Goal: Contribute content: Contribute content

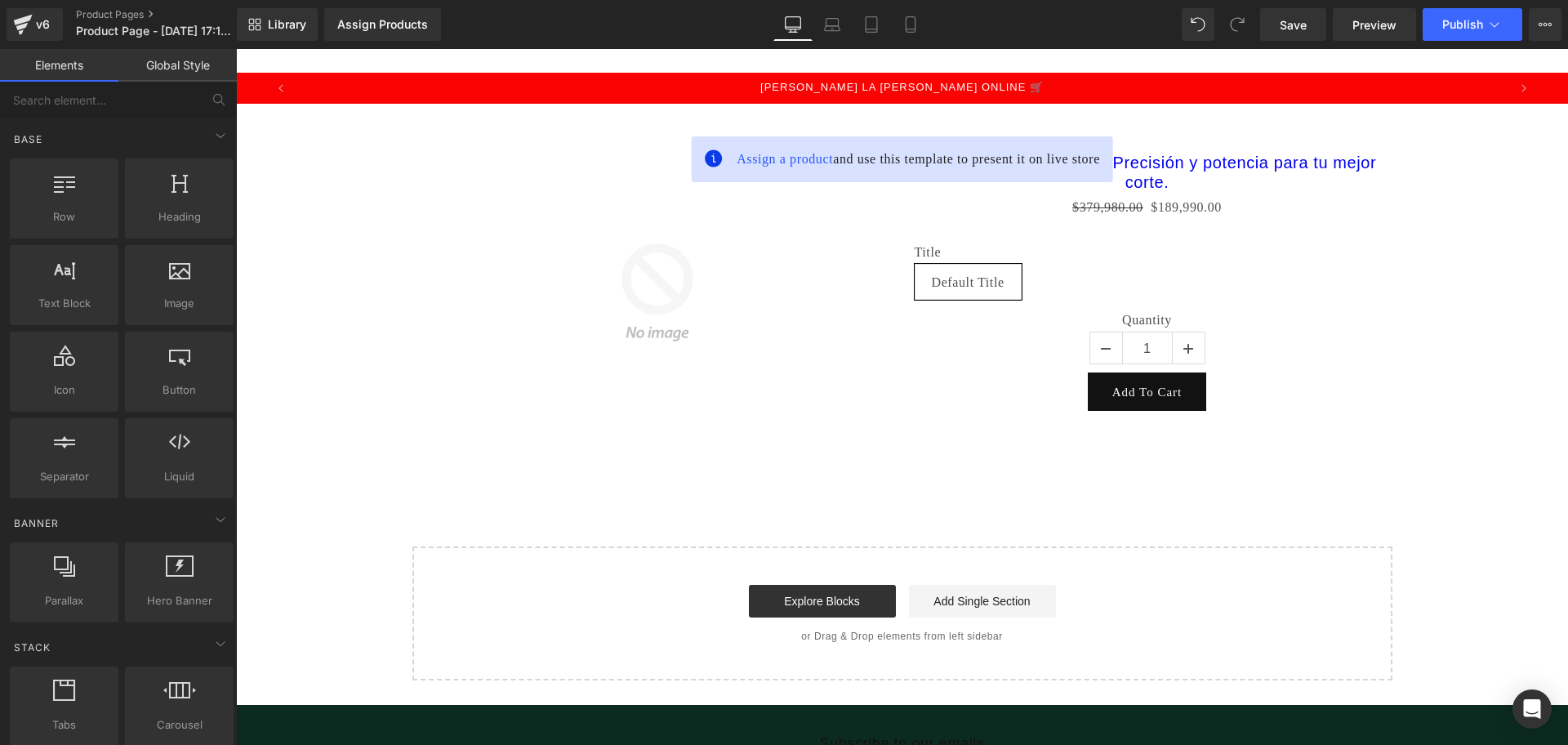
scroll to position [0, 3710]
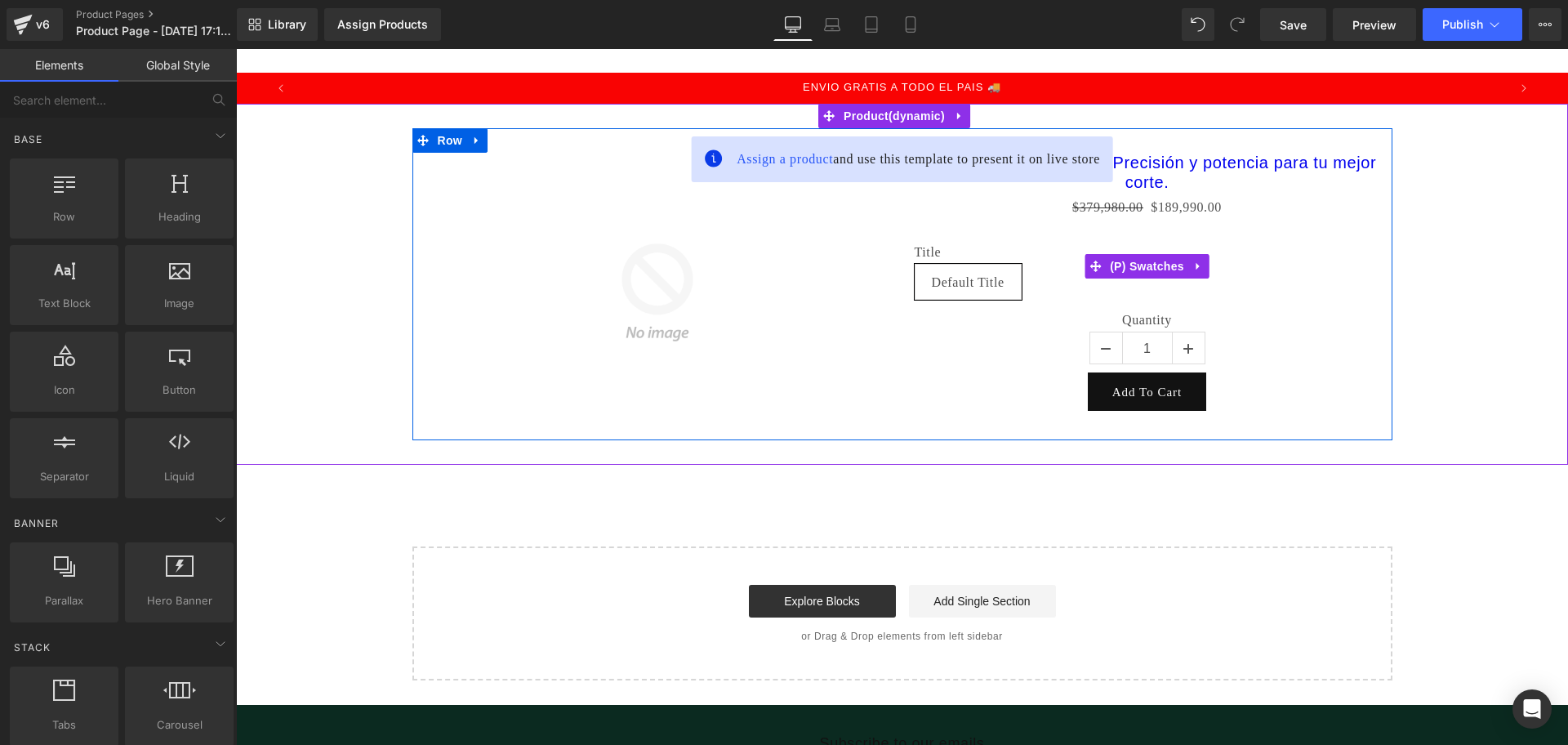
click at [1221, 235] on div "Title Default Title" at bounding box center [1147, 266] width 466 height 93
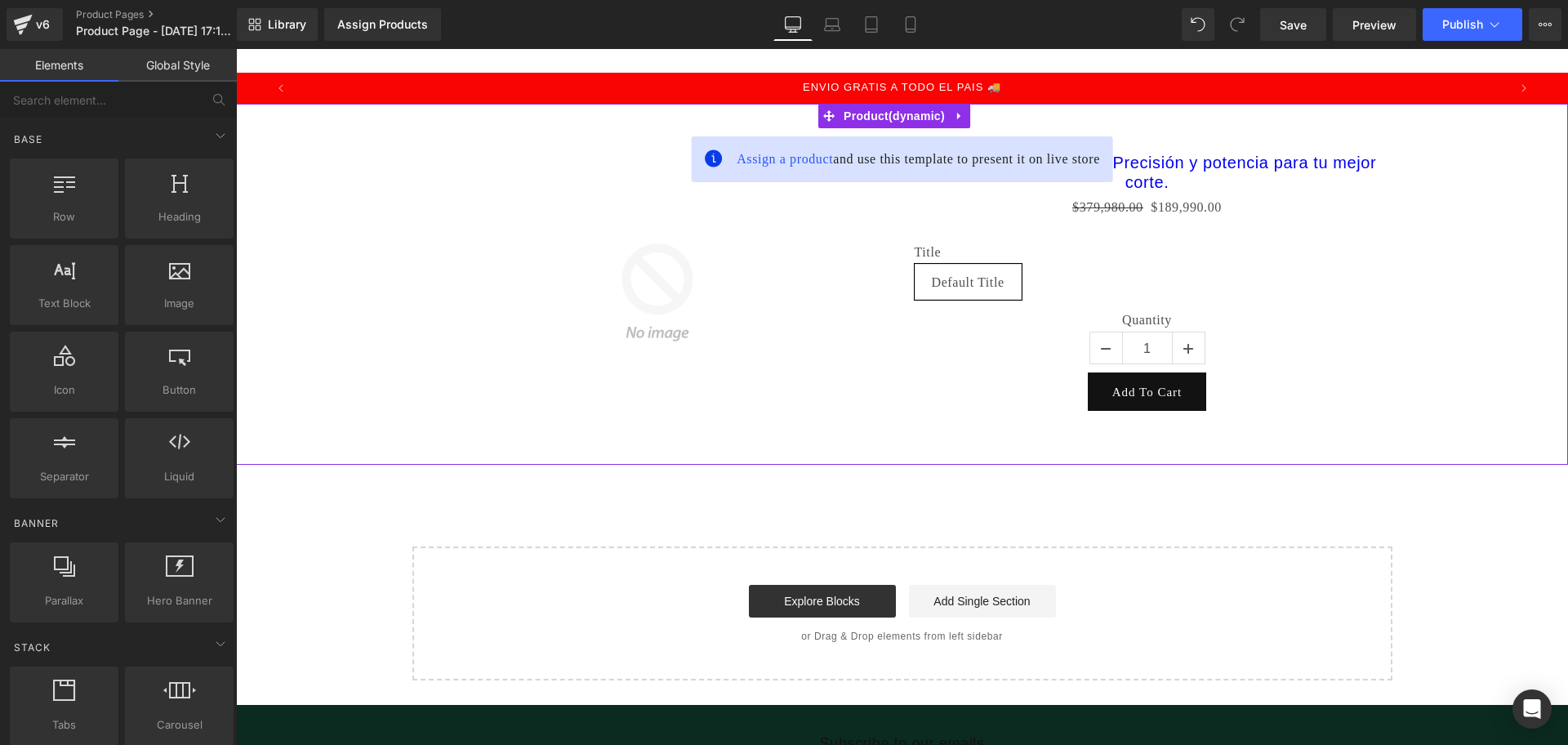
click at [953, 107] on link at bounding box center [960, 116] width 21 height 25
click at [960, 116] on link at bounding box center [971, 116] width 21 height 25
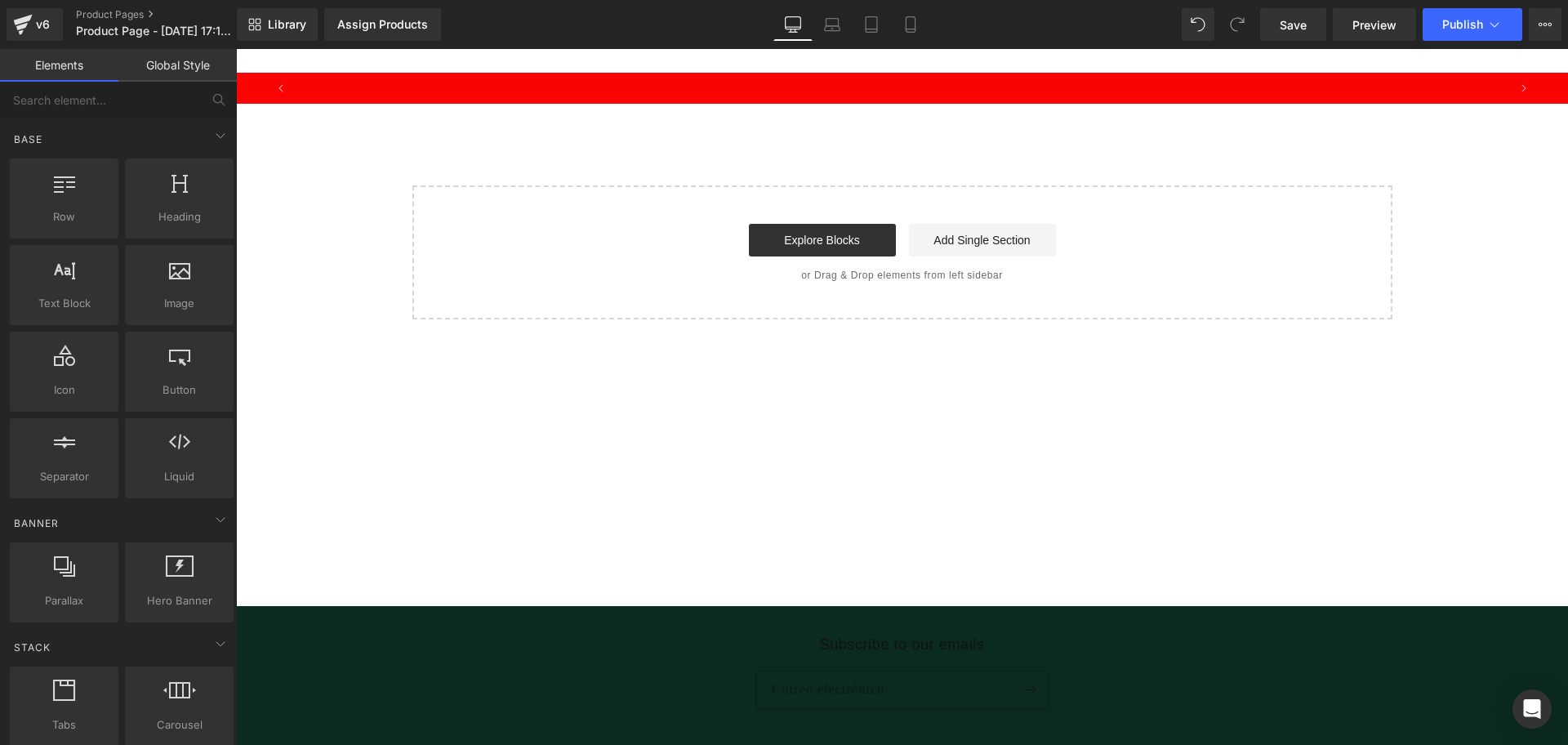
scroll to position [0, 0]
click at [908, 26] on icon at bounding box center [911, 25] width 17 height 17
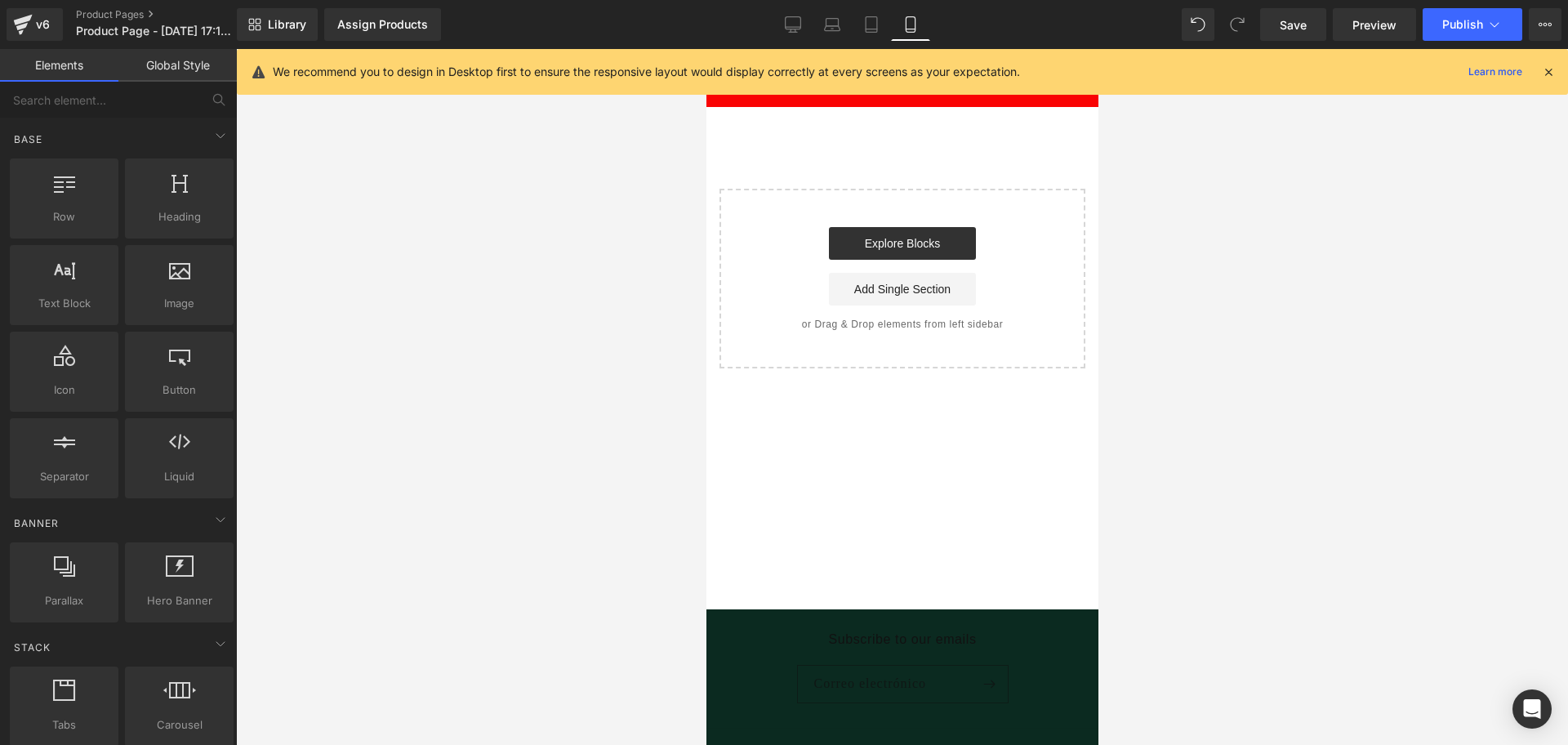
click at [1547, 75] on icon at bounding box center [1549, 72] width 15 height 15
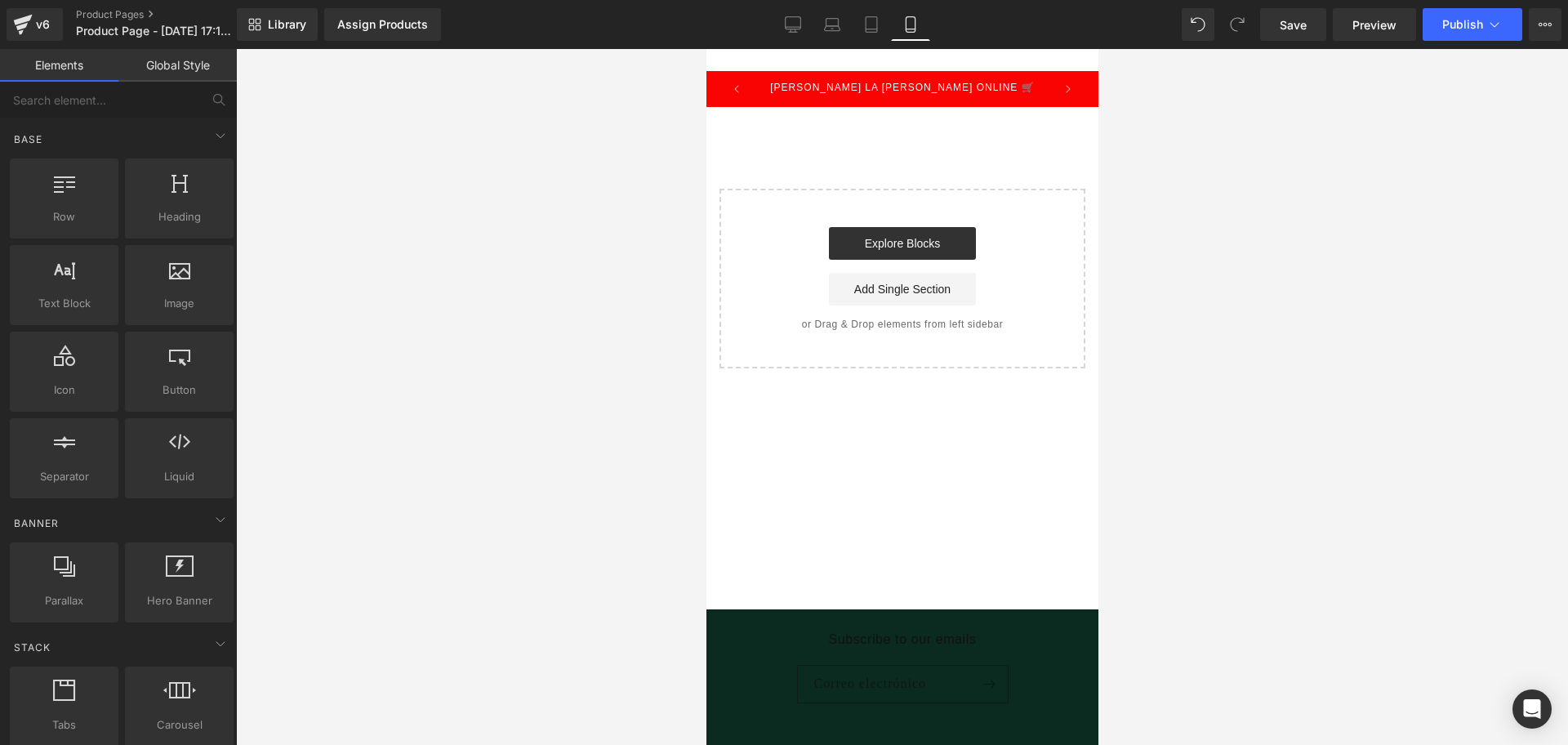
click at [908, 60] on body "​ MI TIENDA Ir directamente al contenido [PERSON_NAME] LA [PERSON_NAME] ONLINE …" at bounding box center [901, 449] width 392 height 801
click at [908, 84] on span "[PERSON_NAME] LA [PERSON_NAME] ONLINE 🛒" at bounding box center [900, 88] width 264 height 12
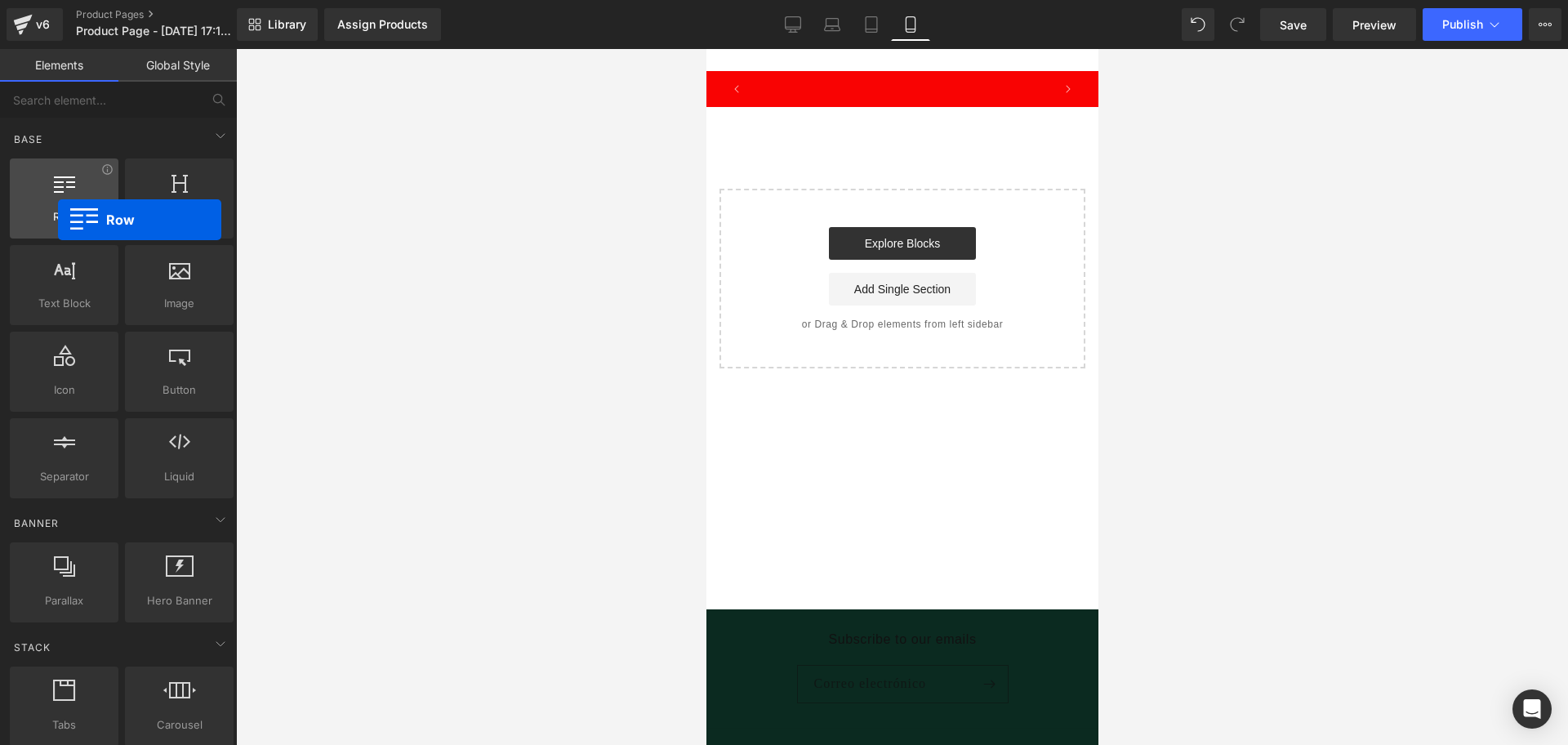
scroll to position [0, 295]
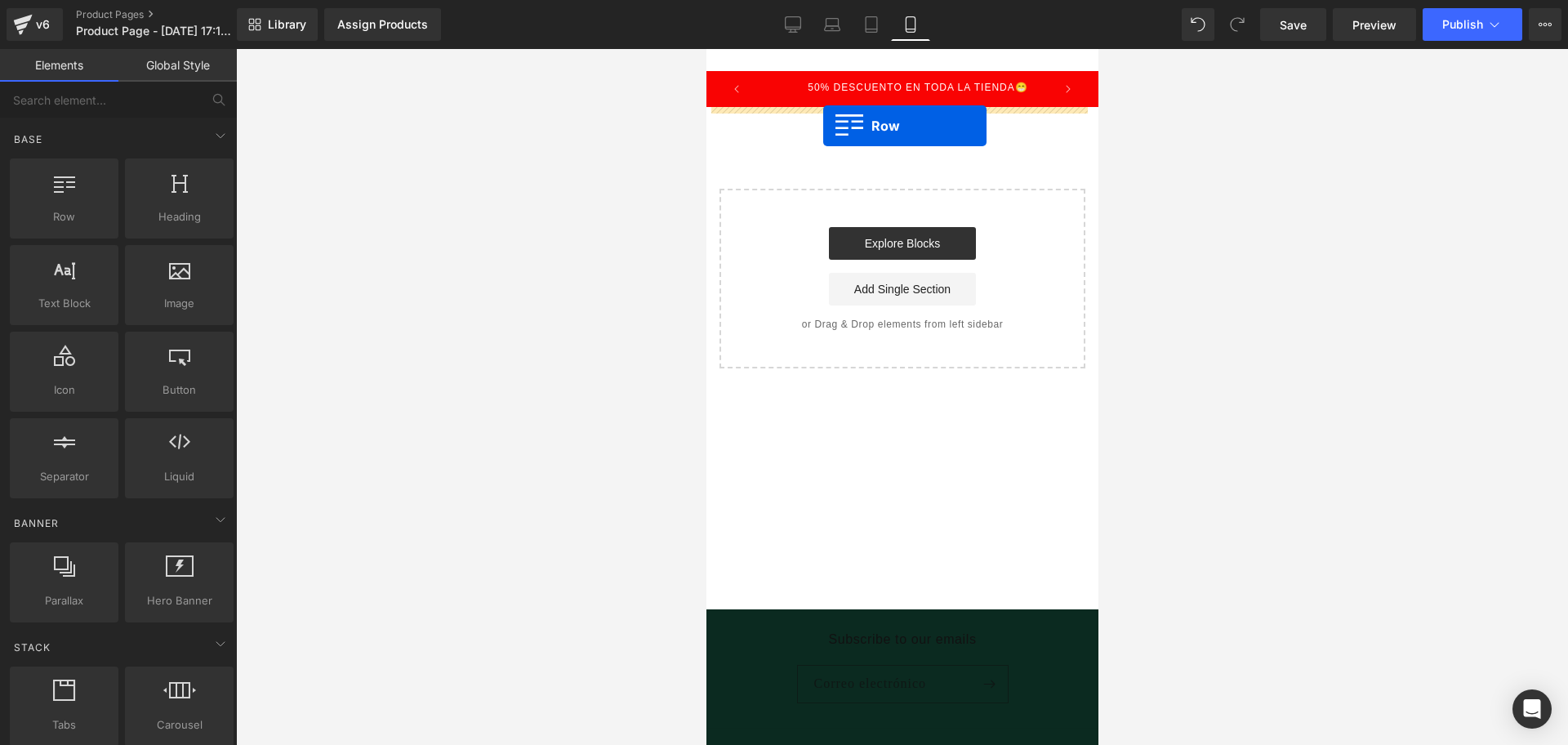
drag, startPoint x: 764, startPoint y: 268, endPoint x: 823, endPoint y: 126, distance: 153.8
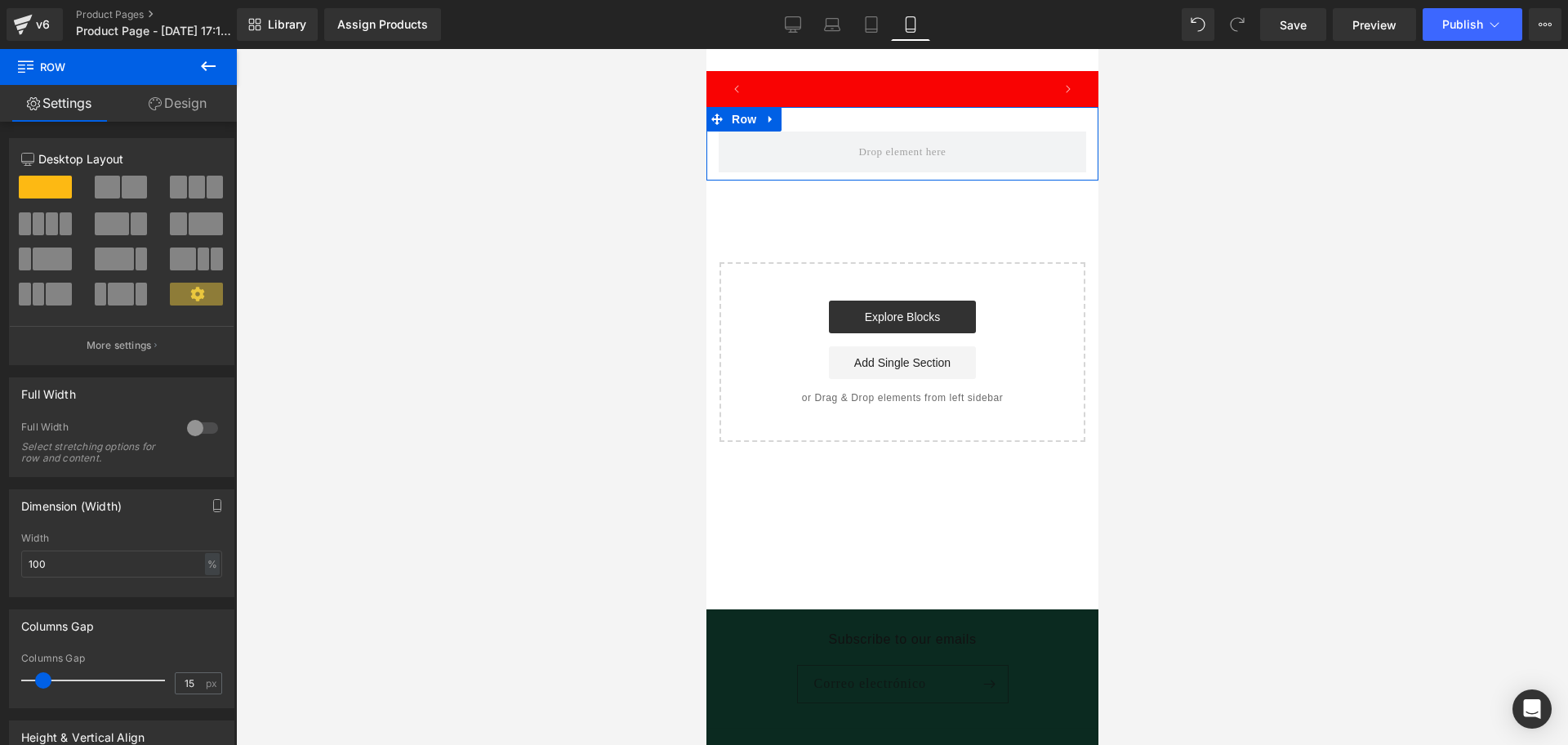
scroll to position [0, 0]
click at [226, 69] on button at bounding box center [208, 67] width 57 height 36
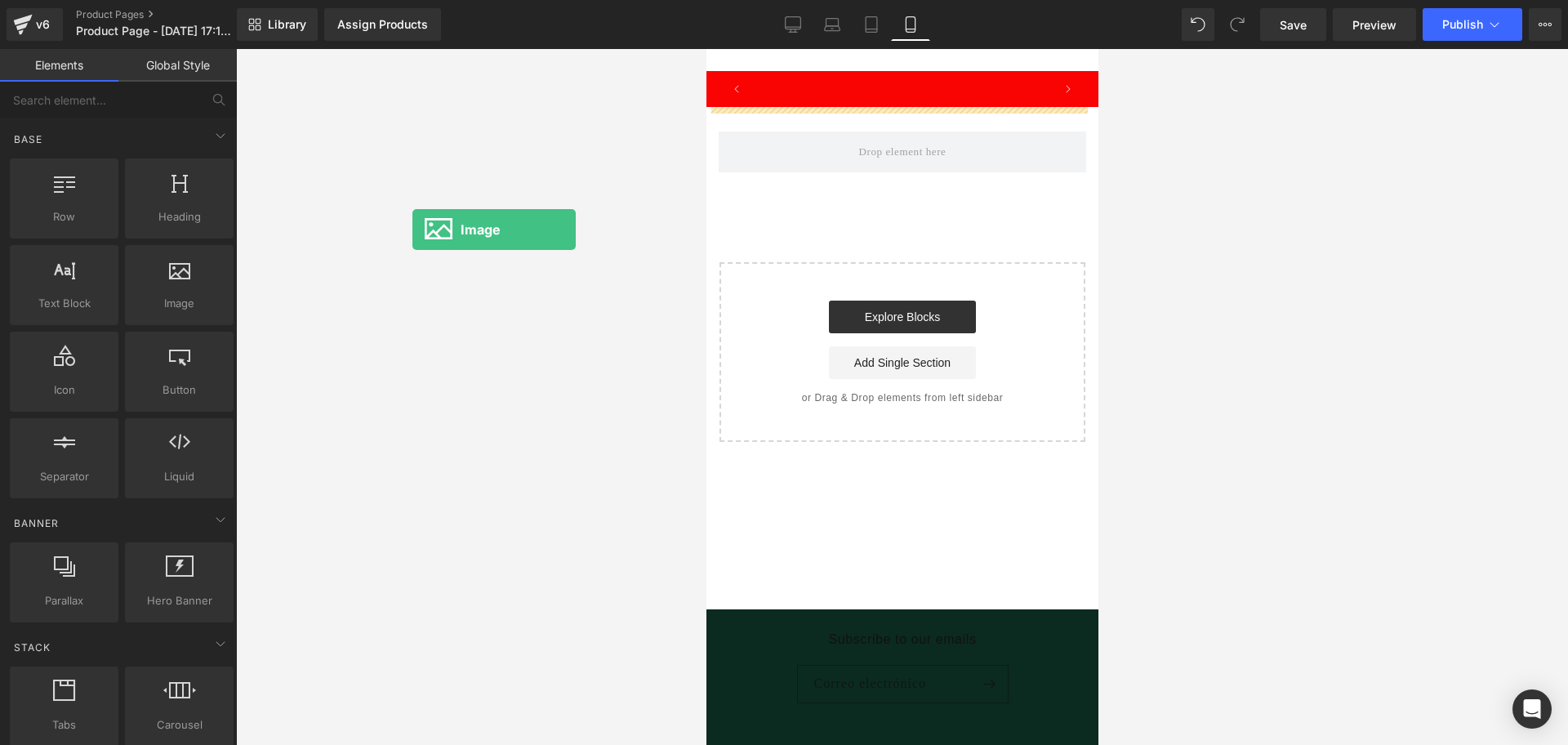
scroll to position [0, 295]
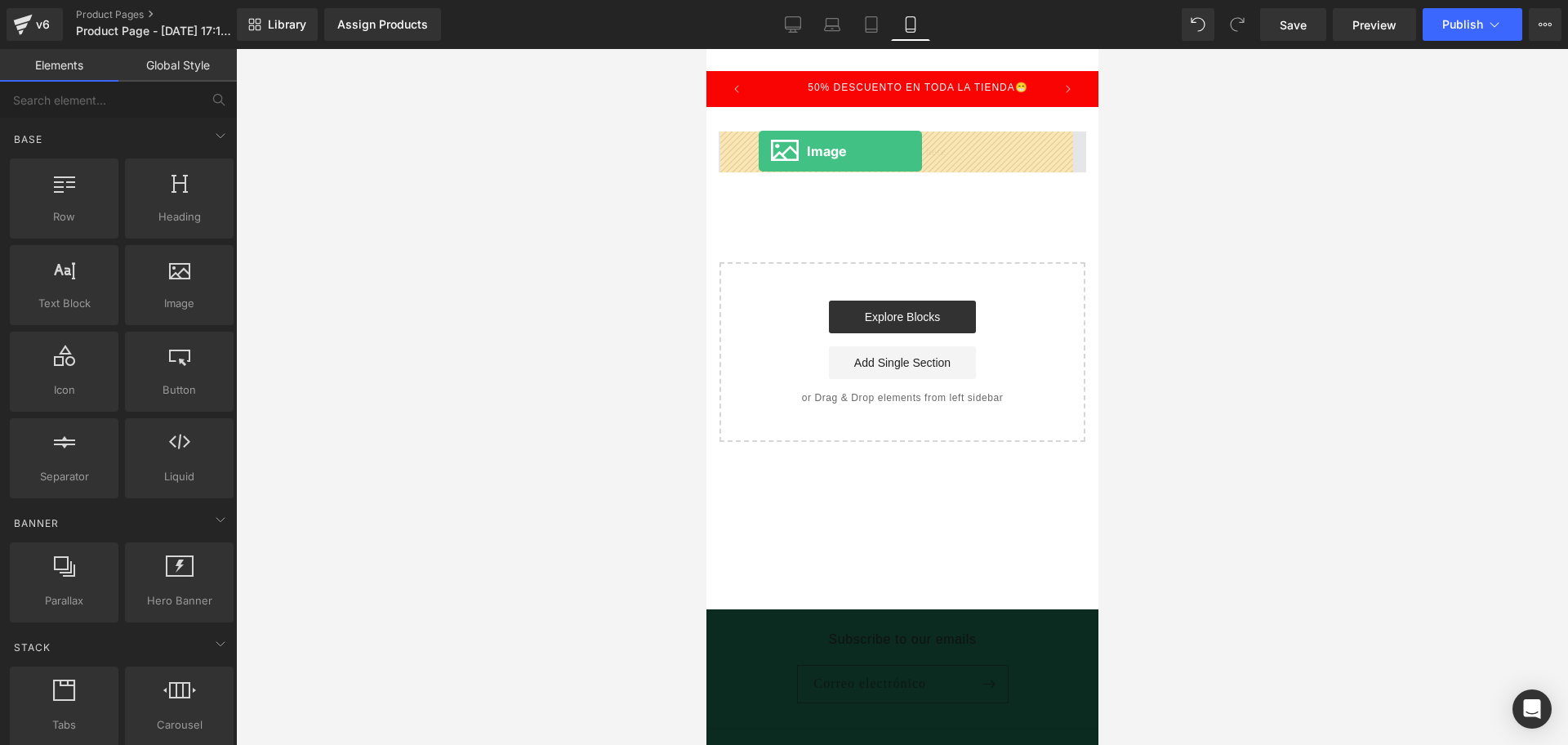
drag, startPoint x: 902, startPoint y: 323, endPoint x: 758, endPoint y: 151, distance: 224.3
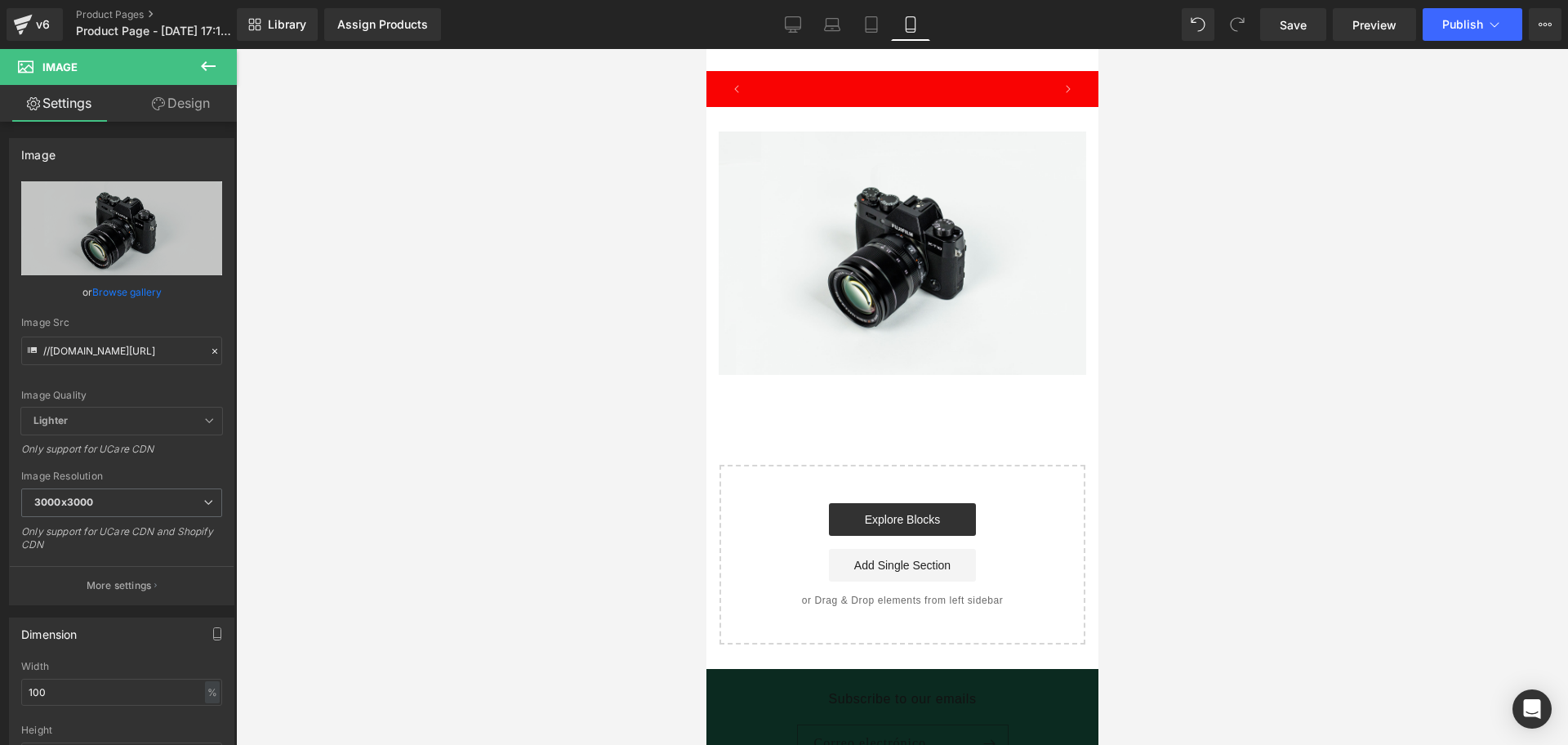
scroll to position [0, 0]
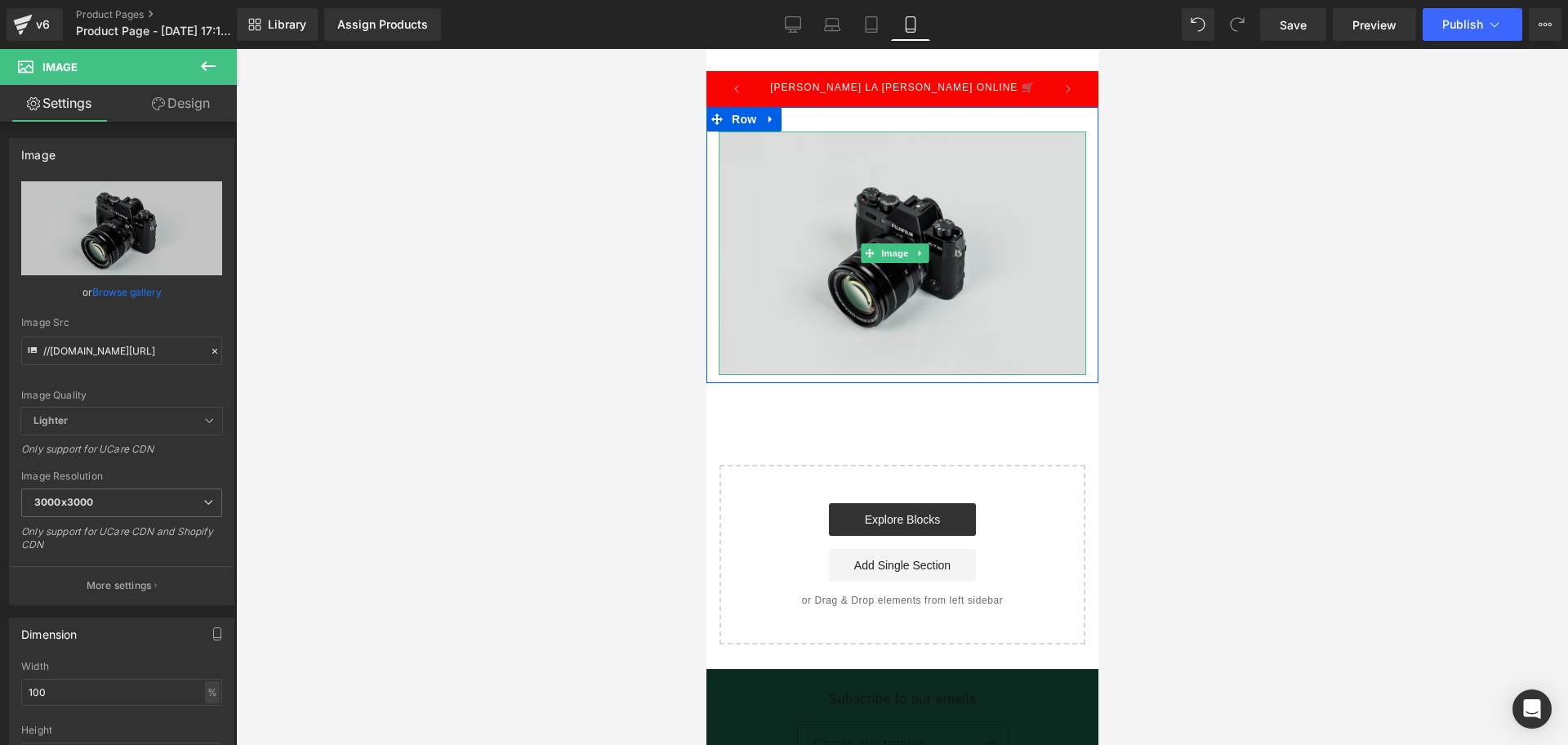
click at [786, 270] on img at bounding box center [901, 253] width 368 height 244
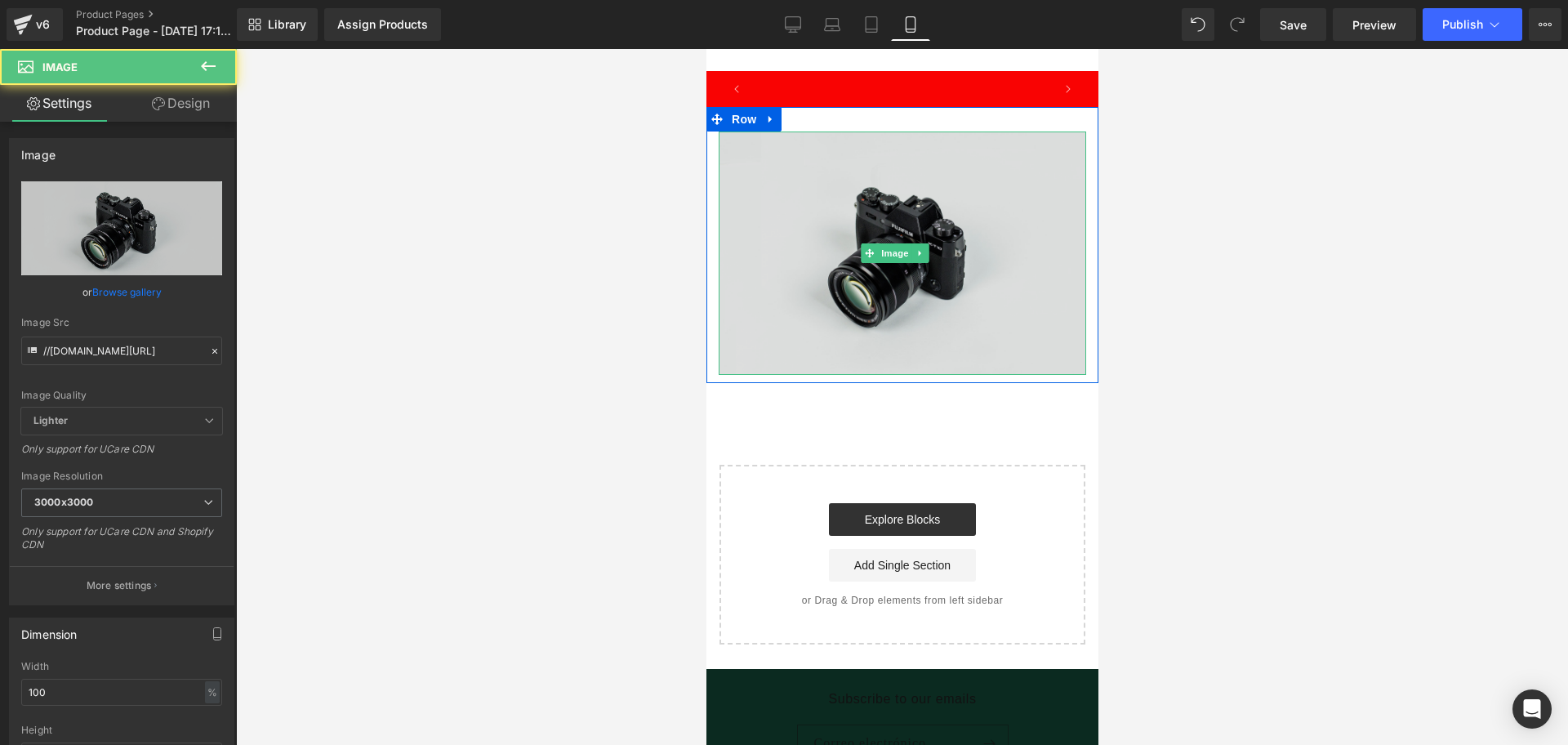
scroll to position [0, 295]
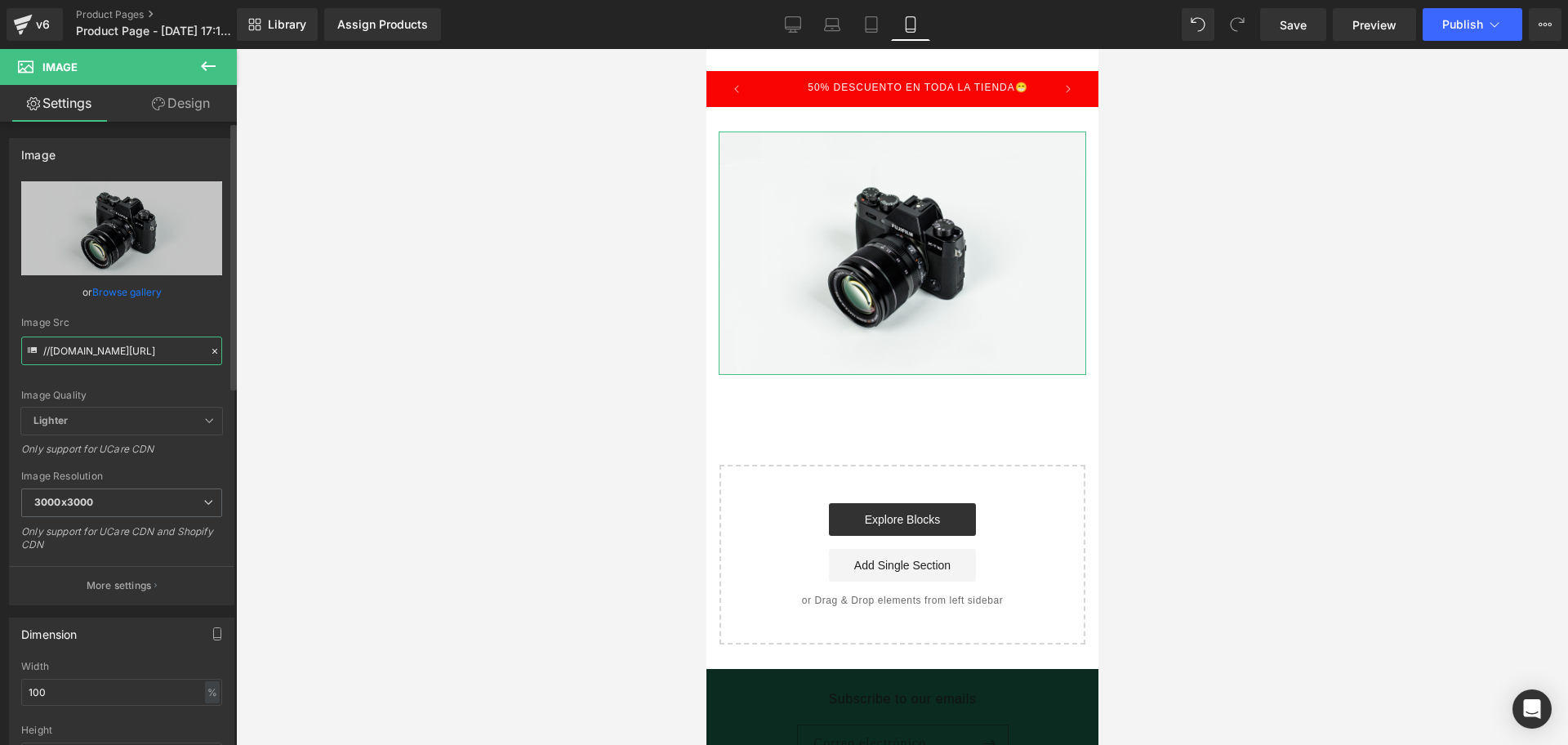
click at [136, 358] on input "//[DOMAIN_NAME][URL]" at bounding box center [121, 350] width 201 height 29
click at [135, 359] on input "//[DOMAIN_NAME][URL]" at bounding box center [121, 350] width 201 height 29
click at [134, 359] on input "//[DOMAIN_NAME][URL]" at bounding box center [121, 350] width 201 height 29
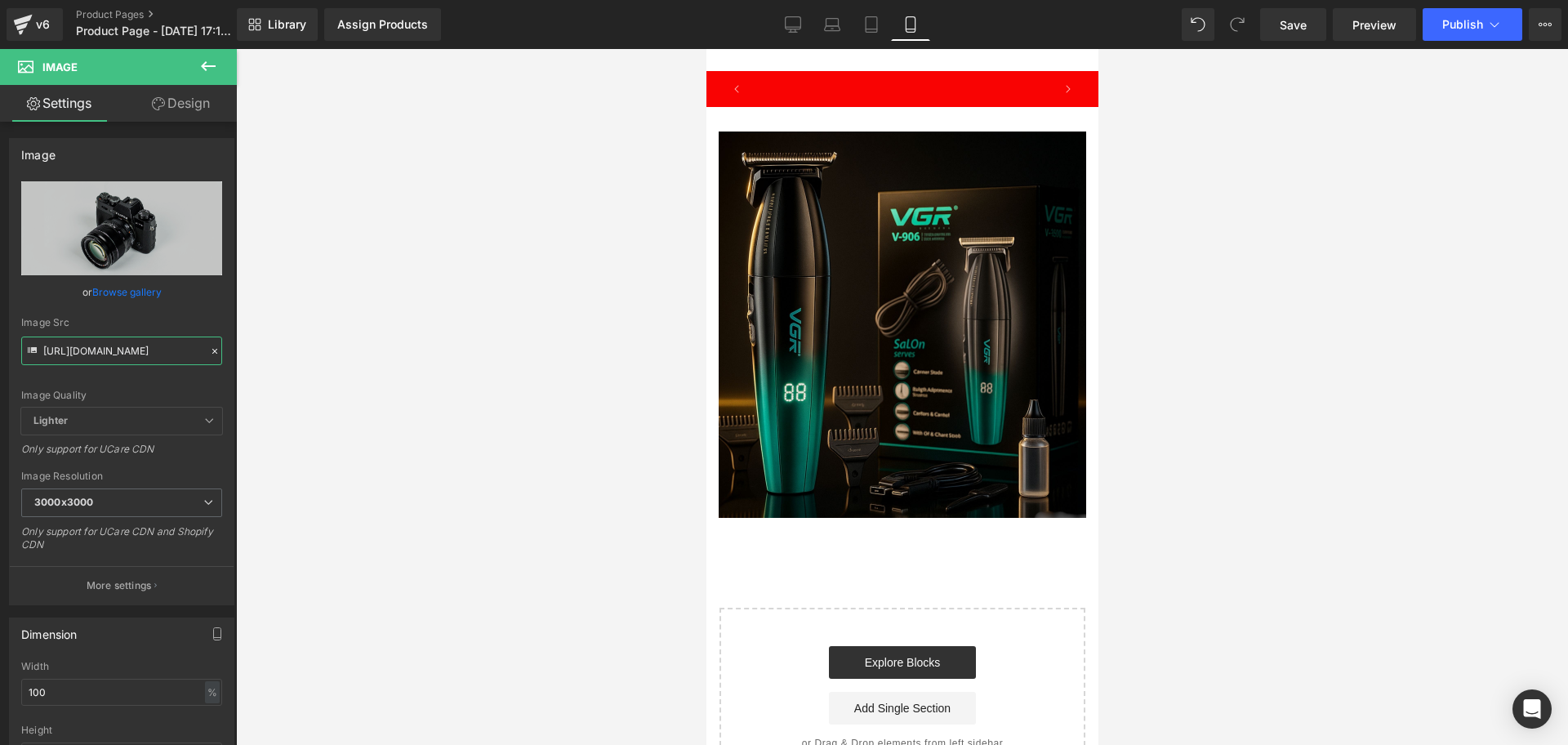
scroll to position [0, 885]
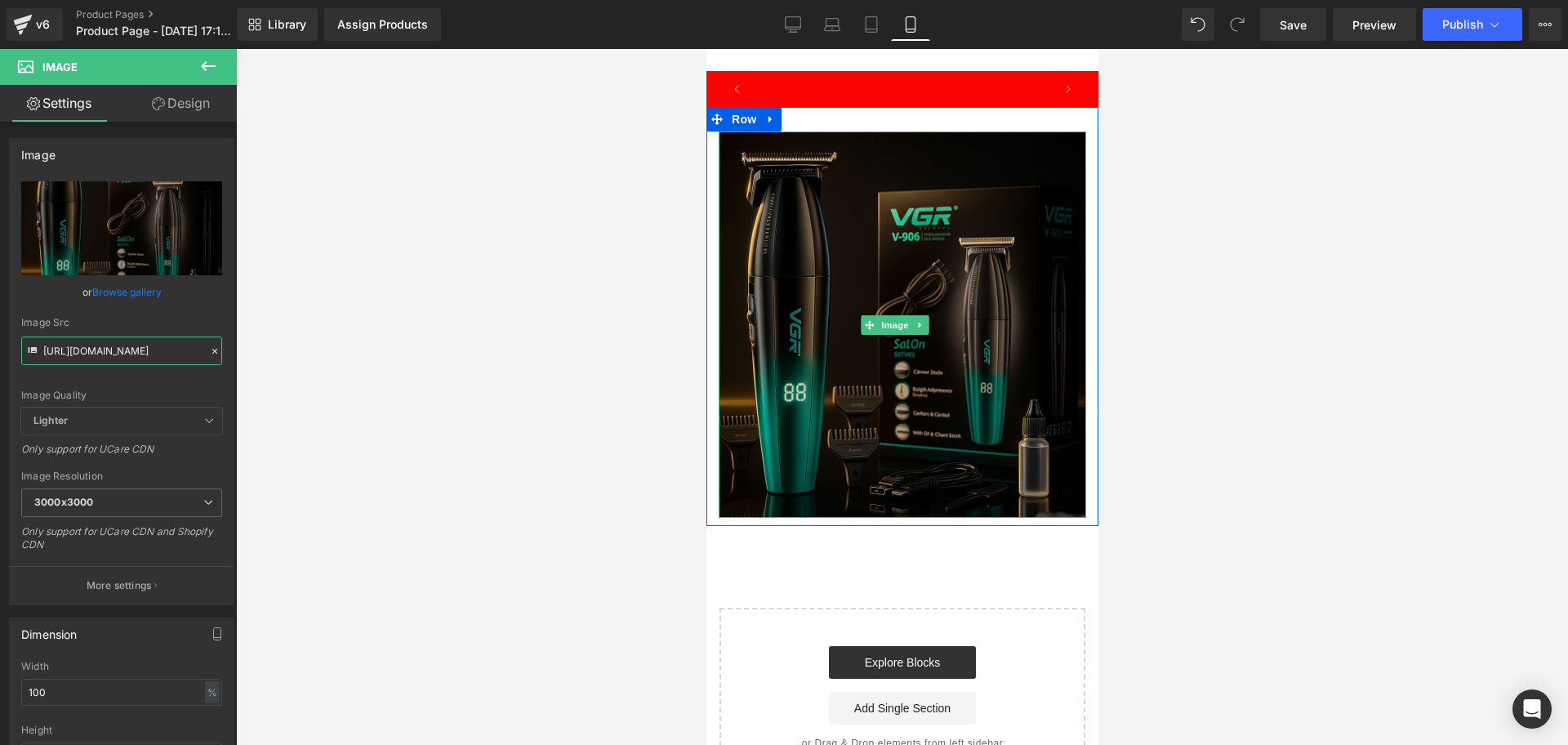
type input "[URL][DOMAIN_NAME]"
click at [770, 287] on img at bounding box center [901, 325] width 368 height 387
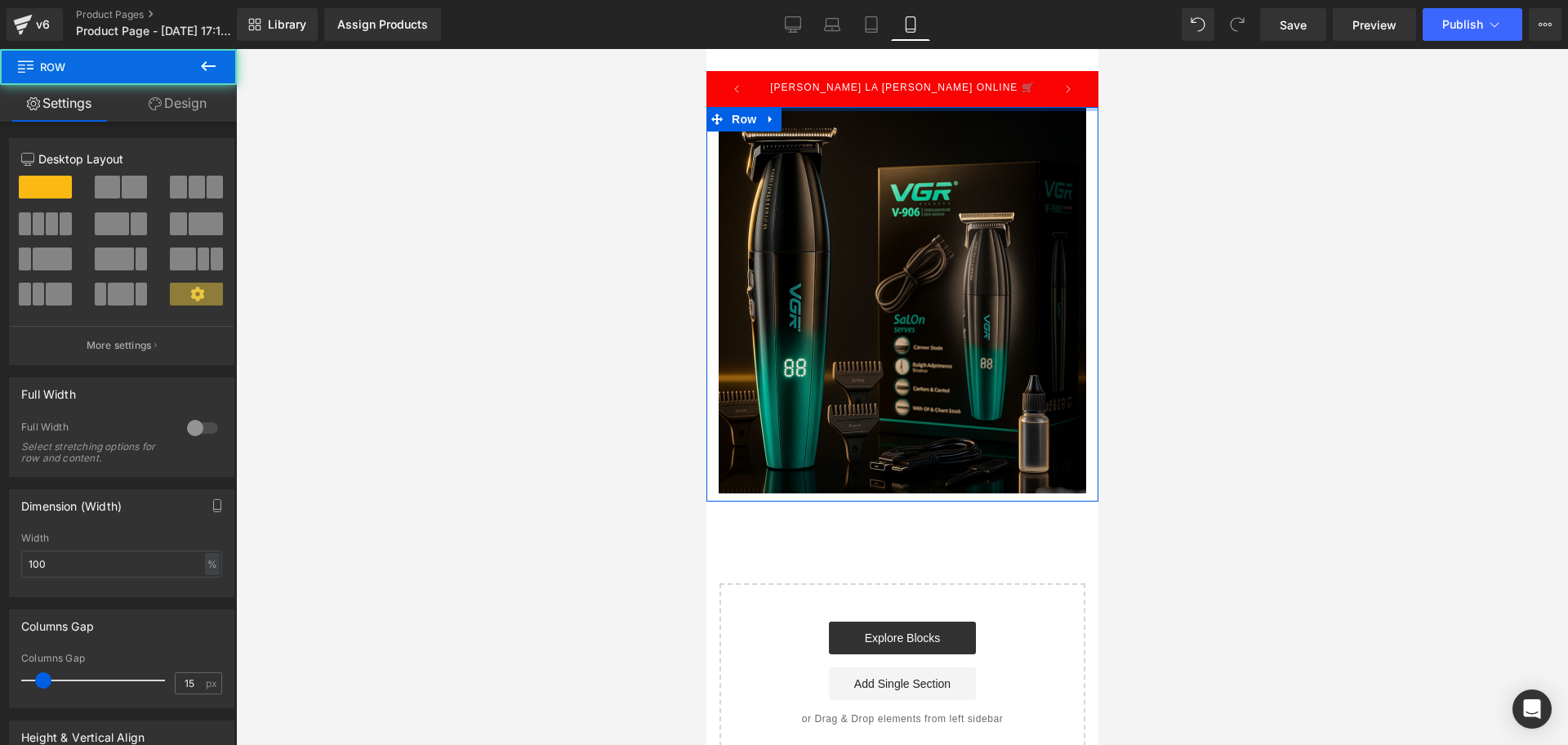
drag, startPoint x: 881, startPoint y: 125, endPoint x: 870, endPoint y: 97, distance: 30.1
click at [870, 97] on body "​ MI TIENDA Ir directamente al contenido [PERSON_NAME] LA [PERSON_NAME] ONLINE …" at bounding box center [901, 539] width 392 height 980
click at [869, 204] on img at bounding box center [901, 301] width 368 height 387
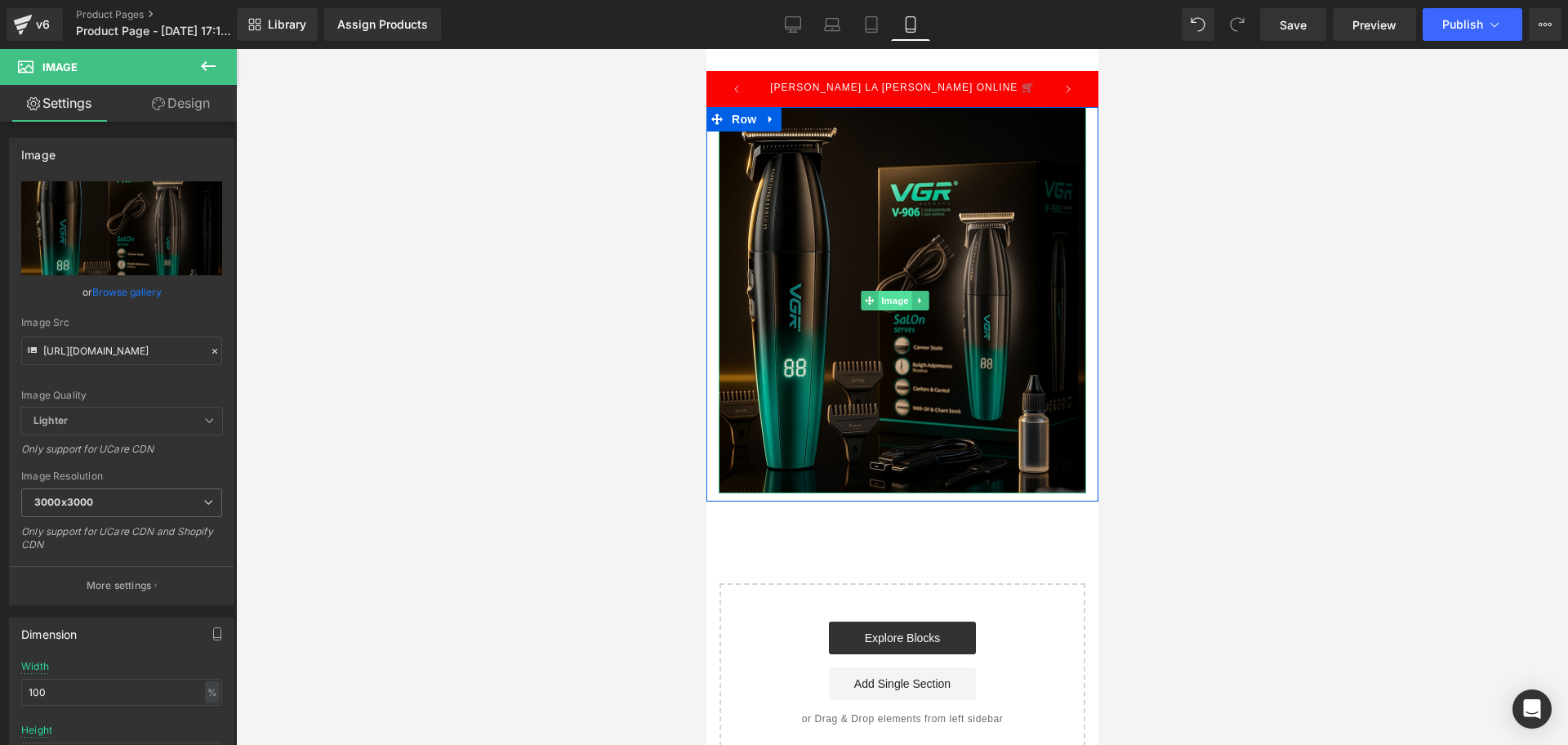
click at [883, 291] on span "Image" at bounding box center [895, 301] width 35 height 20
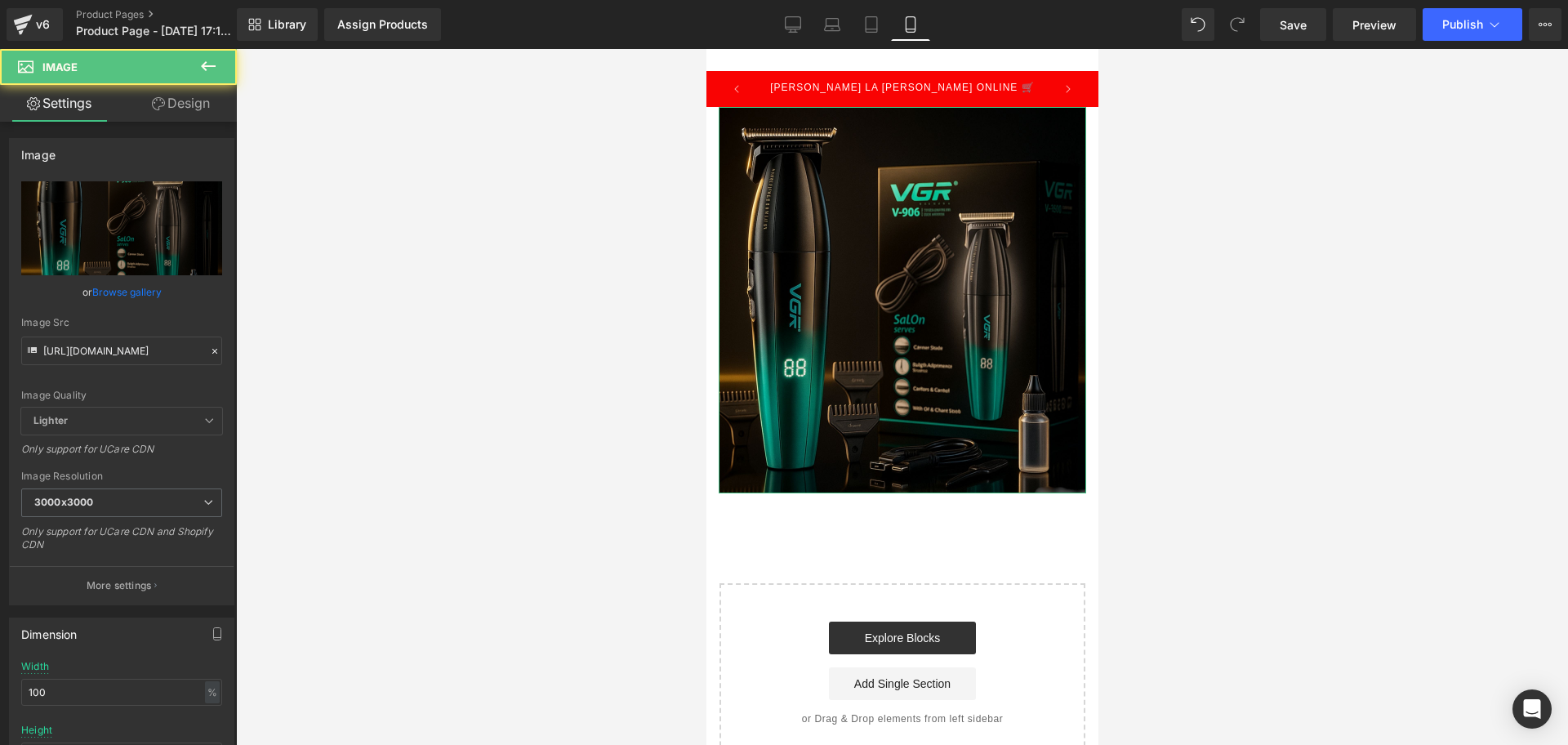
click at [216, 93] on link "Design" at bounding box center [180, 103] width 118 height 36
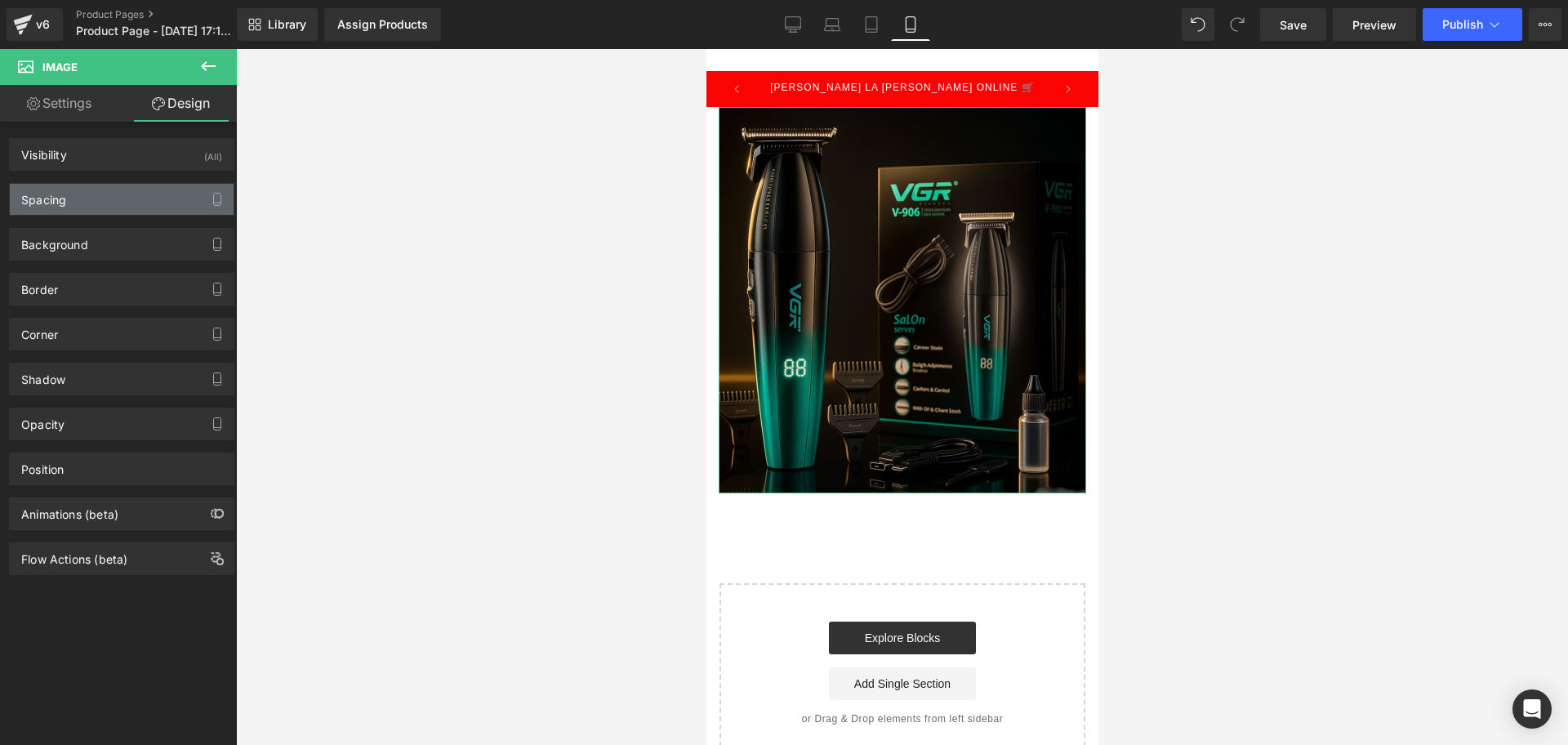
type input "0"
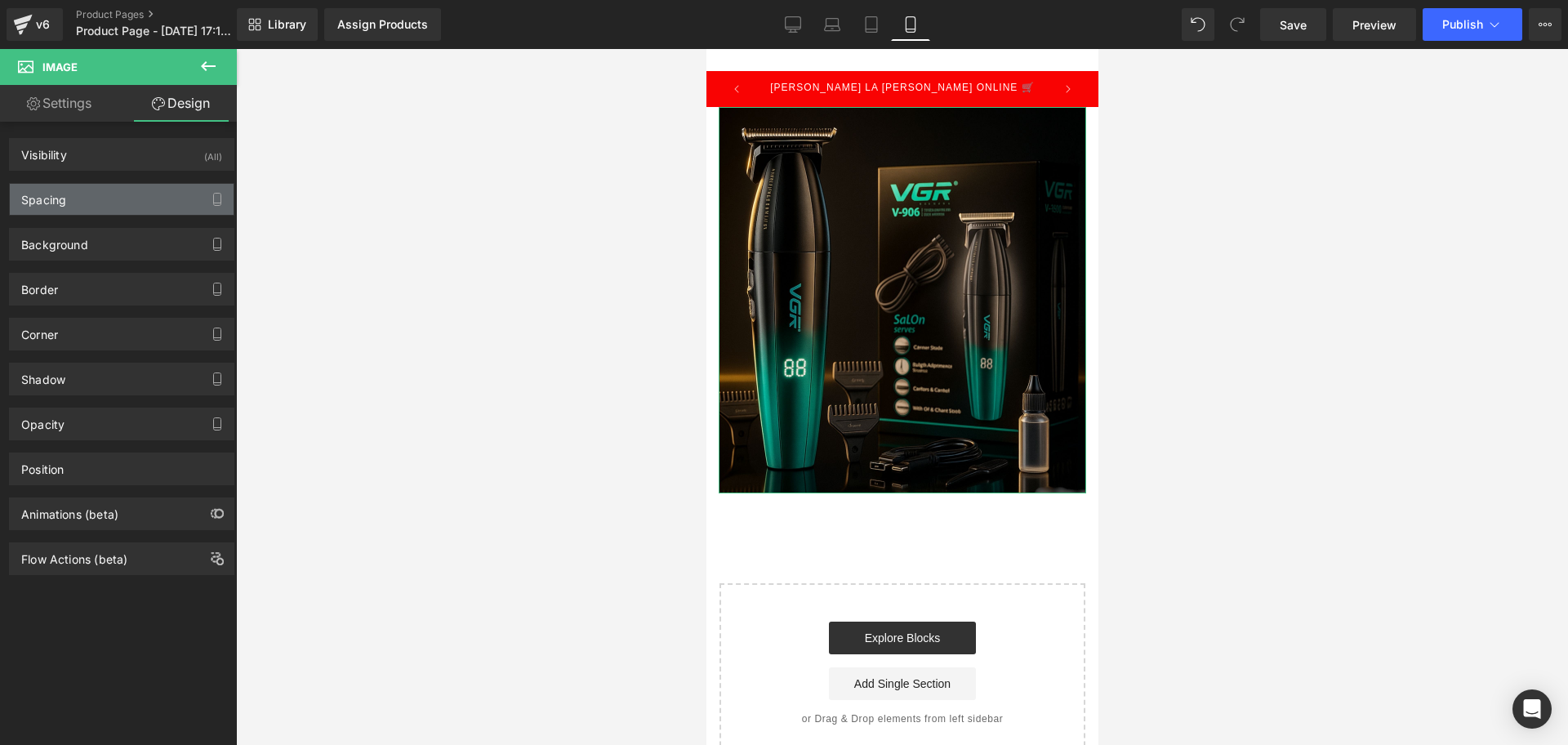
type input "0"
click at [66, 186] on div "Spacing" at bounding box center [44, 195] width 45 height 23
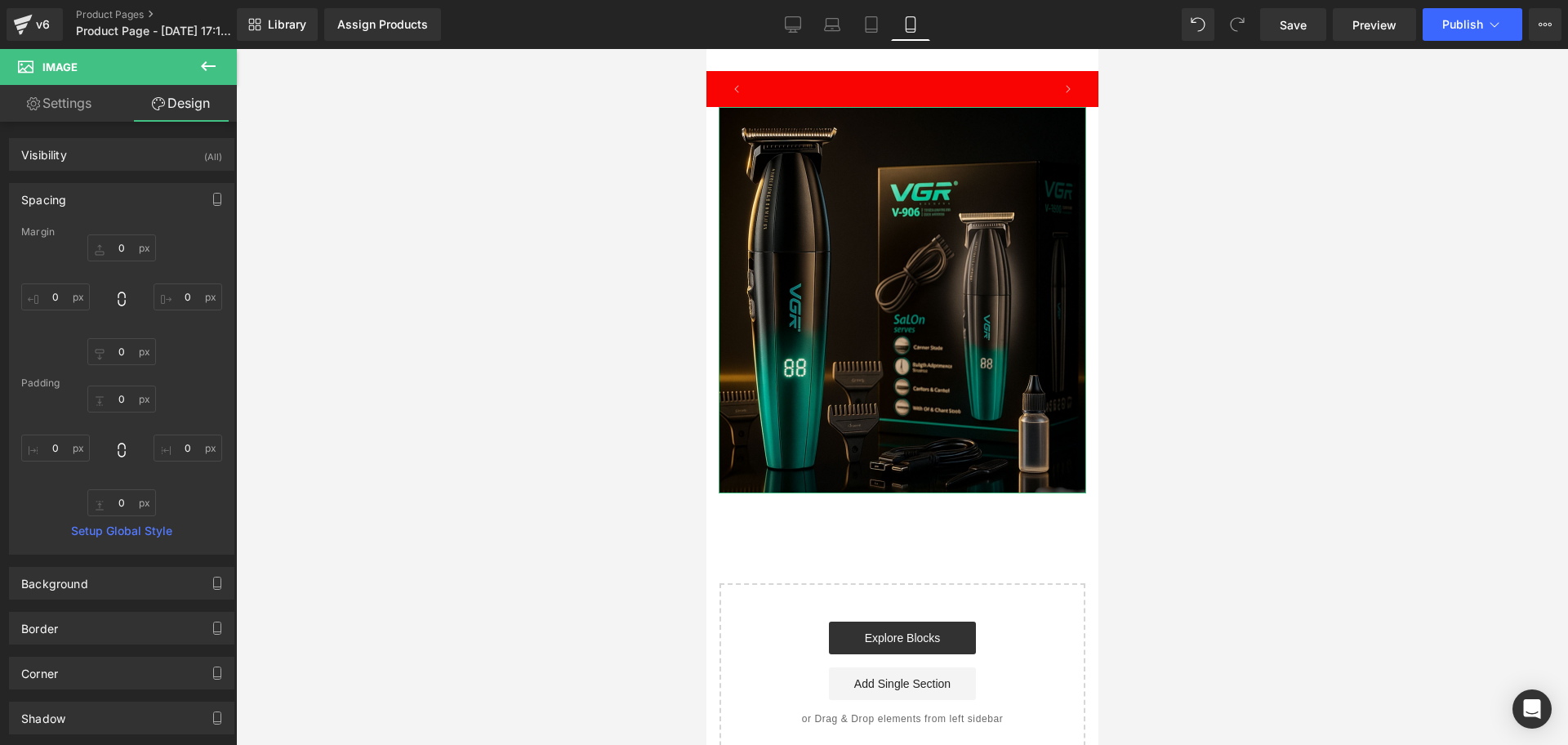
scroll to position [0, 295]
click at [59, 297] on input "0" at bounding box center [55, 297] width 69 height 27
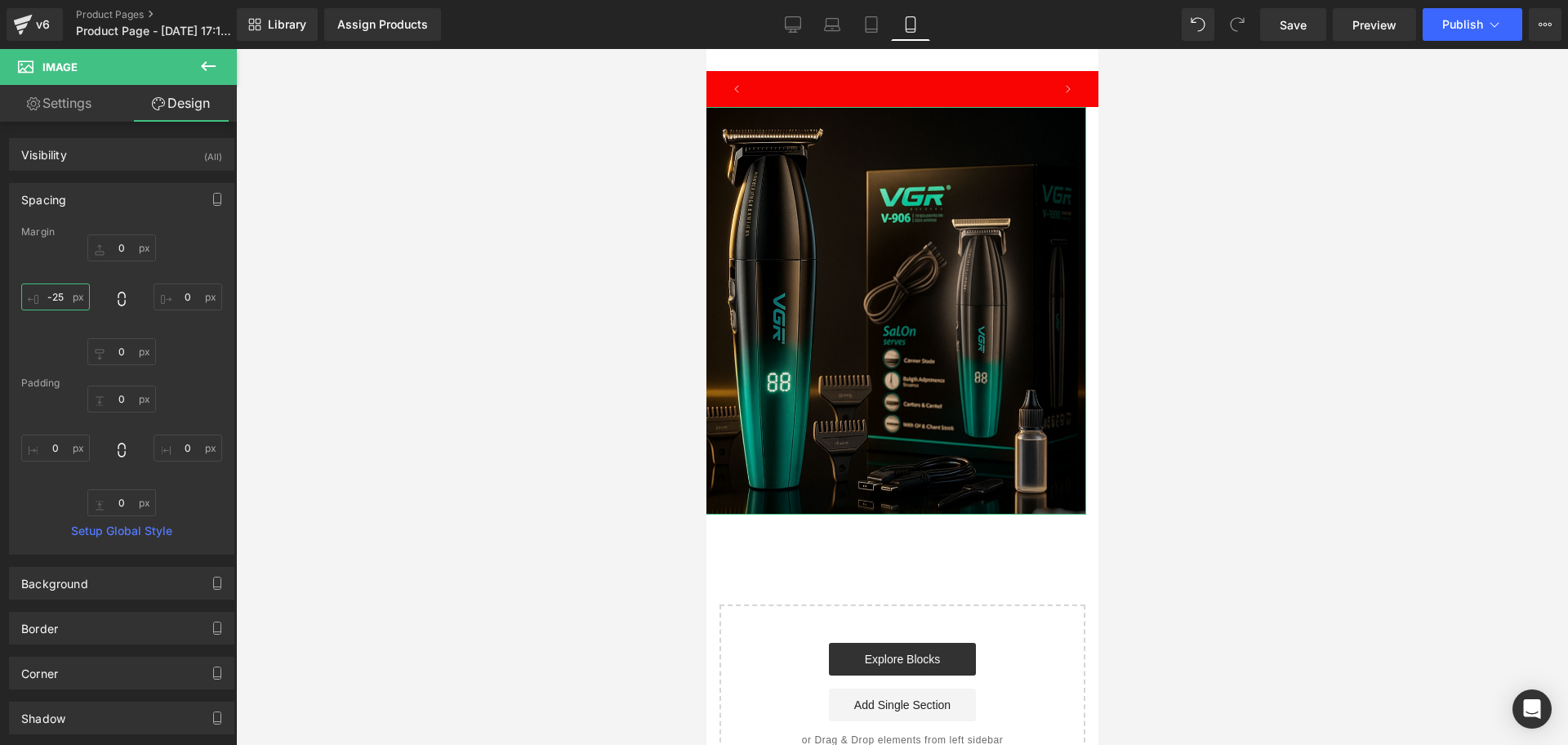
scroll to position [0, 590]
type input "-25"
click at [191, 304] on input "0" at bounding box center [188, 297] width 69 height 27
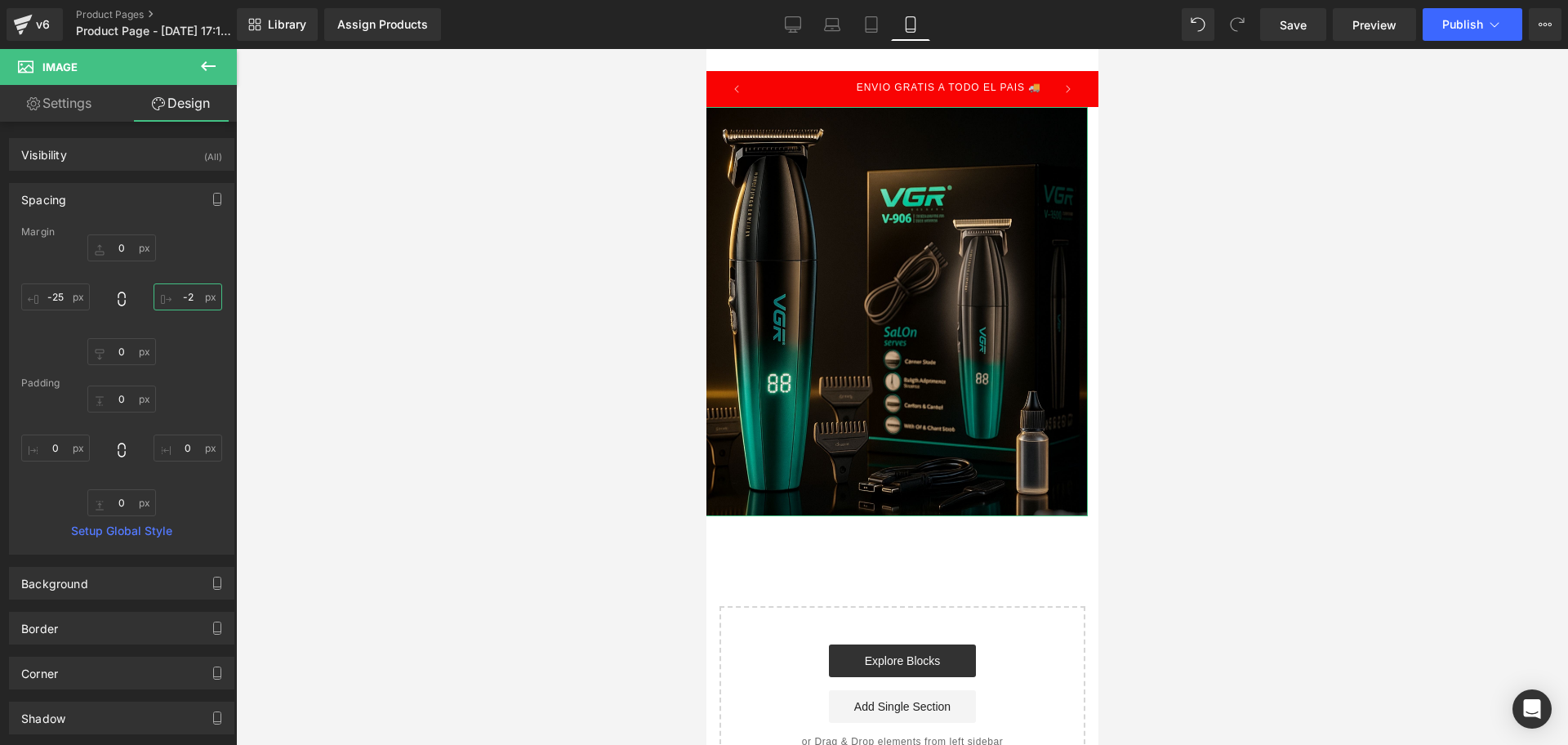
type input "-25"
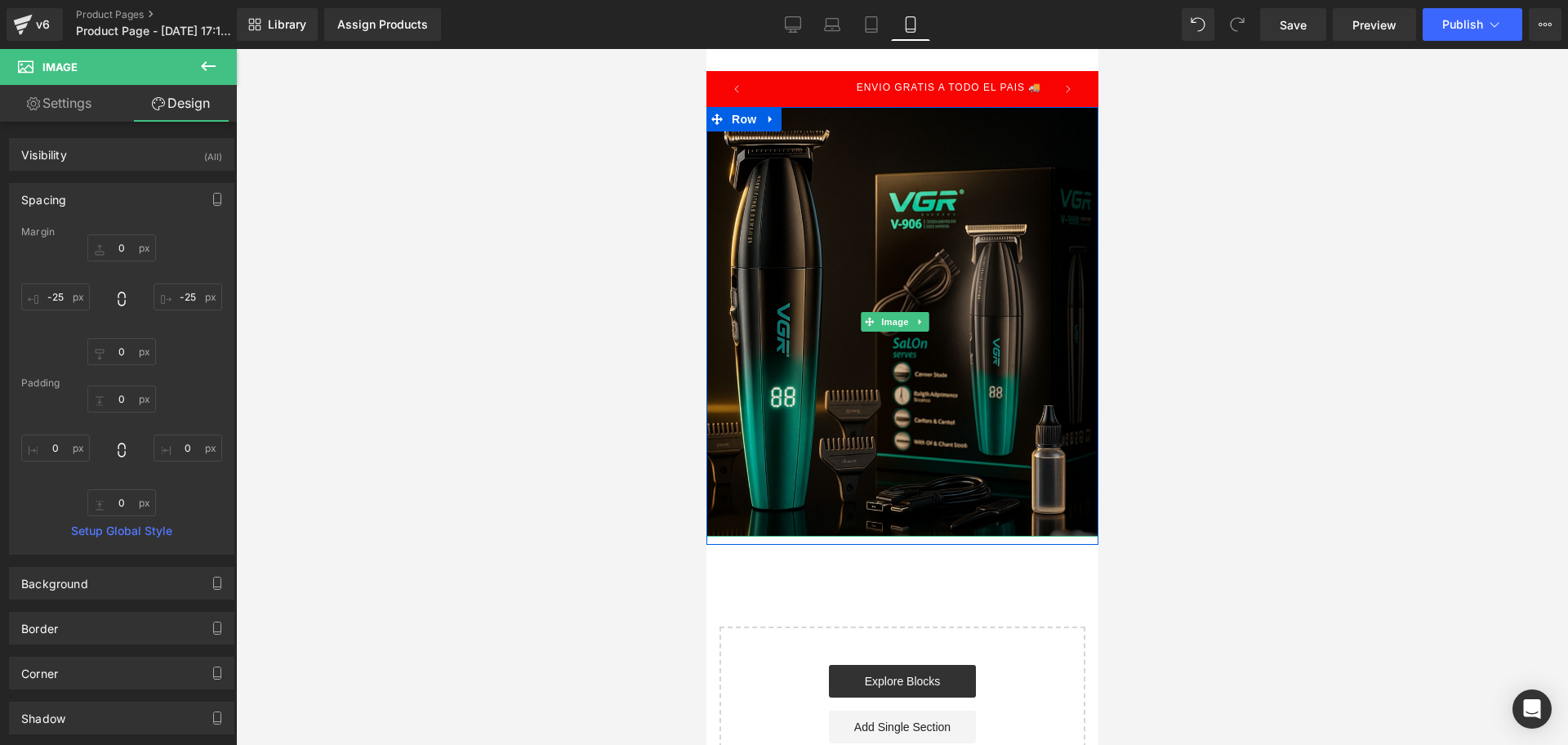
click at [1567, 345] on div at bounding box center [902, 396] width 1333 height 695
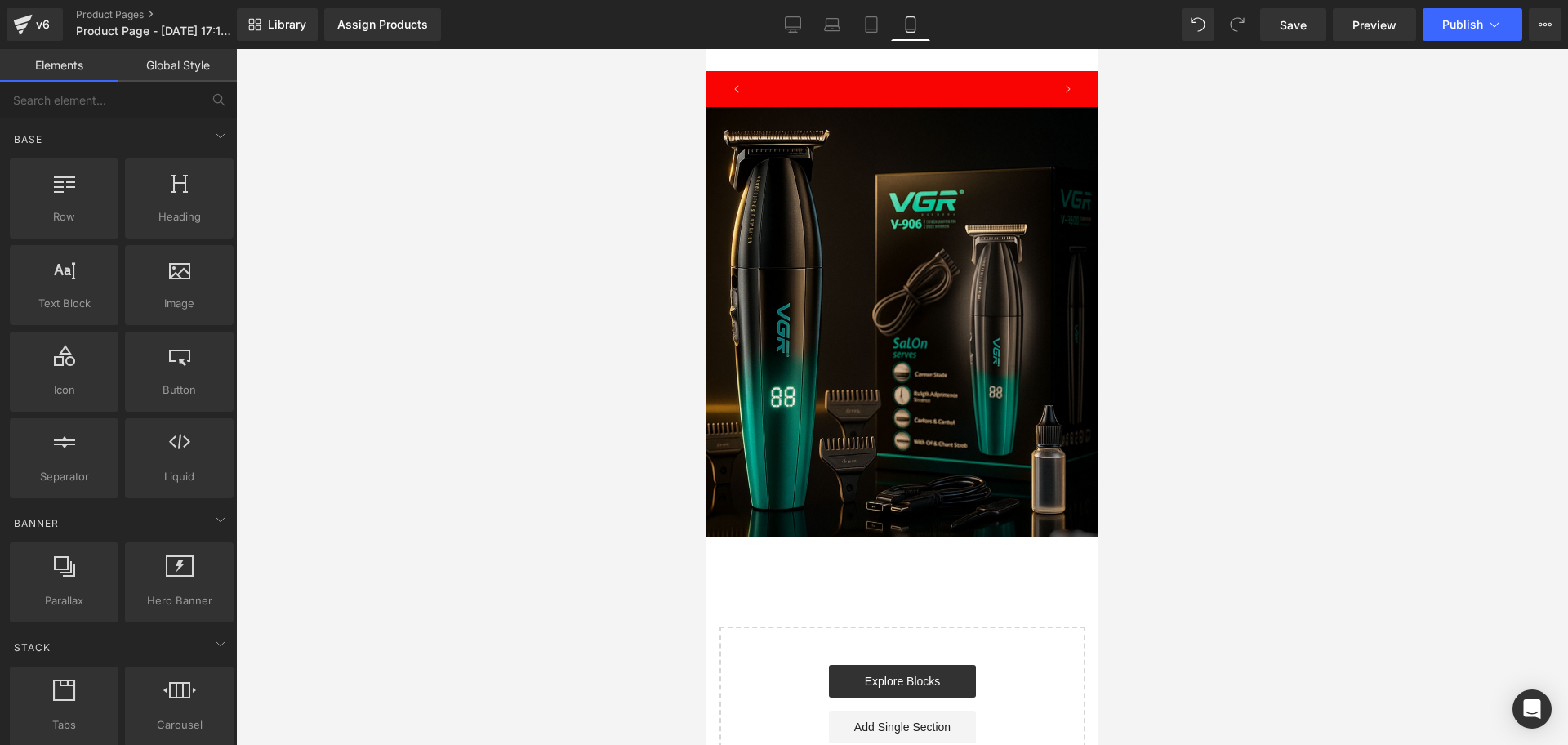
scroll to position [0, 0]
click at [863, 256] on img at bounding box center [901, 322] width 408 height 429
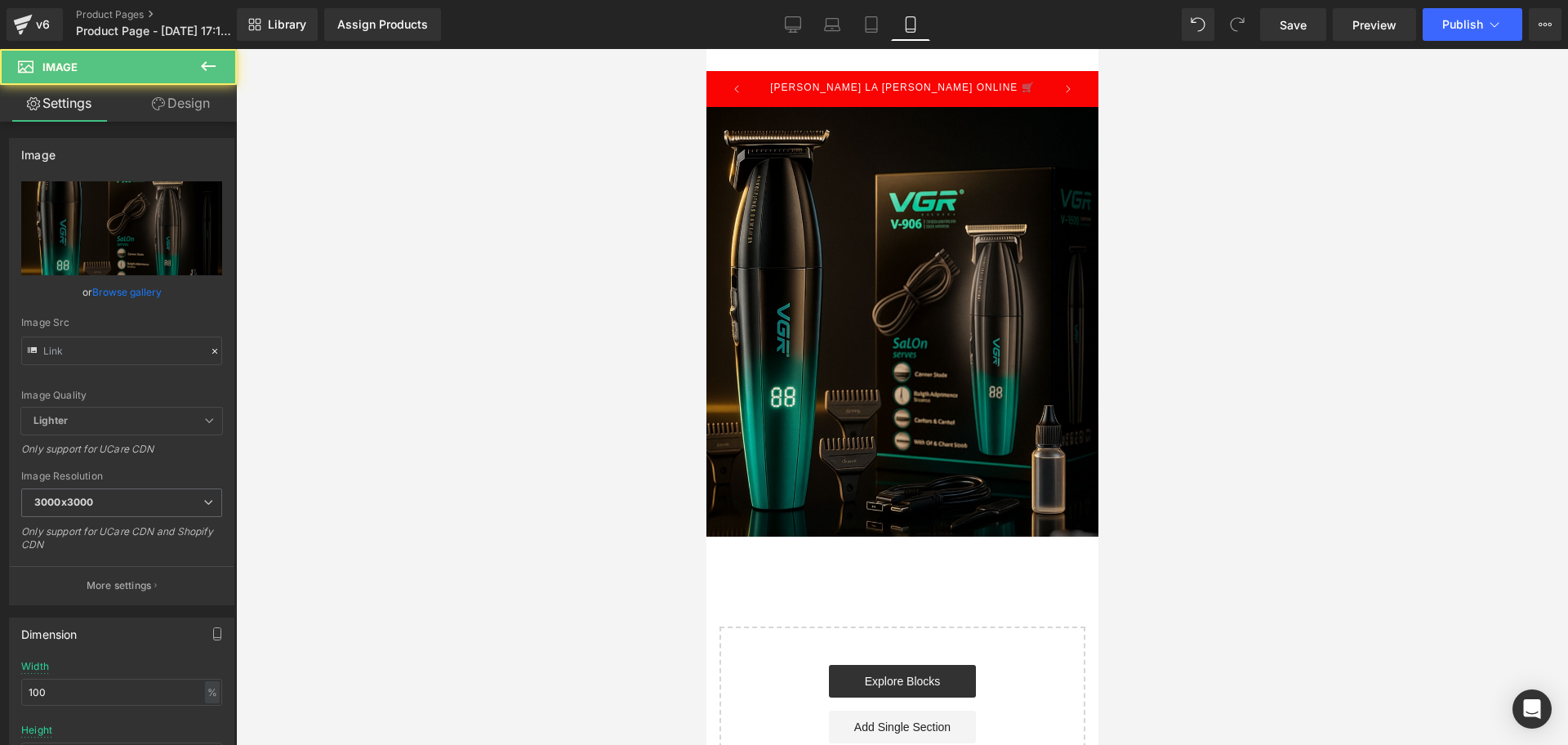
click at [1312, 249] on div at bounding box center [902, 396] width 1333 height 695
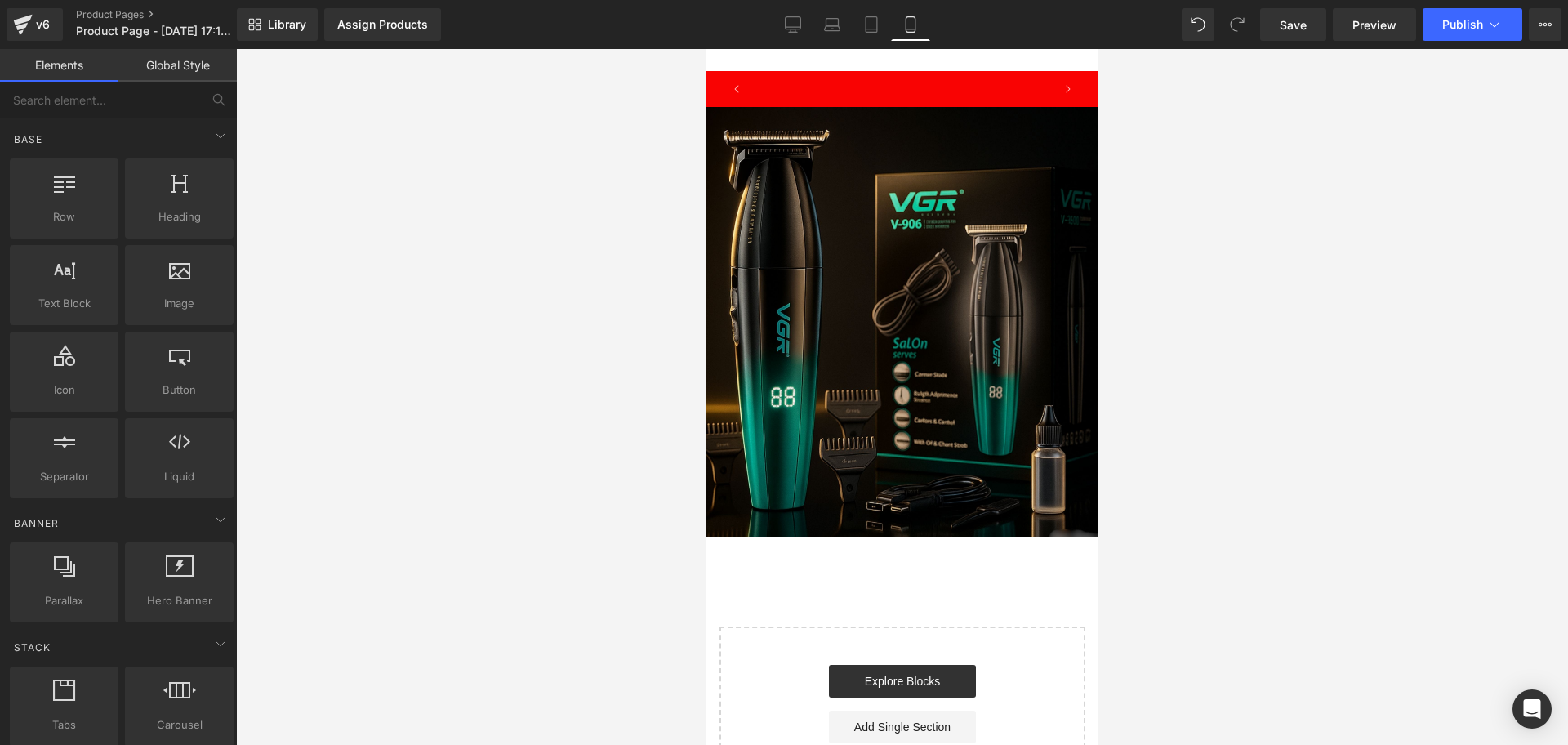
scroll to position [0, 295]
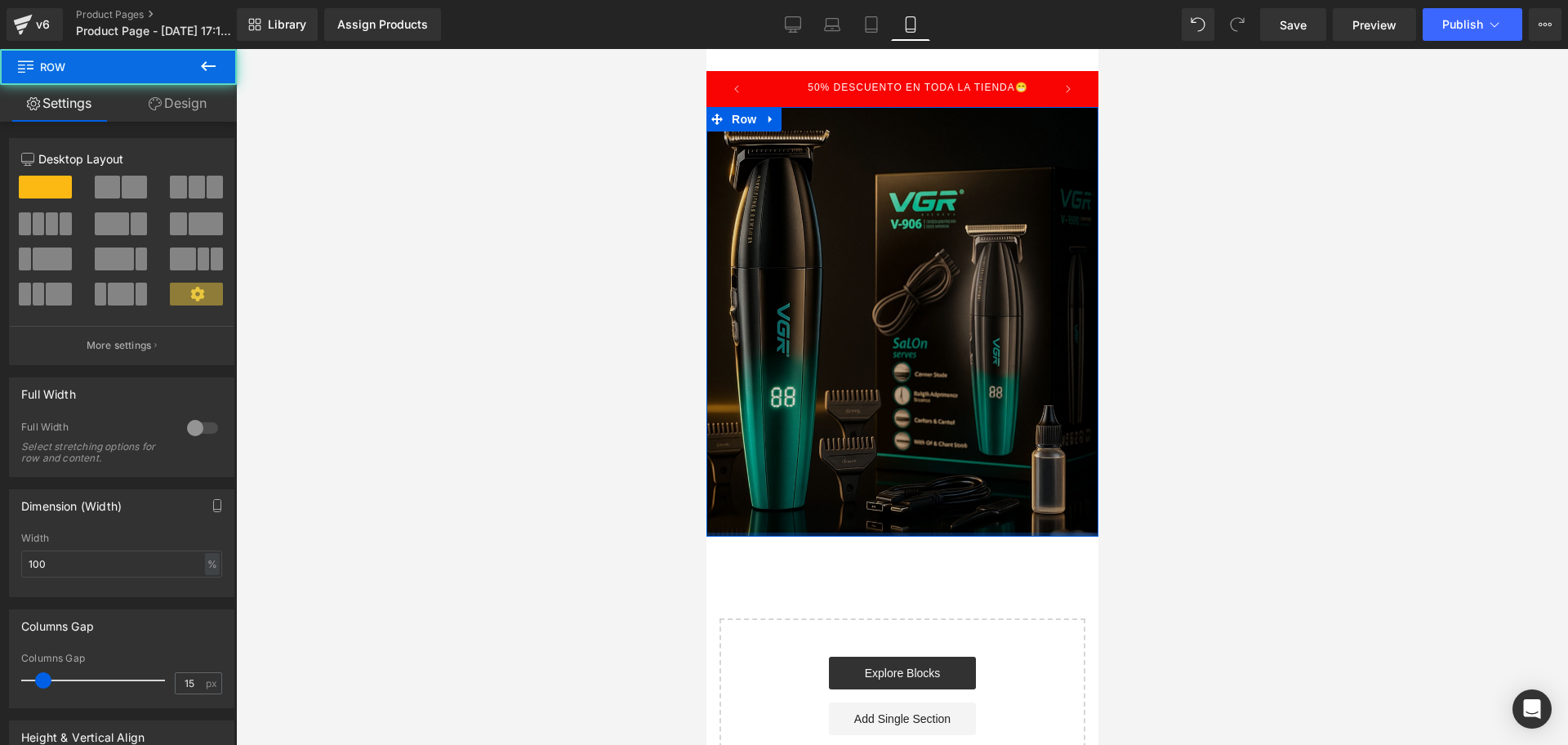
click at [918, 512] on div "Image Row" at bounding box center [901, 322] width 392 height 429
click at [1390, 355] on div at bounding box center [902, 396] width 1333 height 695
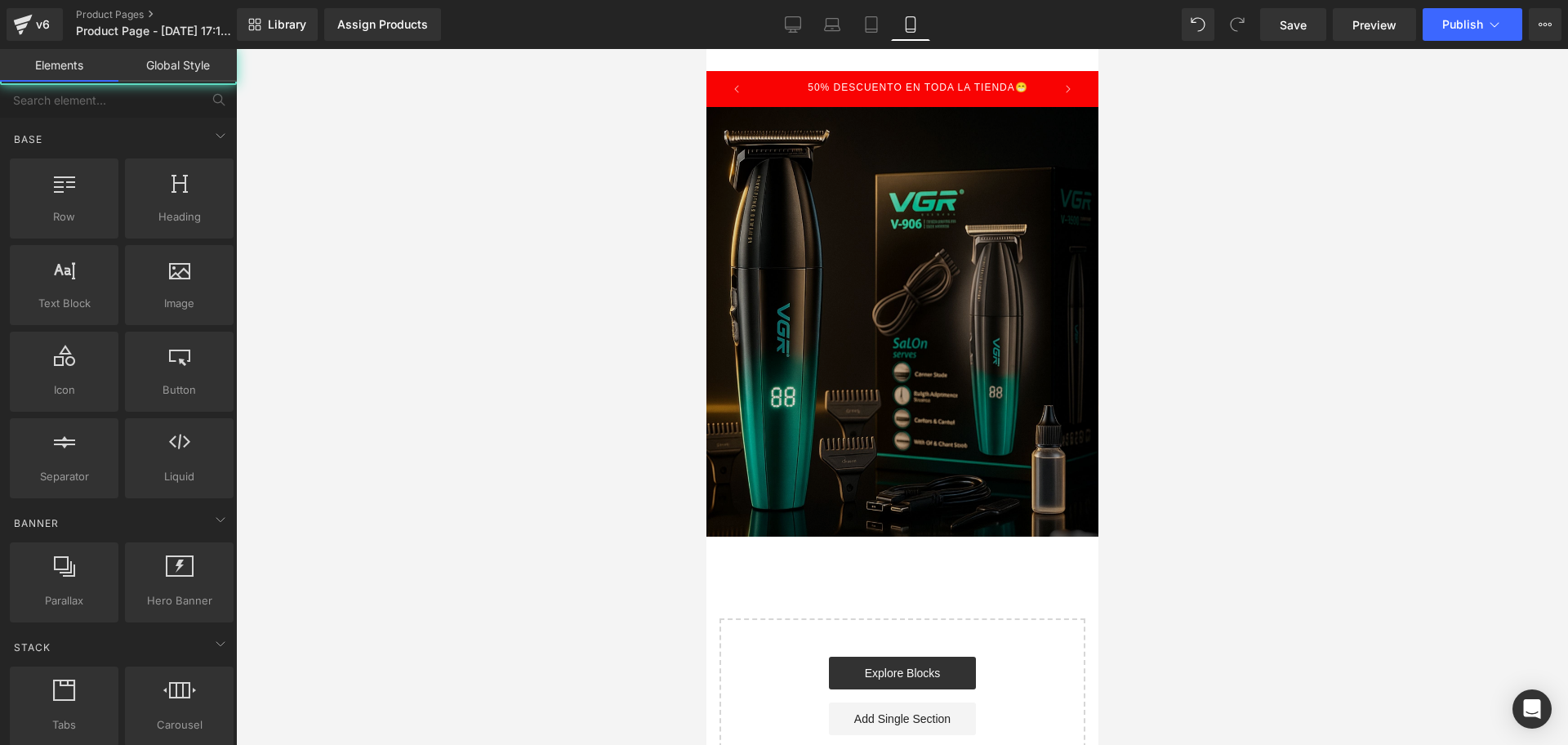
click at [1052, 229] on img at bounding box center [901, 322] width 408 height 429
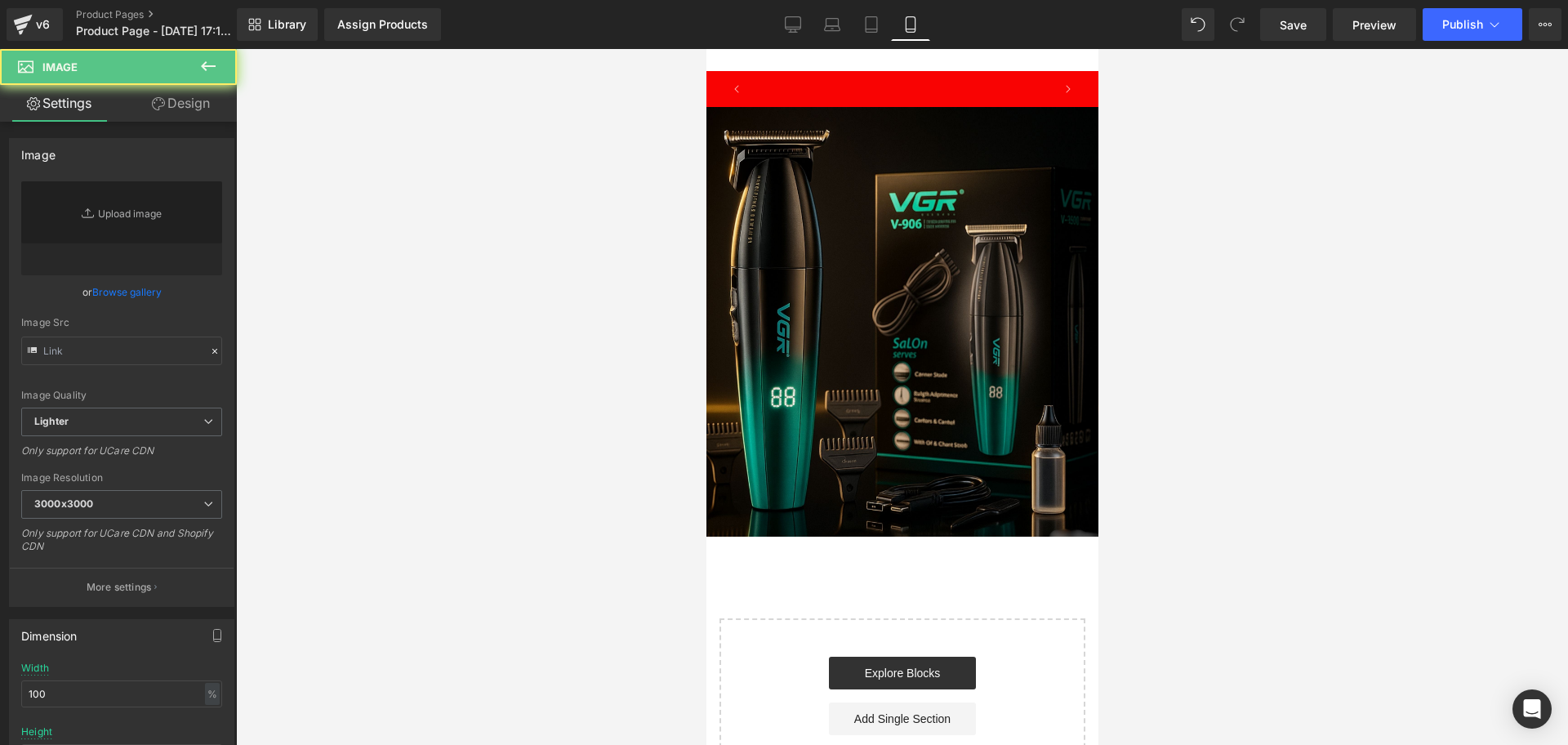
type input "[URL][DOMAIN_NAME]"
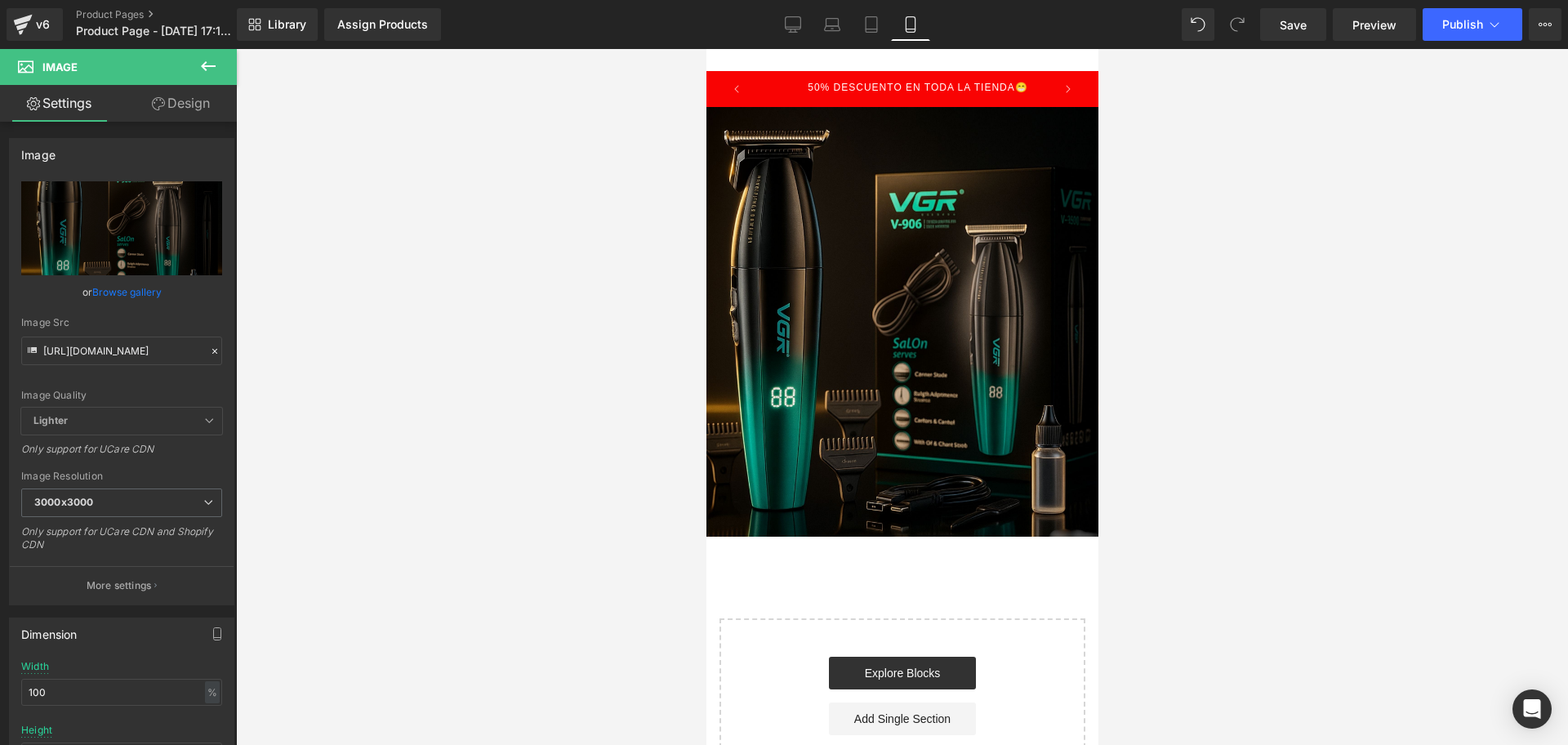
scroll to position [0, 590]
click at [511, 294] on div at bounding box center [902, 396] width 1333 height 695
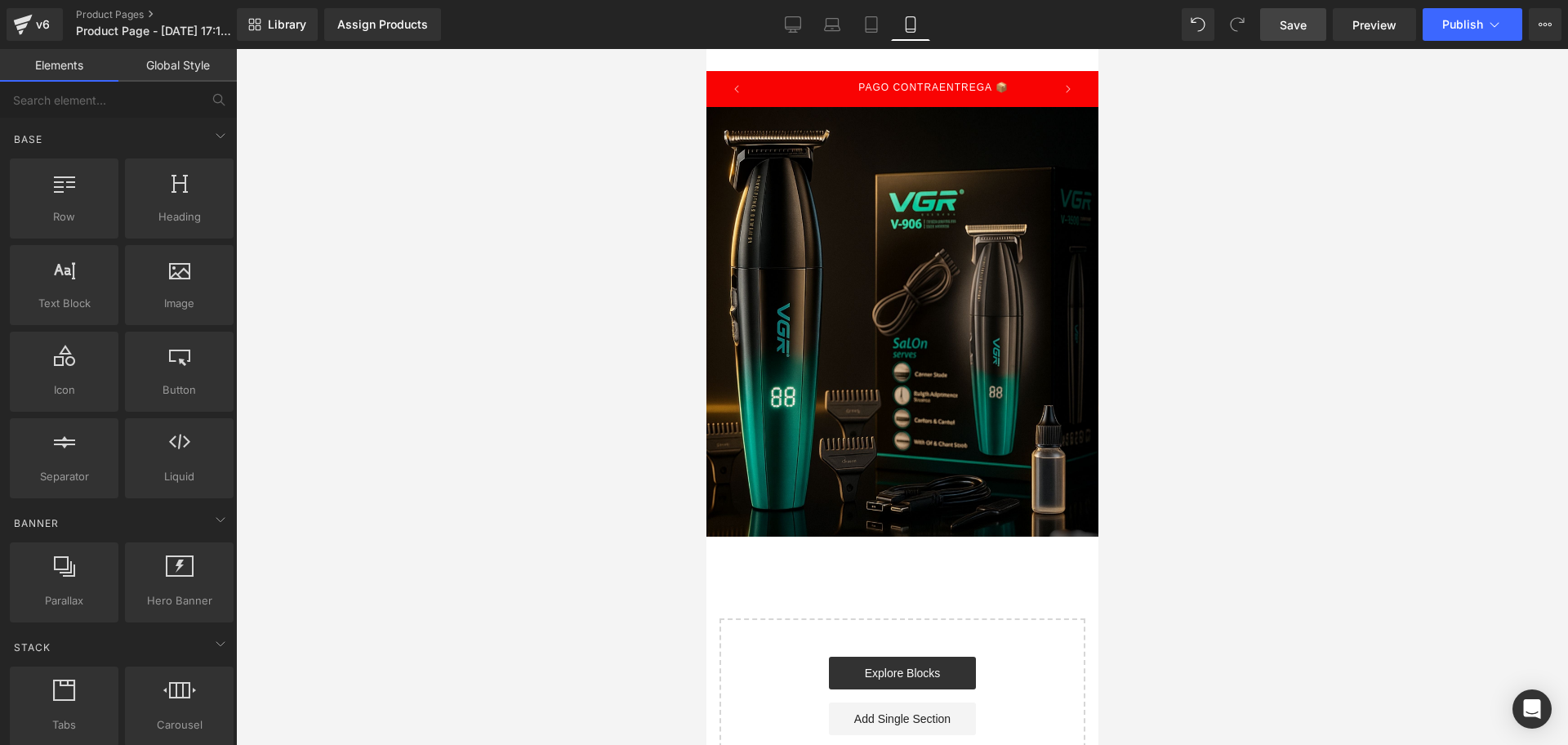
click at [1273, 35] on link "Save" at bounding box center [1294, 25] width 66 height 33
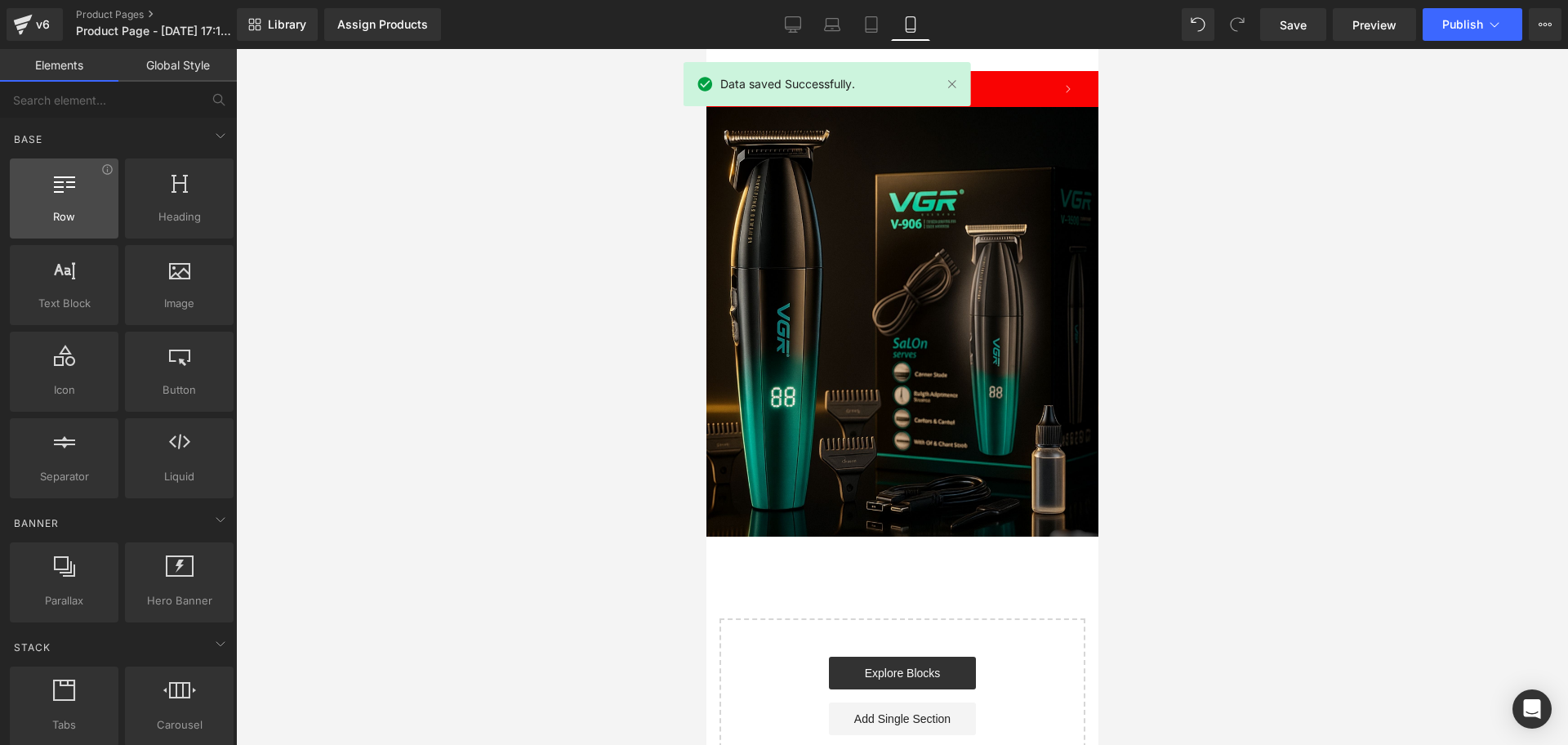
scroll to position [0, 0]
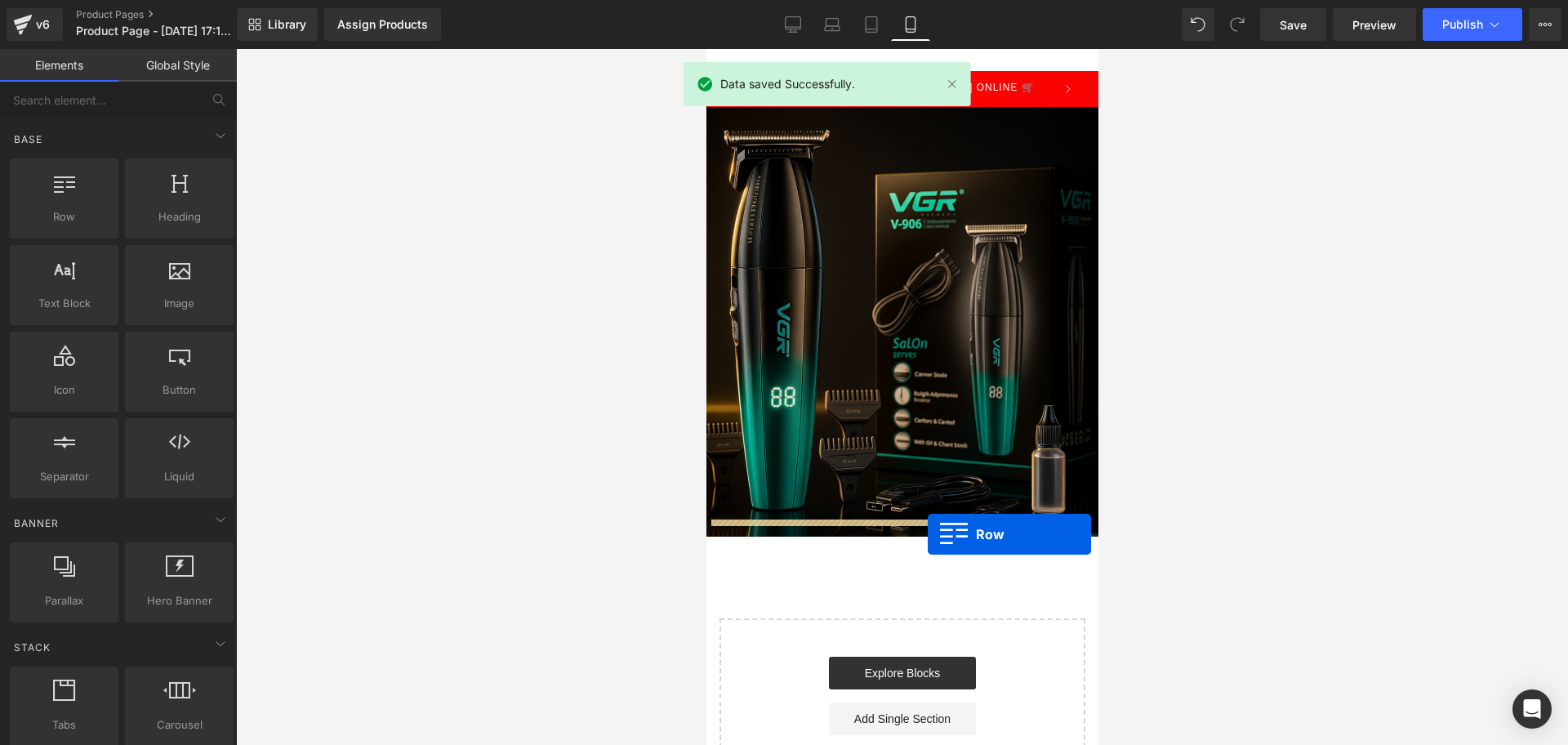
drag, startPoint x: 780, startPoint y: 235, endPoint x: 927, endPoint y: 534, distance: 333.2
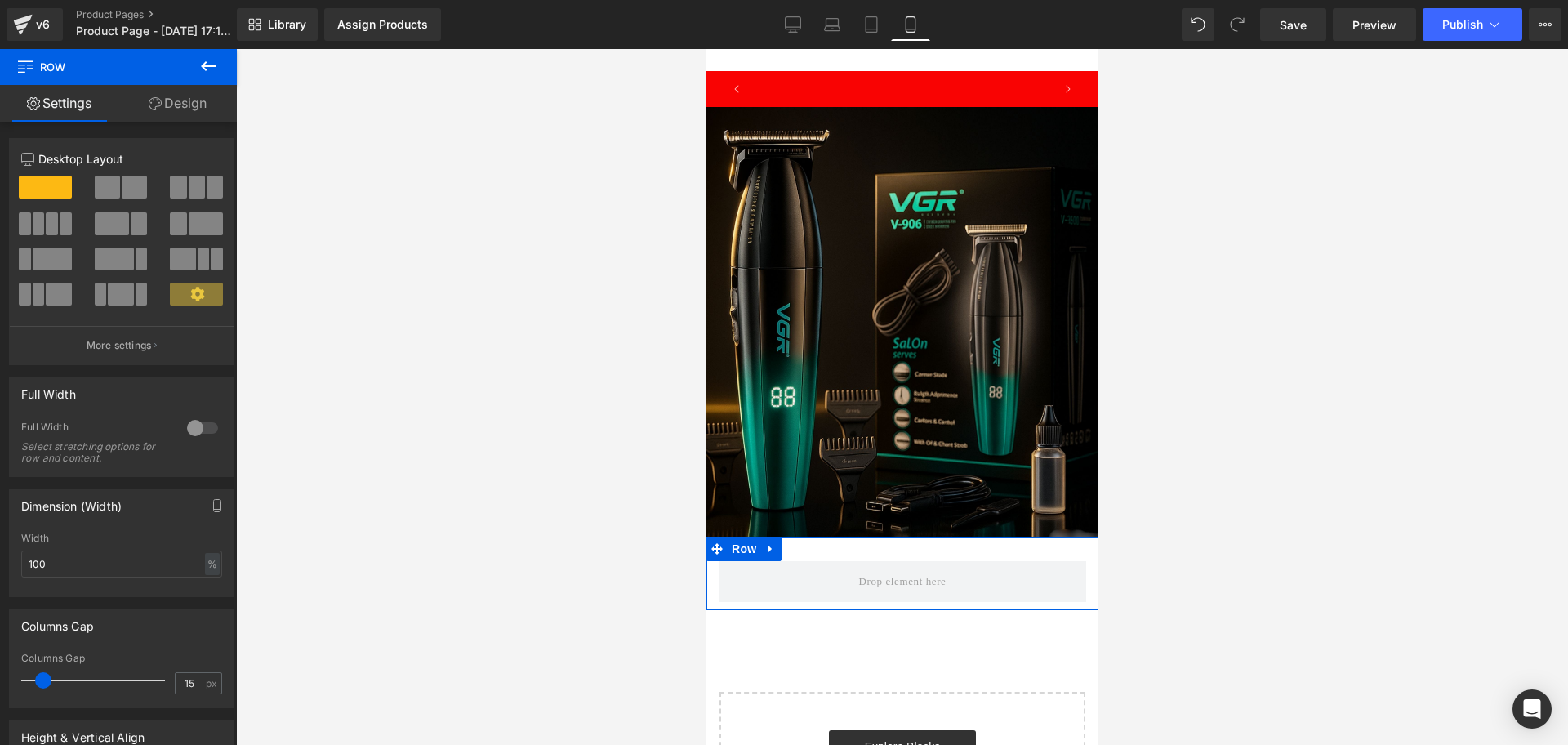
scroll to position [0, 590]
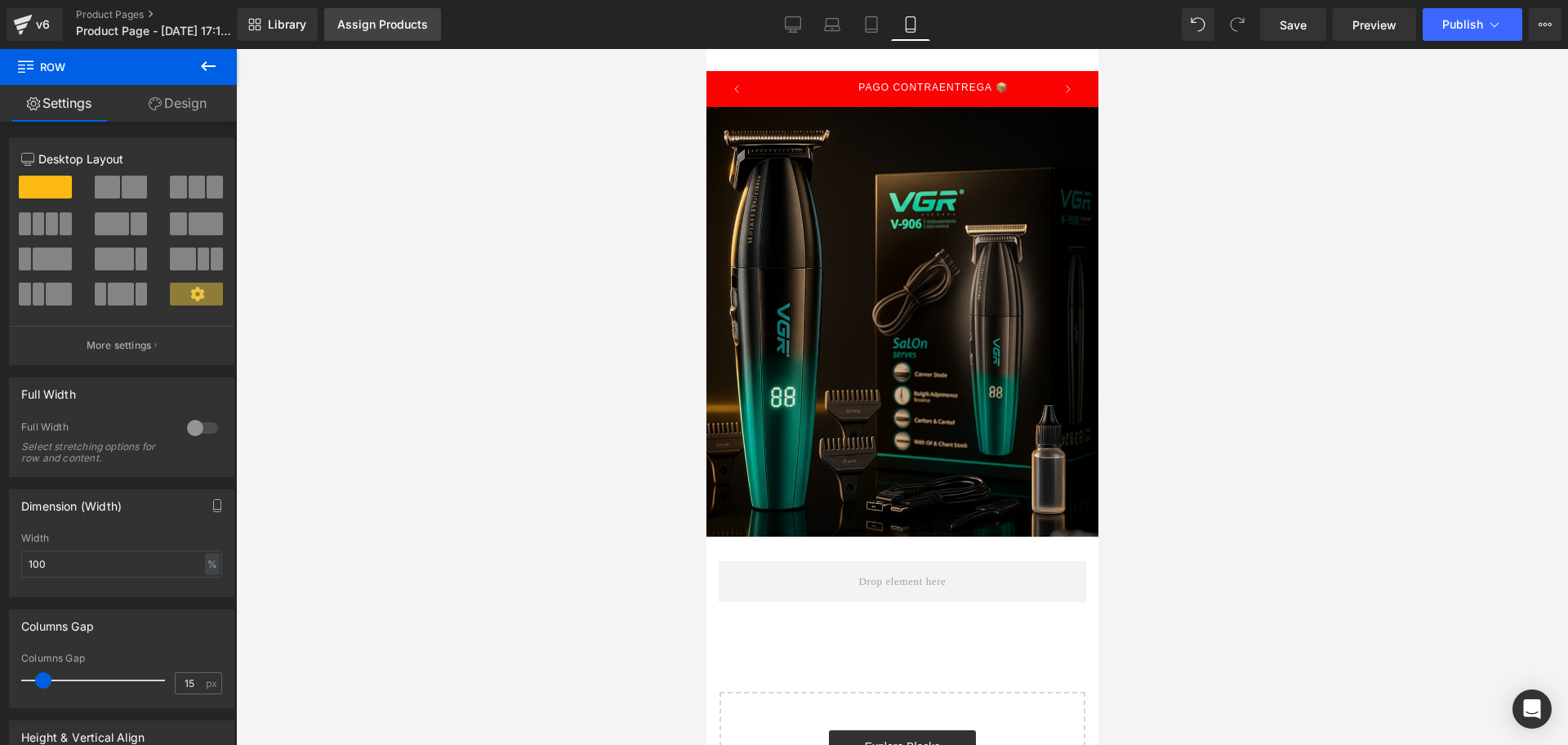
click at [397, 37] on link "Assign Products" at bounding box center [382, 25] width 116 height 33
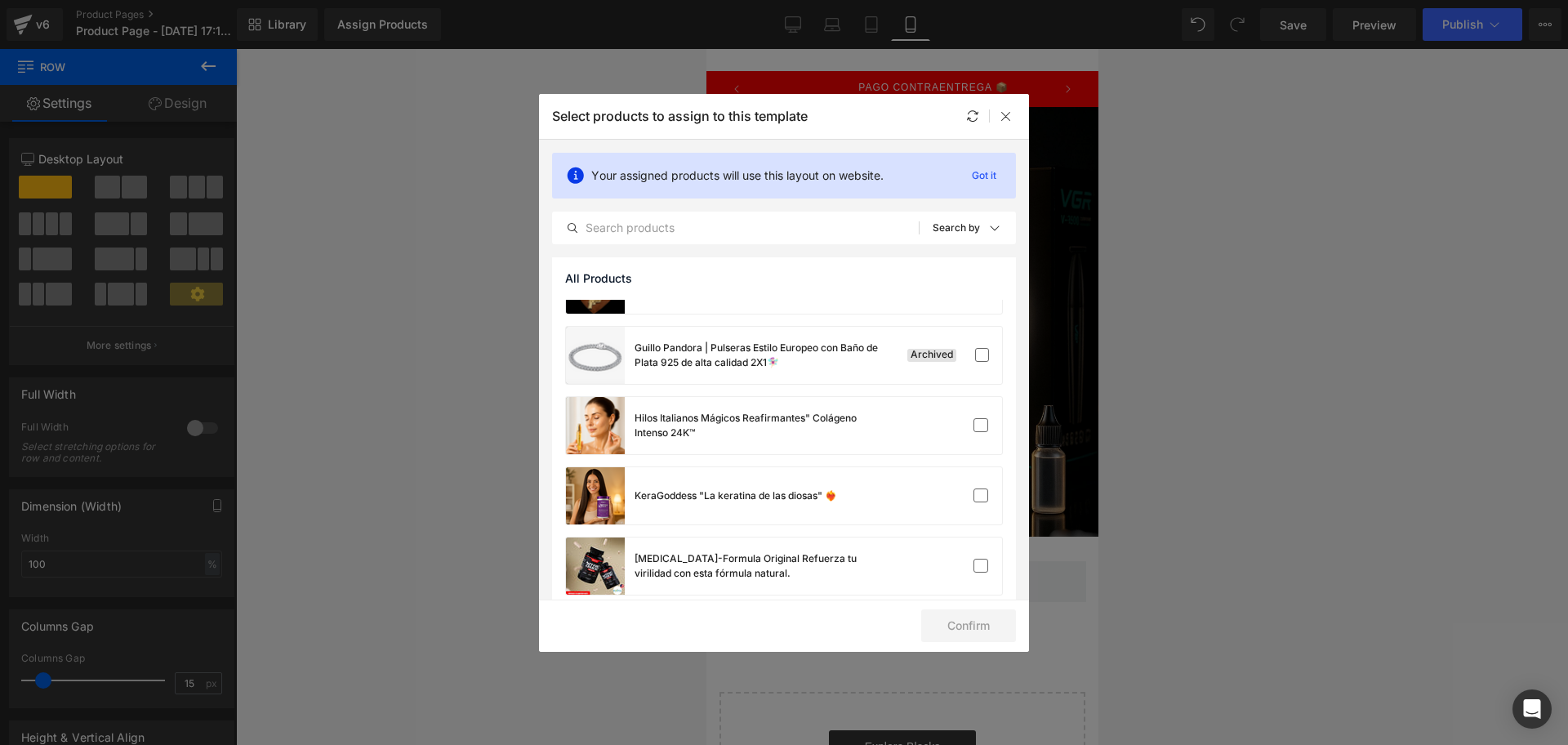
scroll to position [593, 0]
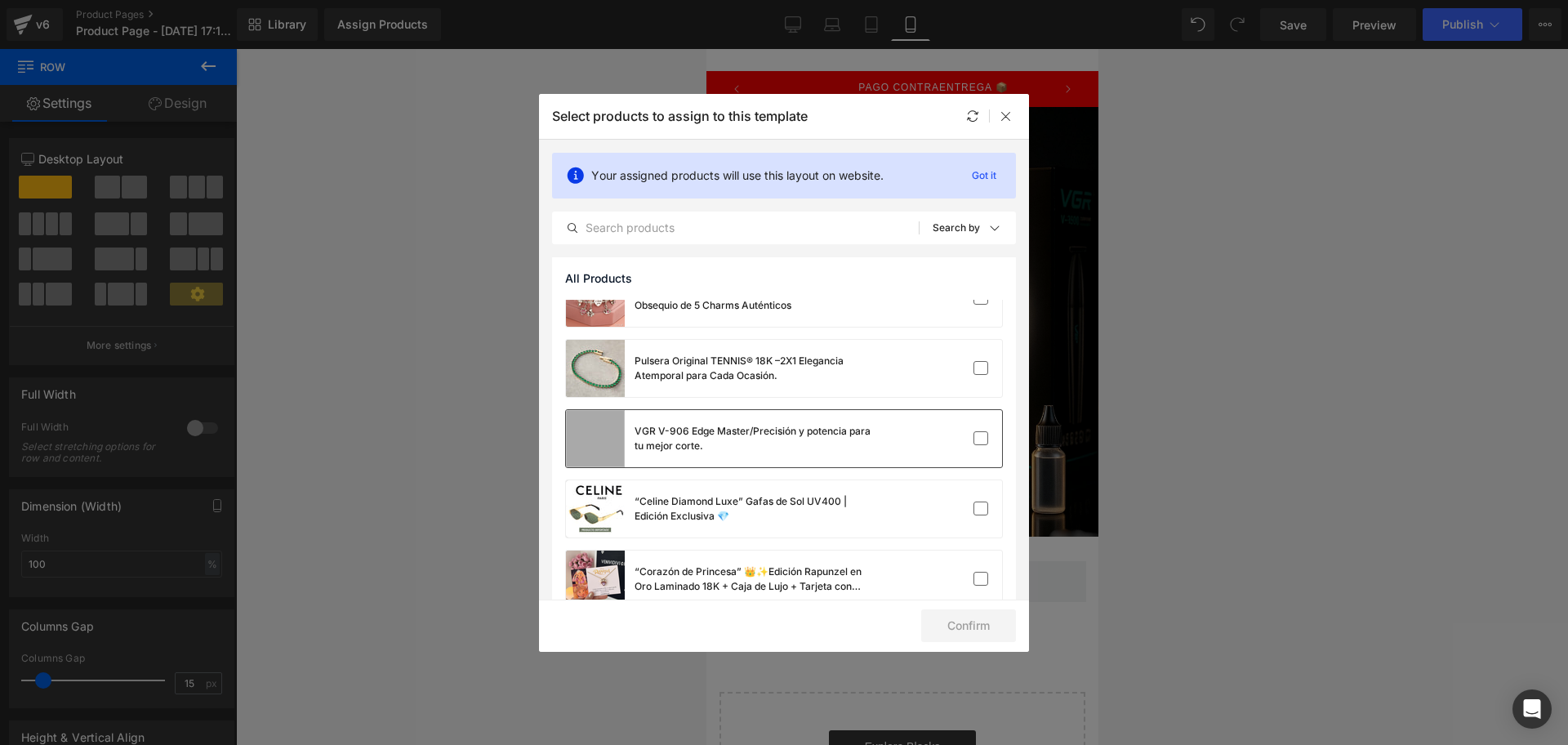
click at [743, 437] on div "VGR V-906 Edge Master/Precisión y potencia para tu mejor corte." at bounding box center [757, 439] width 245 height 30
click at [987, 610] on button "Confirm" at bounding box center [968, 626] width 95 height 33
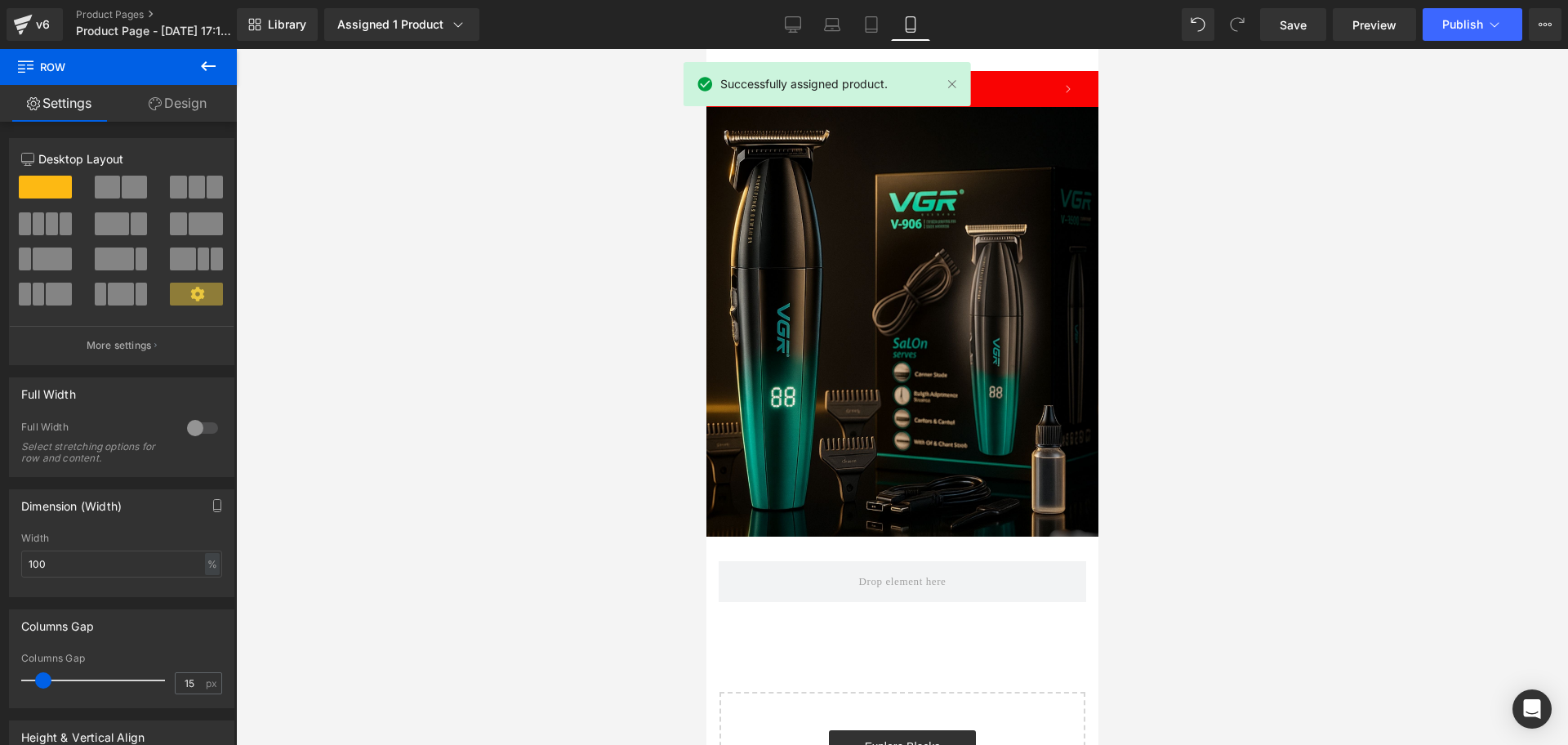
scroll to position [0, 295]
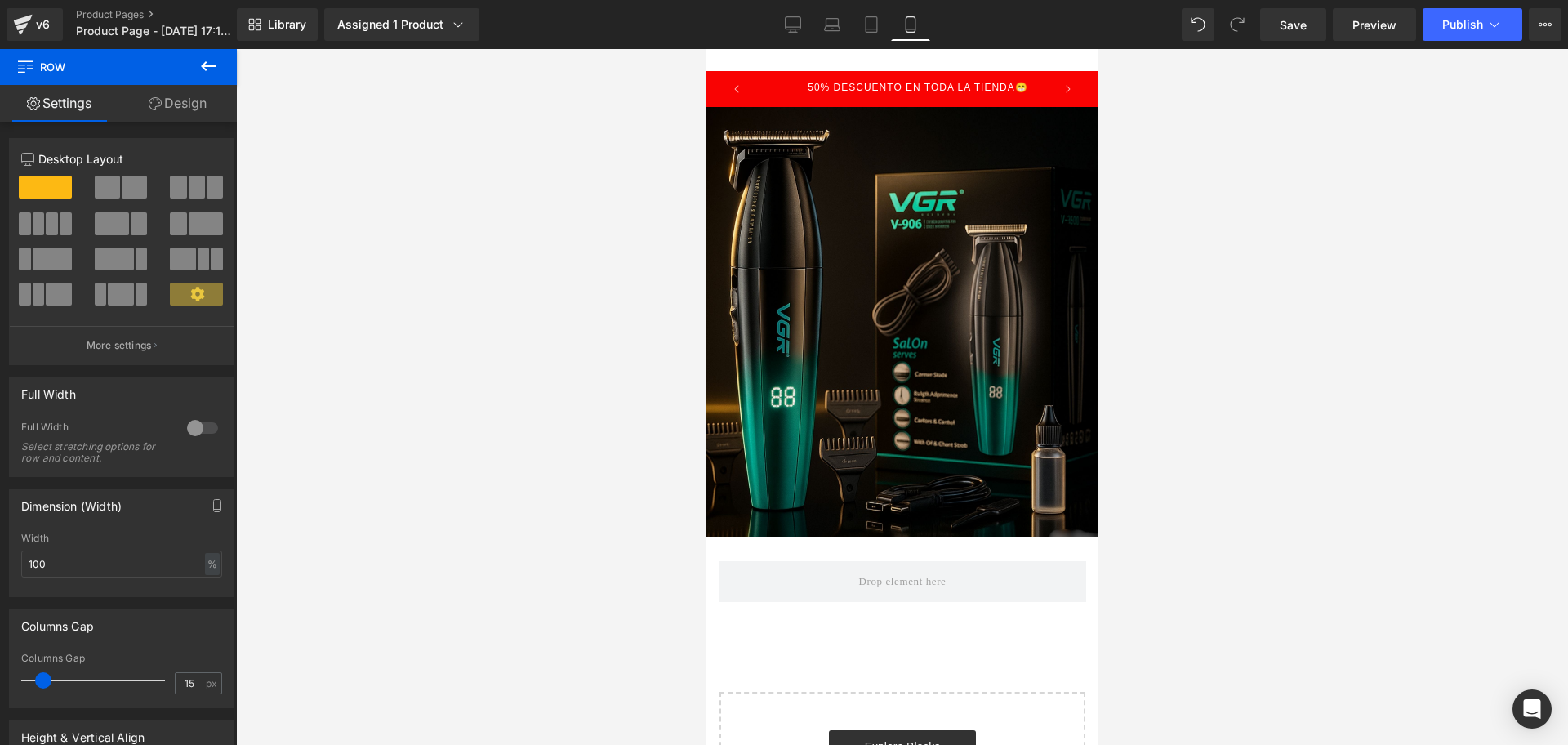
click at [226, 71] on button at bounding box center [208, 67] width 57 height 36
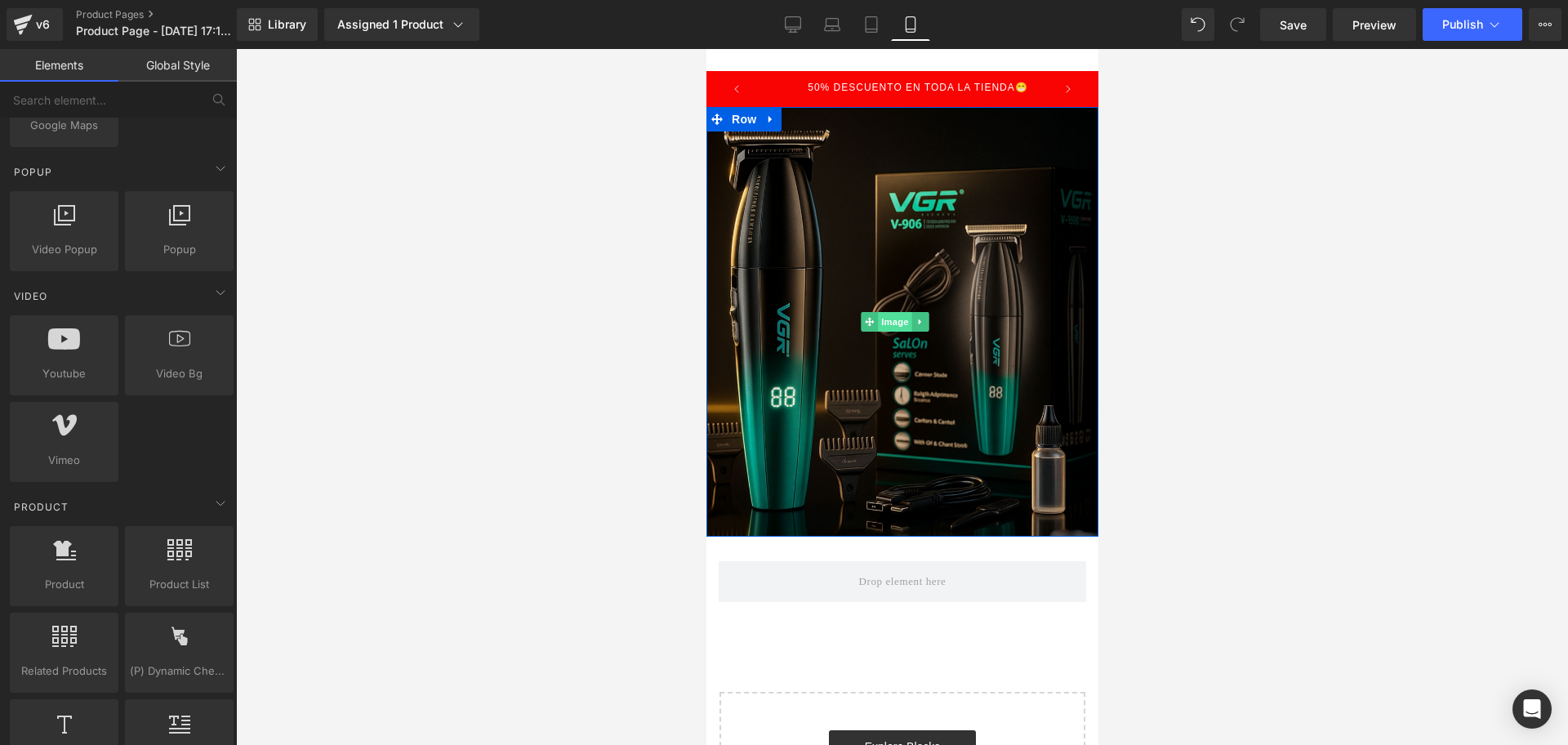
click at [877, 312] on span "Image" at bounding box center [895, 322] width 35 height 20
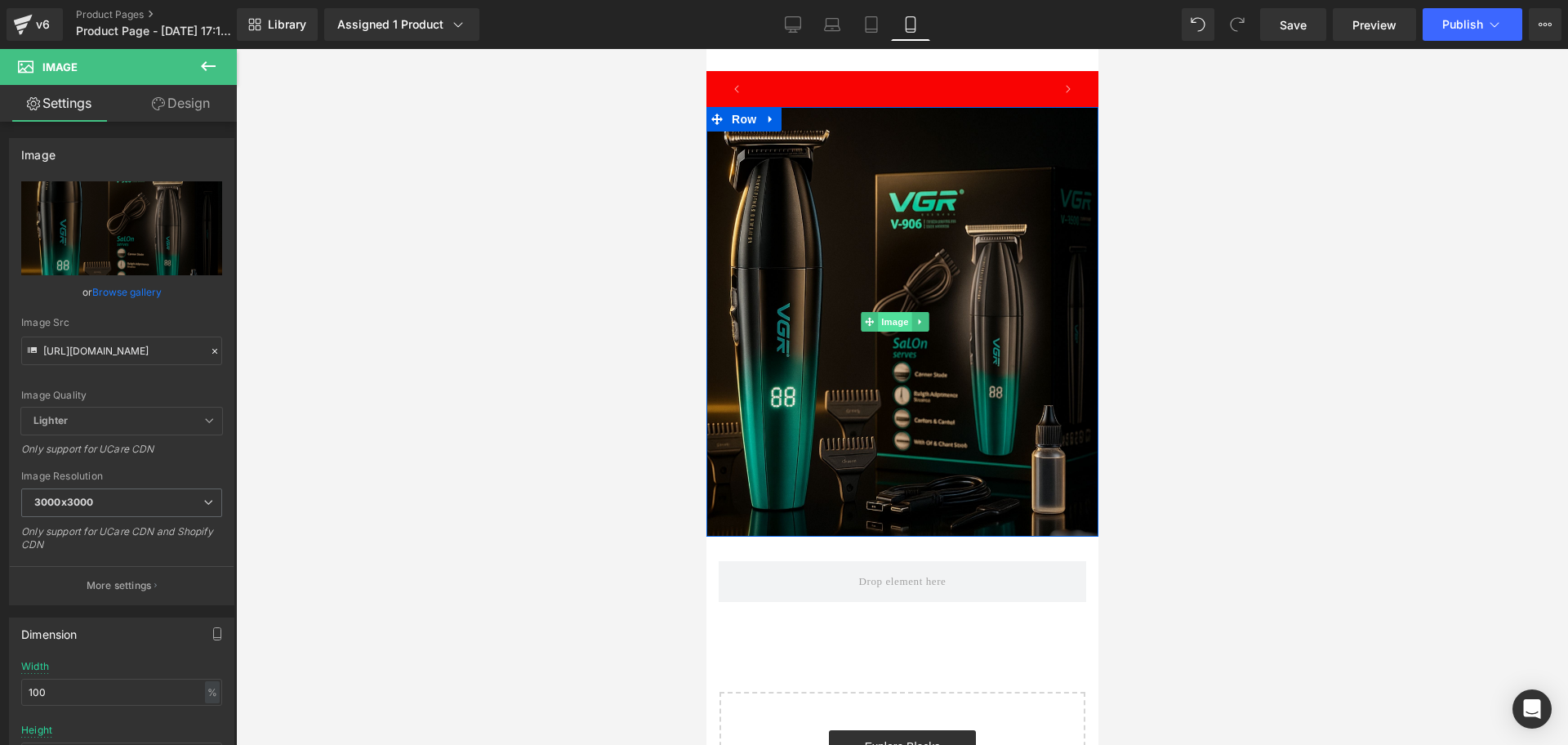
scroll to position [0, 885]
click at [889, 316] on span "Image" at bounding box center [895, 322] width 35 height 20
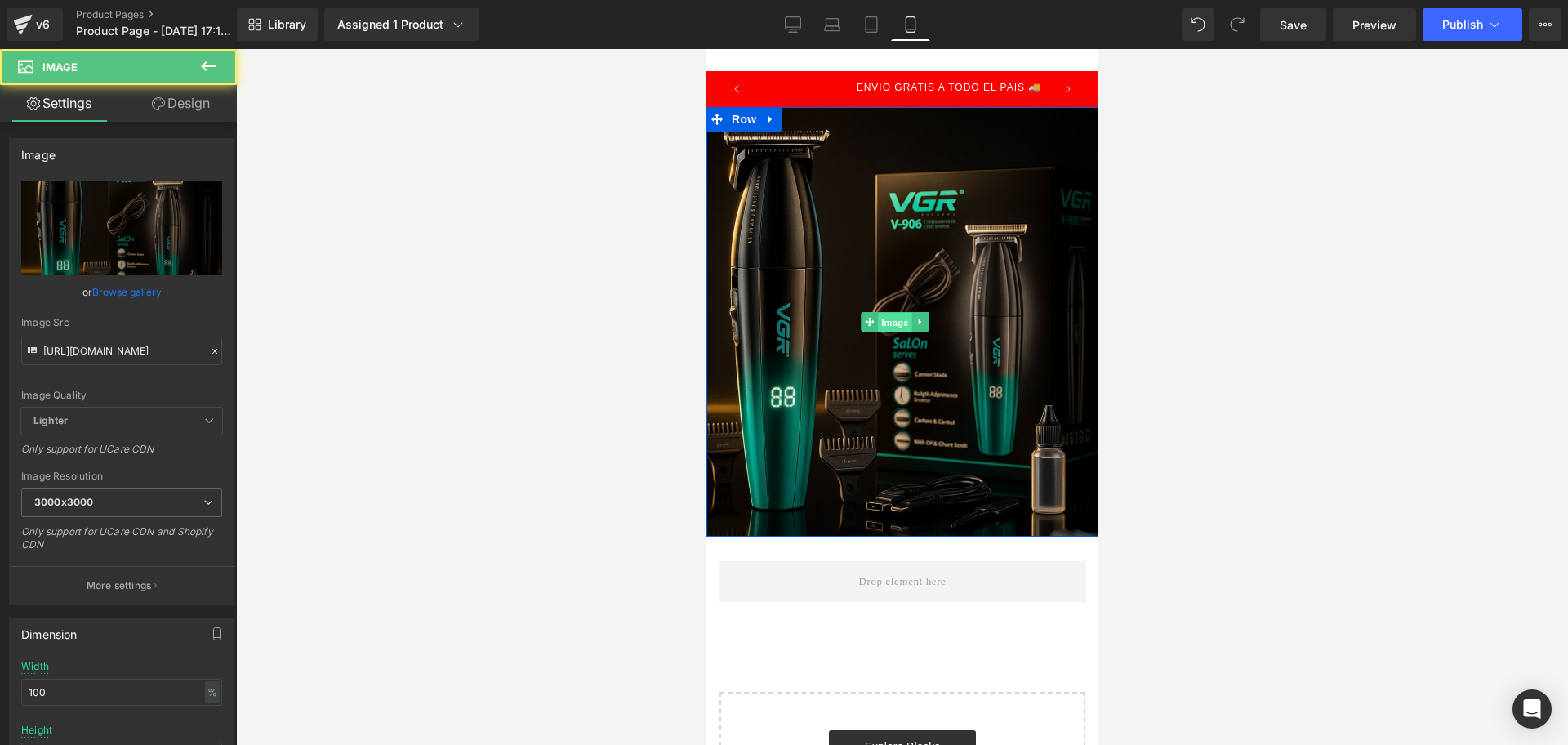
click at [889, 316] on span "Image" at bounding box center [895, 323] width 35 height 20
click at [889, 316] on span "Image" at bounding box center [895, 322] width 35 height 20
click at [889, 316] on span "Image" at bounding box center [895, 323] width 35 height 20
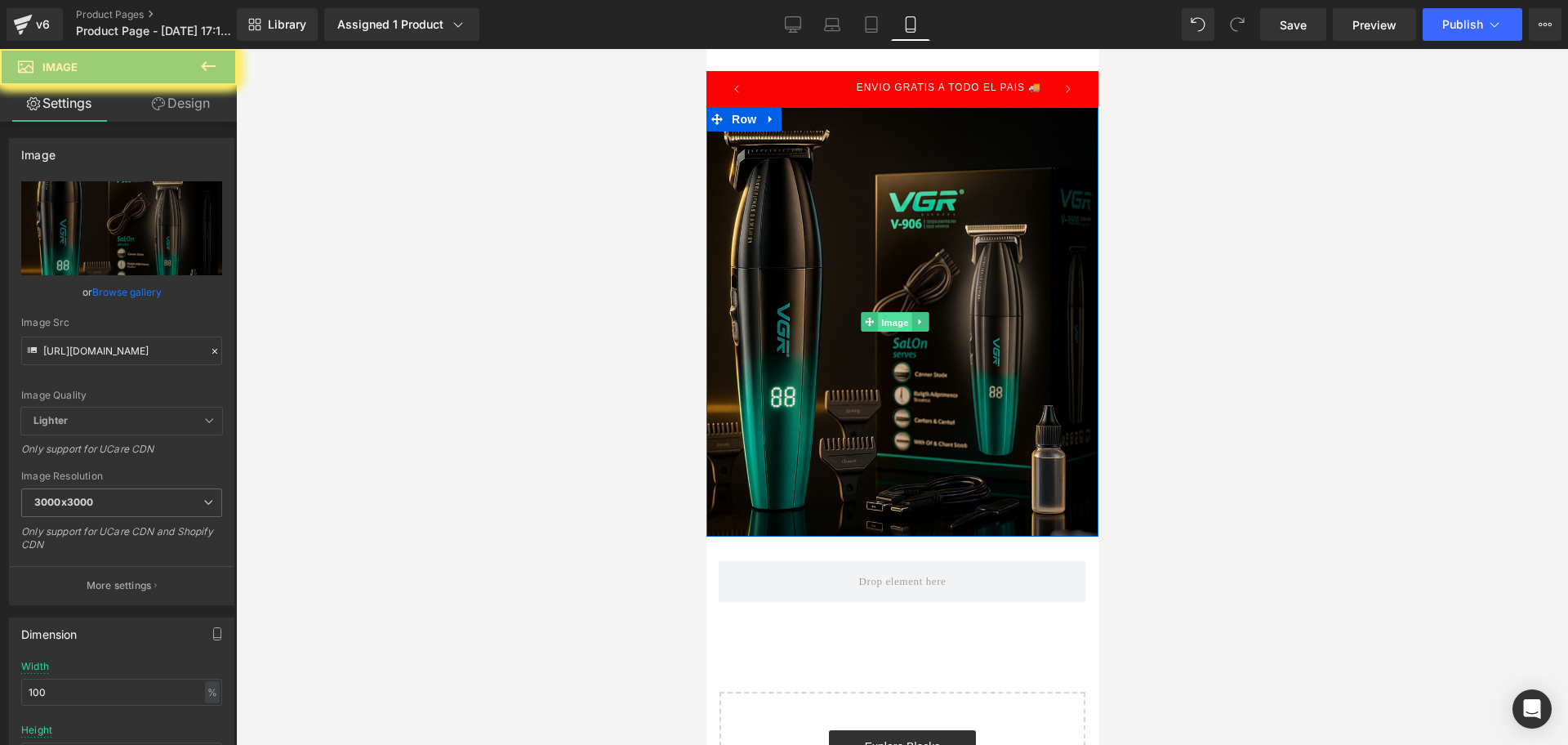
click at [889, 316] on span "Image" at bounding box center [895, 323] width 35 height 20
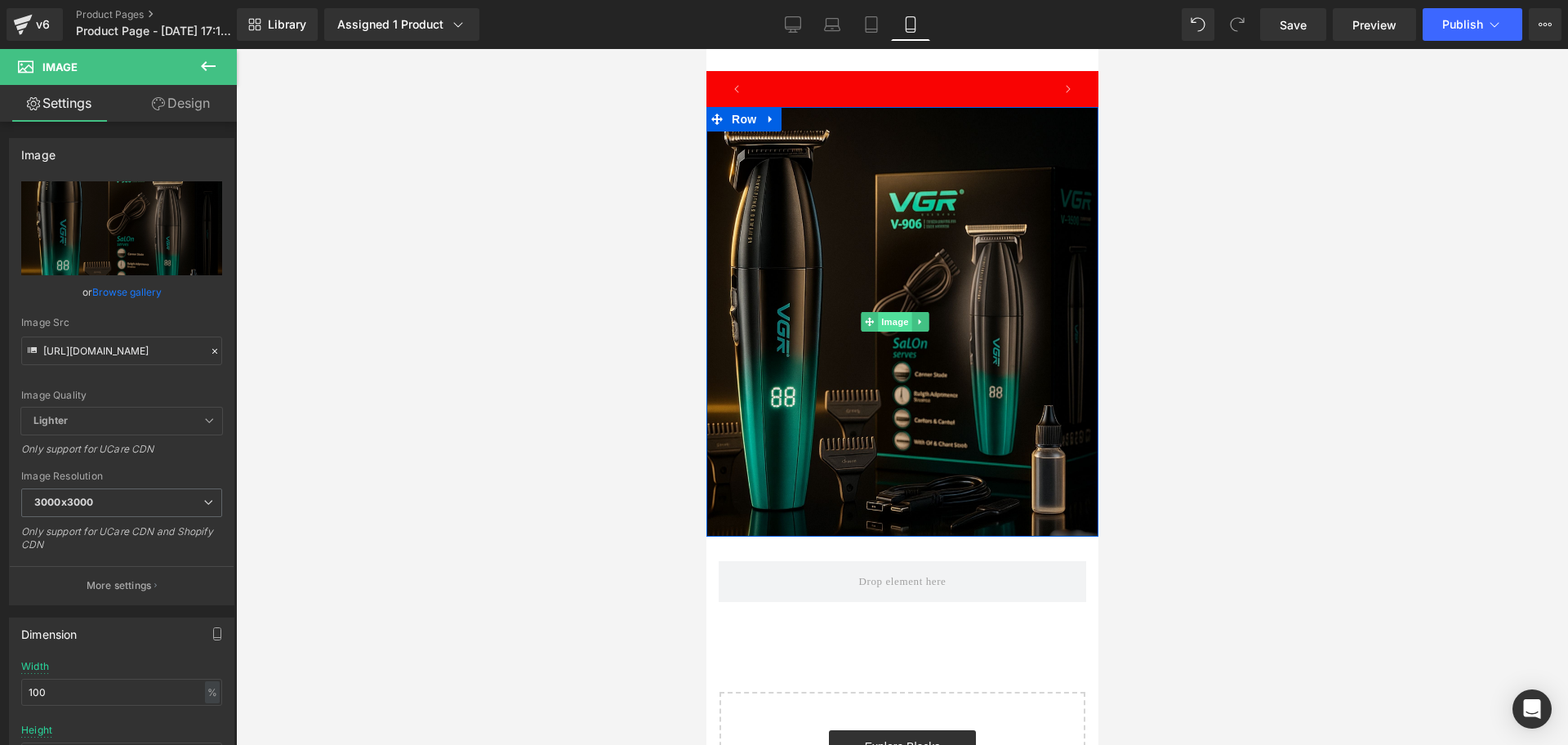
scroll to position [0, 0]
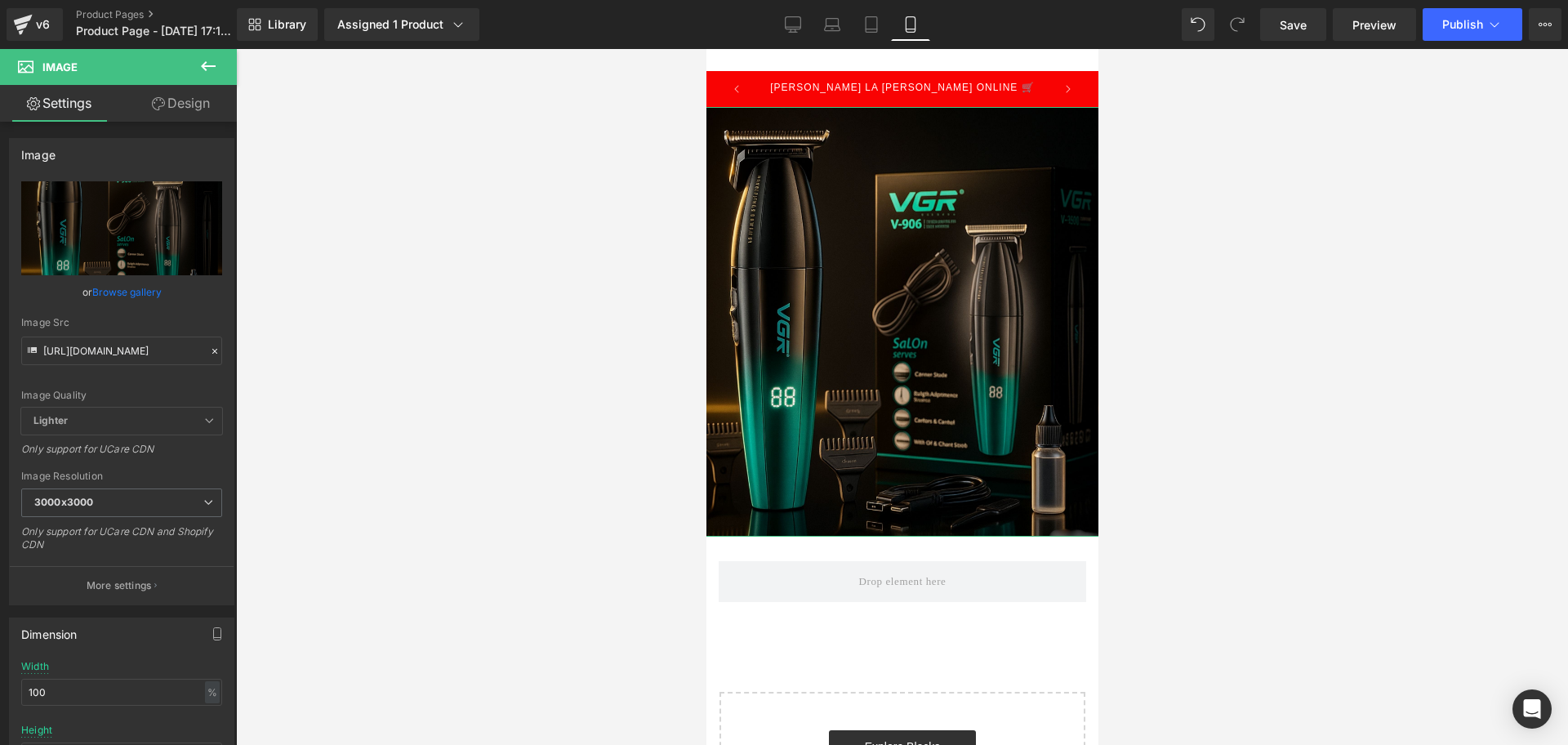
click at [168, 109] on link "Design" at bounding box center [180, 103] width 118 height 36
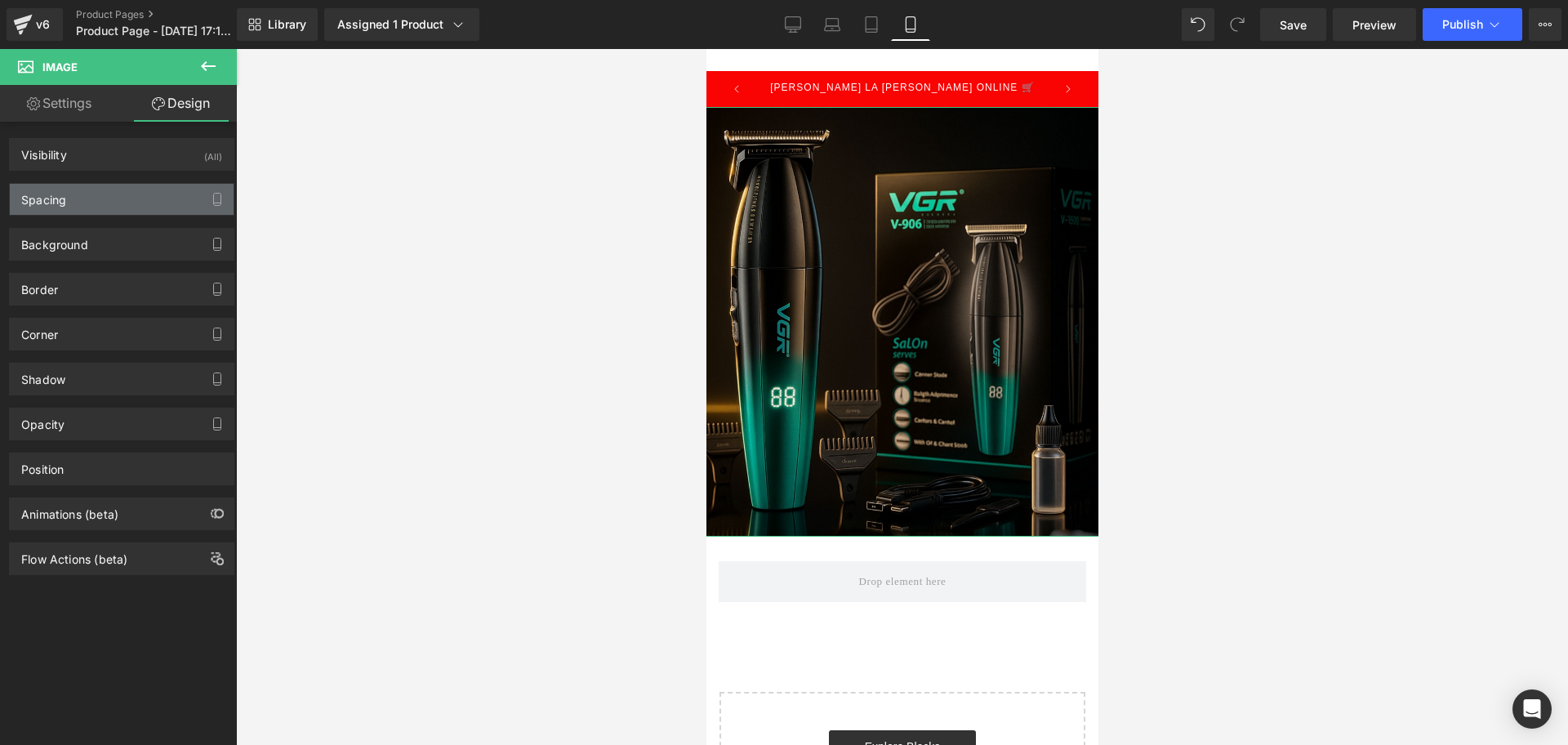
type input "0"
type input "-25"
type input "0"
type input "-25"
type input "0"
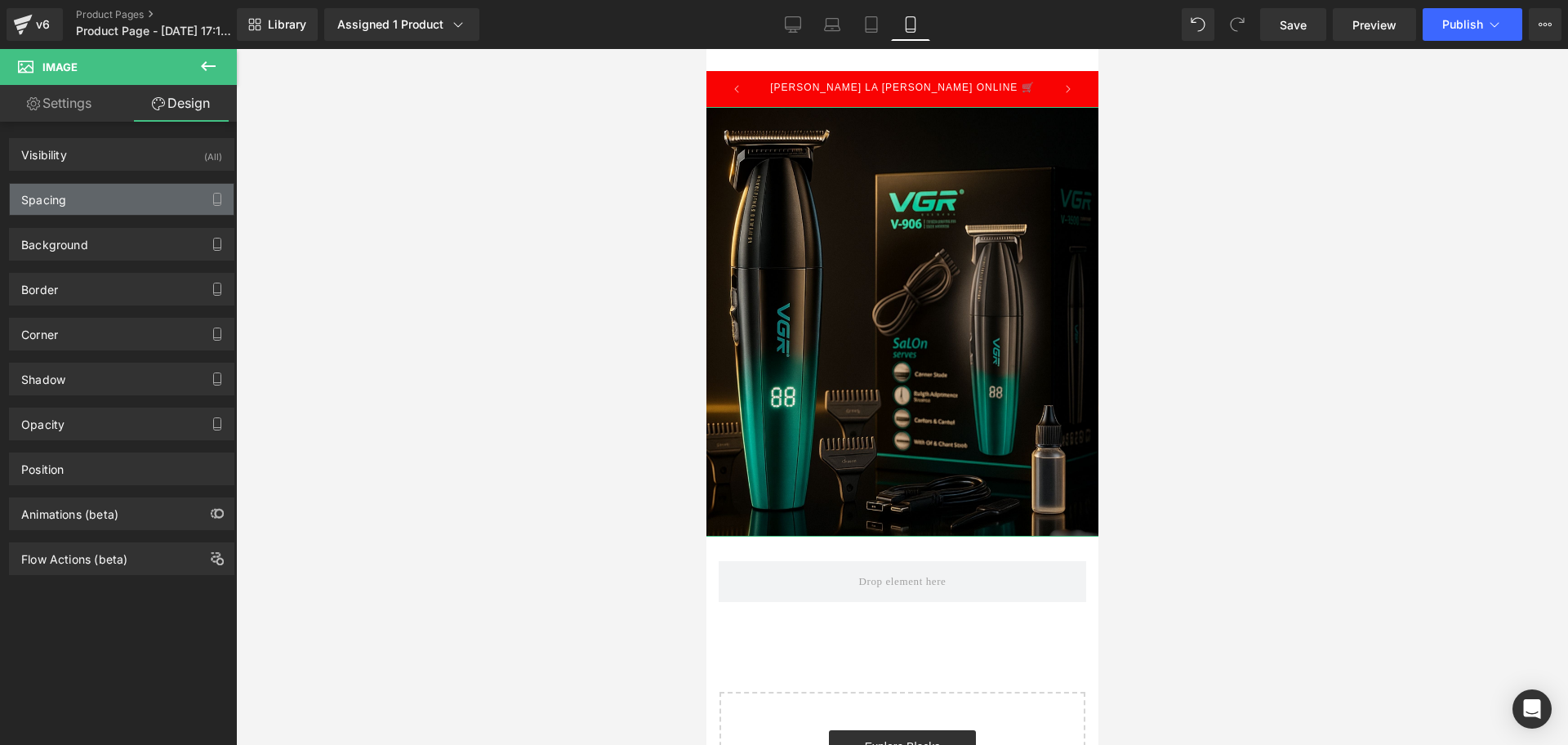
type input "0"
click at [140, 189] on div "Spacing" at bounding box center [121, 199] width 224 height 31
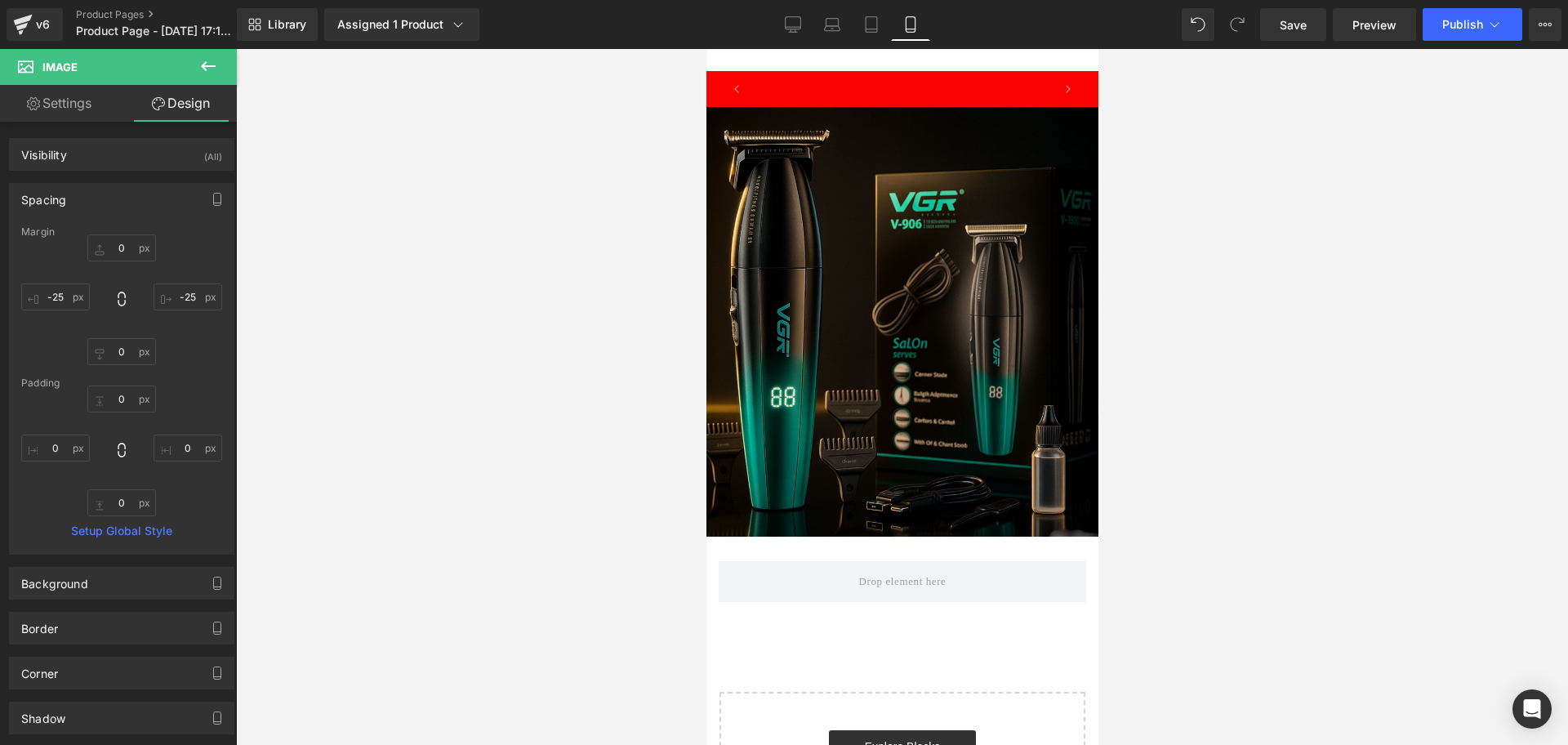
scroll to position [0, 590]
click at [210, 72] on icon at bounding box center [208, 66] width 20 height 20
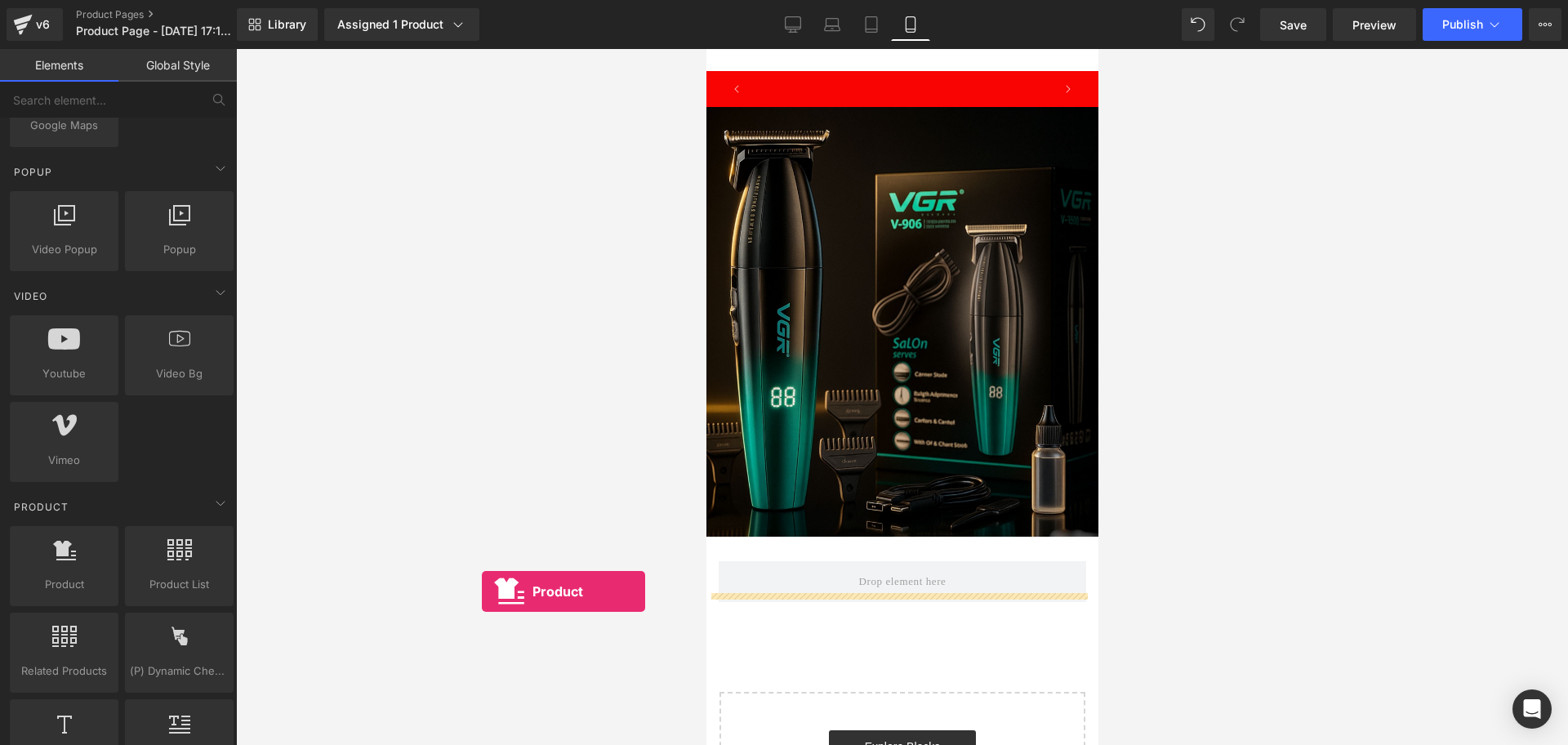
scroll to position [0, 885]
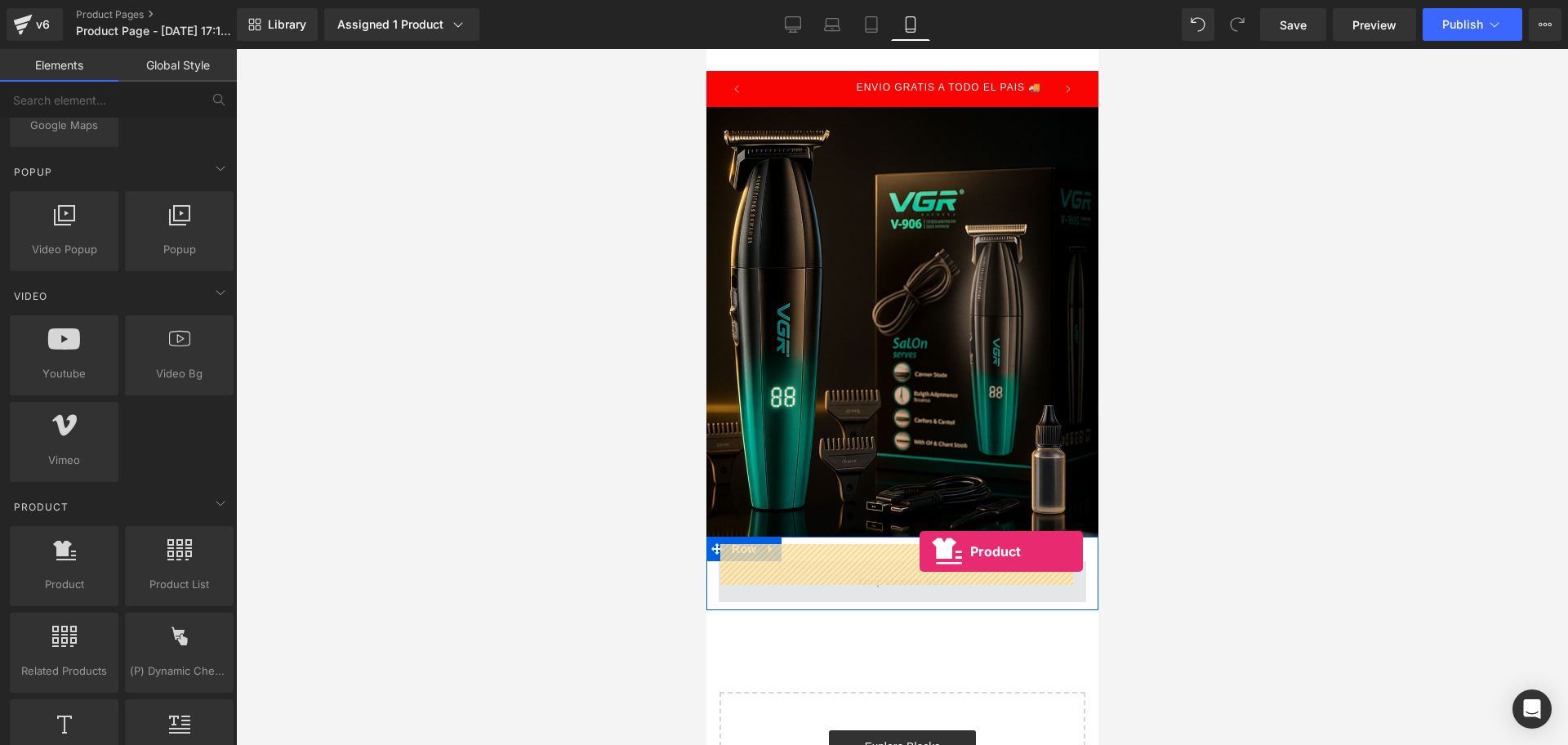
drag, startPoint x: 745, startPoint y: 643, endPoint x: 919, endPoint y: 551, distance: 196.8
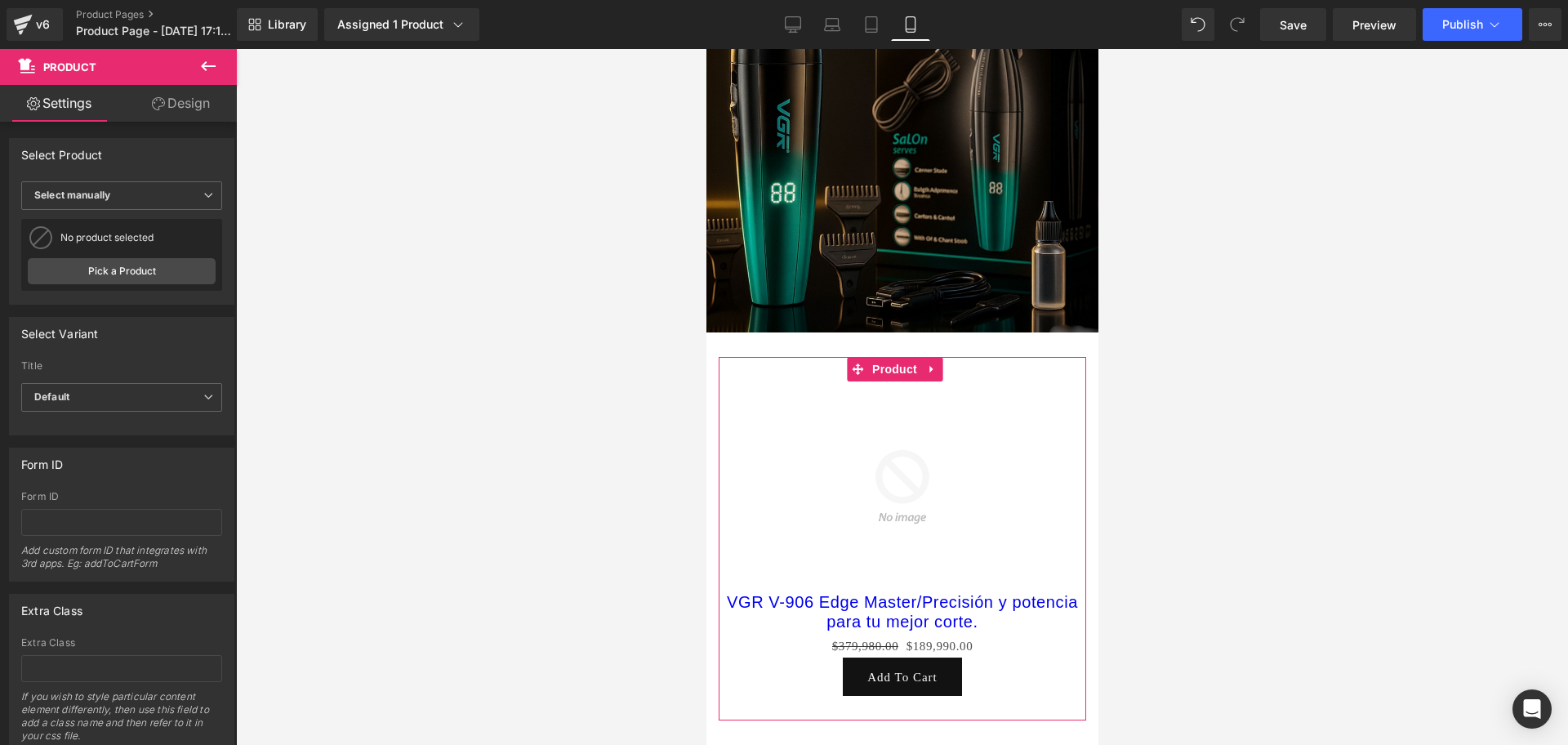
scroll to position [0, 0]
click at [922, 495] on img at bounding box center [901, 486] width 211 height 211
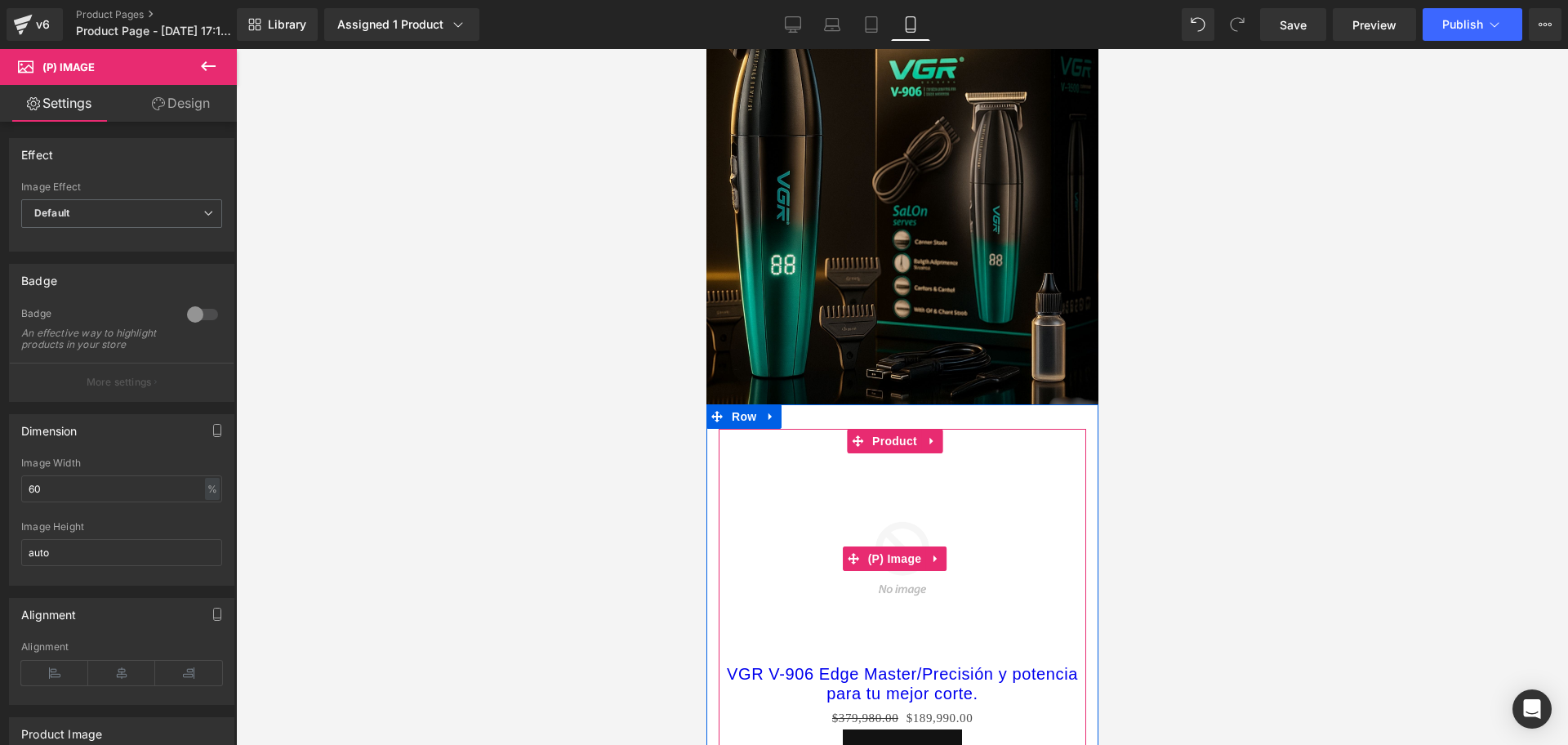
scroll to position [102, 0]
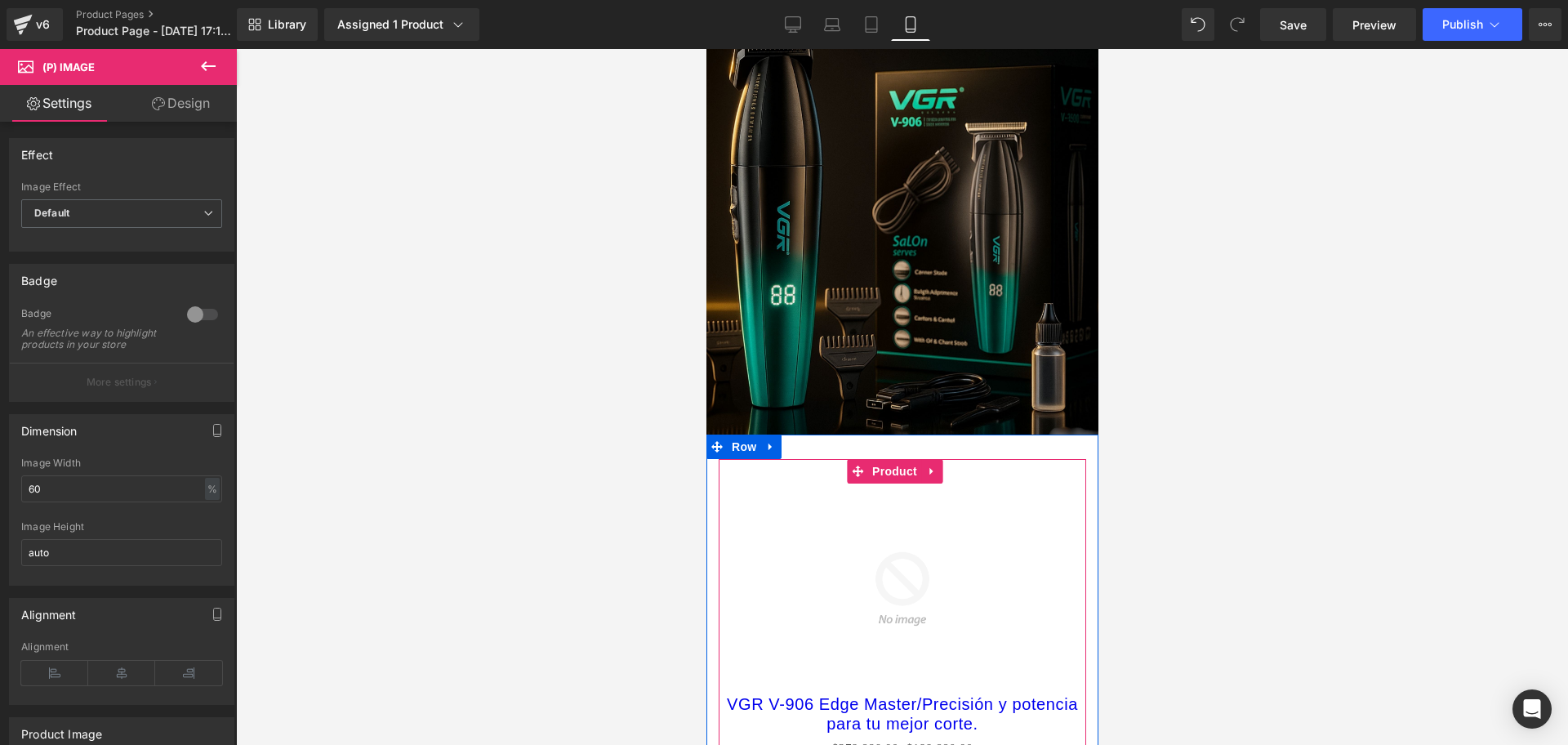
click at [910, 566] on div "Sale Off (P) Image" at bounding box center [901, 588] width 351 height 211
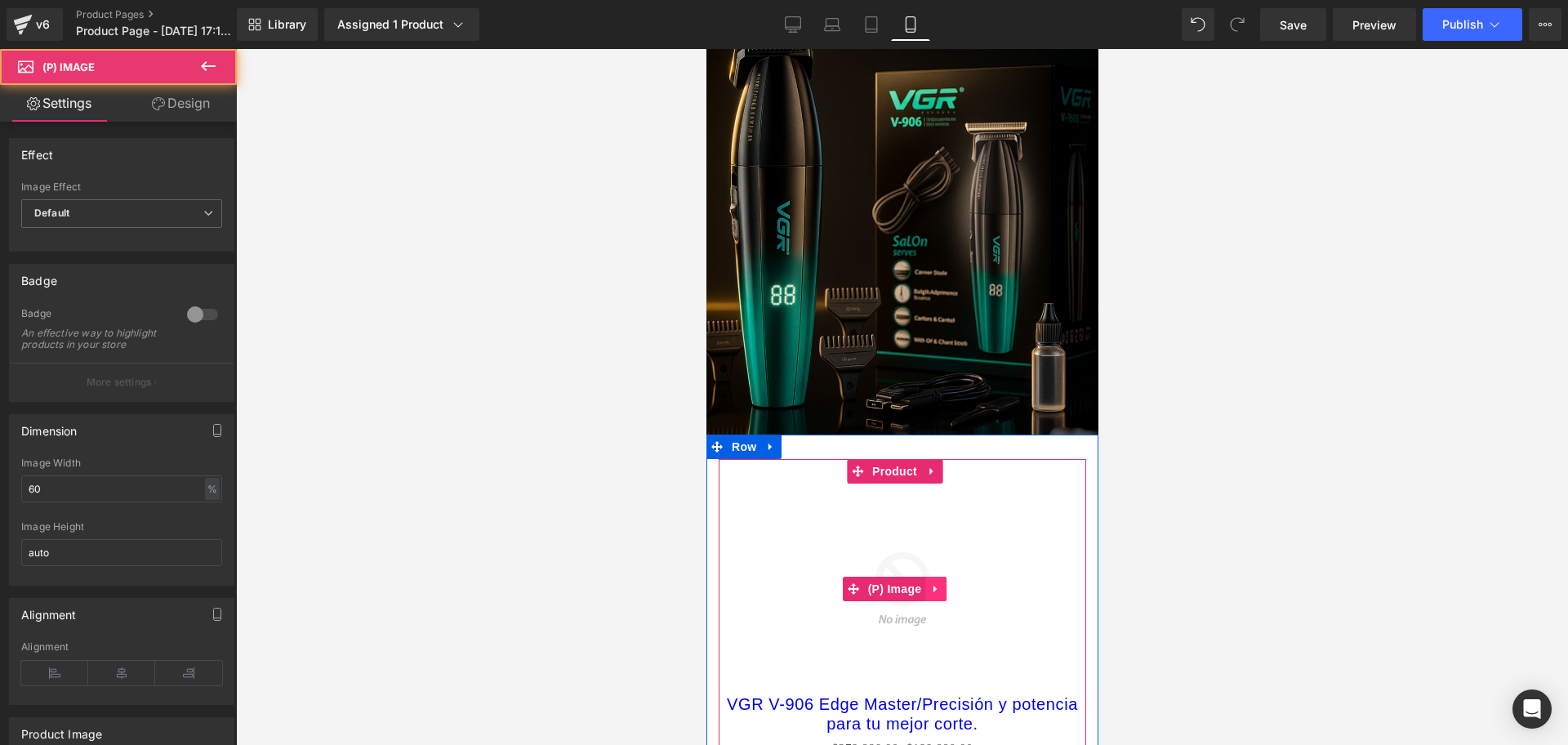
click at [936, 582] on icon at bounding box center [935, 588] width 12 height 12
click at [949, 583] on icon at bounding box center [946, 589] width 12 height 12
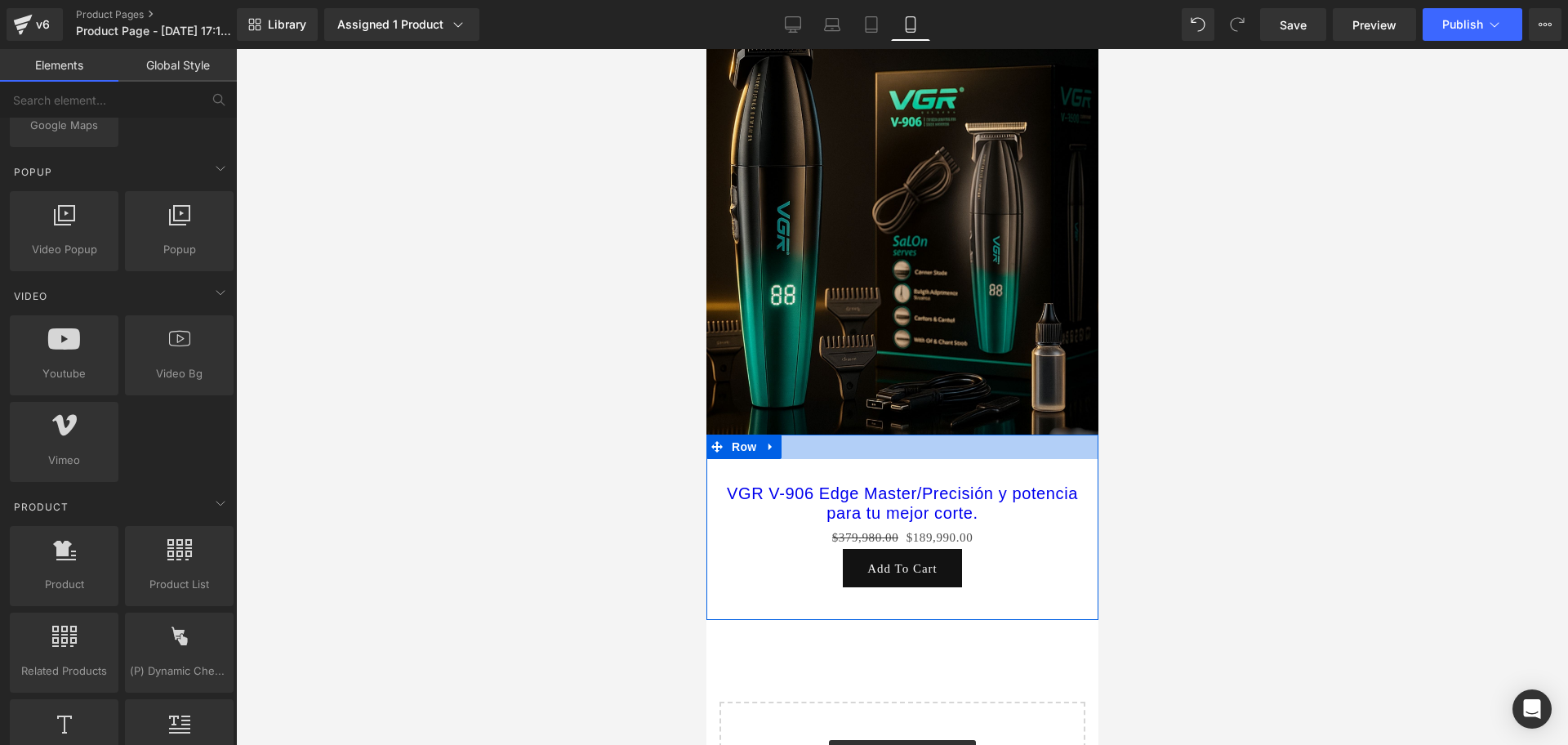
scroll to position [0, 590]
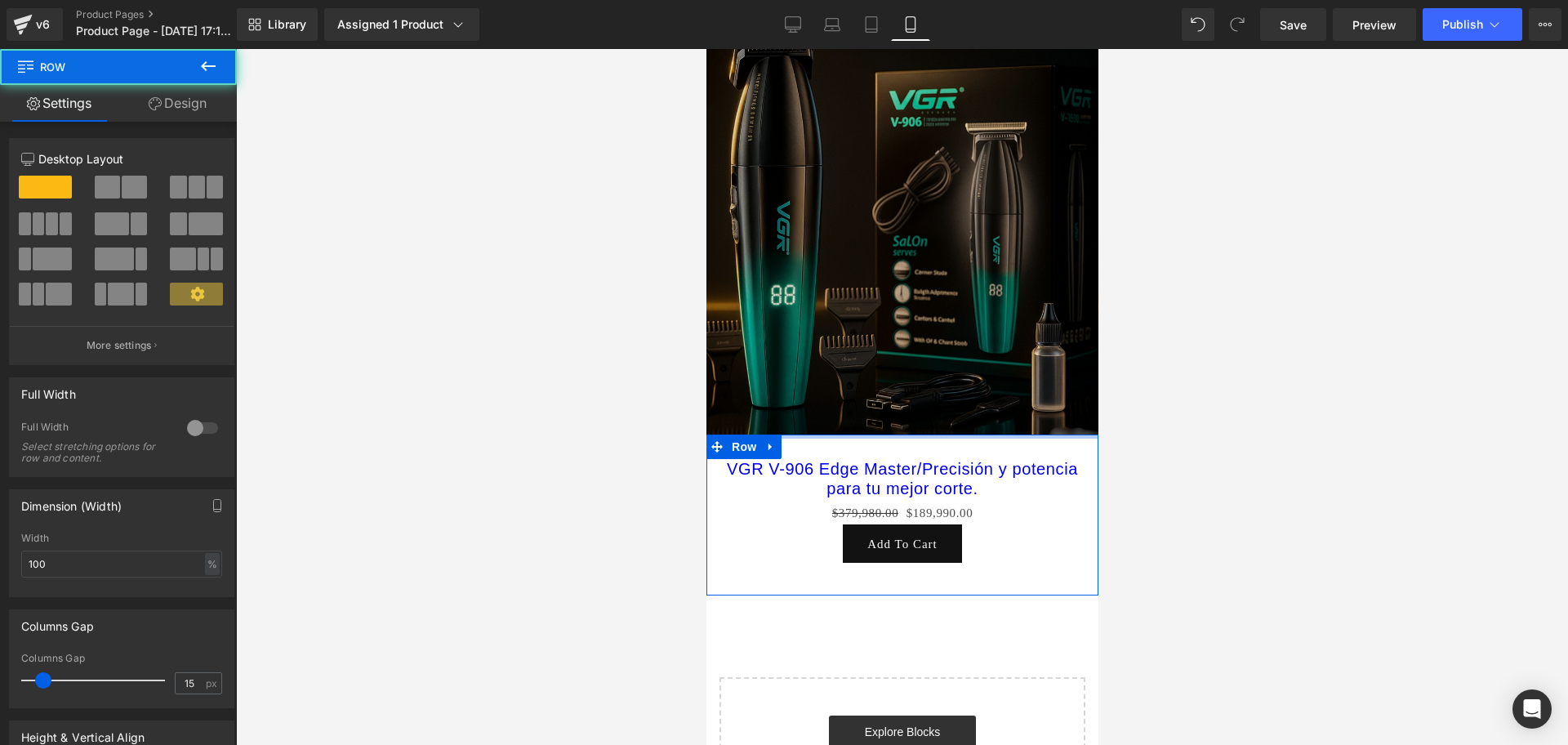
drag, startPoint x: 952, startPoint y: 438, endPoint x: 947, endPoint y: 395, distance: 43.3
click at [941, 397] on div "Image Row VGR V-906 Edge Master/Precisión y potencia para tu mejor corte. (P) T…" at bounding box center [901, 430] width 392 height 852
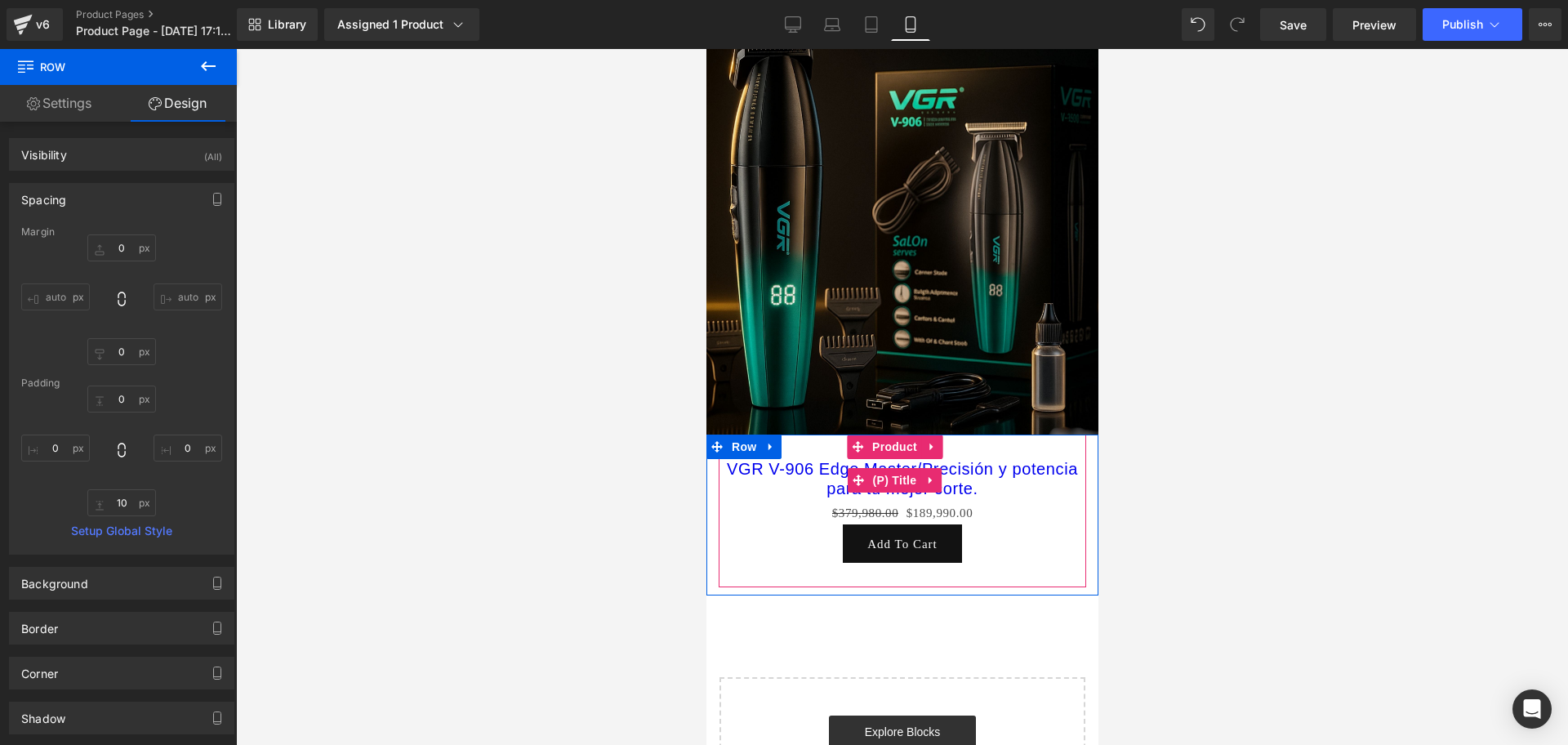
scroll to position [0, 295]
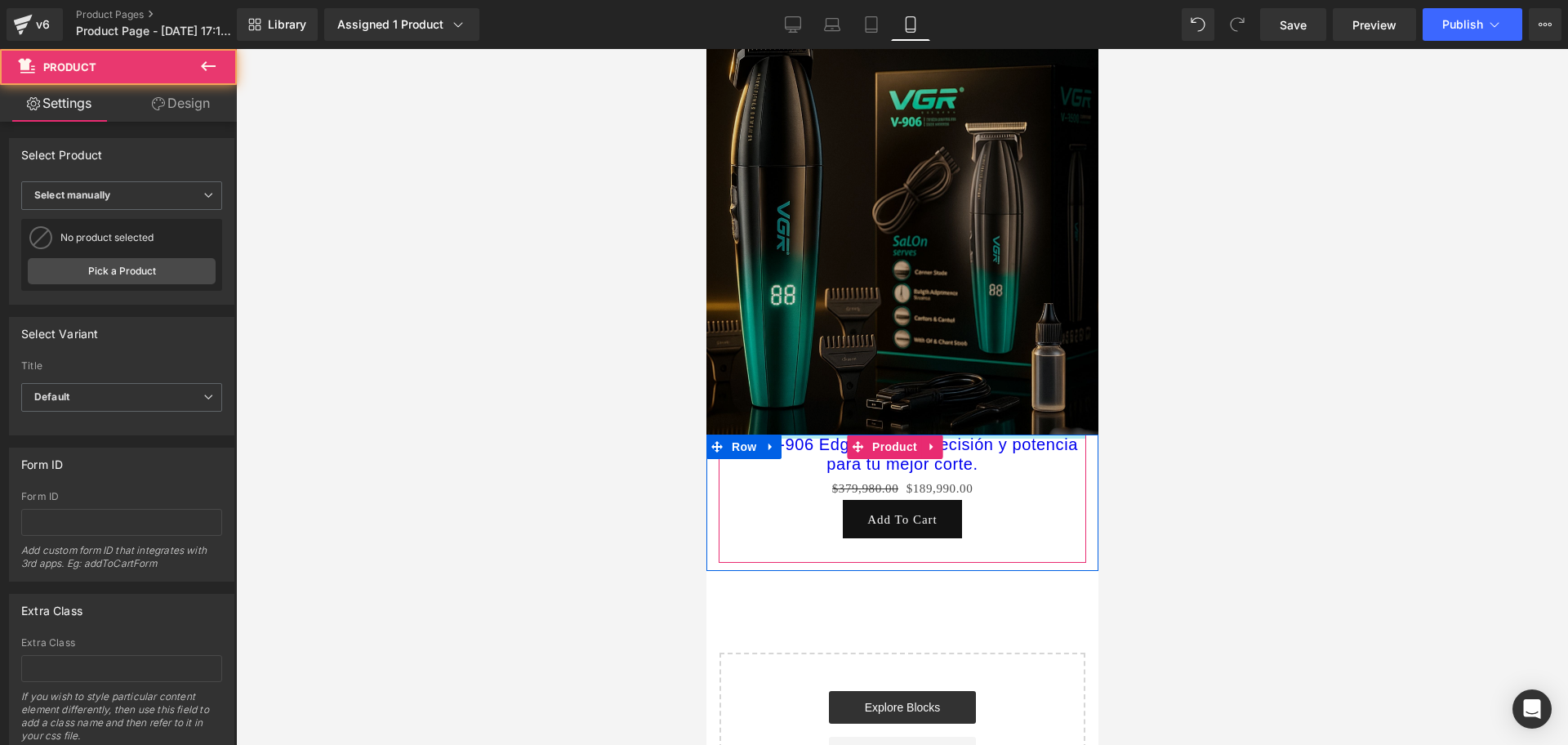
click at [932, 401] on div "Image Row VGR V-906 Edge Master/Precisión y potencia para tu mejor corte. (P) T…" at bounding box center [901, 419] width 392 height 828
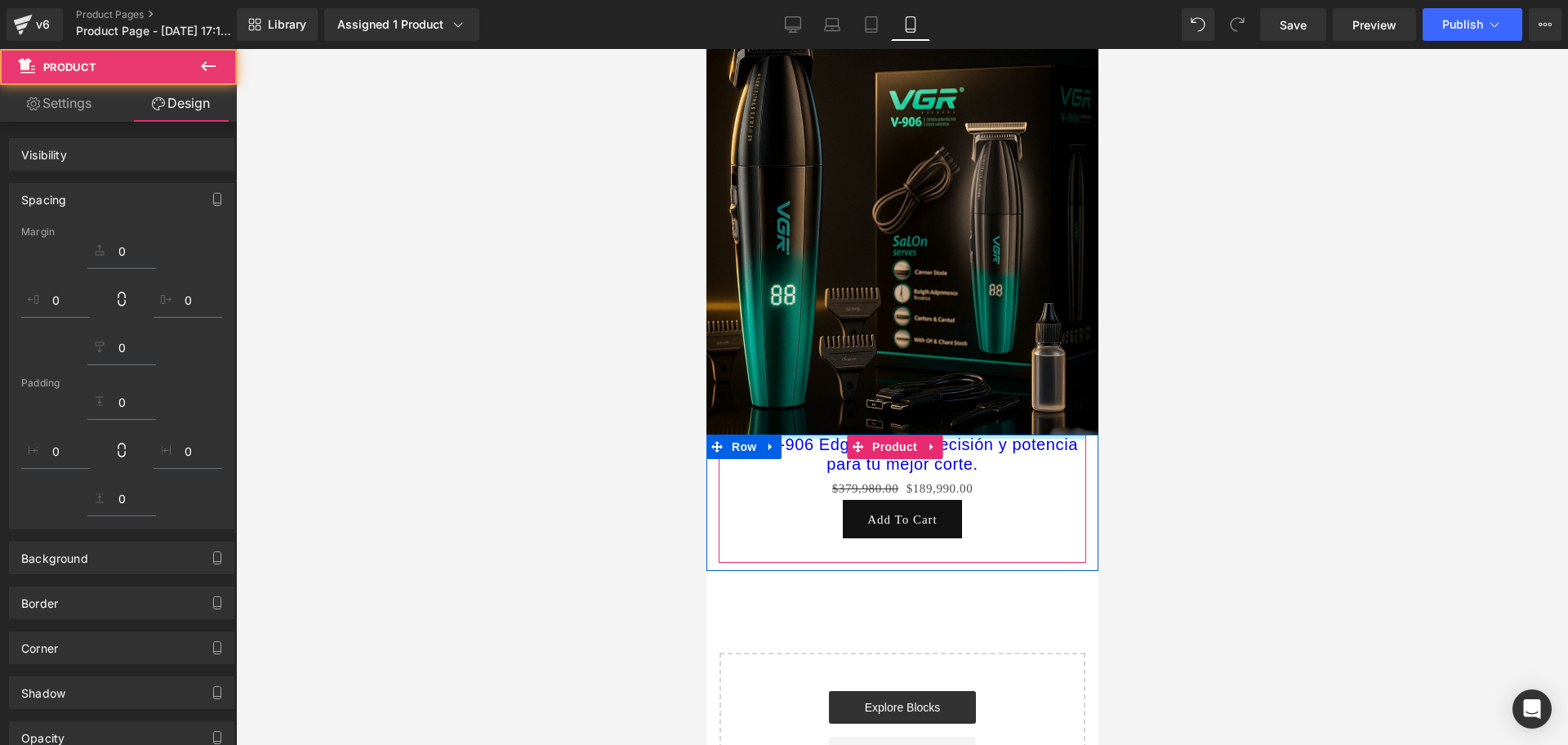
click at [1257, 416] on div at bounding box center [902, 396] width 1333 height 695
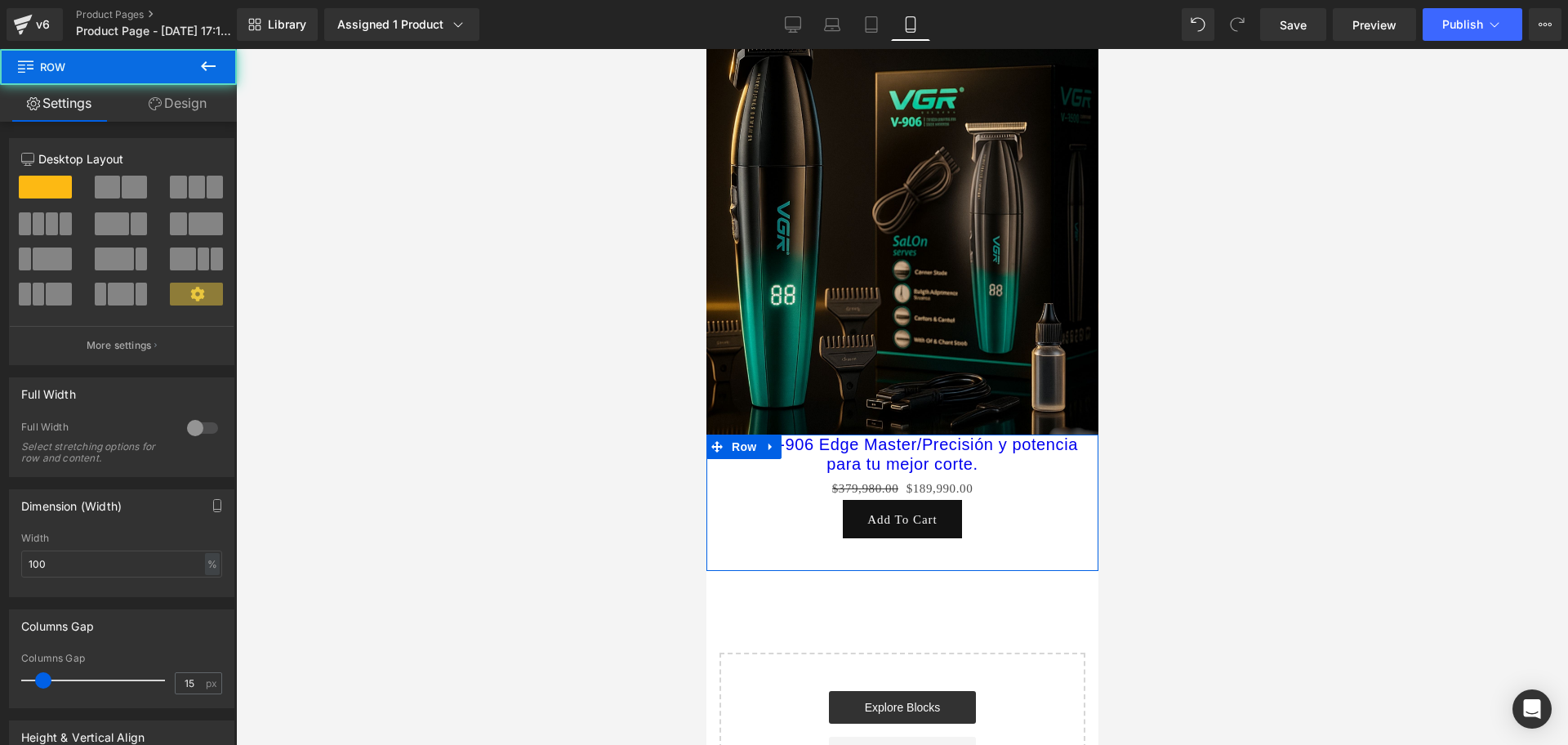
scroll to position [0, 885]
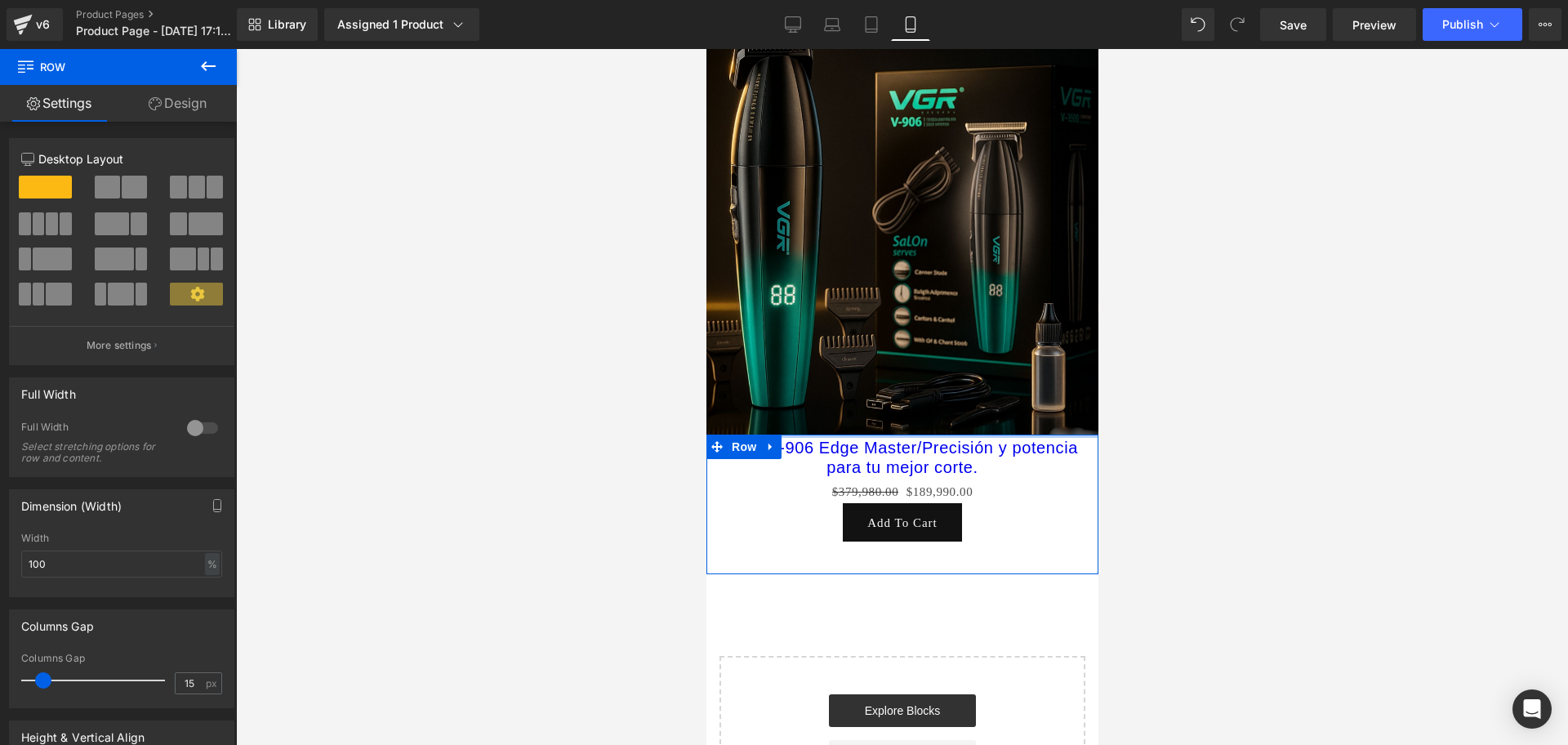
click at [966, 434] on div "VGR V-906 Edge Master/Precisión y potencia para tu mejor corte. (P) Title $379,…" at bounding box center [901, 505] width 392 height 140
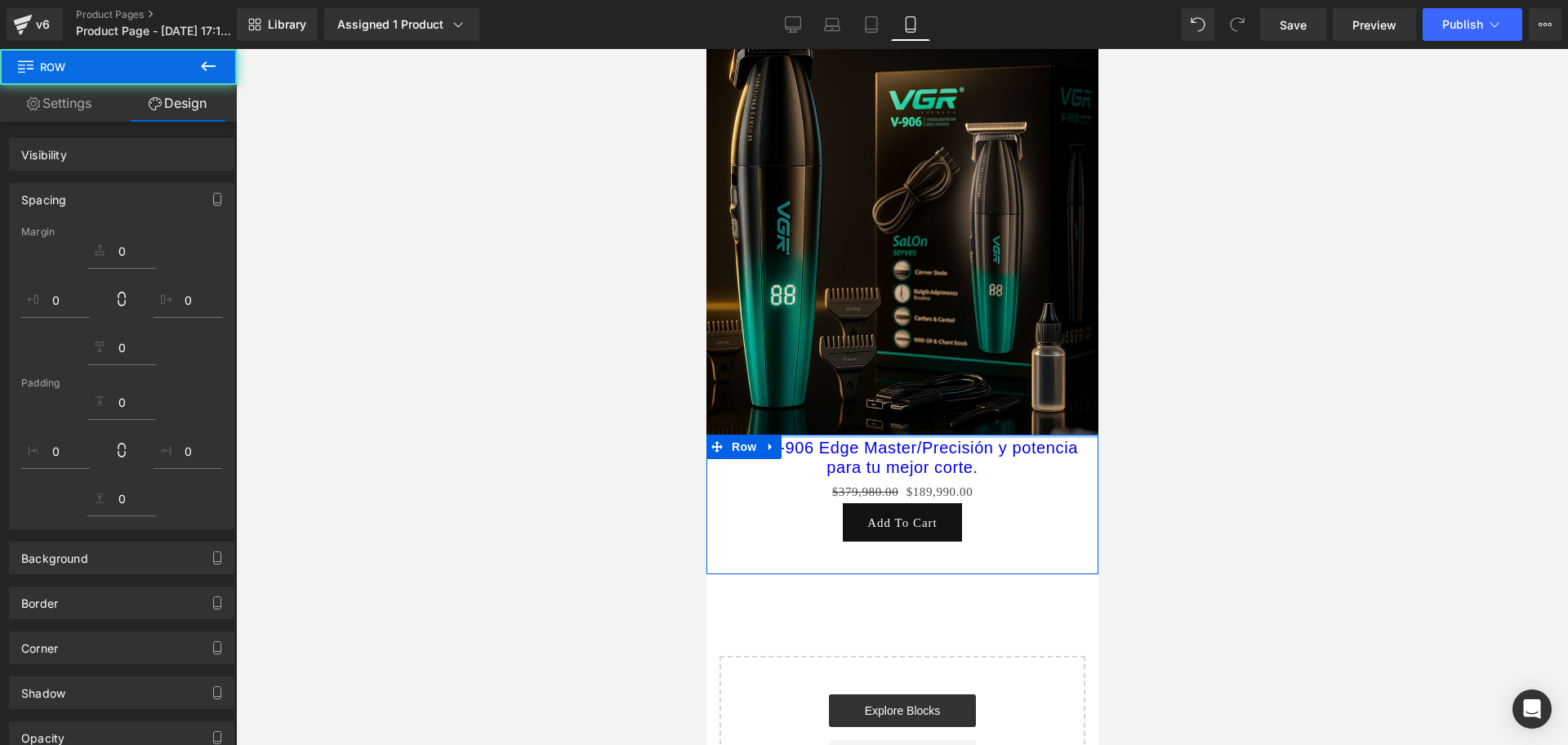
click at [768, 440] on icon at bounding box center [770, 446] width 12 height 12
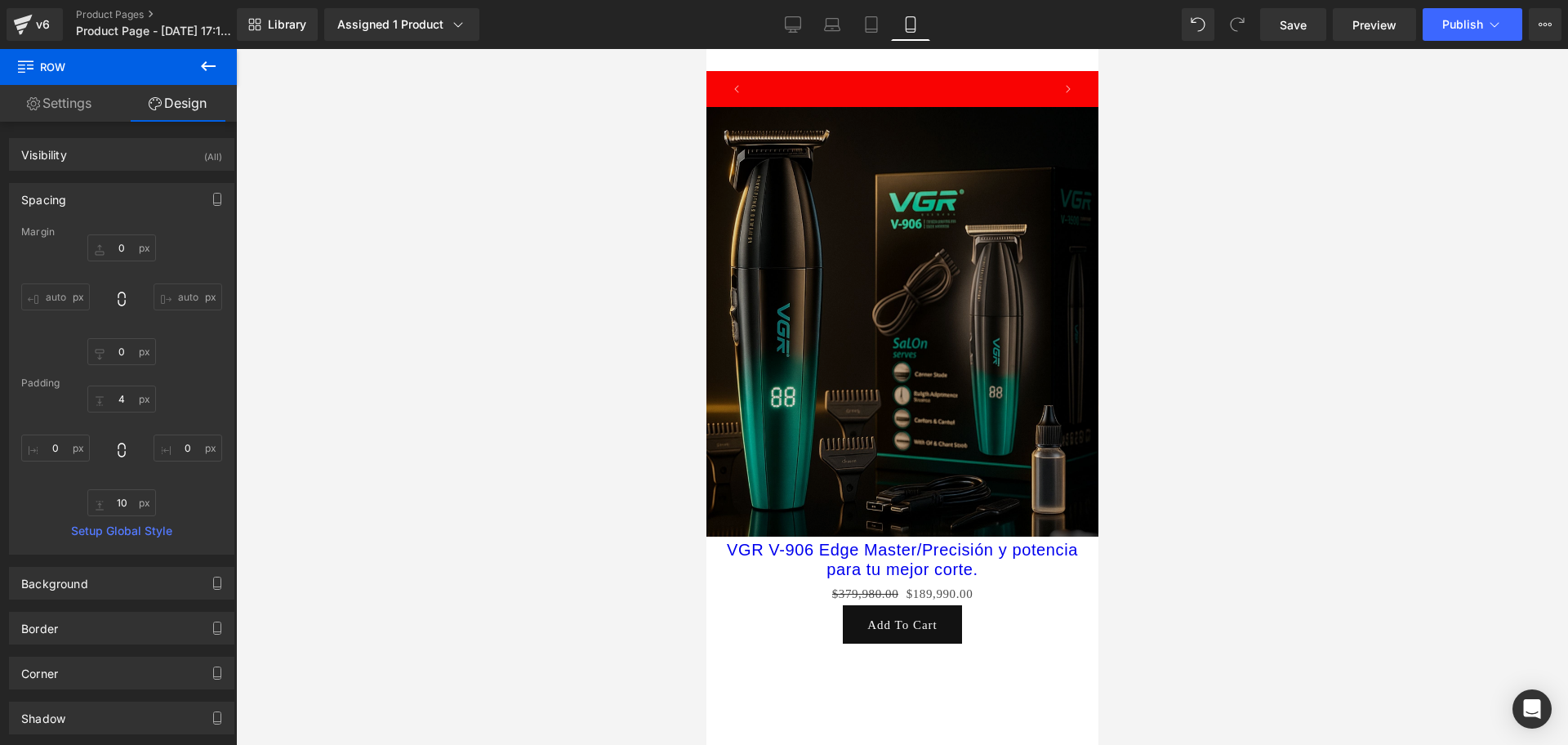
scroll to position [0, 0]
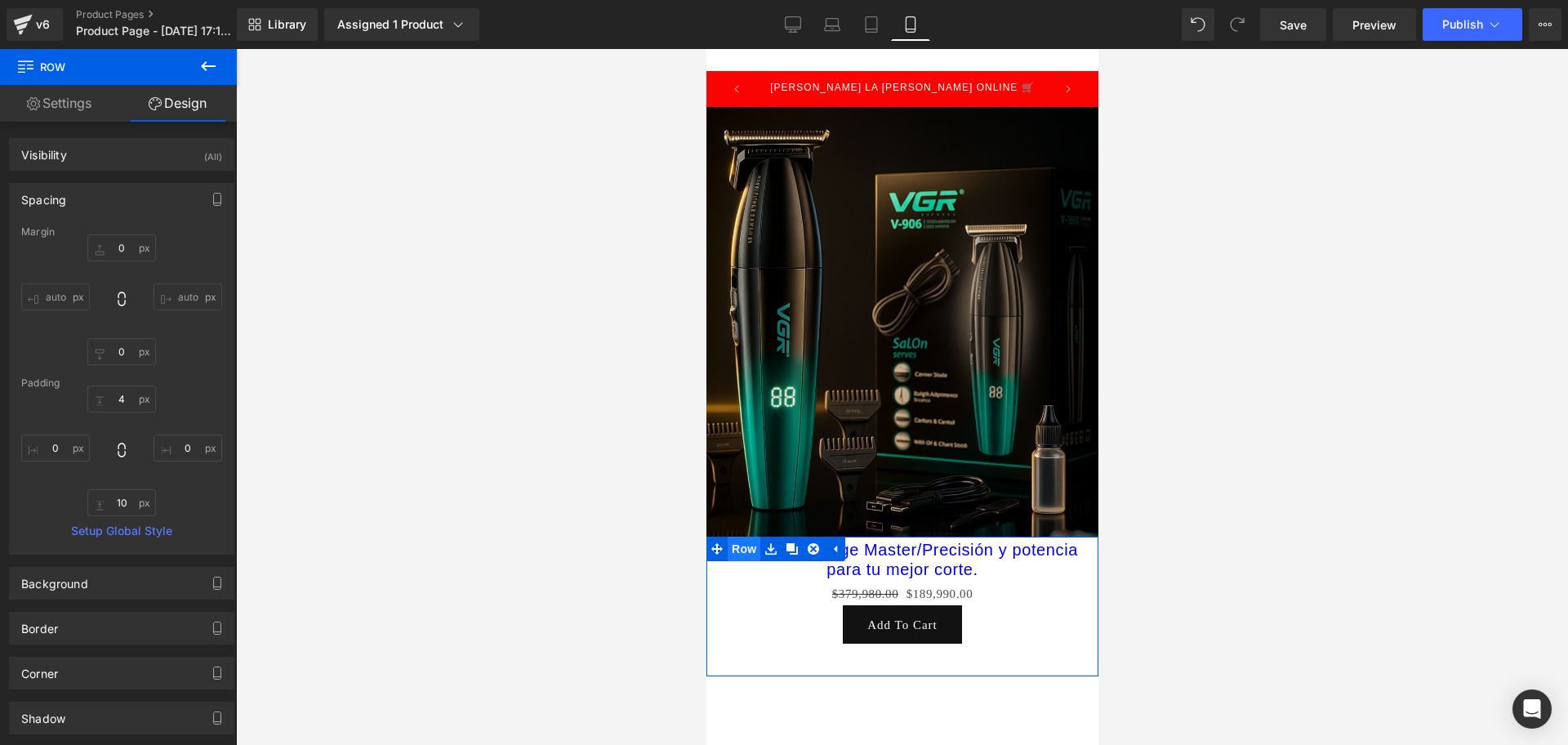
click at [739, 537] on span "Row" at bounding box center [744, 549] width 33 height 25
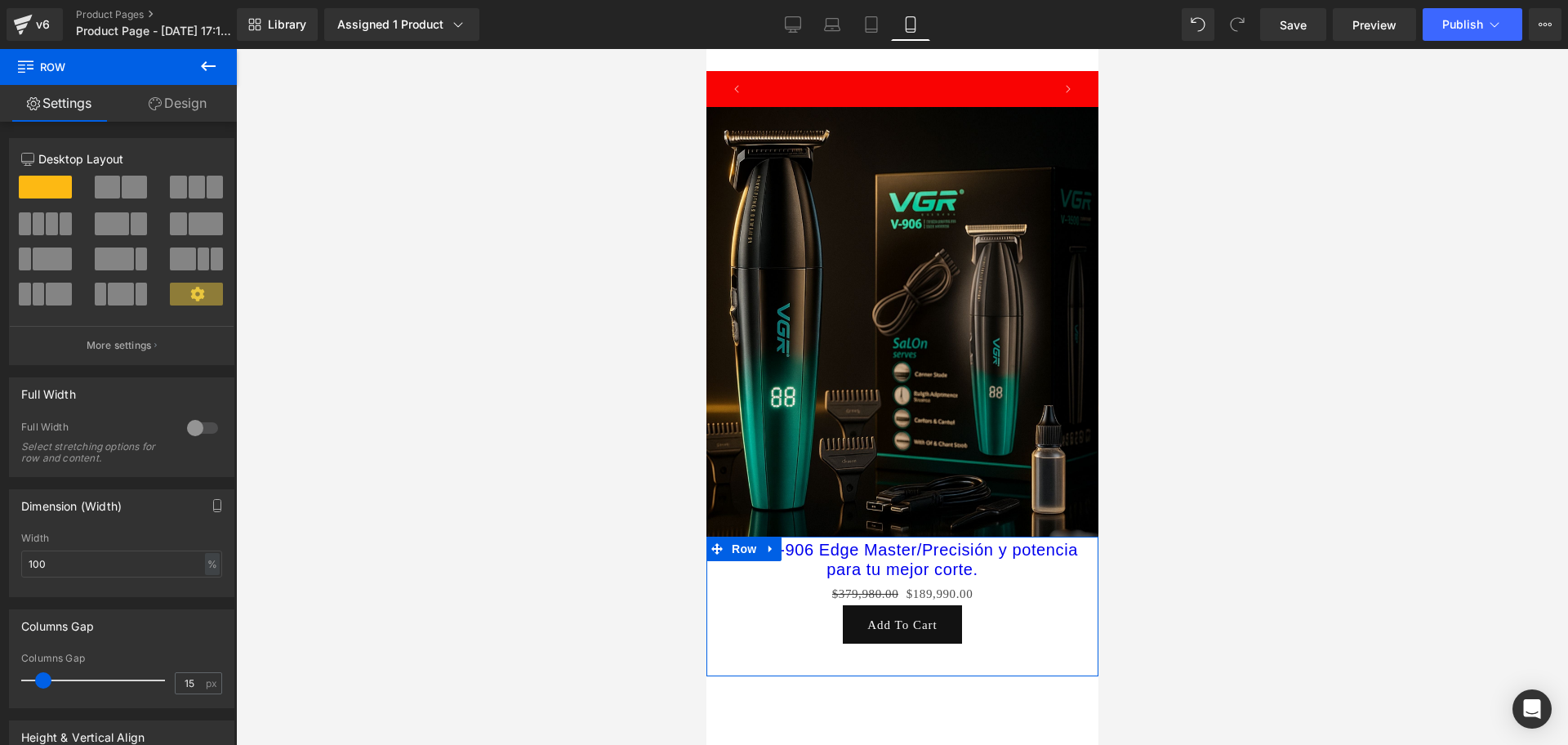
scroll to position [0, 295]
click at [202, 104] on link "Design" at bounding box center [177, 103] width 118 height 36
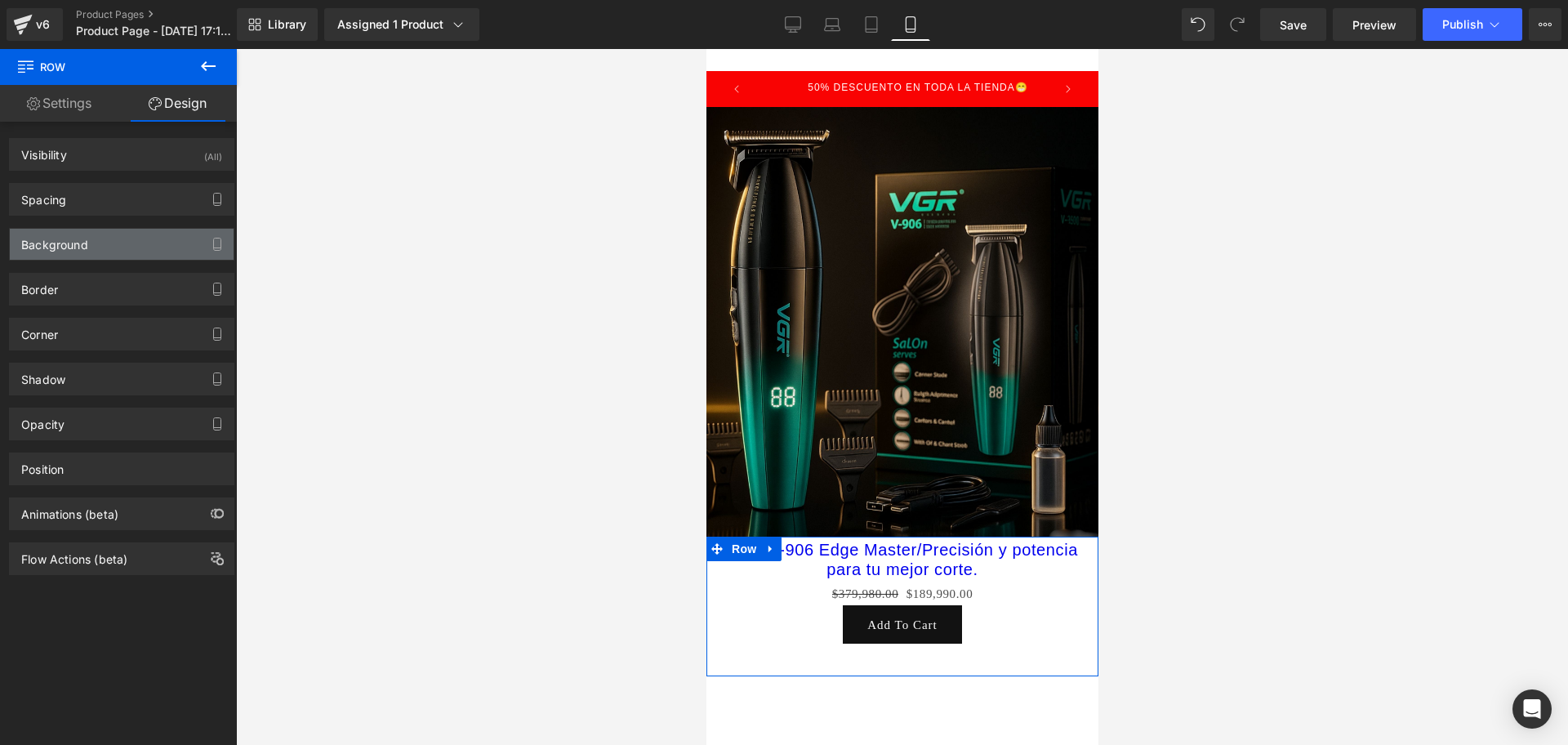
type input "transparent"
type input "0"
click at [107, 232] on div "Background" at bounding box center [121, 244] width 224 height 31
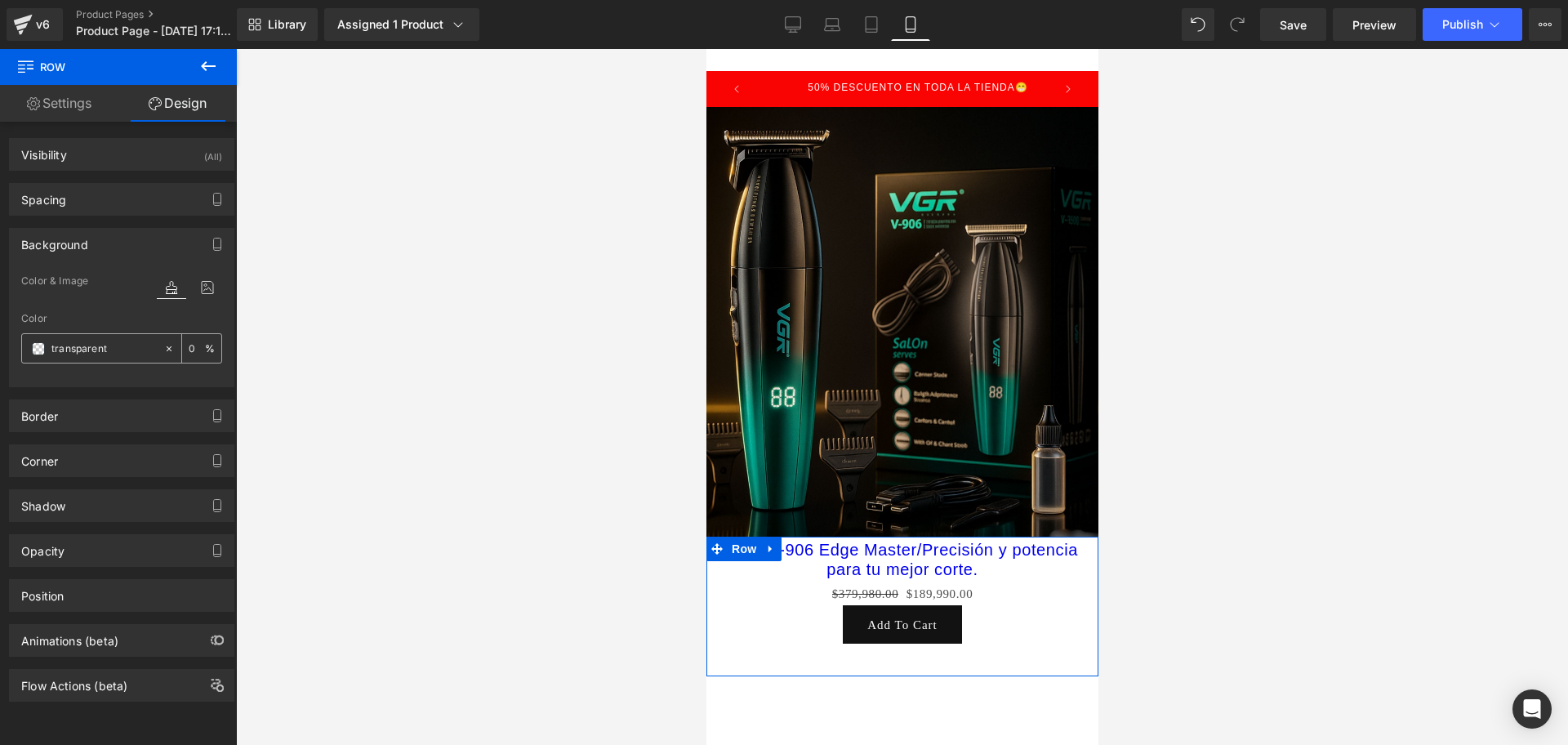
click at [47, 350] on div "transparent" at bounding box center [93, 348] width 141 height 29
click at [44, 349] on span at bounding box center [39, 349] width 13 height 13
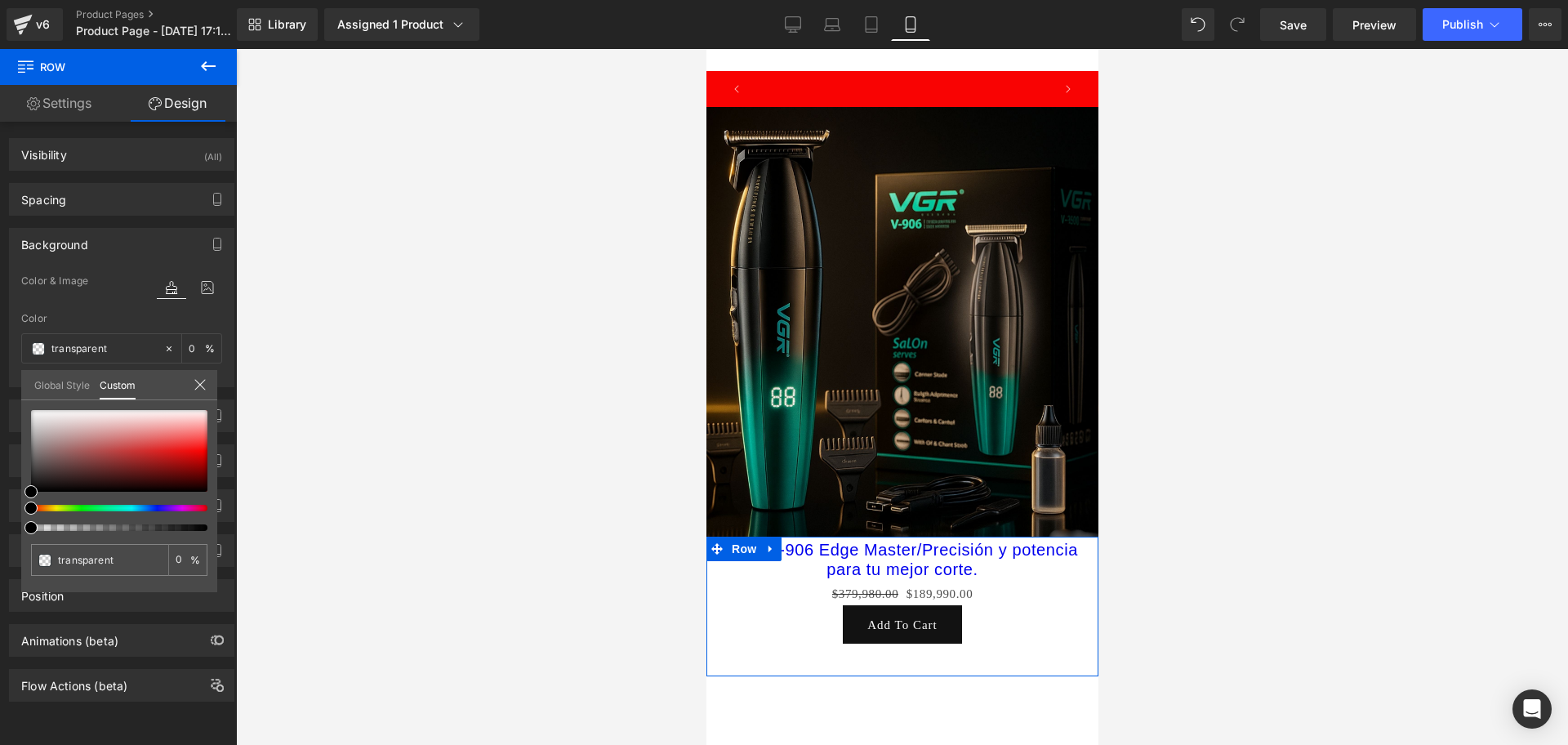
scroll to position [0, 590]
type input "#000000"
type input "100"
type input "#000000"
type input "100"
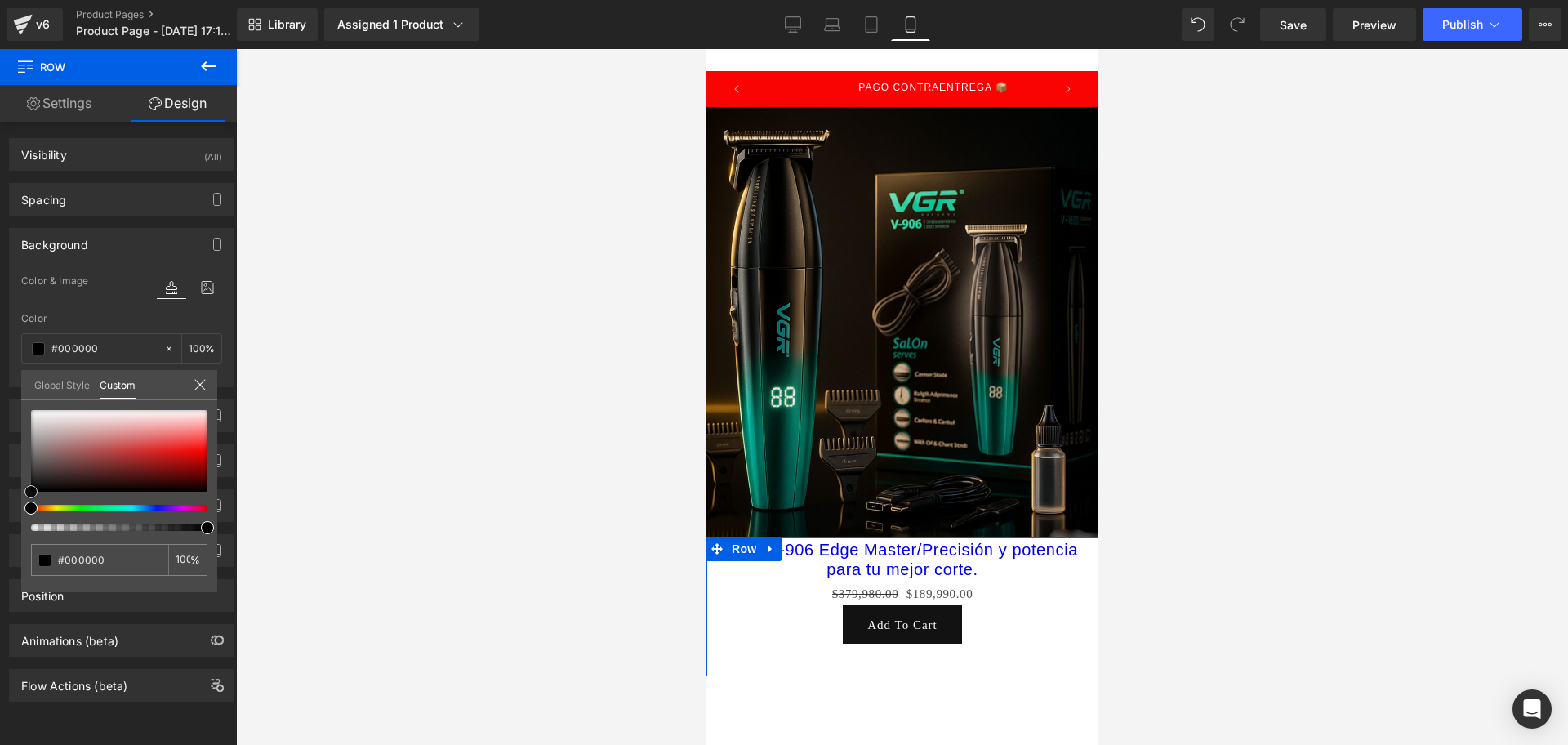
click at [23, 493] on div "#000000 100 %" at bounding box center [119, 501] width 196 height 182
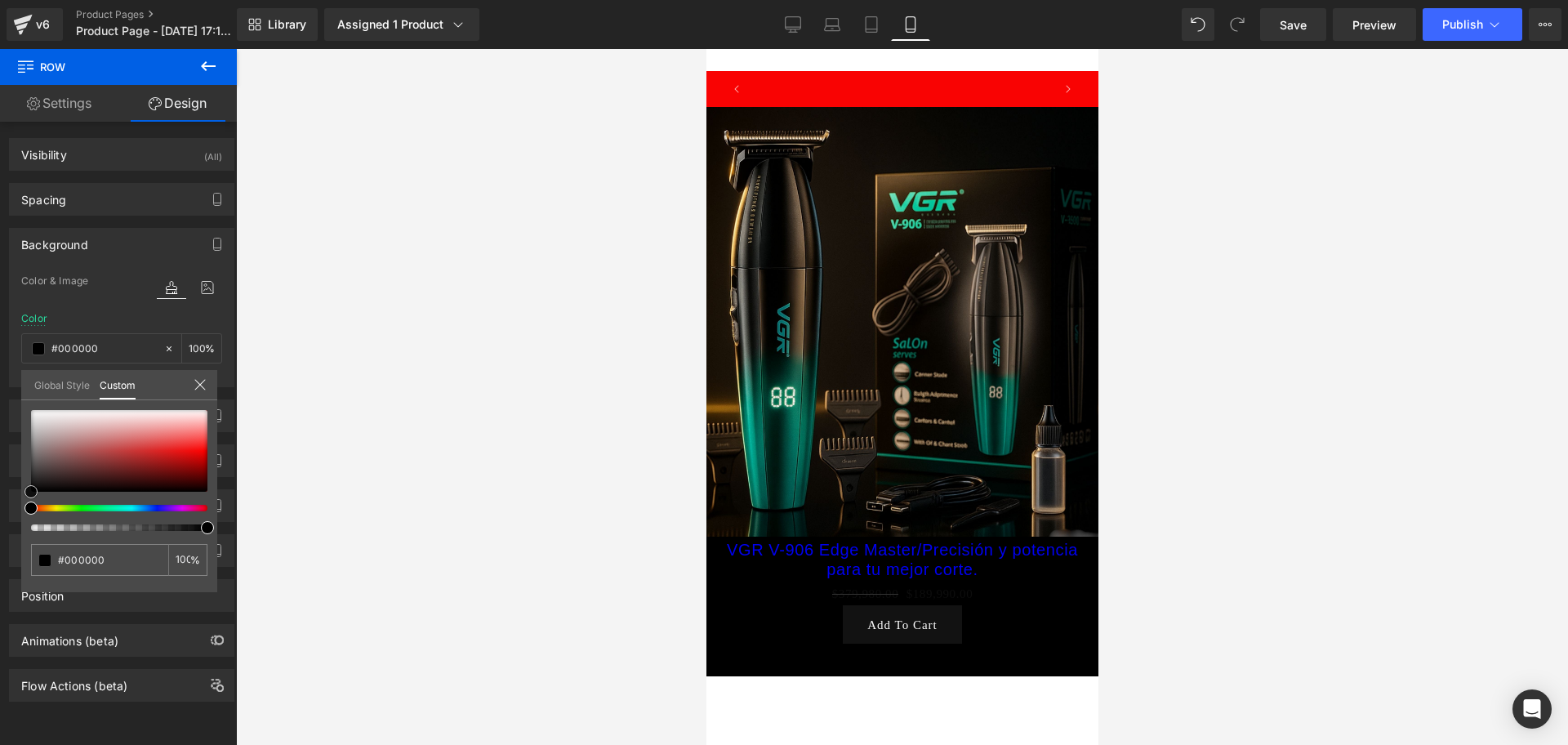
scroll to position [0, 0]
click at [921, 547] on body "​ MI TIENDA Ir directamente al contenido [PERSON_NAME] LA [PERSON_NAME] ONLINE …" at bounding box center [901, 625] width 392 height 1154
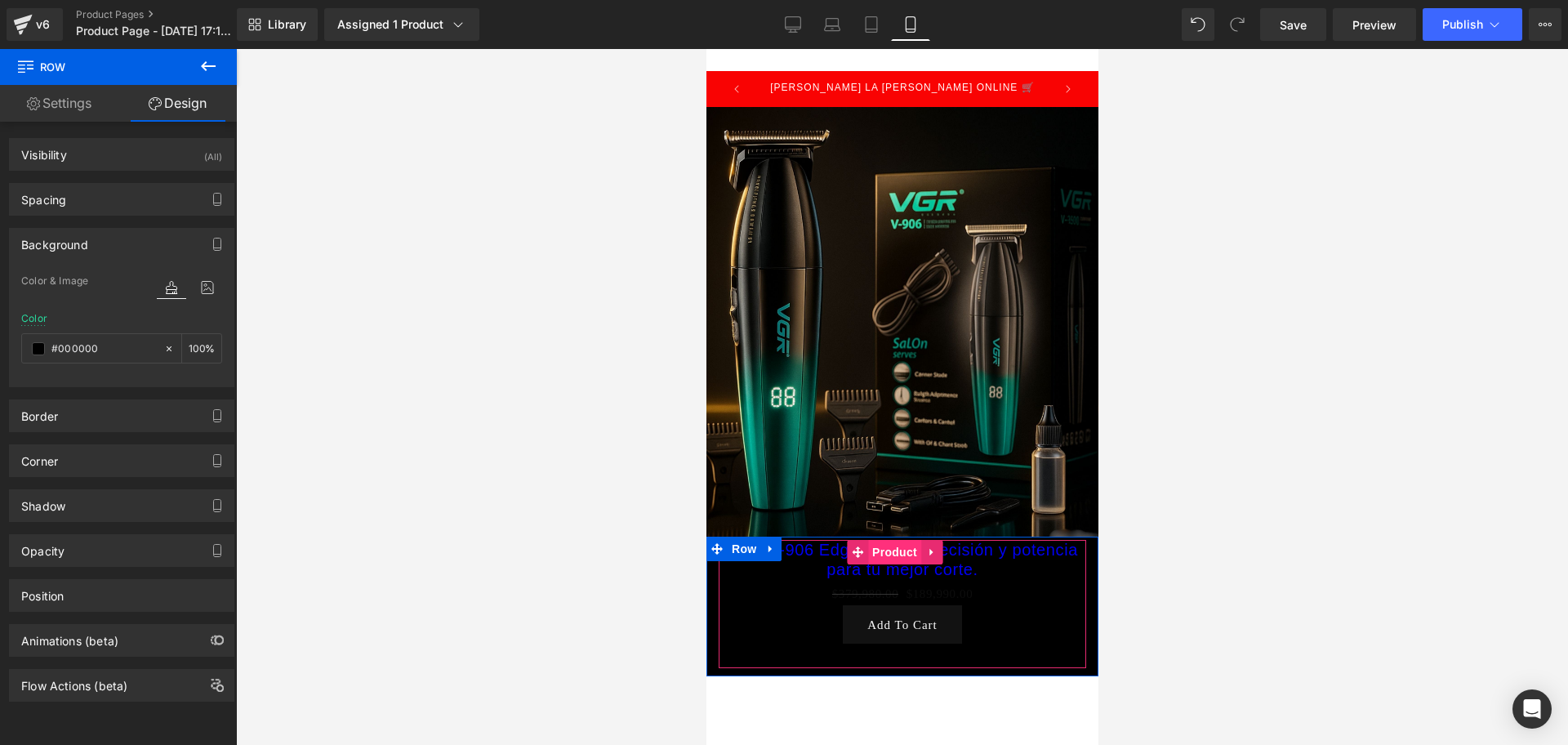
click at [905, 540] on span "Product" at bounding box center [894, 553] width 53 height 25
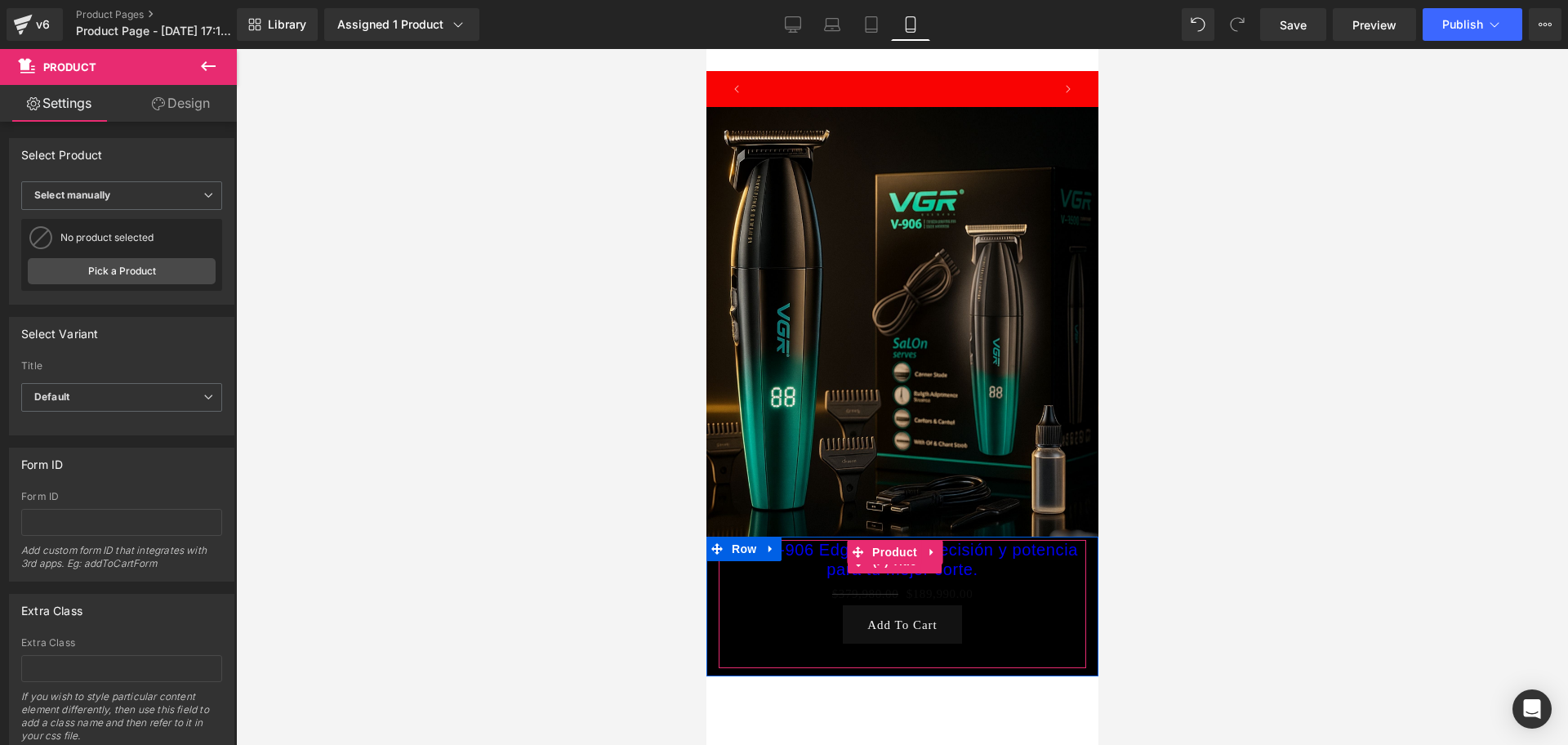
scroll to position [0, 295]
click at [887, 553] on span "(P) Title" at bounding box center [894, 561] width 52 height 25
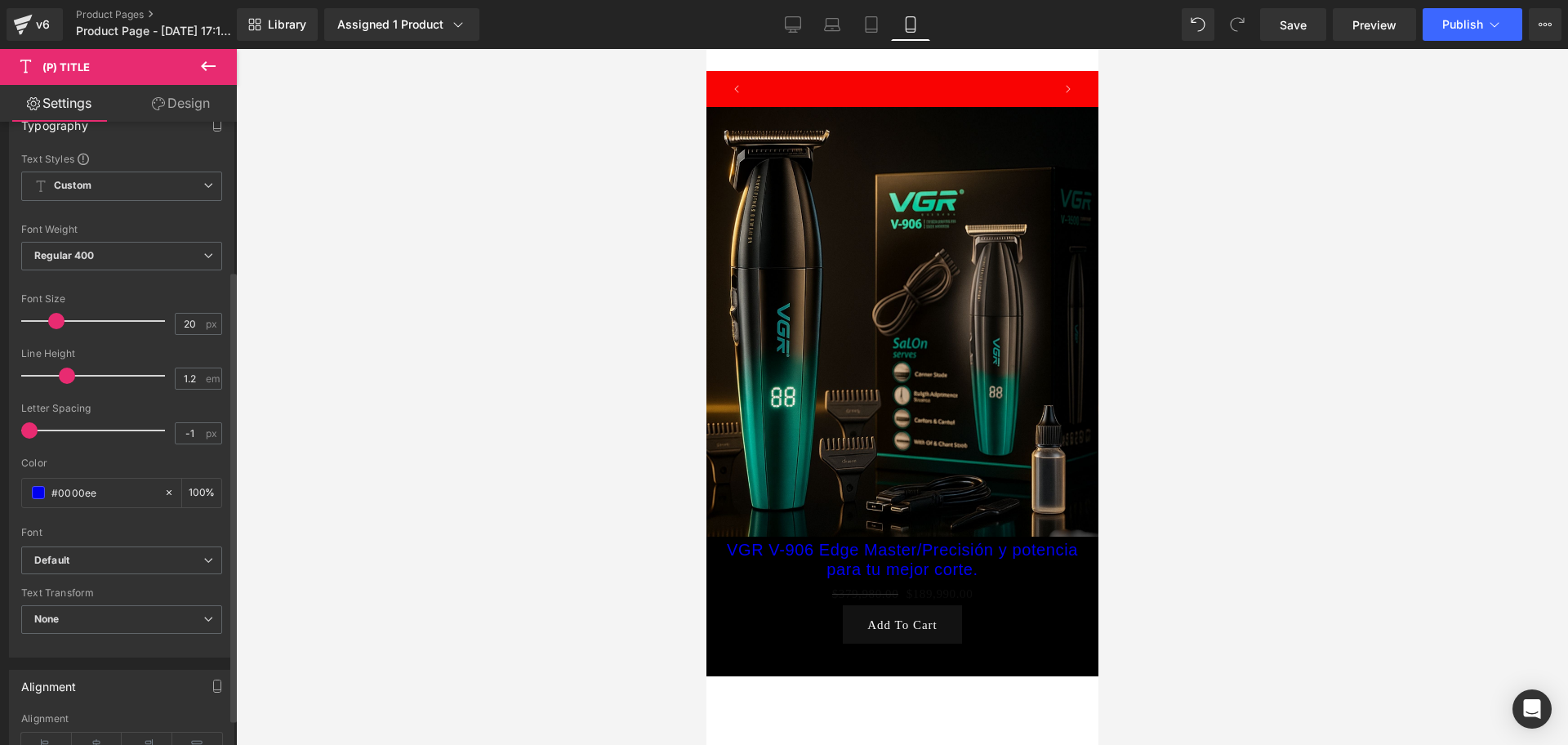
scroll to position [0, 590]
click at [27, 489] on div "#0000ee" at bounding box center [93, 492] width 141 height 29
click at [35, 486] on span at bounding box center [39, 492] width 13 height 13
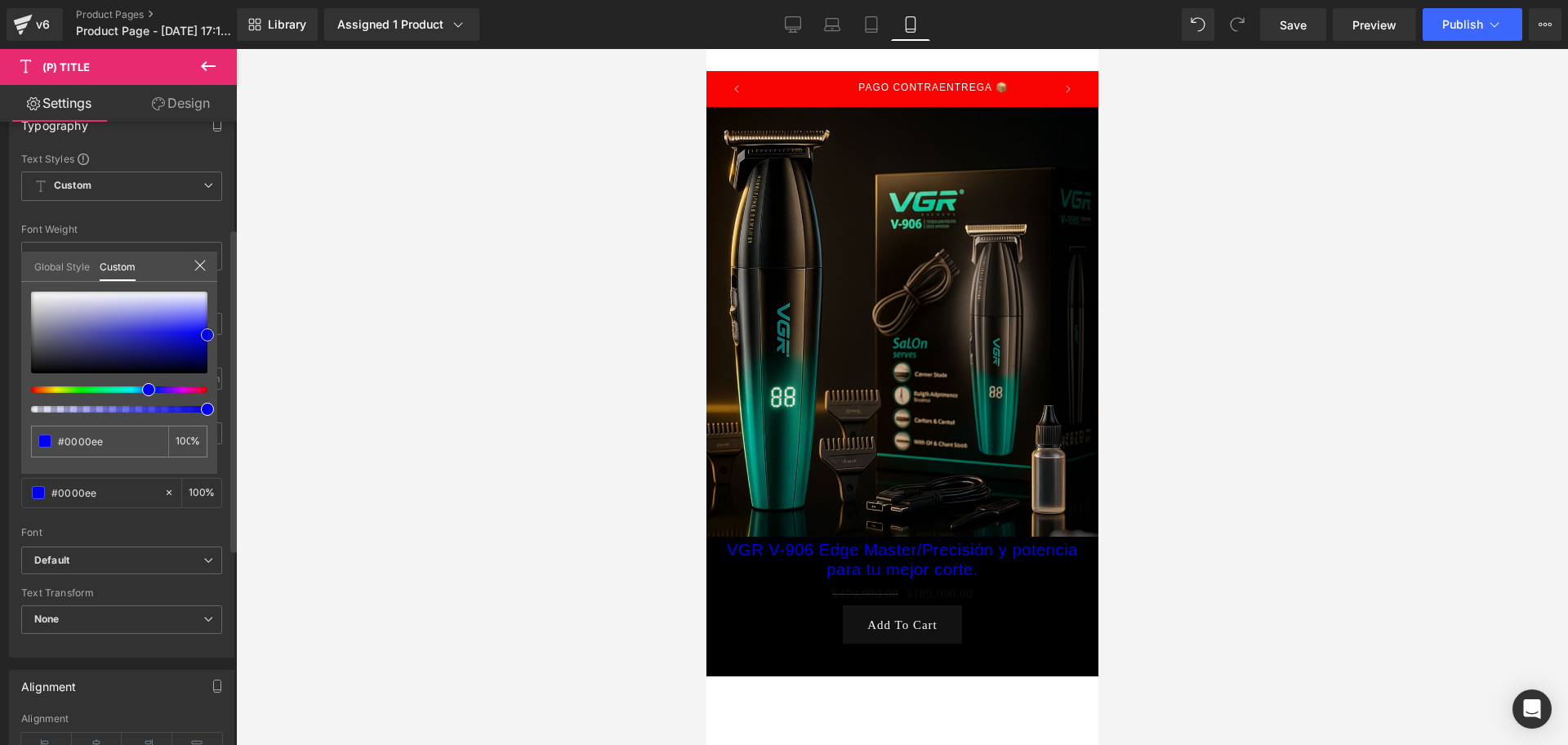
type input "#e3e3e7"
type input "#eeeef0"
type input "#ffffff"
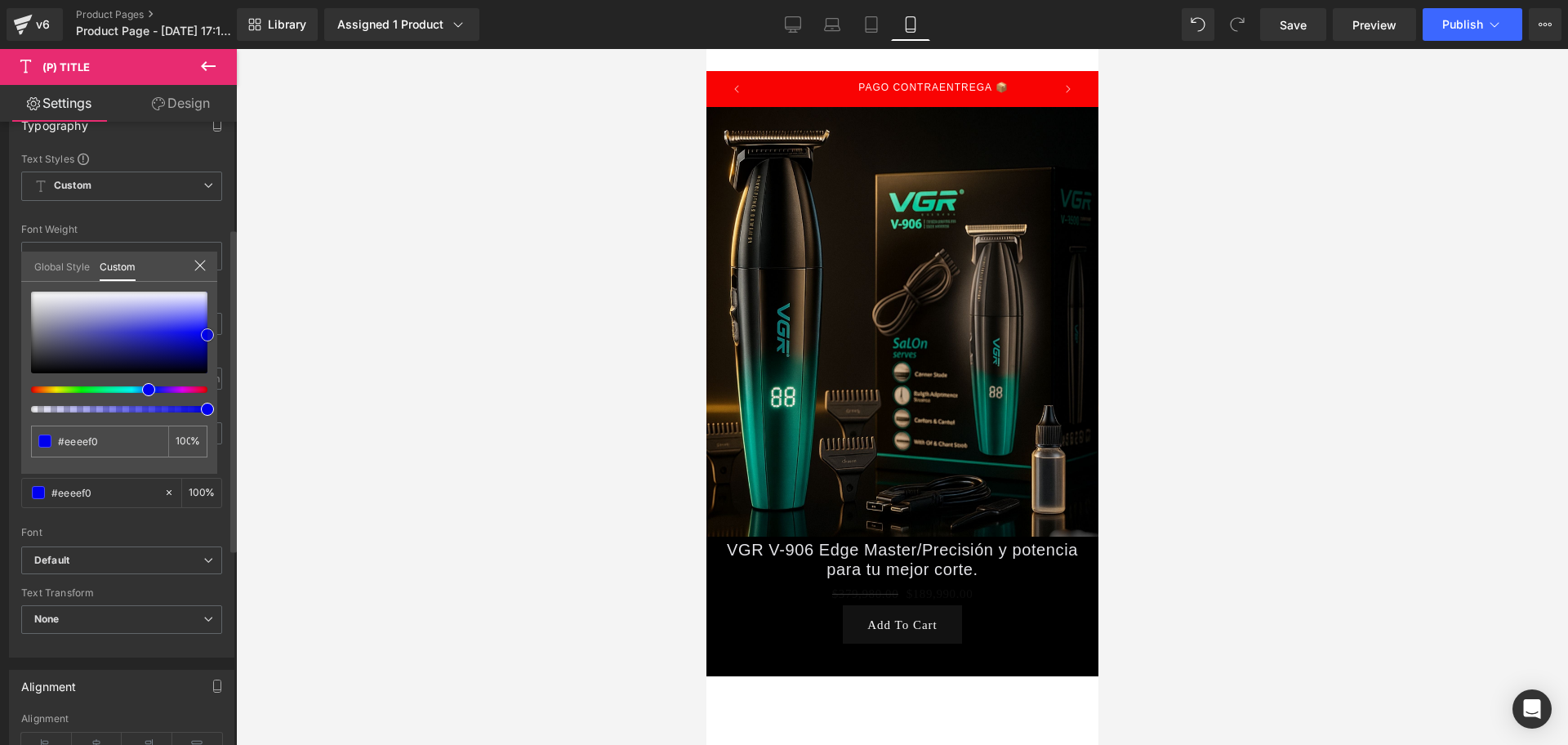
type input "#ffffff"
drag, startPoint x: 43, startPoint y: 300, endPoint x: 23, endPoint y: 282, distance: 26.9
click at [23, 282] on div "#ffffff 100 %" at bounding box center [119, 292] width 196 height 20
click at [1129, 313] on div at bounding box center [902, 396] width 1333 height 695
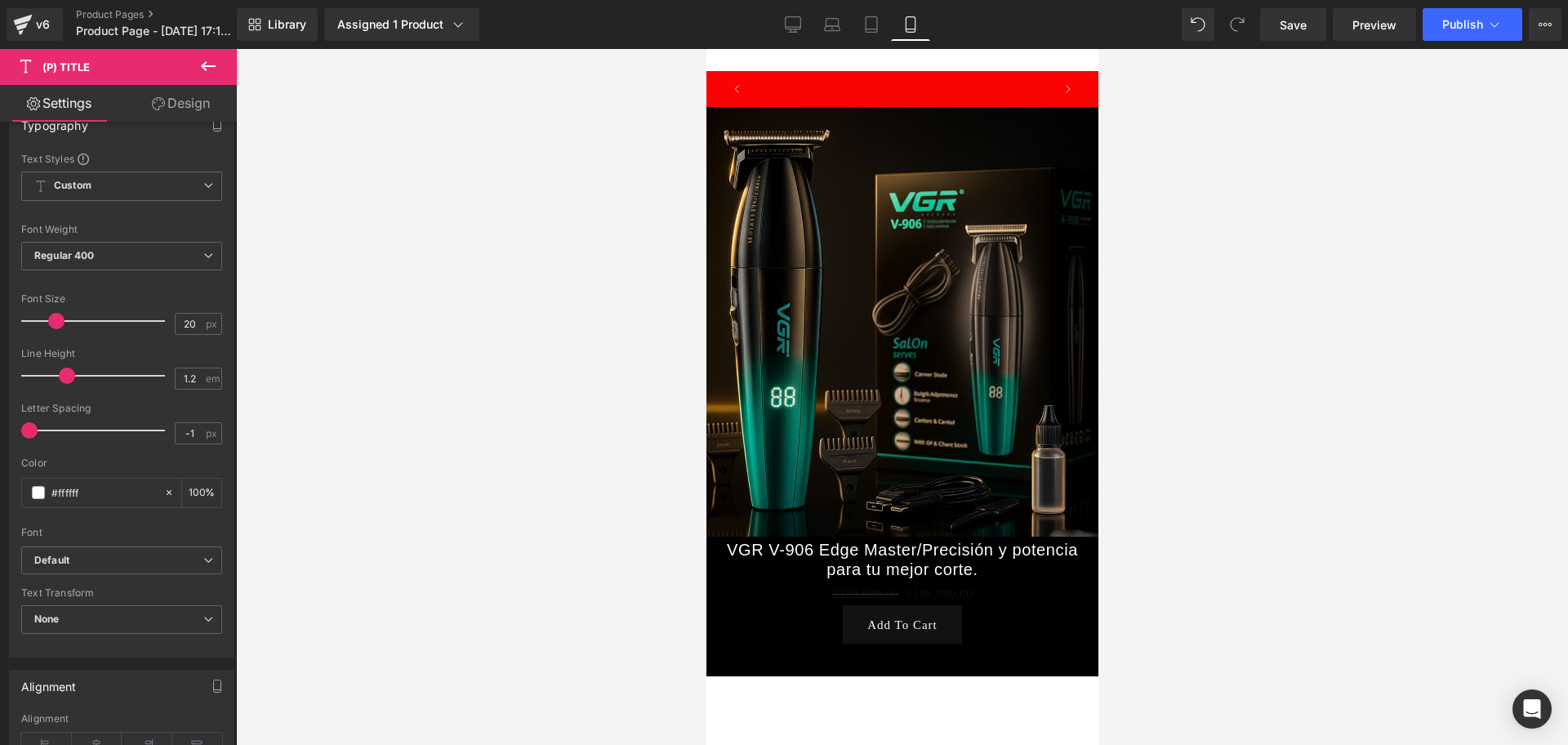
scroll to position [0, 885]
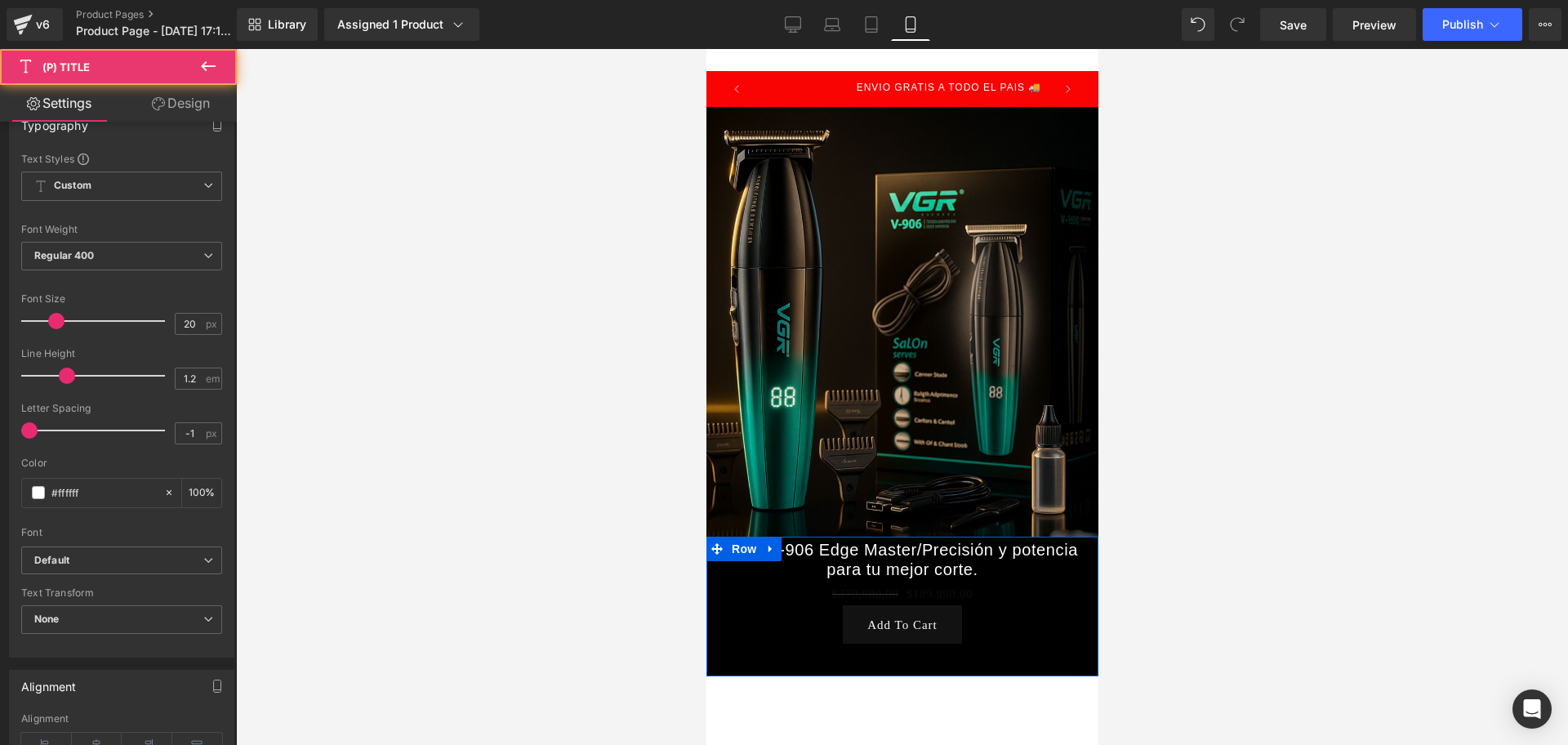
click at [828, 540] on link "VGR V-906 Edge Master/Precisión y potencia para tu mejor corte." at bounding box center [901, 559] width 351 height 39
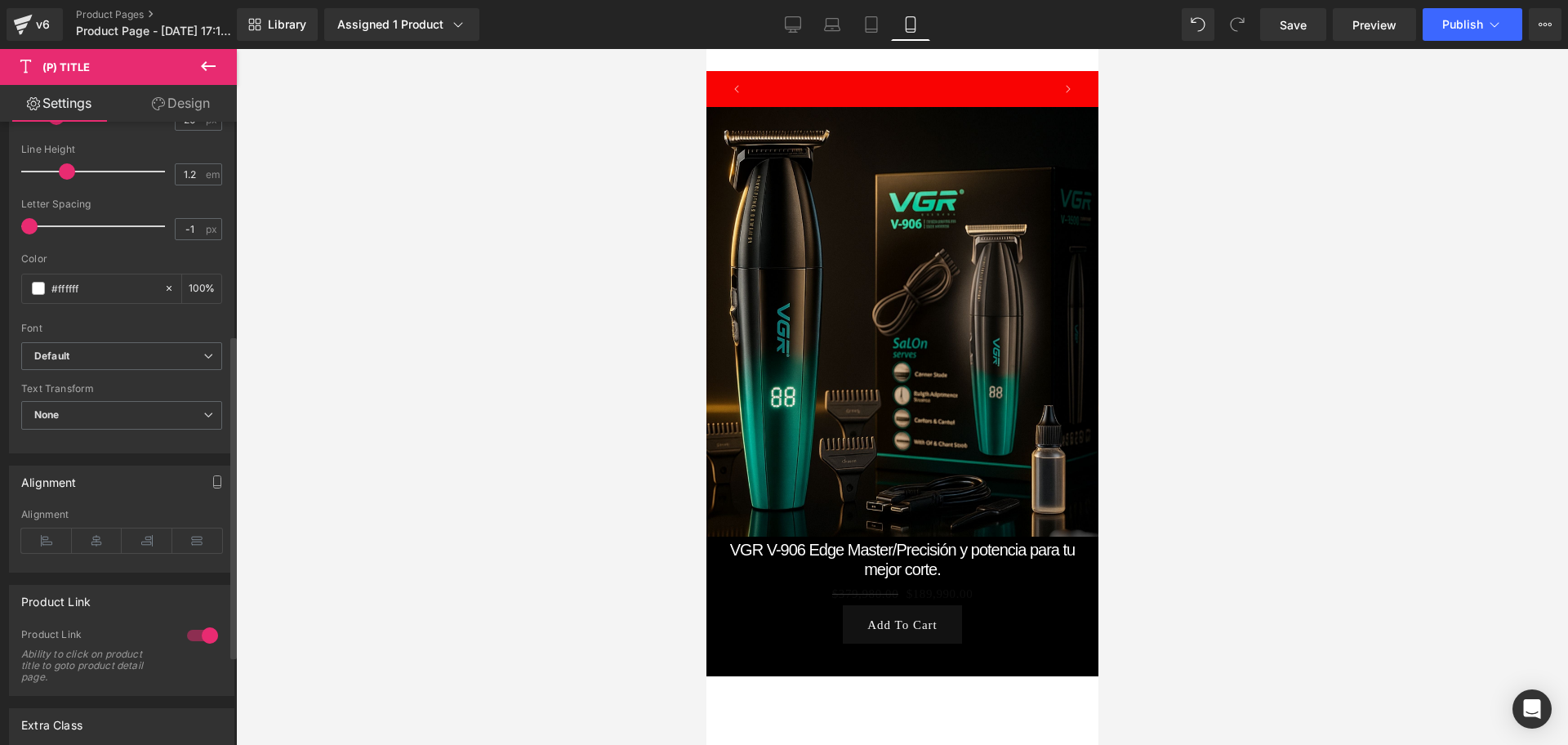
scroll to position [0, 295]
type input "0.3"
drag, startPoint x: 36, startPoint y: 222, endPoint x: 70, endPoint y: 225, distance: 34.1
click at [70, 225] on span at bounding box center [64, 226] width 17 height 17
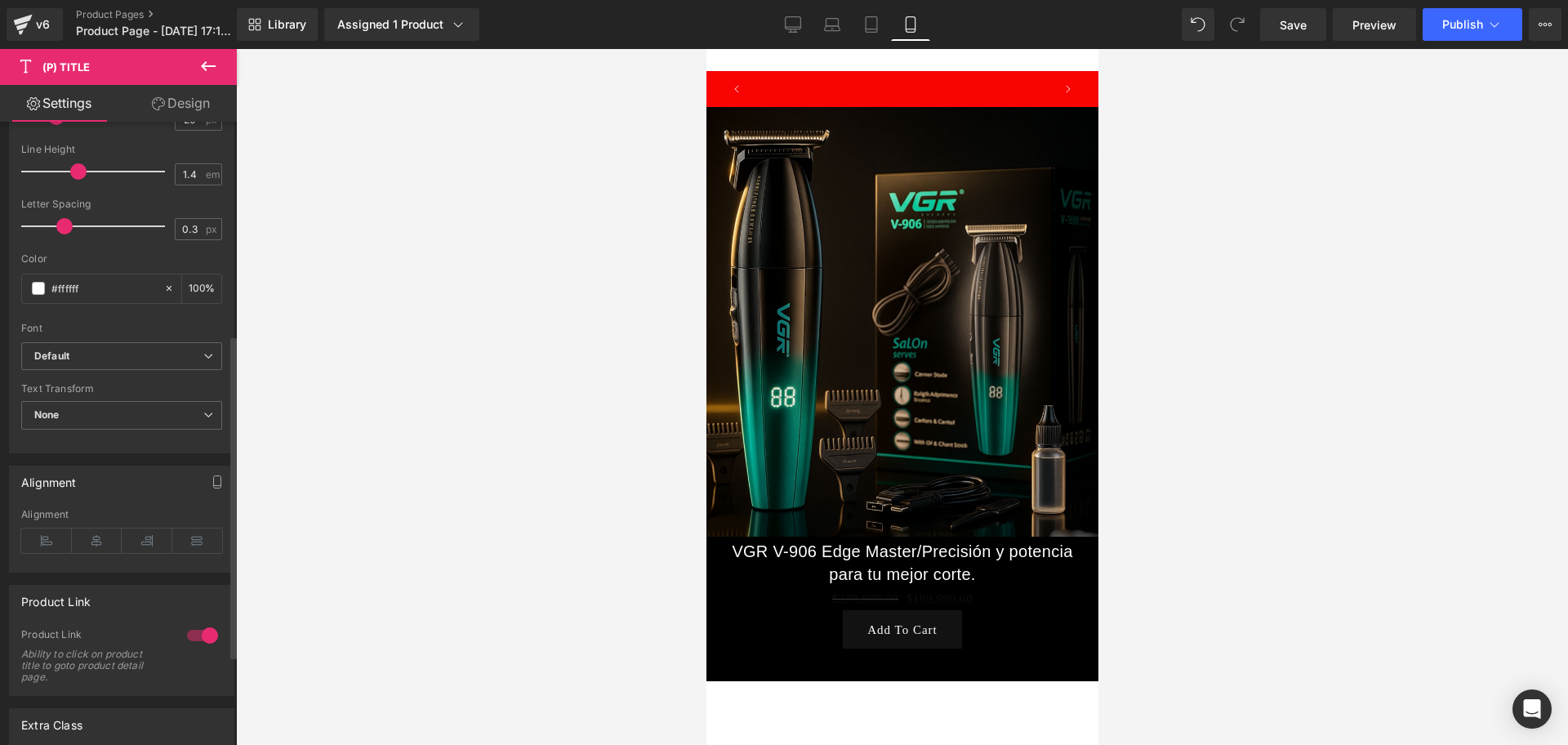
scroll to position [0, 590]
type input "1.3"
click at [72, 172] on span at bounding box center [73, 172] width 17 height 17
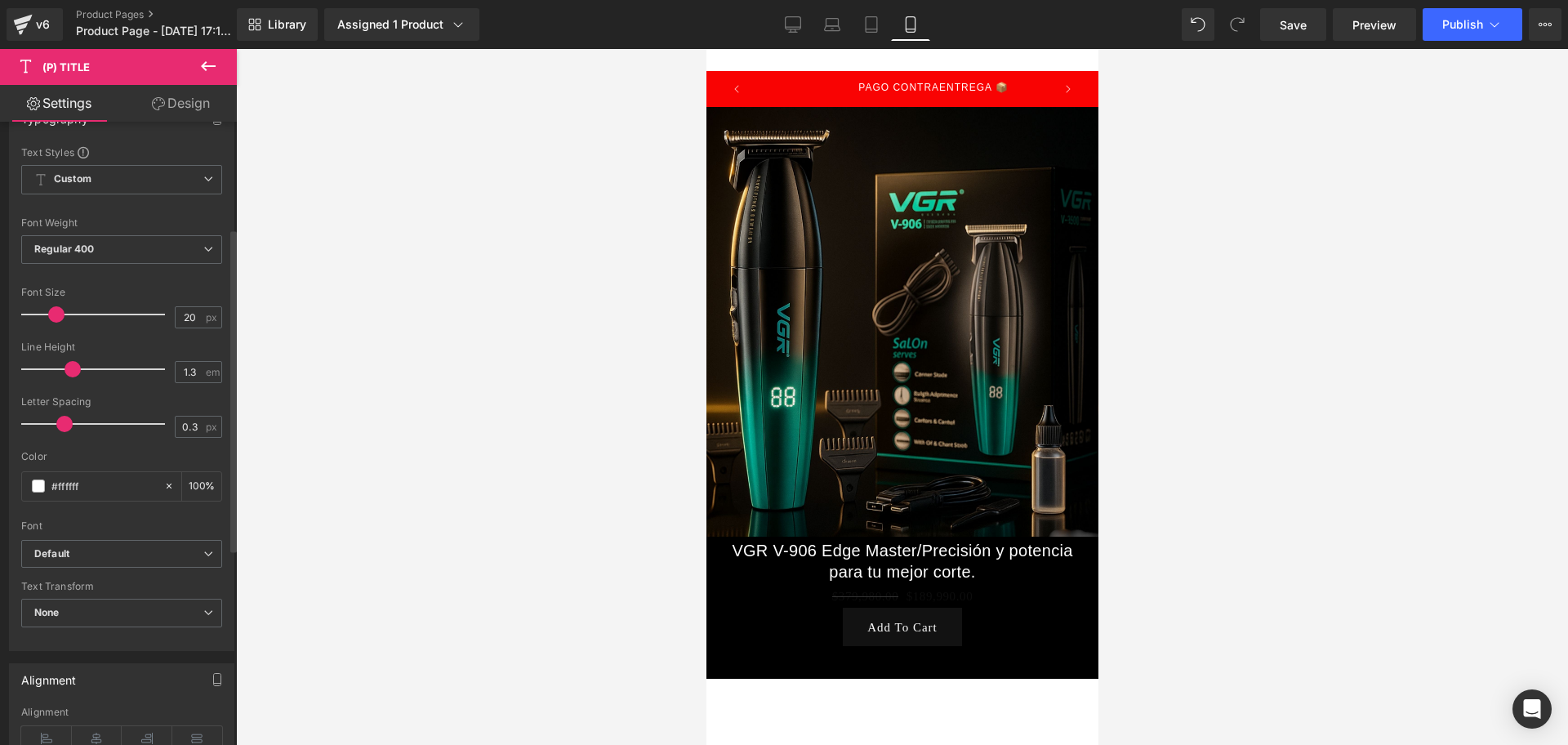
scroll to position [204, 0]
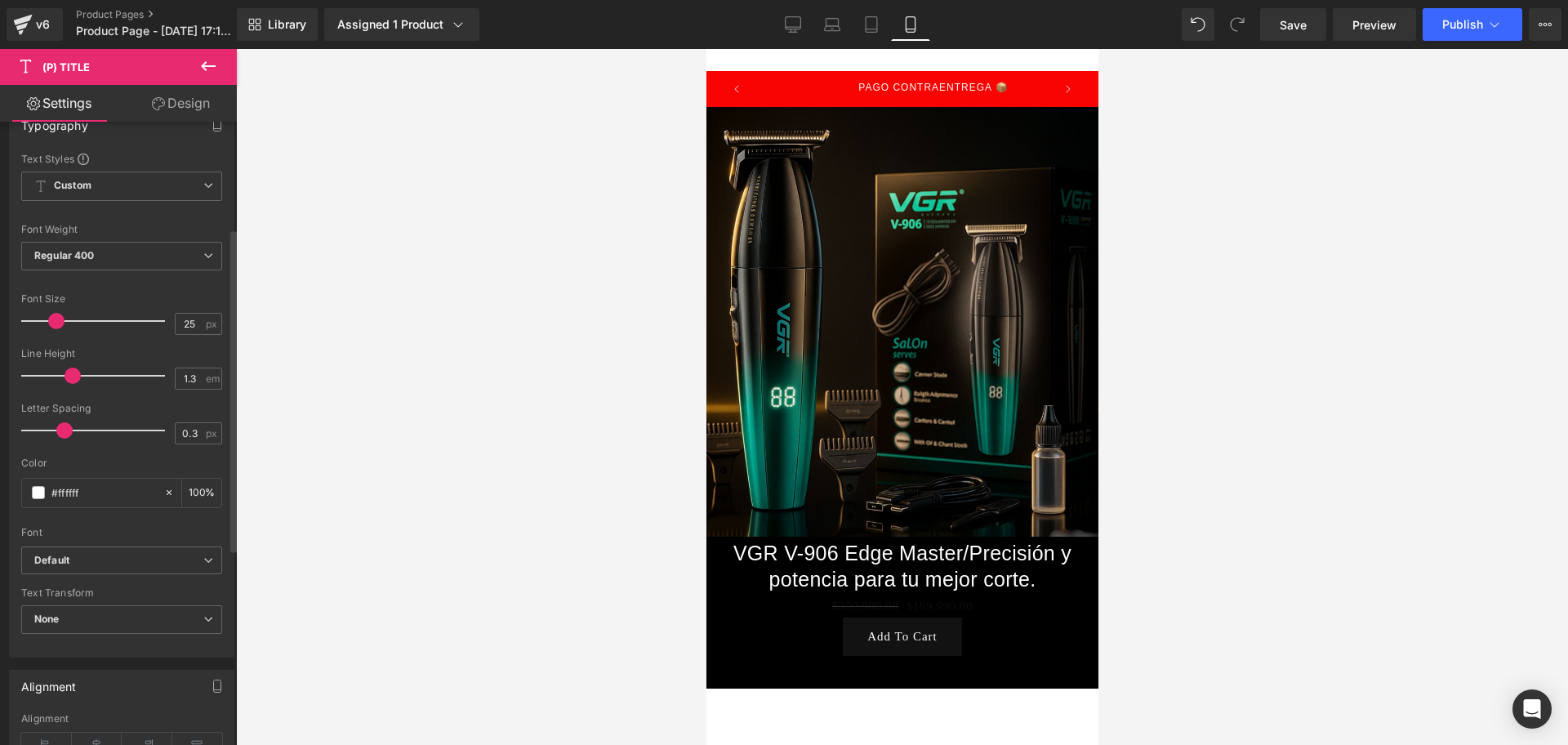
click at [61, 330] on div at bounding box center [97, 321] width 135 height 33
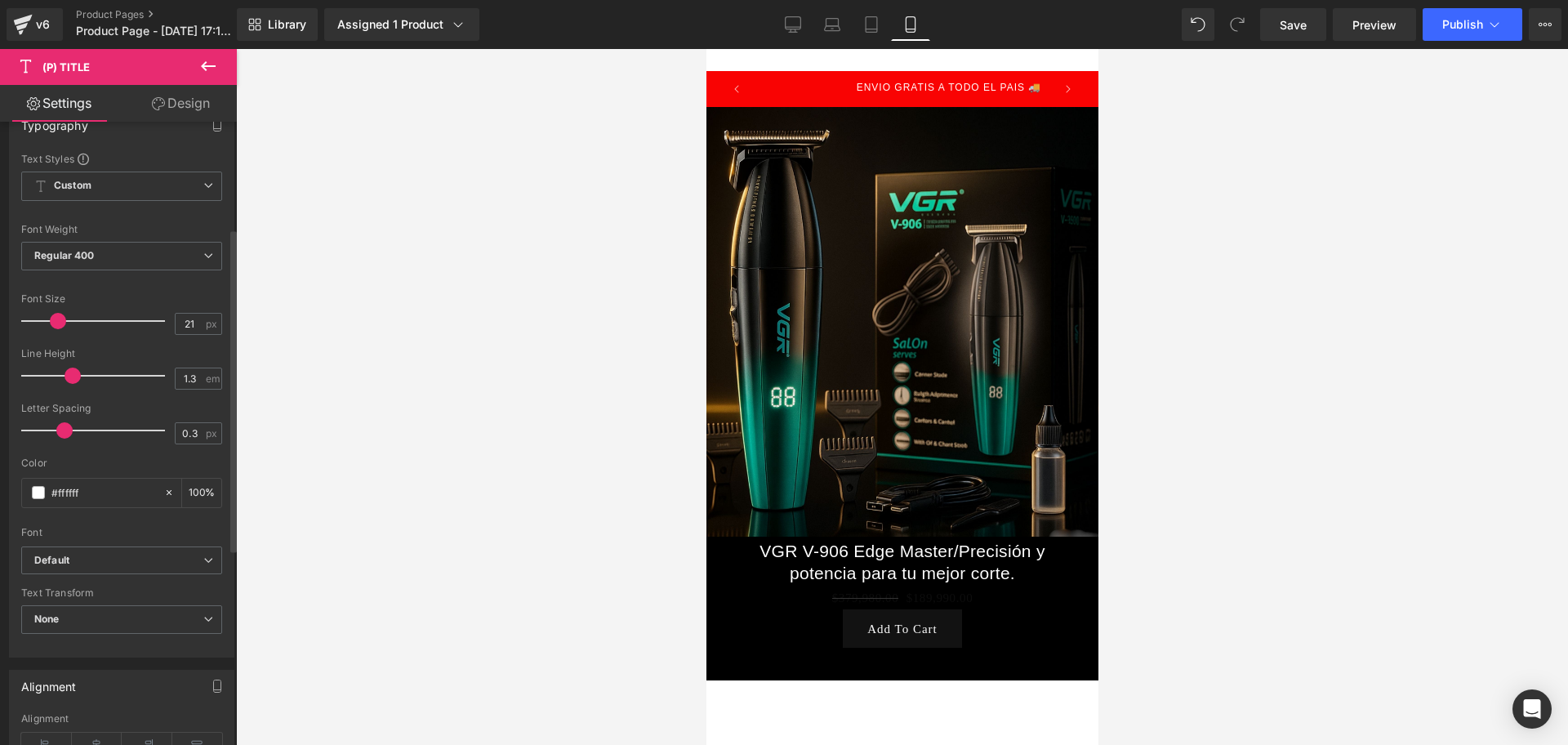
type input "23"
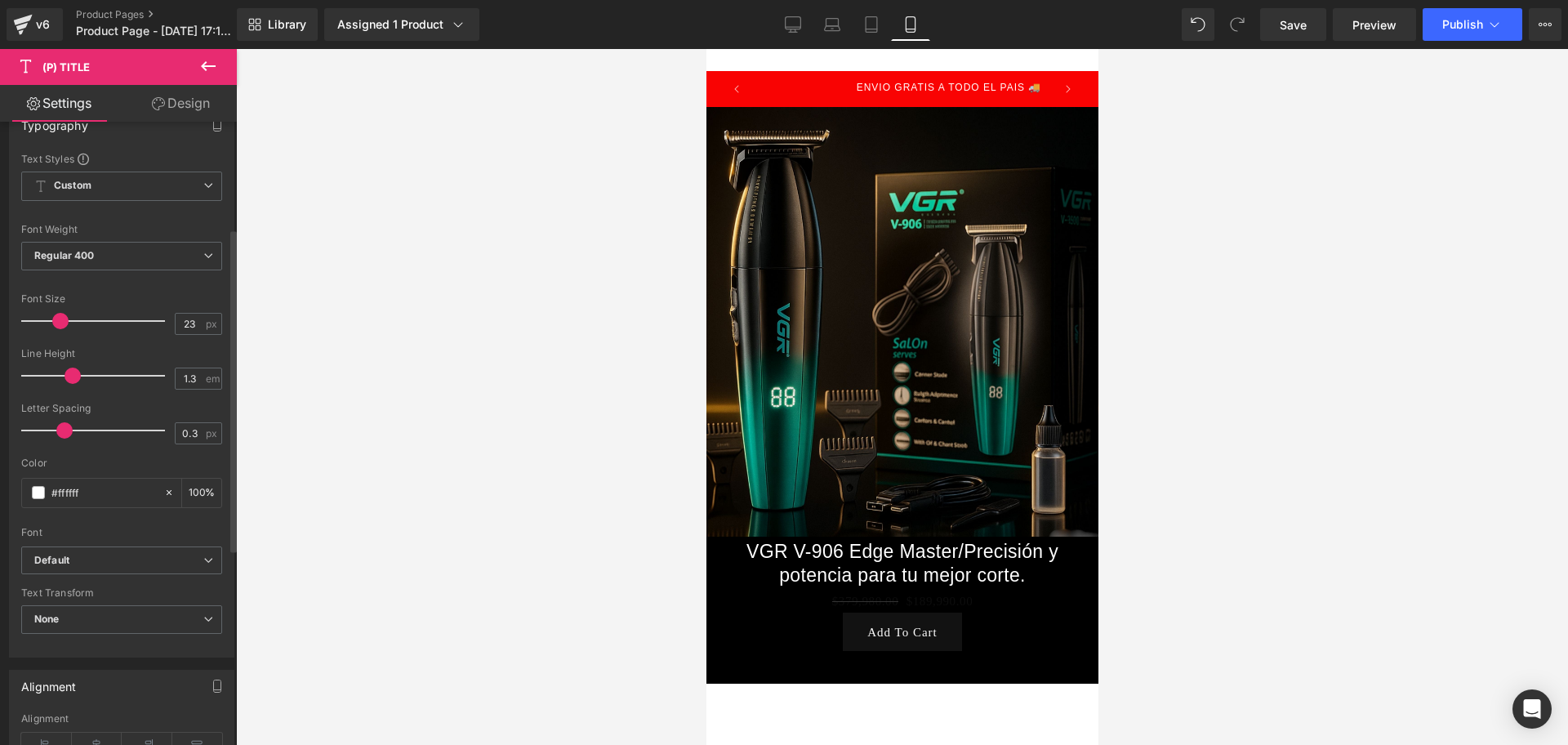
click at [55, 316] on span at bounding box center [60, 321] width 17 height 17
click at [1395, 365] on div at bounding box center [902, 396] width 1333 height 695
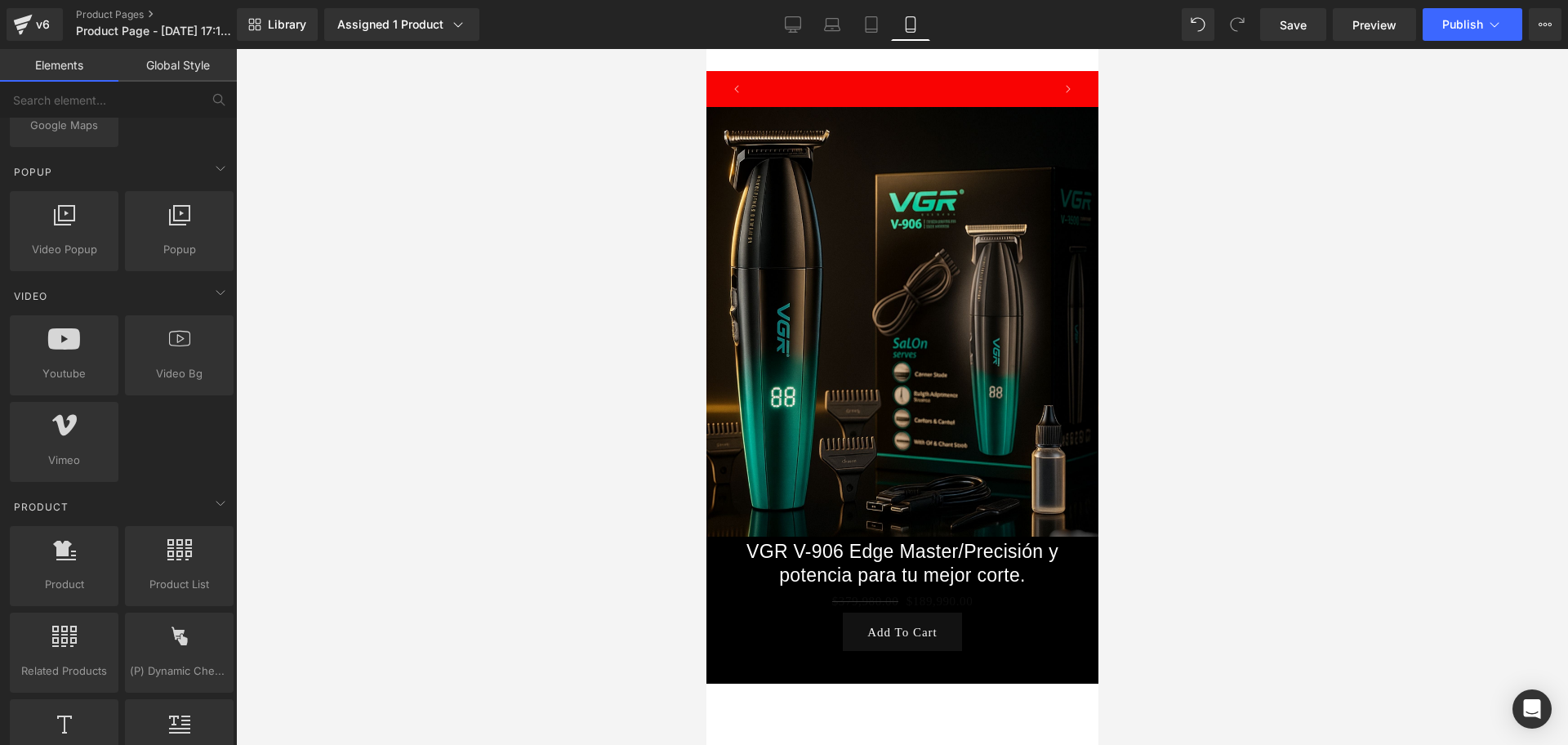
scroll to position [0, 0]
click at [873, 543] on span "Product" at bounding box center [894, 553] width 42 height 20
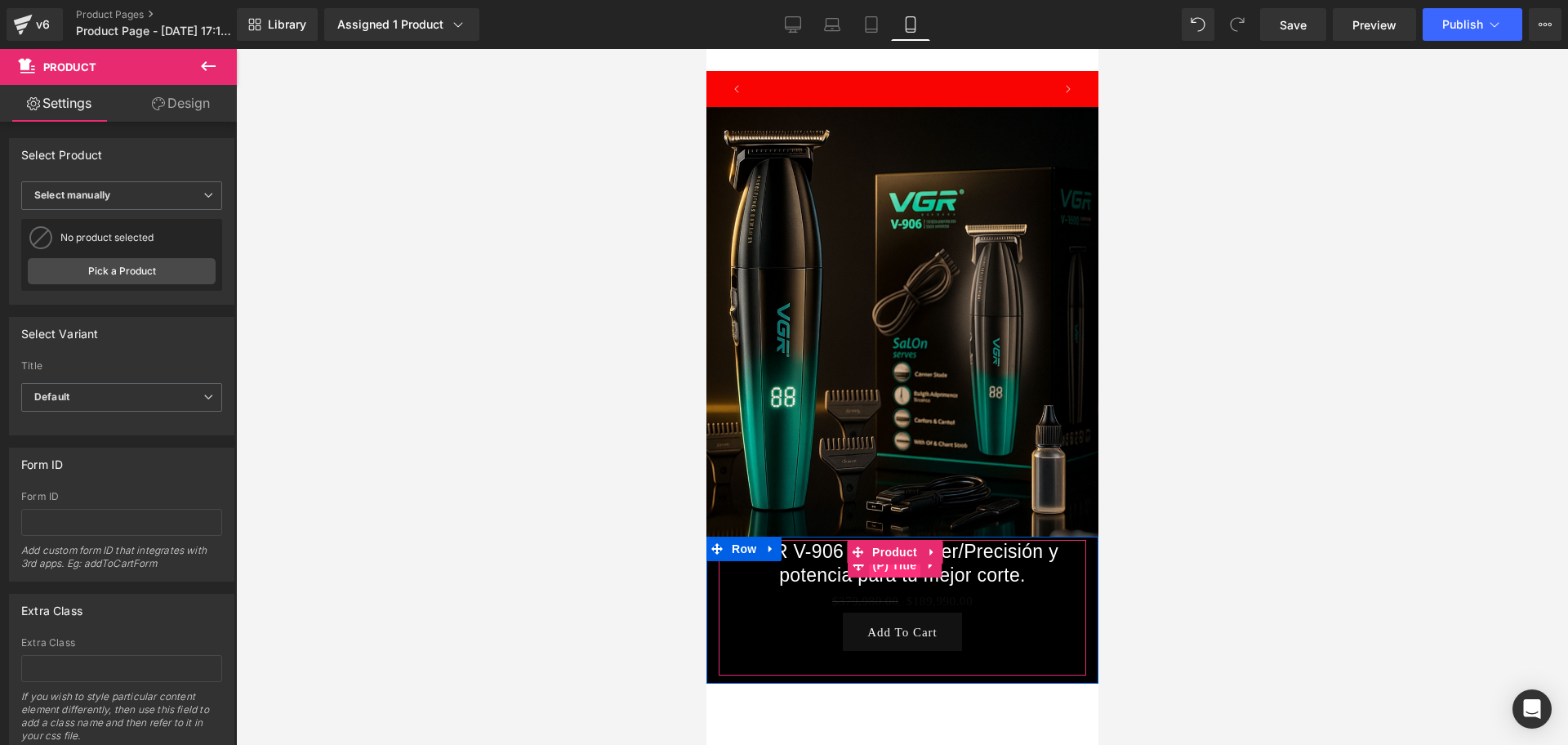
scroll to position [0, 295]
click at [895, 553] on span "(P) Title" at bounding box center [894, 565] width 52 height 25
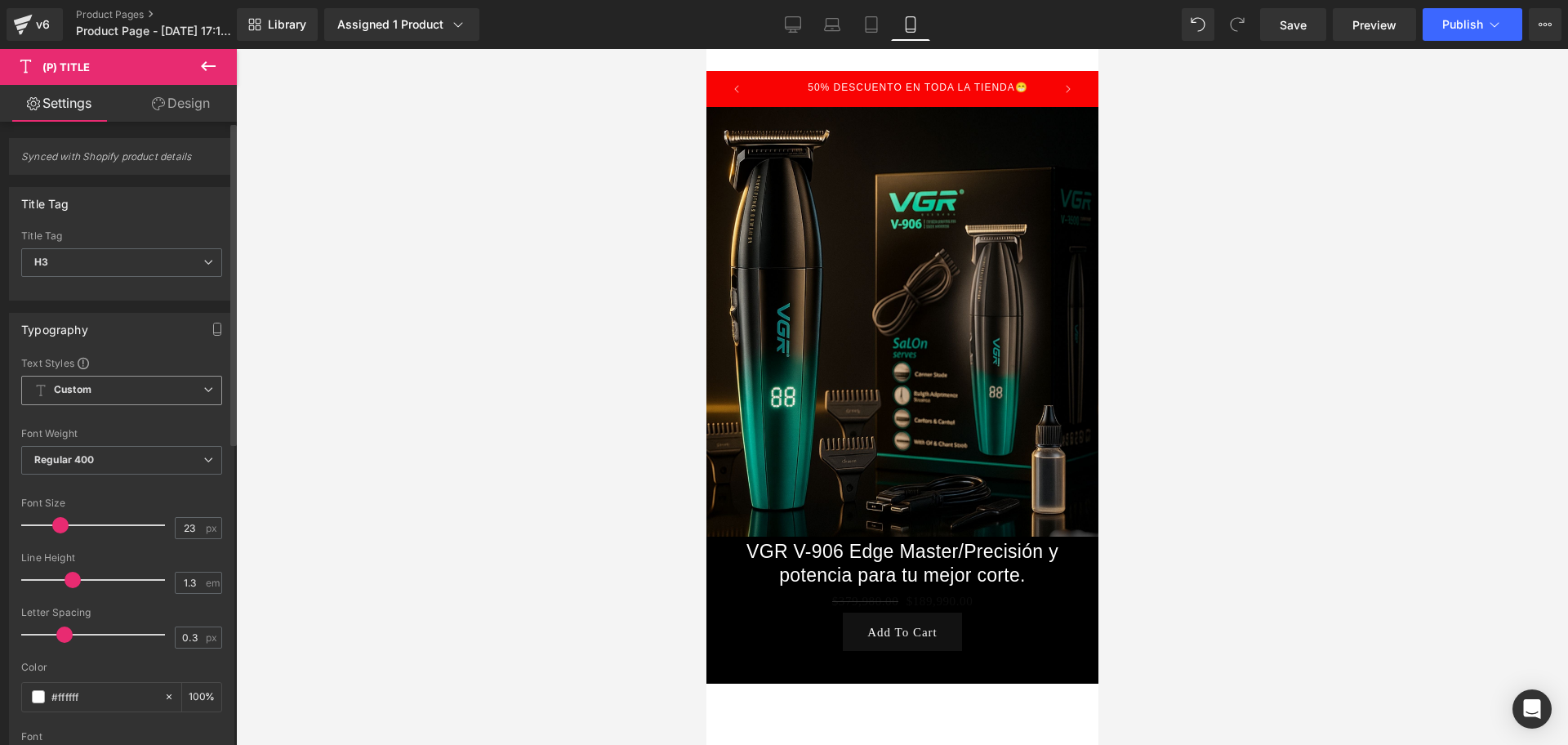
click at [123, 388] on span "Custom Setup Global Style" at bounding box center [121, 391] width 201 height 30
click at [146, 387] on span "Custom Setup Global Style" at bounding box center [118, 391] width 194 height 30
click at [129, 453] on span "Regular 400" at bounding box center [121, 460] width 201 height 29
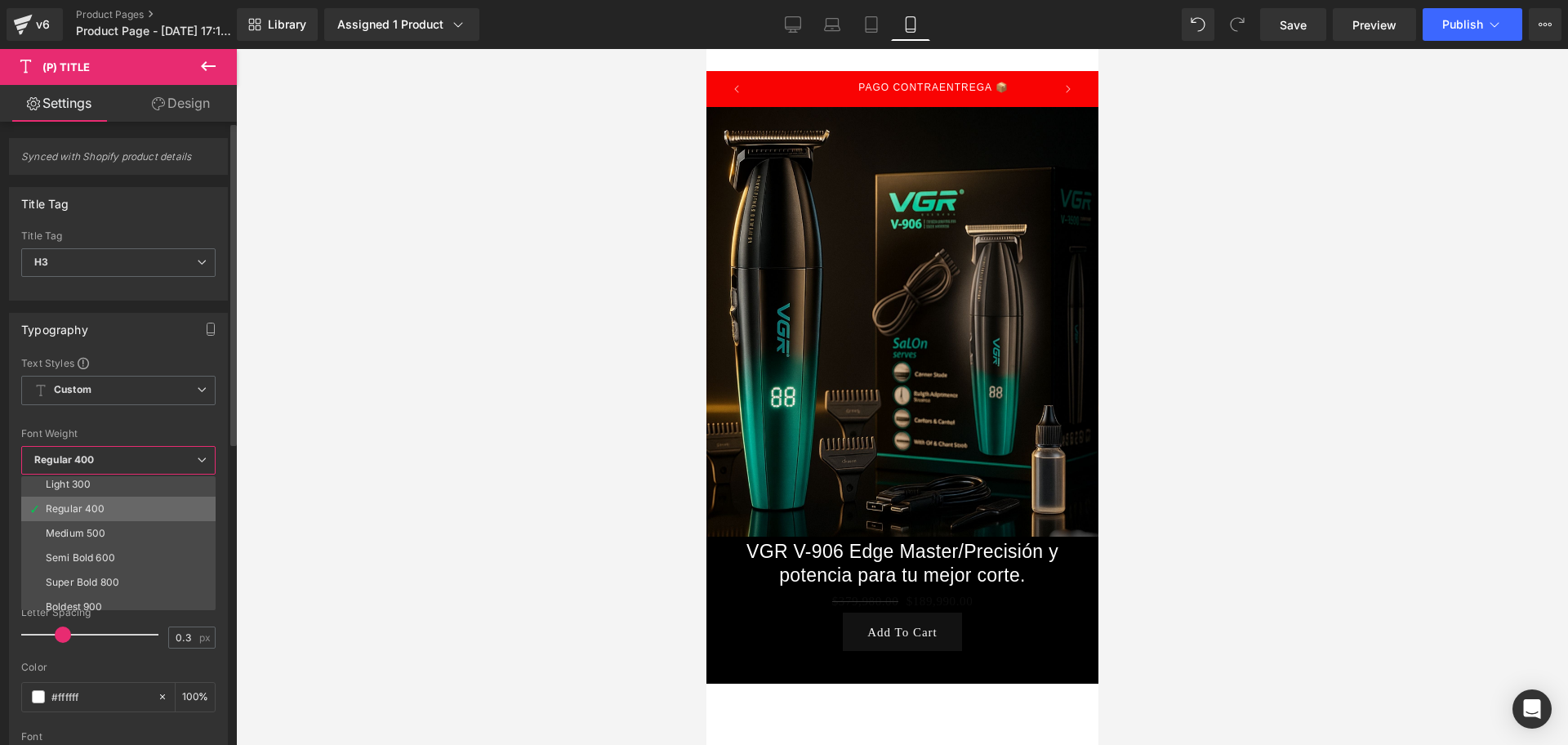
scroll to position [102, 0]
click at [93, 585] on li "Bold 700" at bounding box center [122, 582] width 202 height 25
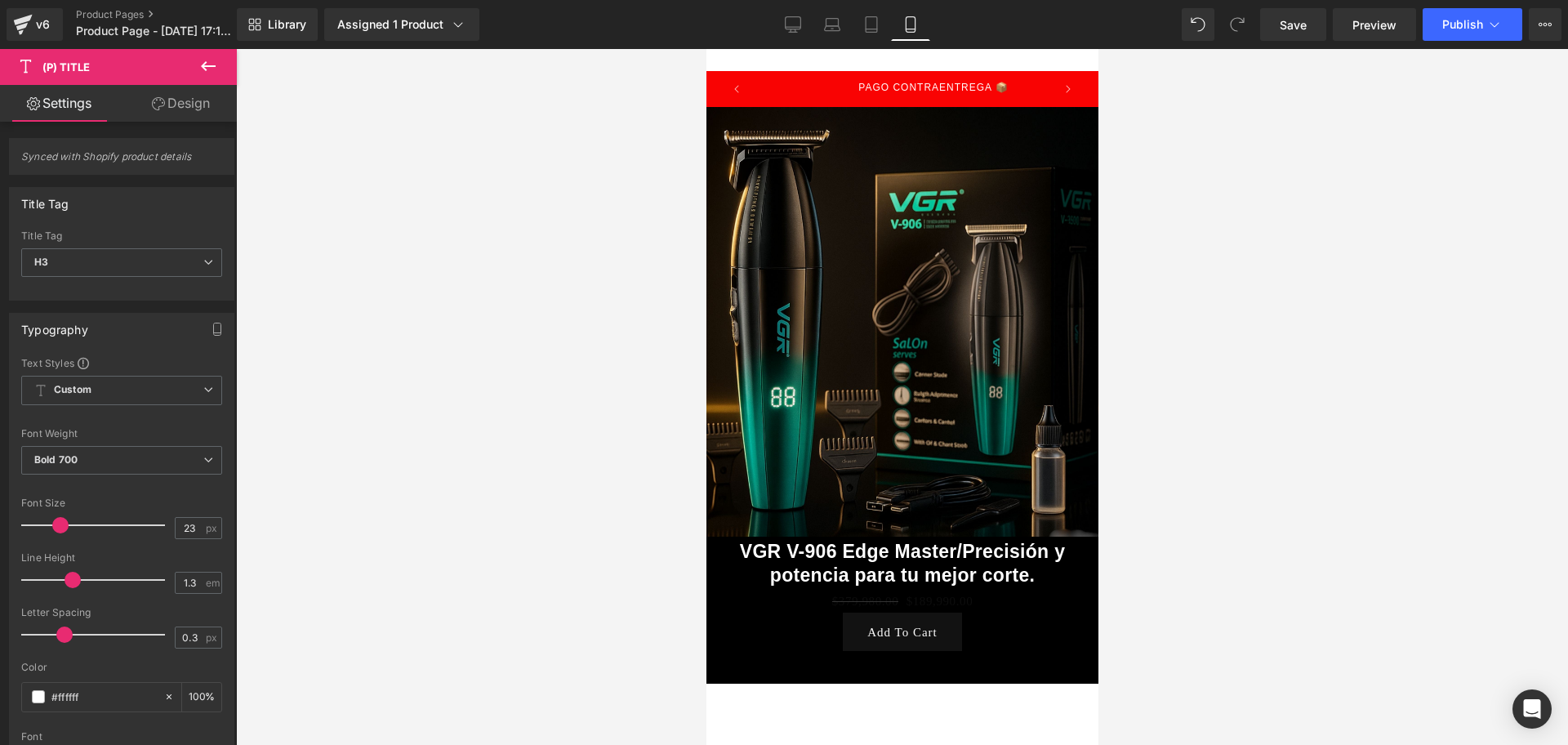
drag, startPoint x: 1368, startPoint y: 434, endPoint x: 1361, endPoint y: 429, distance: 8.6
click at [1369, 434] on div at bounding box center [902, 396] width 1333 height 695
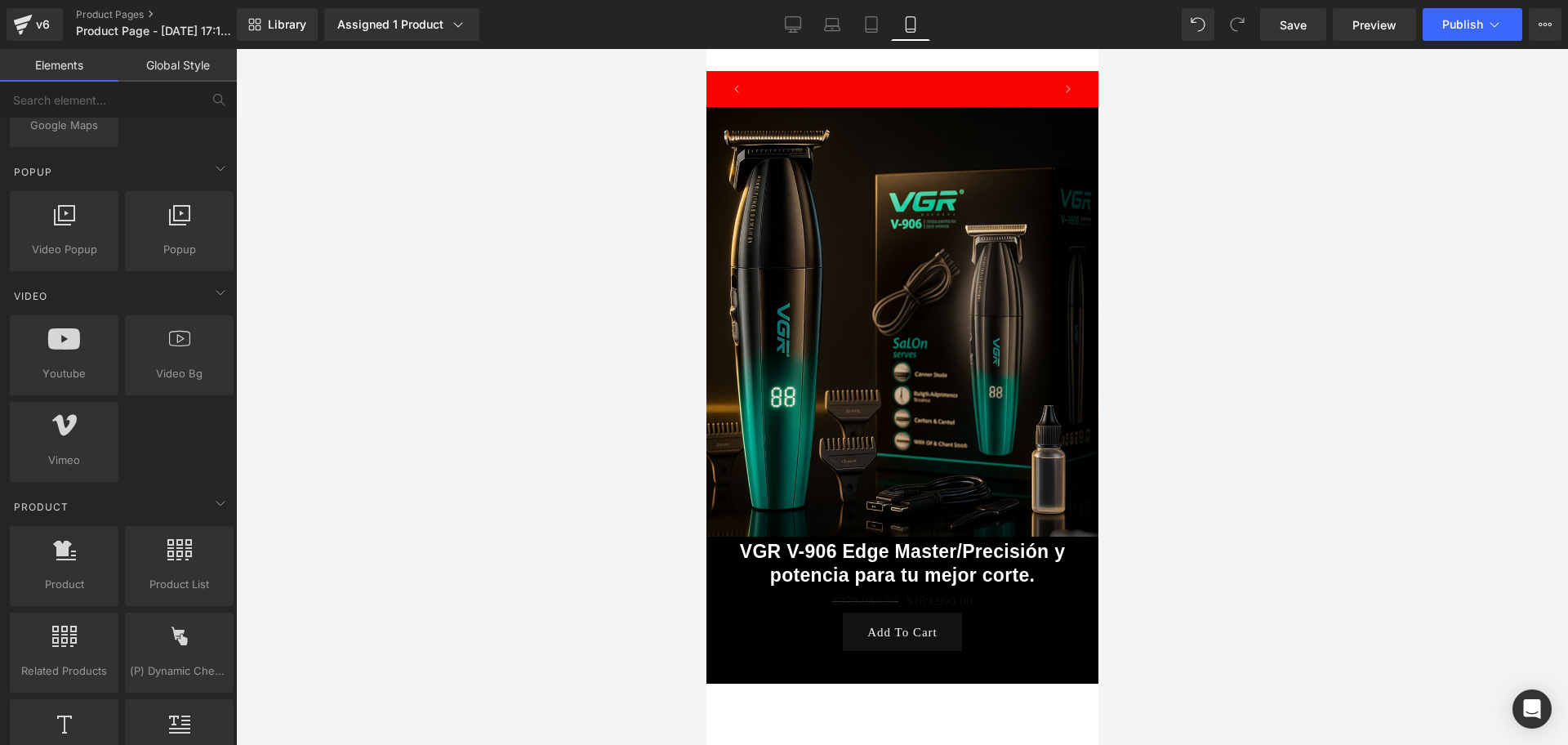
scroll to position [0, 885]
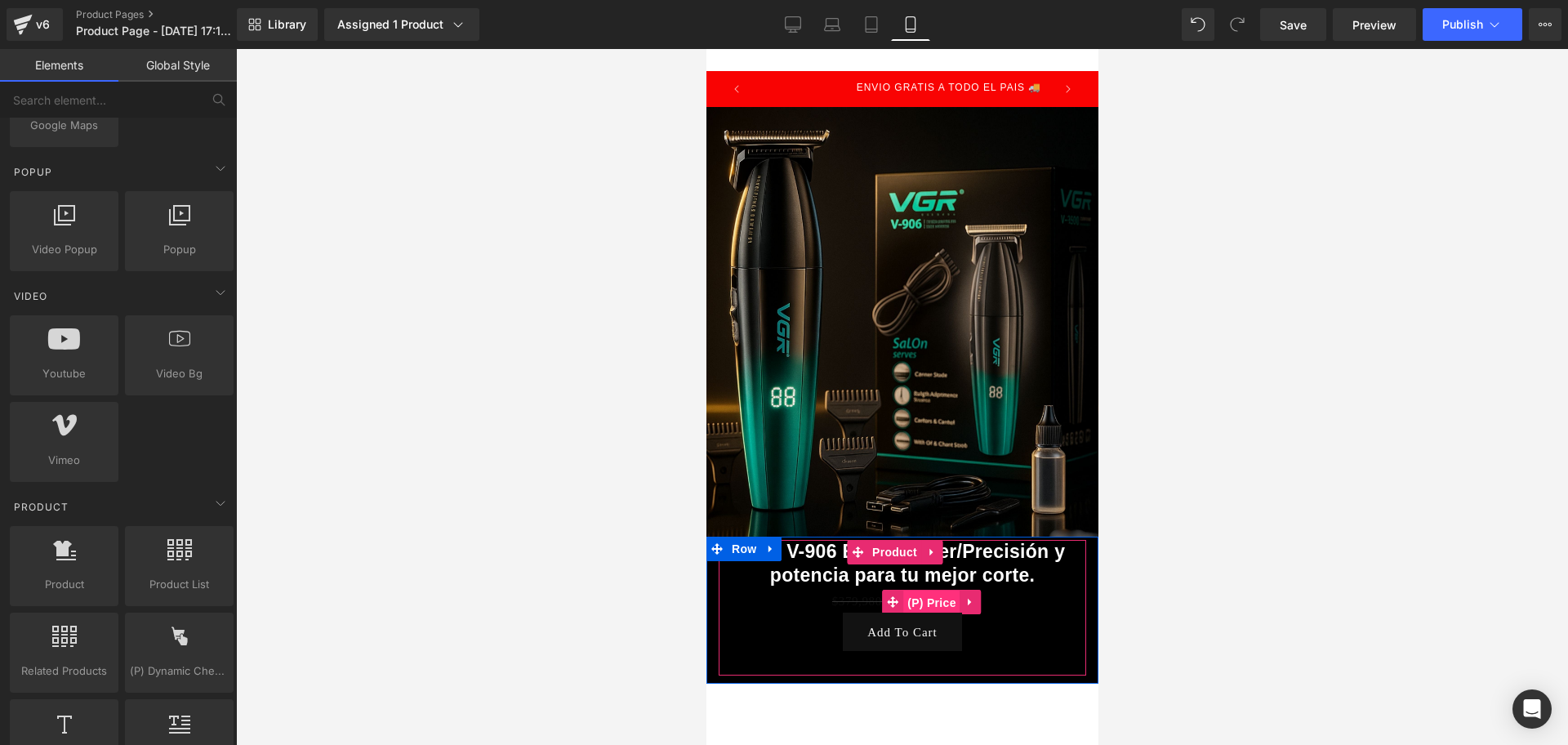
click at [933, 591] on span "(P) Price" at bounding box center [931, 603] width 57 height 25
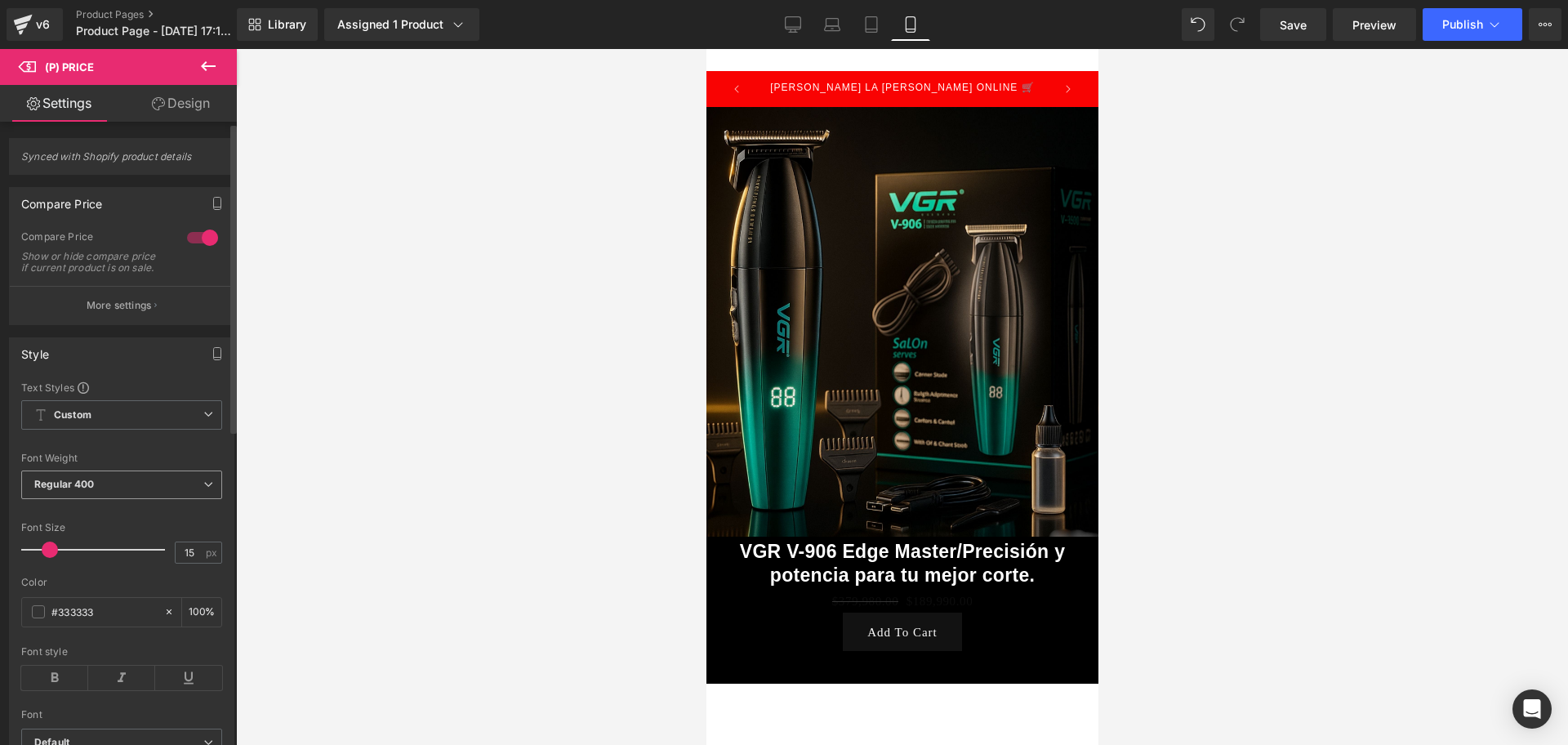
scroll to position [102, 0]
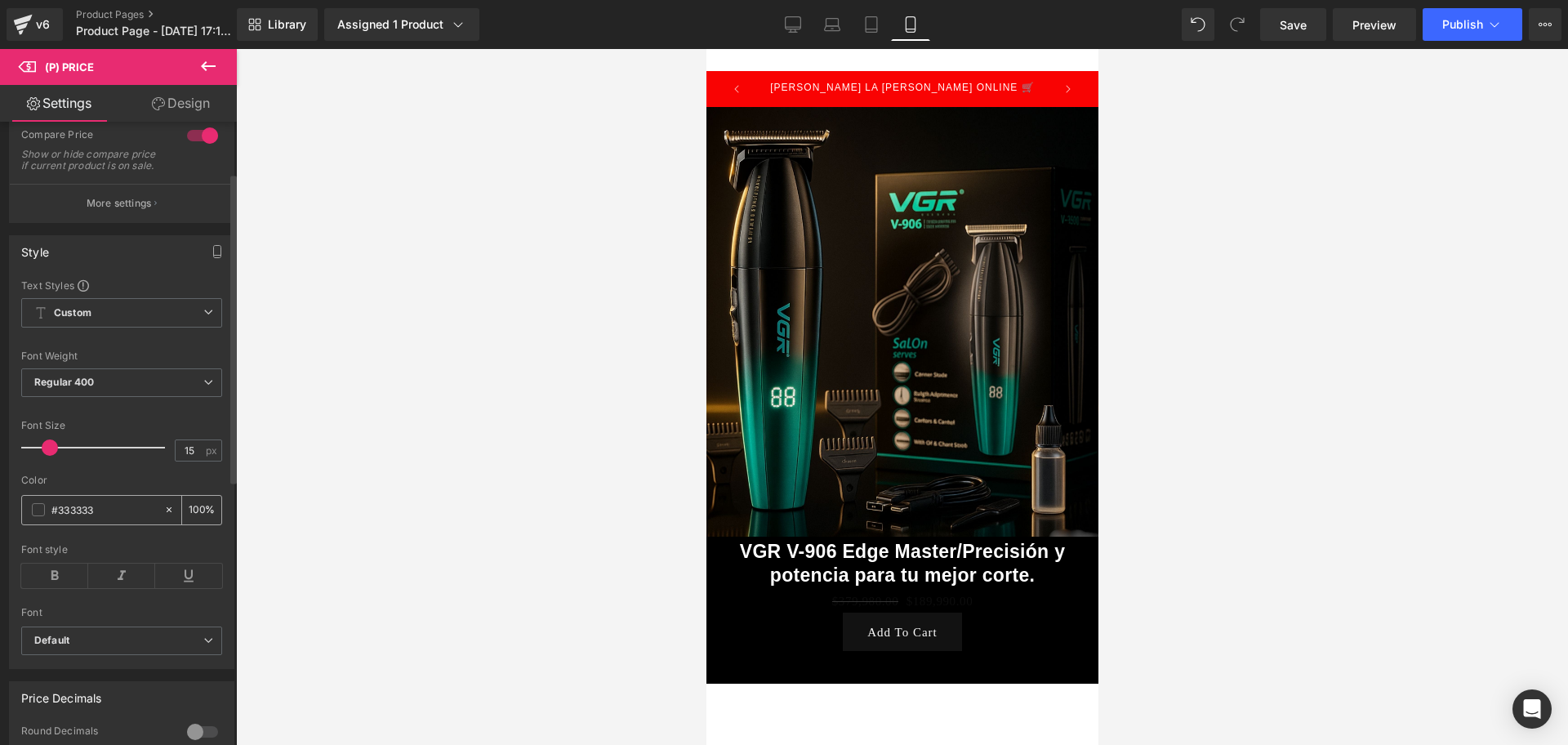
click at [45, 517] on div "#333333" at bounding box center [93, 510] width 141 height 29
click at [40, 516] on span at bounding box center [39, 510] width 13 height 13
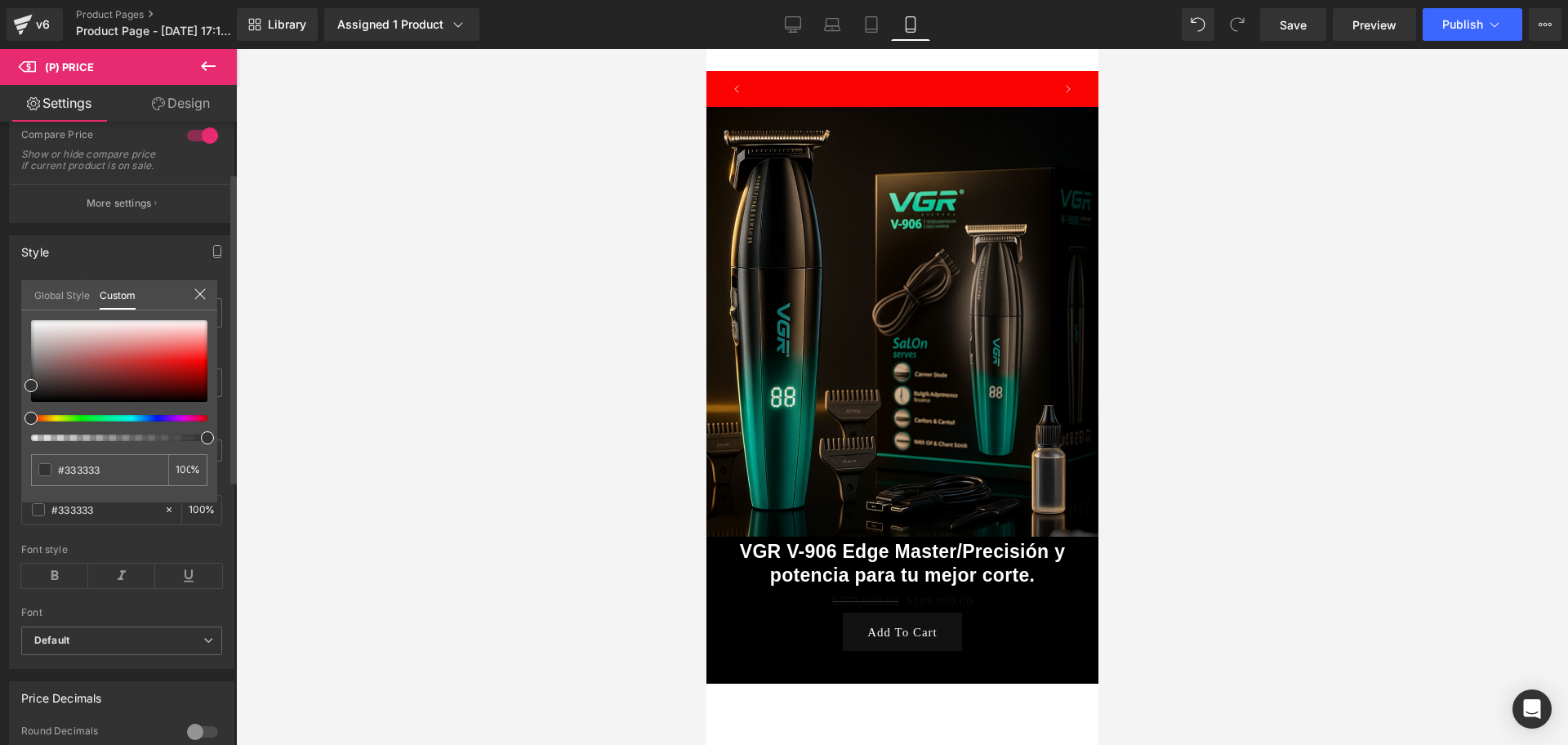
scroll to position [0, 295]
type input "#3d3d3d"
type input "#e5e5e5"
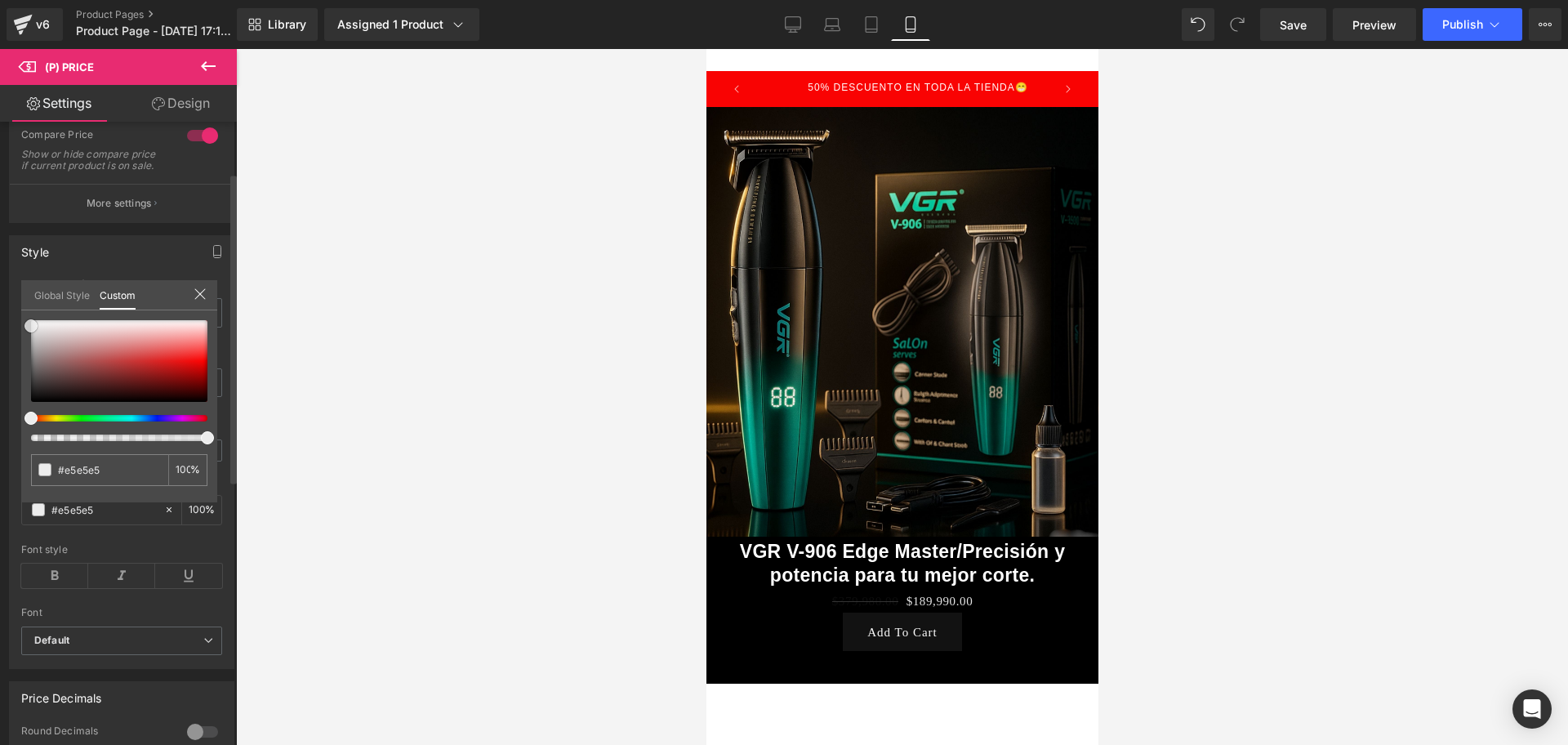
type input "#ededed"
drag, startPoint x: 26, startPoint y: 366, endPoint x: 26, endPoint y: 322, distance: 44.0
click at [26, 322] on span at bounding box center [31, 326] width 13 height 13
click at [354, 470] on div at bounding box center [902, 396] width 1333 height 695
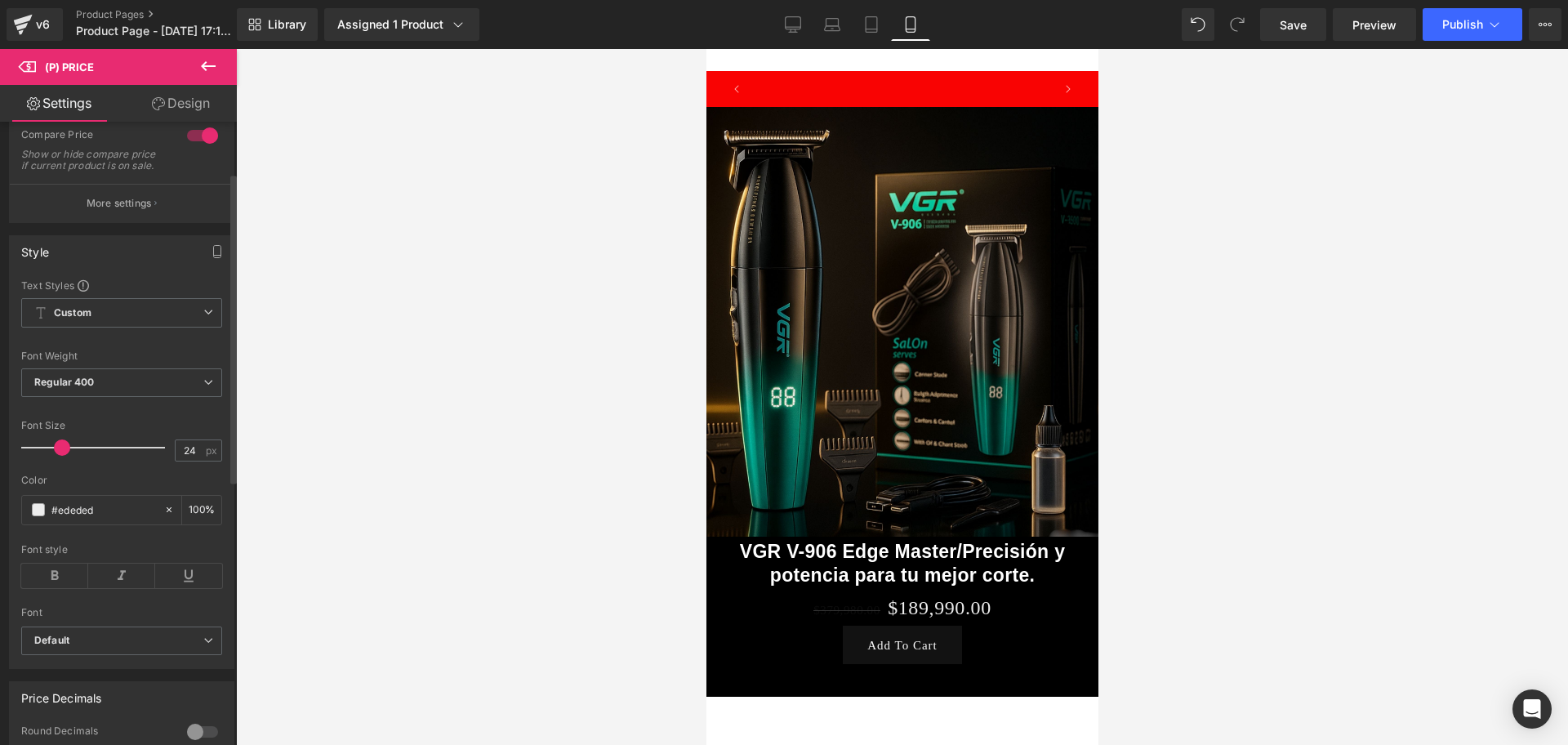
scroll to position [0, 885]
type input "21"
click at [54, 453] on span at bounding box center [58, 448] width 17 height 17
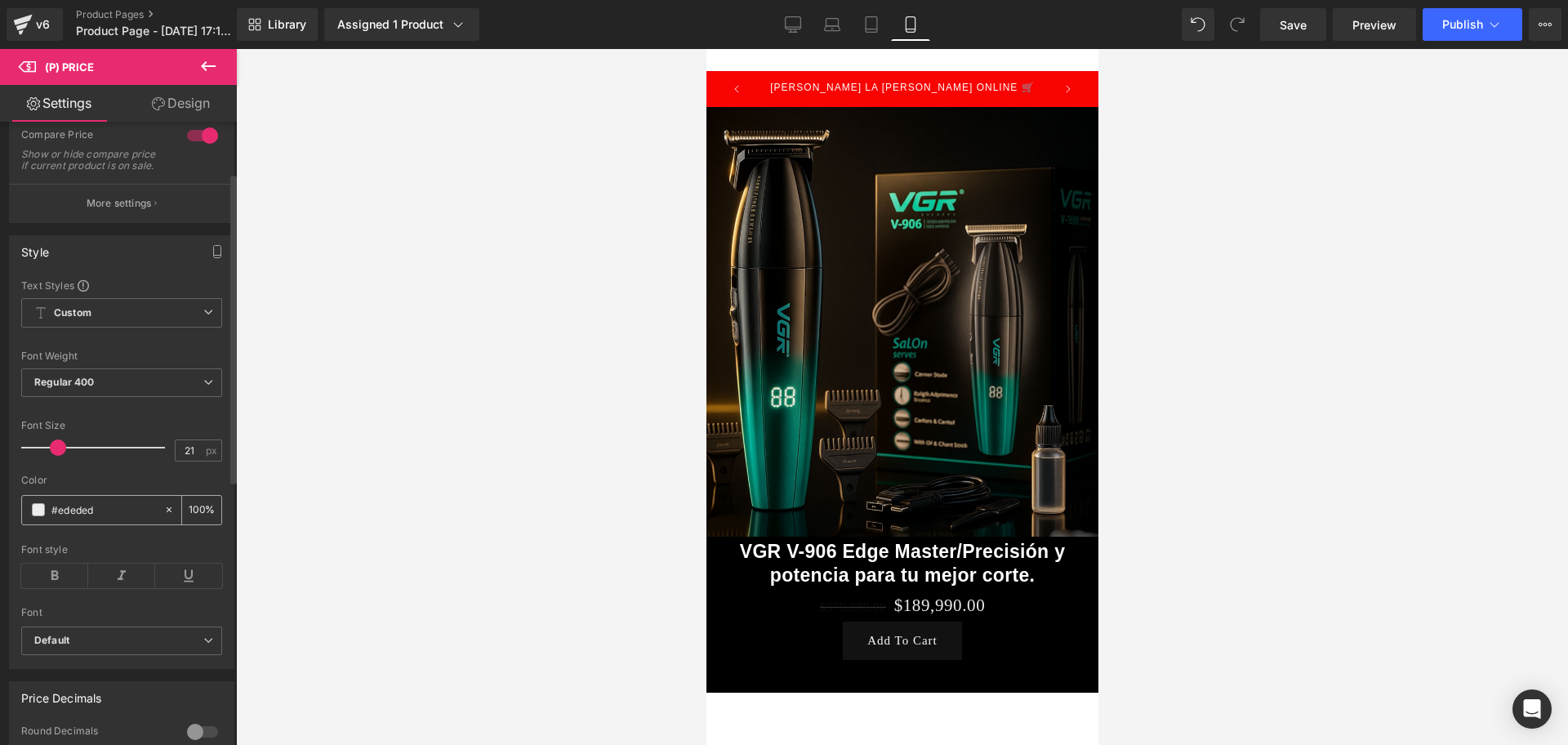
scroll to position [204, 0]
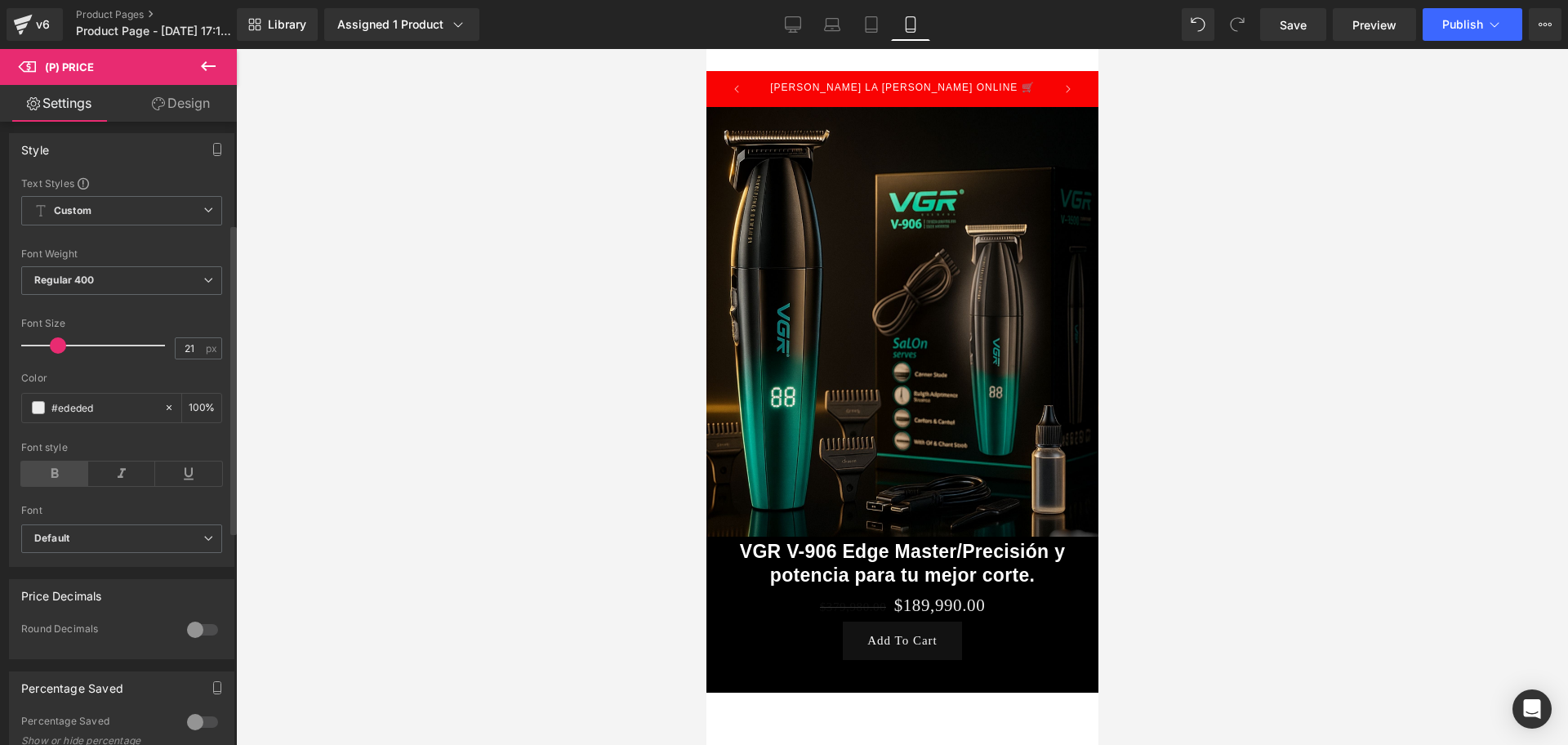
click at [38, 477] on icon at bounding box center [55, 474] width 67 height 25
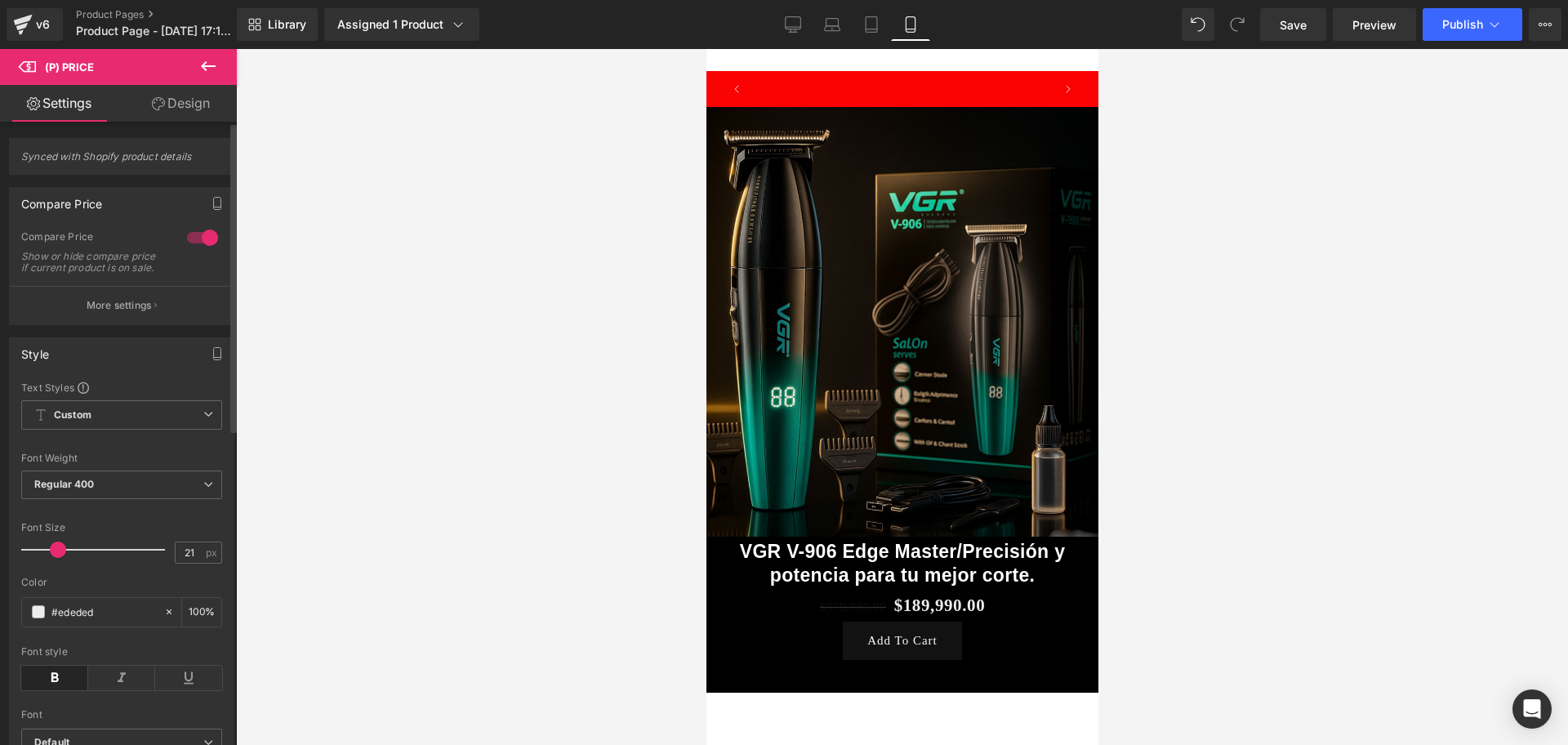
scroll to position [0, 295]
click at [130, 325] on button "More settings" at bounding box center [121, 305] width 224 height 38
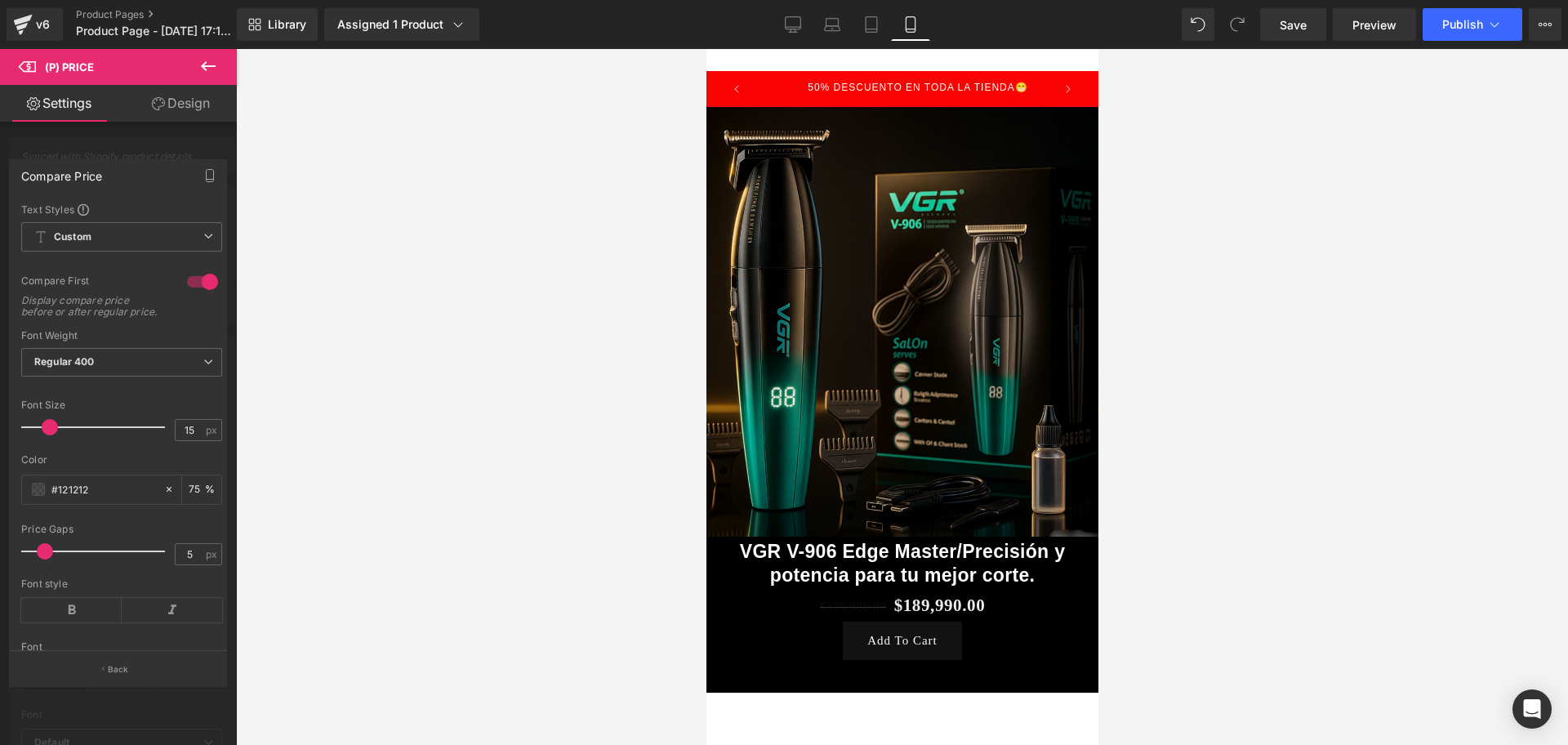
scroll to position [254, 0]
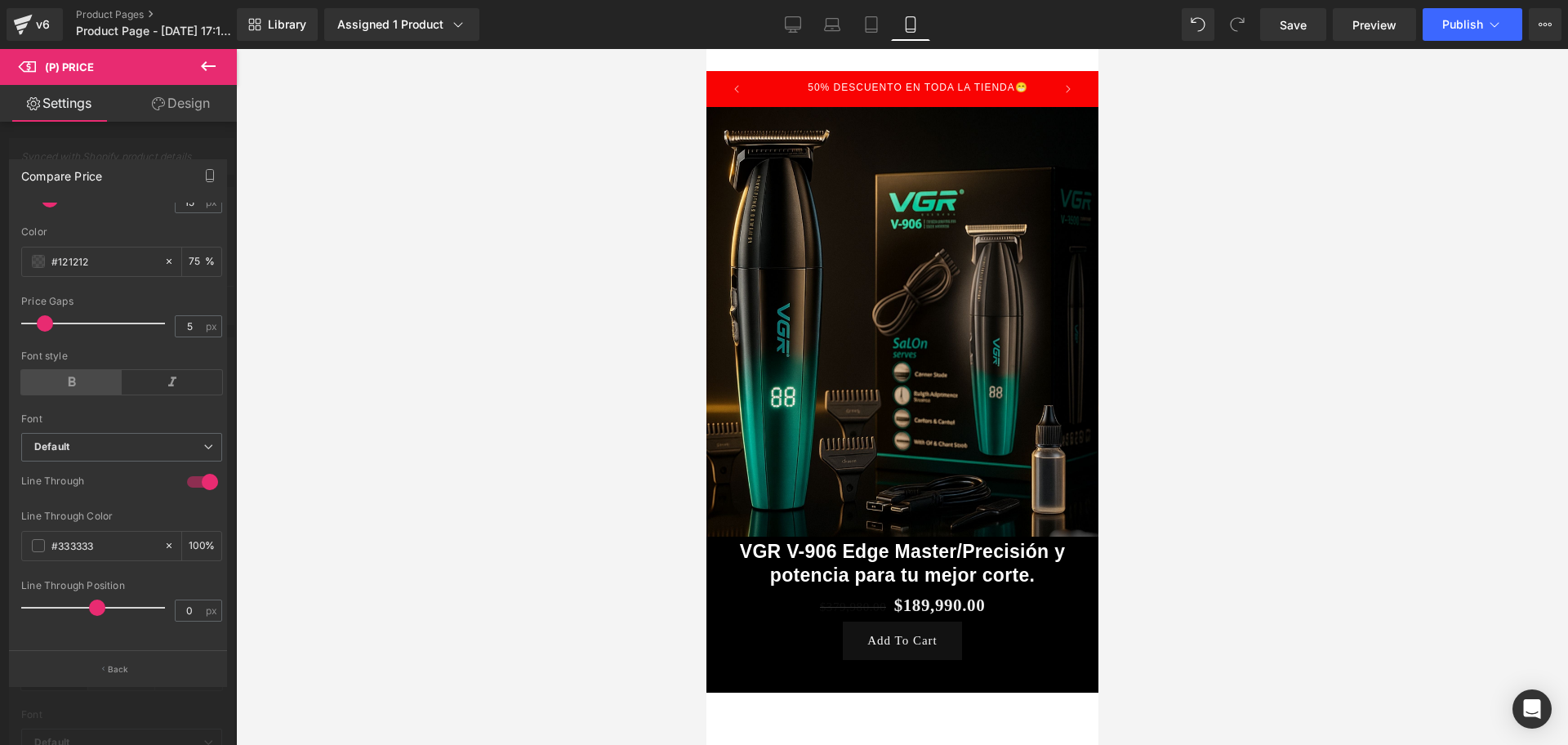
click at [49, 373] on icon at bounding box center [72, 382] width 101 height 25
click at [36, 254] on span at bounding box center [39, 261] width 13 height 13
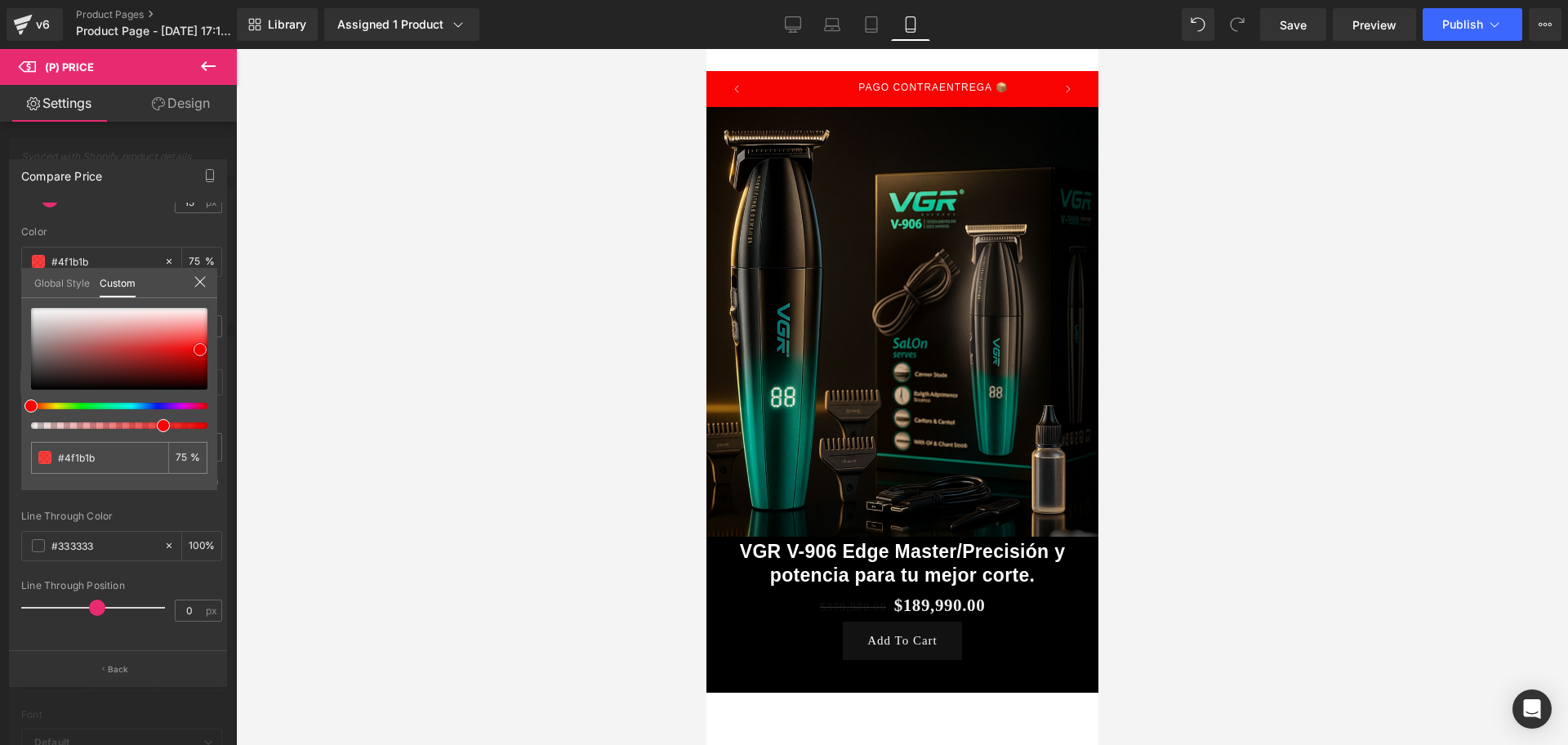
type input "#4f1b1b"
type input "#a30f0f"
type input "#ff0505"
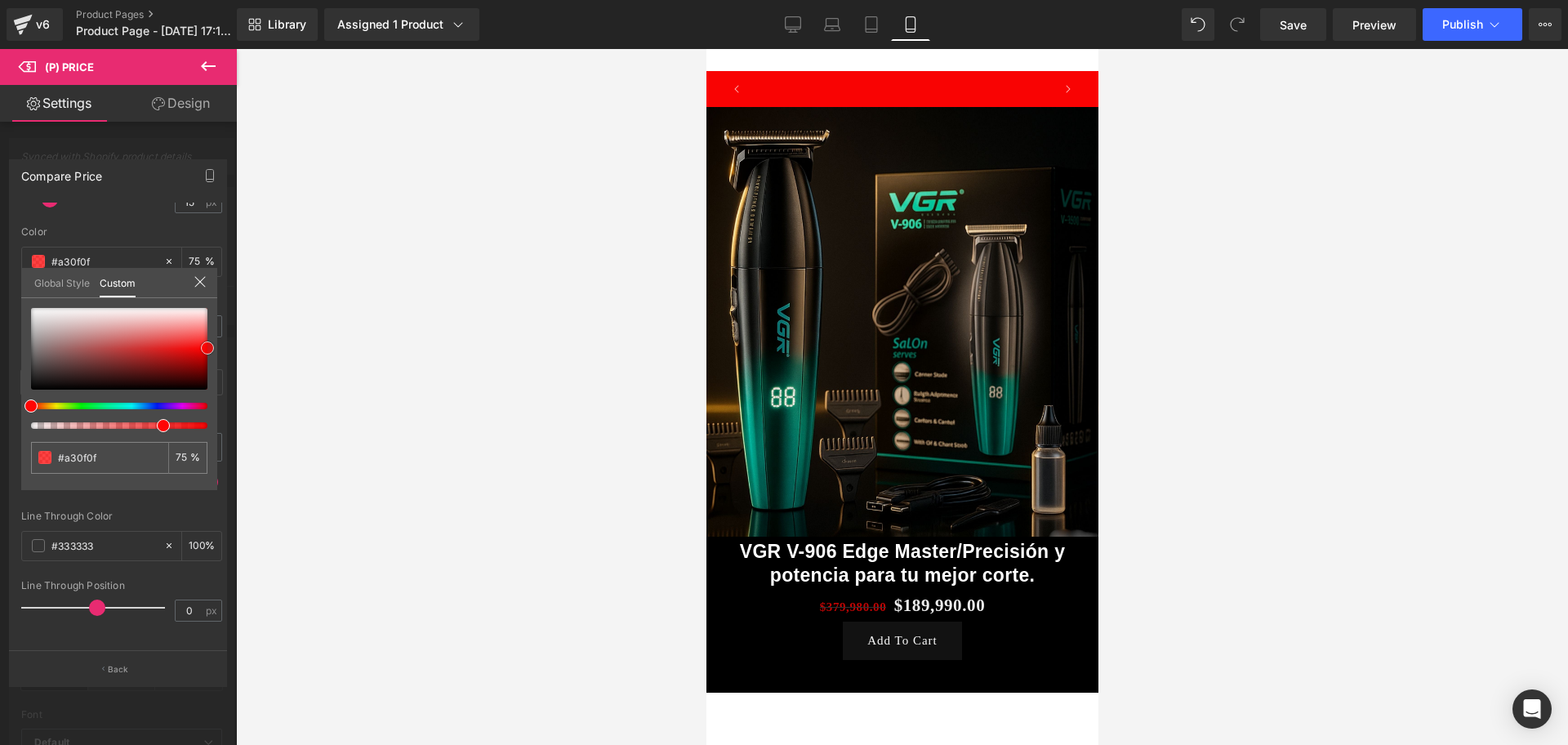
type input "#ff0505"
type input "#db0000"
type input "#b70000"
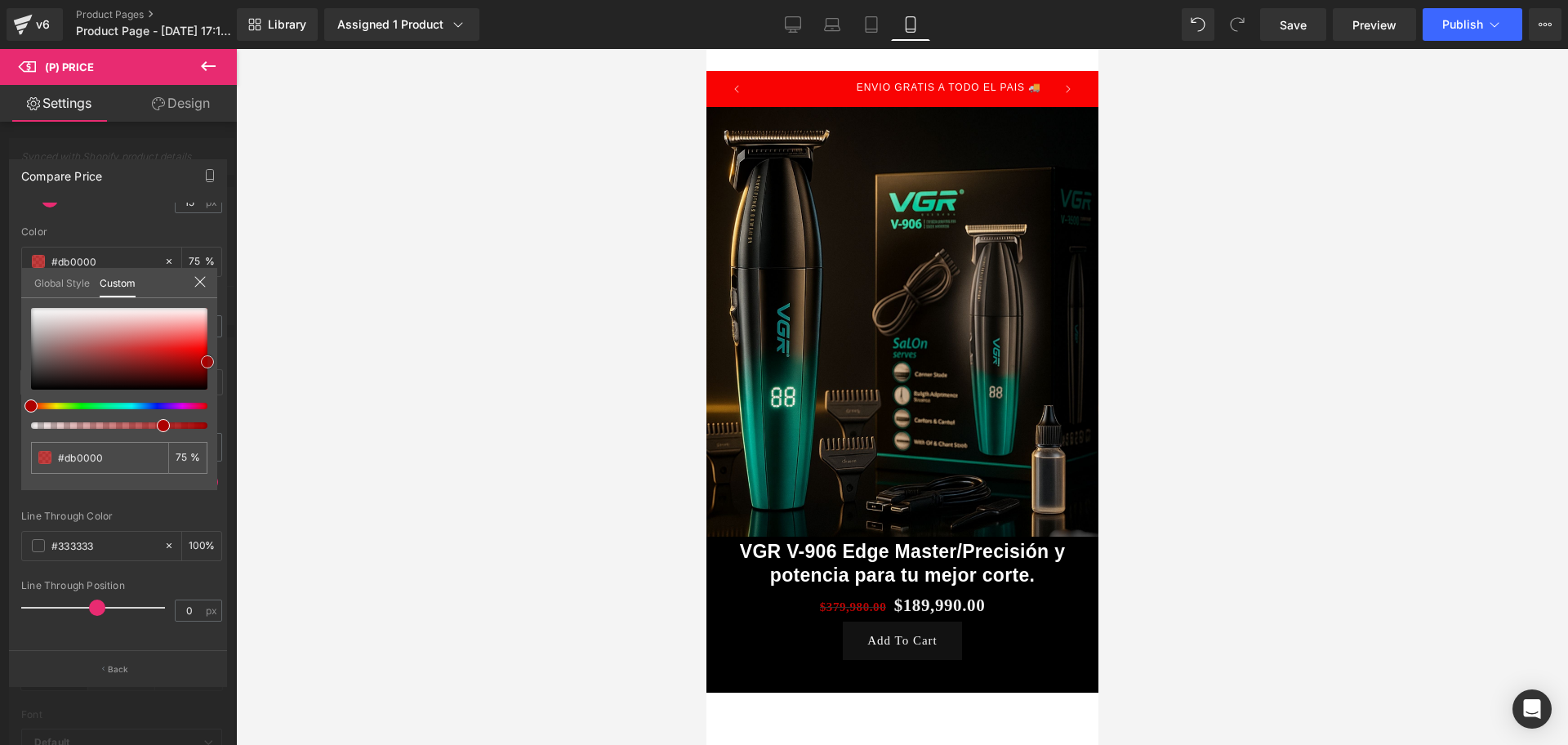
type input "#b70000"
type input "#9e0000"
type input "#840000"
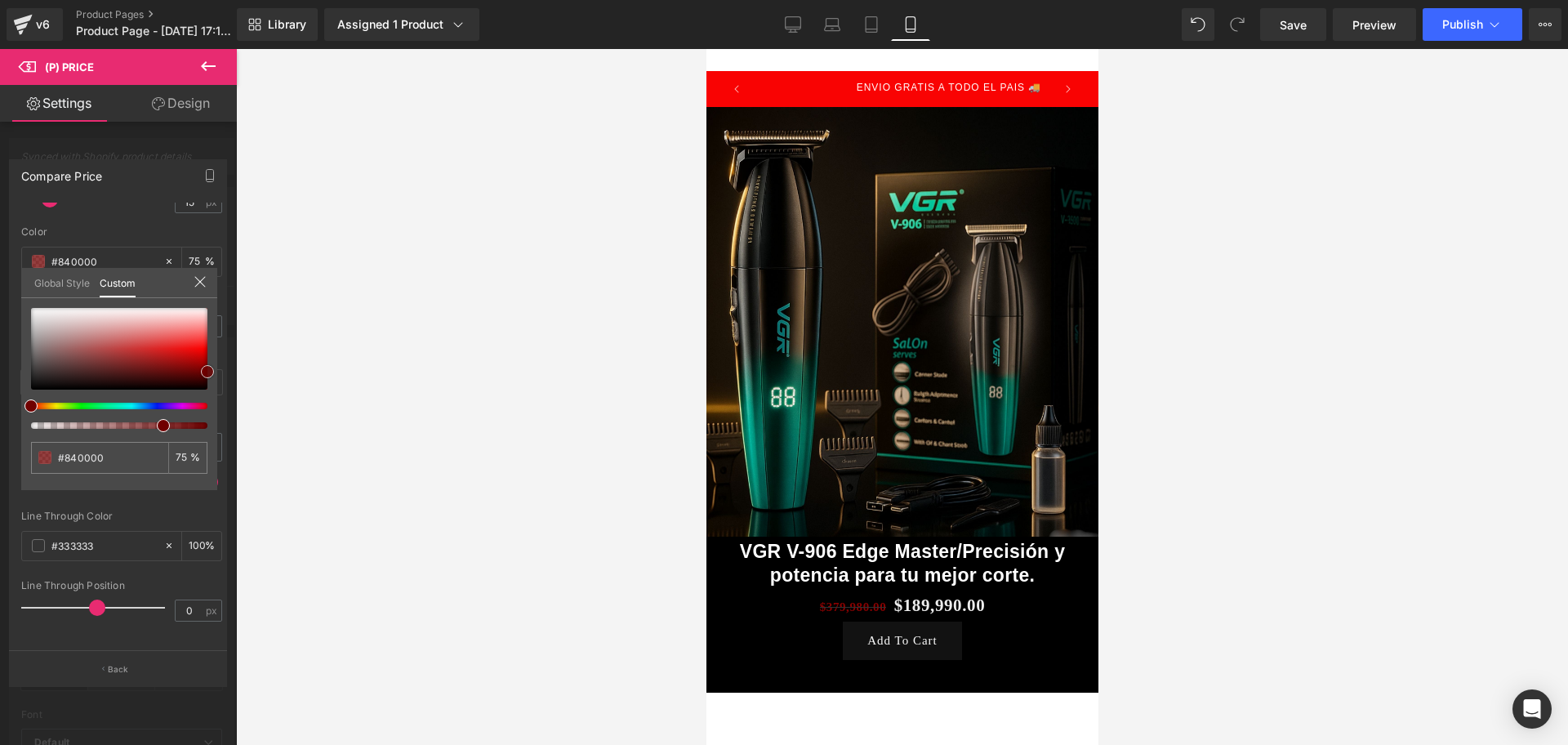
type input "#700000"
type input "#840000"
type input "#b70000"
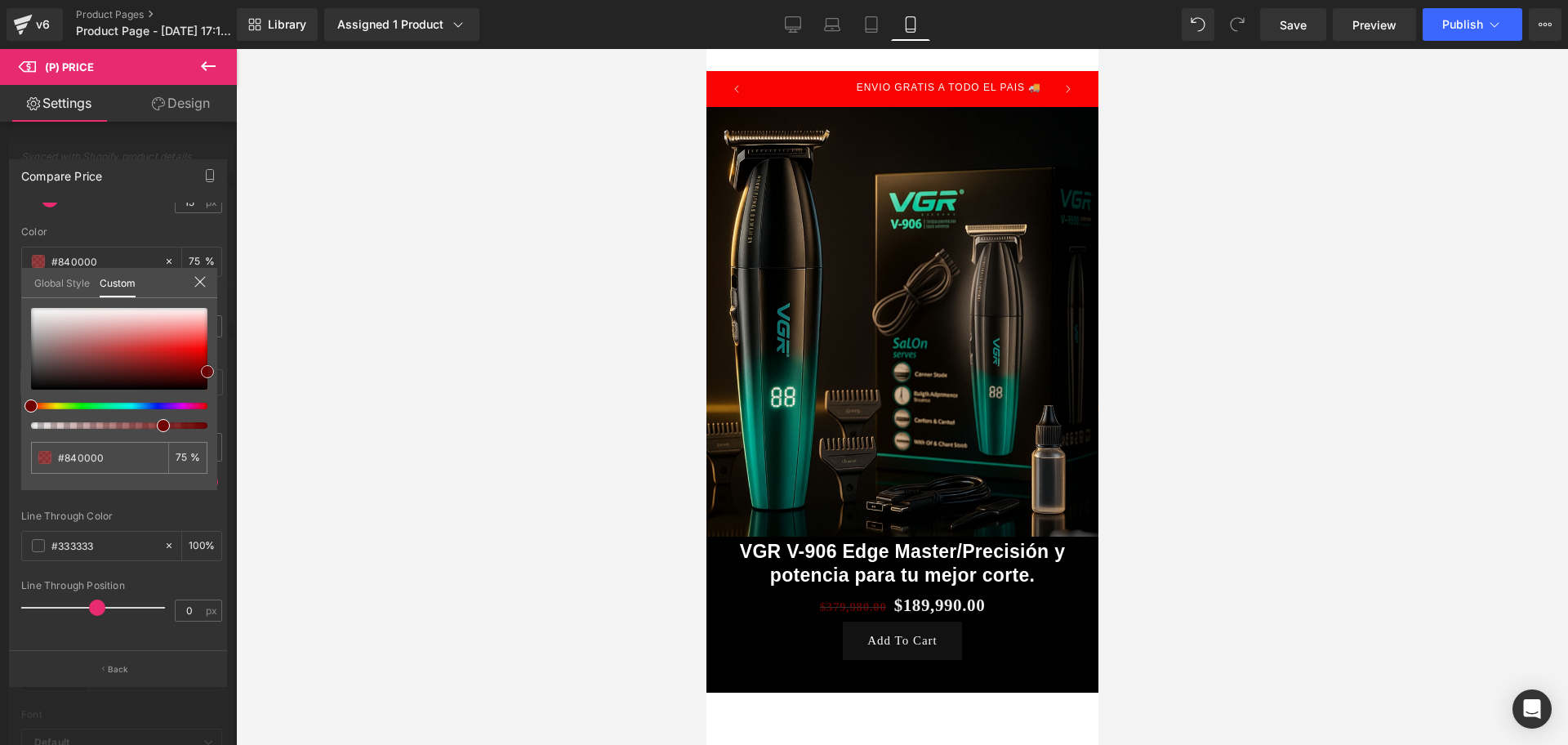
type input "#b70000"
type input "#c60000"
type input "#f40000"
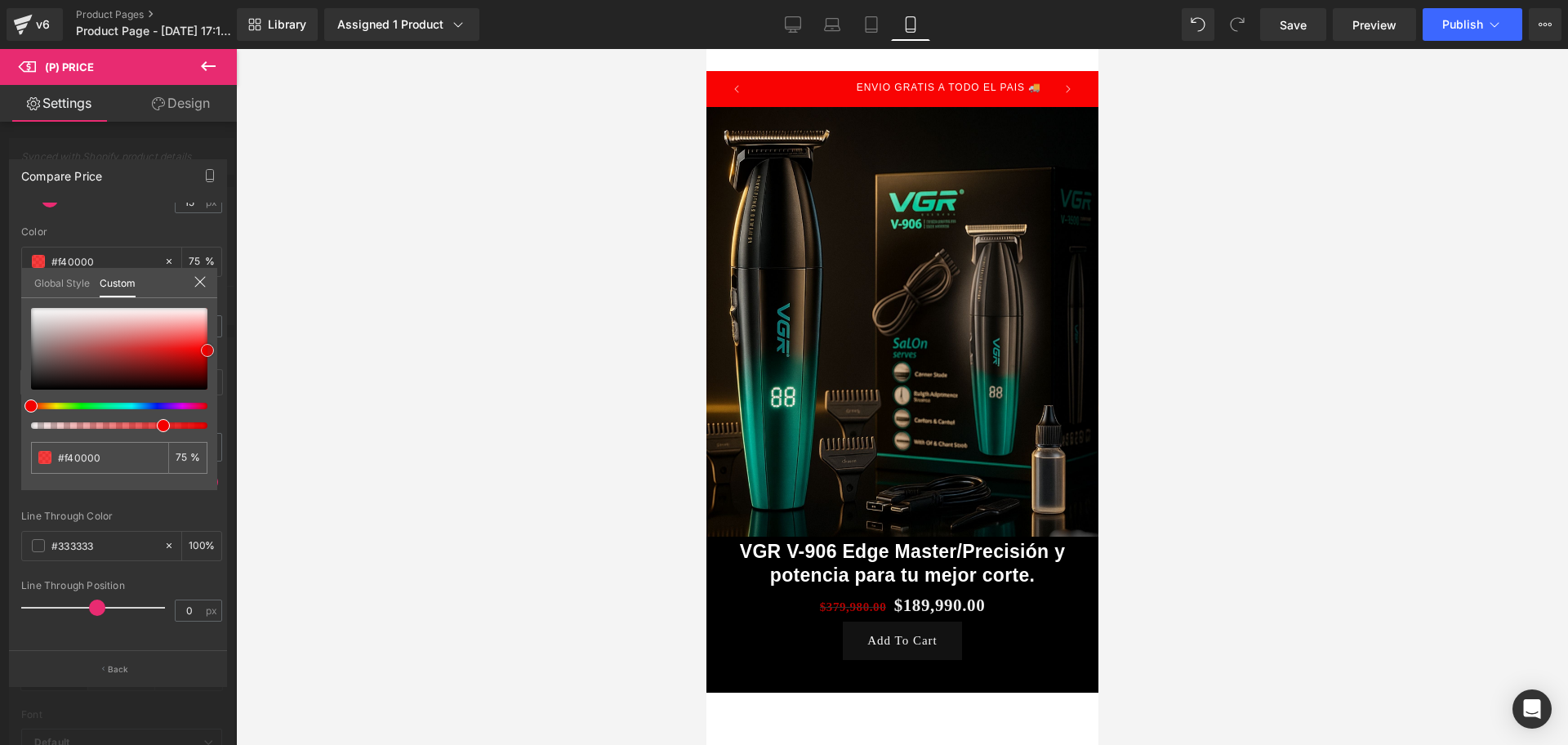
drag, startPoint x: 114, startPoint y: 372, endPoint x: 227, endPoint y: 350, distance: 115.1
click at [227, 350] on div "Compare Price Text Styles Custom Custom Setup Global Style Custom Setup Global …" at bounding box center [118, 416] width 237 height 539
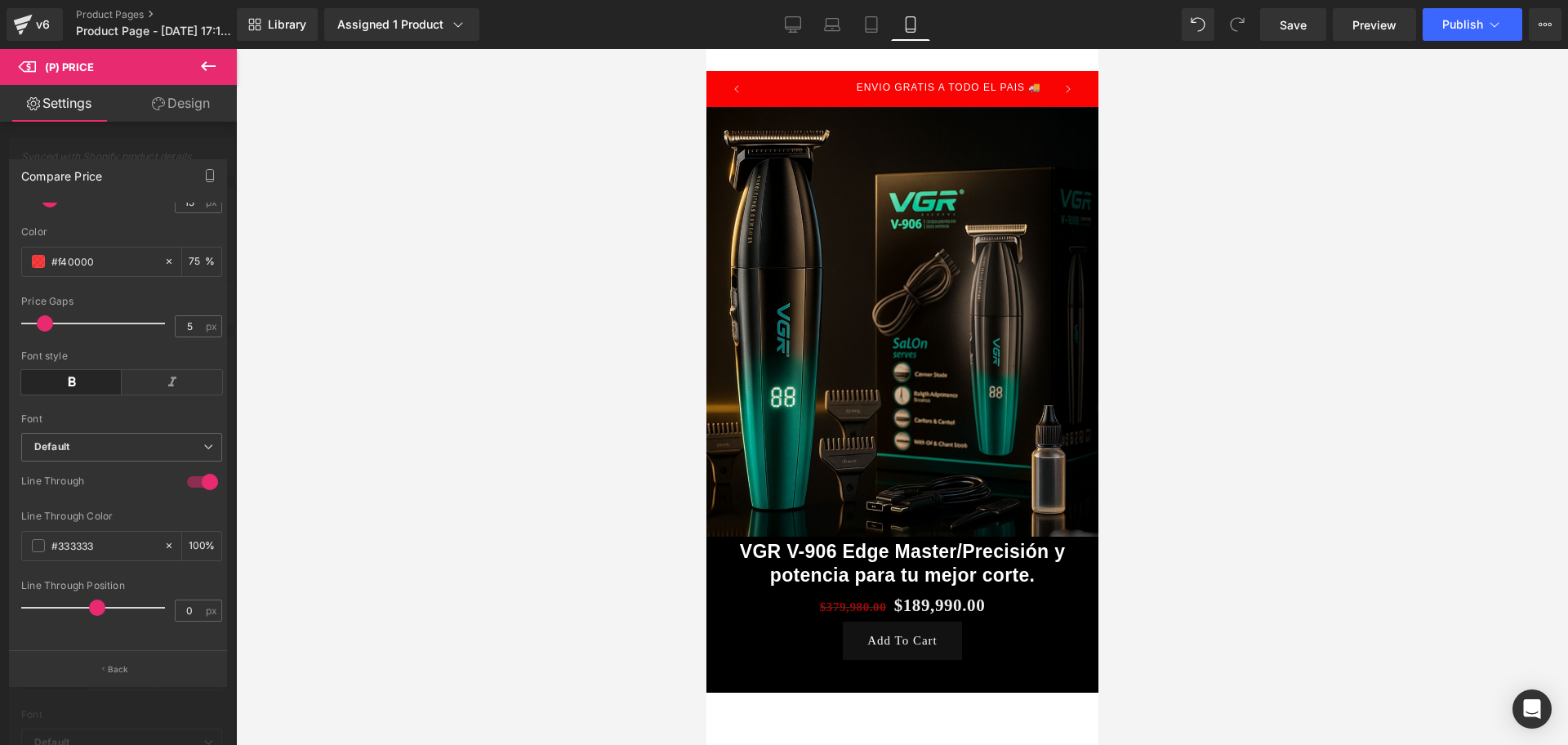
click at [307, 344] on div at bounding box center [902, 396] width 1333 height 695
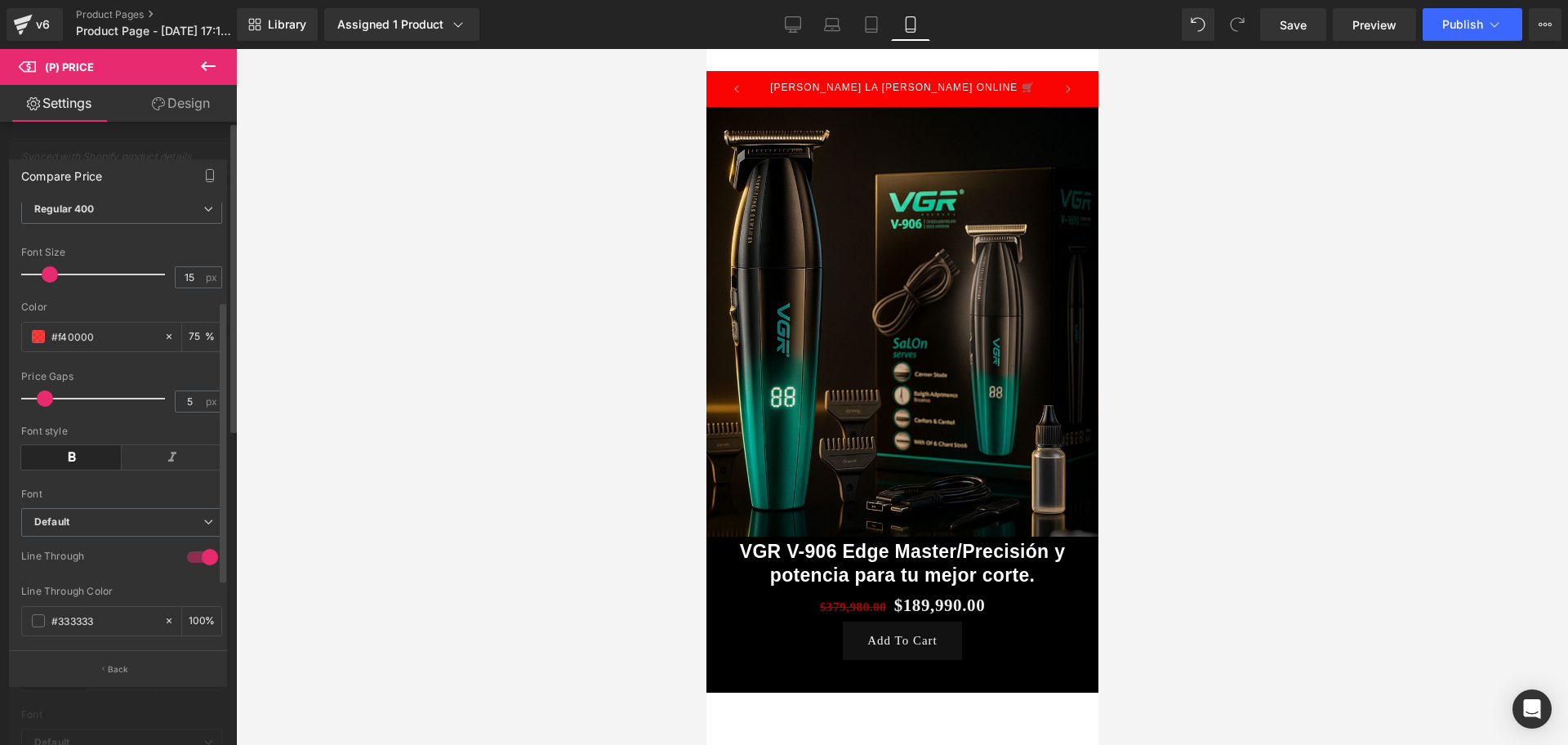
scroll to position [254, 0]
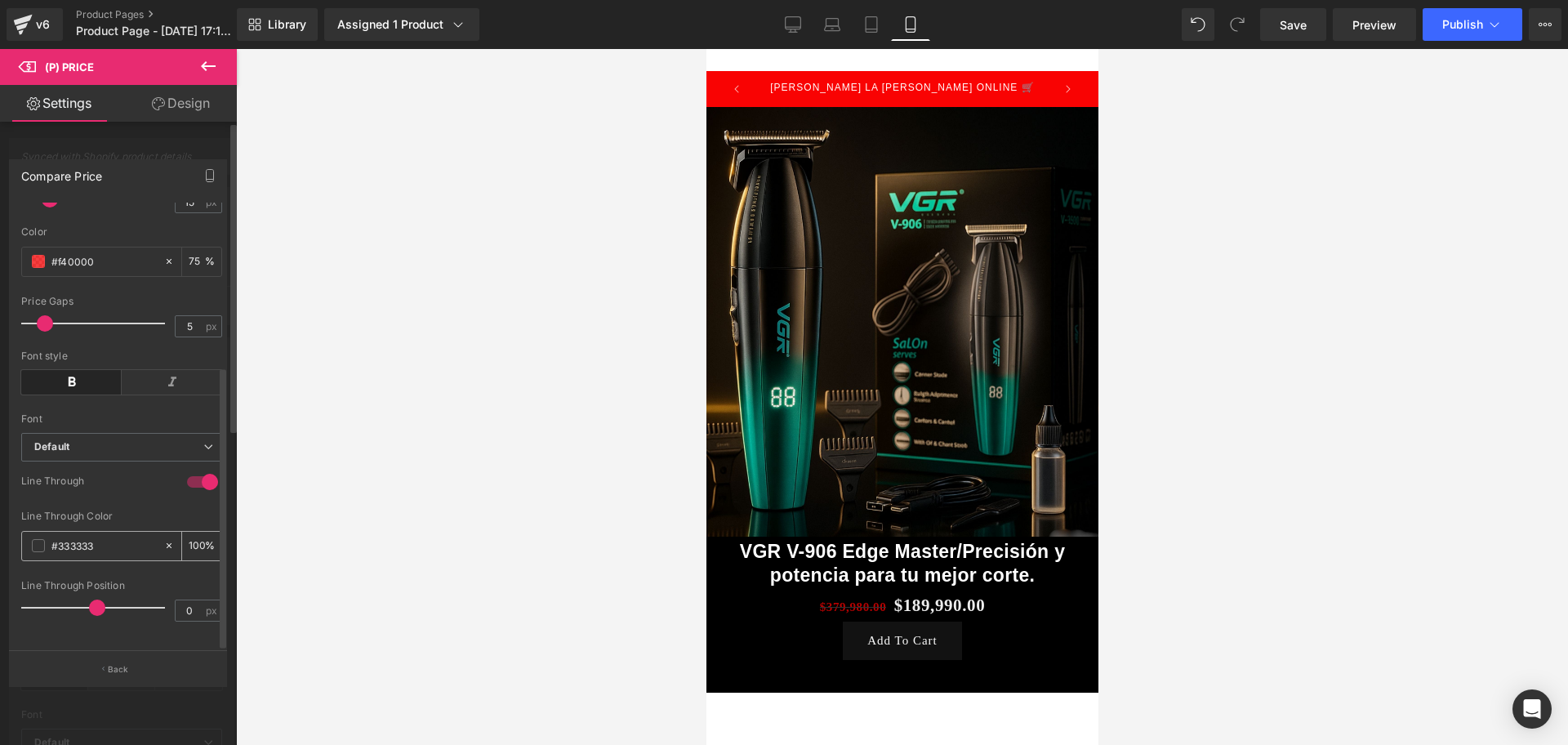
drag, startPoint x: 38, startPoint y: 516, endPoint x: 31, endPoint y: 523, distance: 9.9
click at [34, 532] on div "#333333" at bounding box center [93, 546] width 141 height 29
click at [31, 532] on div "#333333" at bounding box center [93, 546] width 141 height 29
click at [50, 532] on div "#333333" at bounding box center [93, 546] width 141 height 29
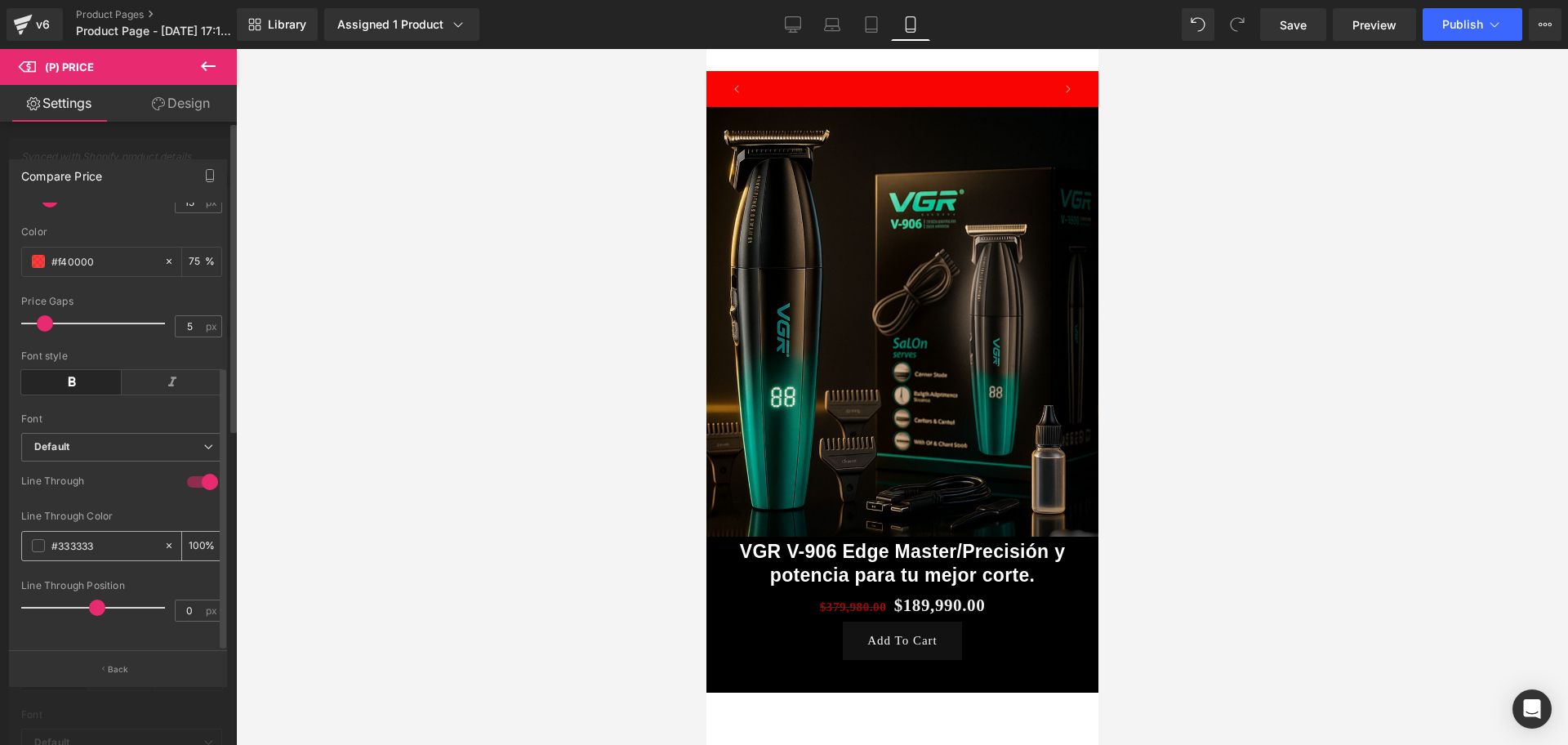
scroll to position [0, 295]
click at [44, 539] on span at bounding box center [39, 546] width 13 height 13
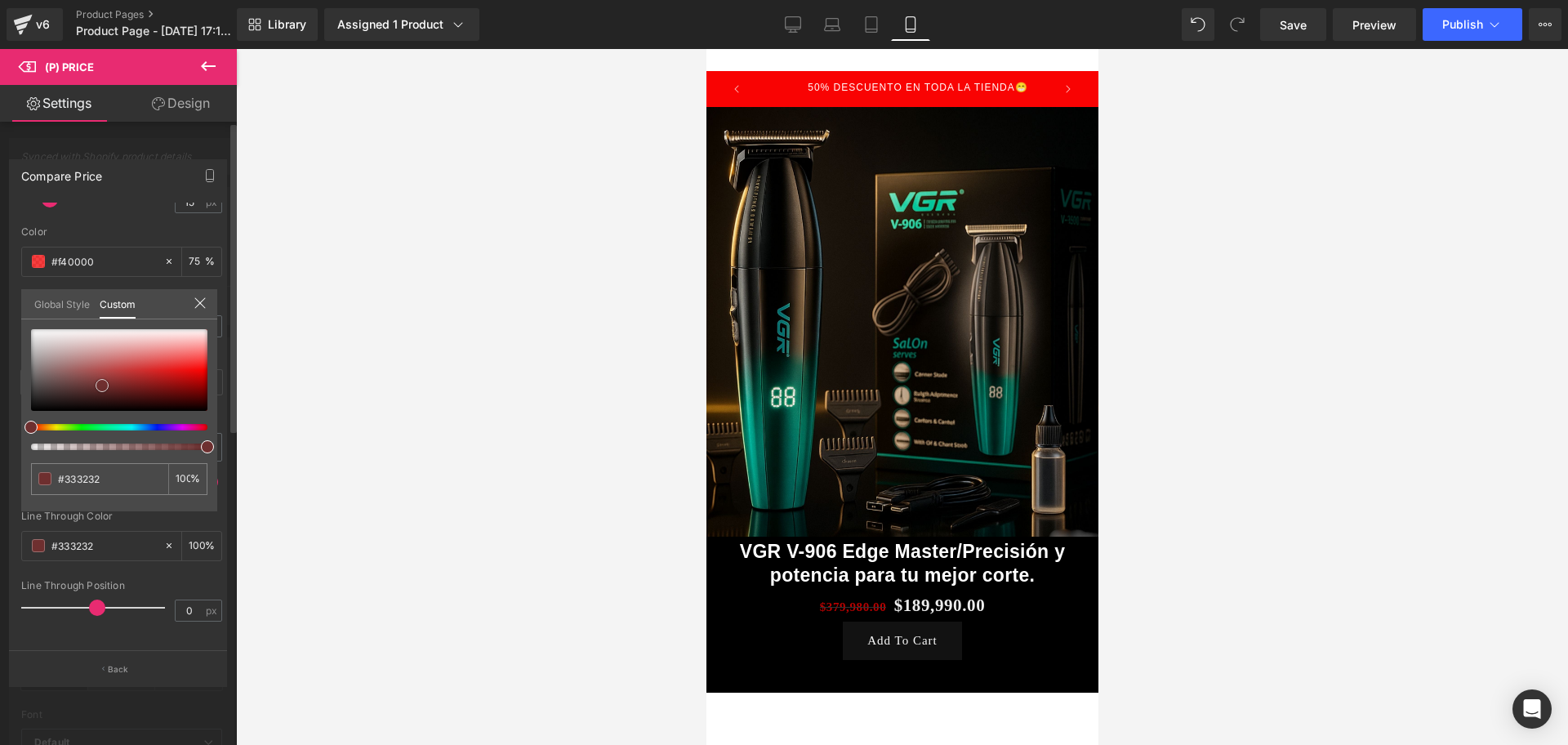
type input "#333232"
type input "#512929"
type input "#e22121"
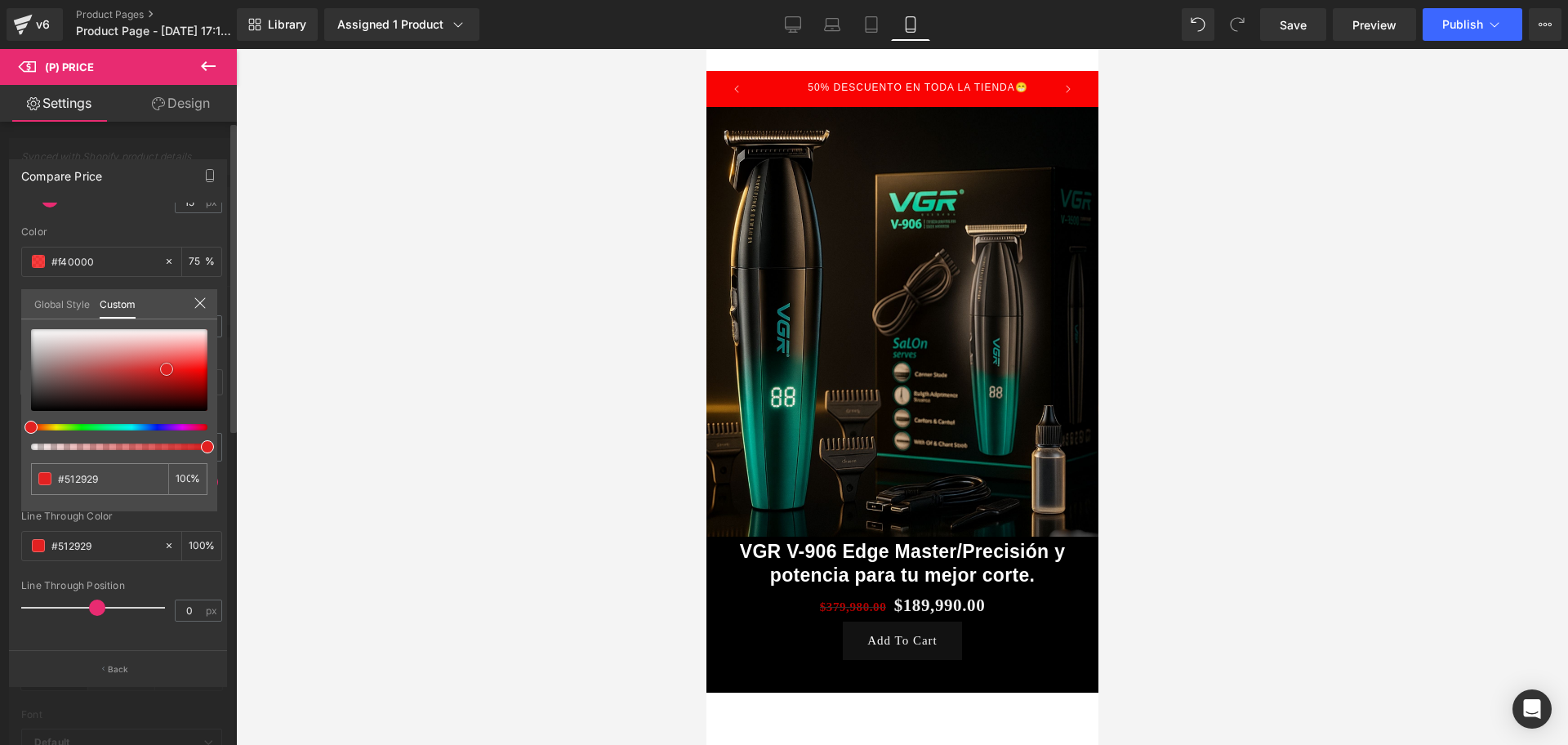
type input "#e22121"
type input "#ea3232"
type input "#f12c2c"
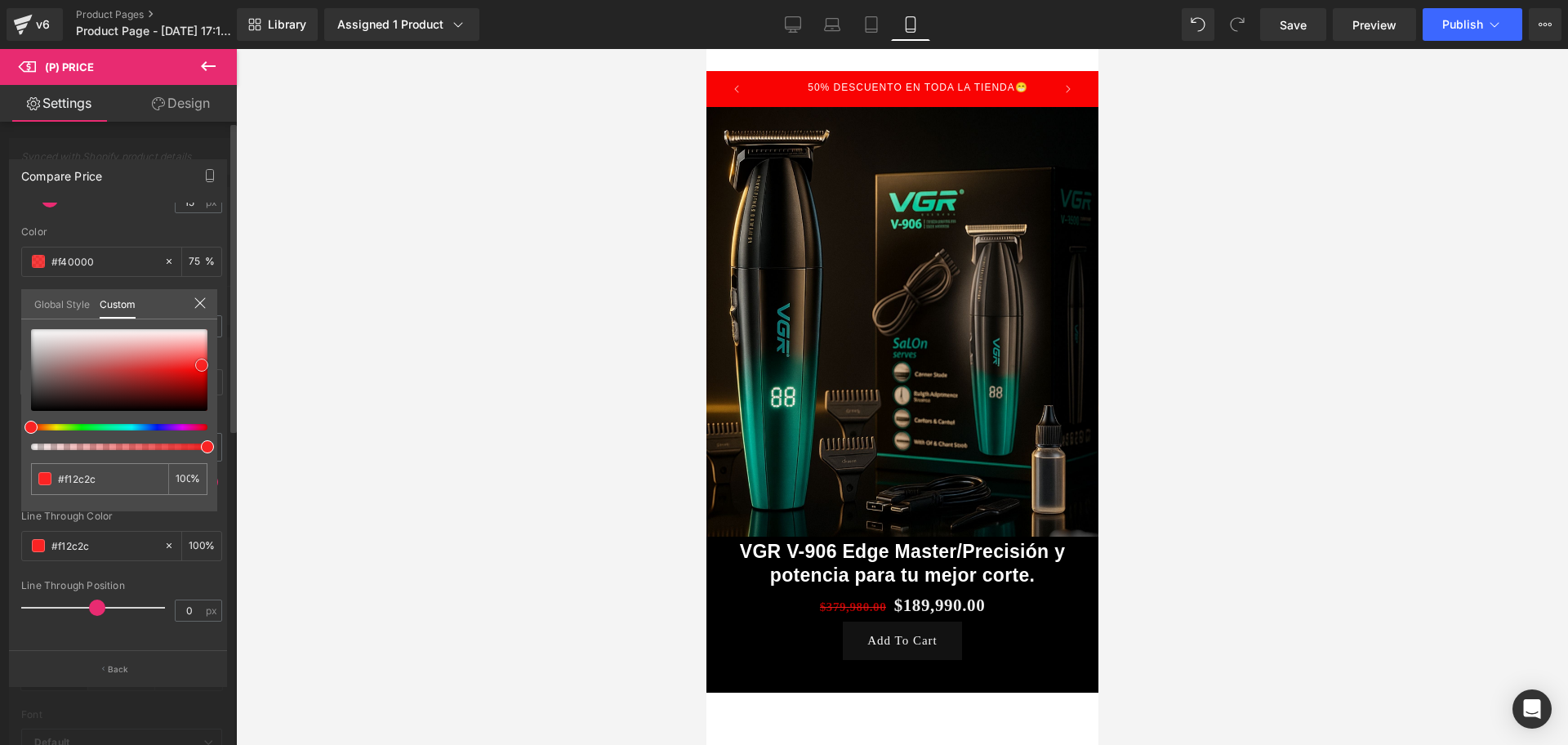
type input "#fa2323"
type input "#ff0a0a"
type input "#f90000"
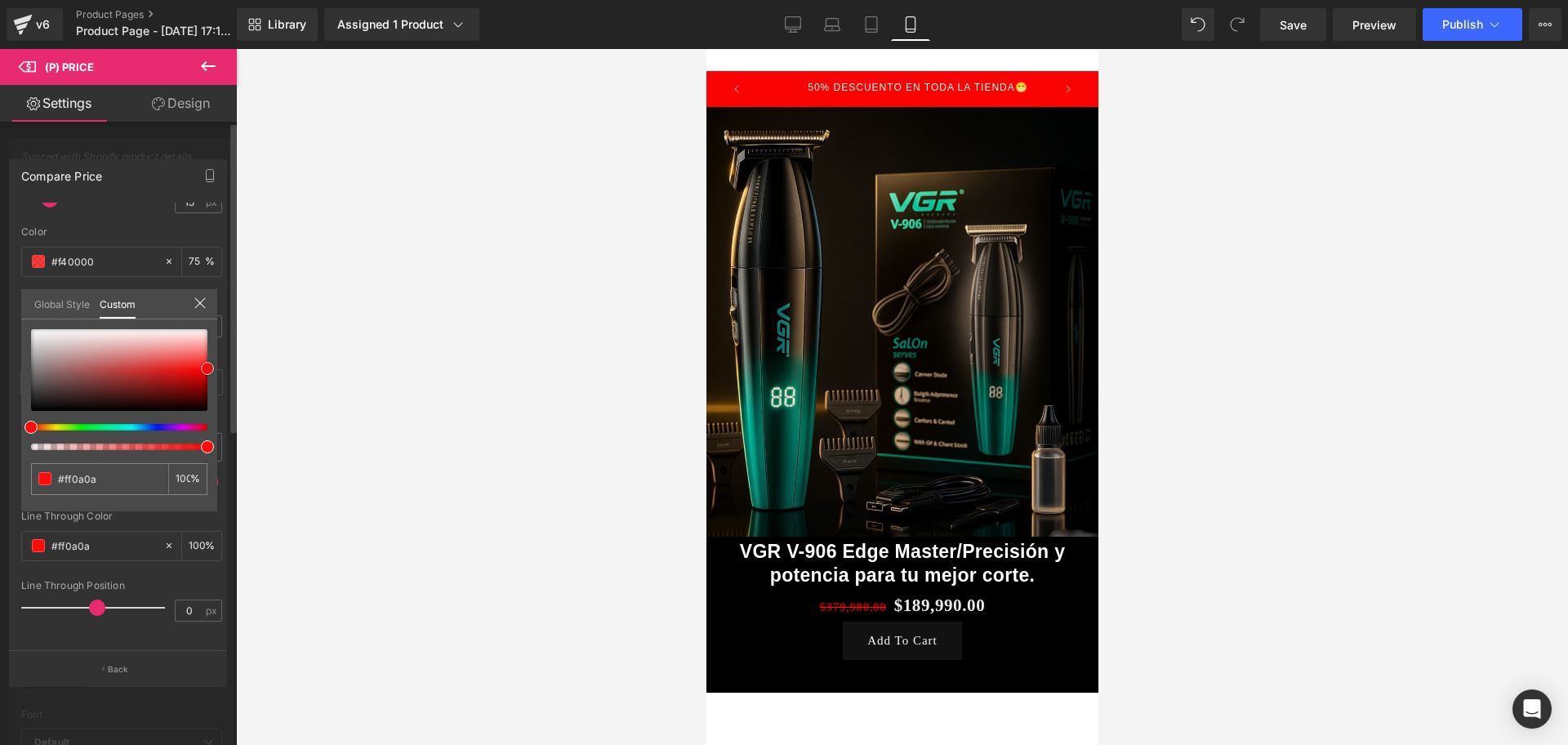
type input "#f90000"
type input "#c60000"
type input "#b70000"
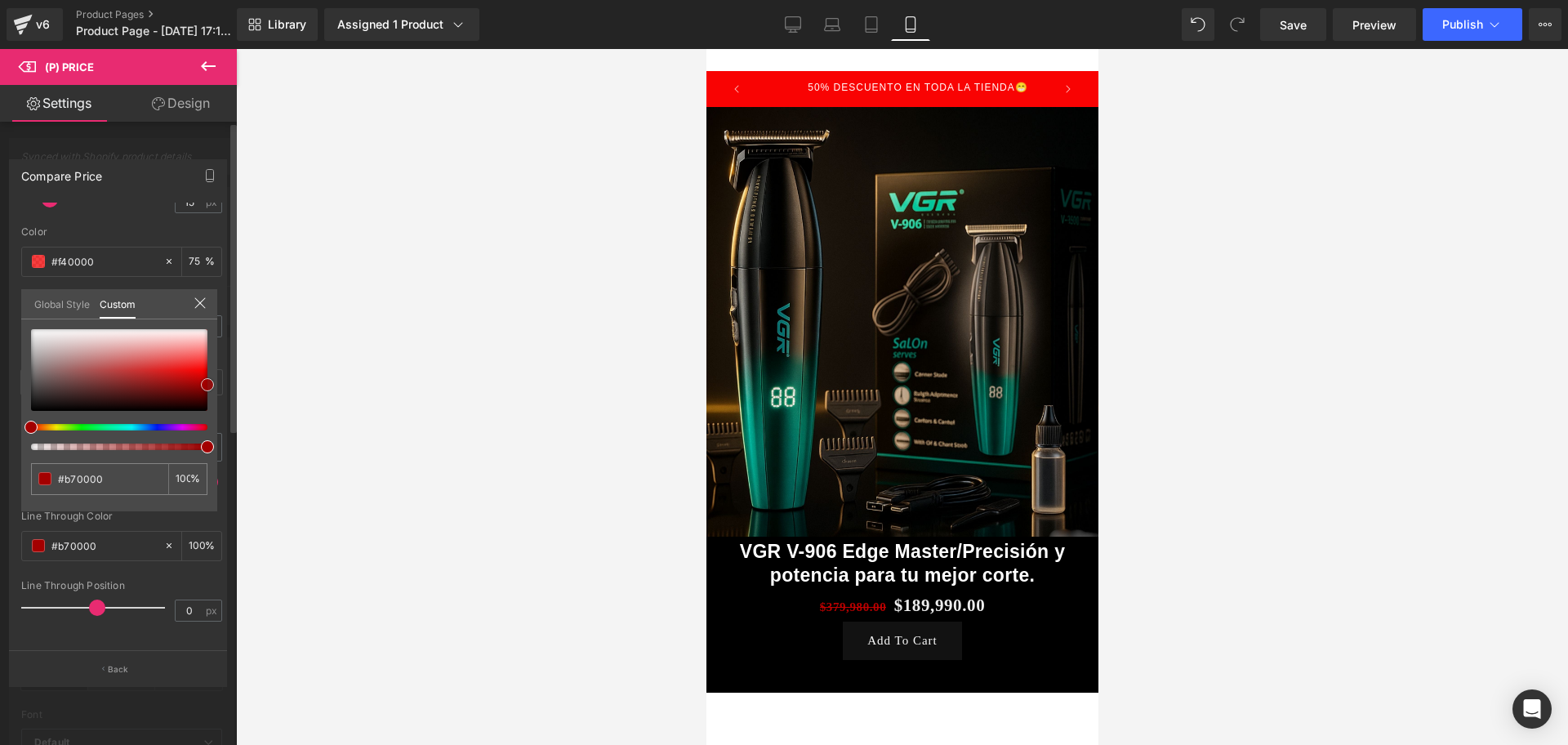
type input "#b20000"
type input "#990000"
type input "#890000"
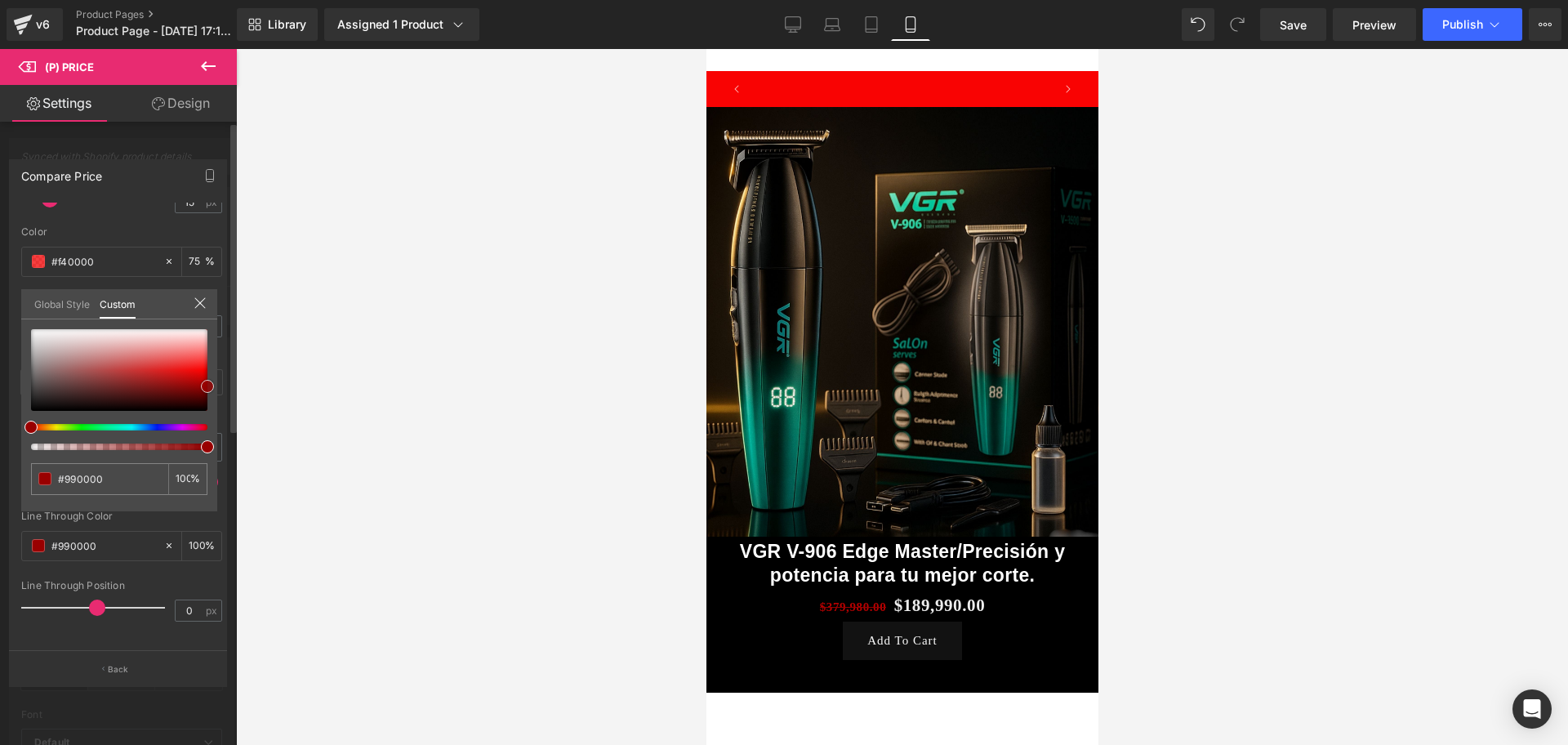
type input "#890000"
type input "#930000"
type input "#9e0000"
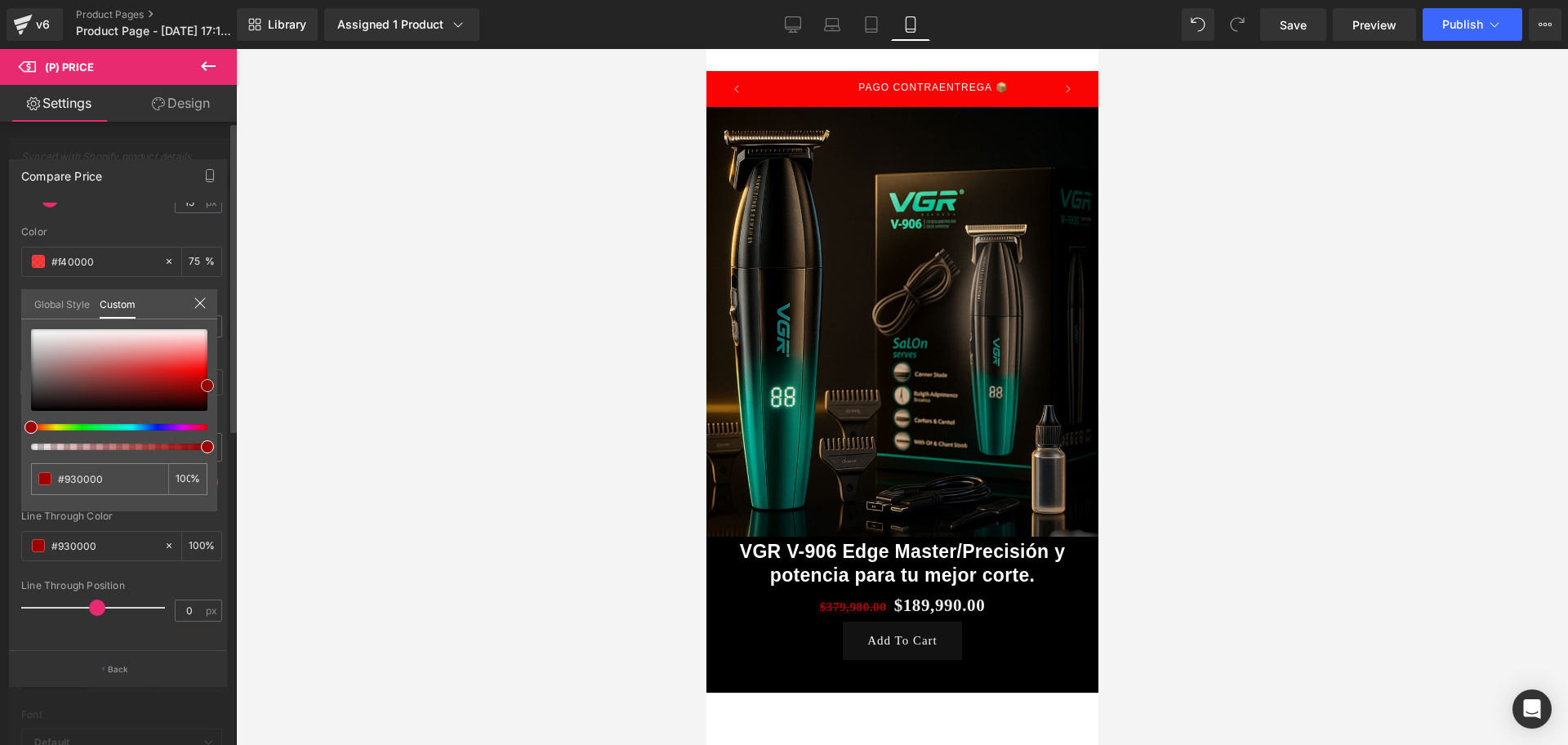
type input "#9e0000"
drag, startPoint x: 31, startPoint y: 394, endPoint x: 216, endPoint y: 385, distance: 185.2
click at [216, 385] on div "#9e0000 100 %" at bounding box center [119, 420] width 196 height 182
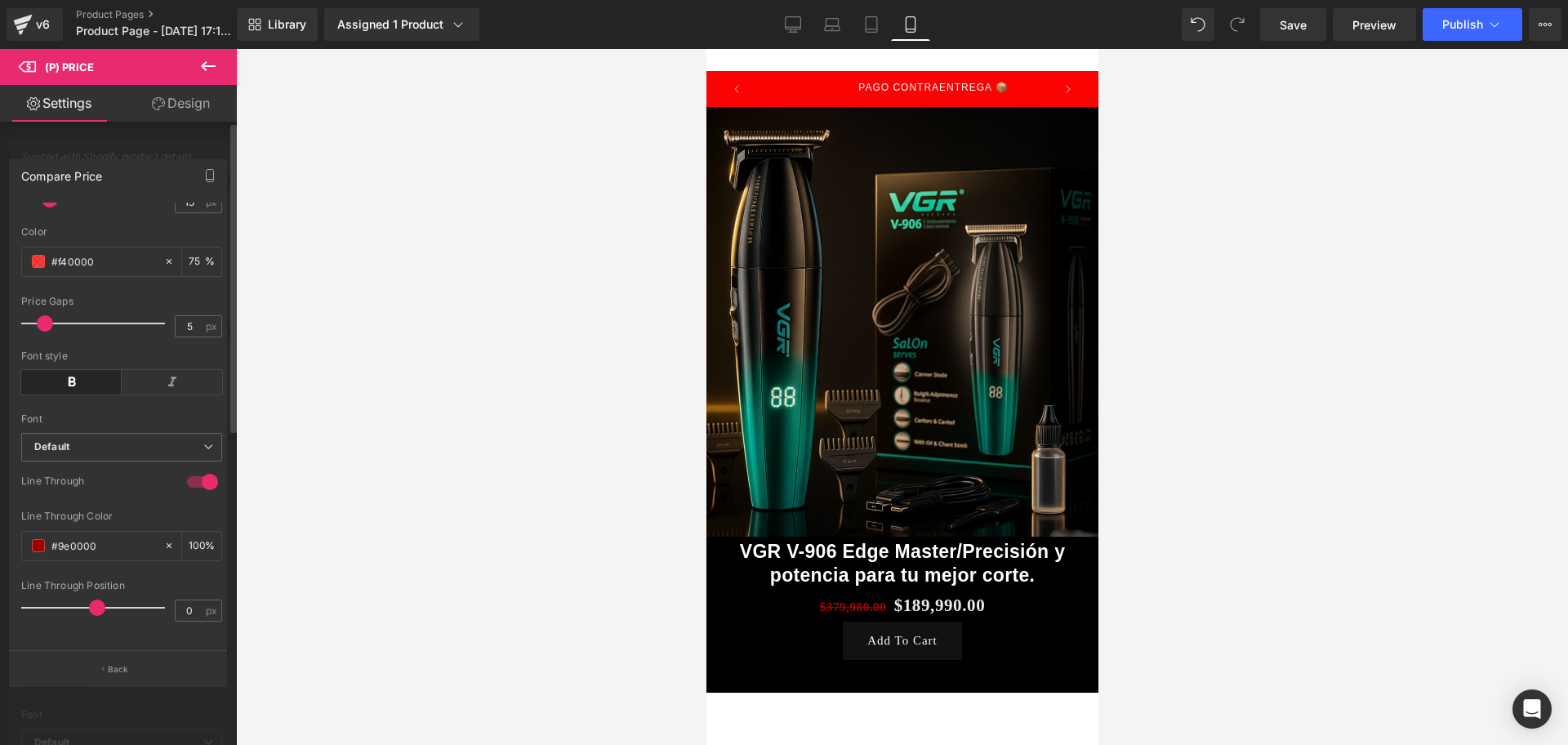
click at [290, 400] on div at bounding box center [902, 396] width 1333 height 695
type input "2"
click at [36, 316] on span at bounding box center [36, 324] width 17 height 17
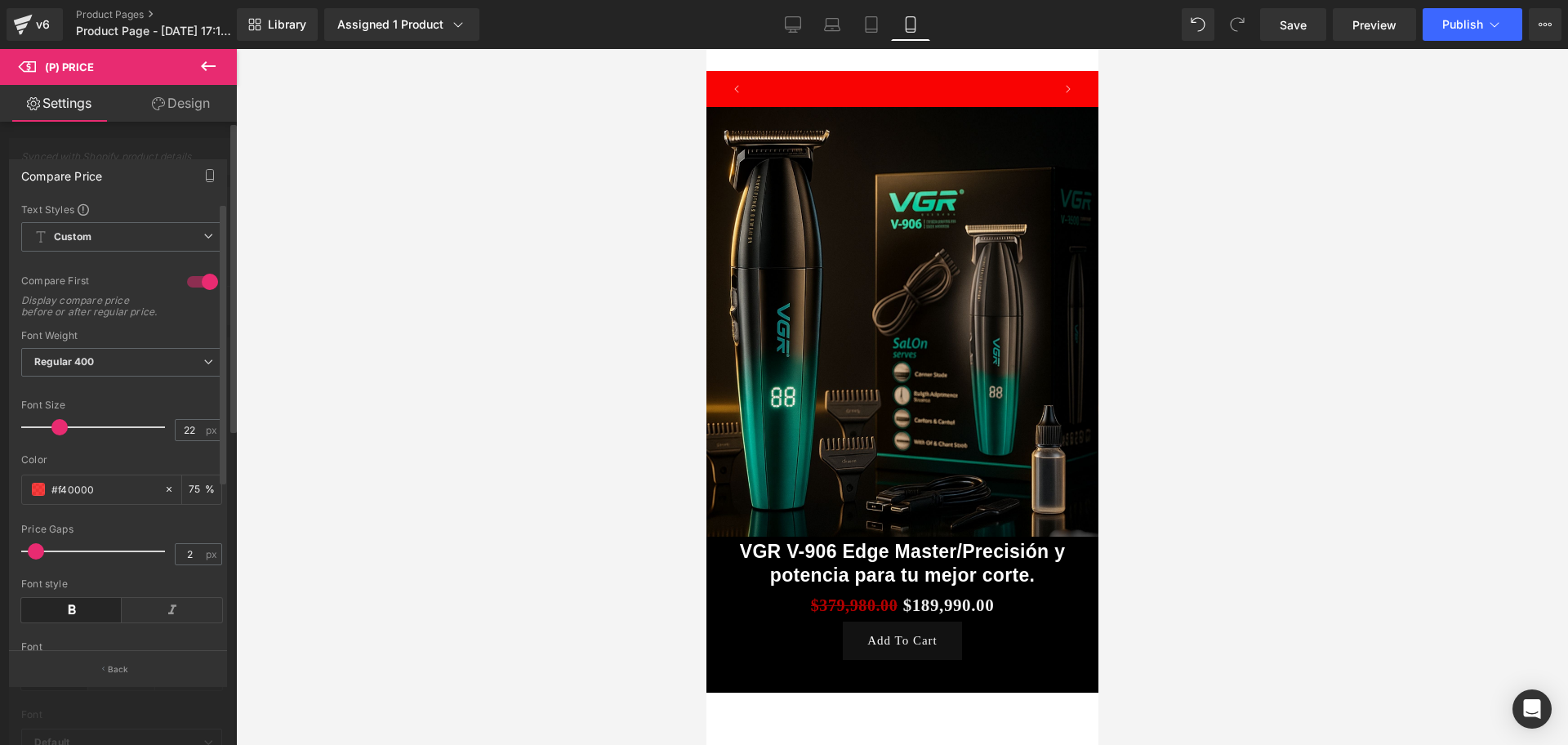
scroll to position [0, 295]
click at [50, 435] on span at bounding box center [51, 427] width 17 height 17
click at [51, 424] on div at bounding box center [97, 427] width 135 height 33
type input "14"
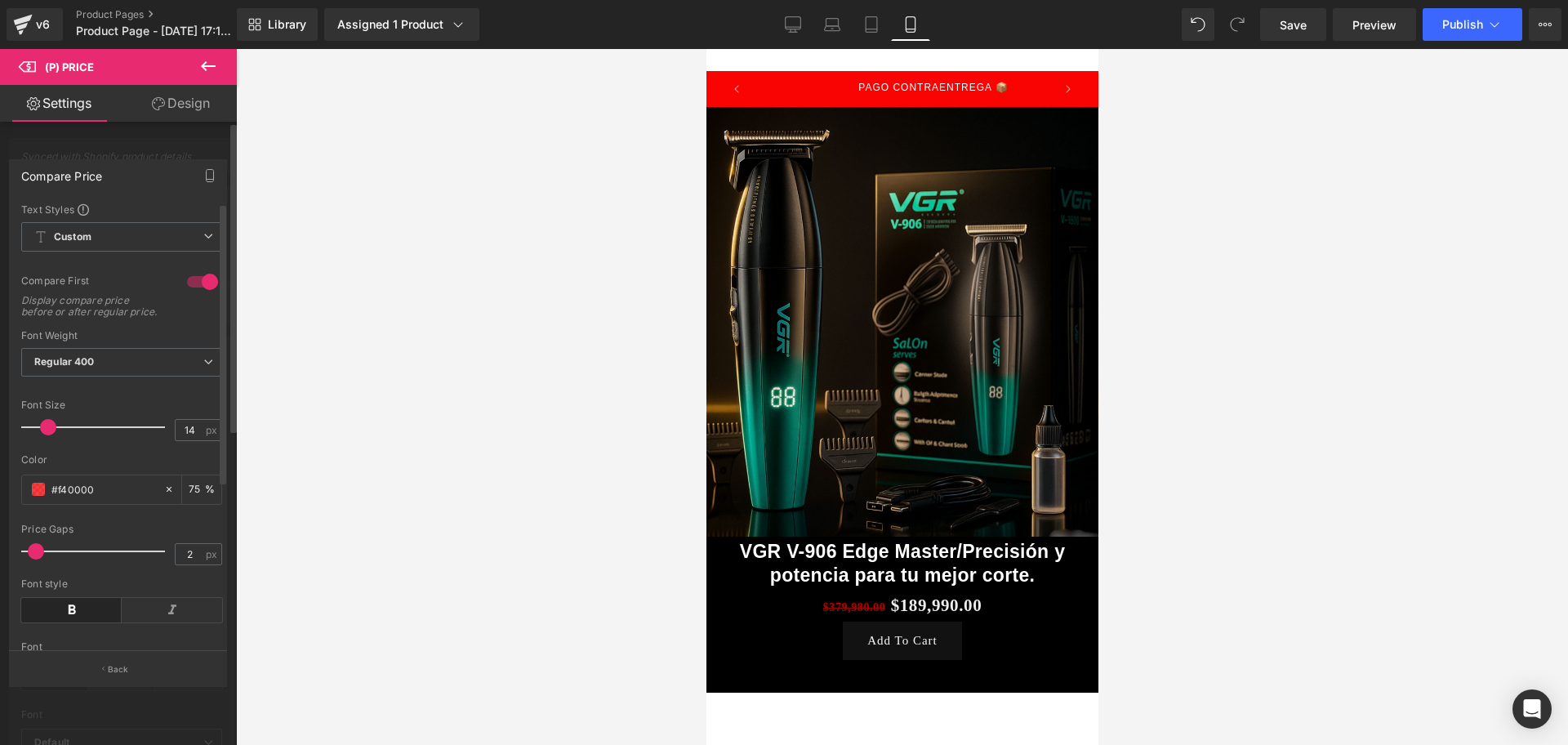
click at [47, 426] on div at bounding box center [97, 427] width 135 height 33
click at [91, 365] on span "Regular 400" at bounding box center [121, 362] width 201 height 29
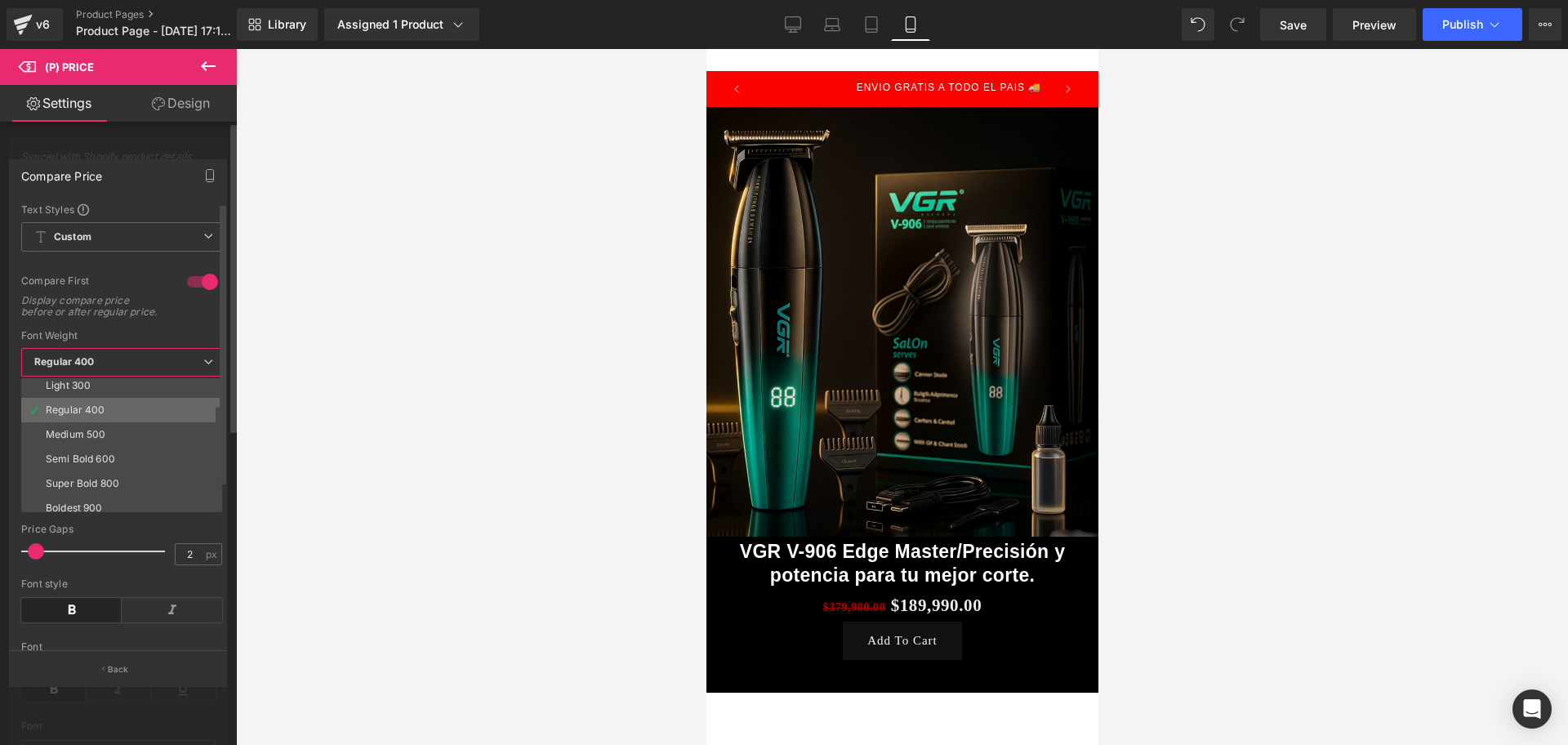
scroll to position [102, 0]
click at [78, 496] on li "Bold 700" at bounding box center [126, 485] width 208 height 25
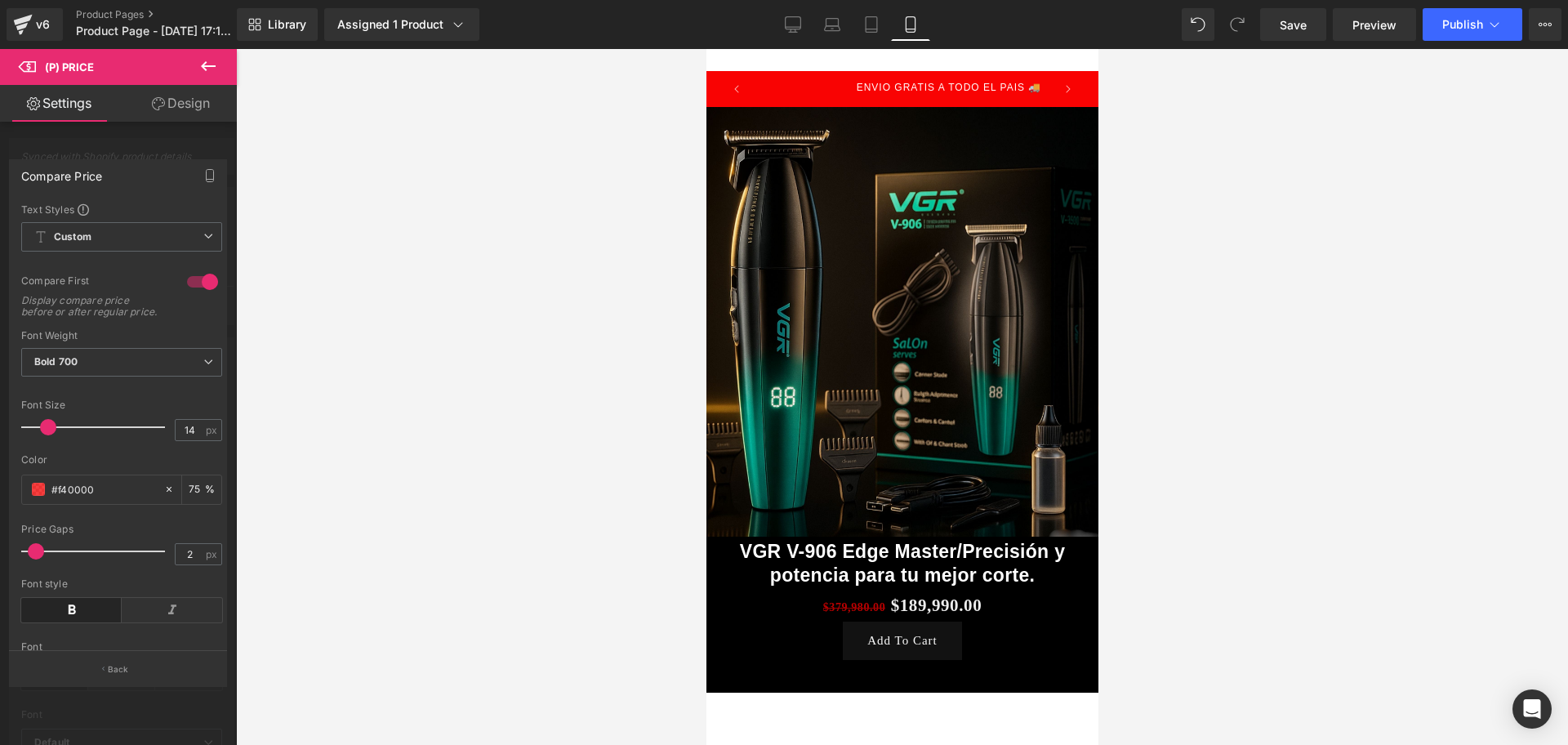
click at [430, 343] on div at bounding box center [902, 396] width 1333 height 695
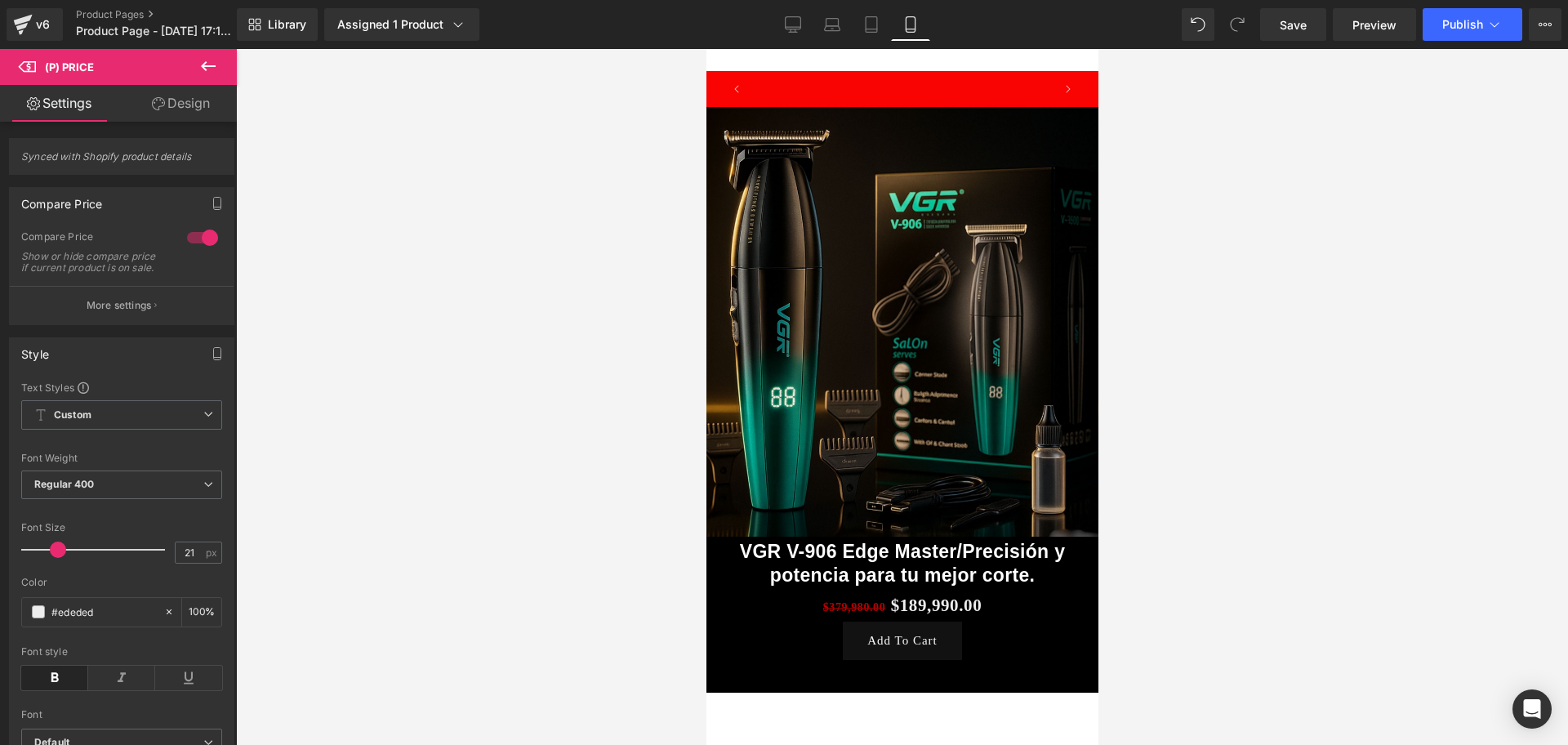
scroll to position [0, 0]
click at [1286, 22] on span "Save" at bounding box center [1293, 25] width 27 height 17
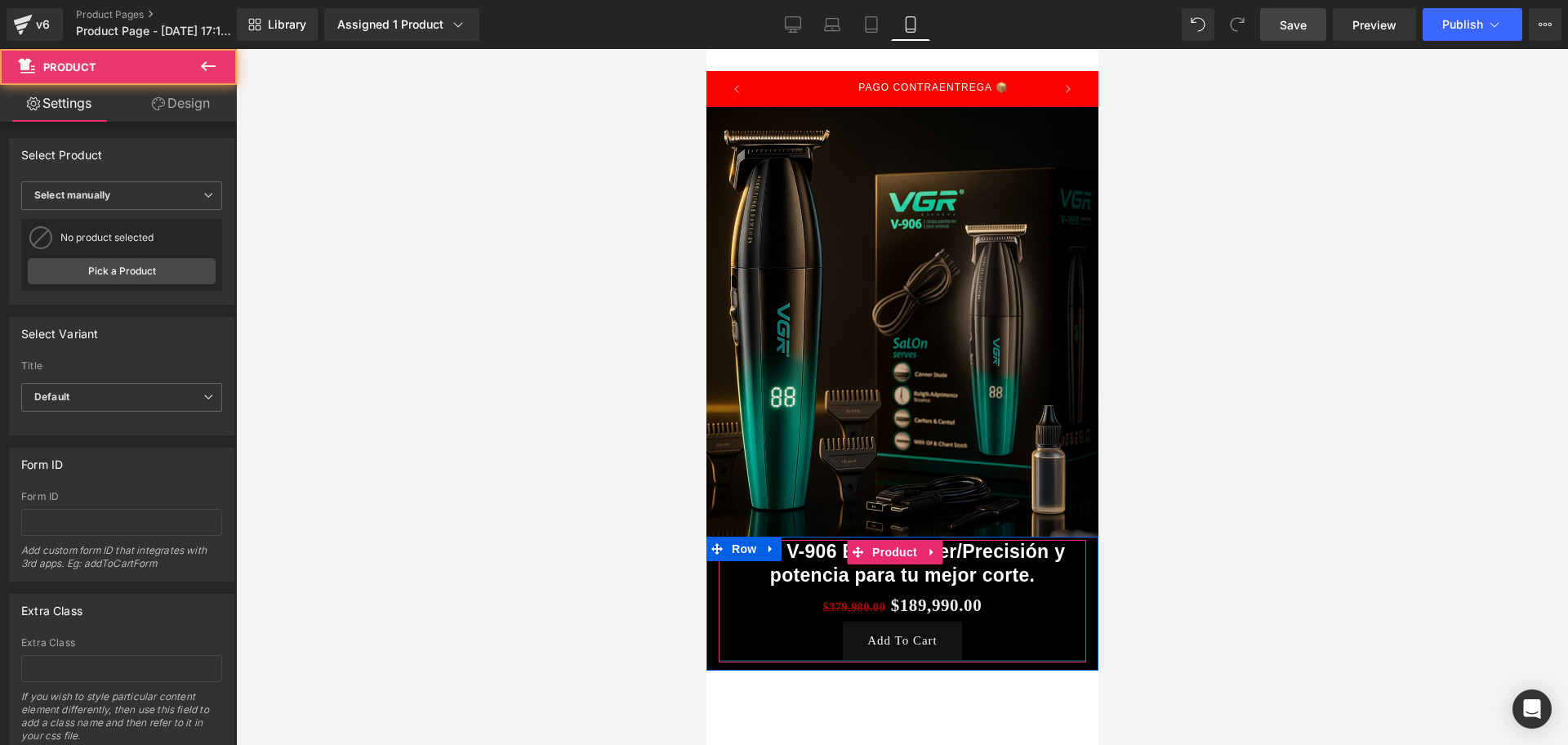
scroll to position [0, 885]
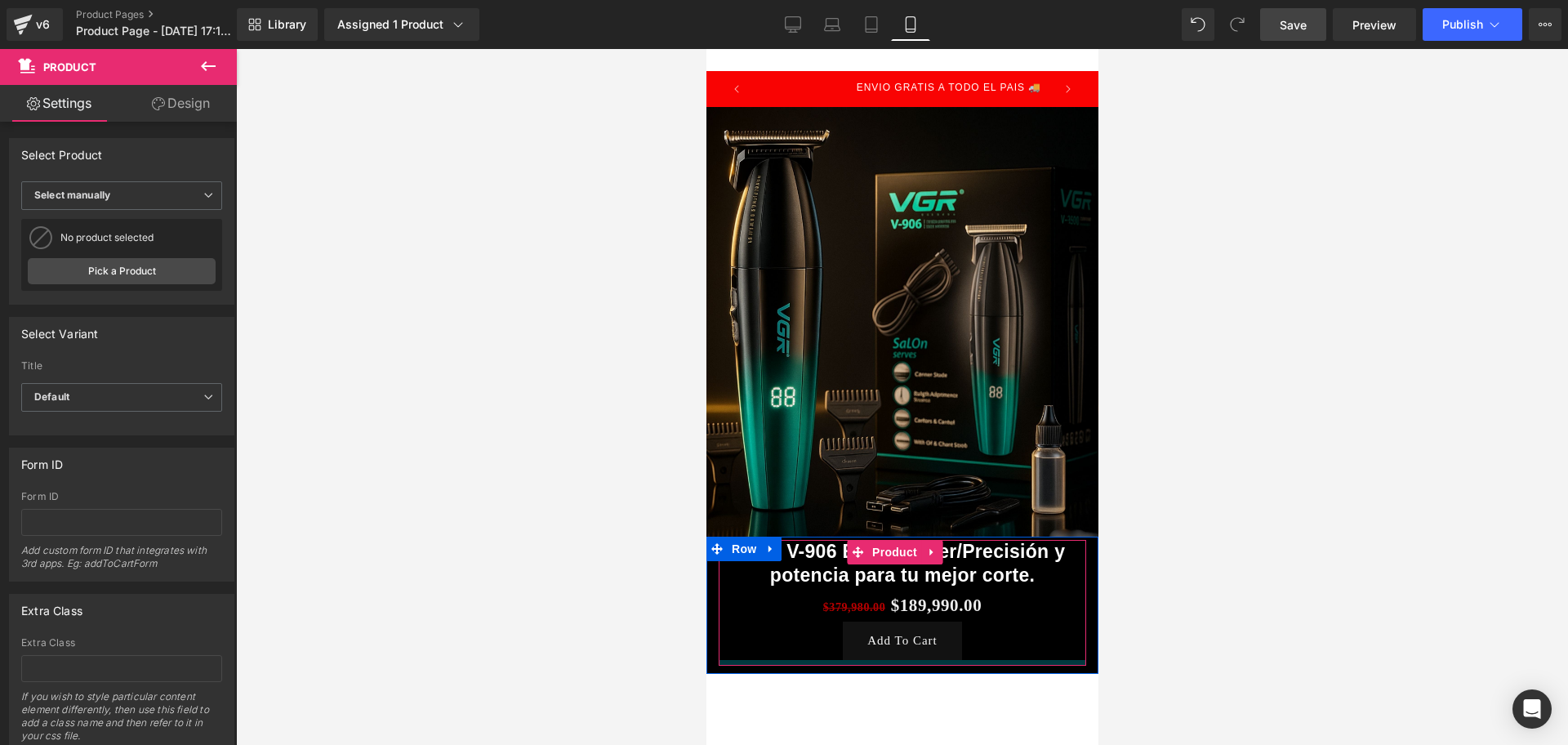
click at [931, 635] on div "VGR V-906 Edge Master/Precisión y potencia para tu mejor corte. (P) Title $379,…" at bounding box center [901, 603] width 368 height 126
click at [1567, 592] on div at bounding box center [902, 396] width 1333 height 695
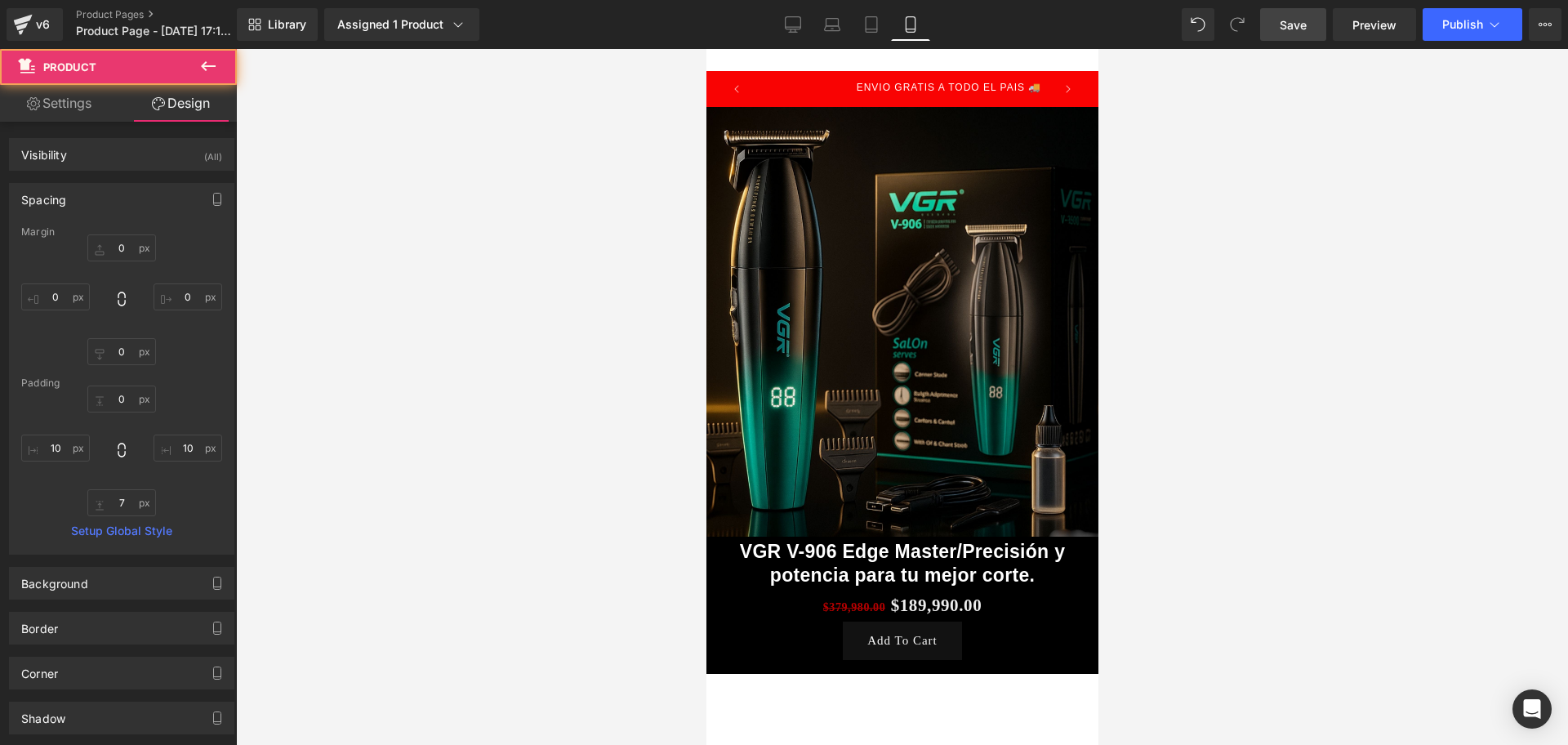
type input "0"
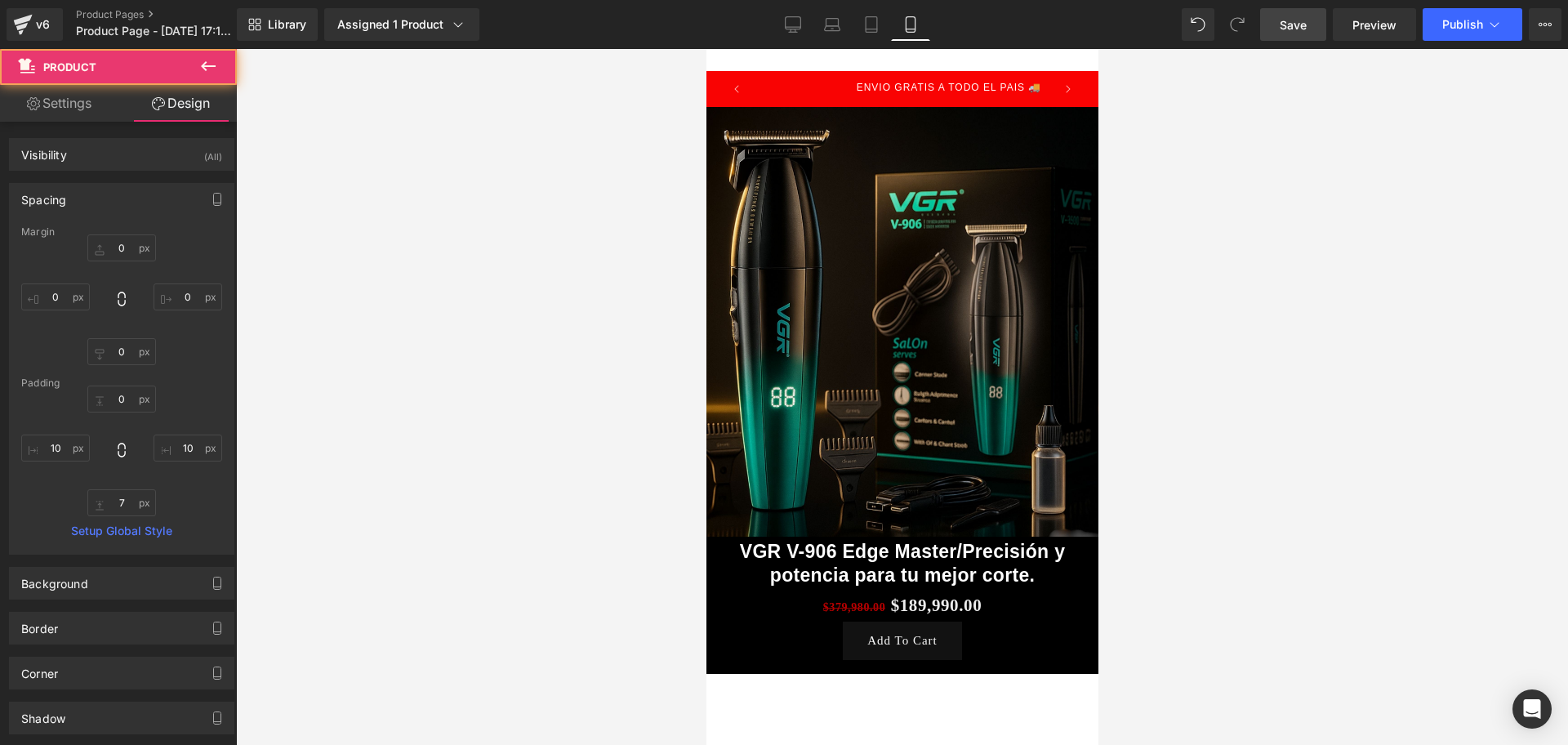
type input "10"
type input "7"
type input "10"
click at [209, 74] on icon at bounding box center [208, 66] width 20 height 20
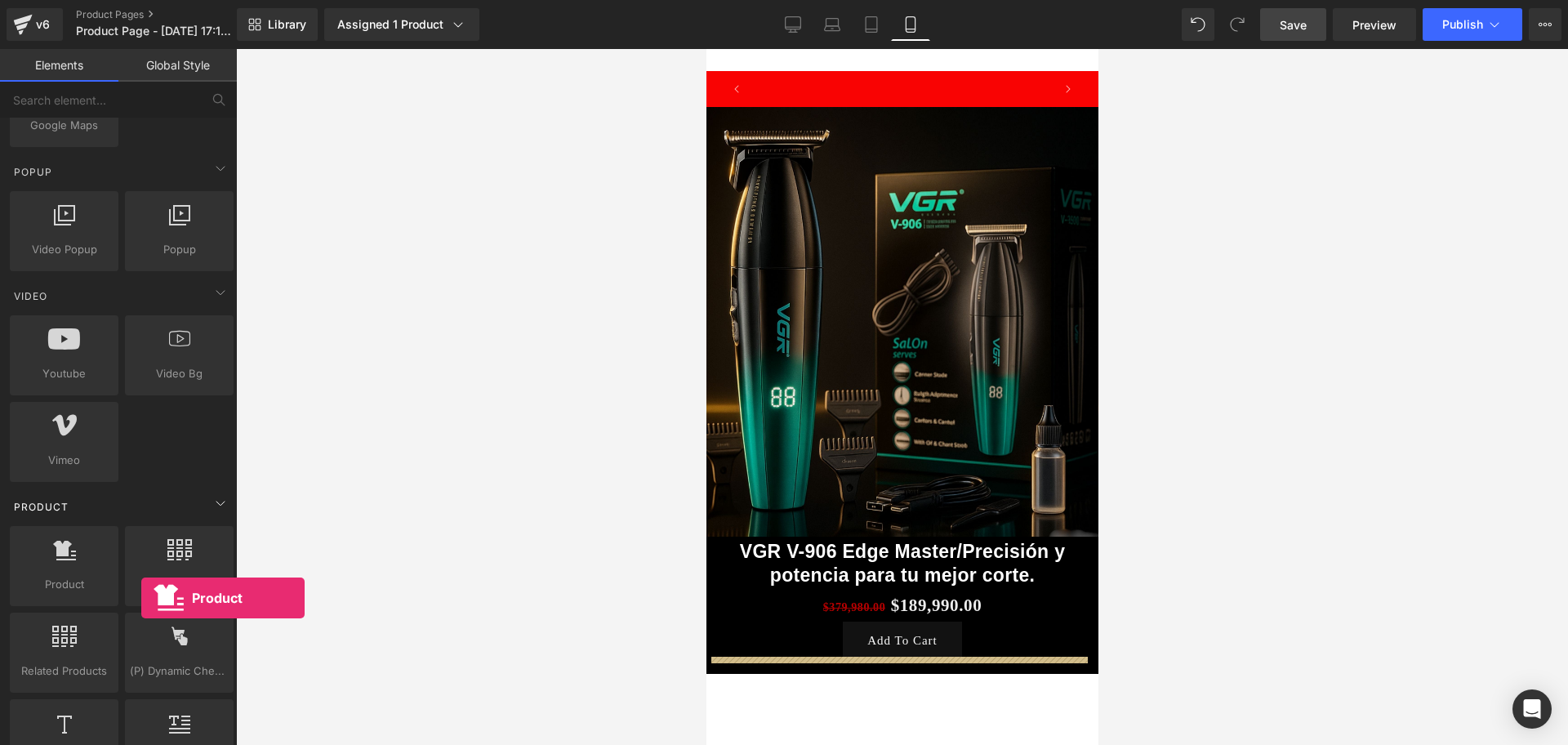
scroll to position [0, 885]
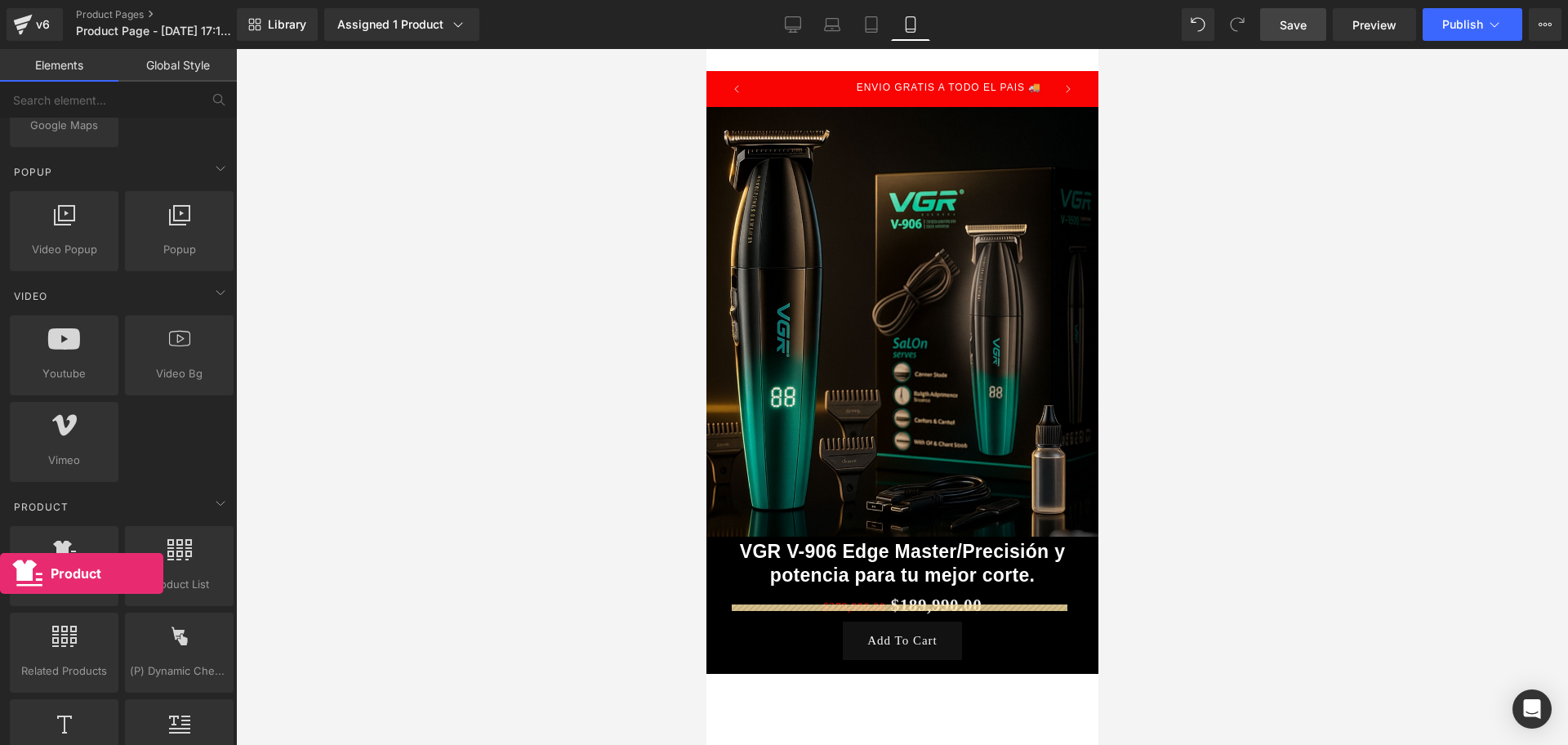
drag, startPoint x: 22, startPoint y: 560, endPoint x: 0, endPoint y: 573, distance: 25.6
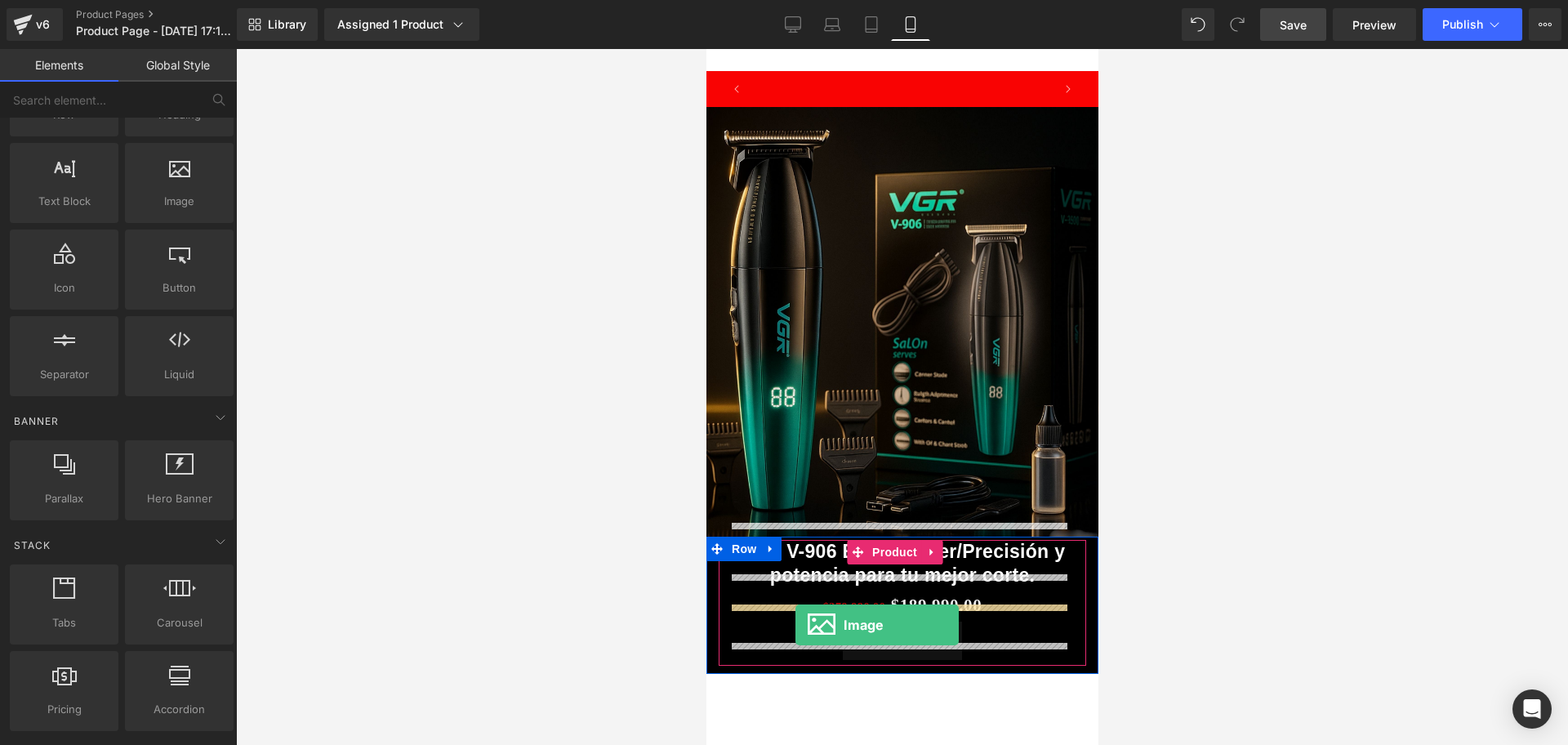
scroll to position [0, 295]
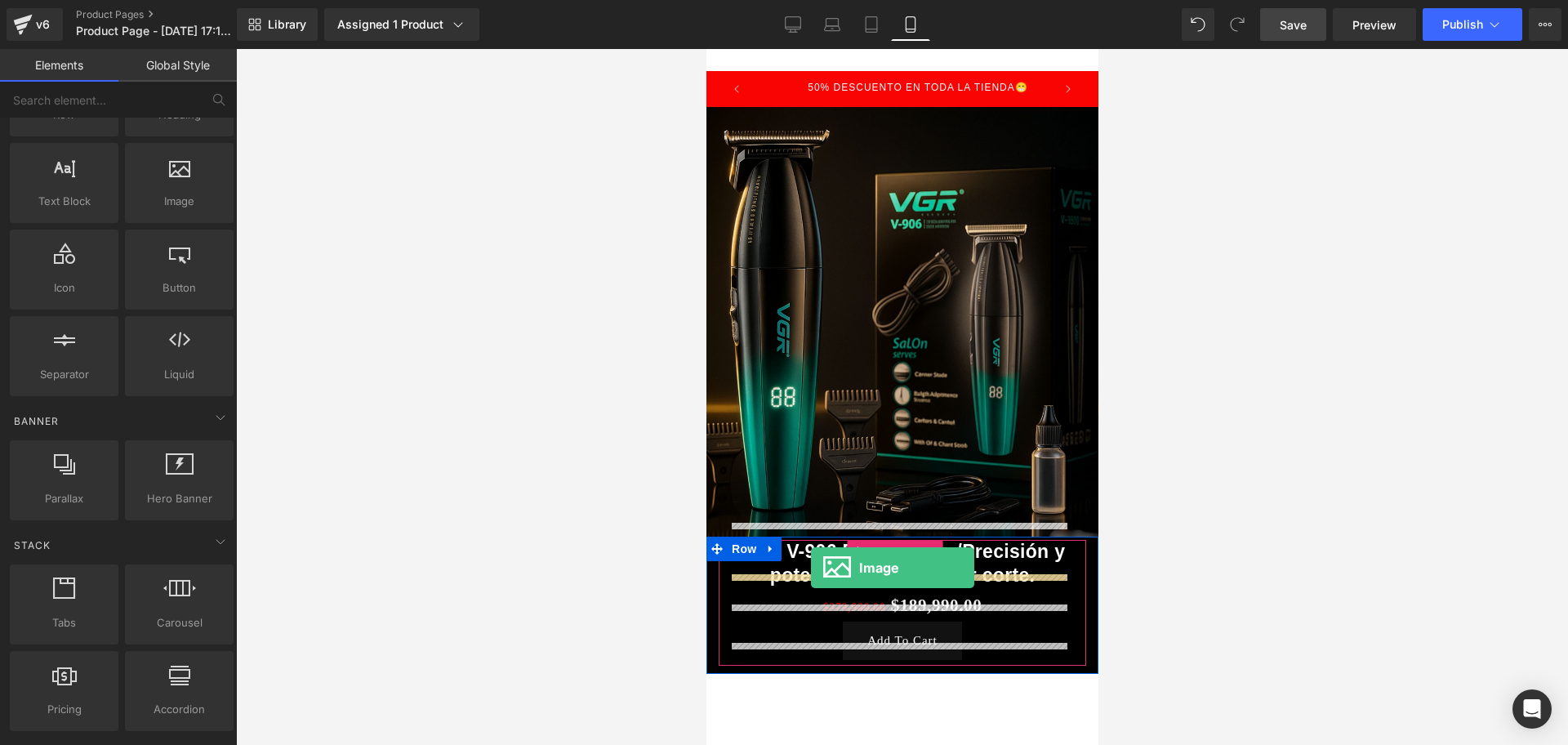
drag, startPoint x: 894, startPoint y: 263, endPoint x: 810, endPoint y: 567, distance: 315.4
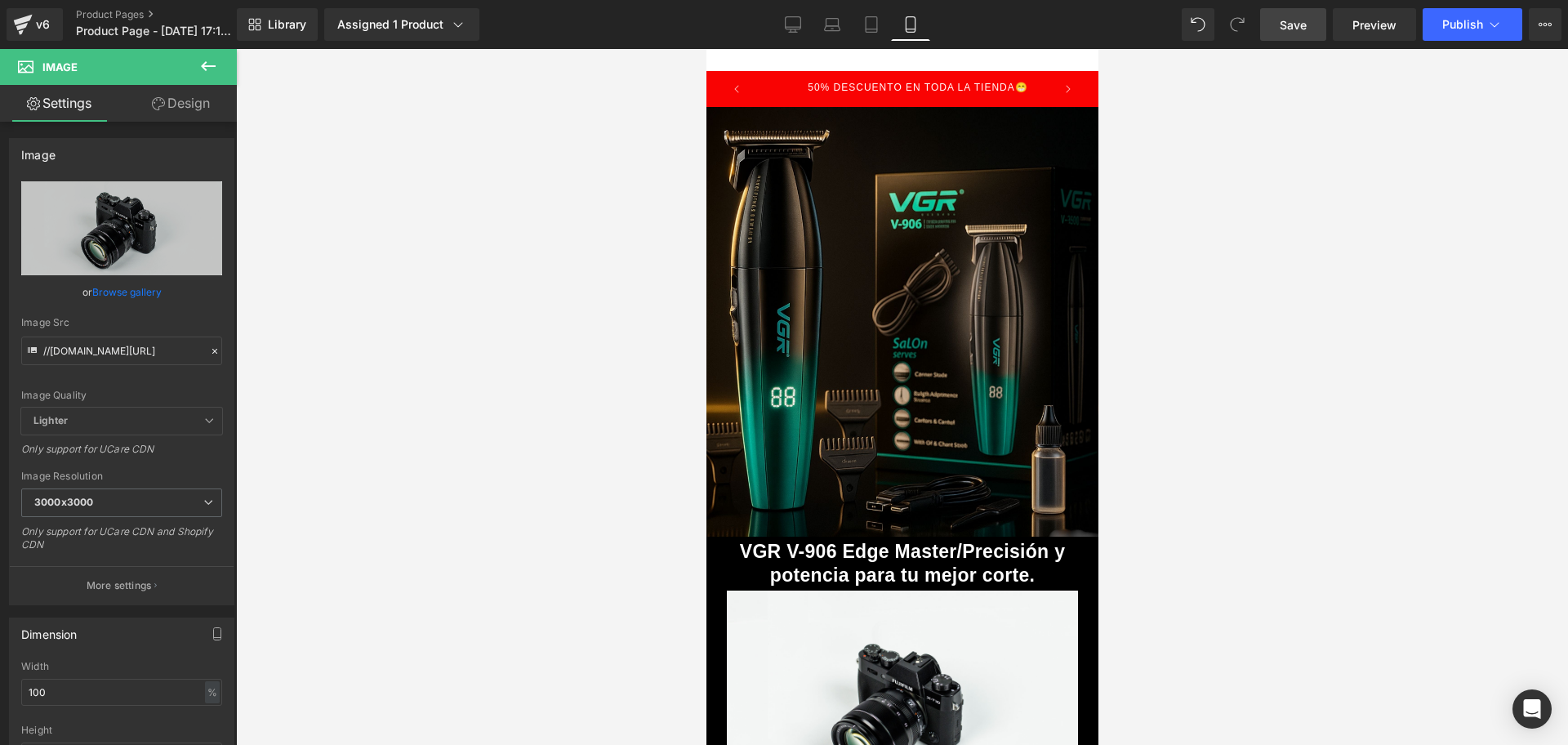
scroll to position [0, 885]
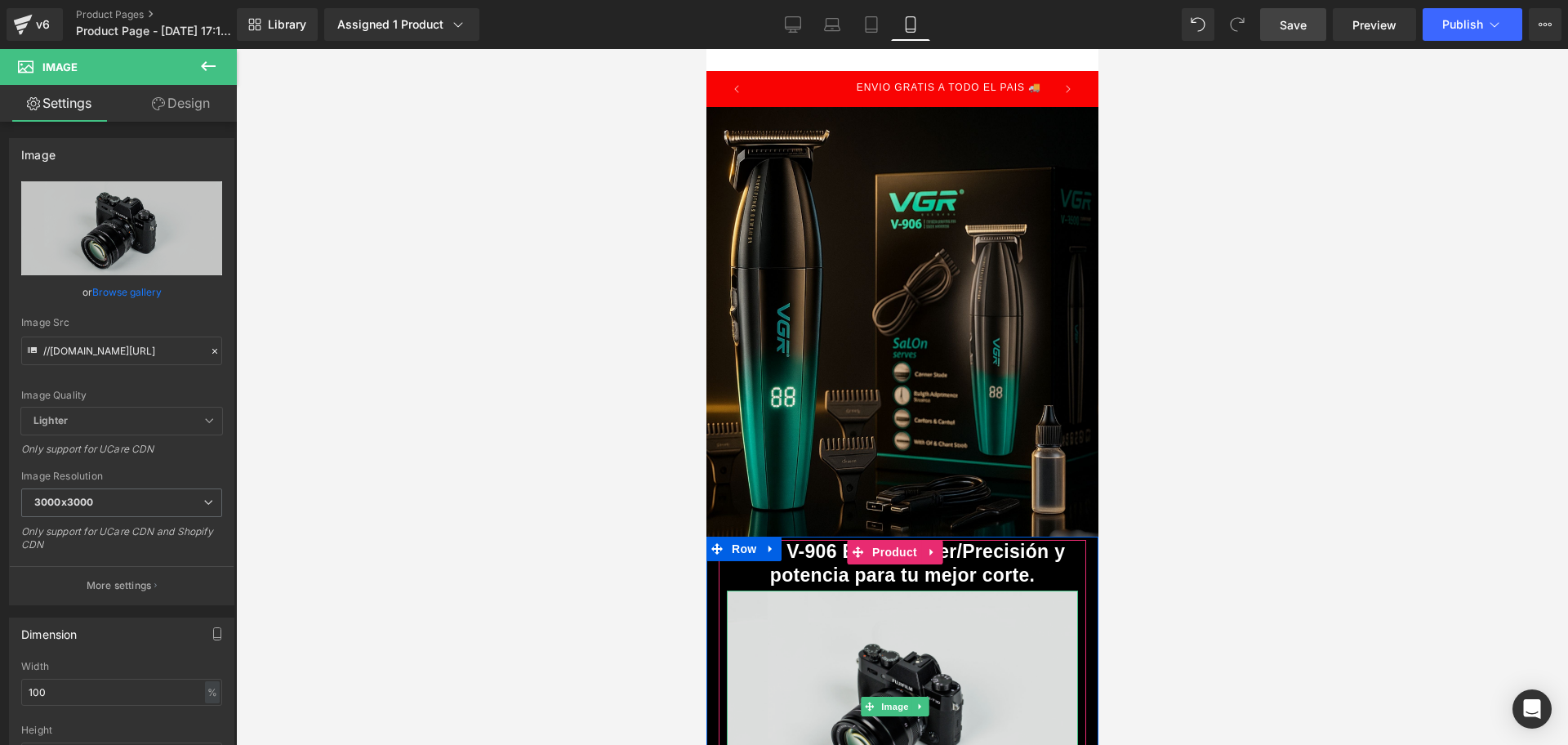
click at [941, 624] on img at bounding box center [901, 707] width 351 height 233
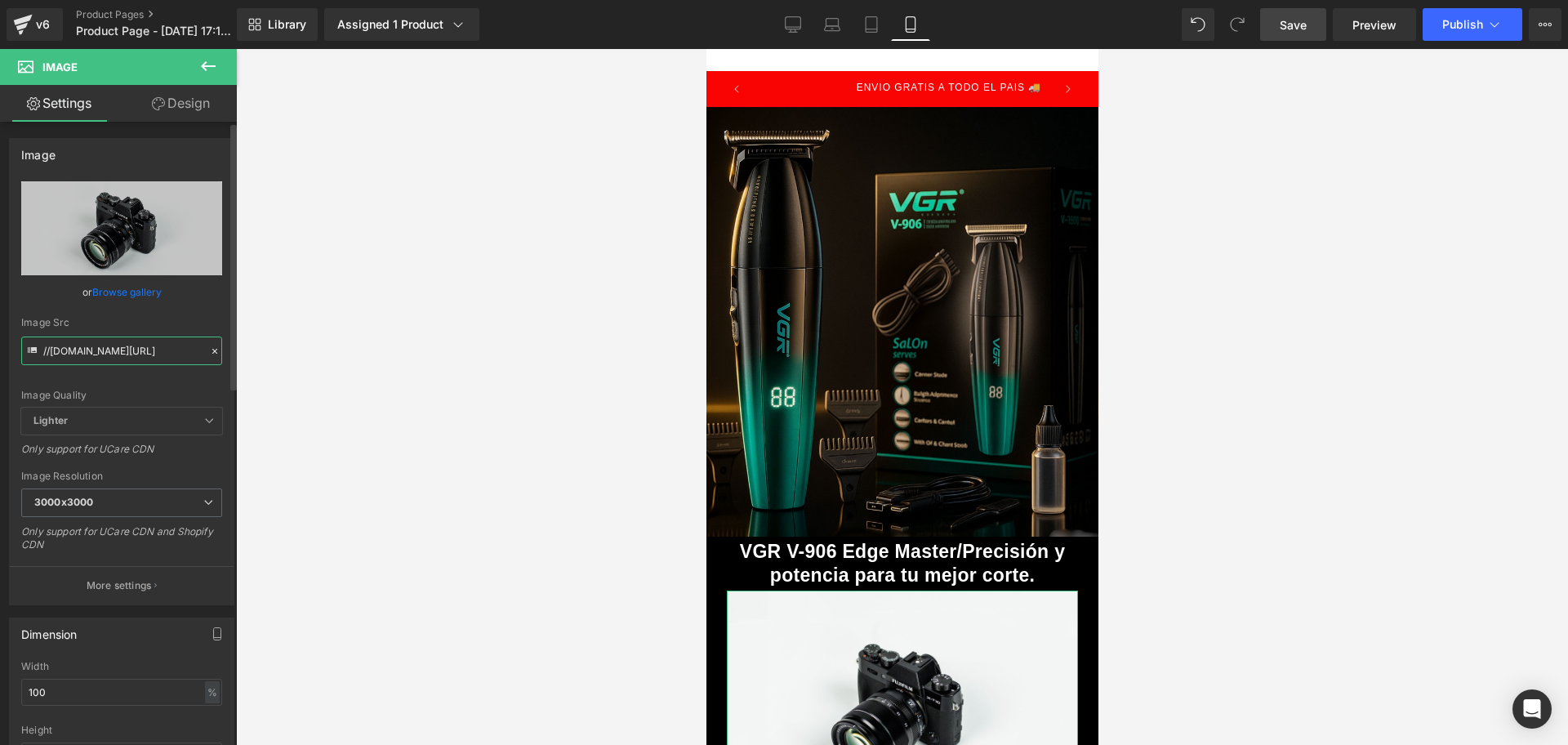
click at [78, 359] on input "//[DOMAIN_NAME][URL]" at bounding box center [121, 350] width 201 height 29
paste input "[URL][DOMAIN_NAME]"
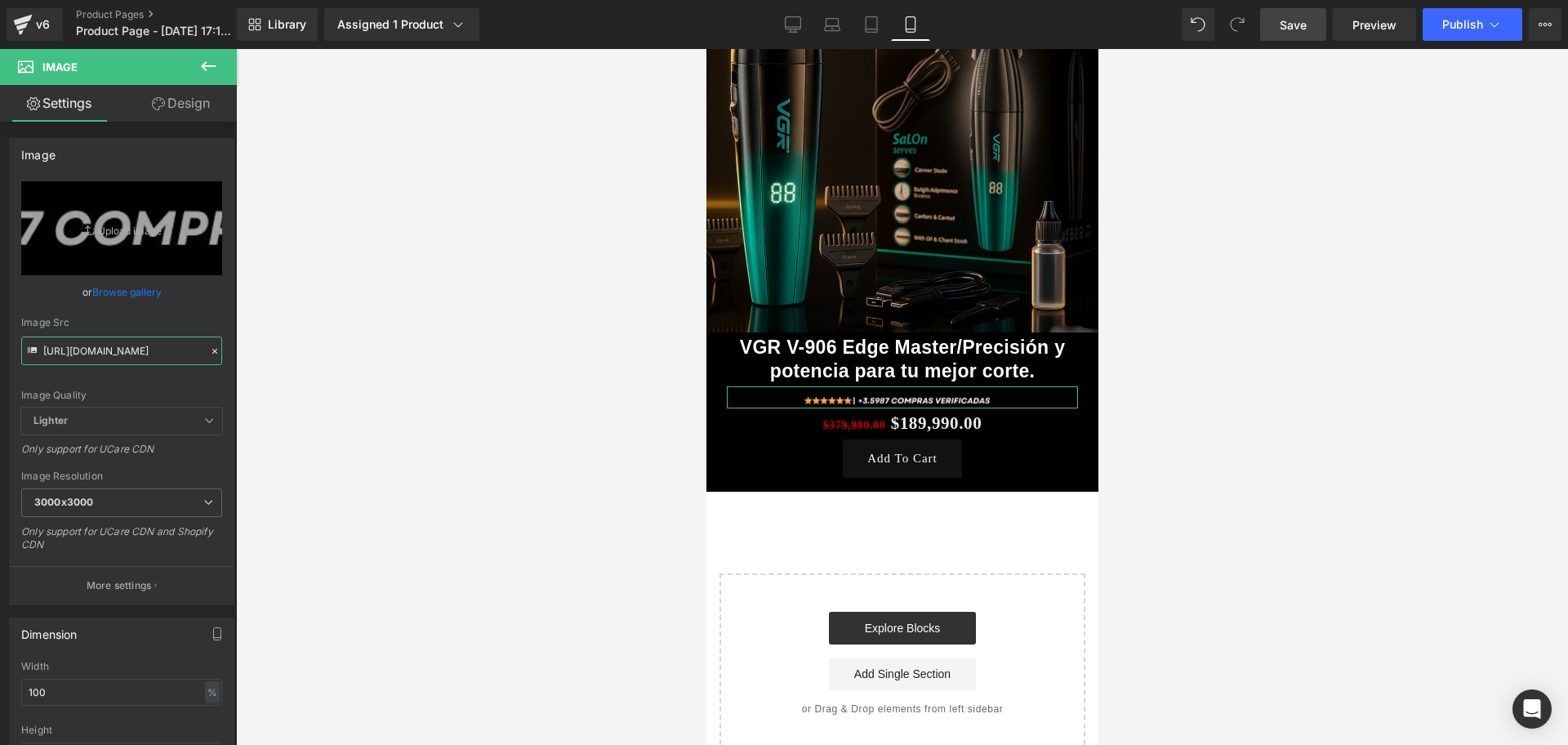
scroll to position [0, 295]
type input "[URL][DOMAIN_NAME]"
click at [207, 75] on icon at bounding box center [208, 66] width 20 height 20
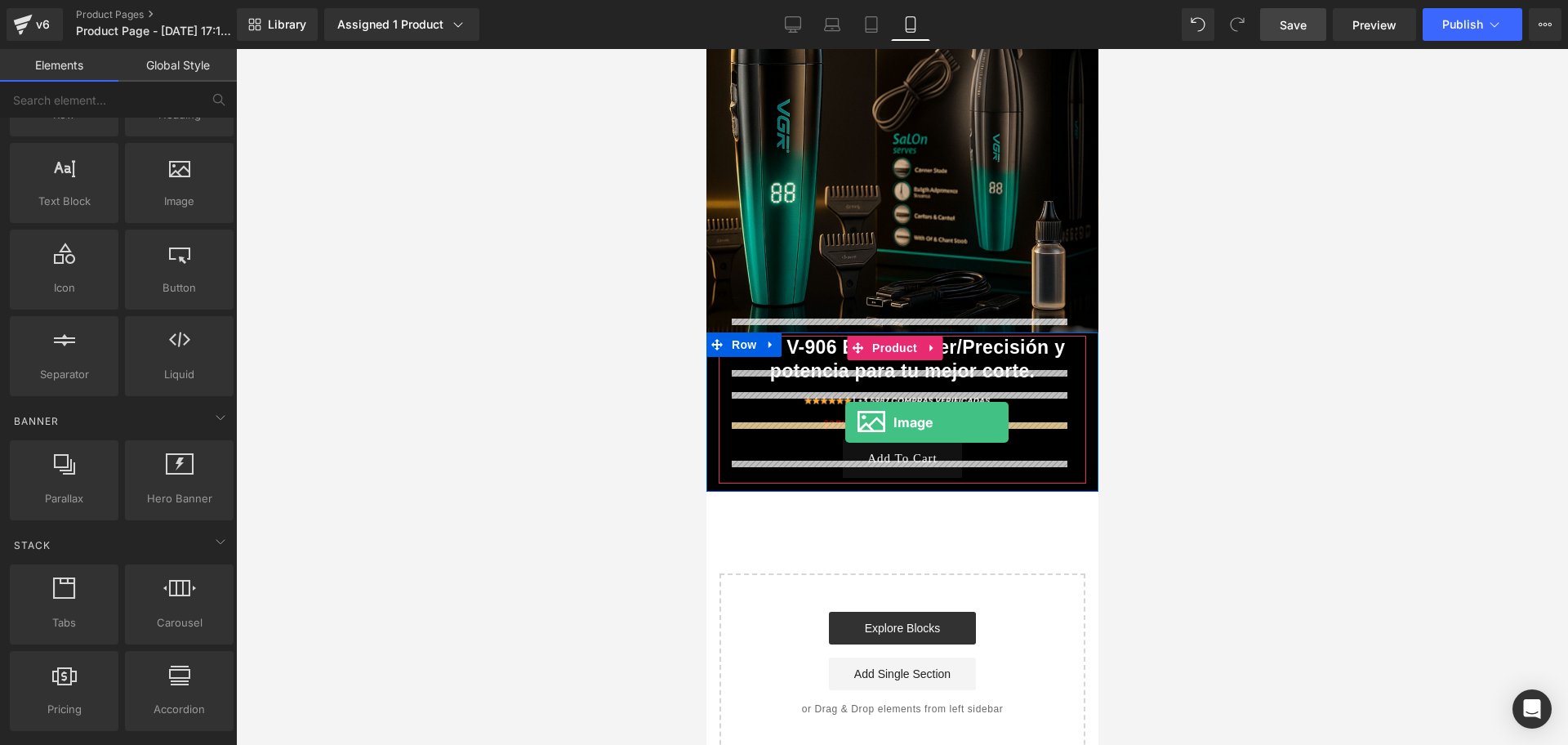
scroll to position [0, 590]
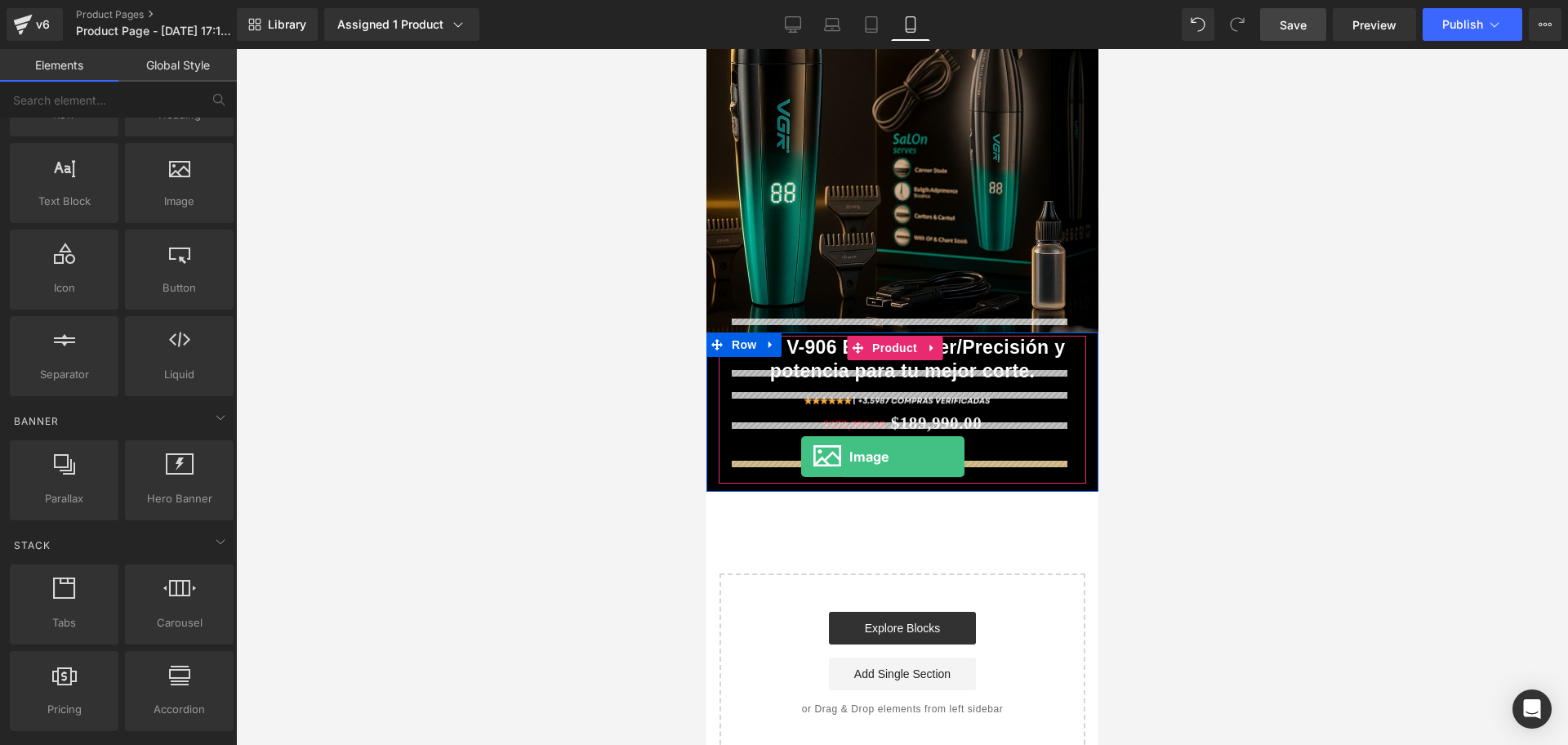
drag, startPoint x: 872, startPoint y: 251, endPoint x: 801, endPoint y: 457, distance: 217.9
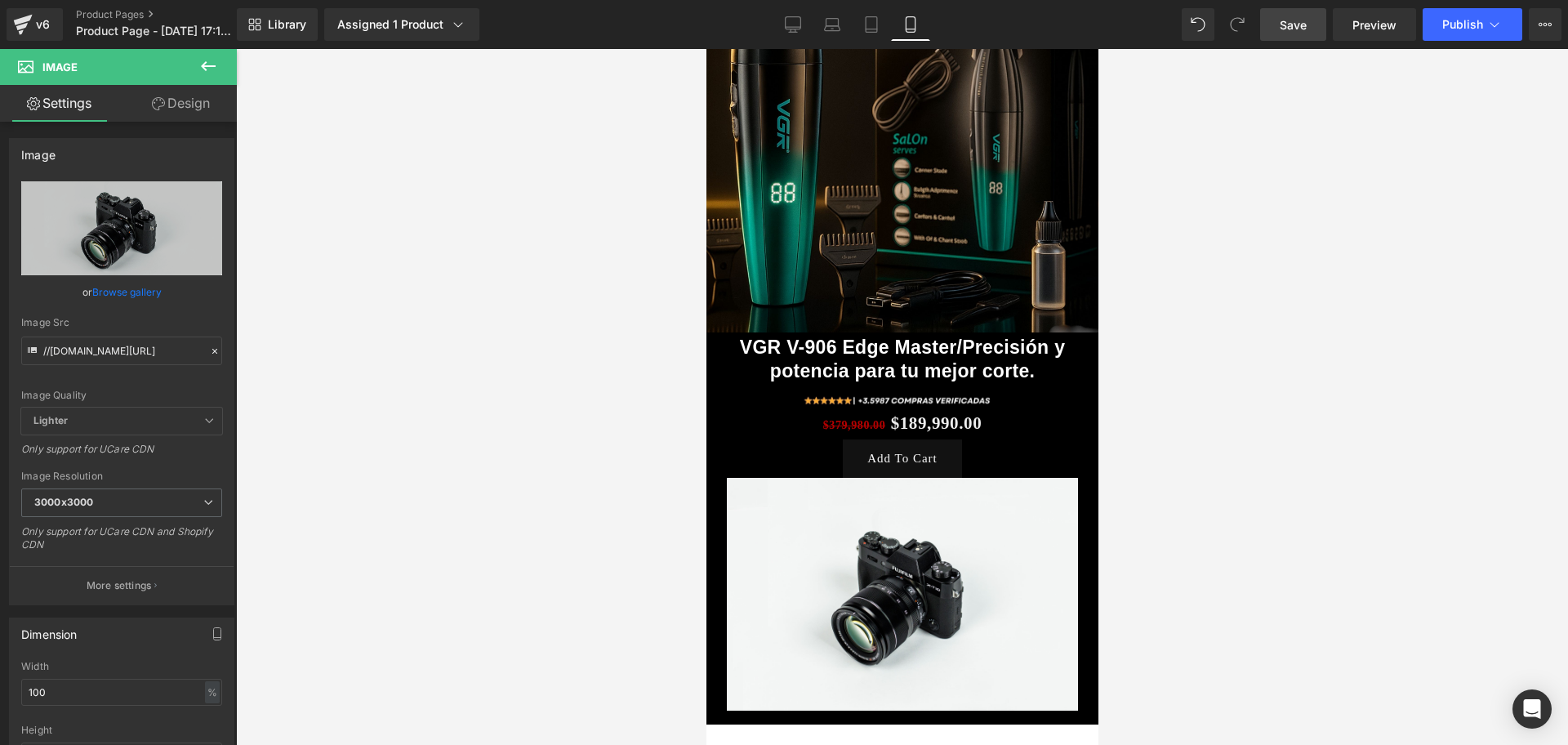
scroll to position [0, 885]
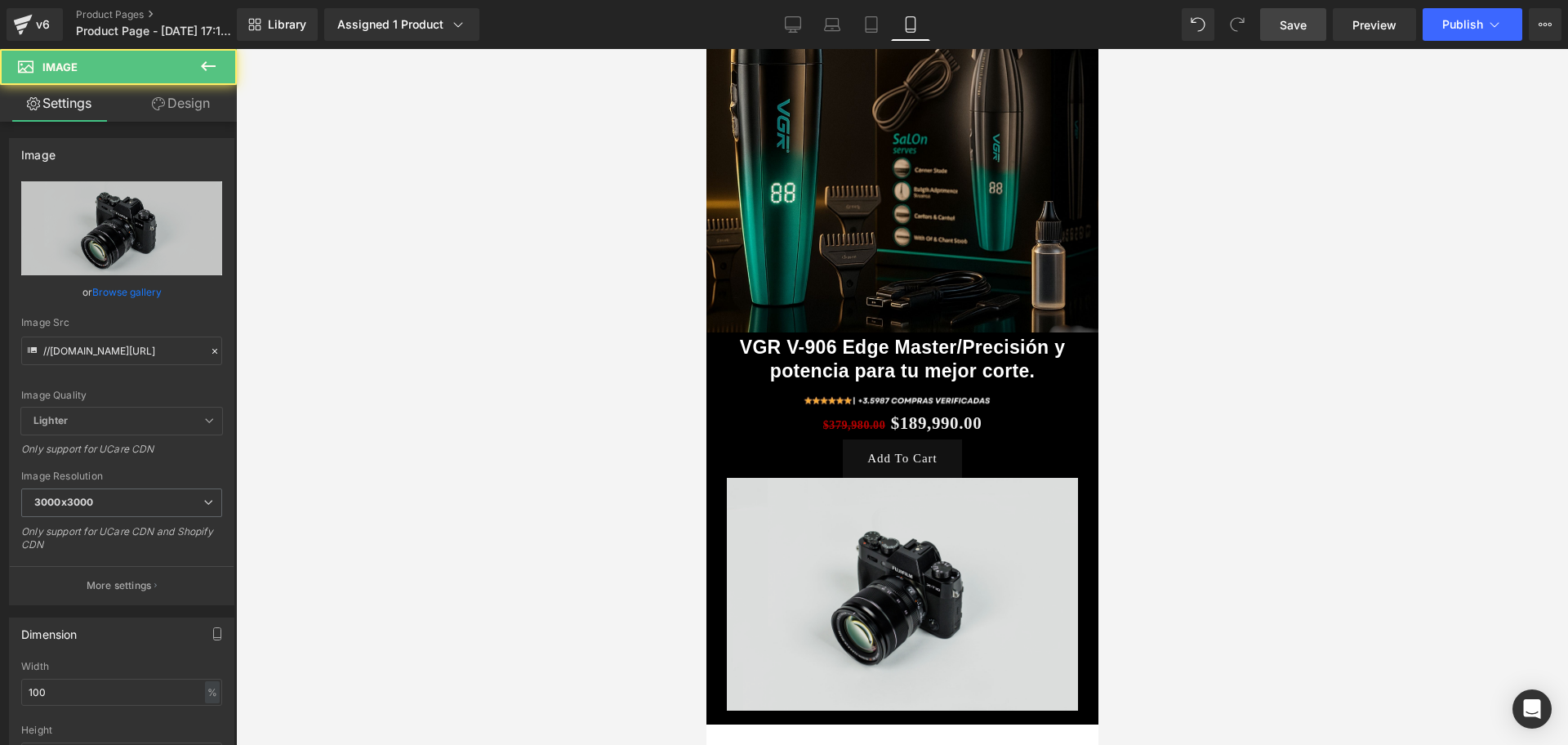
click at [747, 651] on img at bounding box center [901, 594] width 351 height 233
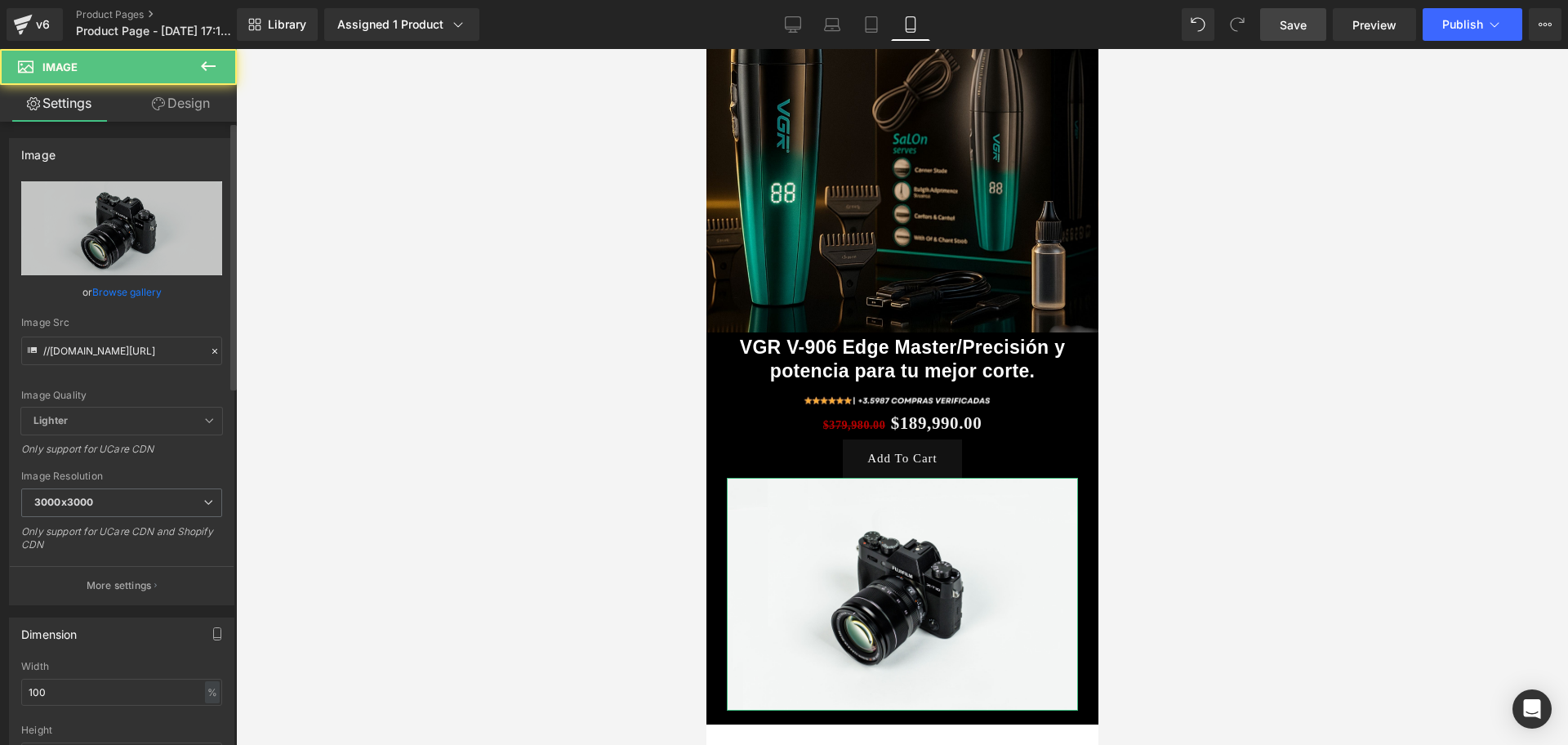
scroll to position [0, 0]
click at [173, 347] on input "//[DOMAIN_NAME][URL]" at bounding box center [121, 350] width 201 height 29
paste input "[URL][DOMAIN_NAME][DOMAIN_NAME]"
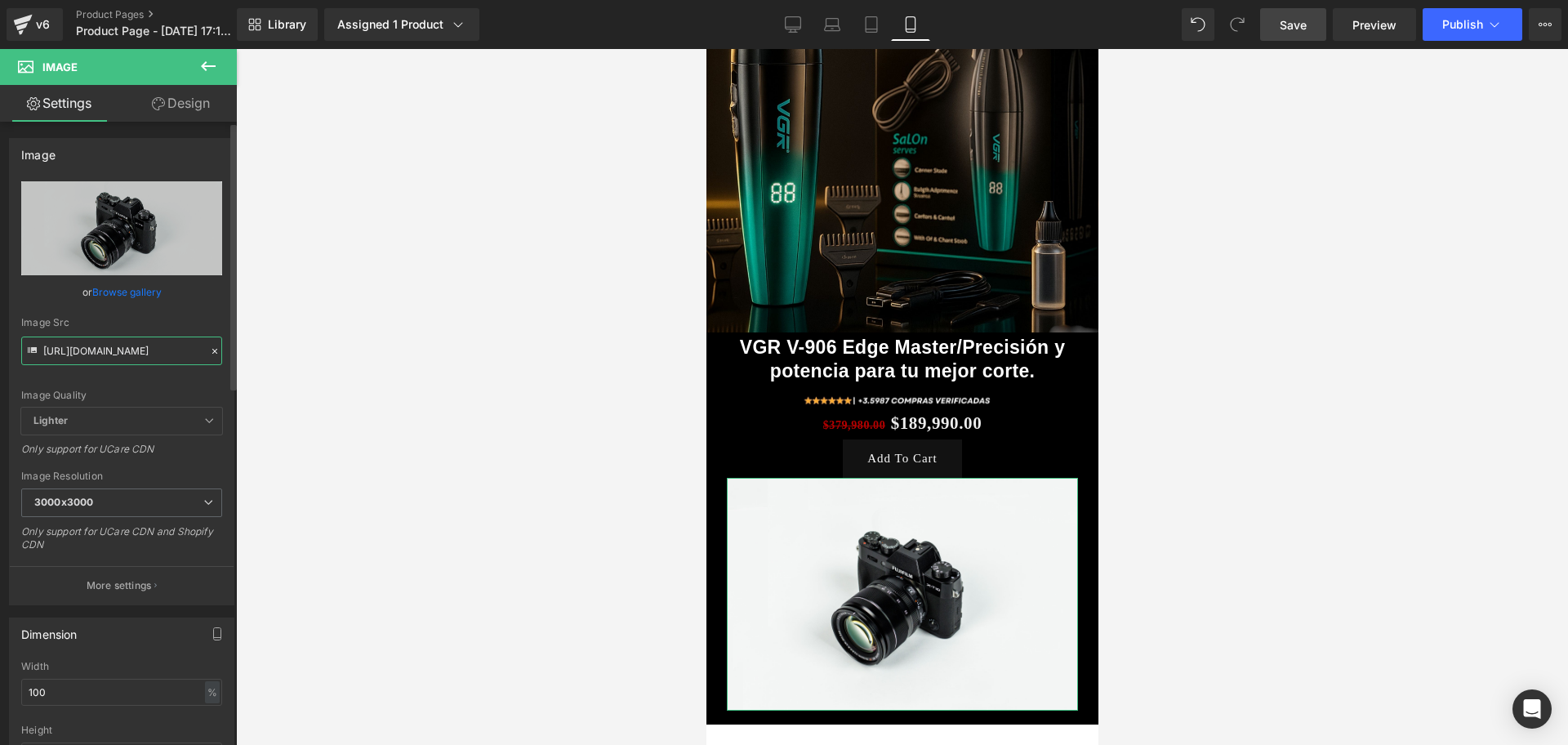
scroll to position [0, 212]
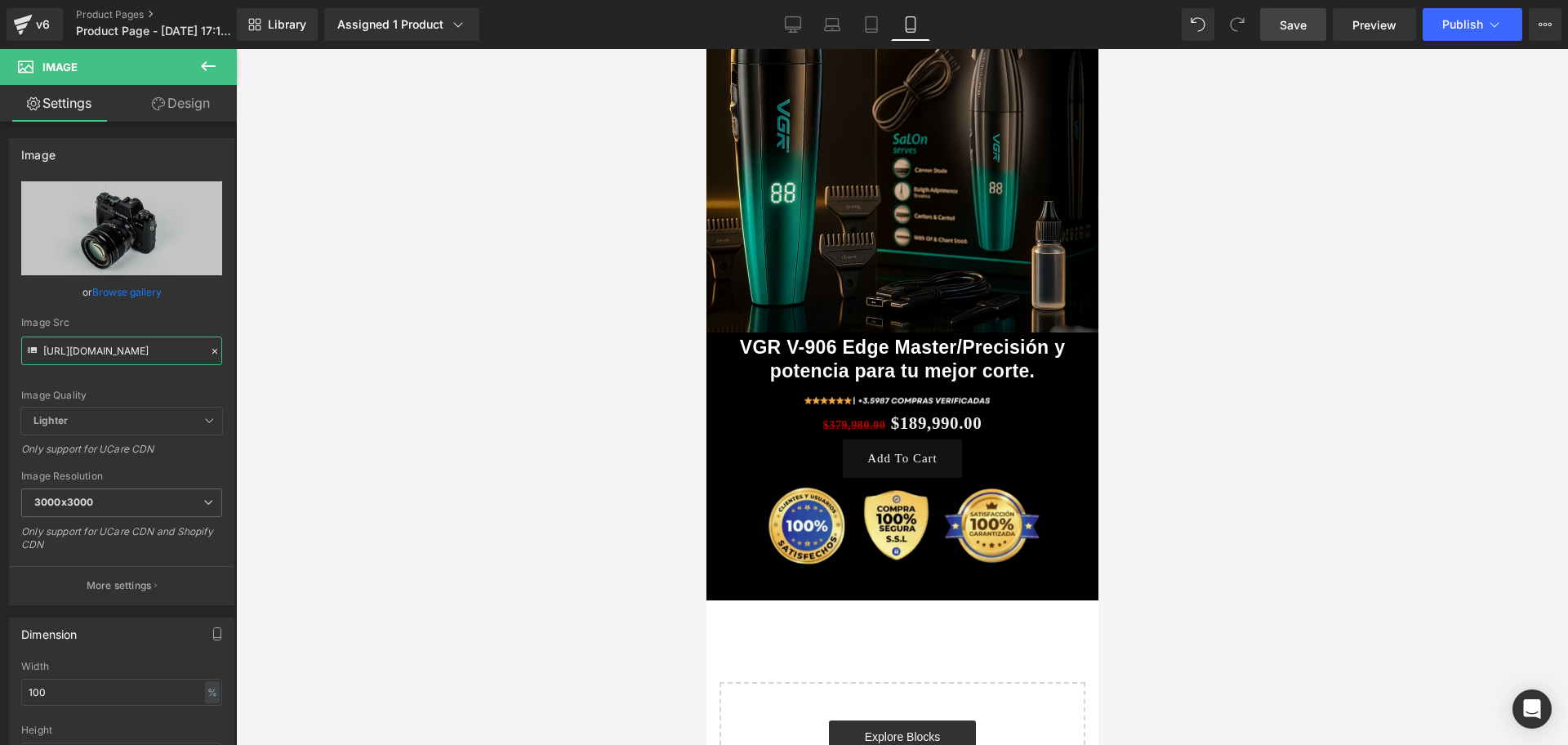
type input "[URL][DOMAIN_NAME]"
click at [392, 434] on div at bounding box center [902, 396] width 1333 height 695
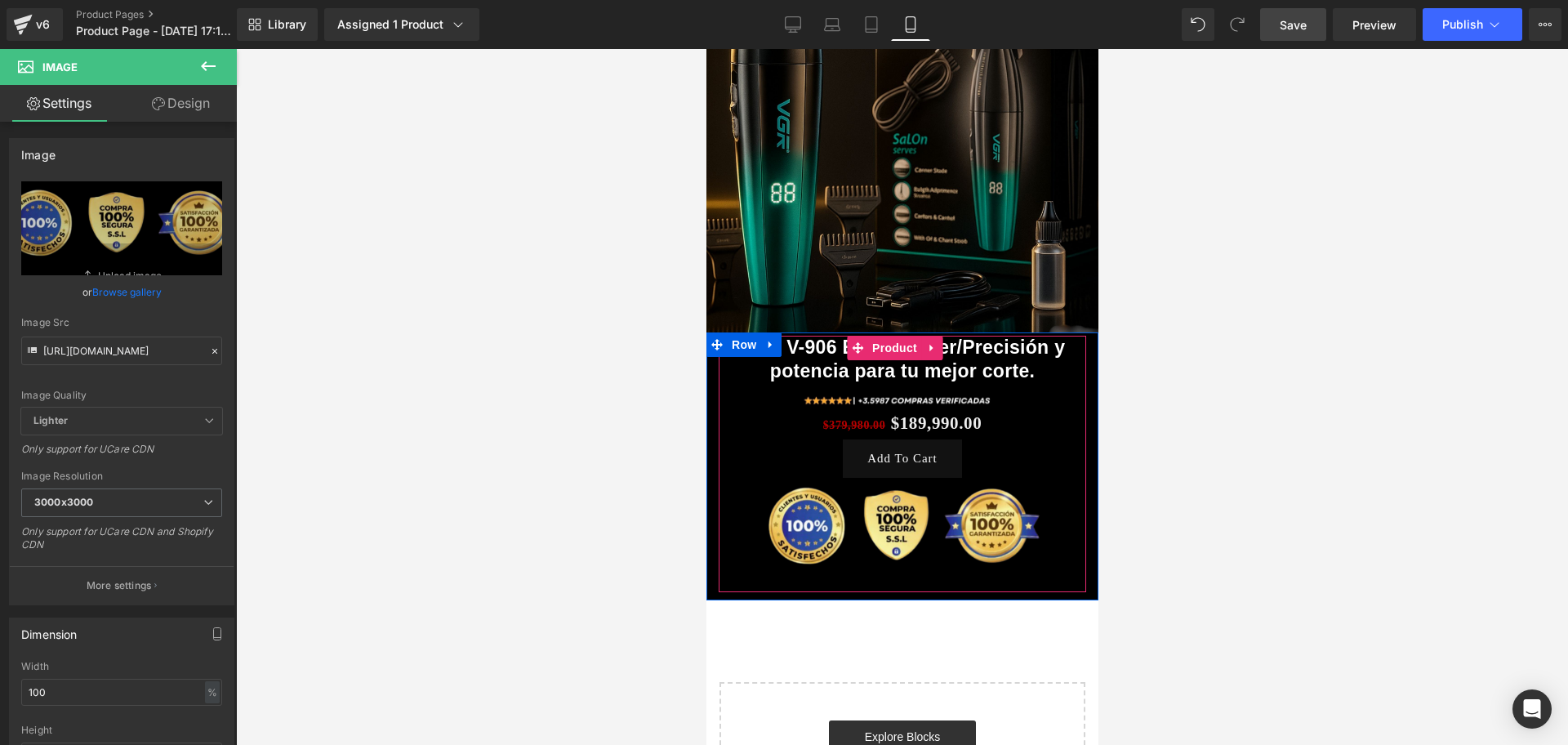
scroll to position [0, 295]
click at [928, 451] on span "(P) Cart Button" at bounding box center [894, 458] width 74 height 20
click at [944, 453] on icon at bounding box center [939, 458] width 9 height 10
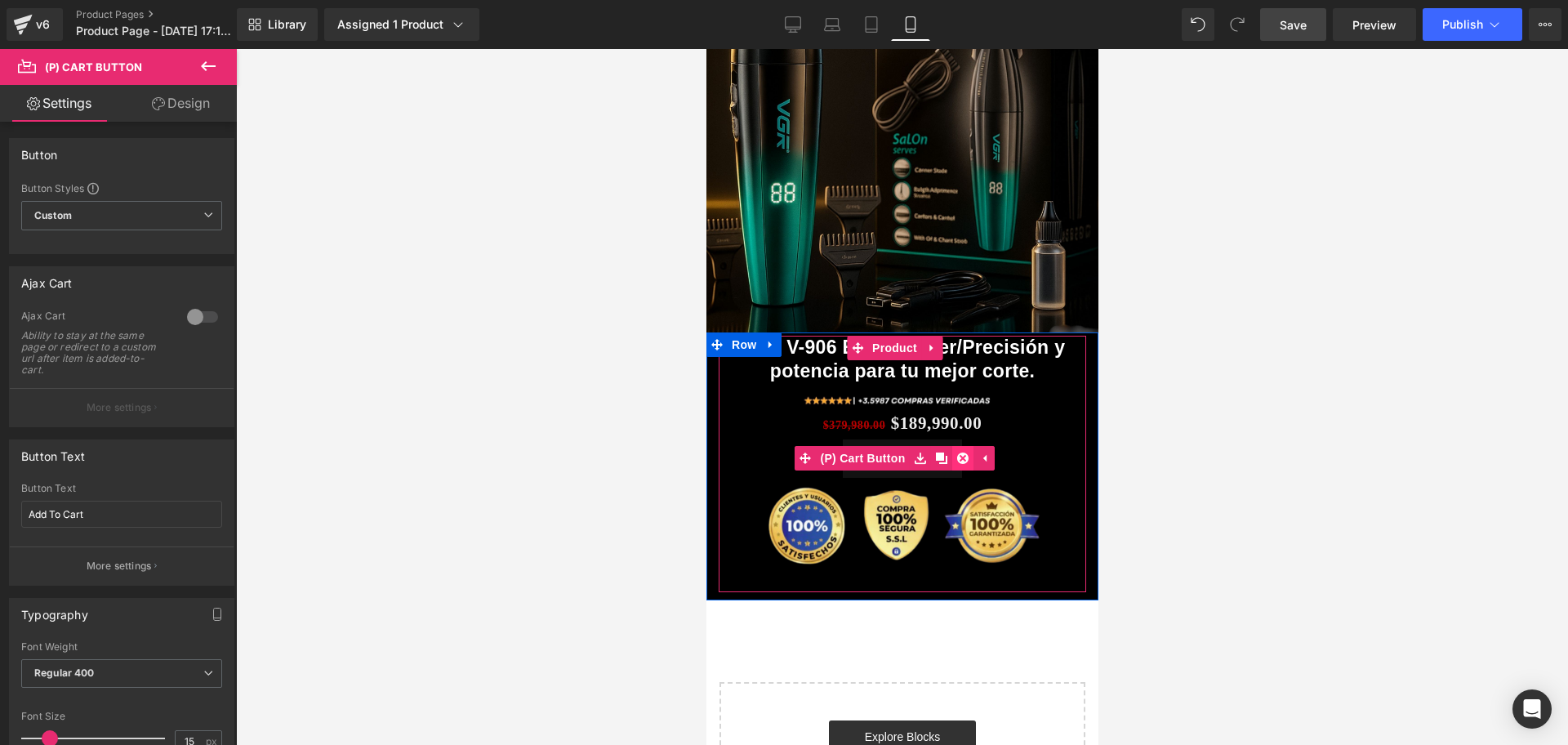
click at [961, 453] on icon at bounding box center [962, 458] width 12 height 12
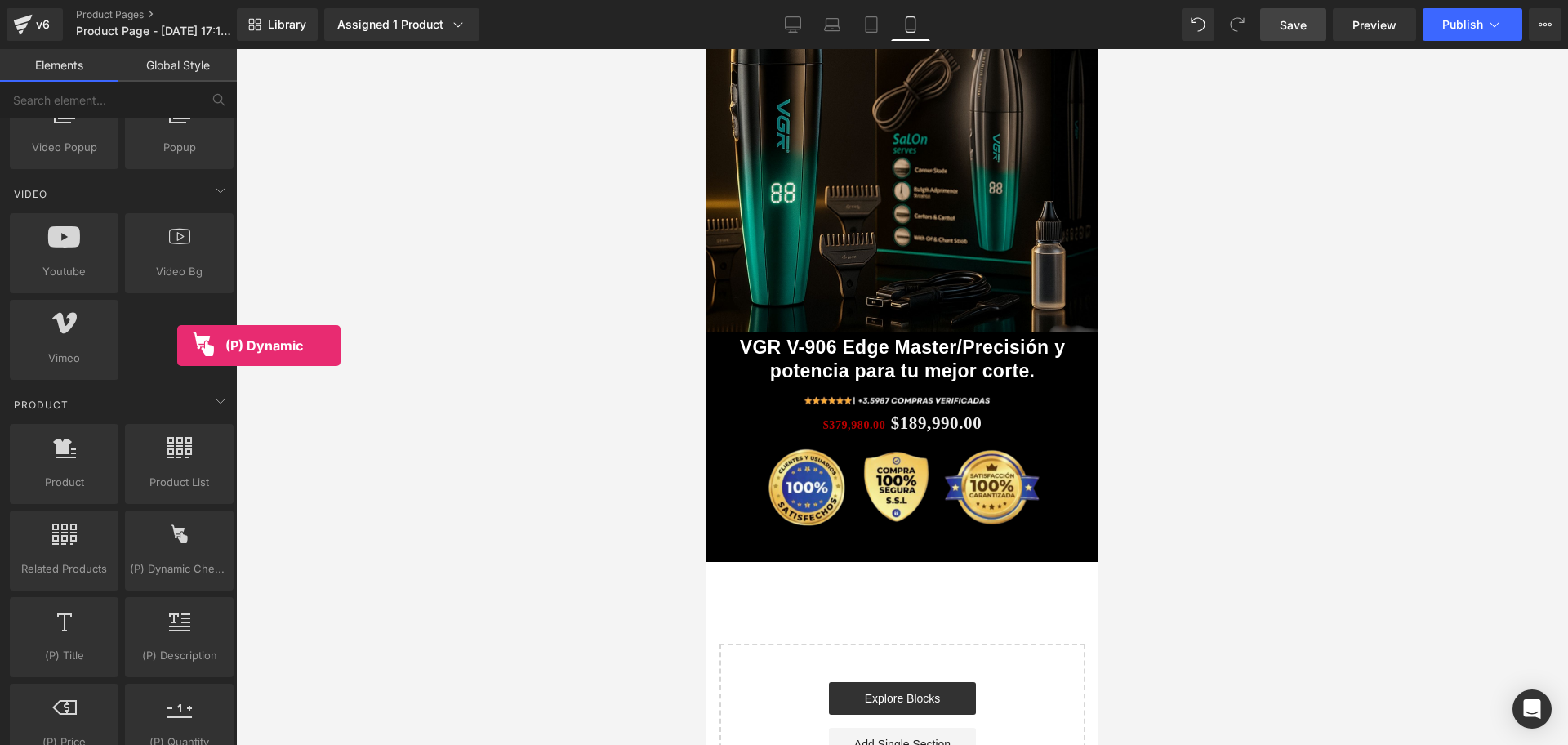
scroll to position [0, 885]
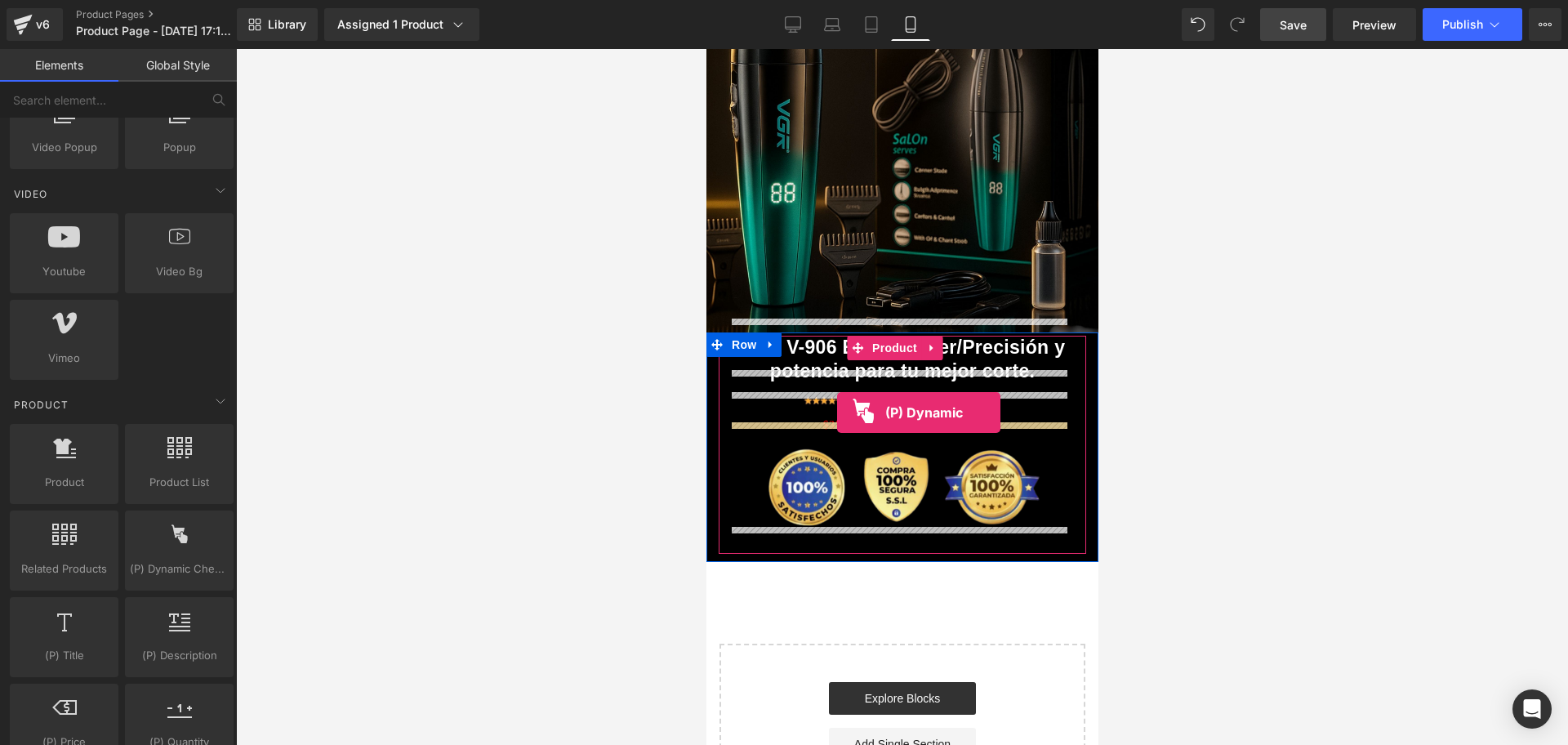
drag, startPoint x: 883, startPoint y: 599, endPoint x: 837, endPoint y: 412, distance: 192.6
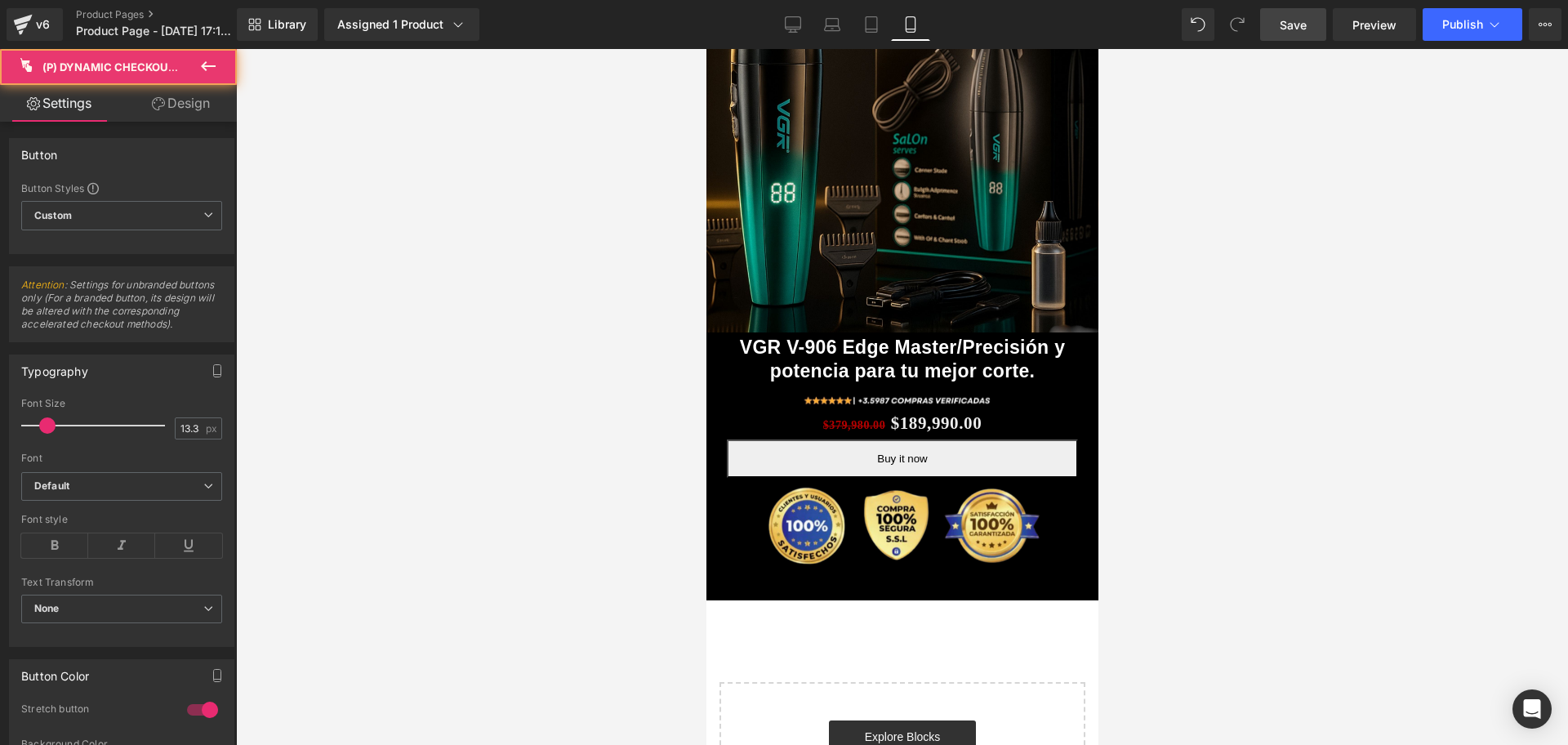
click at [1290, 409] on div at bounding box center [902, 396] width 1333 height 695
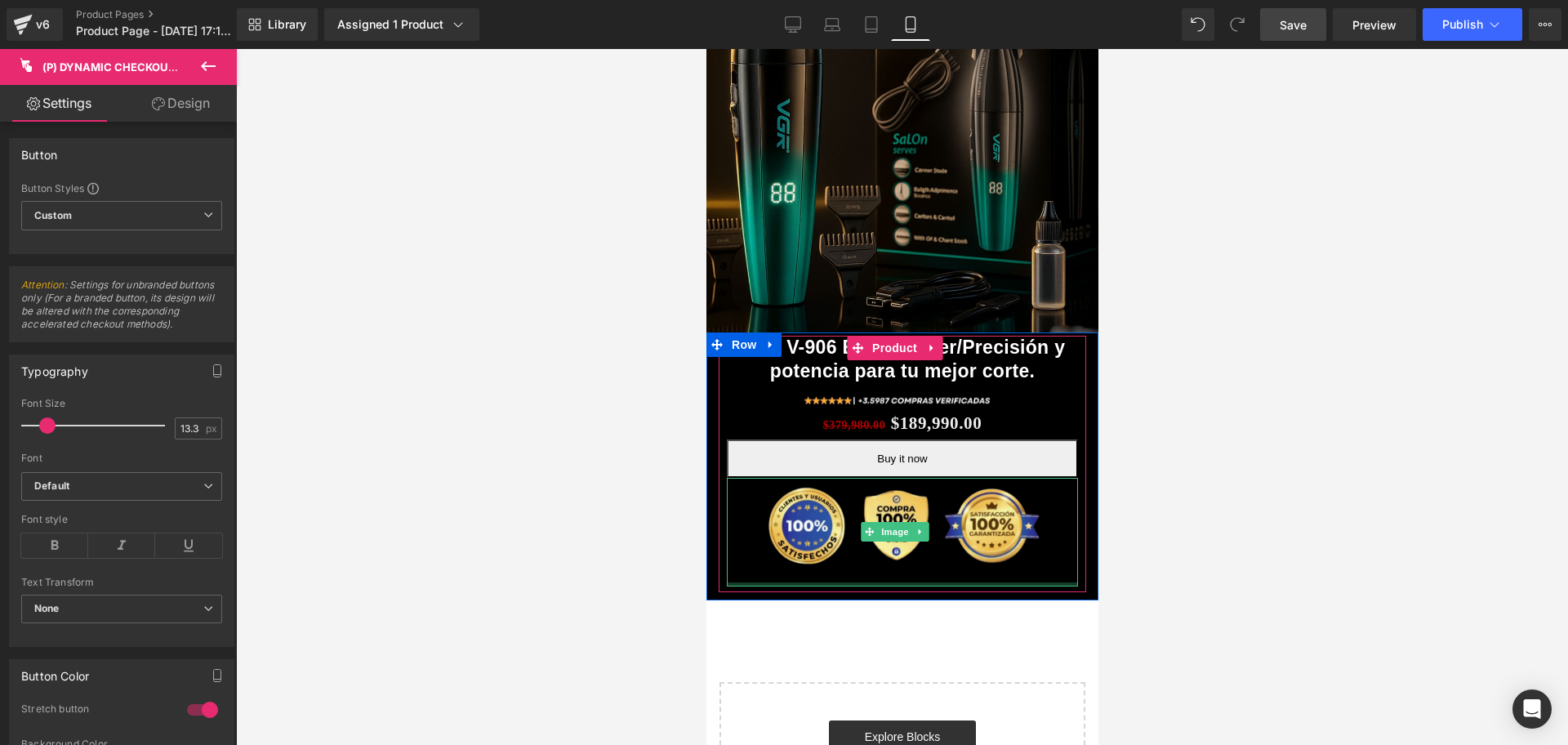
scroll to position [0, 0]
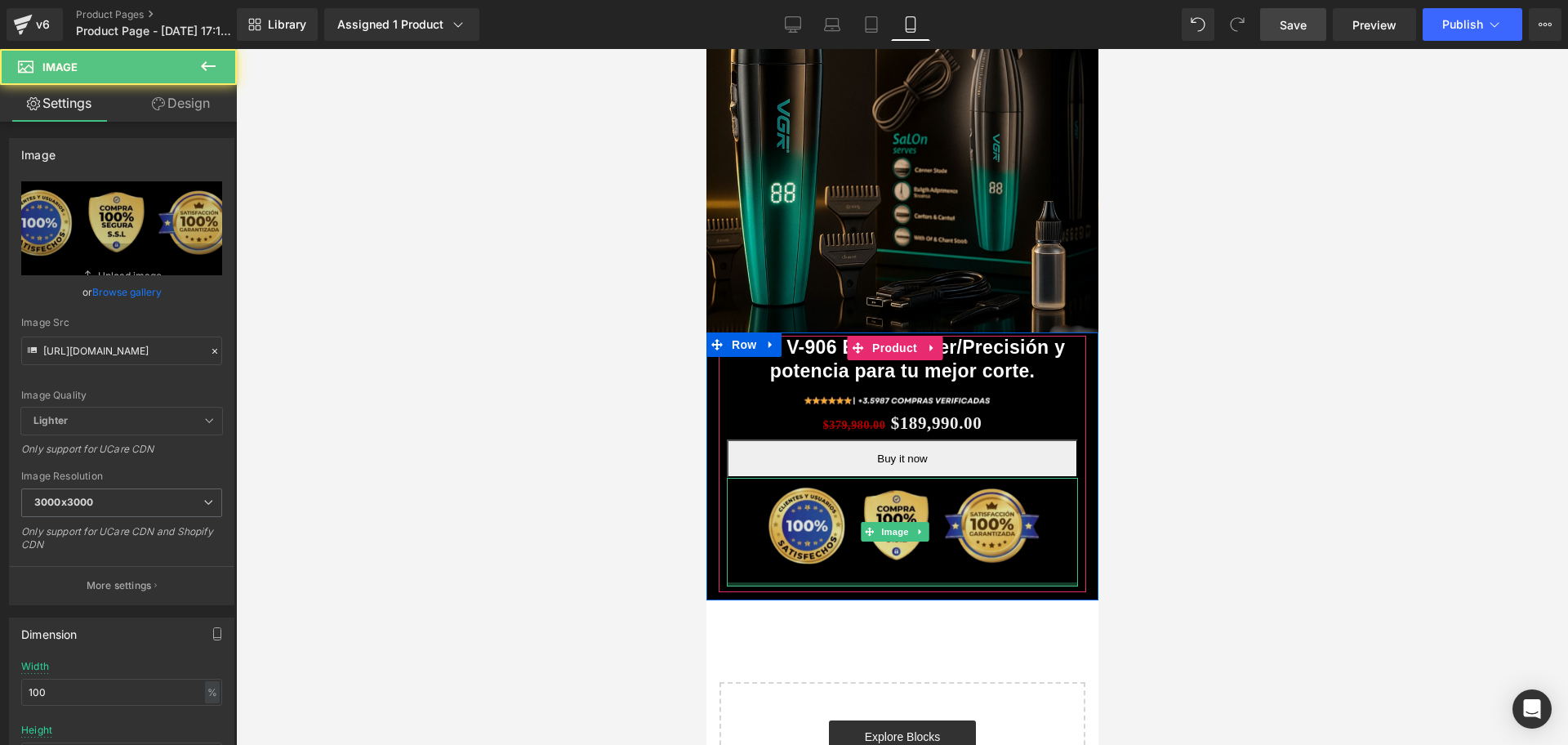
drag, startPoint x: 898, startPoint y: 561, endPoint x: 890, endPoint y: 543, distance: 19.7
click at [890, 543] on div "Image" at bounding box center [901, 532] width 351 height 109
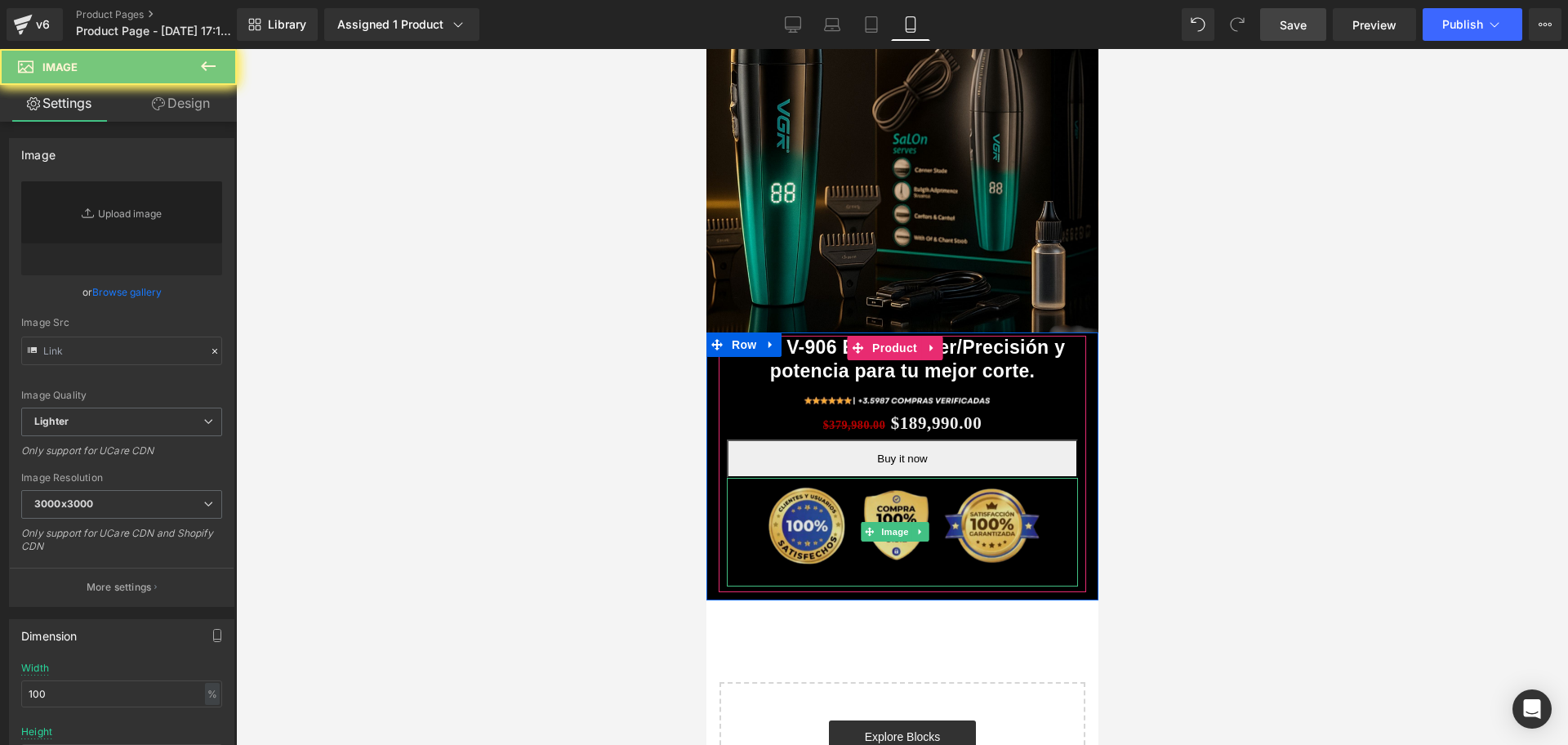
click at [914, 540] on img at bounding box center [901, 532] width 351 height 109
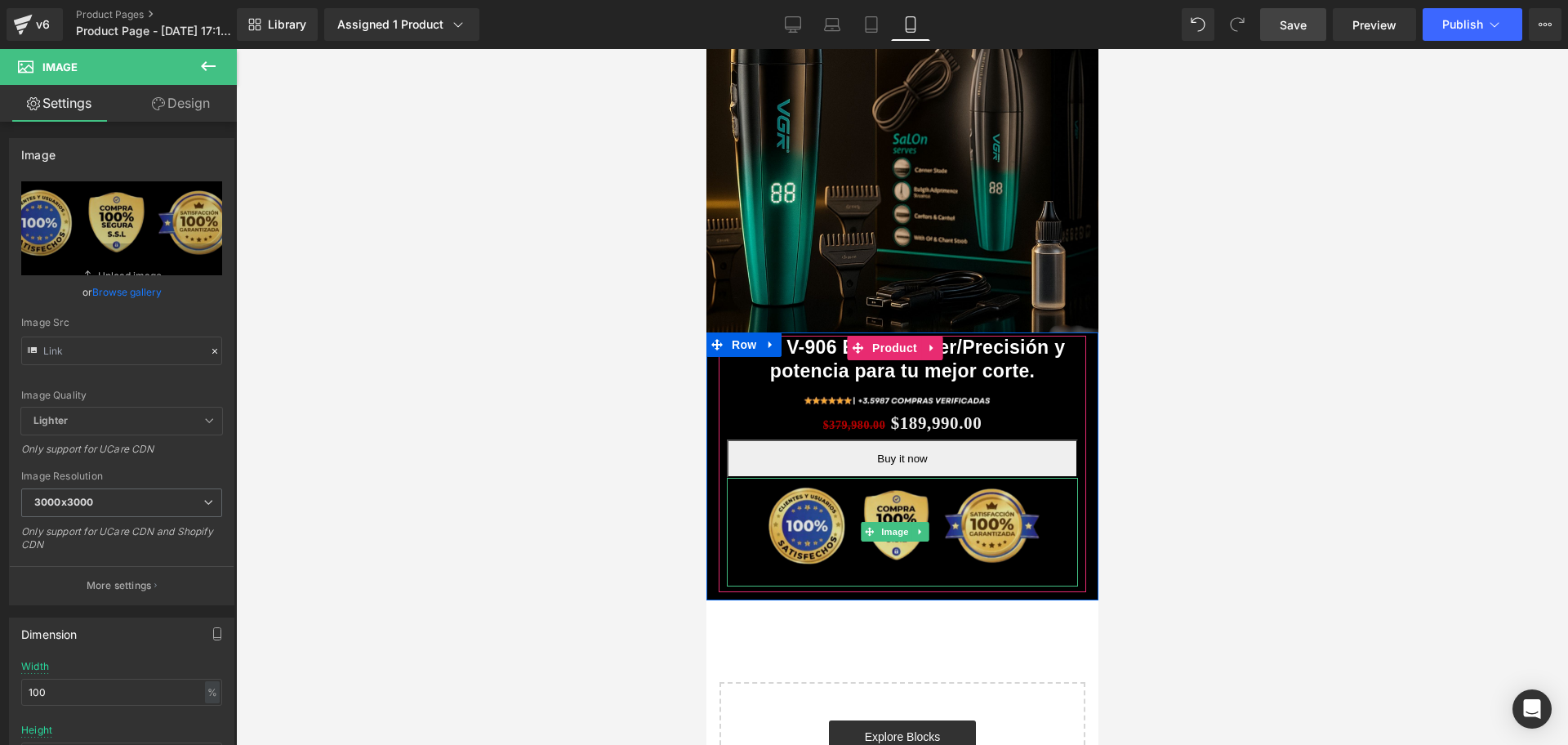
type input "[URL][DOMAIN_NAME]"
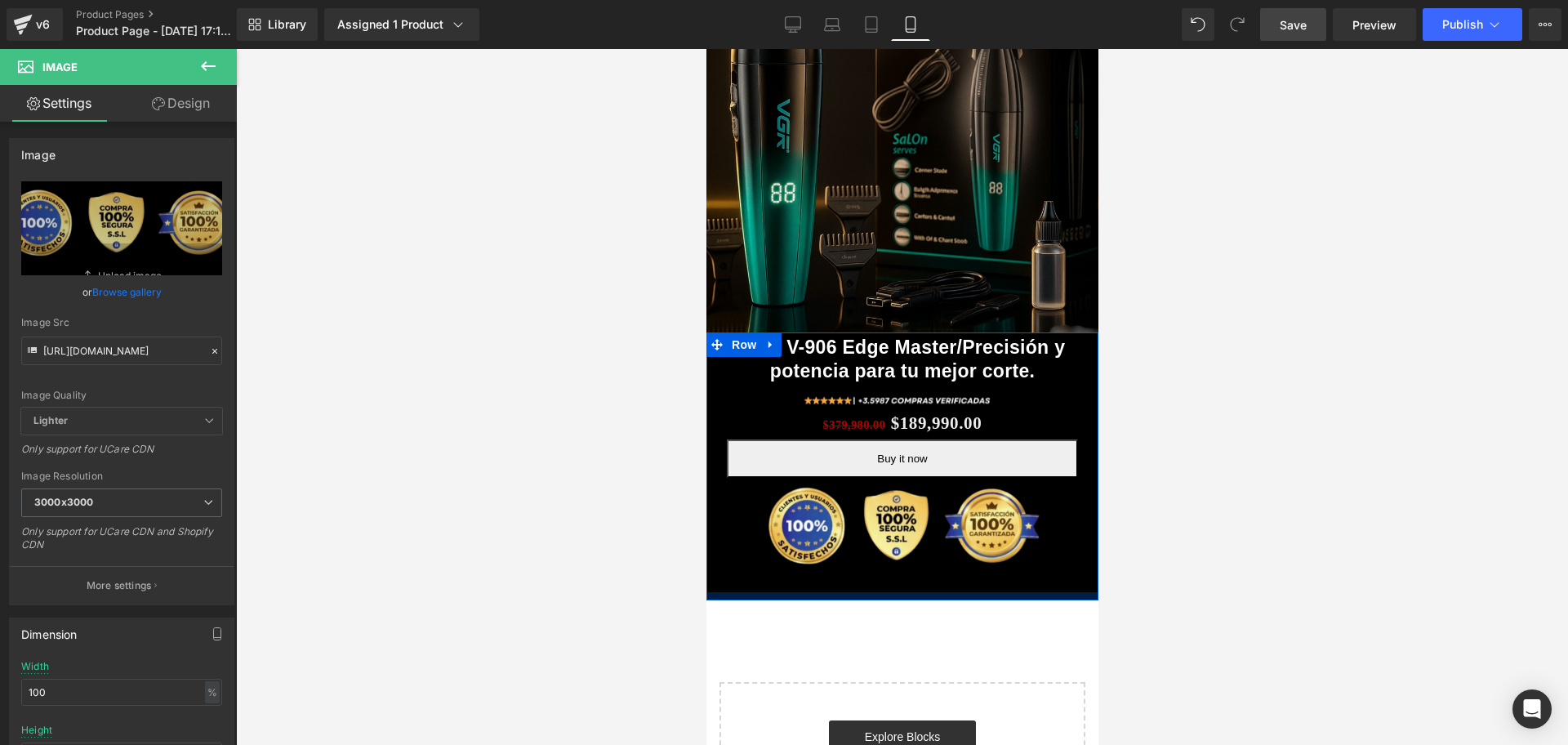
scroll to position [0, 295]
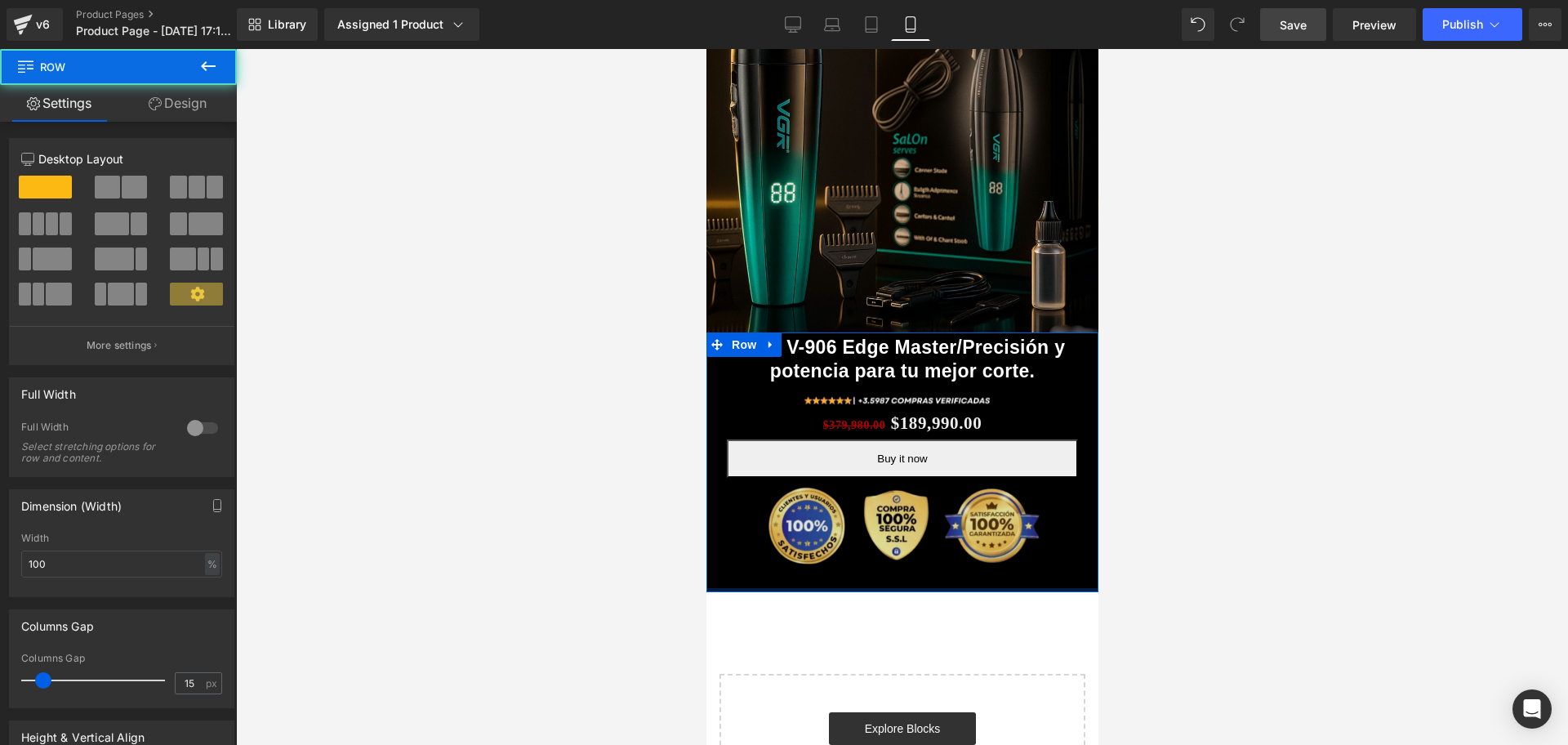
drag, startPoint x: 927, startPoint y: 577, endPoint x: 924, endPoint y: 562, distance: 15.3
click at [924, 562] on div "VGR V-906 Edge Master/Precisión y potencia para tu mejor corte. (P) Title Image…" at bounding box center [901, 462] width 392 height 259
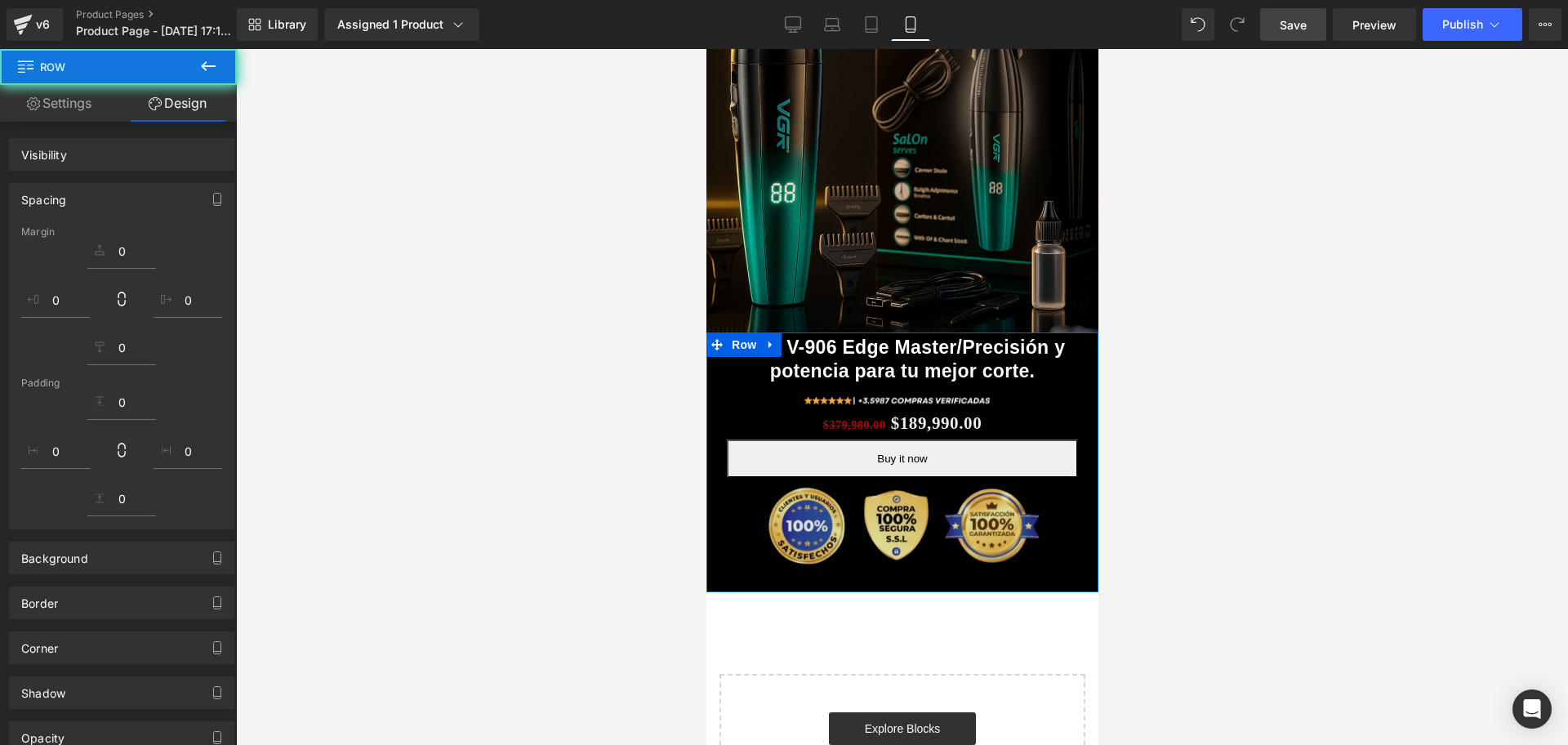
click at [973, 588] on div at bounding box center [901, 590] width 392 height 4
click at [926, 537] on img at bounding box center [901, 532] width 351 height 109
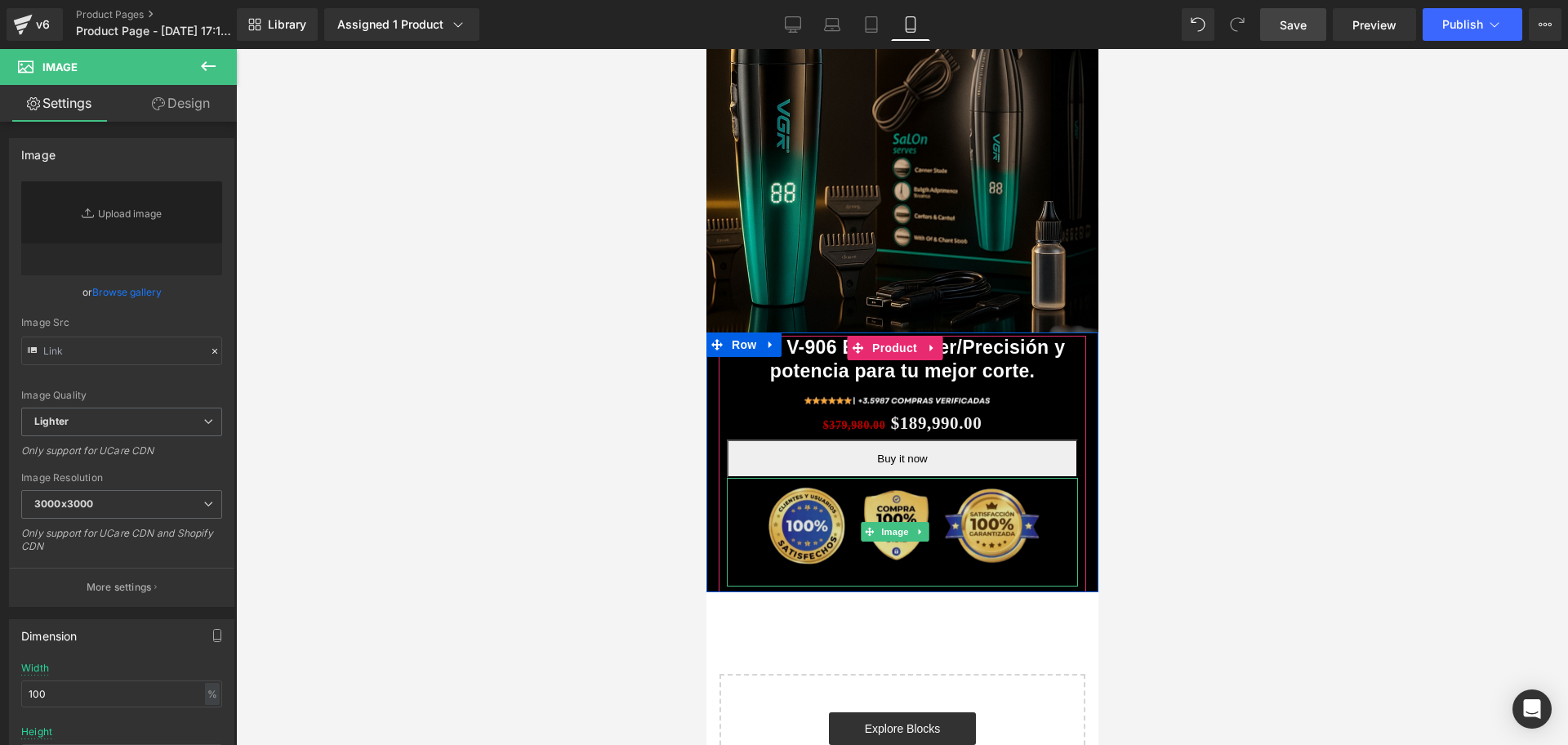
type input "[URL][DOMAIN_NAME]"
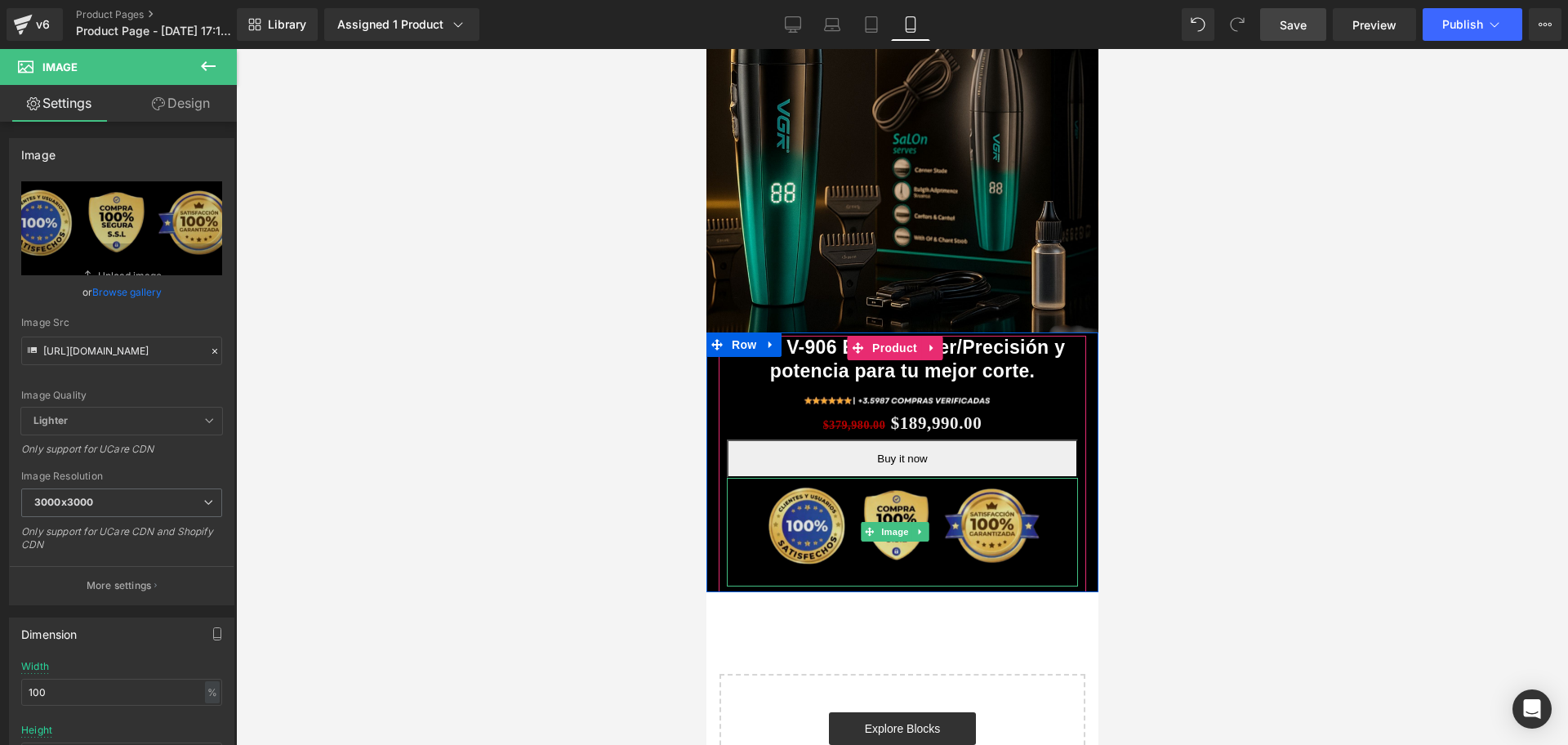
scroll to position [0, 590]
click at [919, 558] on img at bounding box center [901, 532] width 351 height 109
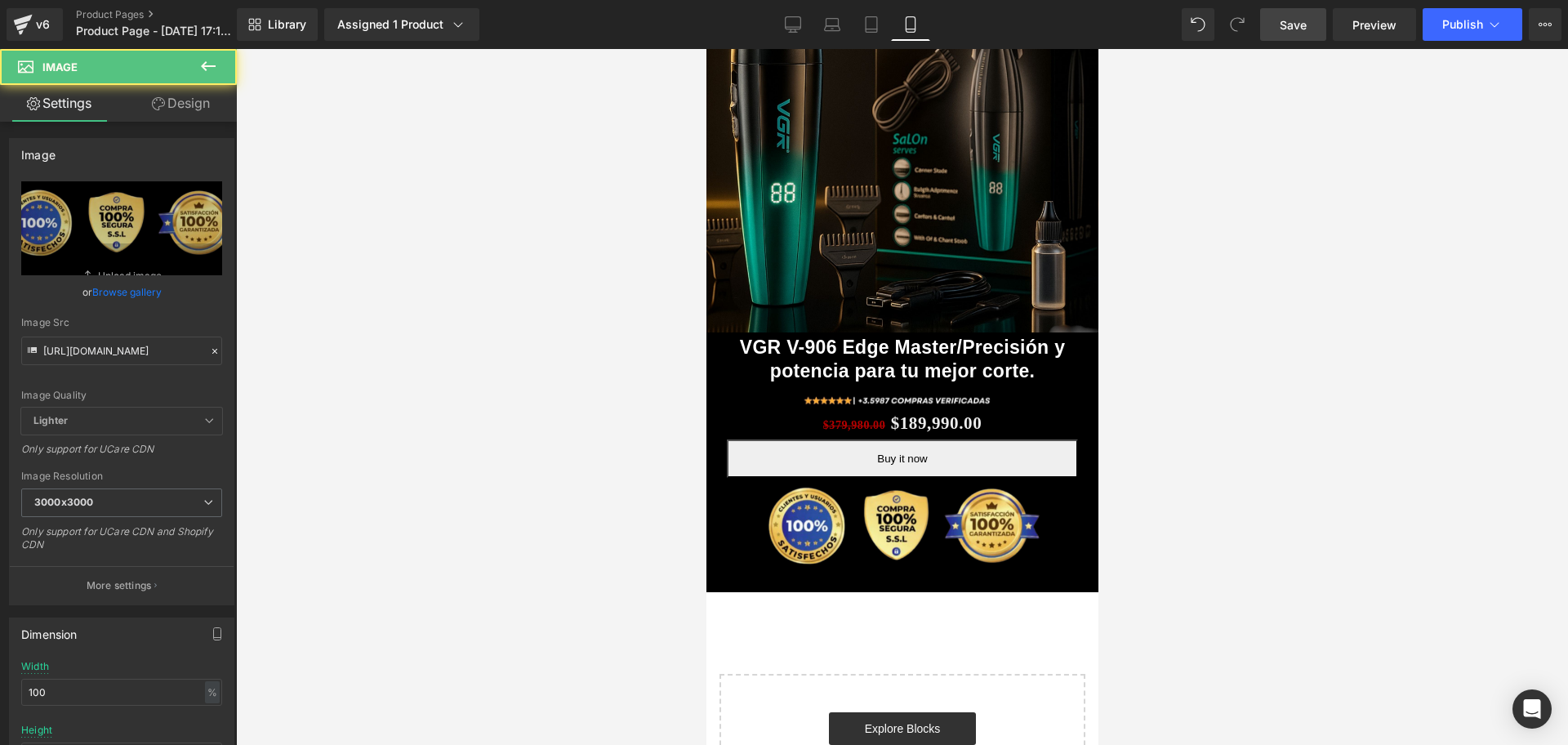
click at [1500, 482] on div at bounding box center [902, 396] width 1333 height 695
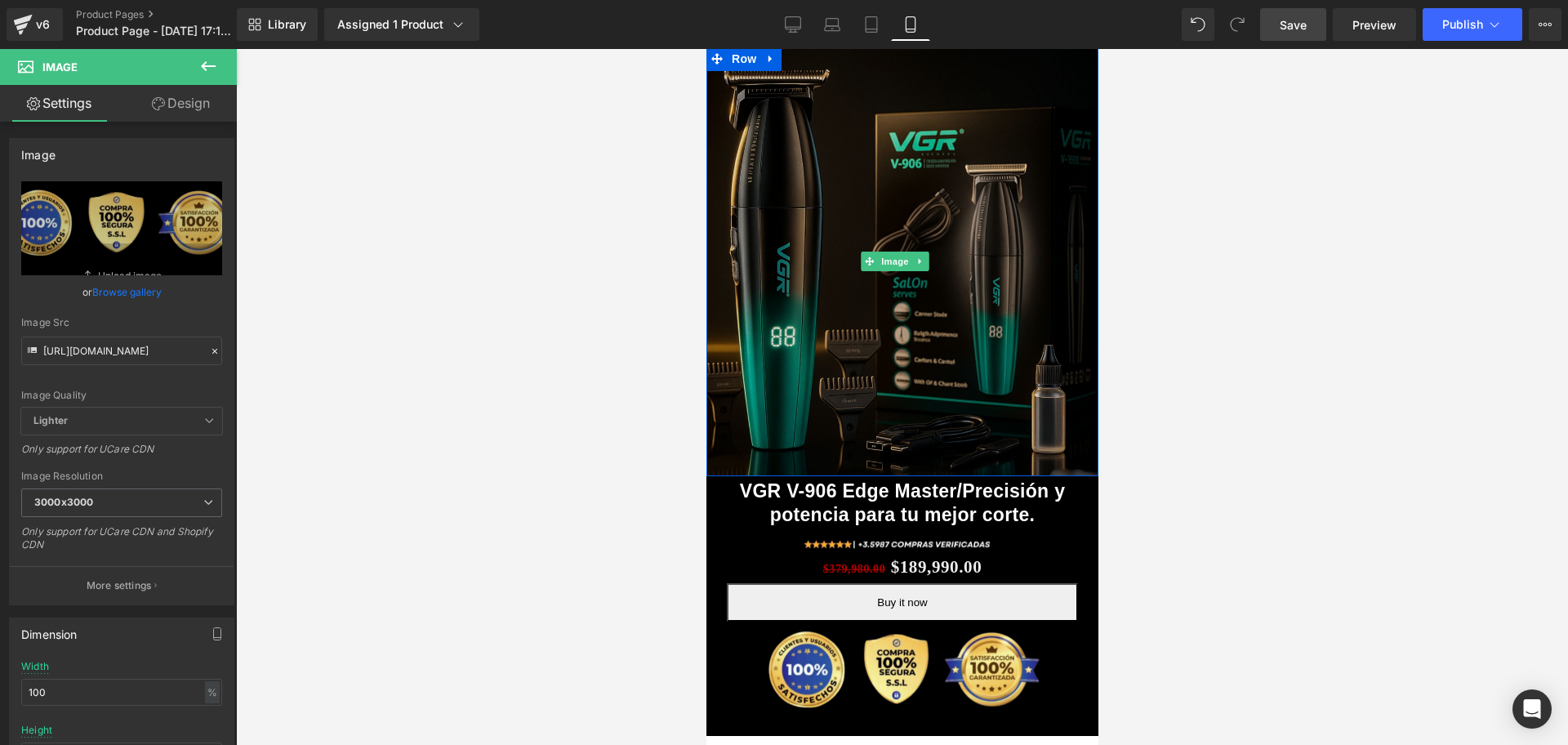
scroll to position [0, 0]
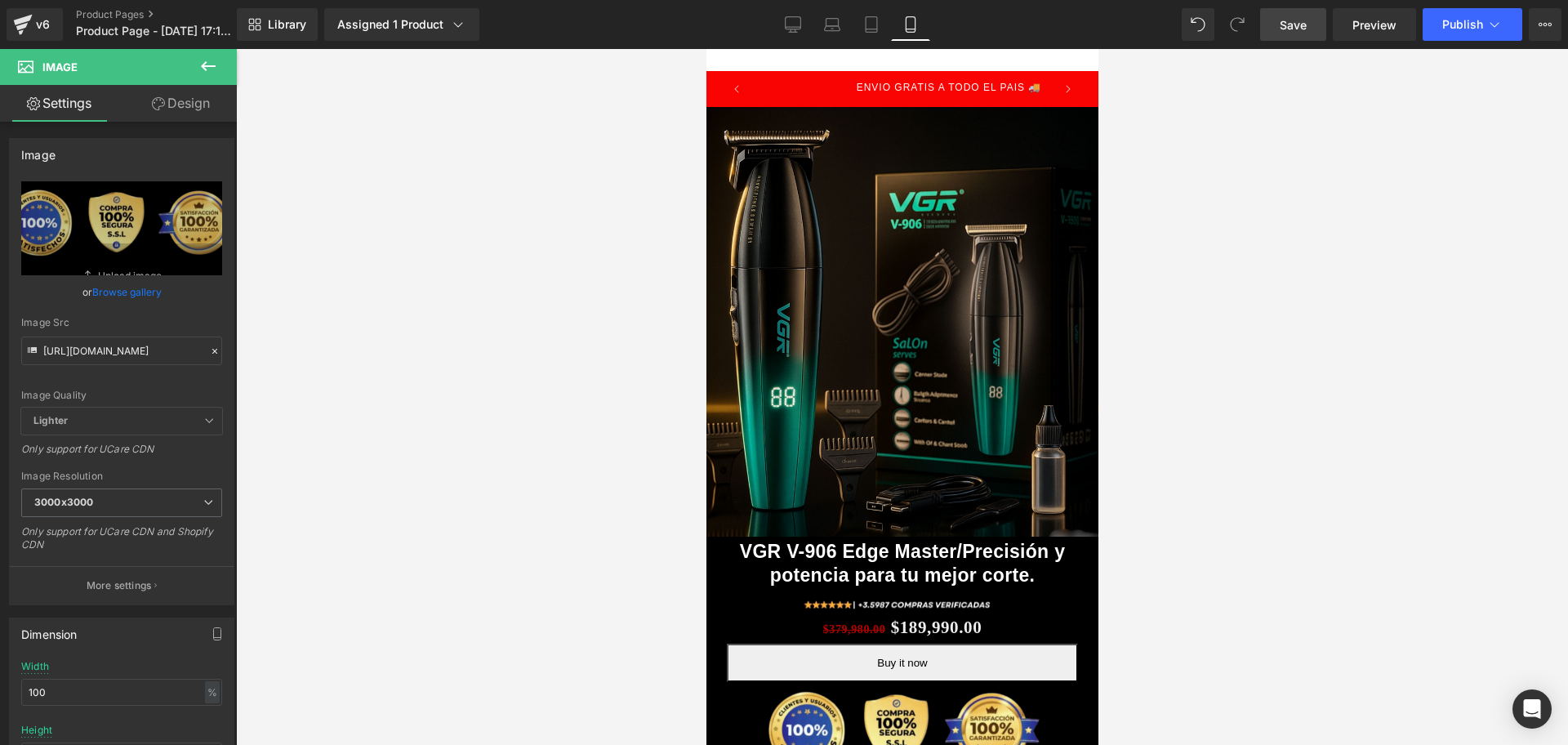
click at [1292, 13] on link "Save" at bounding box center [1294, 25] width 66 height 33
click at [208, 72] on icon at bounding box center [208, 66] width 20 height 20
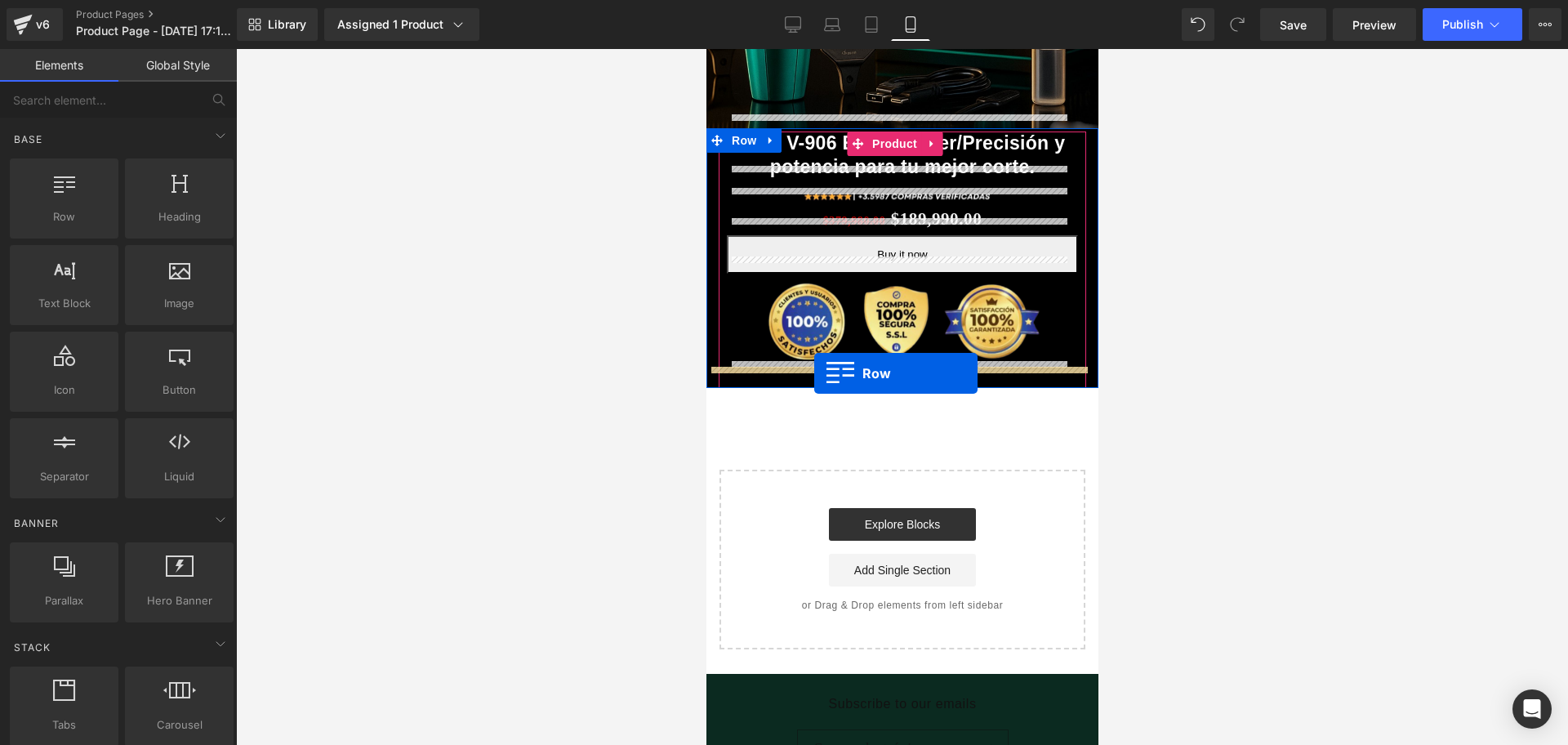
drag, startPoint x: 784, startPoint y: 244, endPoint x: 812, endPoint y: 373, distance: 132.0
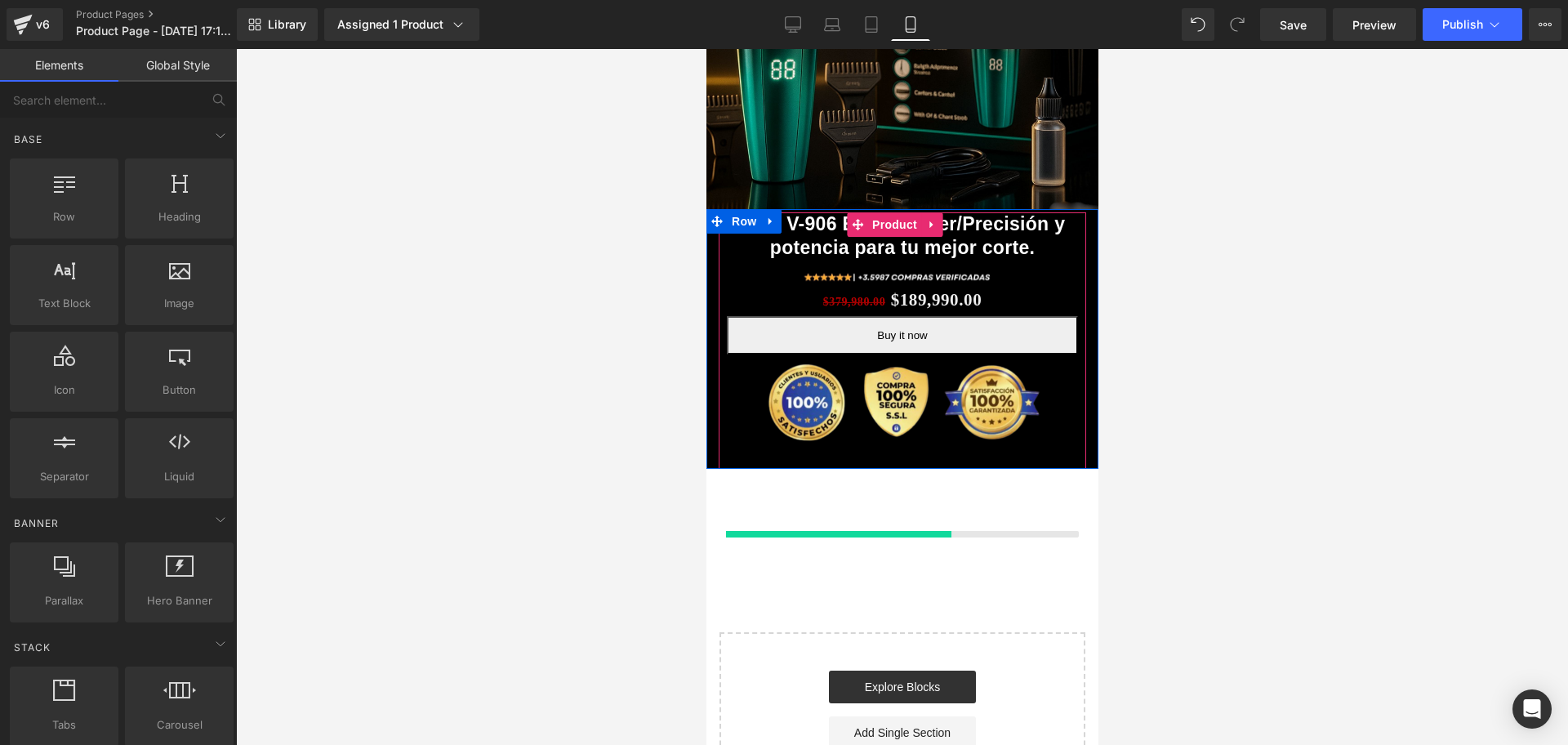
scroll to position [306, 0]
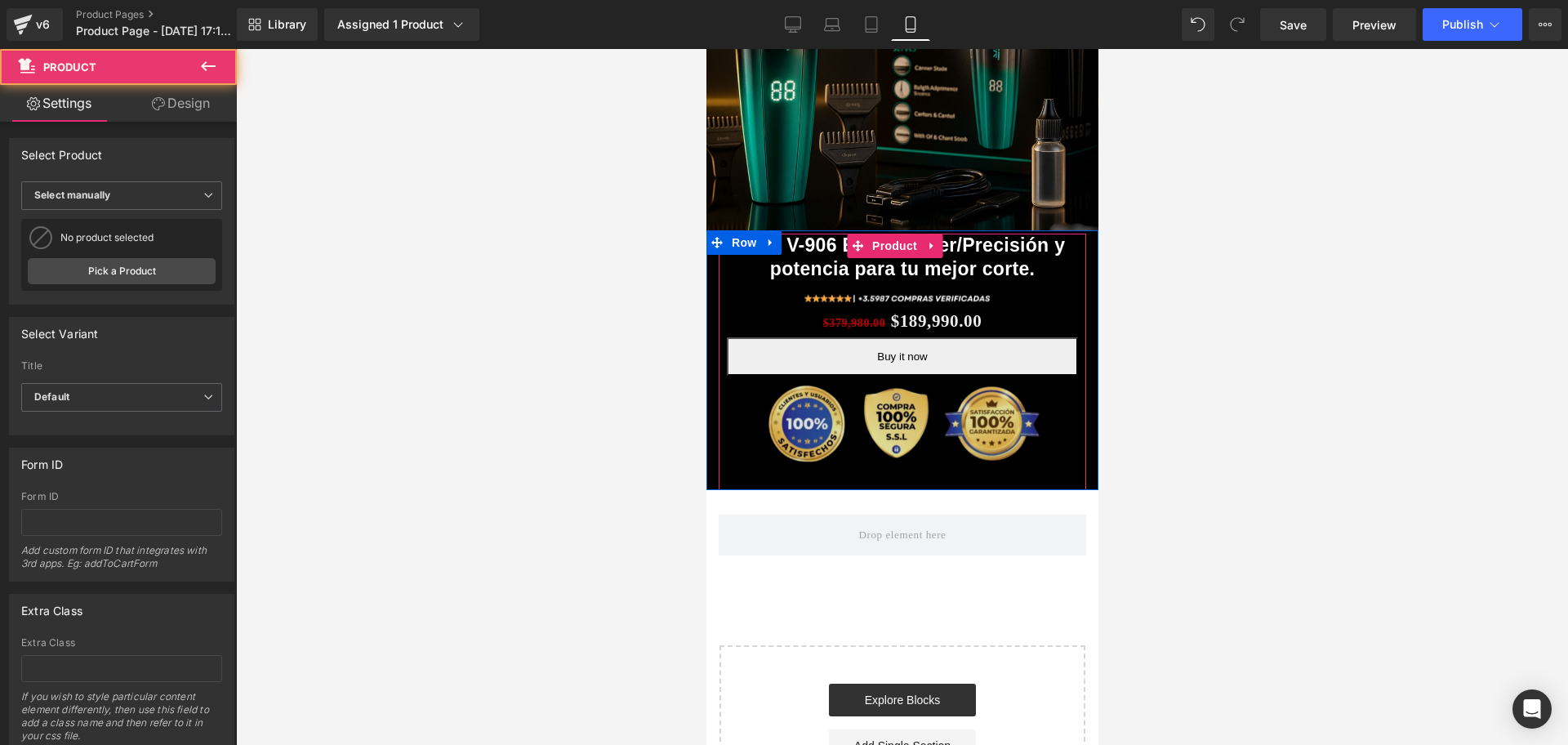
click at [876, 453] on div "VGR V-906 Edge Master/Precisión y potencia para tu mejor corte. (P) Title Image…" at bounding box center [901, 362] width 368 height 256
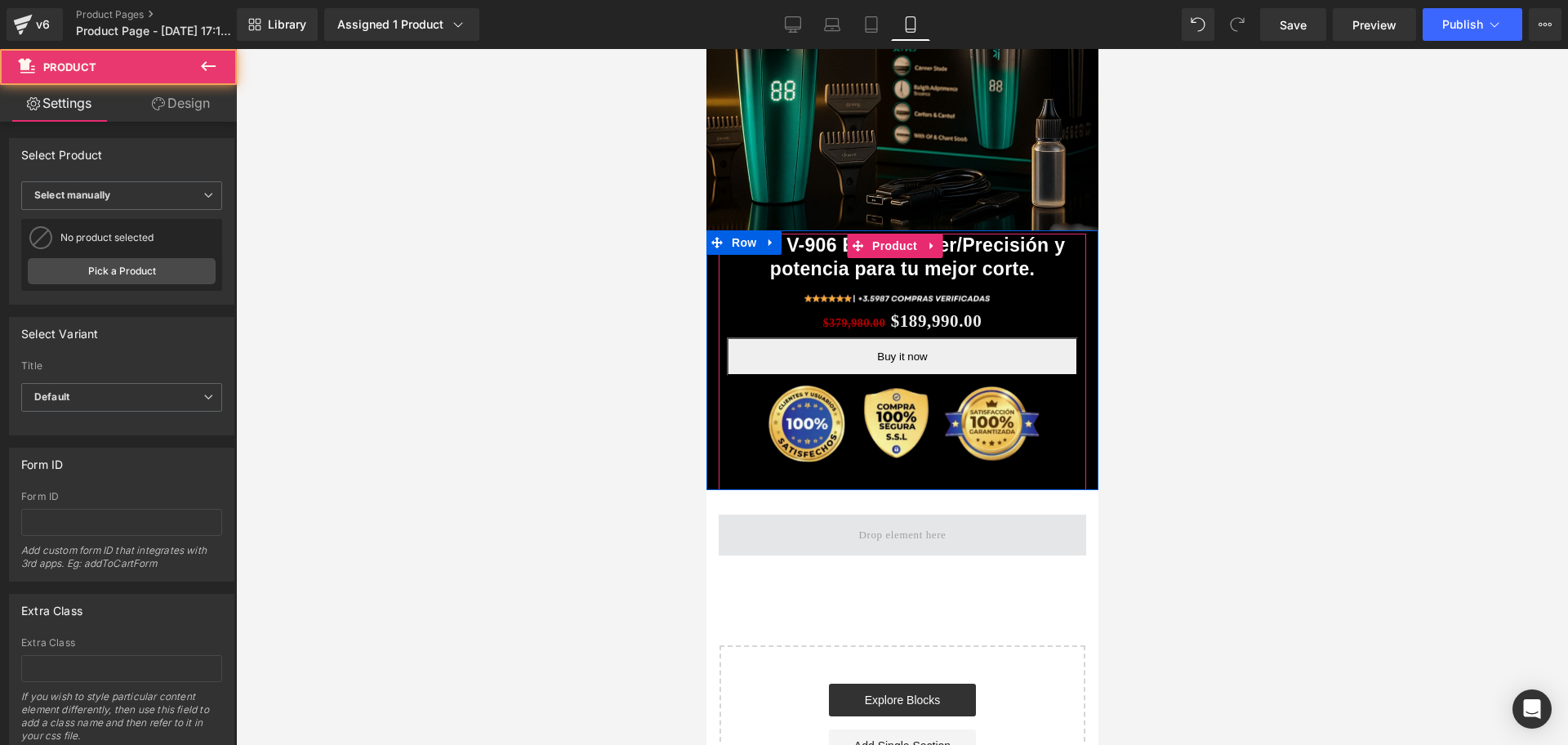
scroll to position [0, 295]
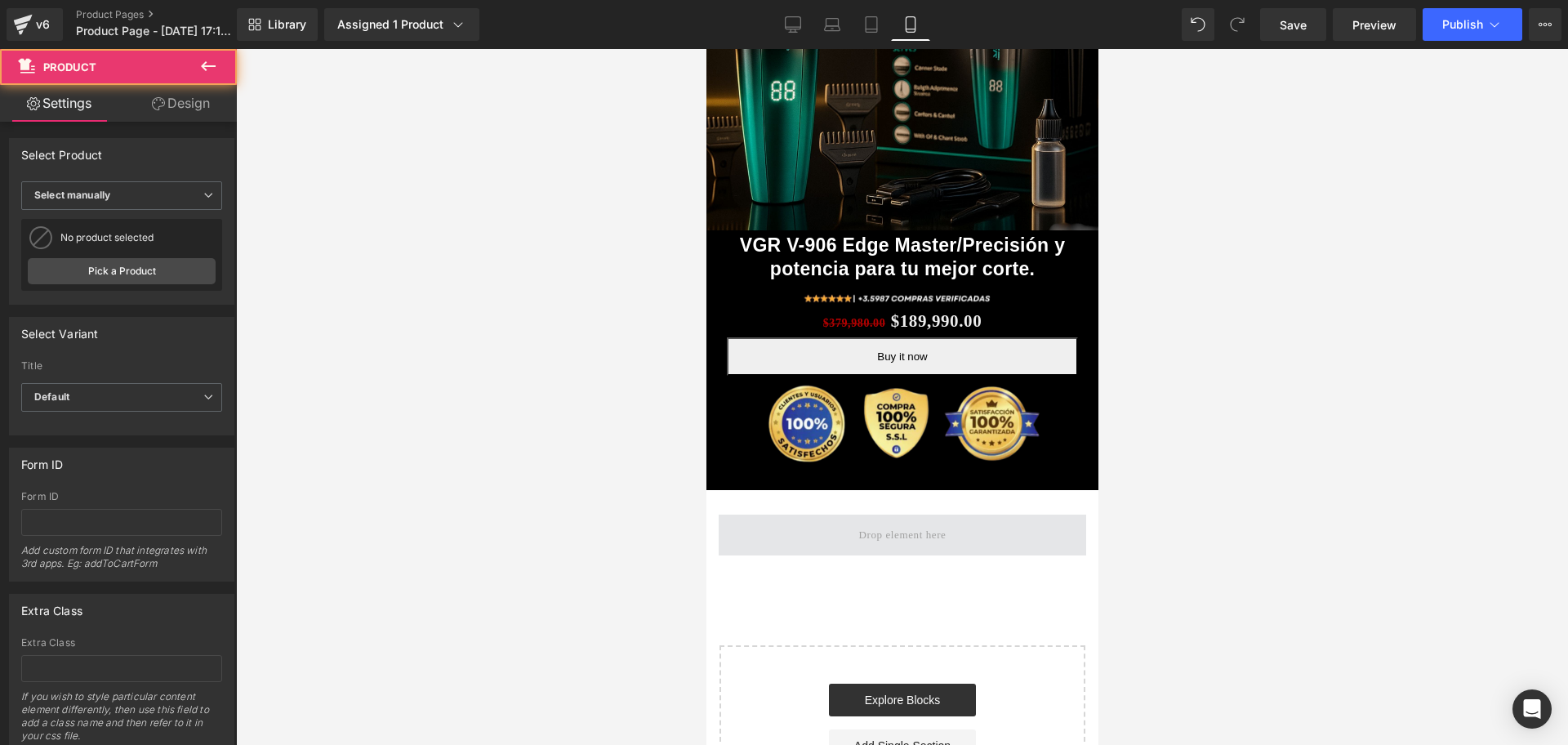
click at [918, 521] on span at bounding box center [902, 534] width 99 height 27
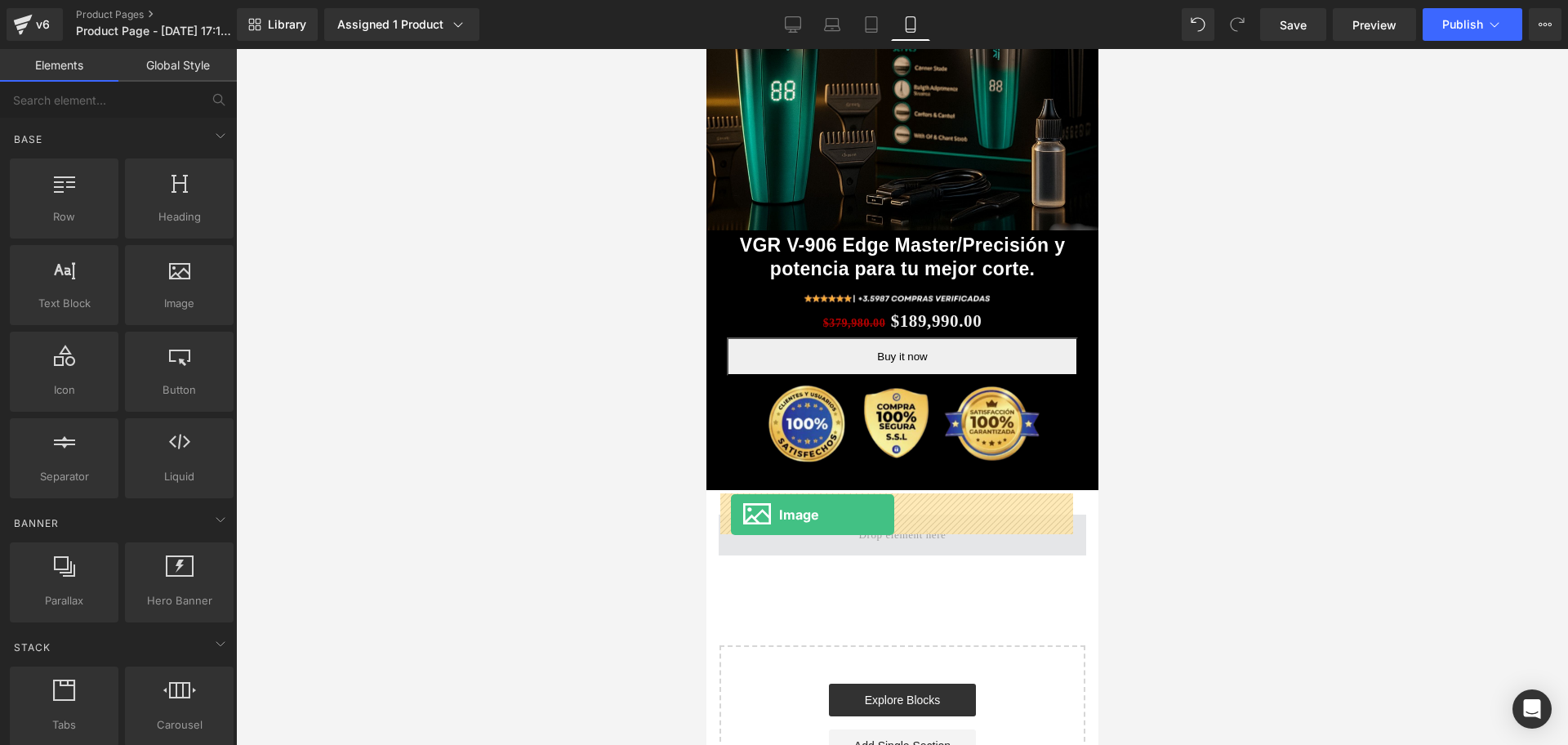
scroll to position [0, 590]
drag, startPoint x: 892, startPoint y: 331, endPoint x: 730, endPoint y: 515, distance: 245.2
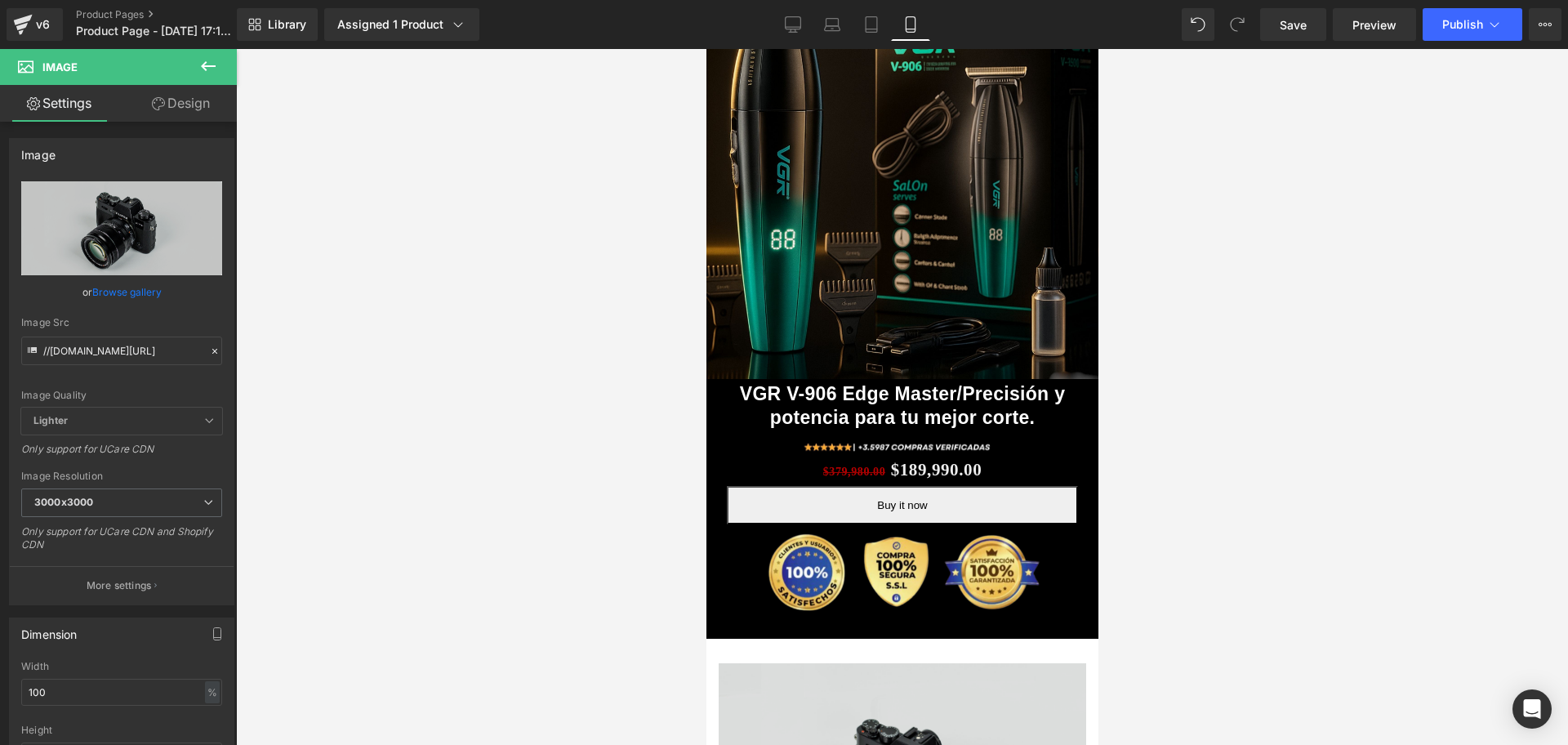
scroll to position [408, 0]
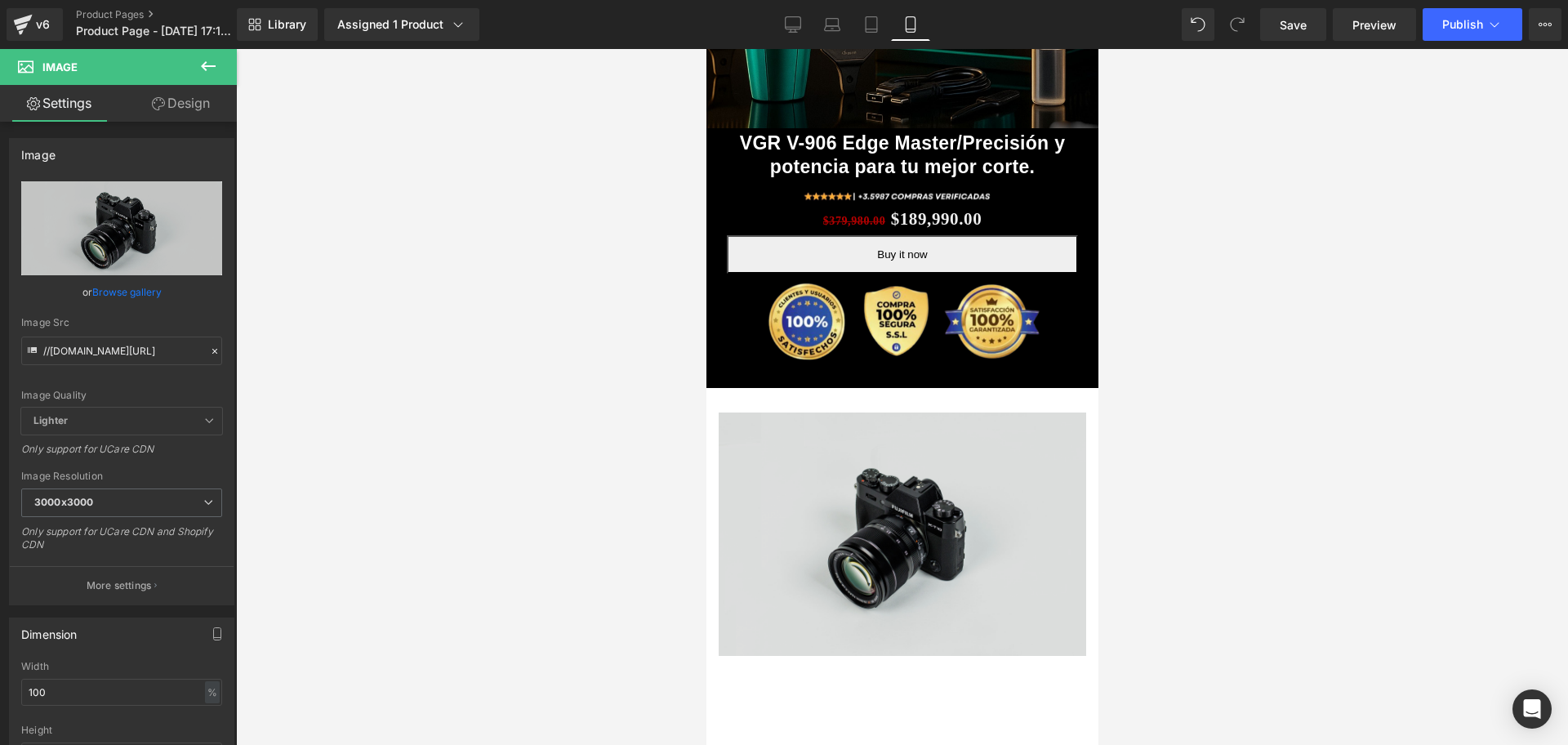
click at [863, 444] on img at bounding box center [901, 534] width 368 height 244
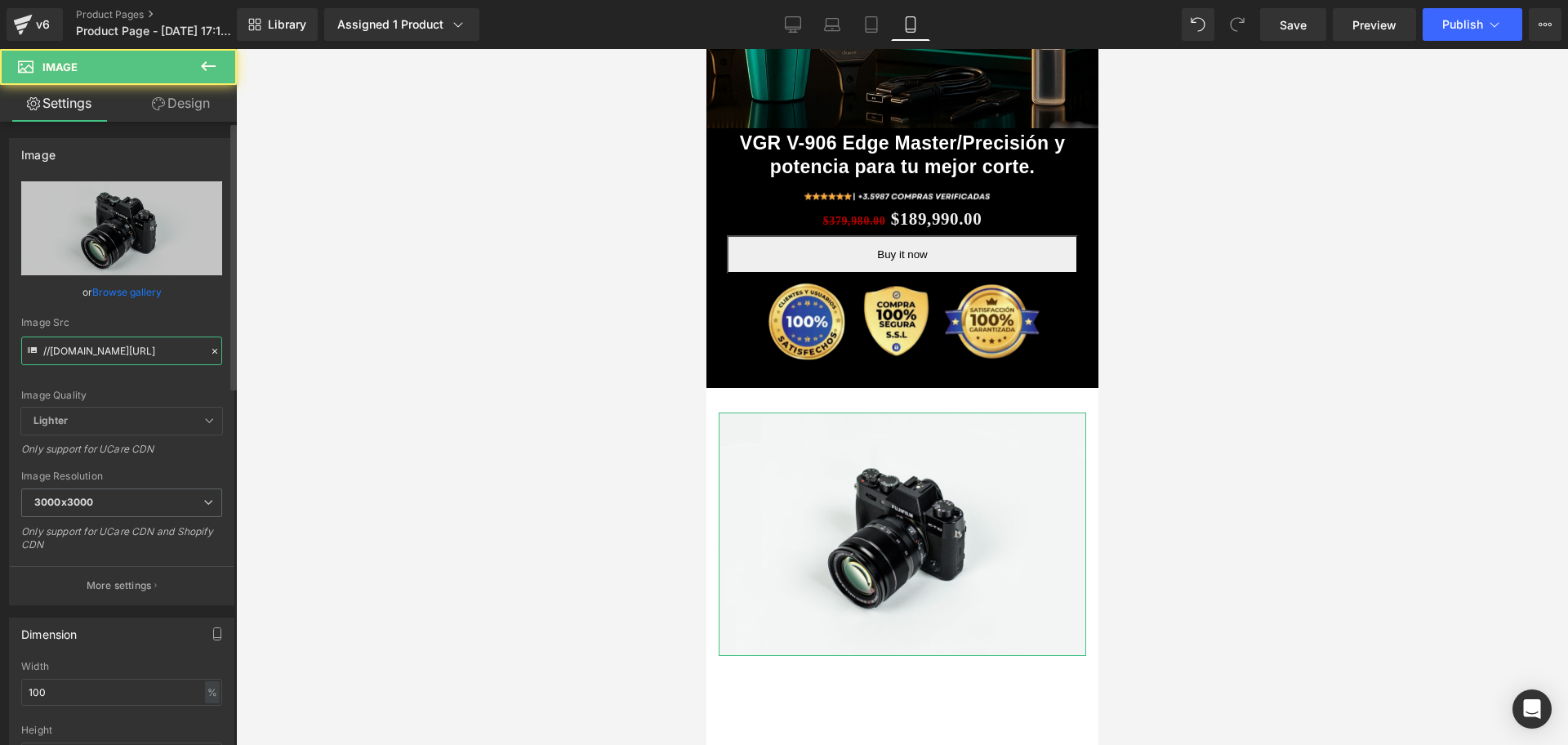
click at [121, 355] on input "//[DOMAIN_NAME][URL]" at bounding box center [121, 350] width 201 height 29
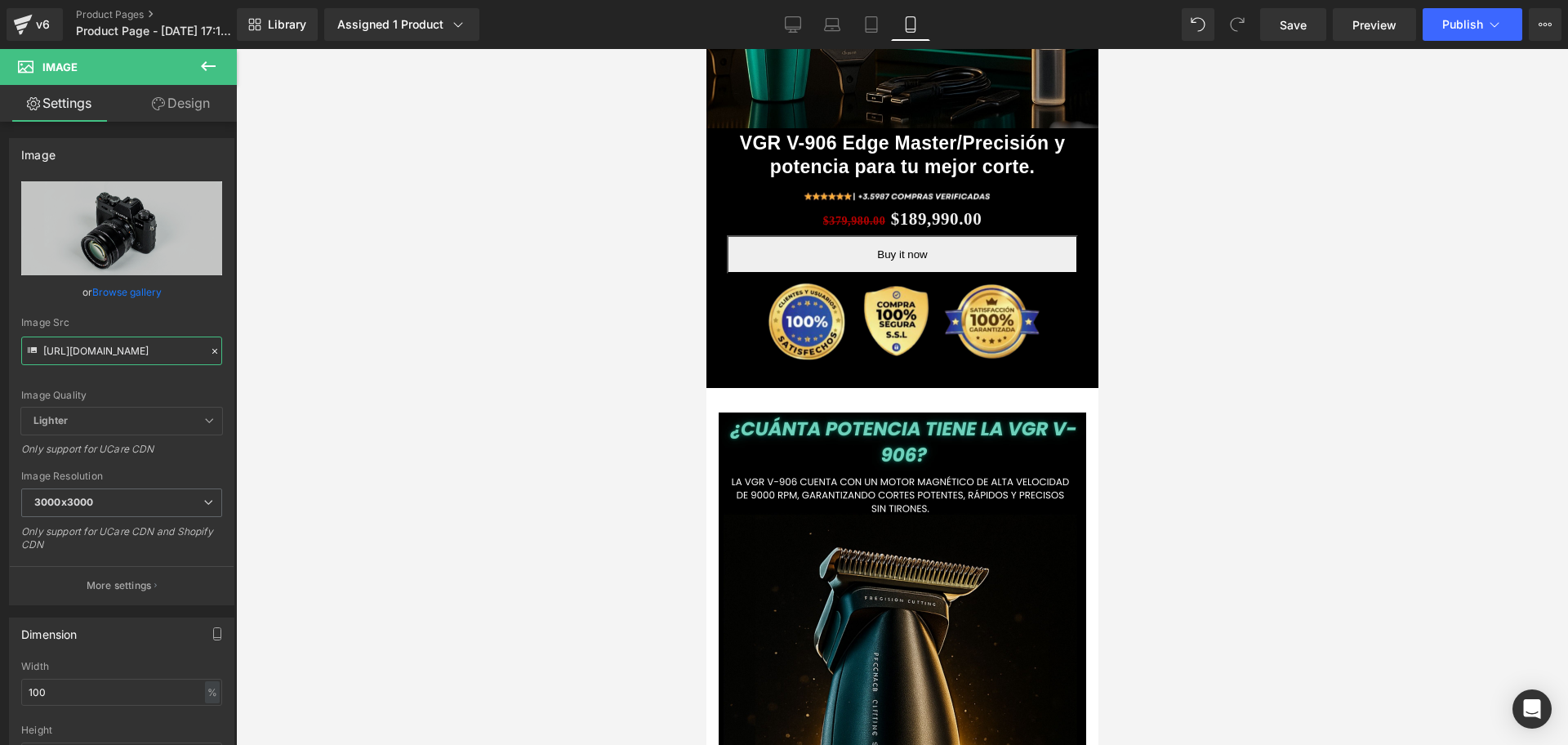
scroll to position [0, 590]
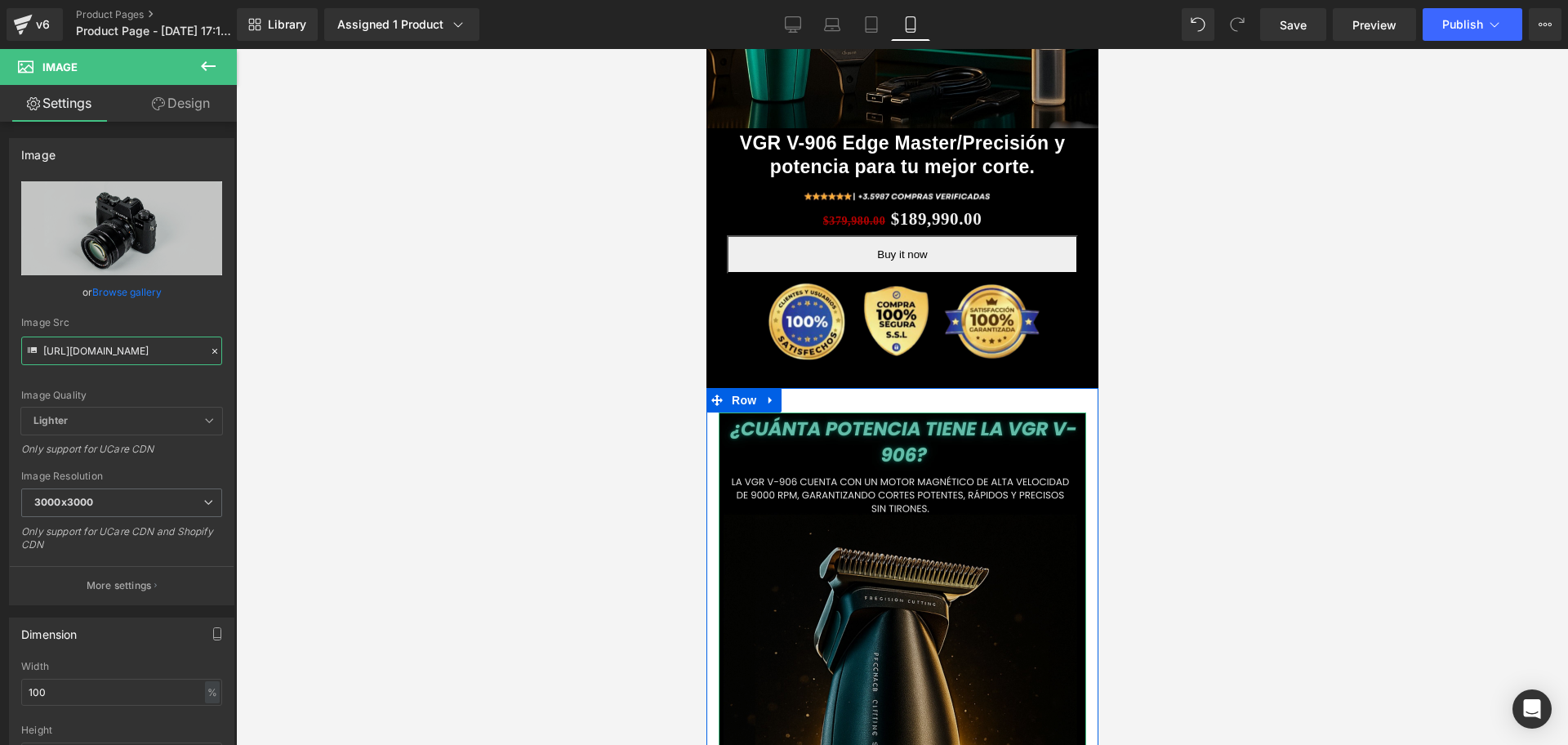
type input "[URL][DOMAIN_NAME]"
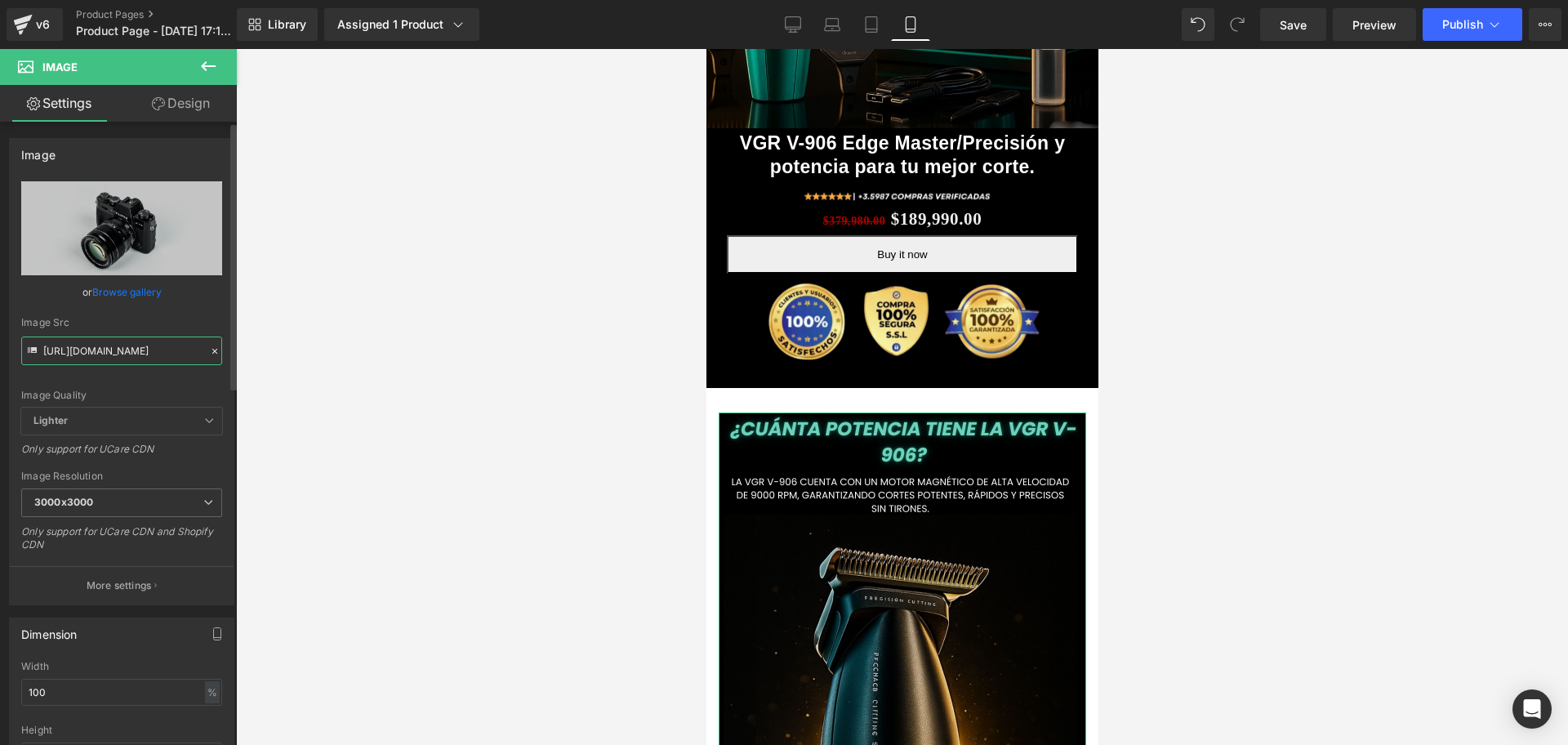
click at [123, 354] on input "[URL][DOMAIN_NAME]" at bounding box center [121, 350] width 201 height 29
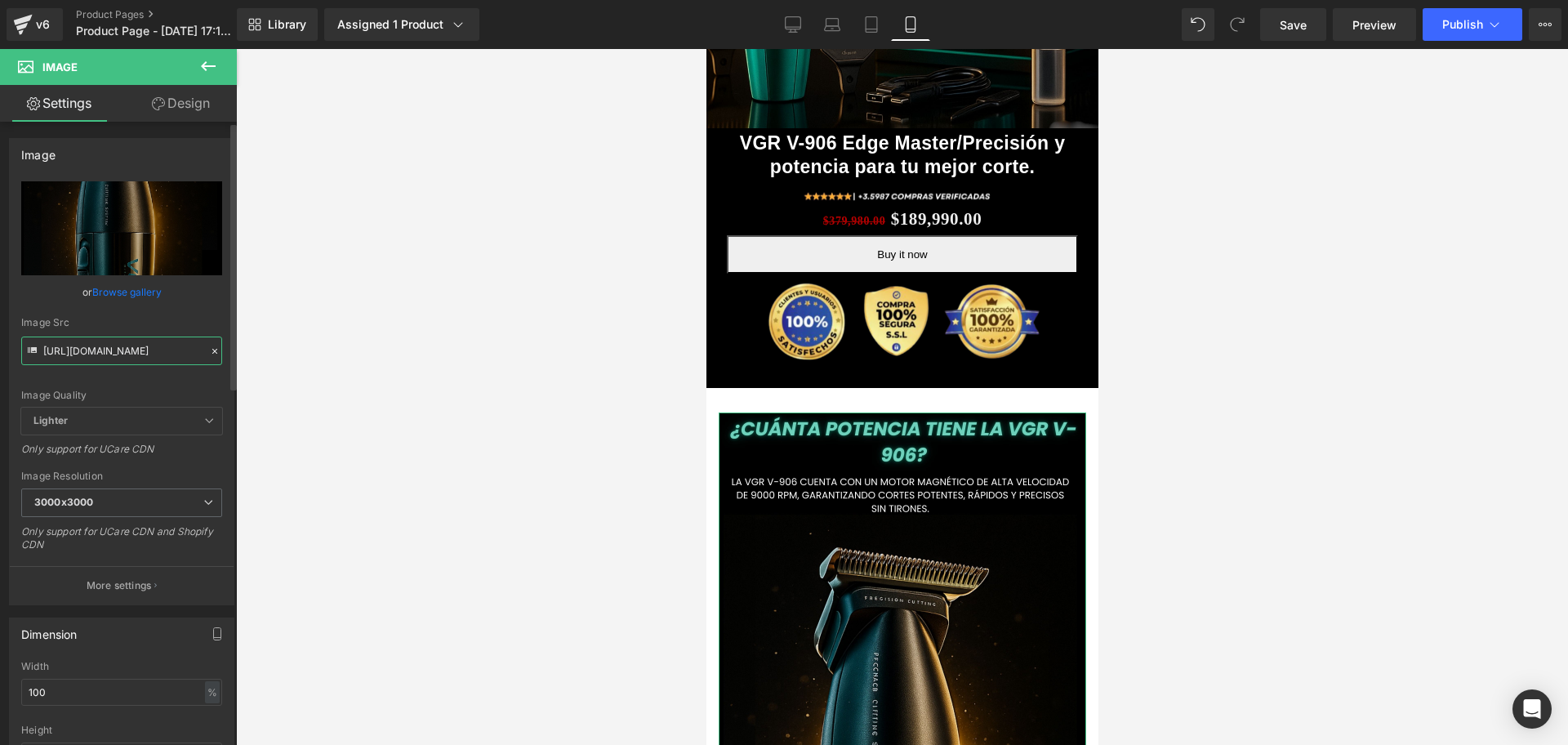
scroll to position [0, 885]
click at [123, 354] on input "[URL][DOMAIN_NAME]" at bounding box center [121, 350] width 201 height 29
click at [1567, 415] on div at bounding box center [902, 396] width 1333 height 695
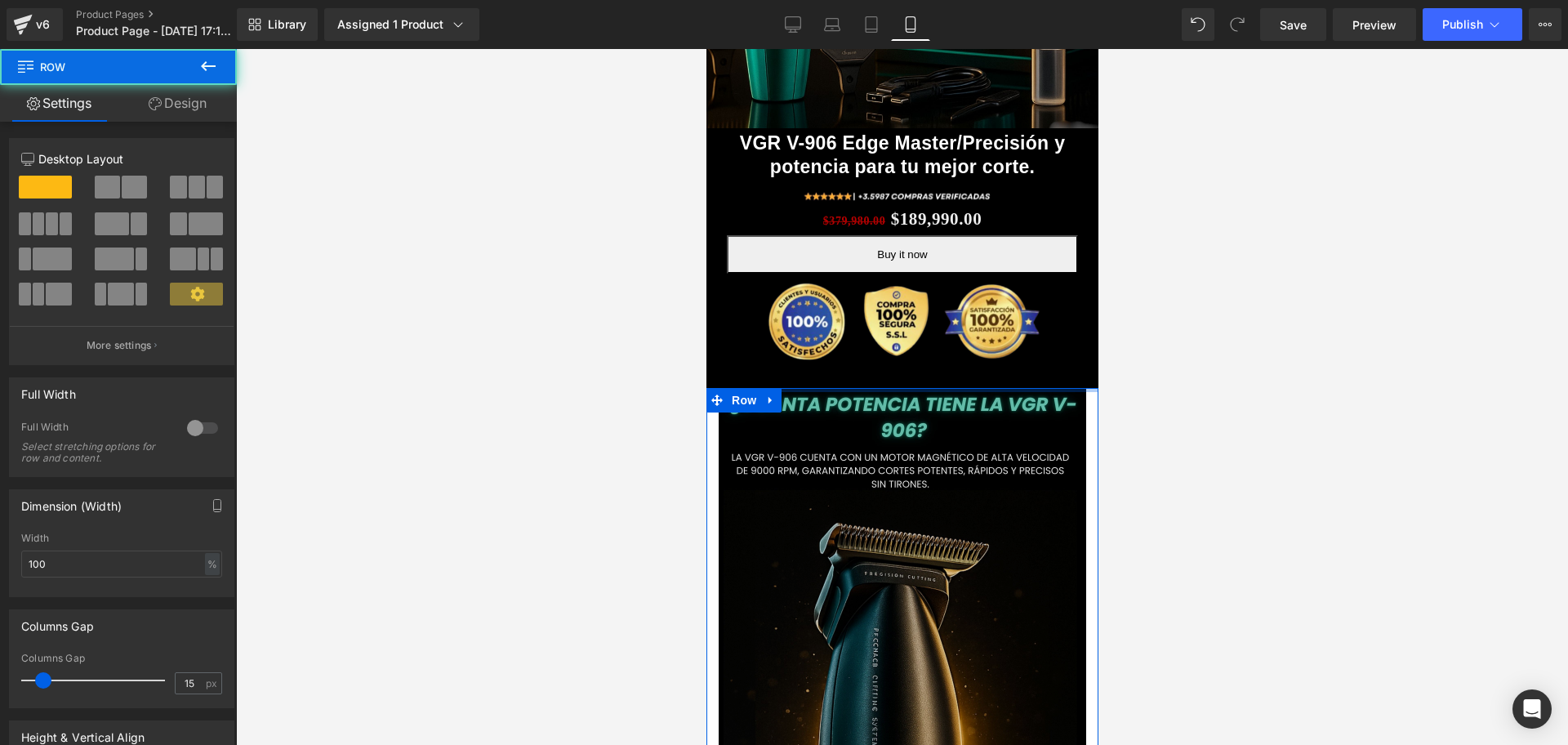
drag, startPoint x: 954, startPoint y: 379, endPoint x: 762, endPoint y: 478, distance: 216.0
click at [958, 347] on div "Image Row VGR V-906 Edge Master/Precisión y potencia para tu mejor corte. (P) T…" at bounding box center [901, 545] width 392 height 1694
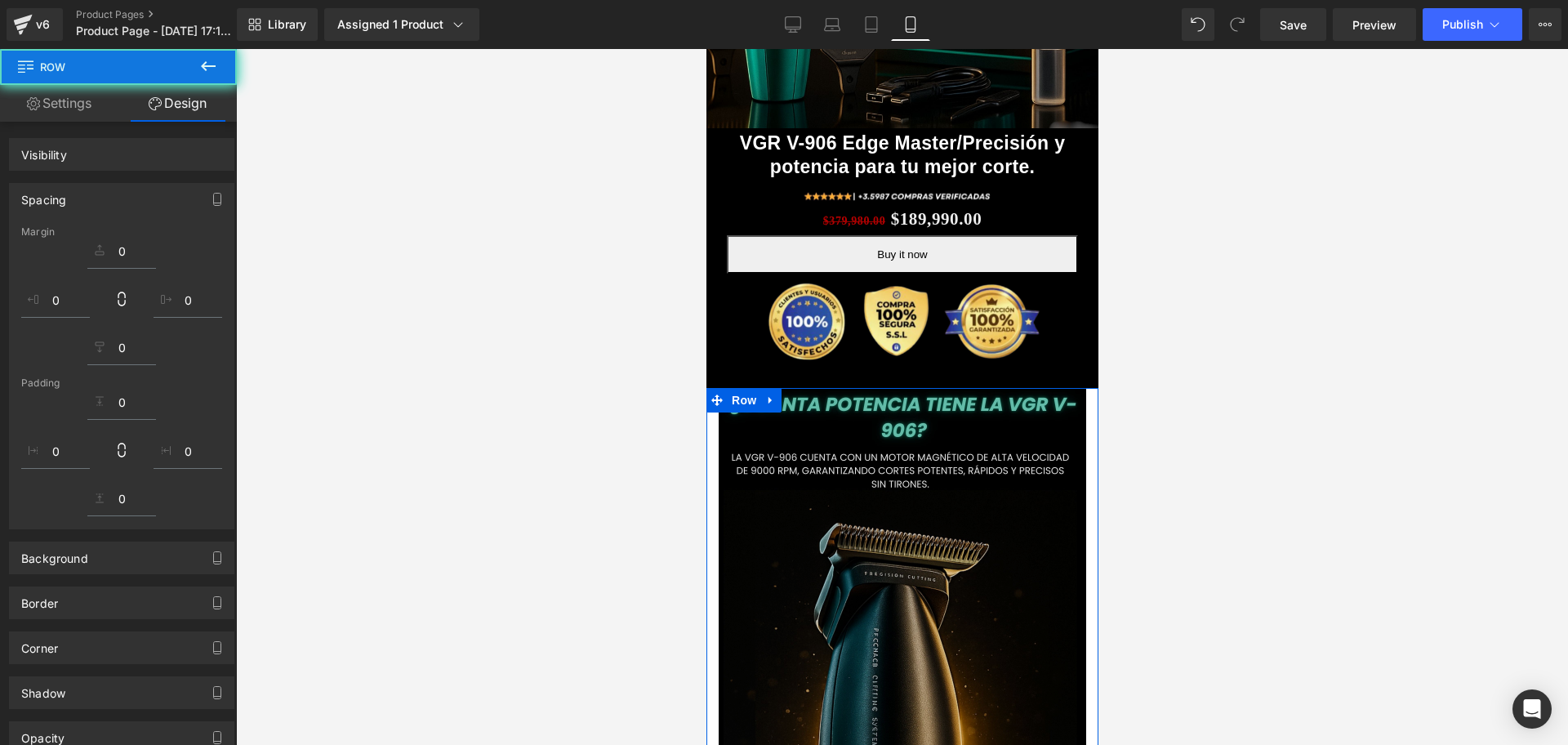
click at [864, 482] on img at bounding box center [901, 756] width 368 height 735
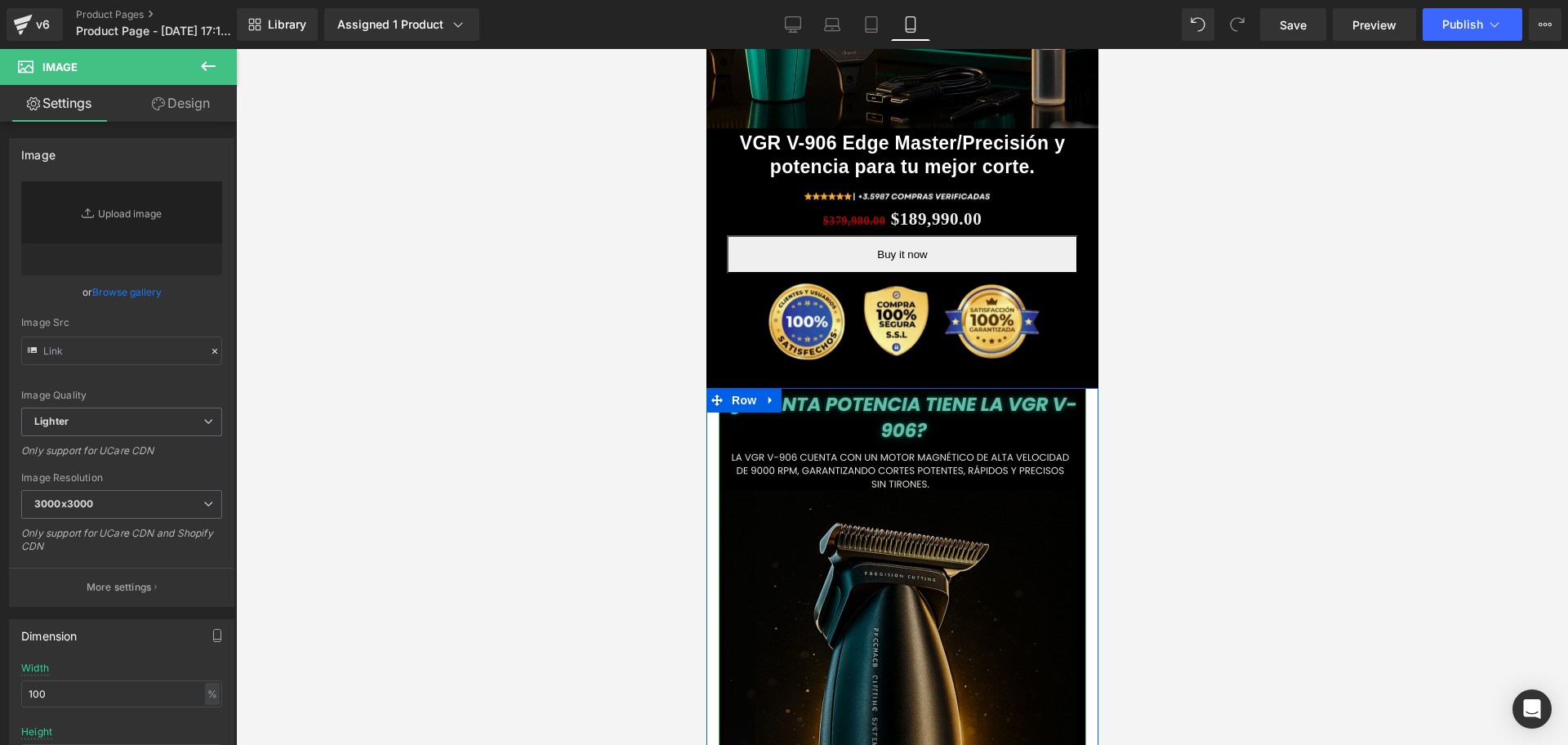
scroll to position [817, 0]
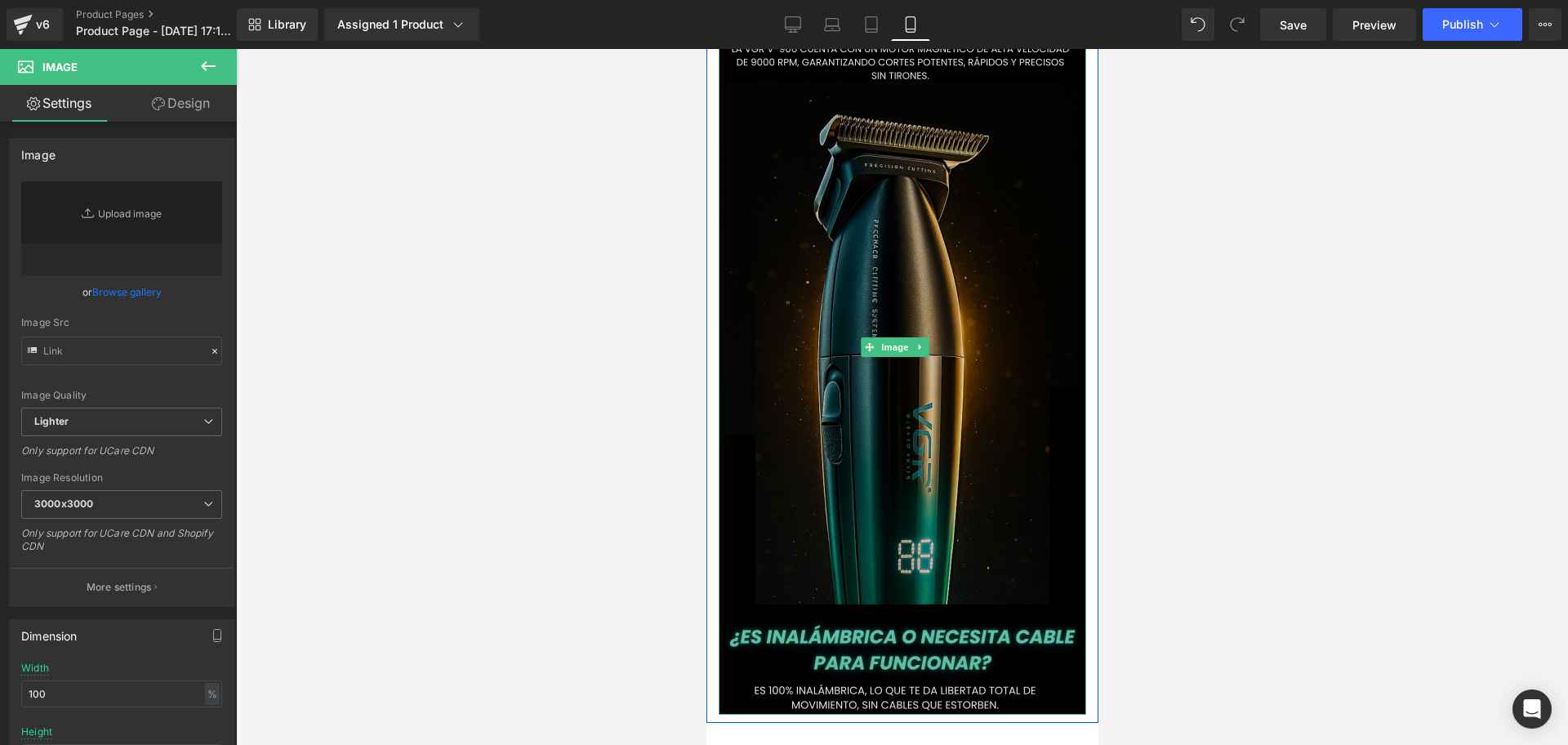
type input "[URL][DOMAIN_NAME]"
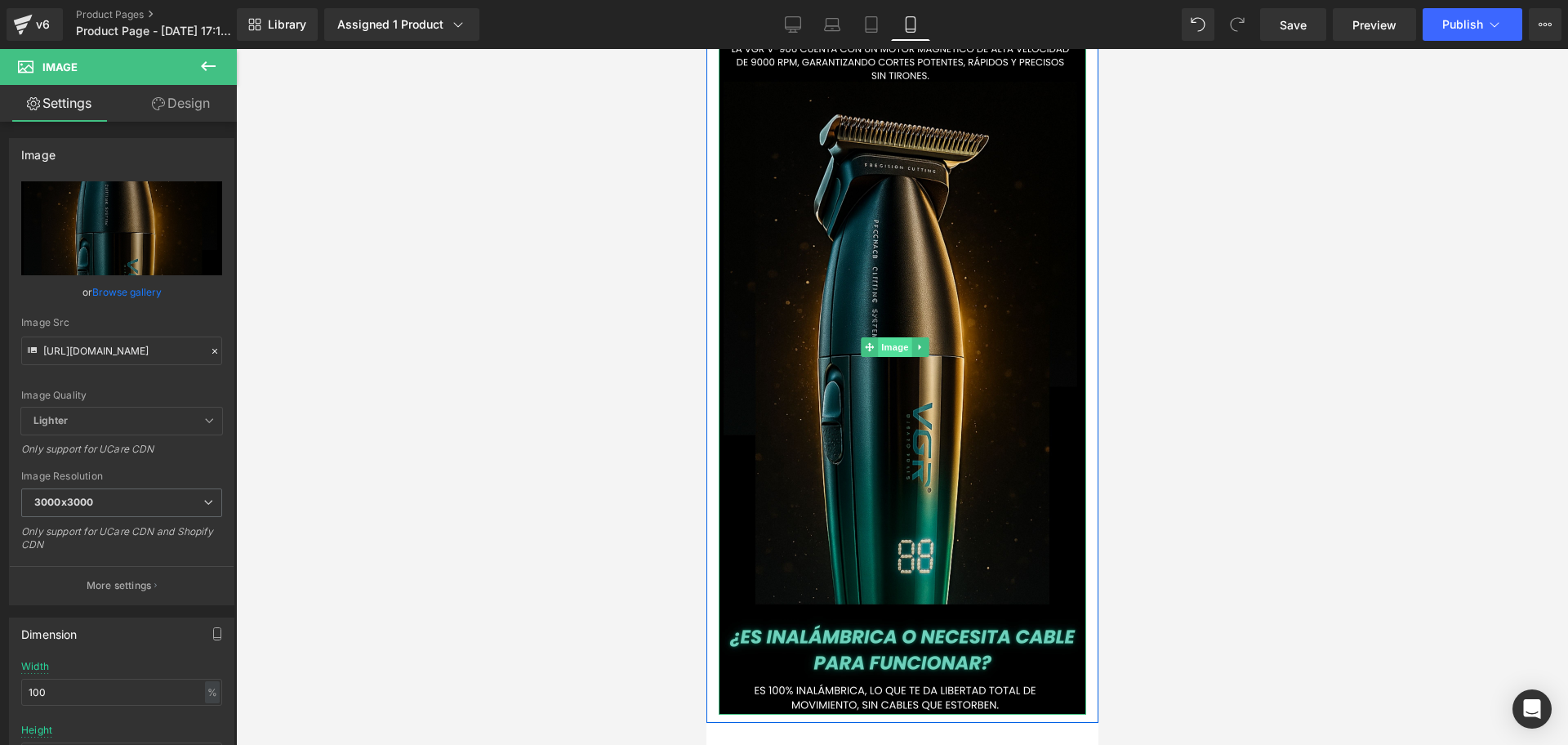
click at [887, 337] on span "Image" at bounding box center [895, 347] width 35 height 20
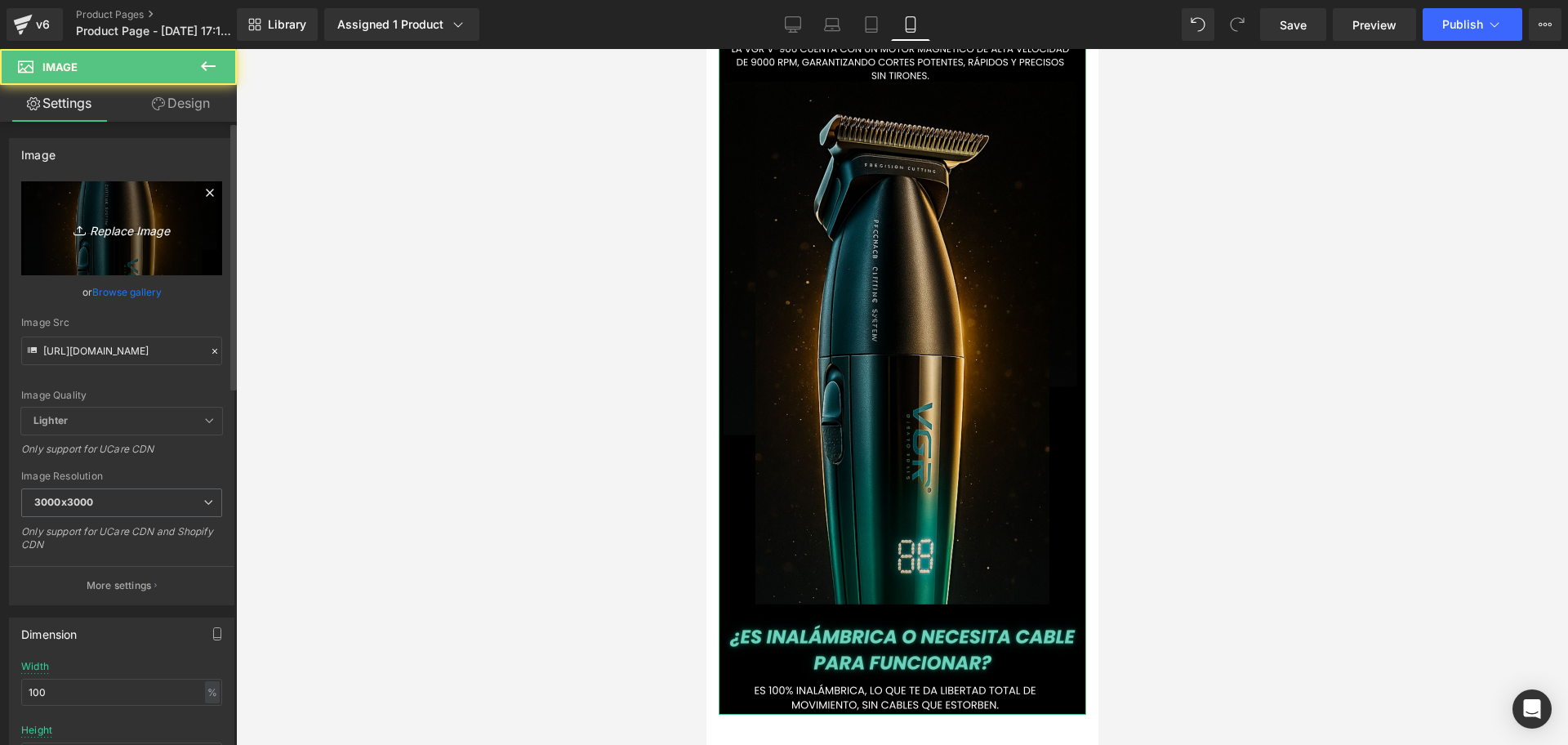
scroll to position [0, 295]
click at [165, 113] on link "Design" at bounding box center [180, 103] width 118 height 36
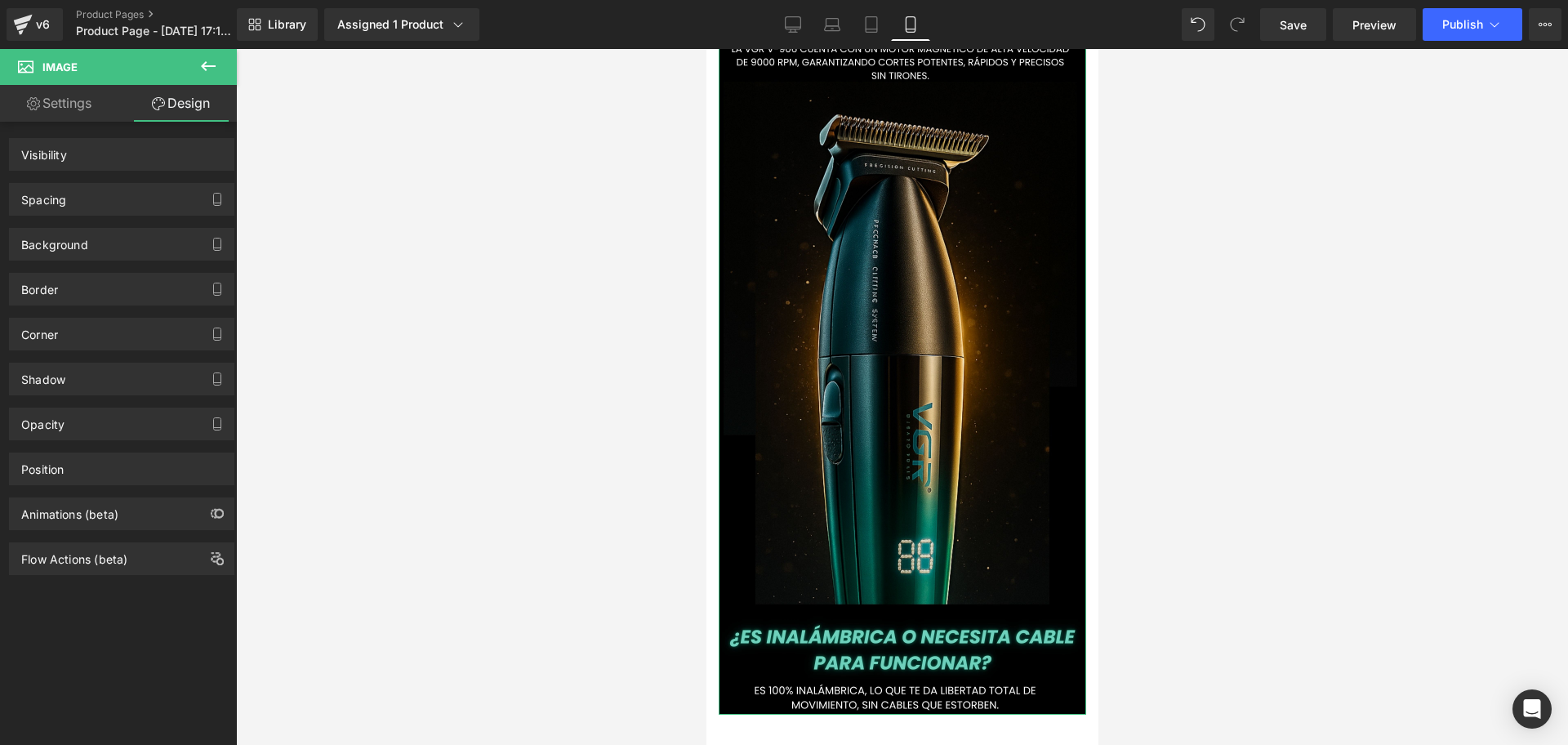
click at [93, 199] on div "Spacing" at bounding box center [121, 199] width 224 height 31
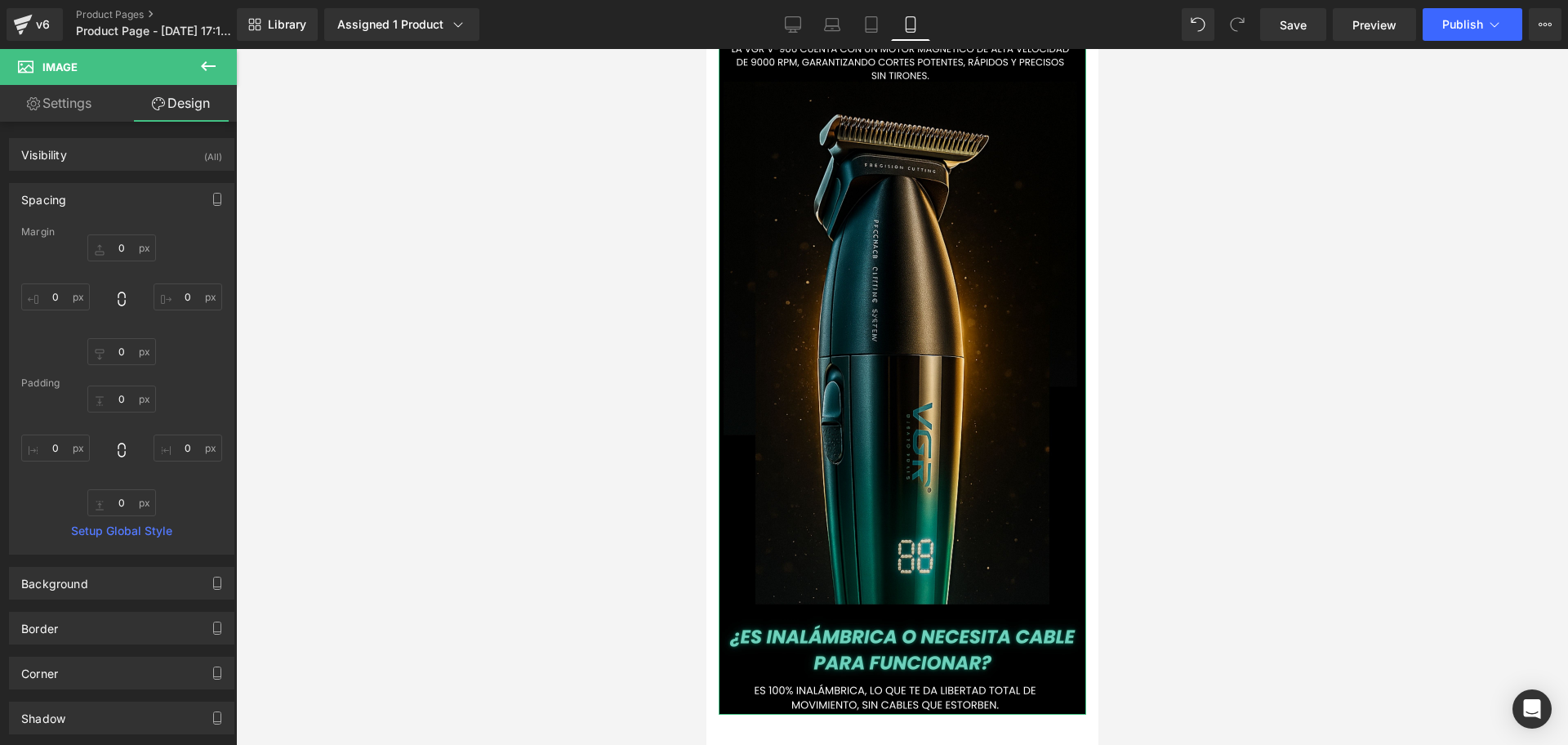
type input "0"
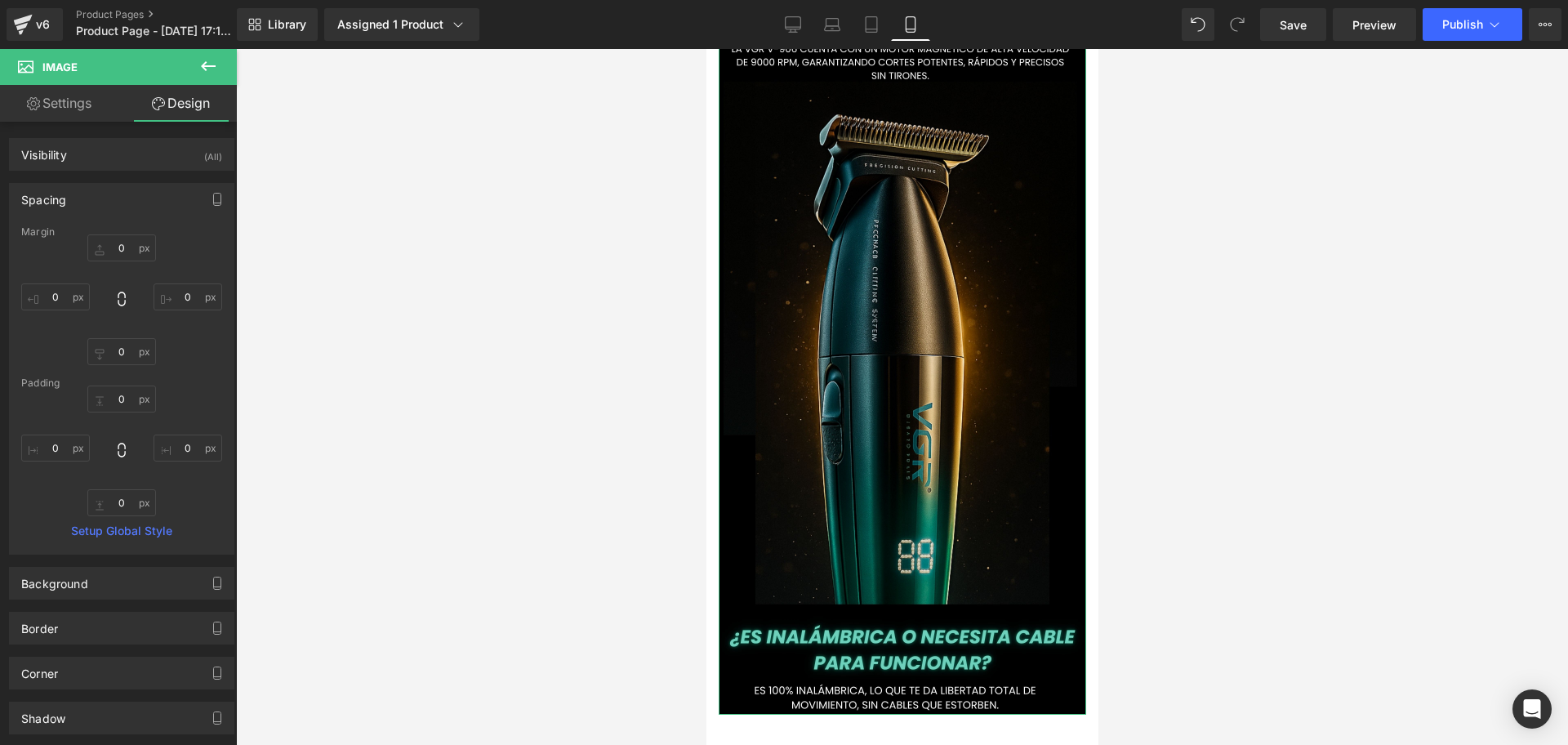
type input "0"
click at [52, 286] on input "0" at bounding box center [55, 297] width 69 height 27
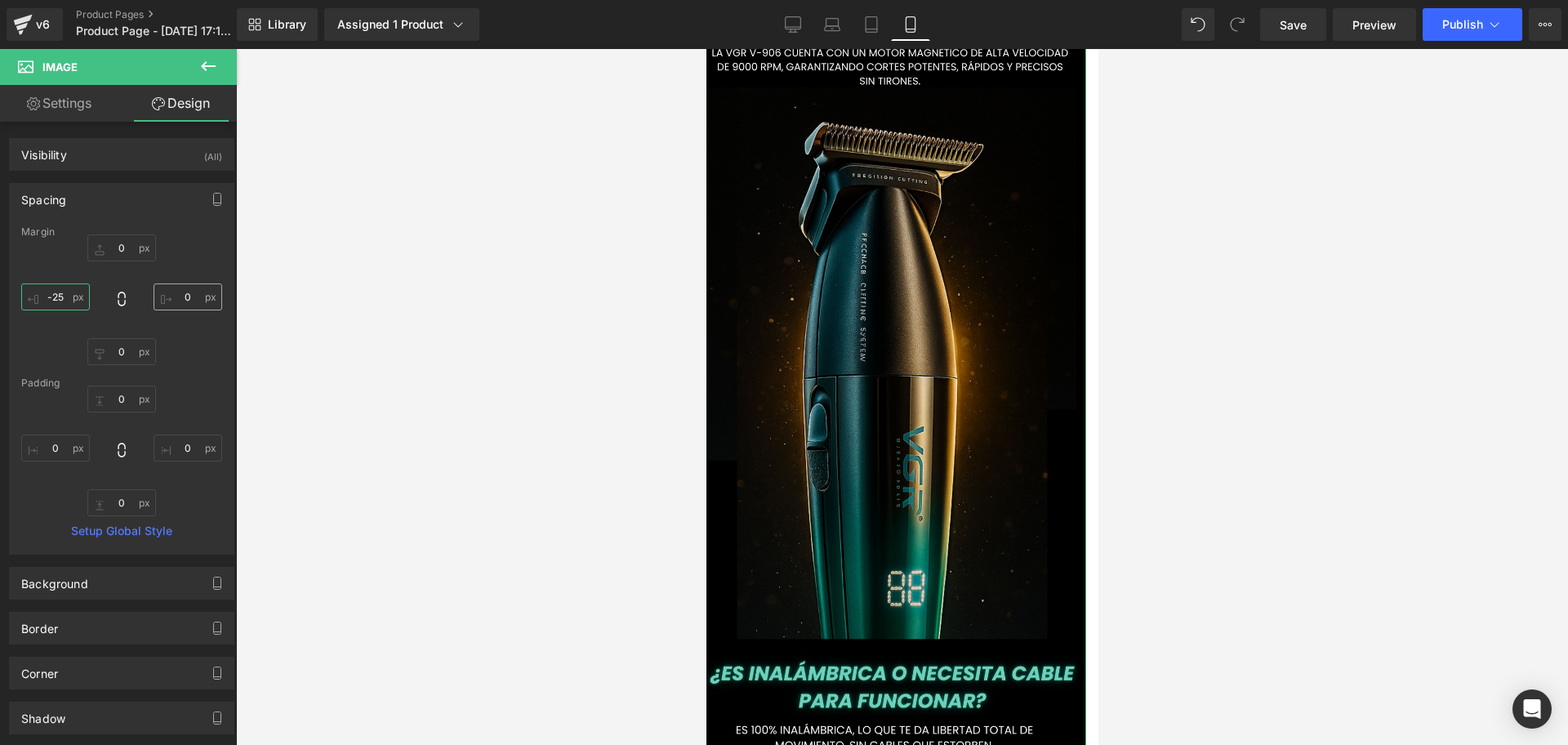
type input "-25"
click at [179, 298] on input "0" at bounding box center [188, 297] width 69 height 27
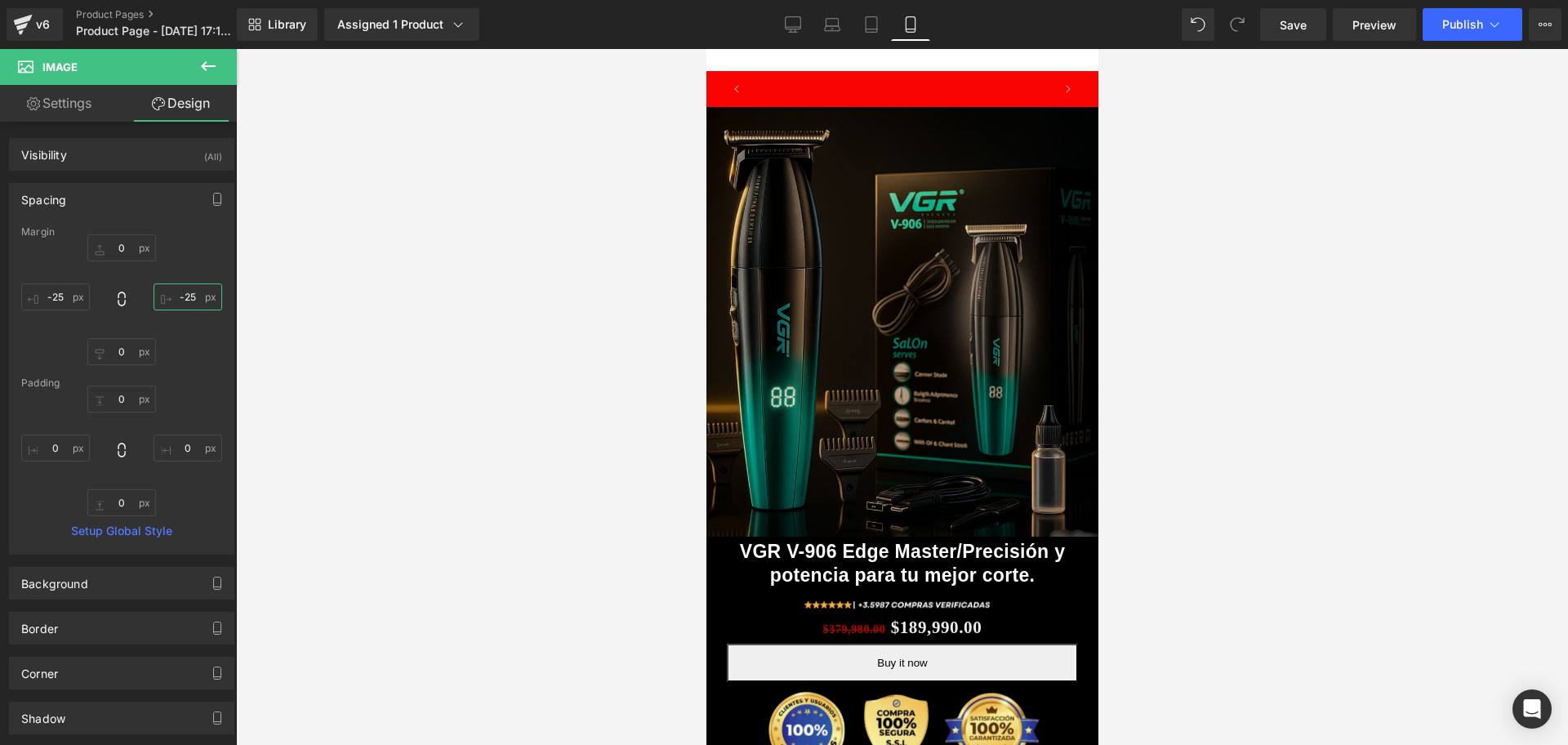
scroll to position [0, 295]
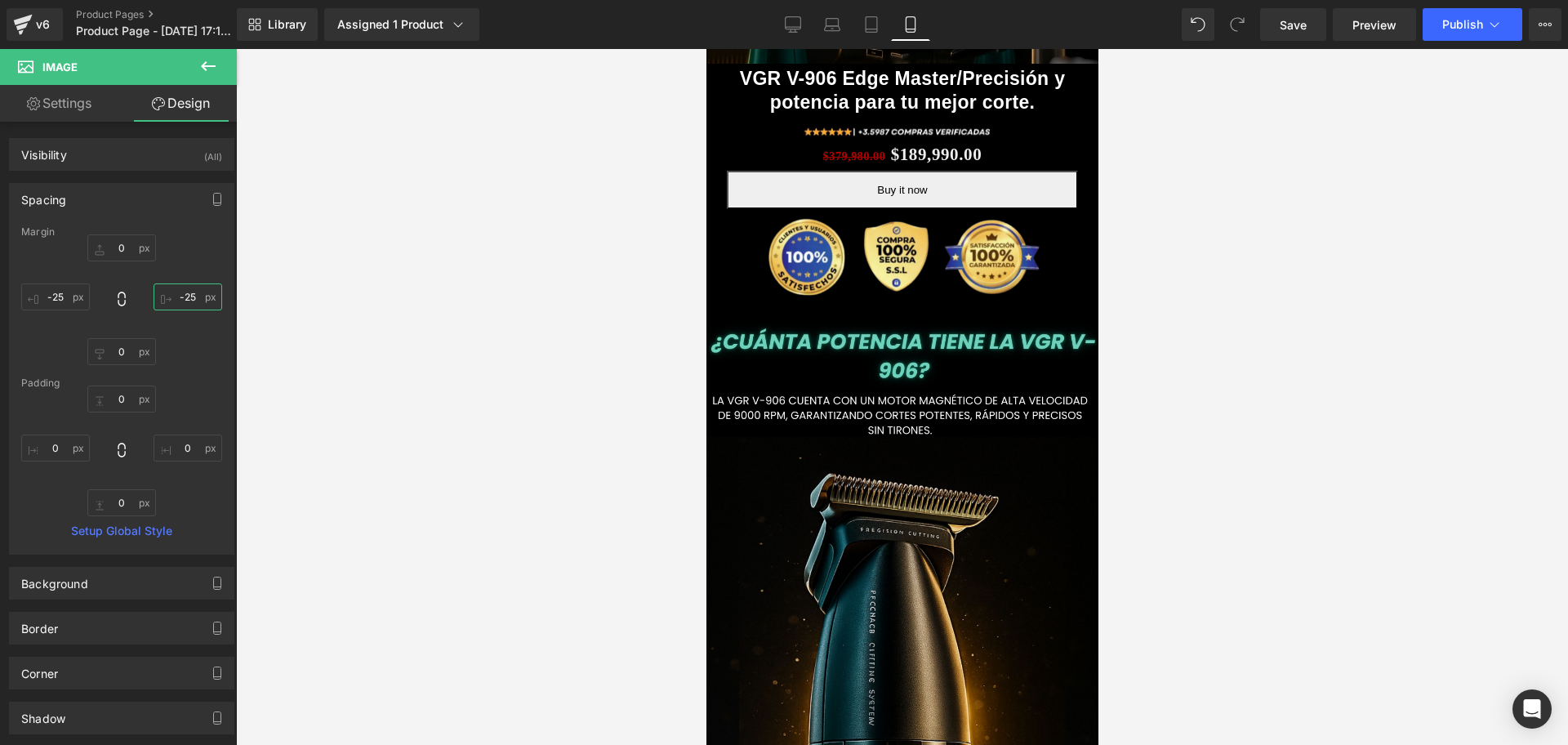
type input "-25"
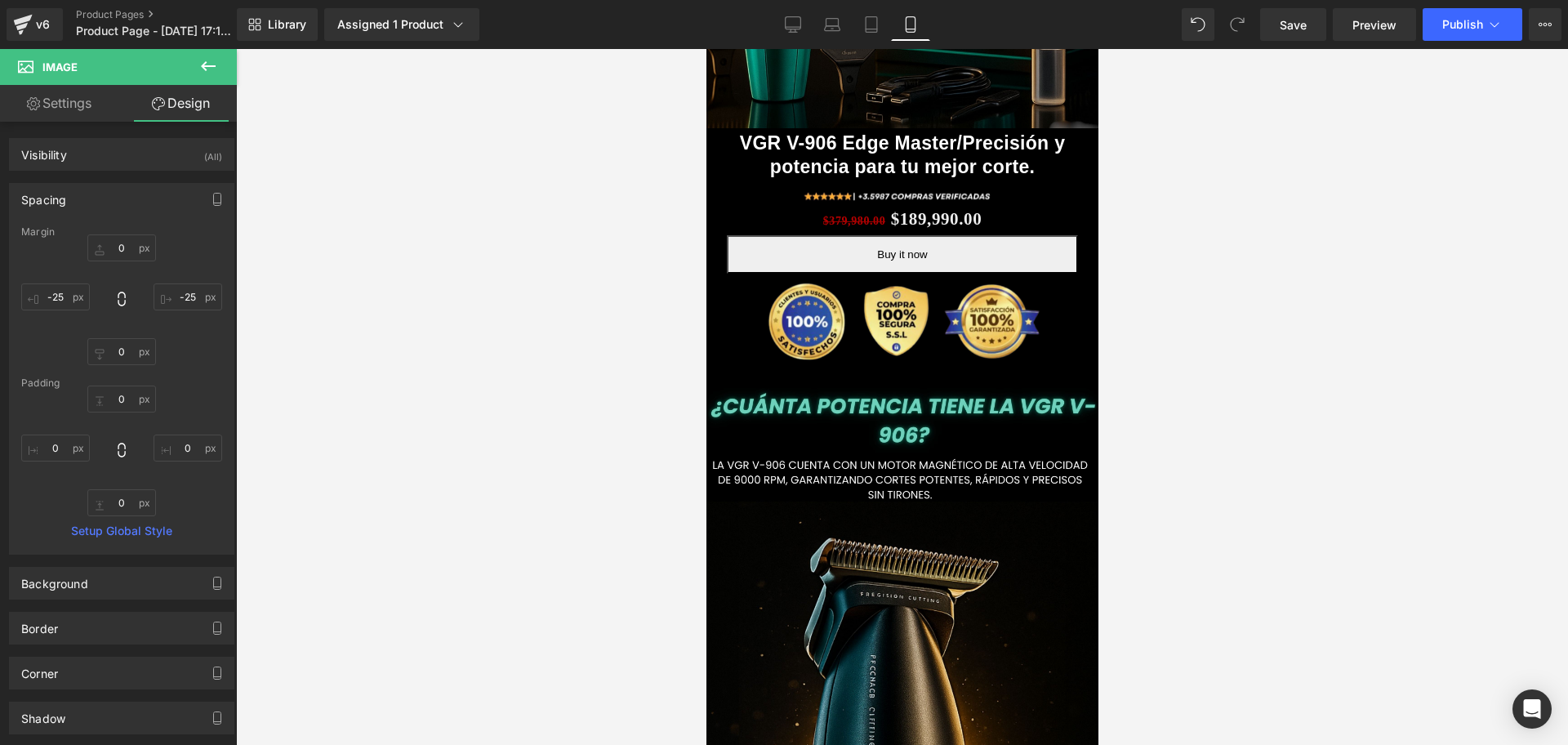
click at [1295, 477] on div at bounding box center [902, 396] width 1333 height 695
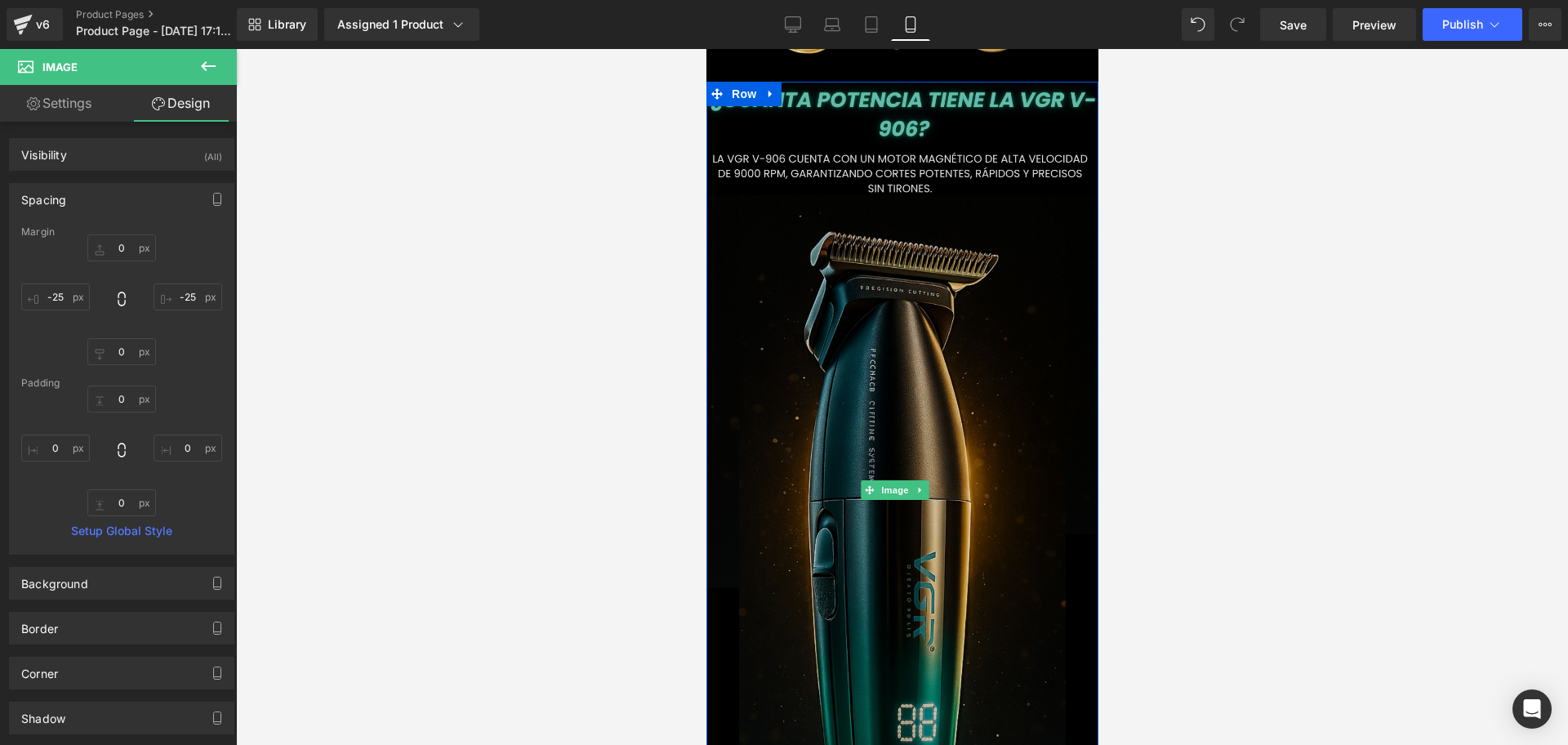
scroll to position [1123, 0]
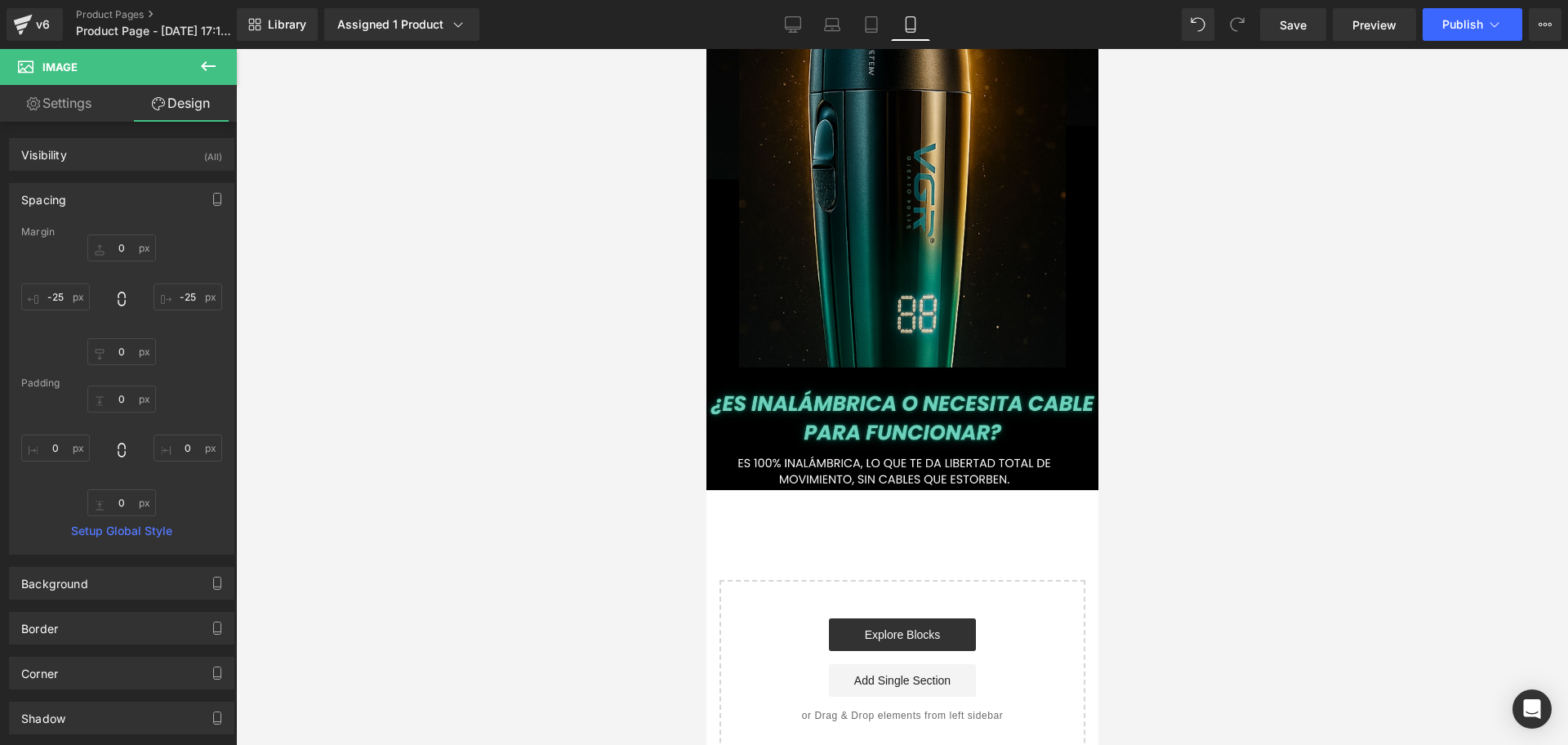
click at [221, 72] on button at bounding box center [208, 67] width 57 height 36
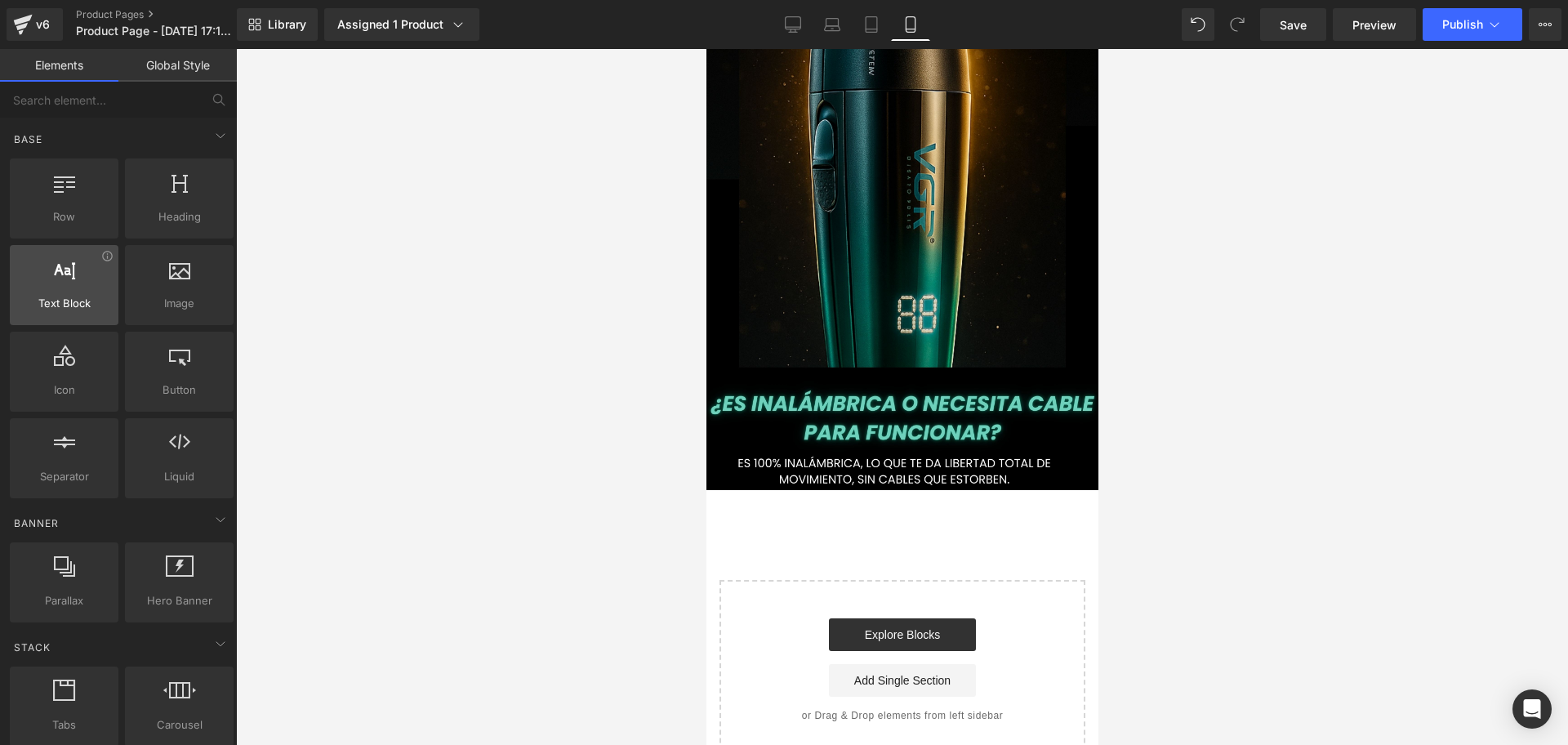
scroll to position [0, 885]
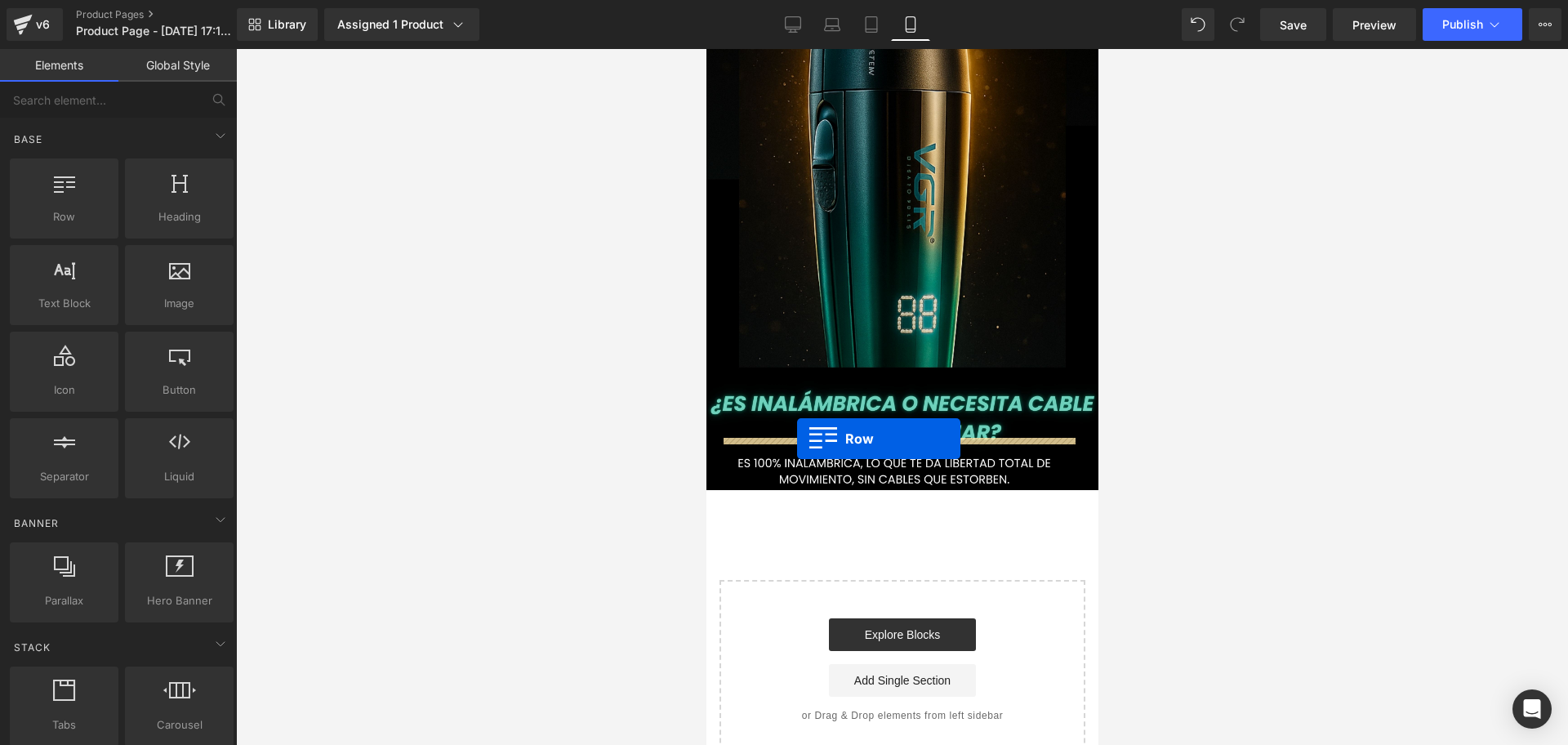
drag, startPoint x: 1126, startPoint y: 465, endPoint x: 796, endPoint y: 439, distance: 331.0
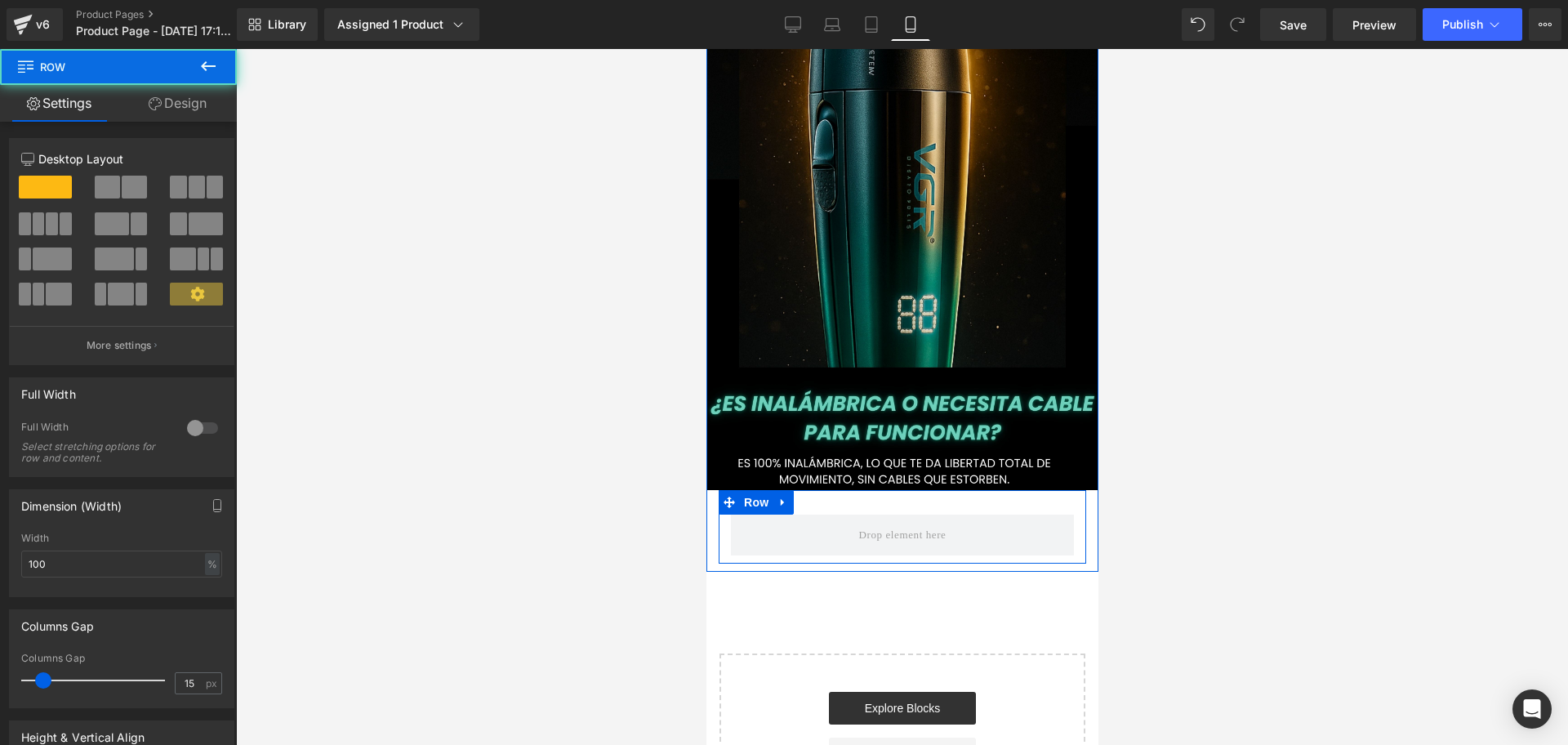
scroll to position [0, 0]
click at [786, 490] on link at bounding box center [782, 502] width 21 height 25
click at [824, 496] on icon at bounding box center [825, 502] width 12 height 12
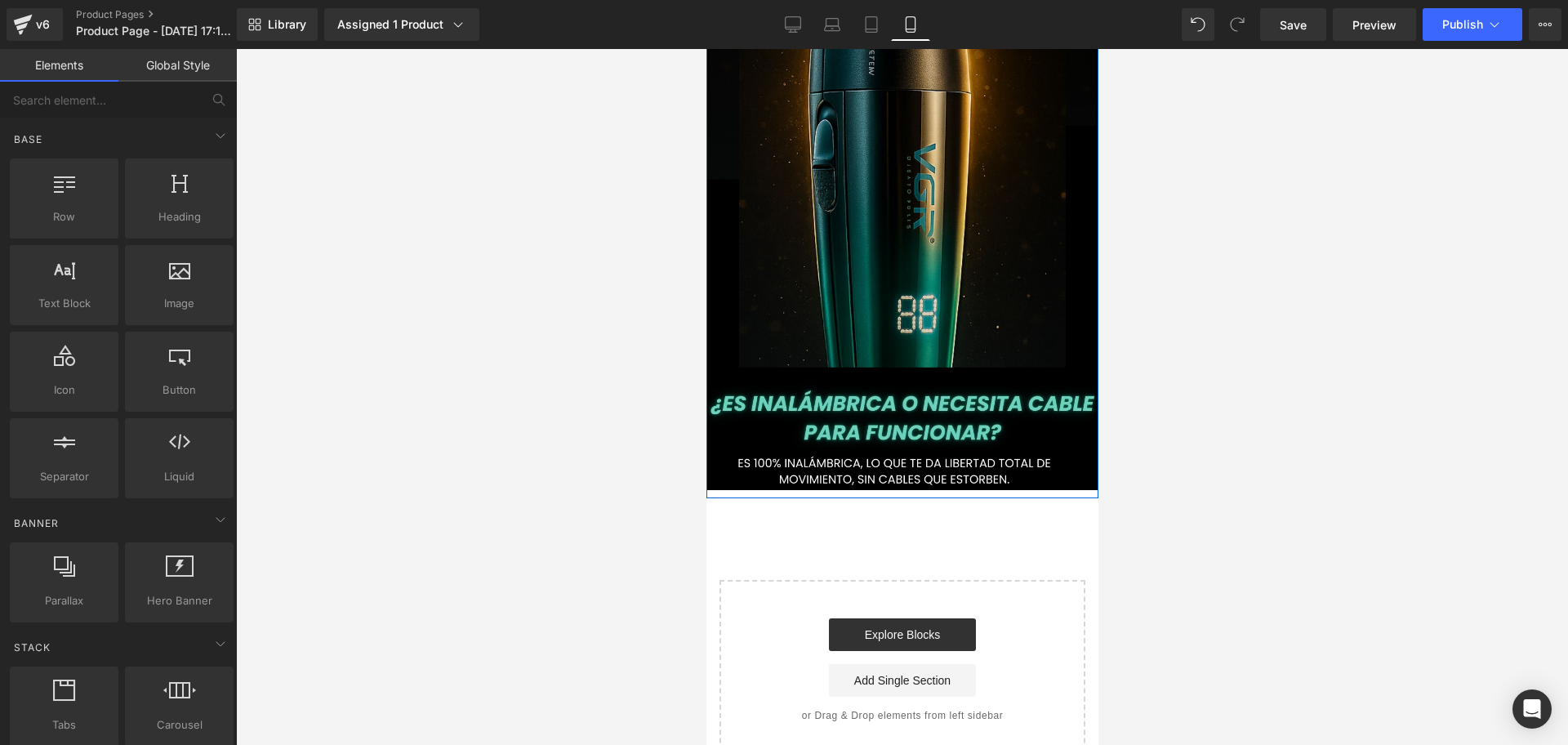
scroll to position [0, 295]
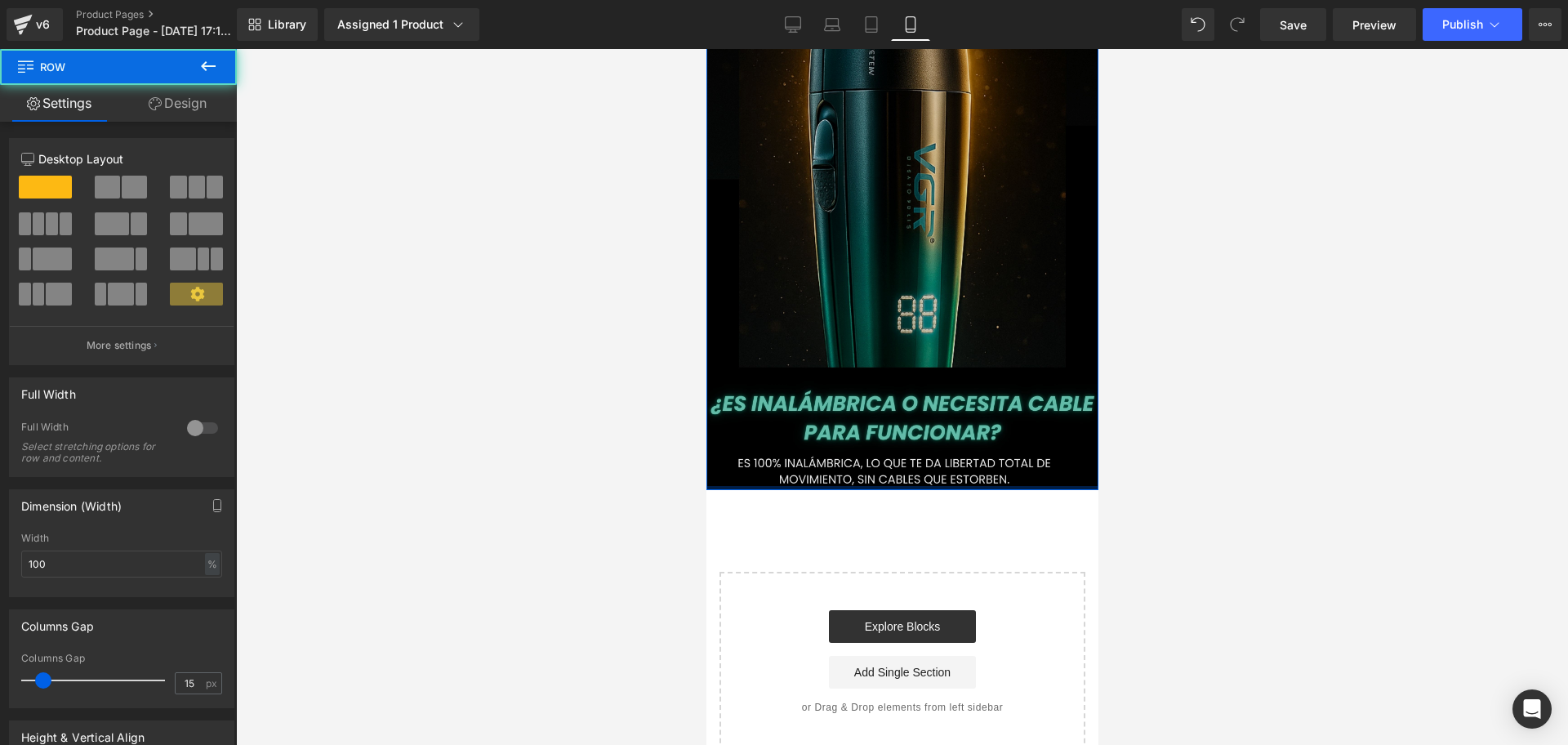
drag, startPoint x: 926, startPoint y: 439, endPoint x: 927, endPoint y: 428, distance: 11.0
click at [927, 428] on div "Image Row" at bounding box center [901, 81] width 392 height 817
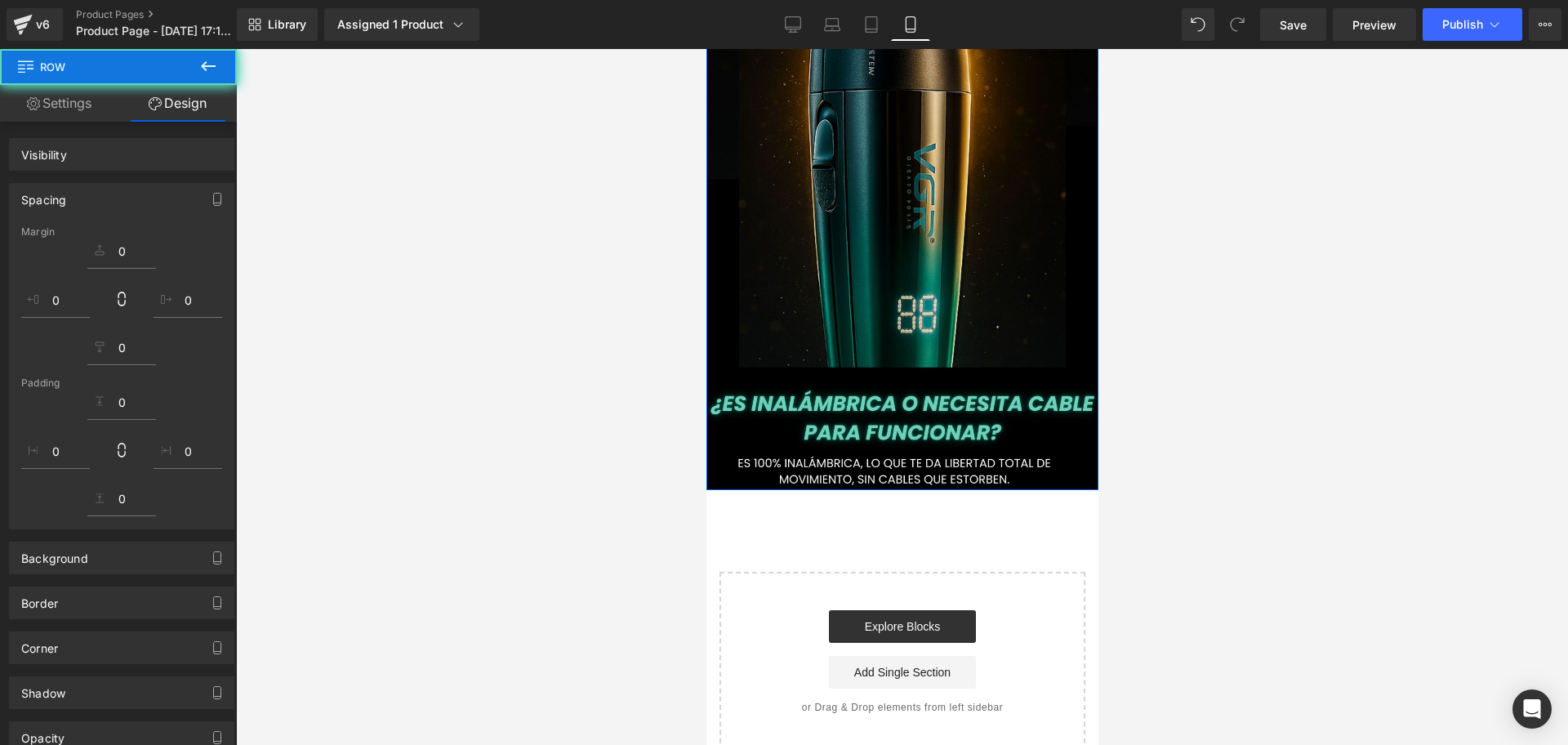
click at [202, 59] on icon at bounding box center [208, 66] width 20 height 20
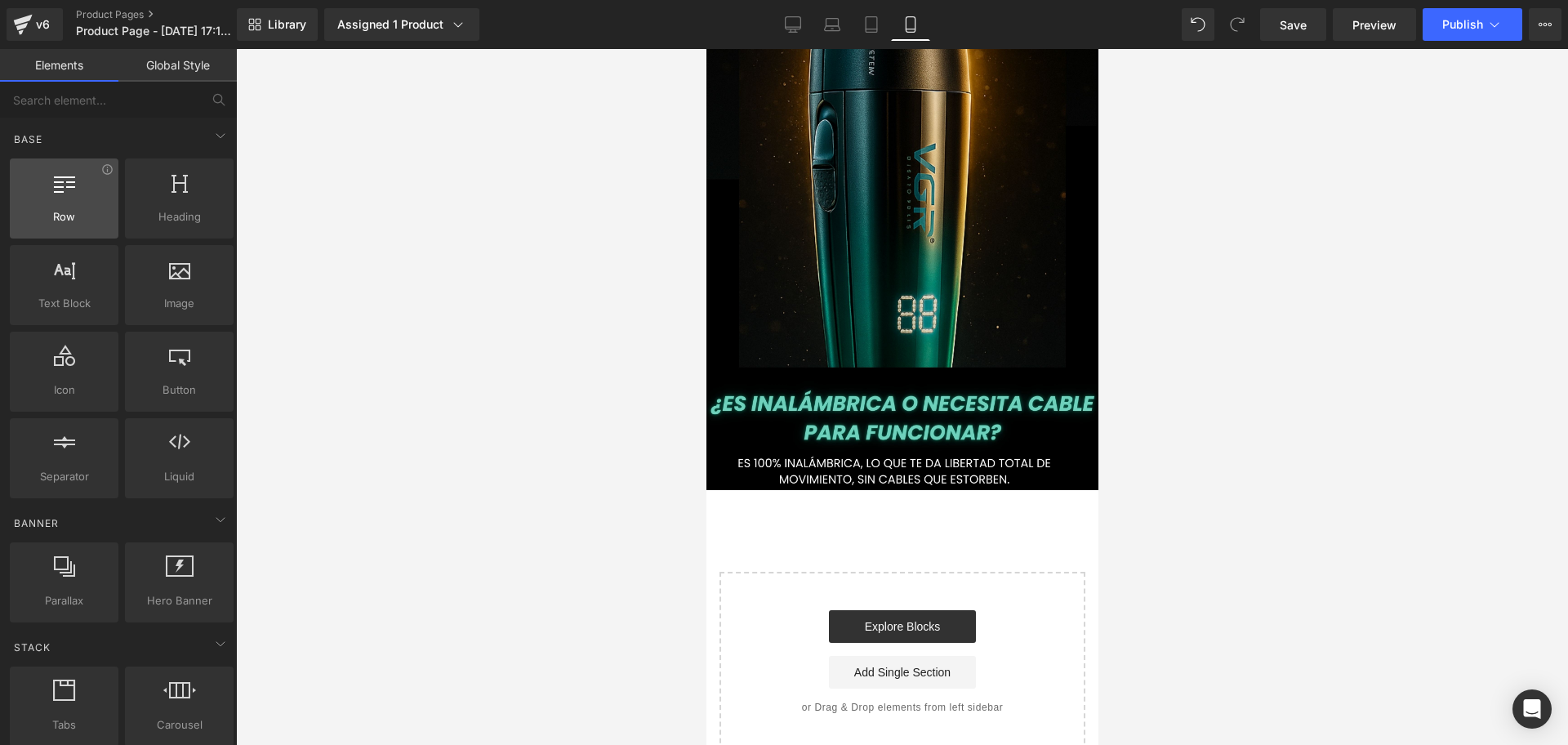
scroll to position [0, 590]
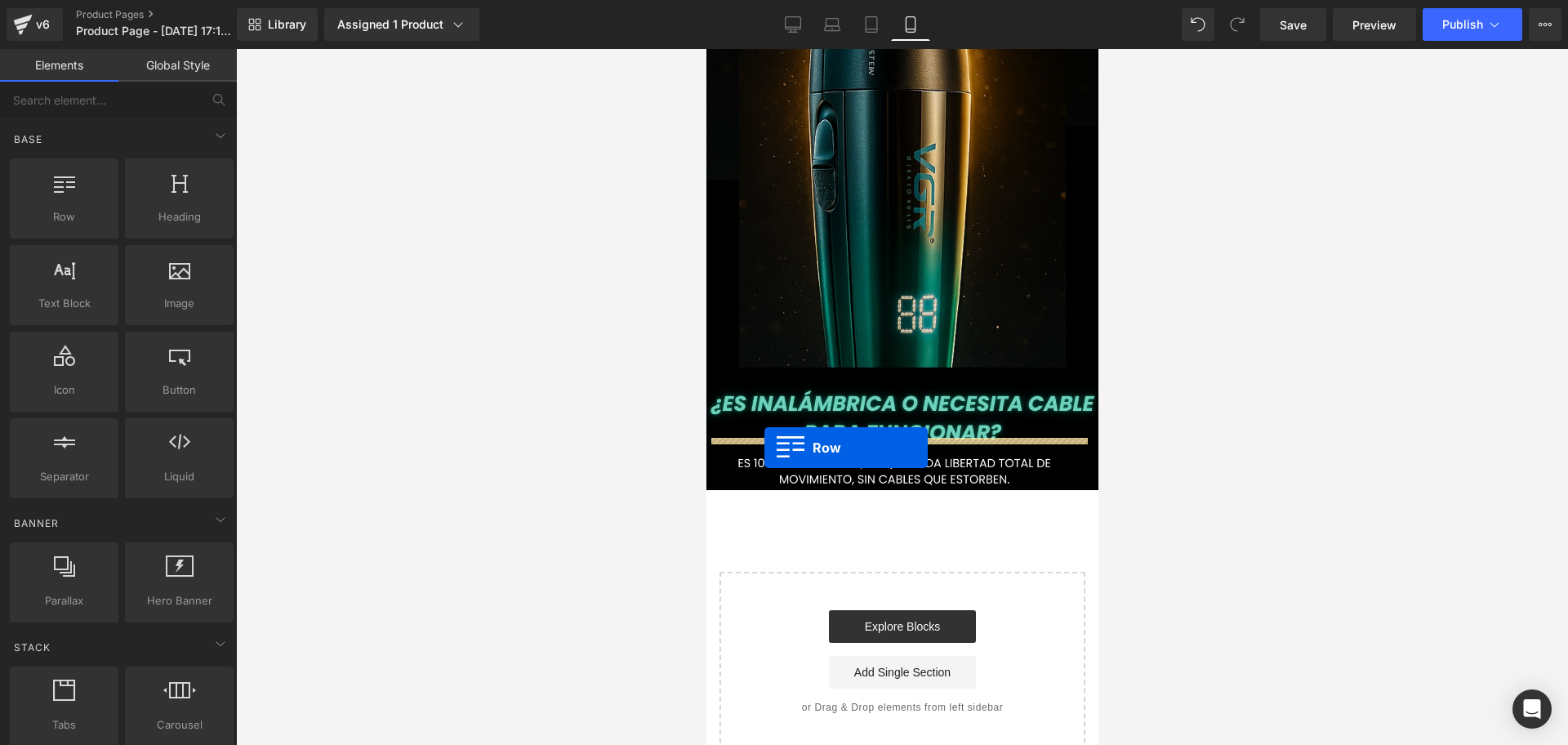
drag, startPoint x: 767, startPoint y: 271, endPoint x: 764, endPoint y: 448, distance: 177.0
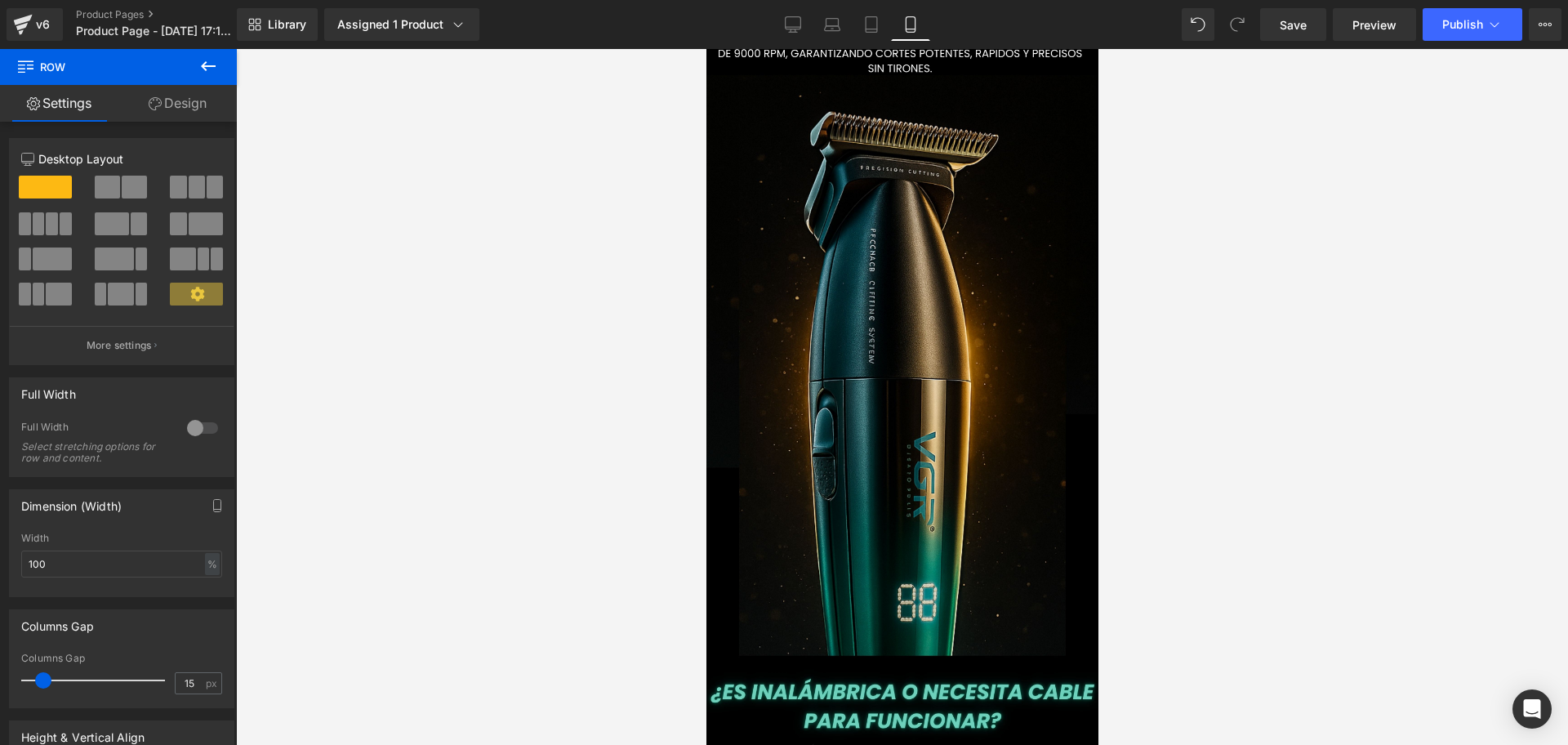
scroll to position [714, 0]
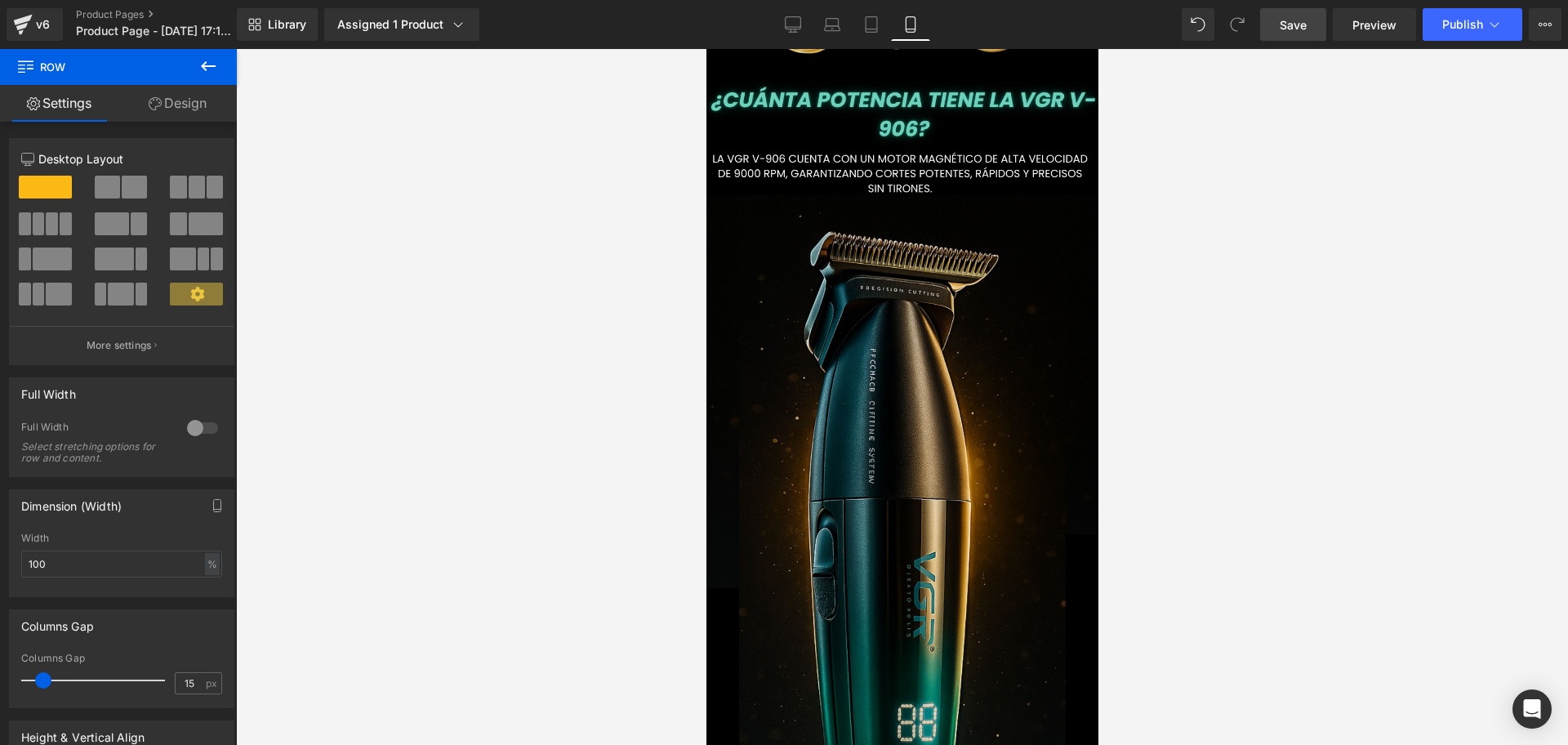
click at [1284, 23] on span "Save" at bounding box center [1293, 25] width 27 height 17
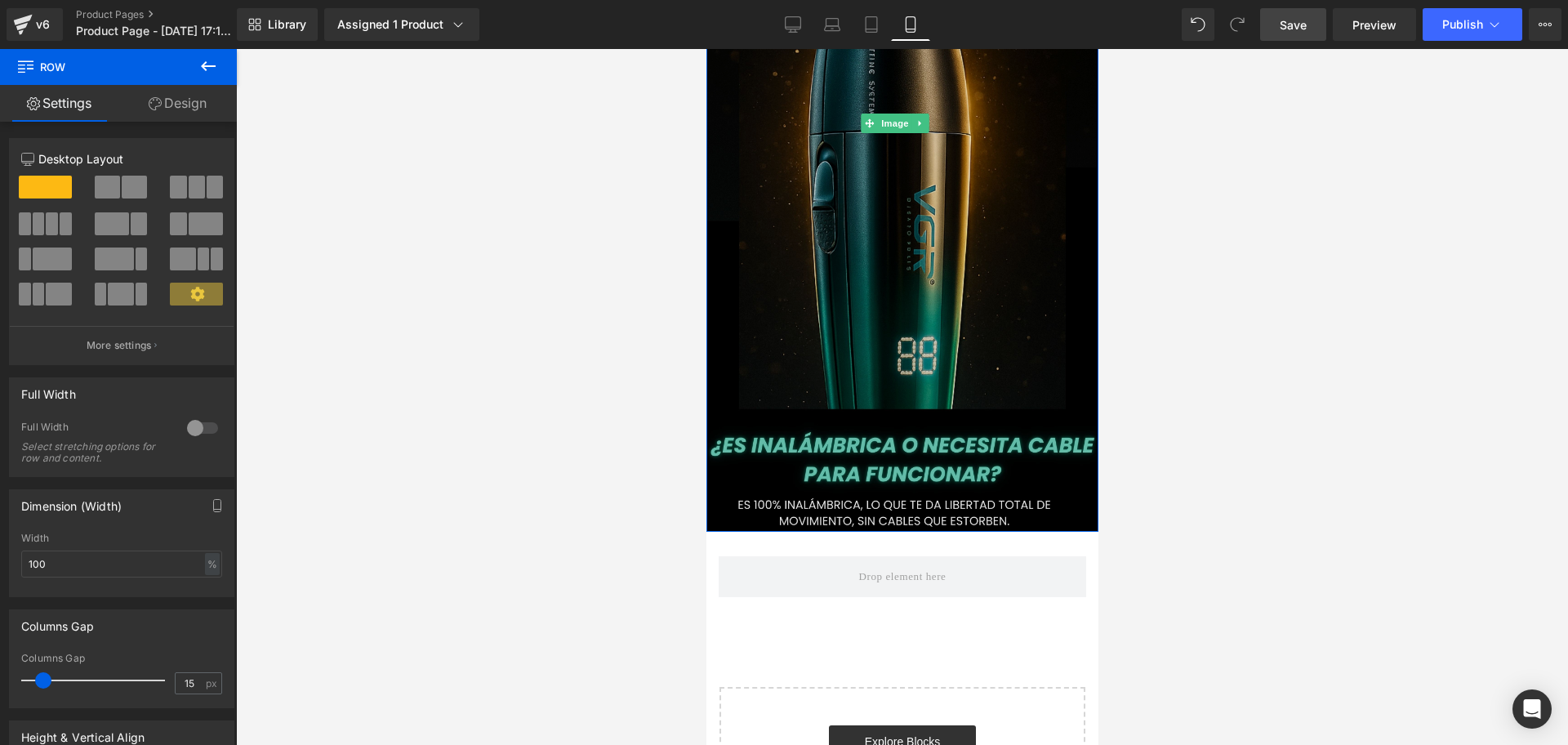
scroll to position [1123, 0]
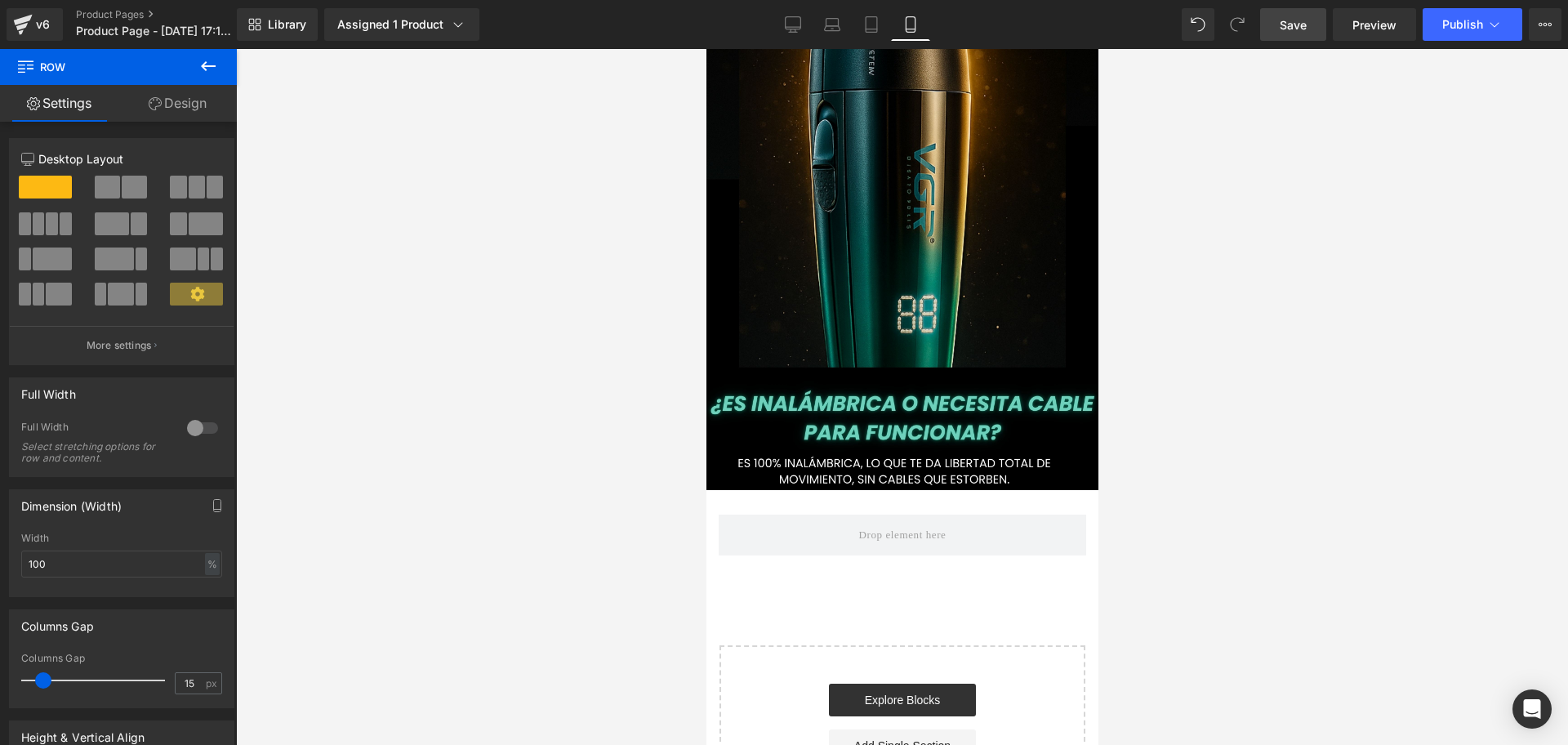
click at [214, 67] on icon at bounding box center [208, 66] width 20 height 20
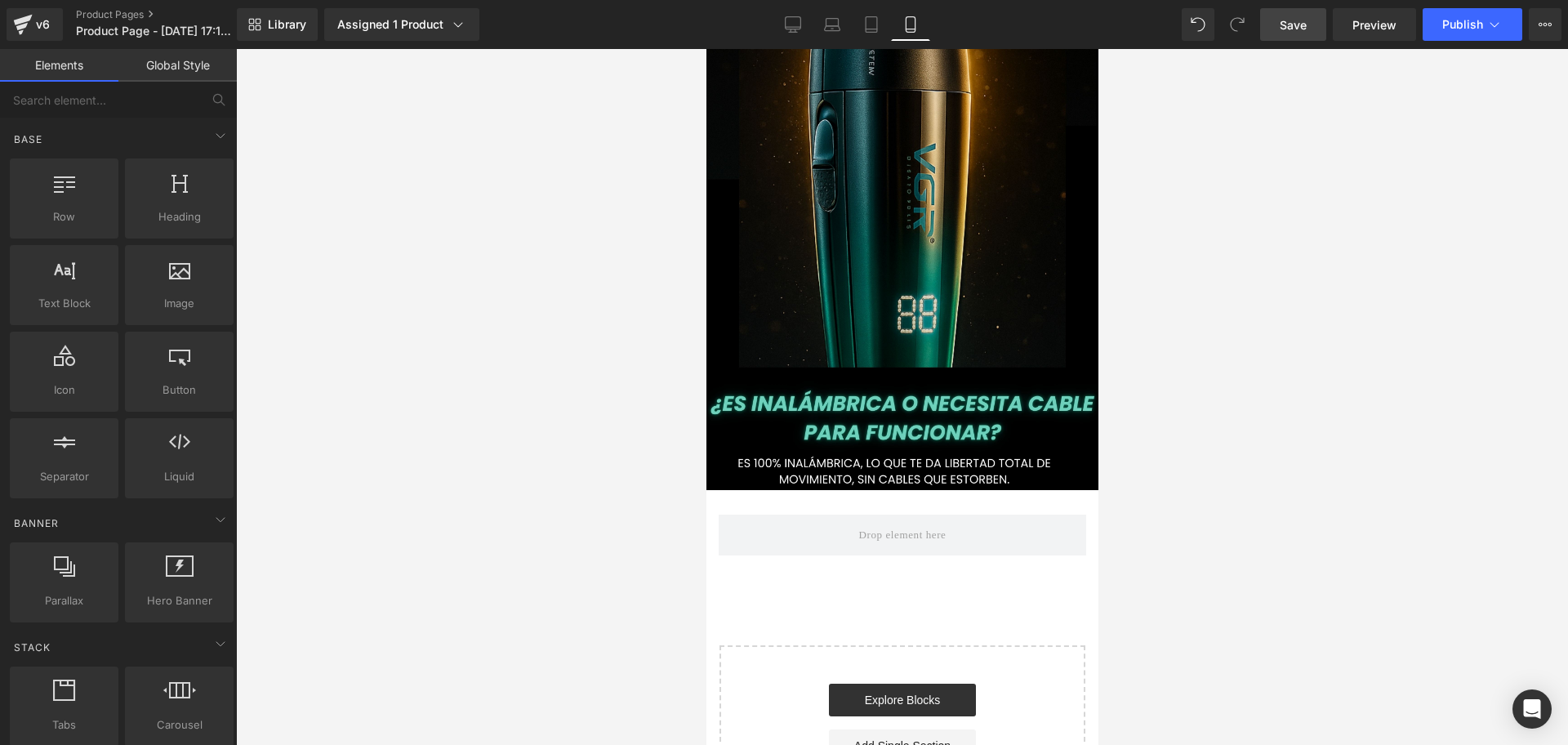
scroll to position [0, 295]
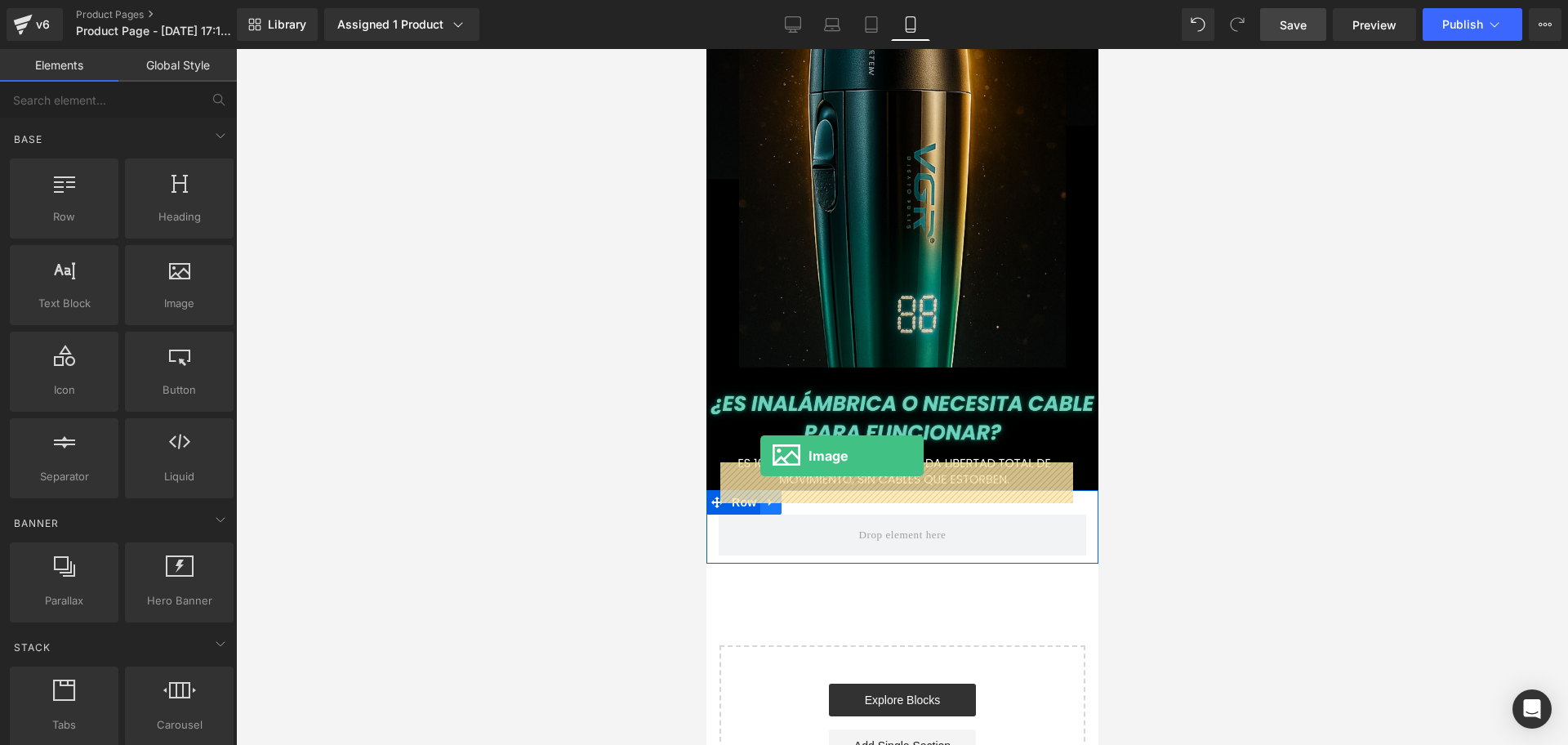
drag, startPoint x: 902, startPoint y: 355, endPoint x: 760, endPoint y: 456, distance: 174.3
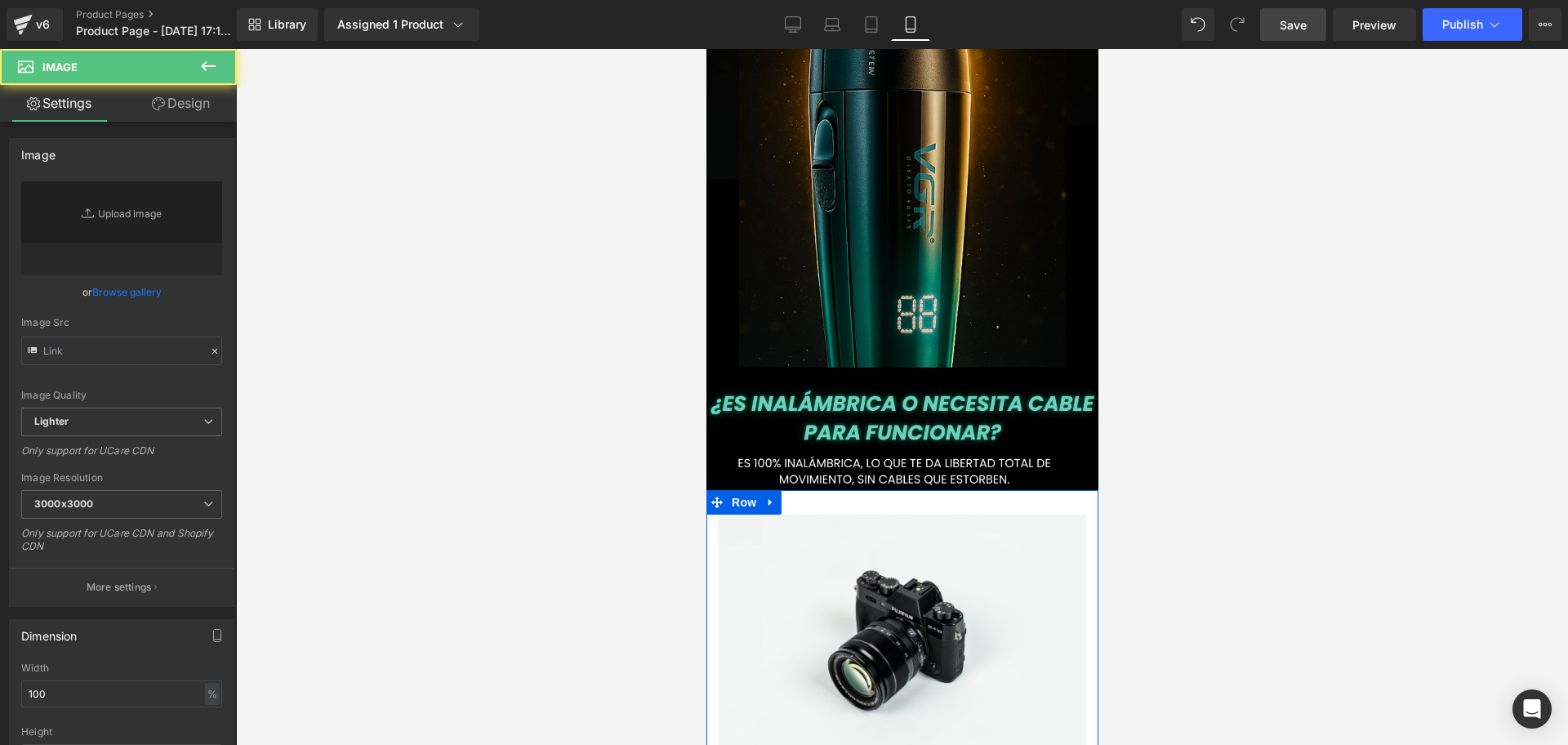
type input "//[DOMAIN_NAME][URL]"
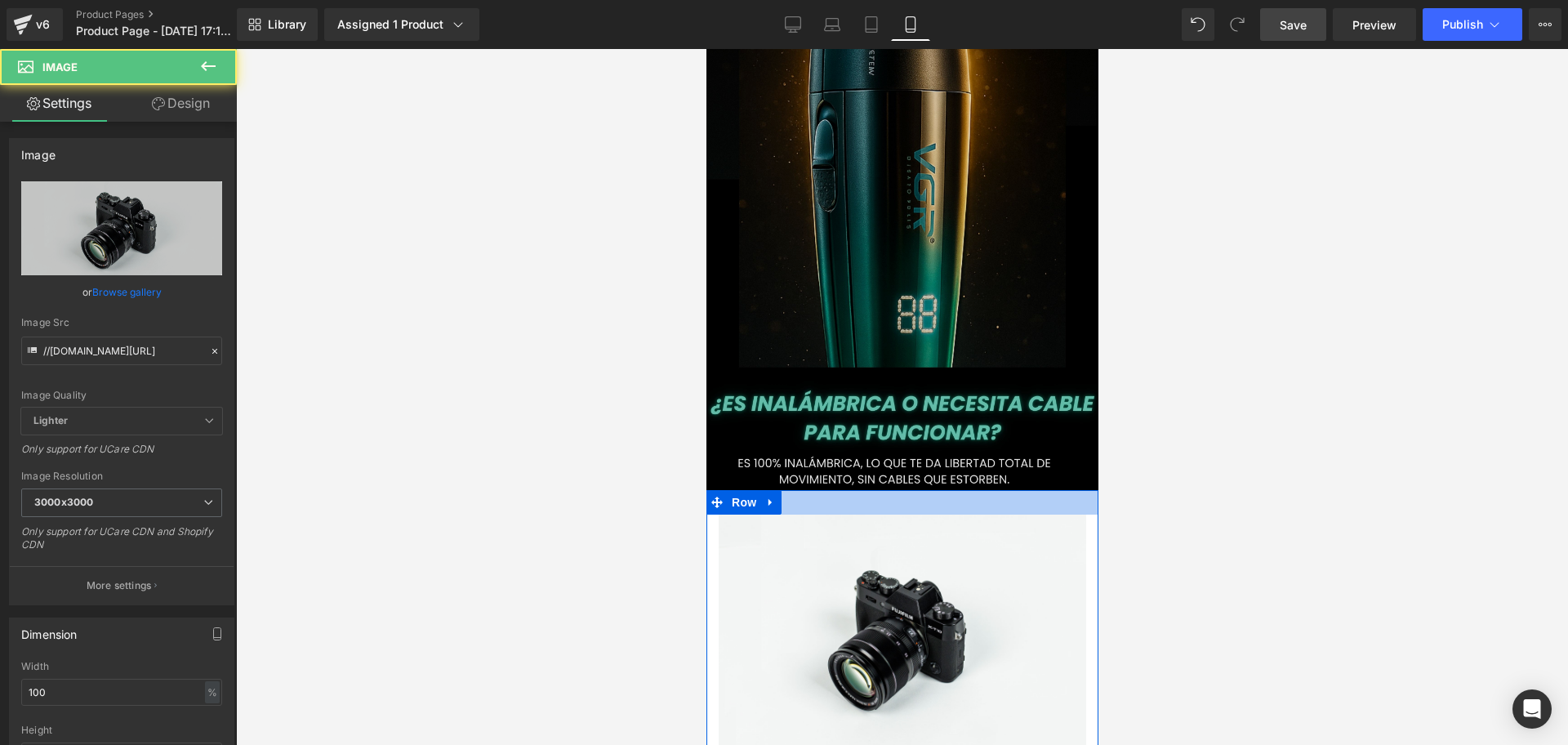
scroll to position [0, 590]
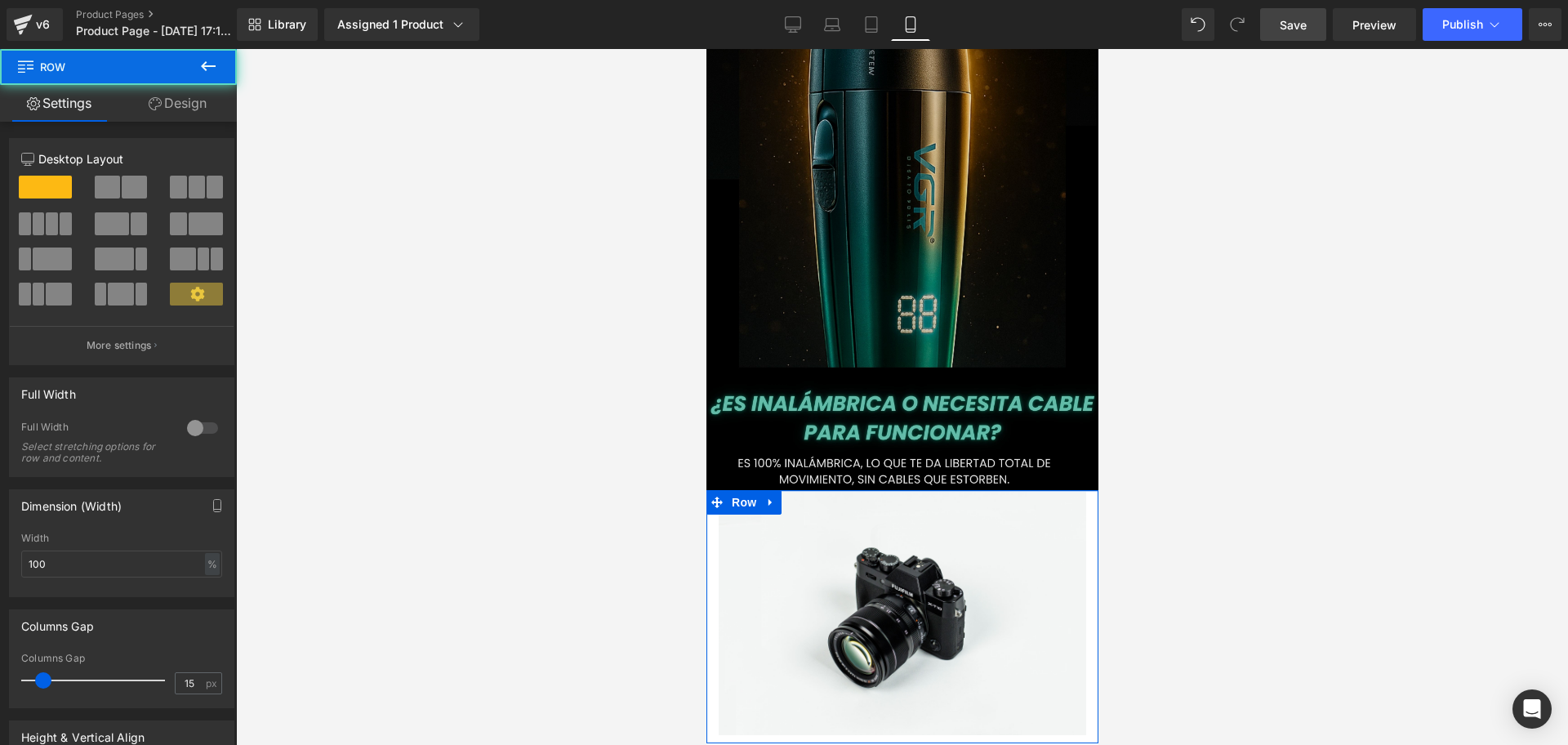
click at [1567, 265] on div at bounding box center [902, 396] width 1333 height 695
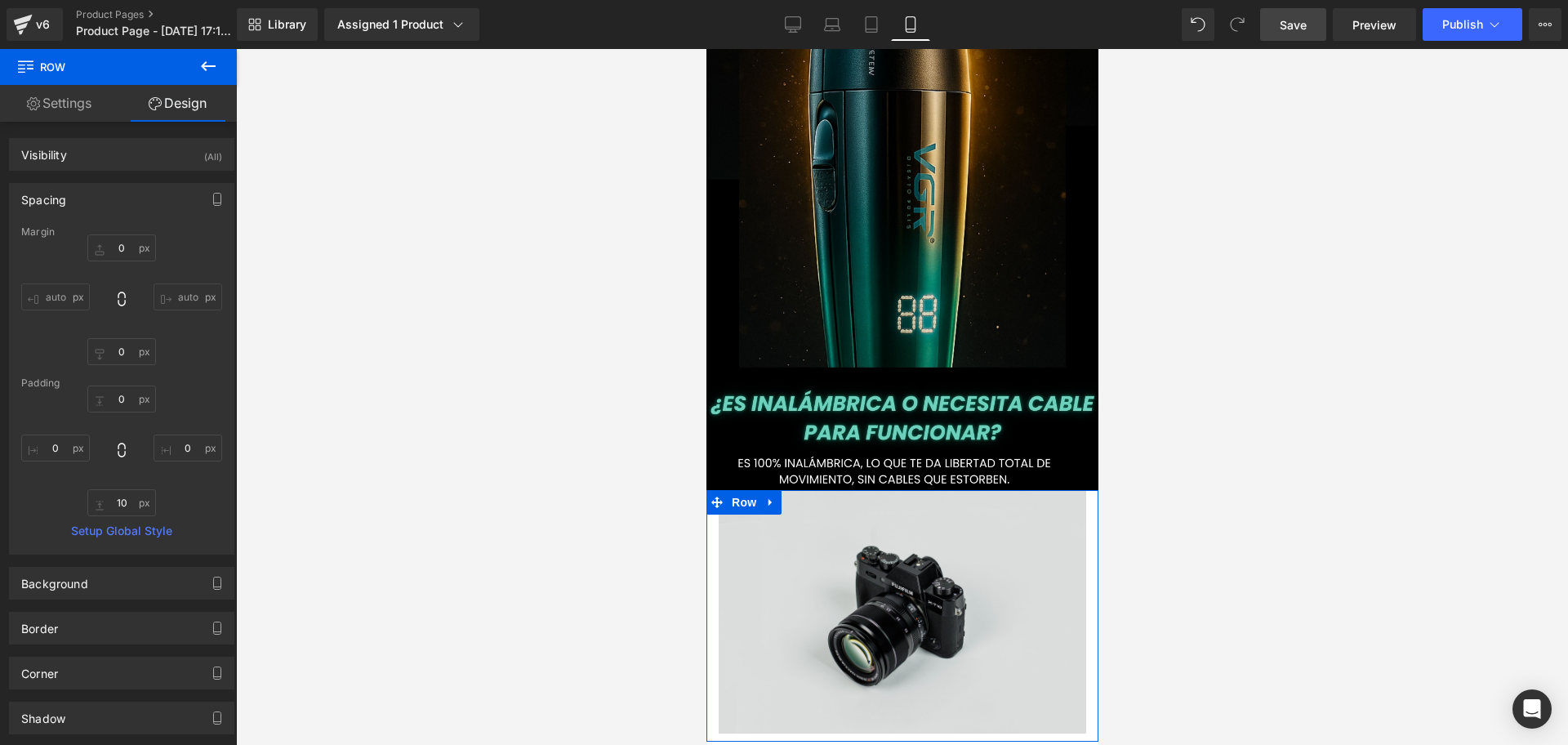
scroll to position [0, 295]
click at [913, 532] on img at bounding box center [901, 611] width 368 height 244
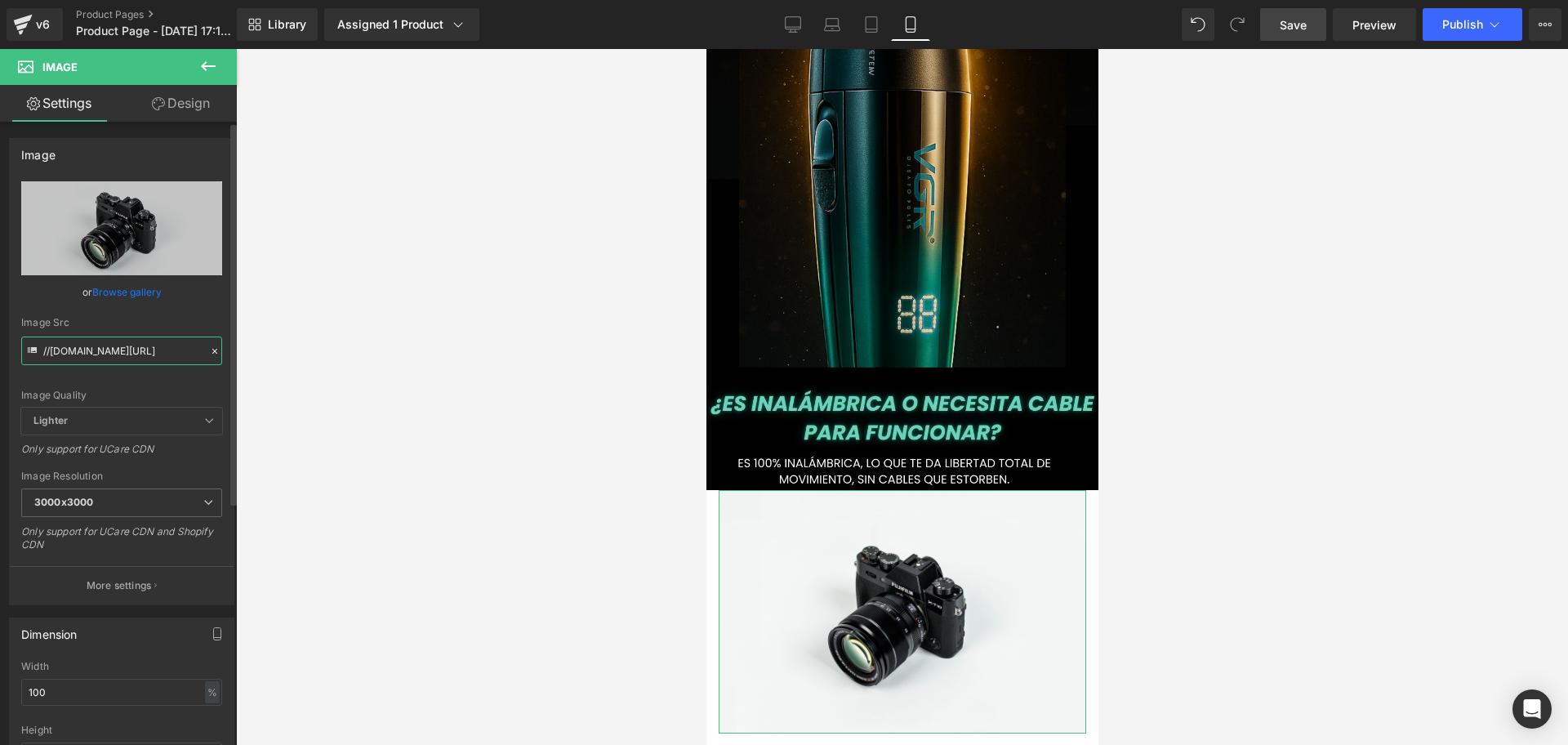
click at [116, 344] on input "//[DOMAIN_NAME][URL]" at bounding box center [121, 350] width 201 height 29
click at [116, 341] on input "//[DOMAIN_NAME][URL]" at bounding box center [121, 350] width 201 height 29
type input "[URL][DOMAIN_NAME]"
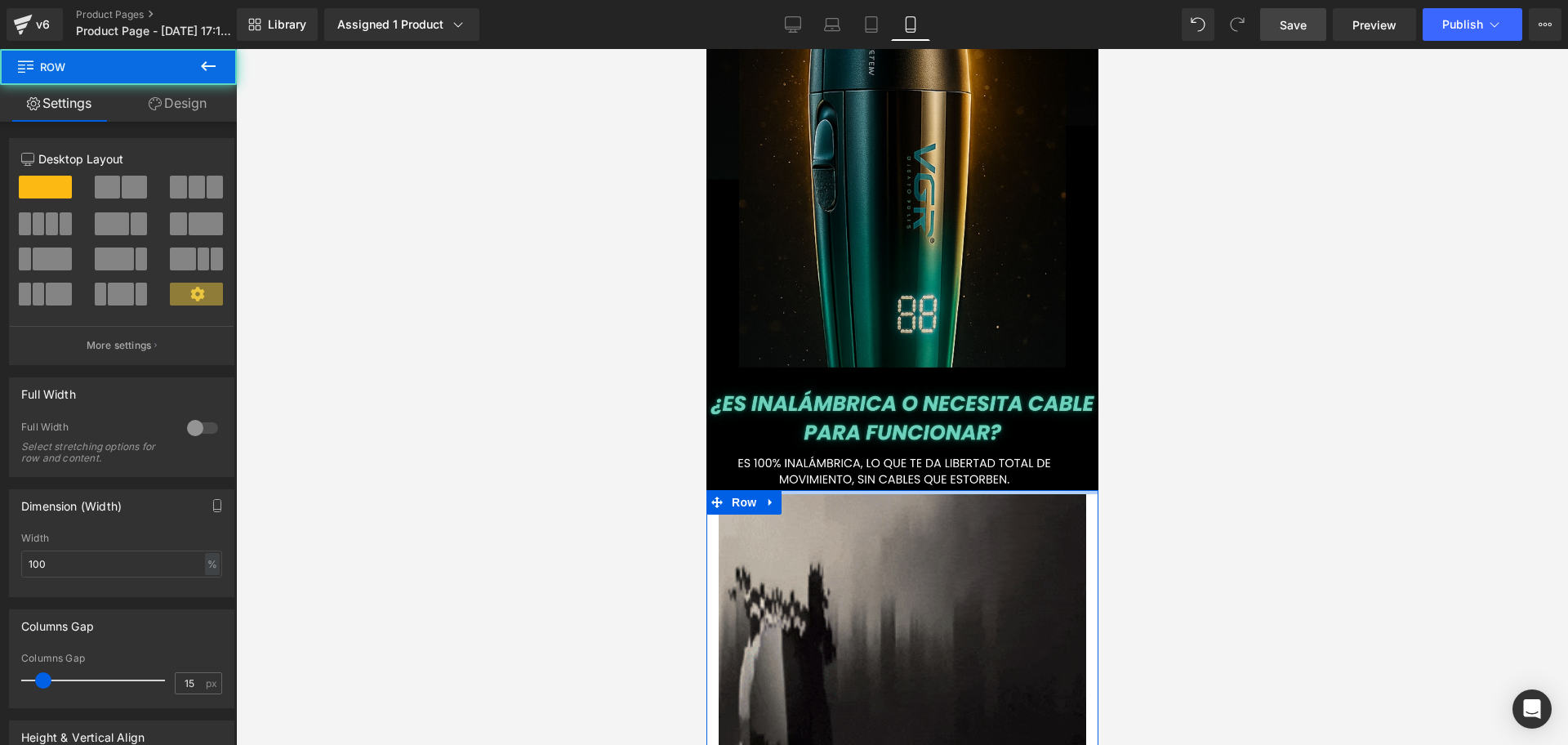
scroll to position [0, 885]
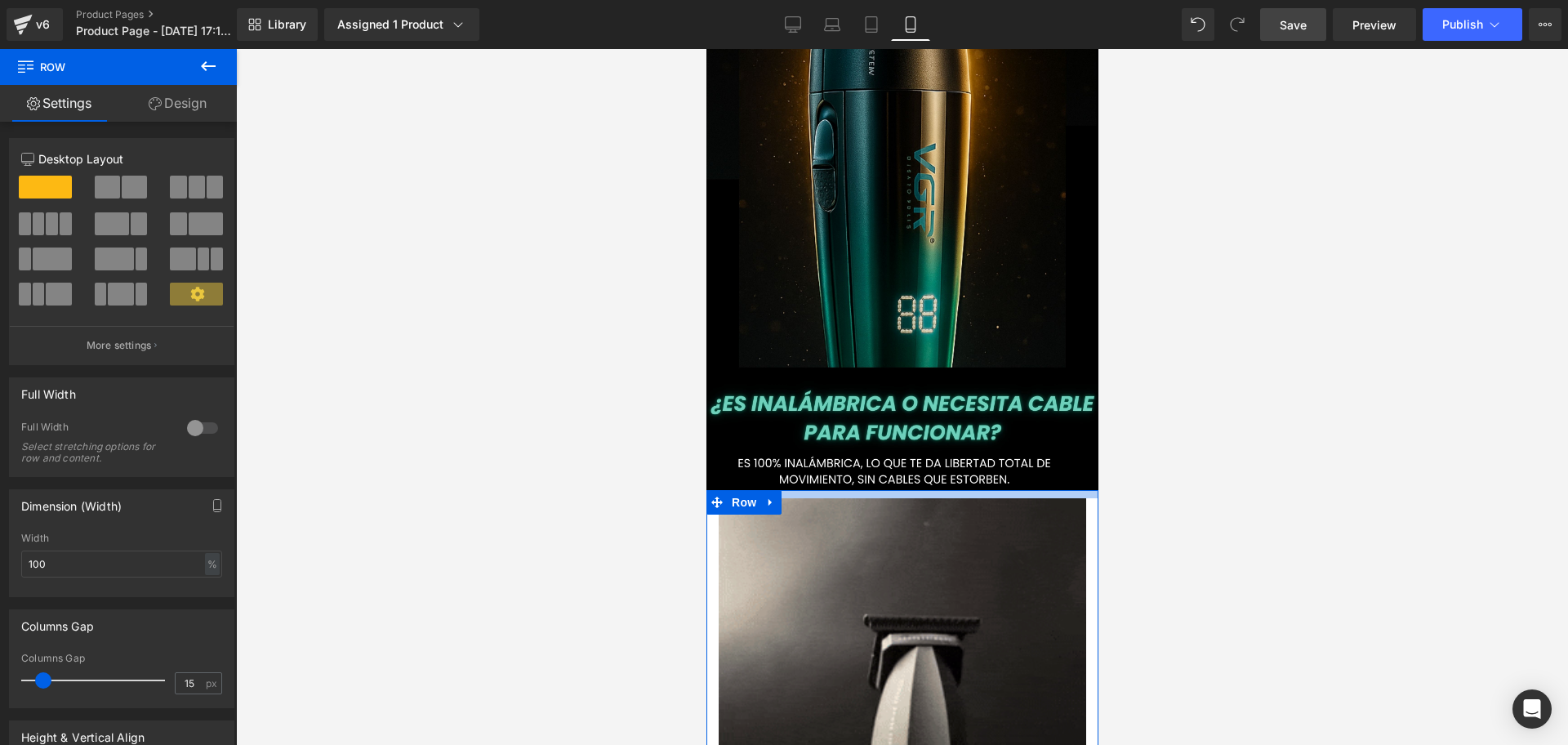
drag, startPoint x: 932, startPoint y: 437, endPoint x: 921, endPoint y: 445, distance: 13.6
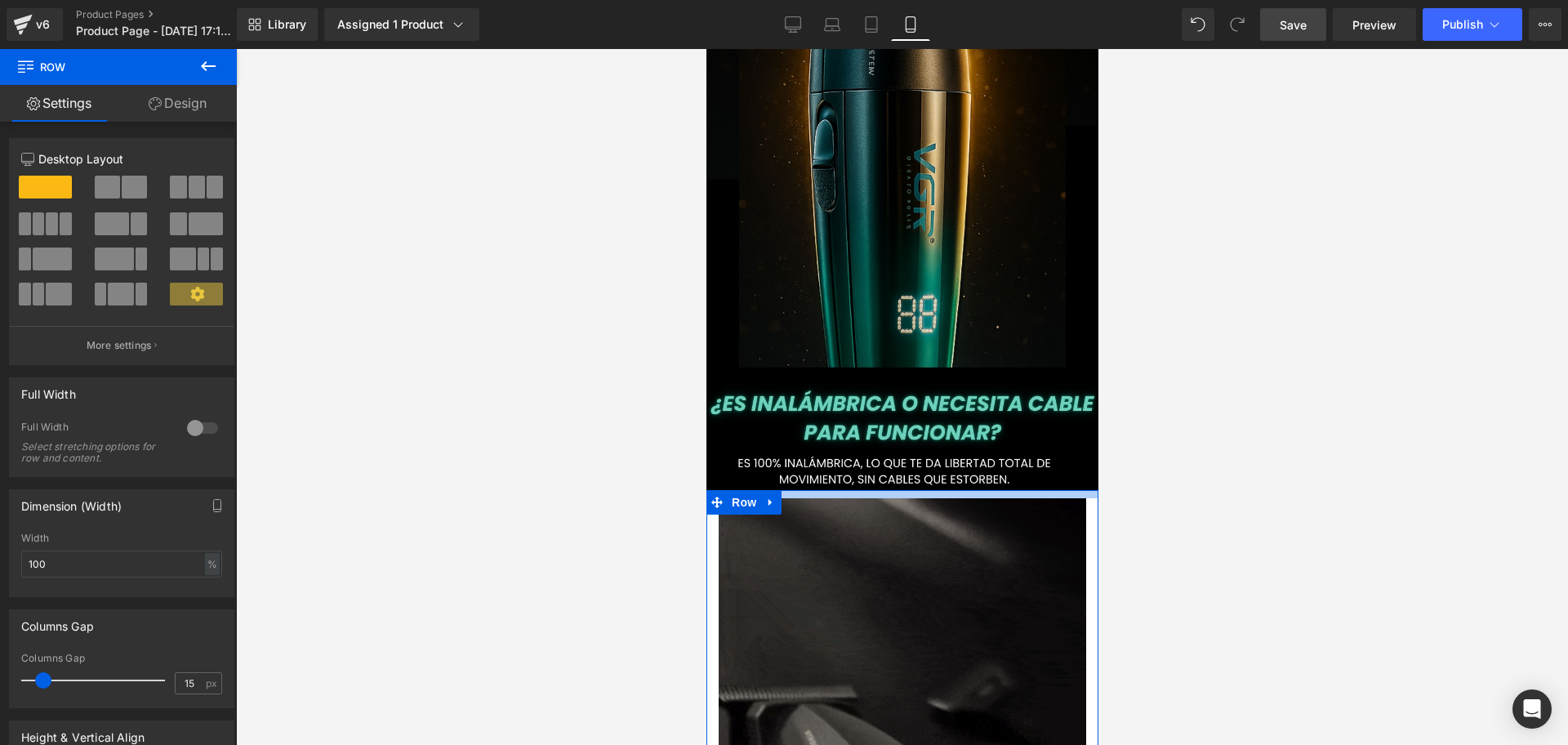
click at [921, 490] on div at bounding box center [901, 494] width 392 height 8
click at [1420, 420] on div at bounding box center [902, 396] width 1333 height 695
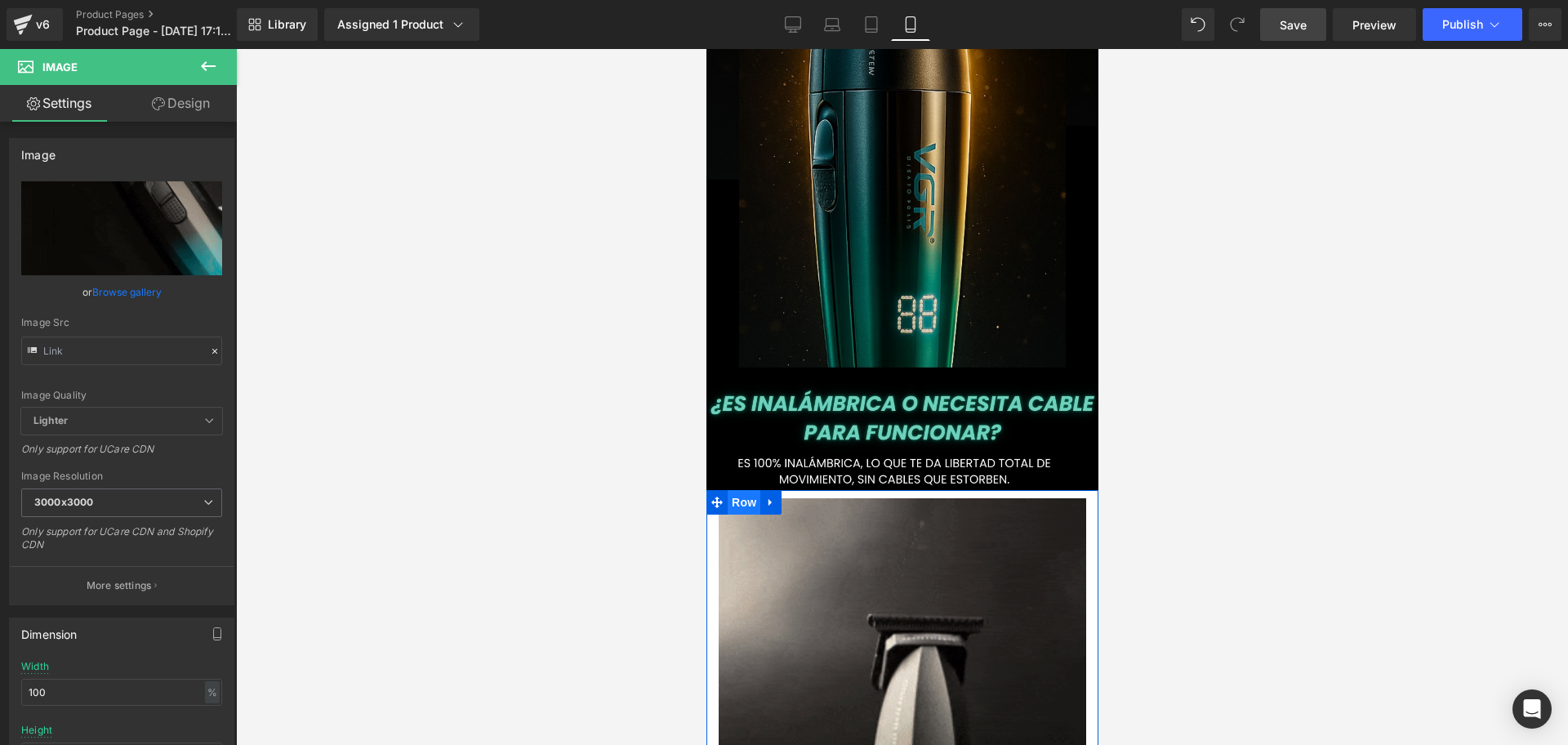
type input "[URL][DOMAIN_NAME]"
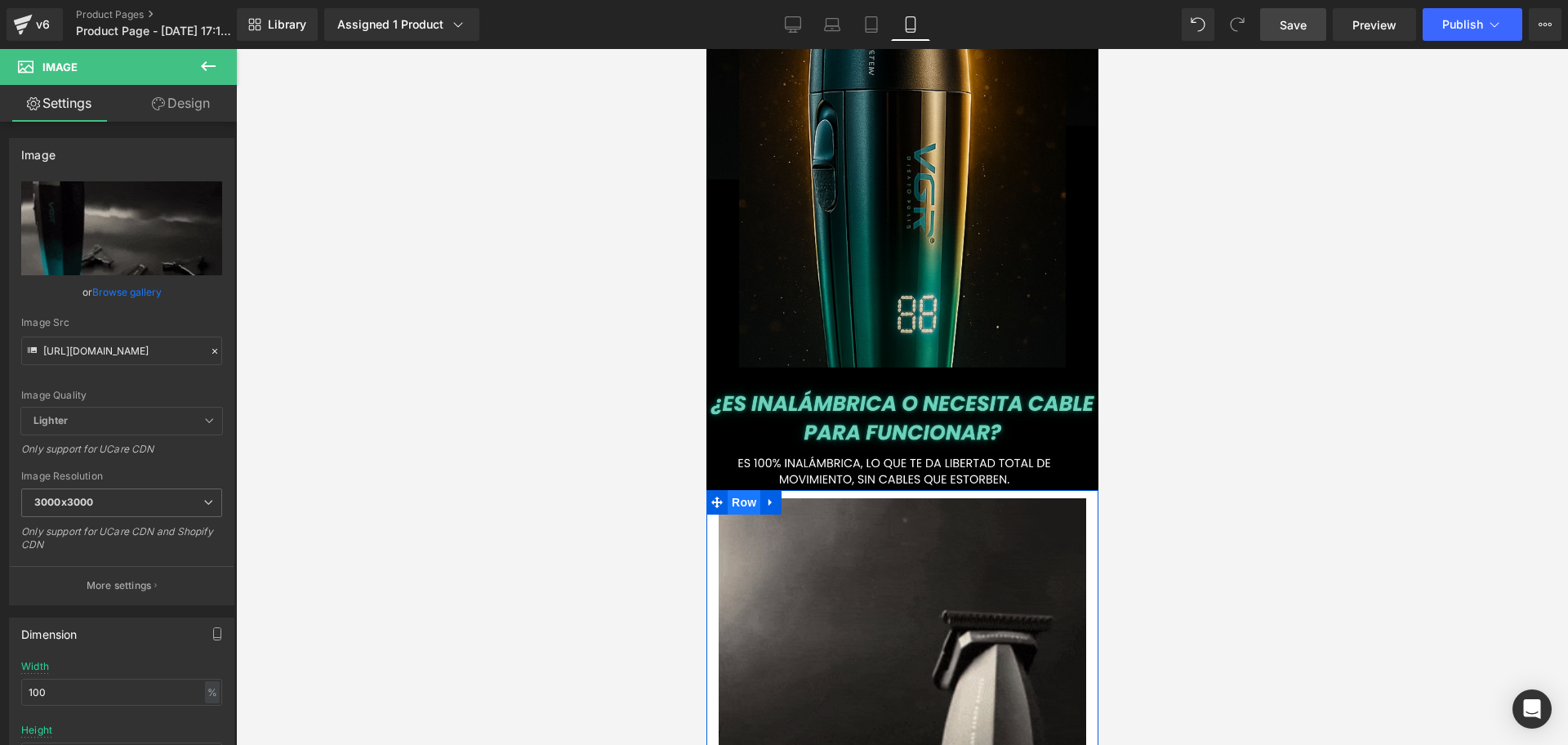
click at [730, 490] on span "Row" at bounding box center [744, 502] width 33 height 25
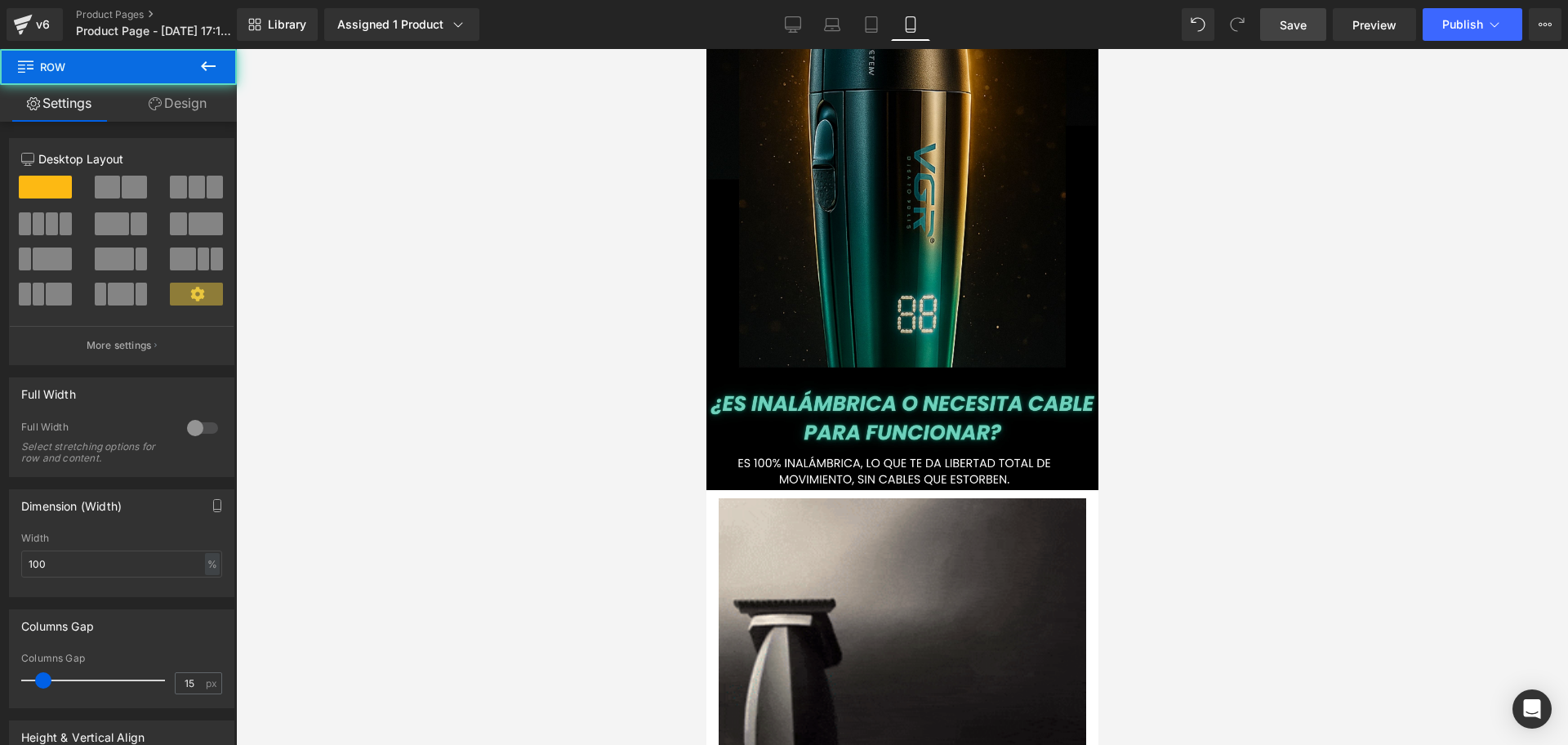
scroll to position [0, 0]
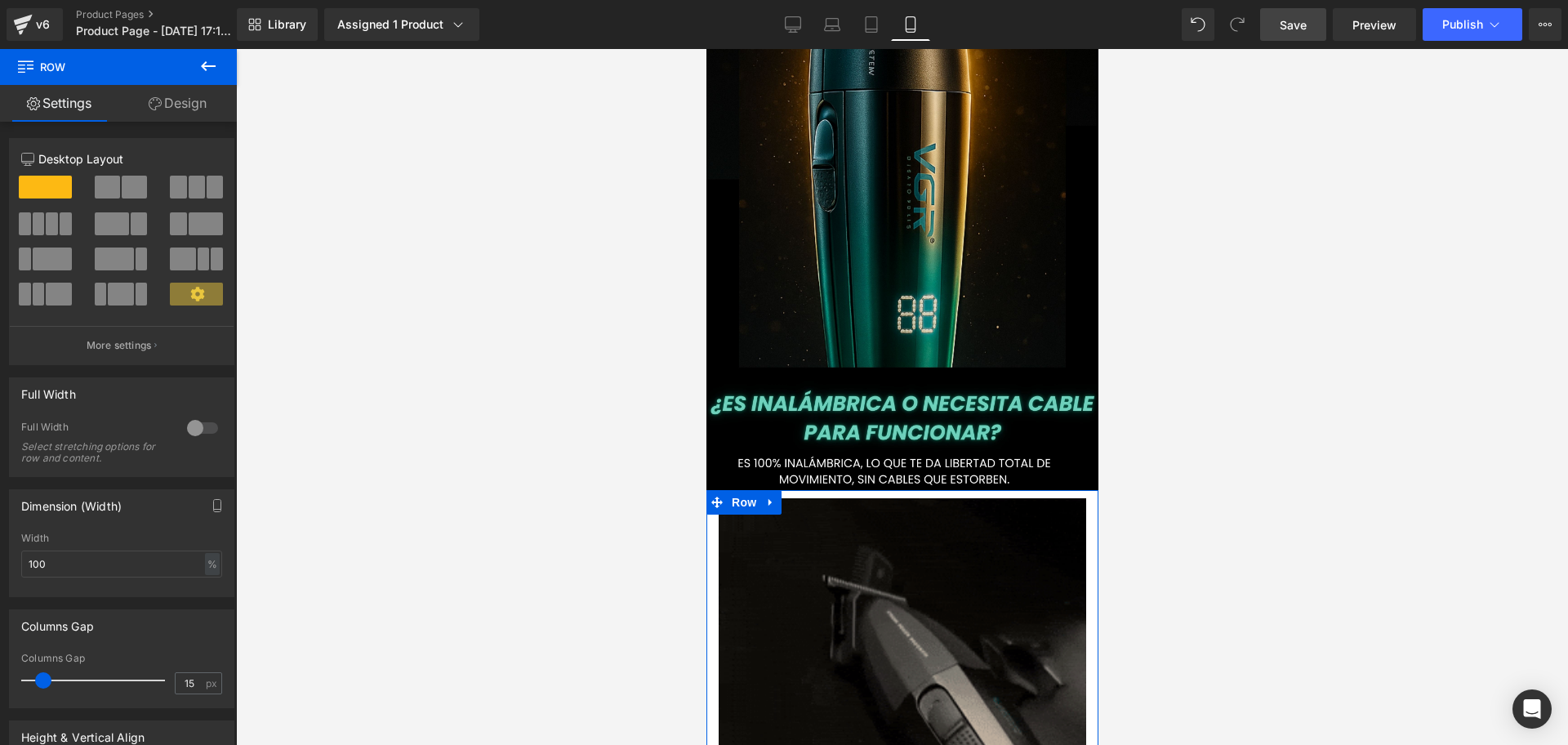
click at [202, 120] on link "Design" at bounding box center [177, 103] width 118 height 36
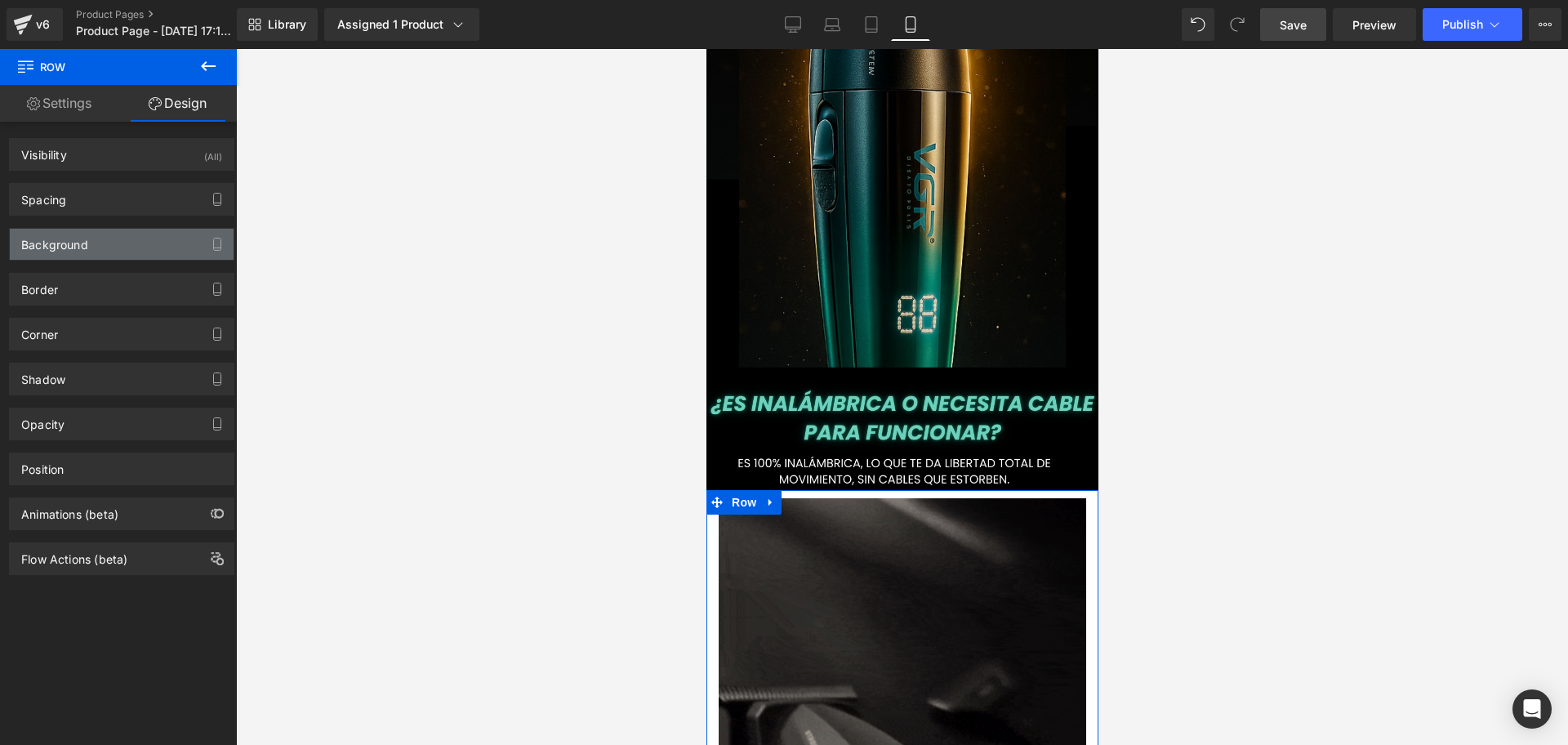
type input "transparent"
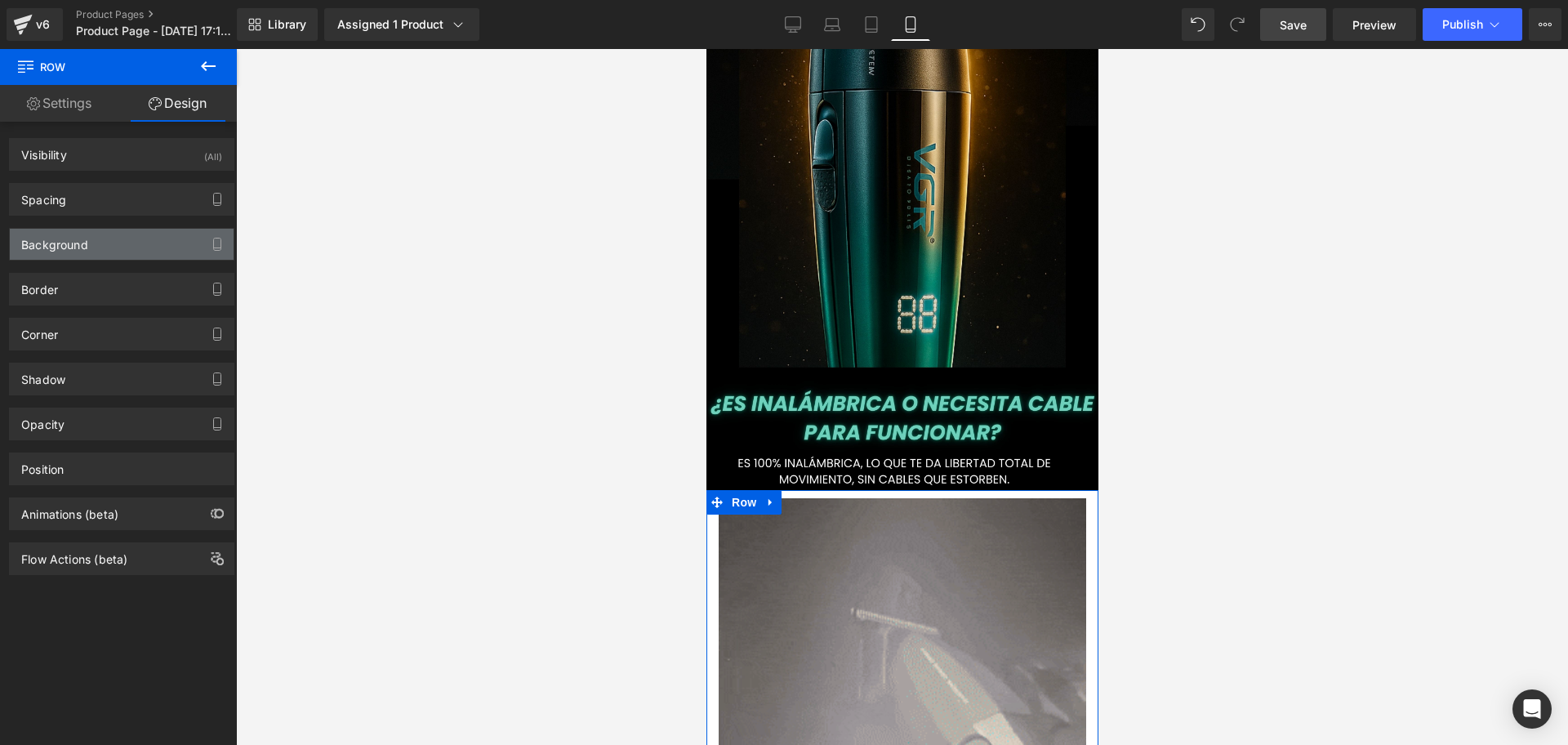
type input "0"
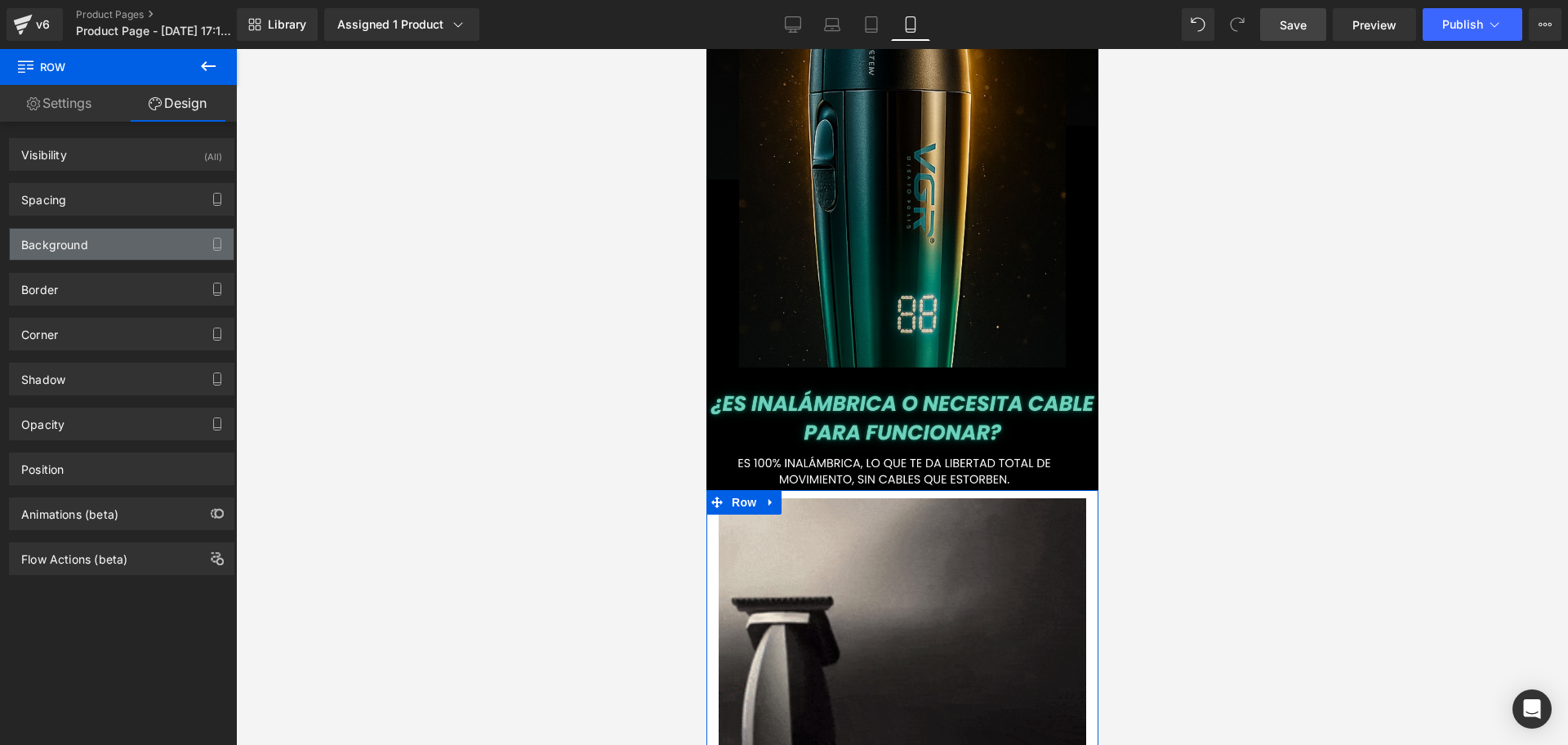
click at [80, 254] on div "Background" at bounding box center [121, 244] width 224 height 31
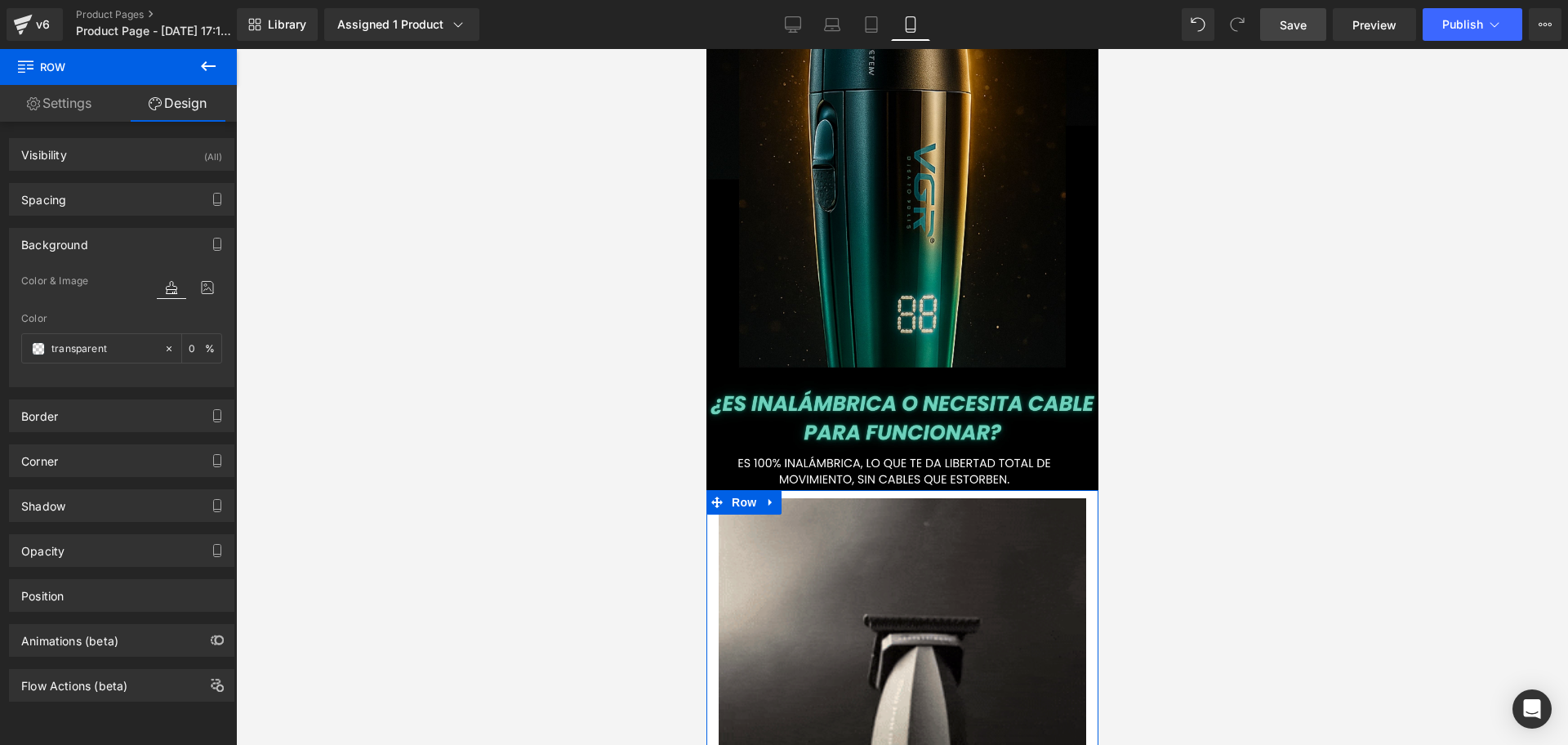
scroll to position [0, 295]
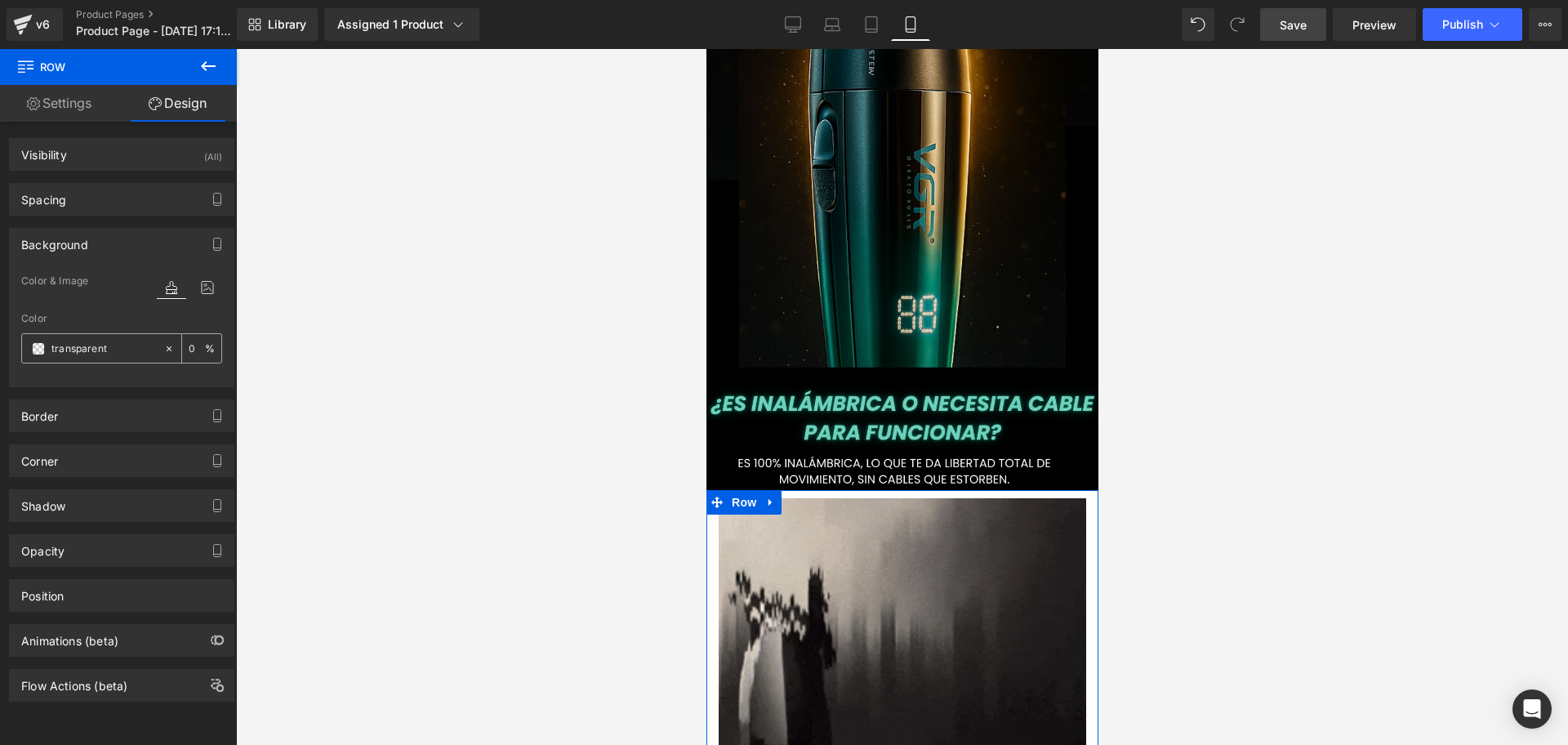
click at [39, 342] on span at bounding box center [39, 349] width 13 height 13
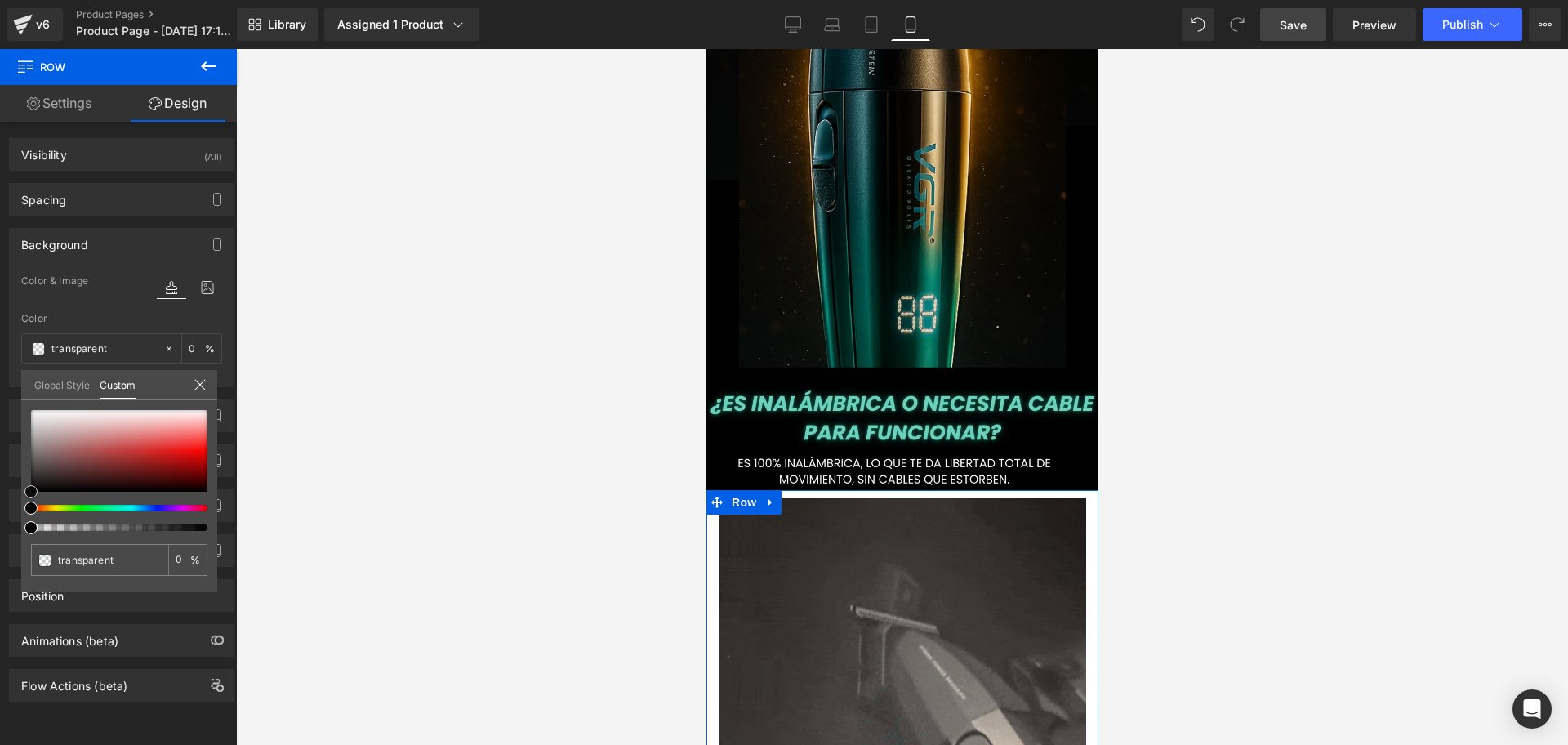
type input "#0f0e0e"
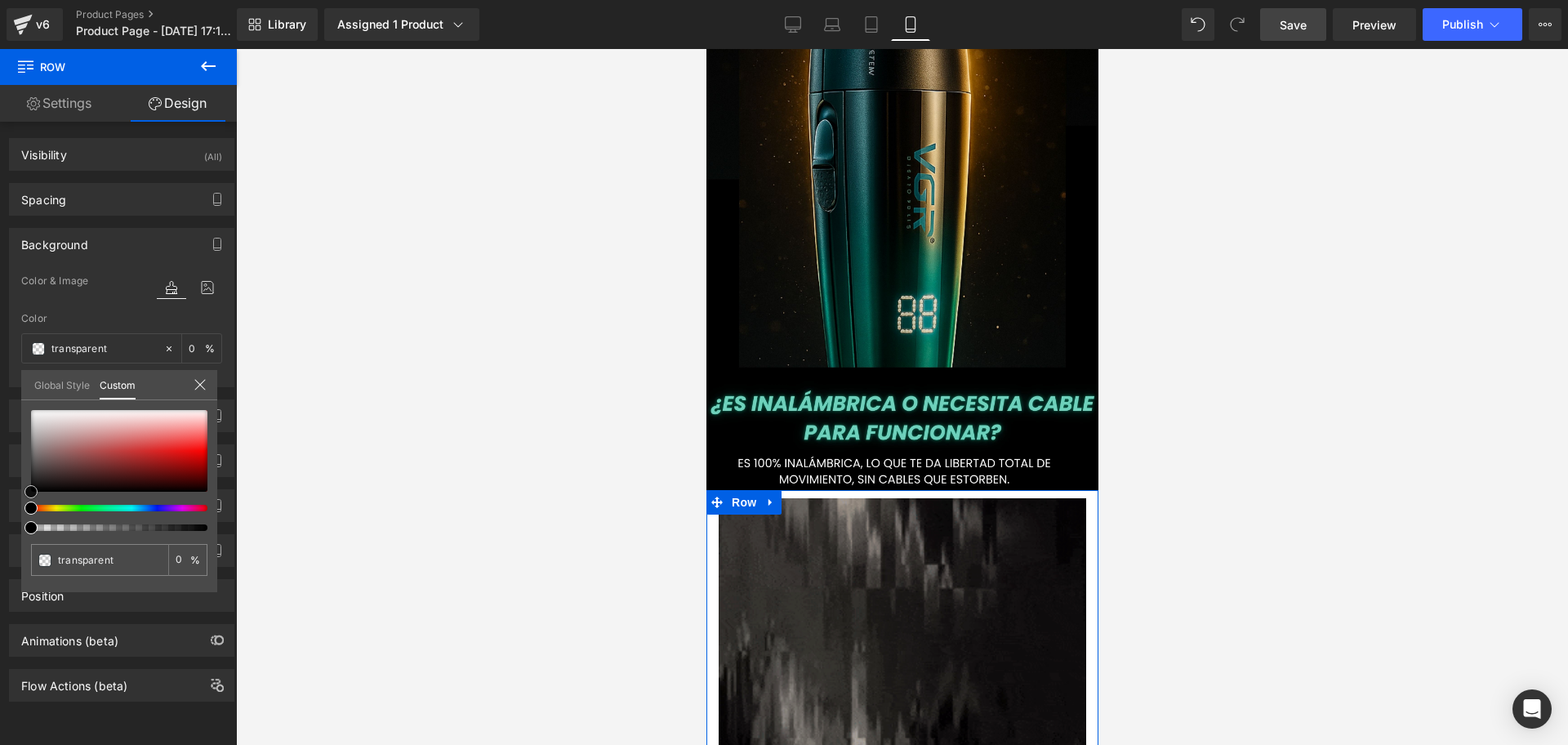
type input "100"
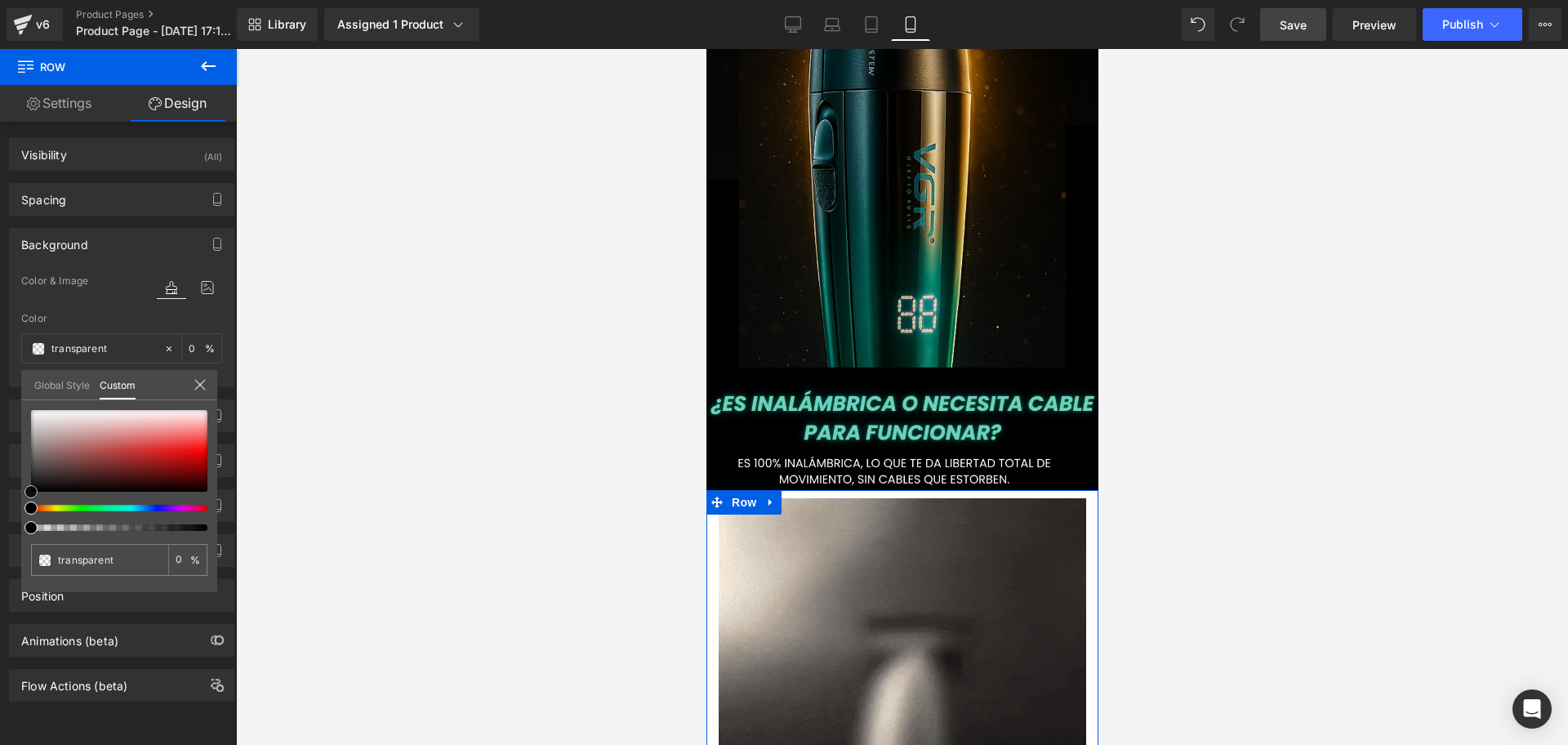
type input "#0f0e0e"
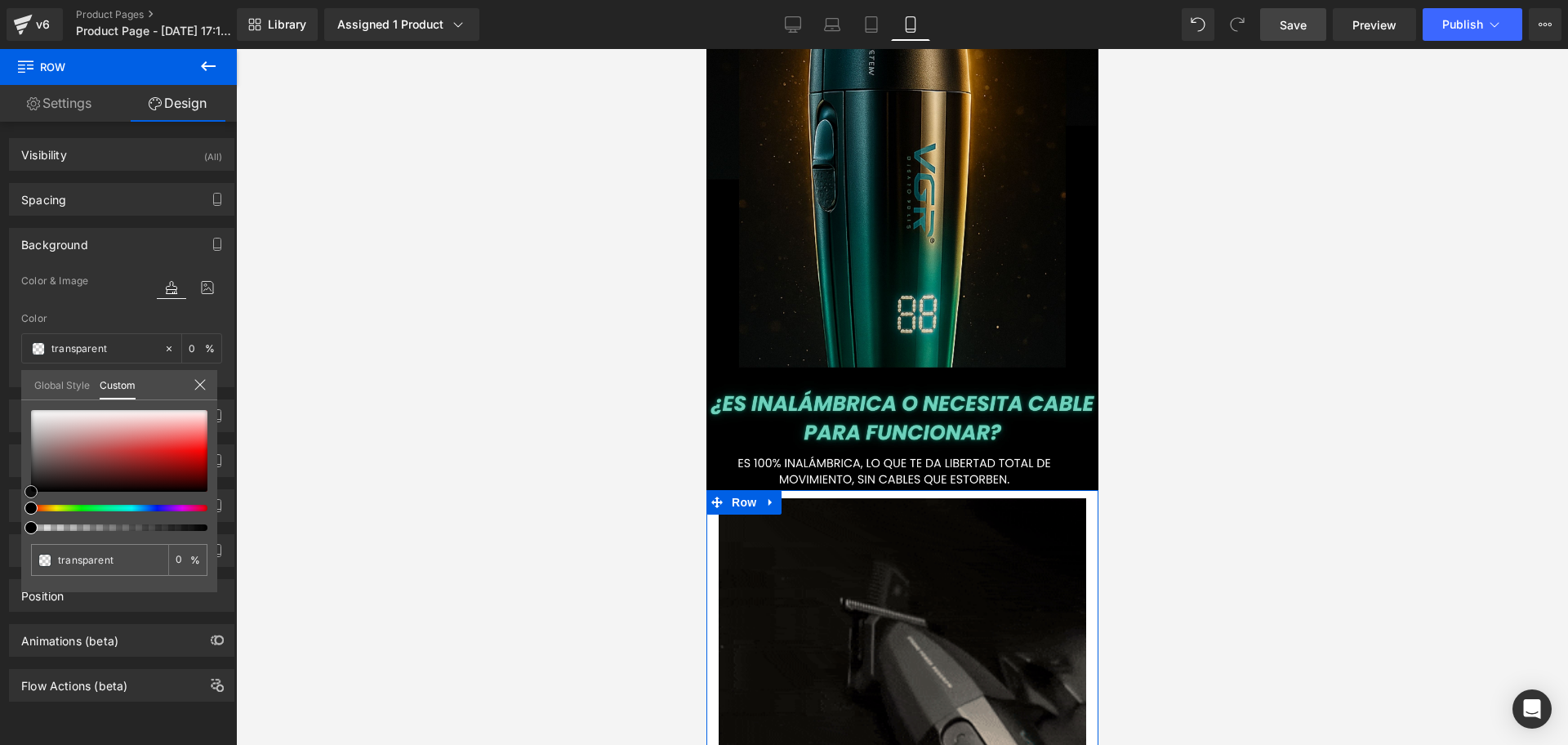
type input "100"
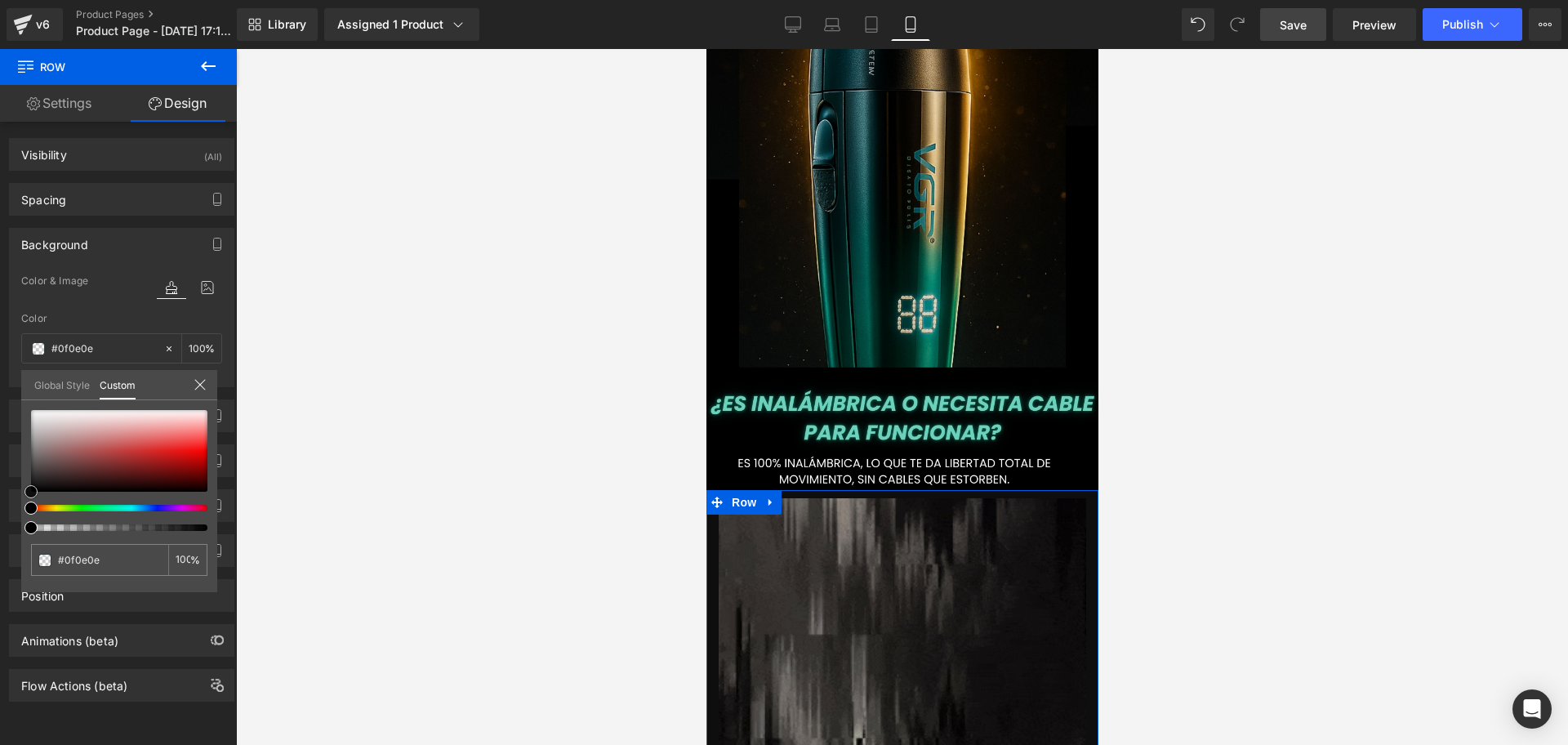
type input "#000000"
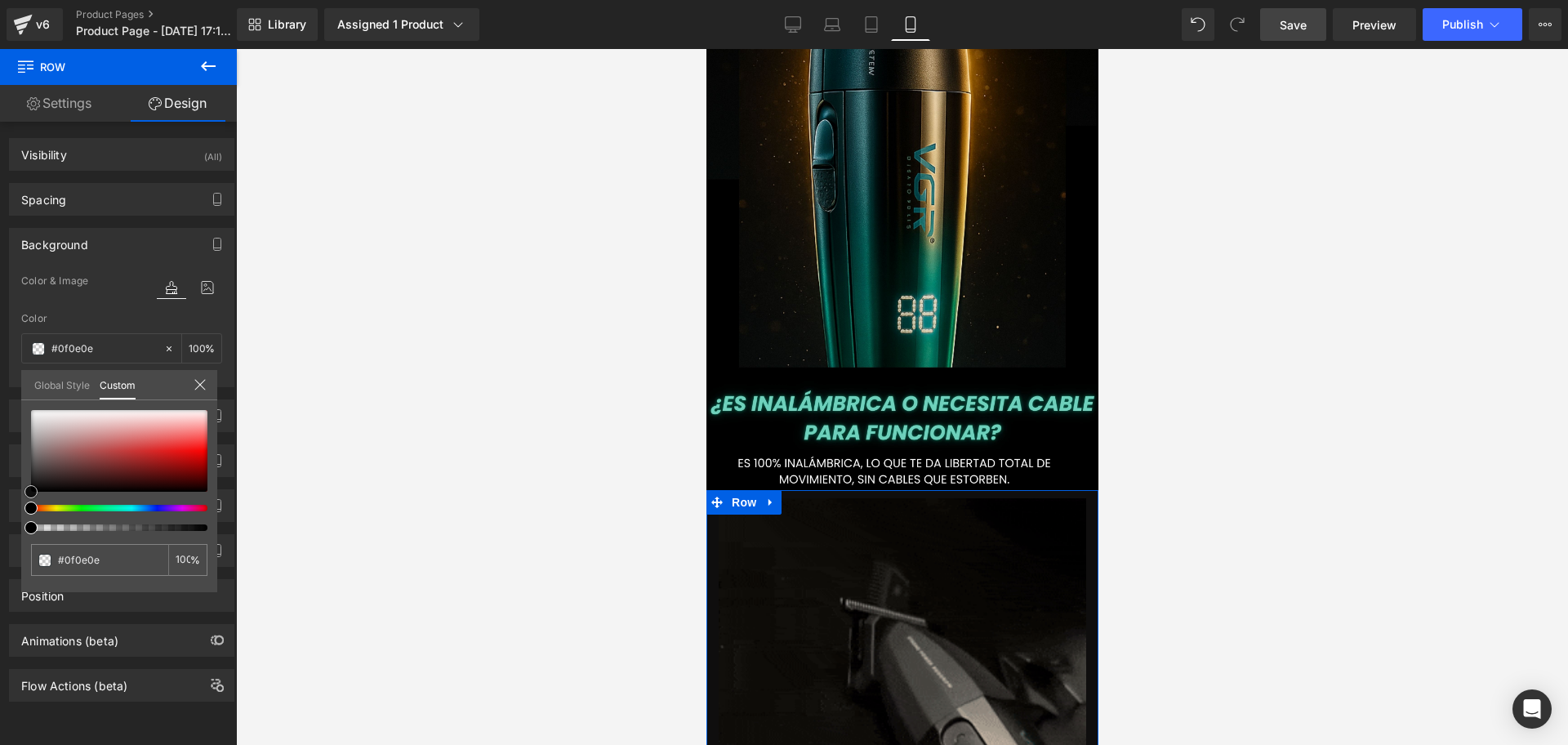
type input "#000000"
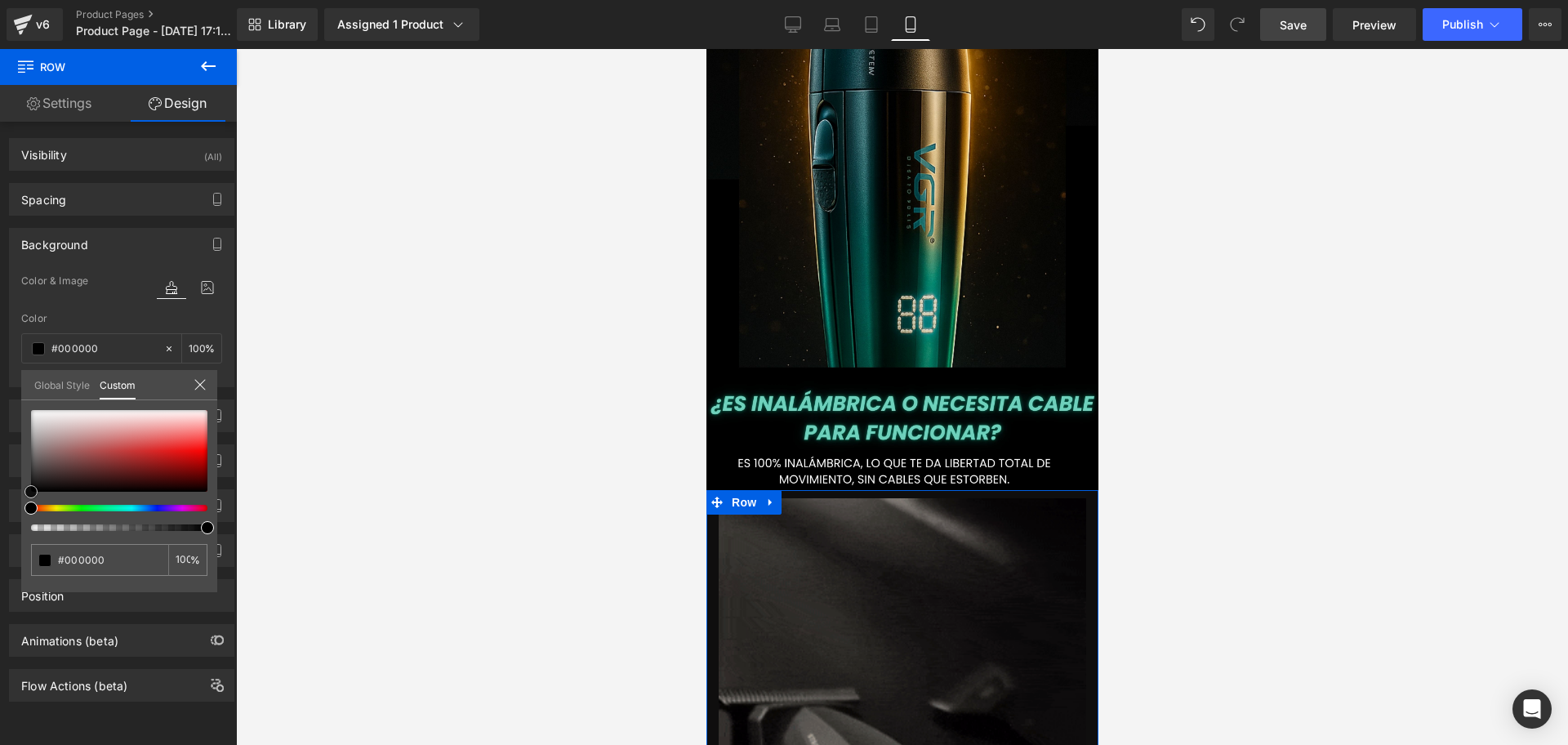
drag, startPoint x: 36, startPoint y: 486, endPoint x: 20, endPoint y: 492, distance: 17.1
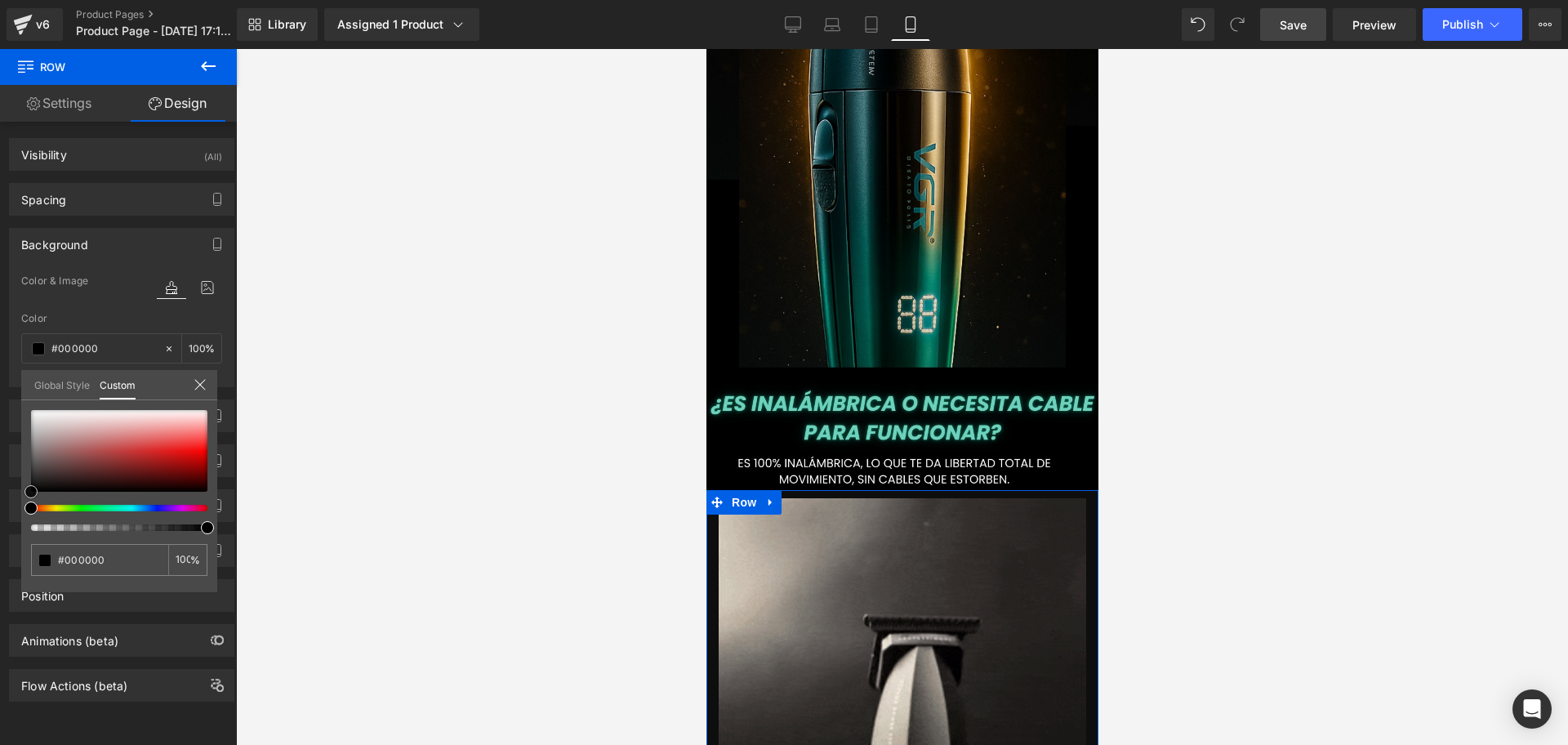
click at [20, 387] on div "Background Color & Image color rgba(0, 0, 0, 1) Color #000000 100 % Image Repla…" at bounding box center [122, 301] width 245 height 172
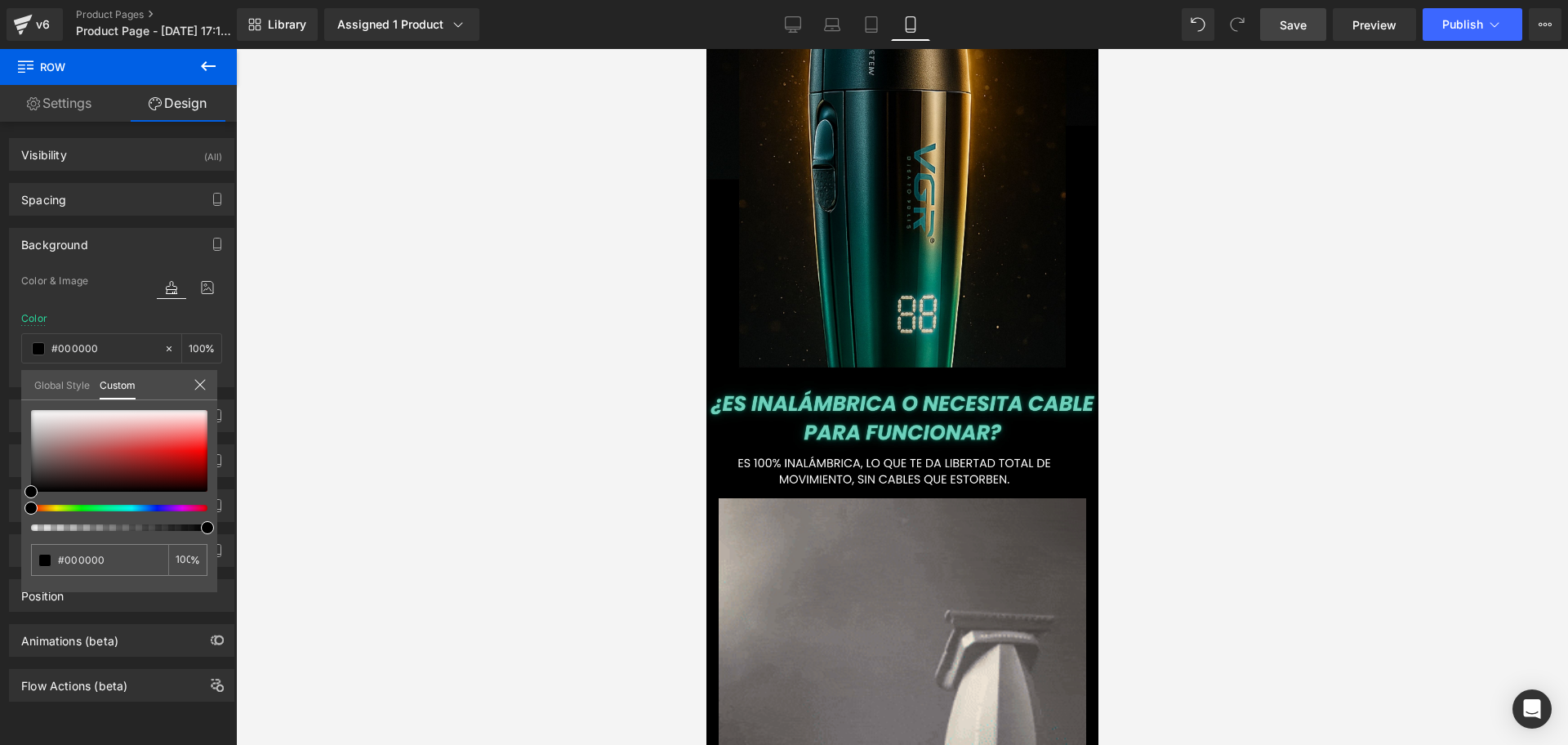
click at [1567, 494] on div at bounding box center [902, 396] width 1333 height 695
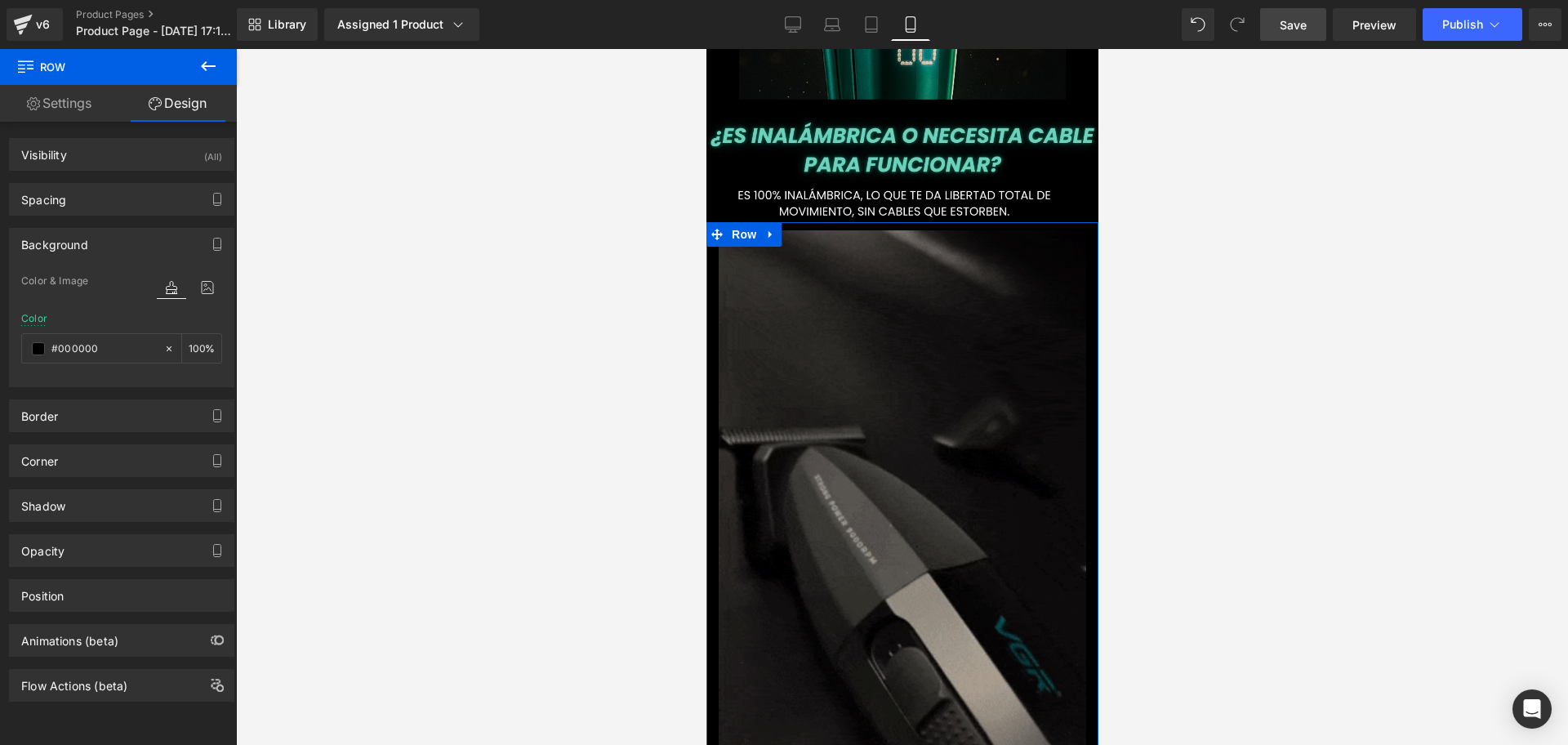
scroll to position [1735, 0]
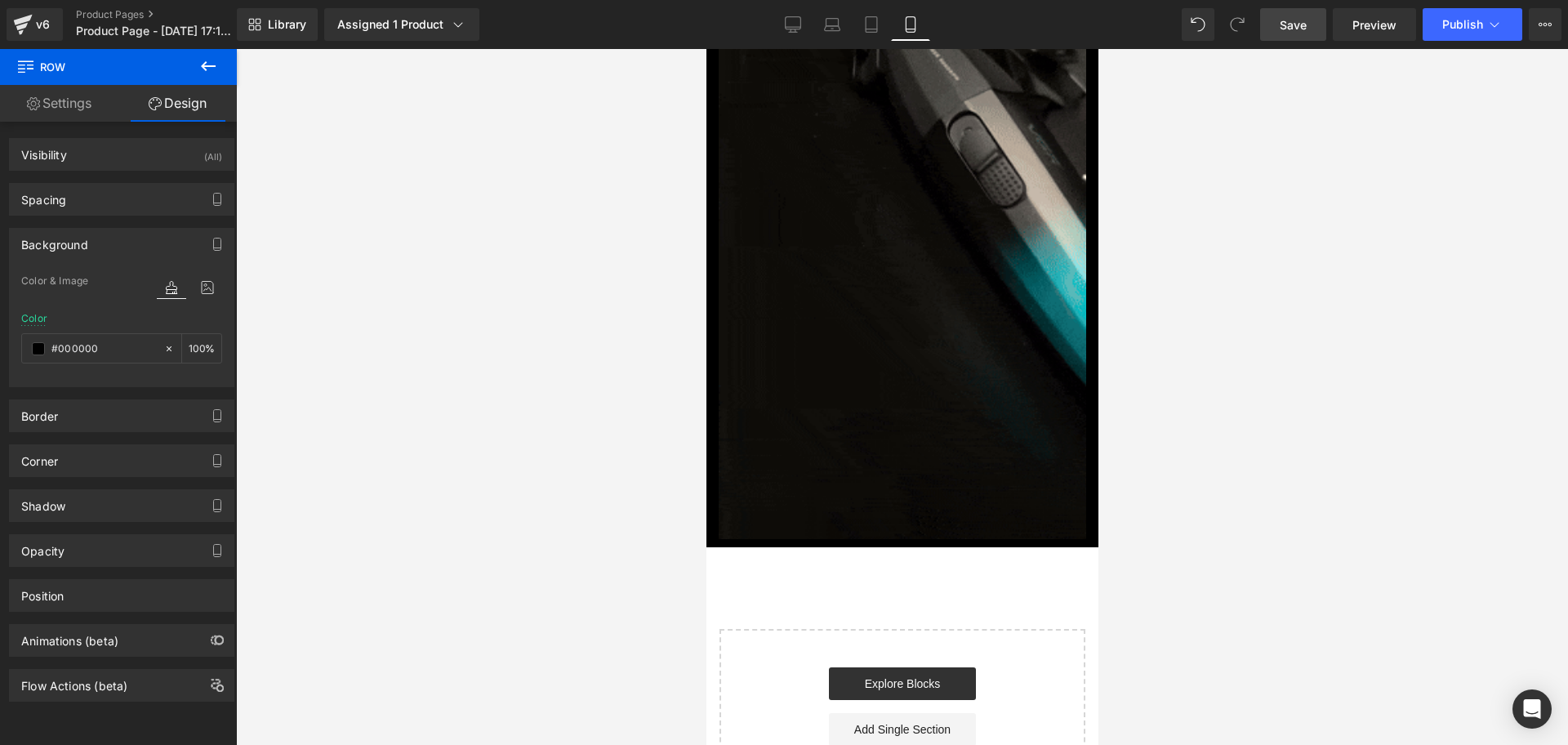
drag, startPoint x: 234, startPoint y: 40, endPoint x: 226, endPoint y: 47, distance: 10.6
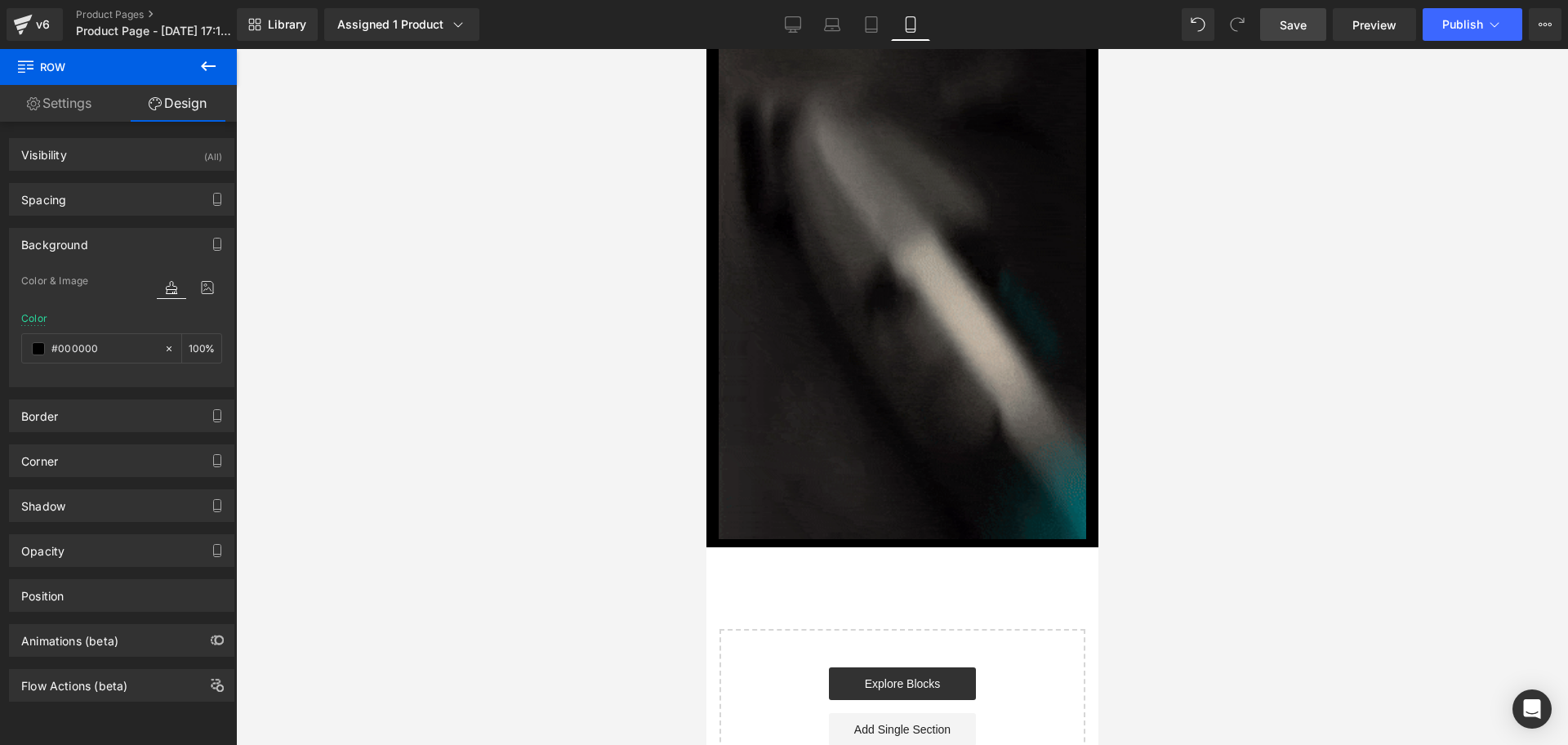
click at [234, 40] on div "v6 Product Pages Product Page - [DATE] 17:13:26" at bounding box center [118, 24] width 237 height 49
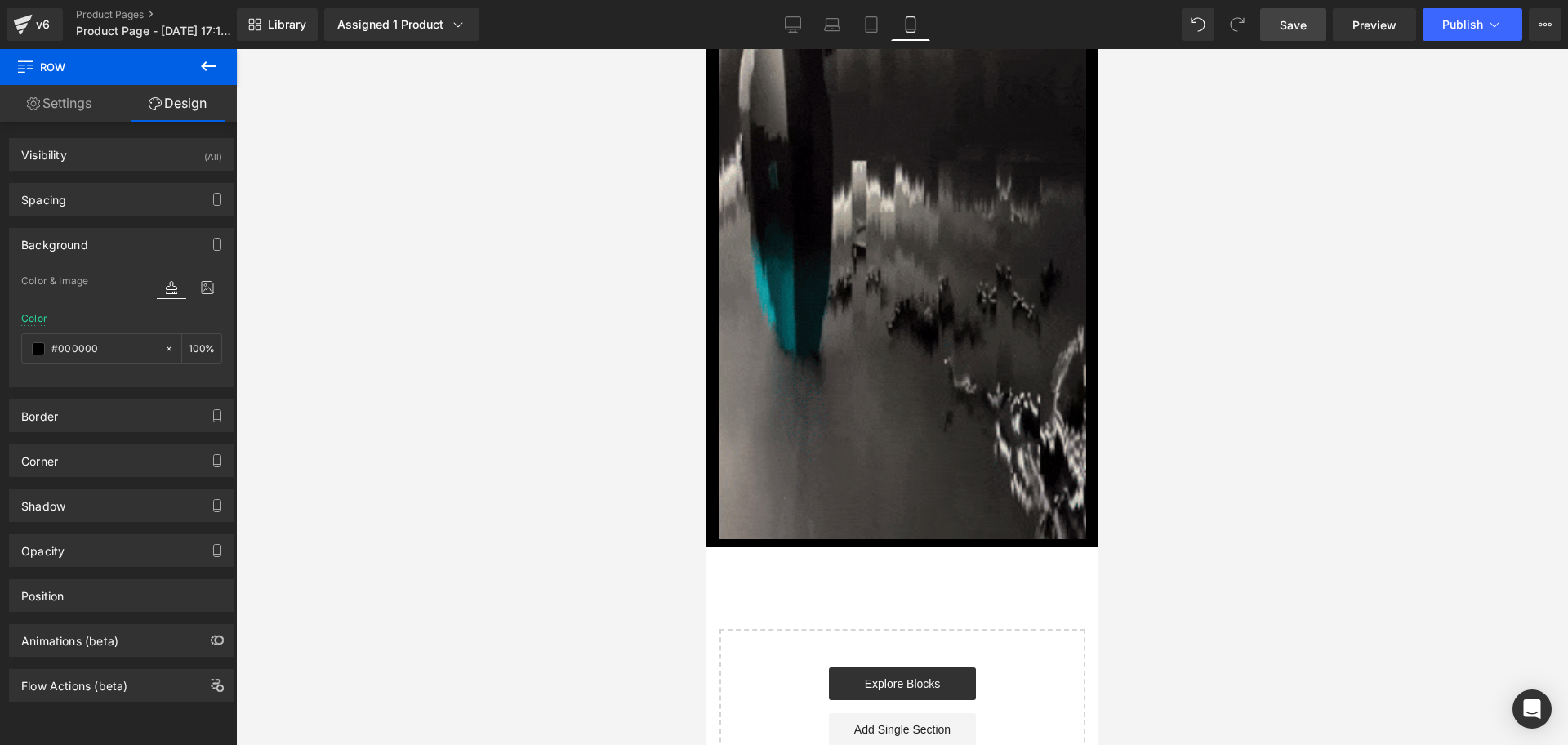
click at [215, 55] on button at bounding box center [208, 67] width 57 height 36
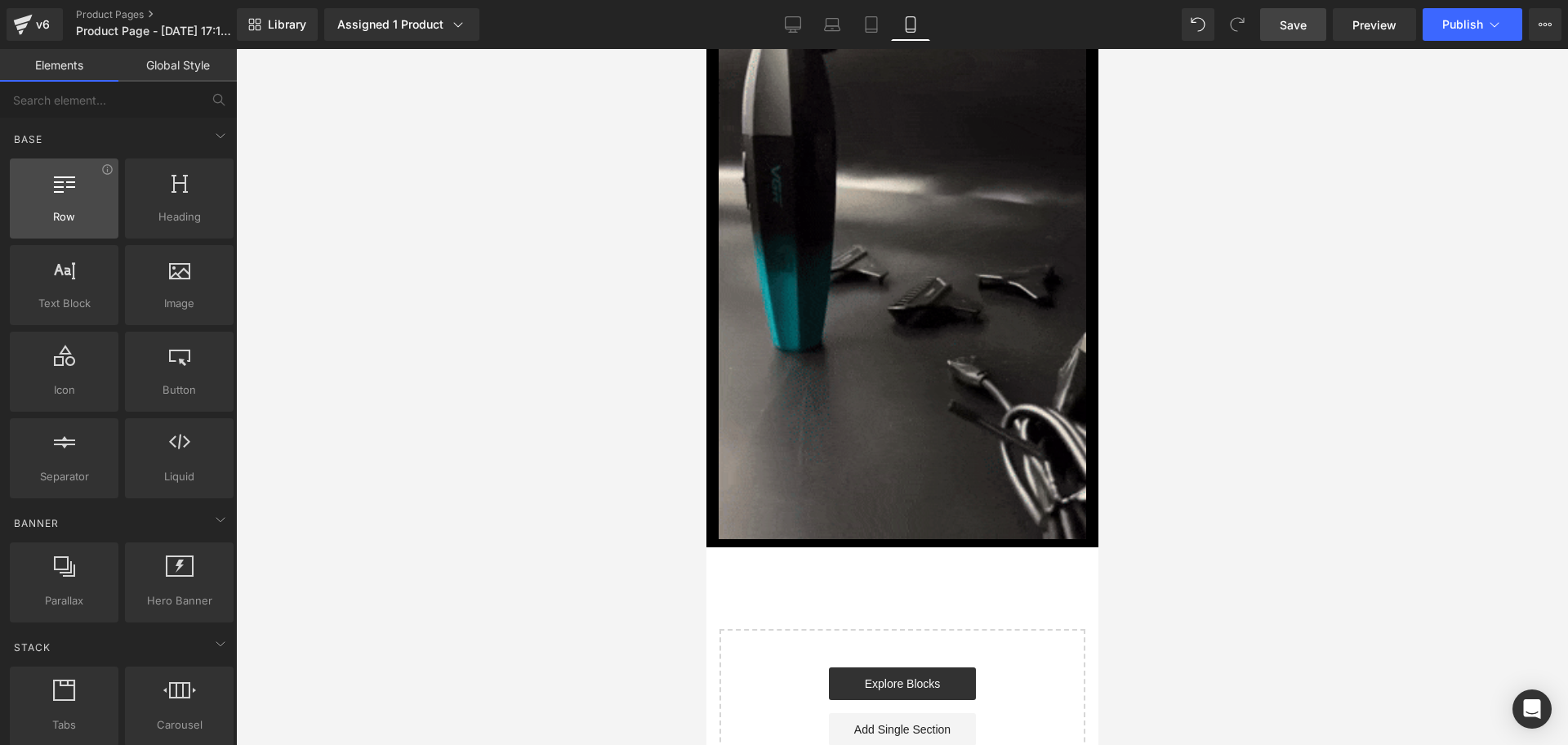
scroll to position [0, 590]
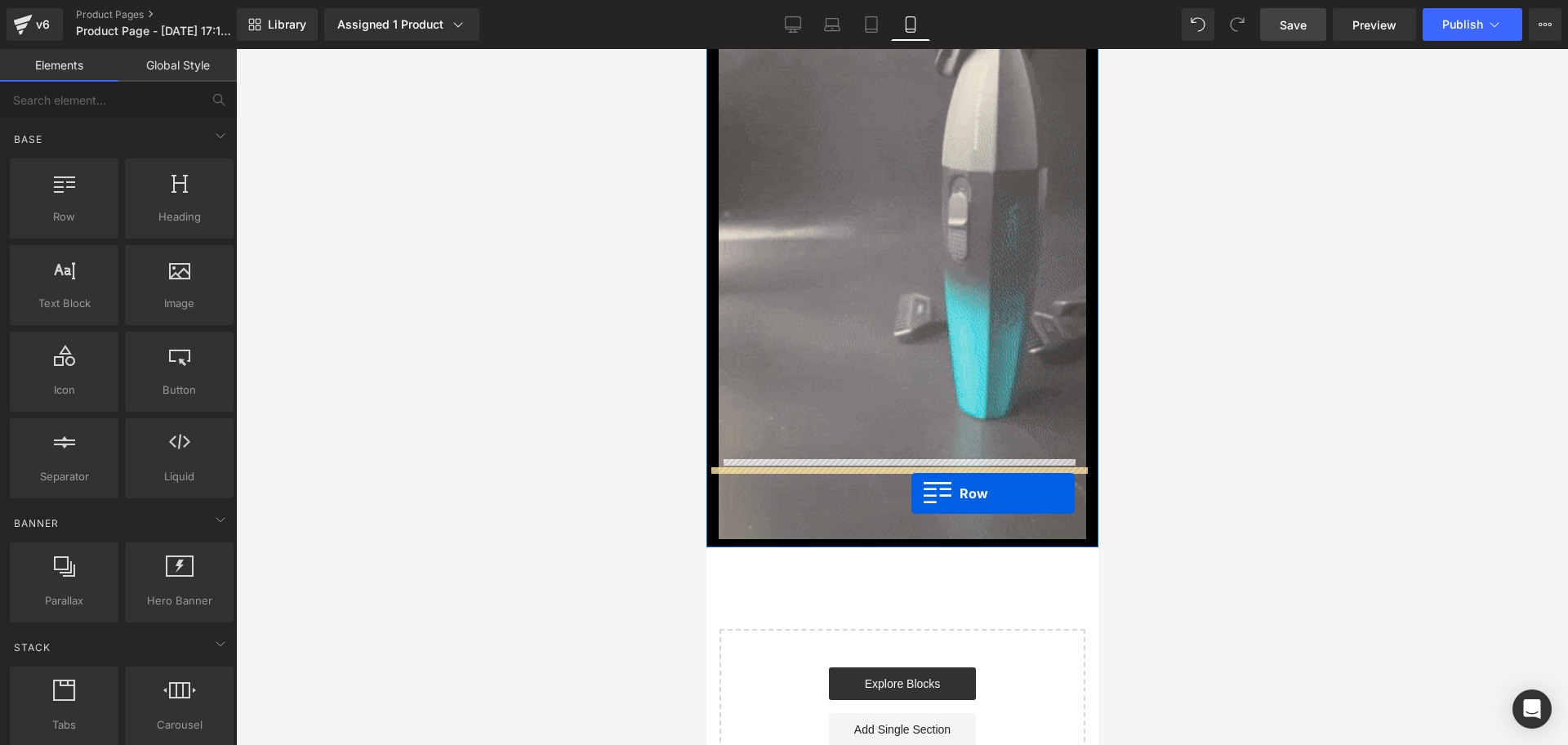
drag, startPoint x: 720, startPoint y: 249, endPoint x: 904, endPoint y: 493, distance: 305.6
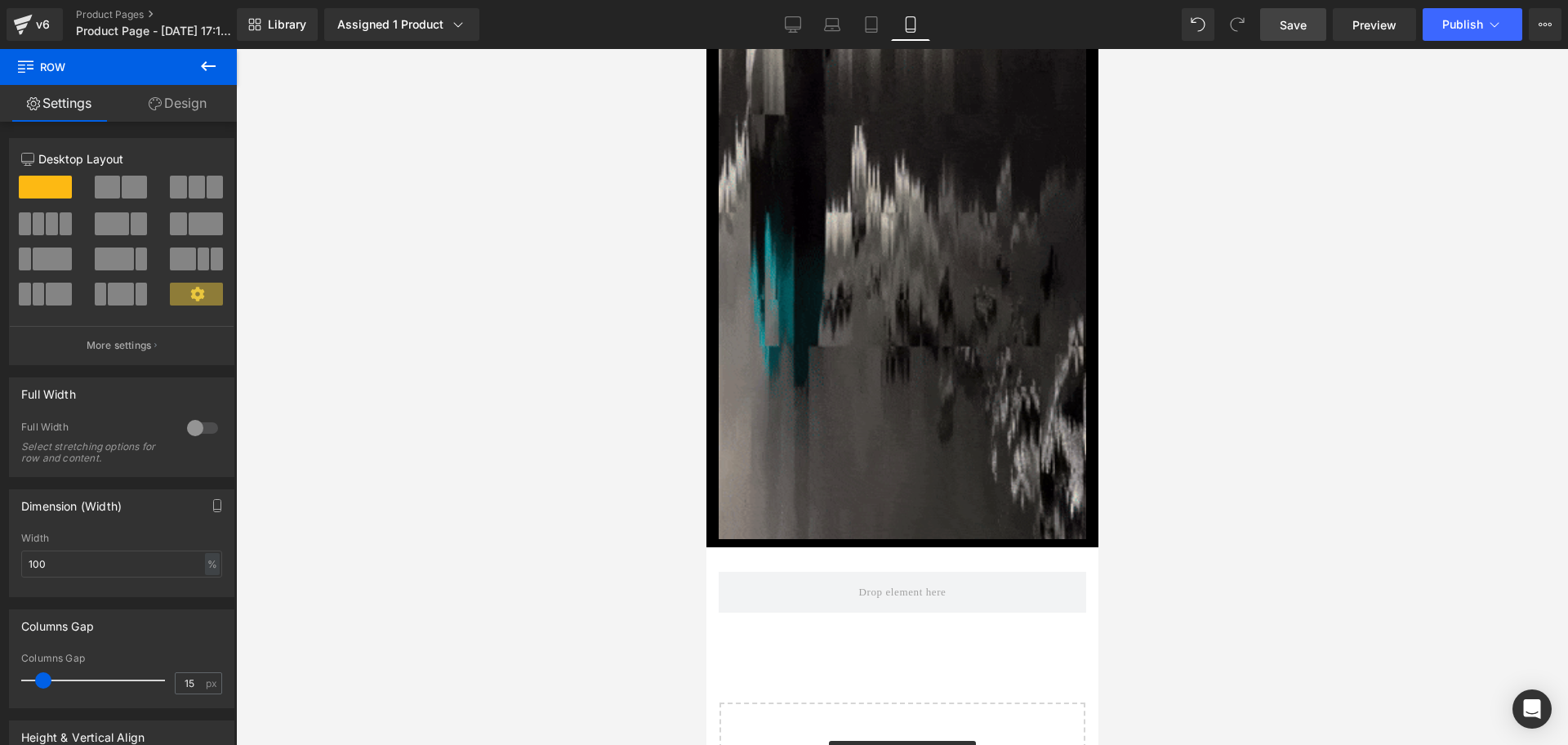
scroll to position [0, 885]
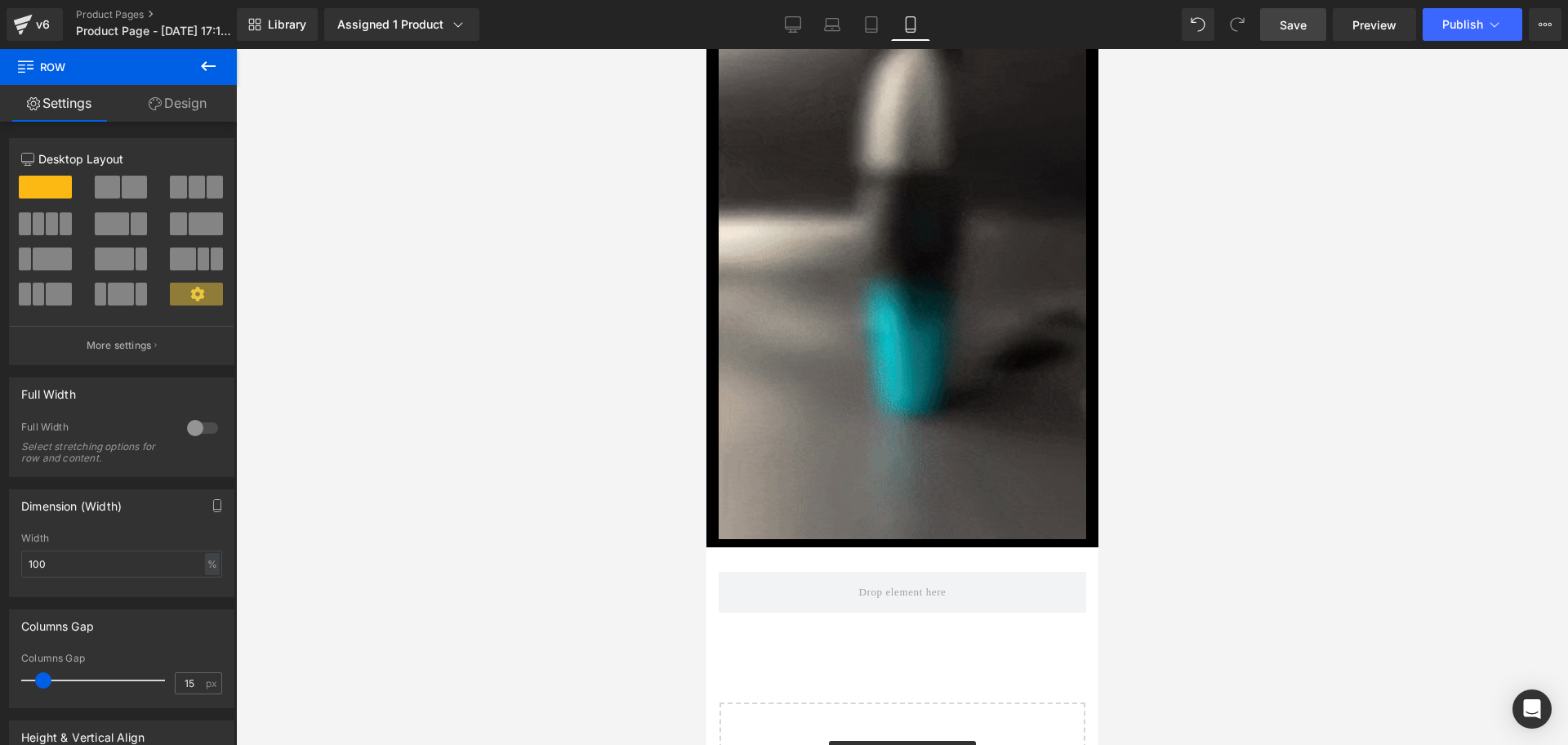
click at [208, 69] on icon at bounding box center [208, 66] width 20 height 20
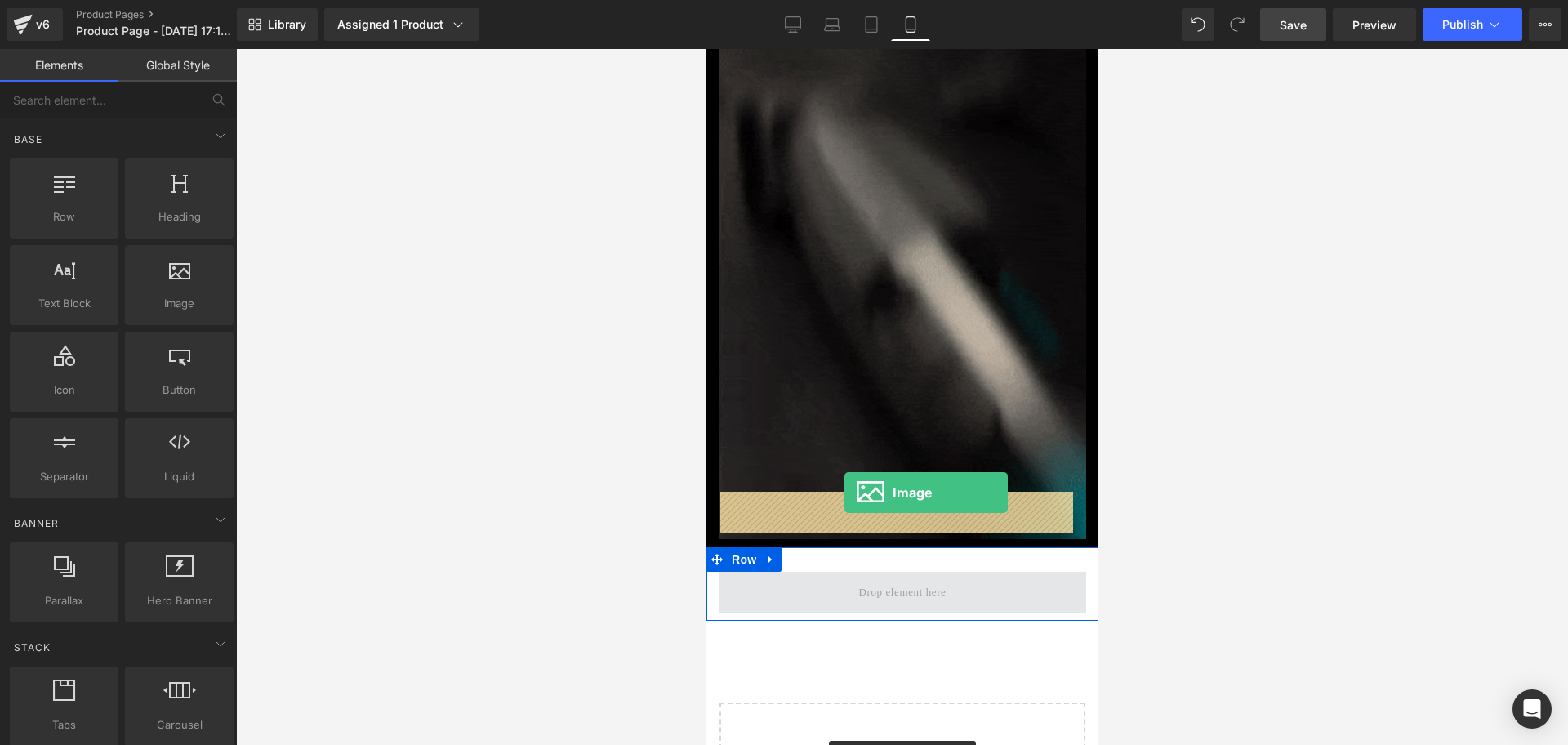
drag, startPoint x: 855, startPoint y: 340, endPoint x: 843, endPoint y: 492, distance: 152.5
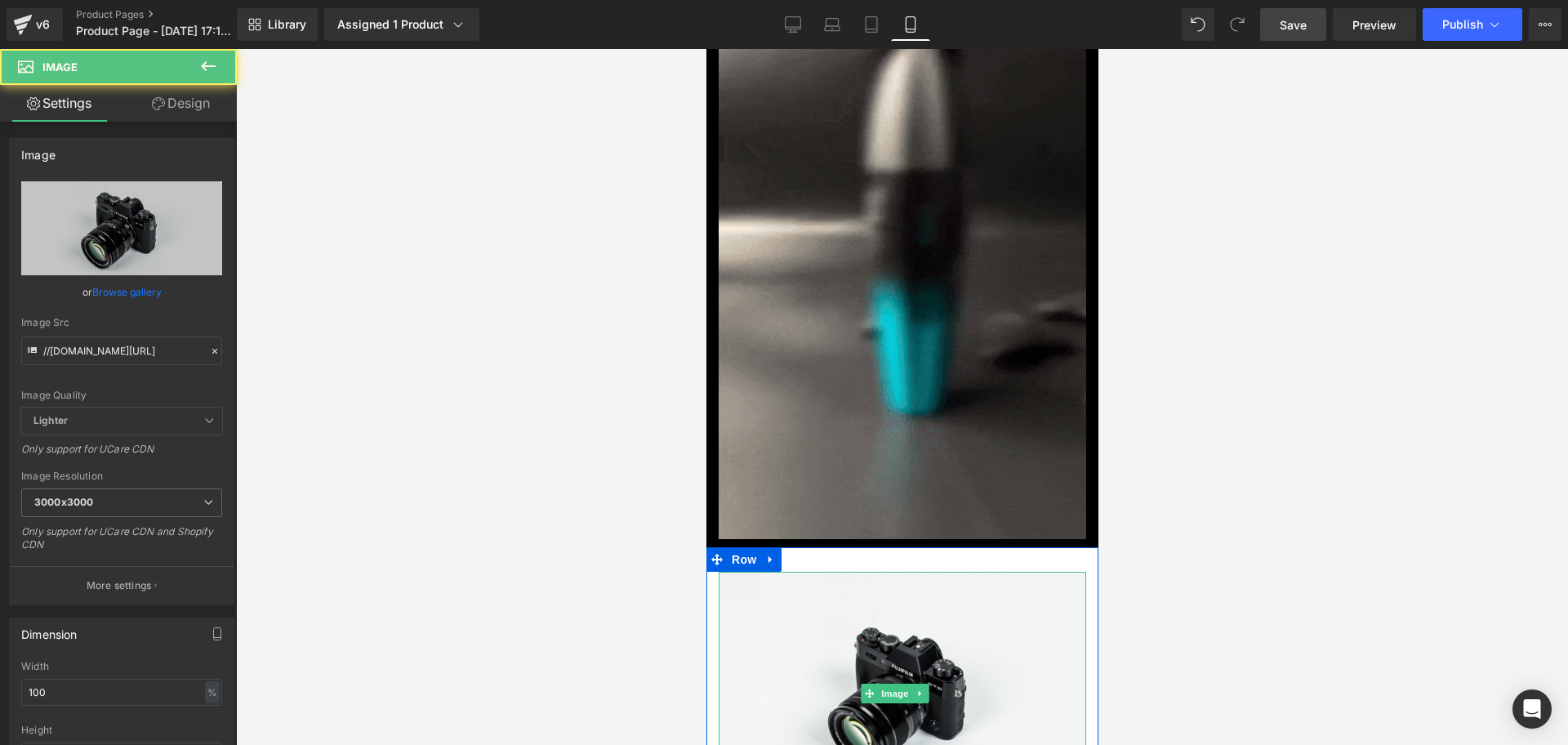
drag, startPoint x: 895, startPoint y: 524, endPoint x: 744, endPoint y: 493, distance: 154.1
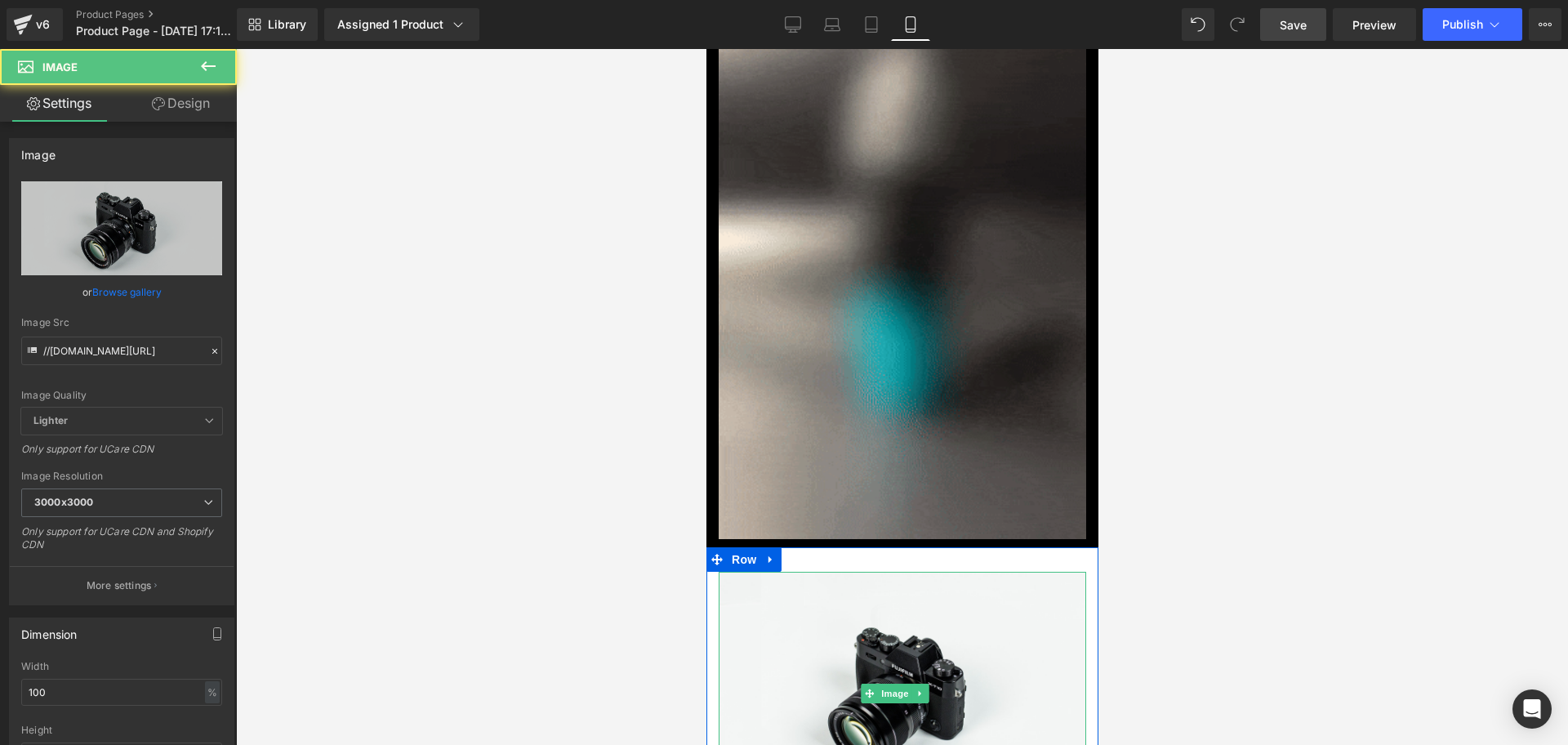
click at [893, 572] on img at bounding box center [901, 693] width 368 height 244
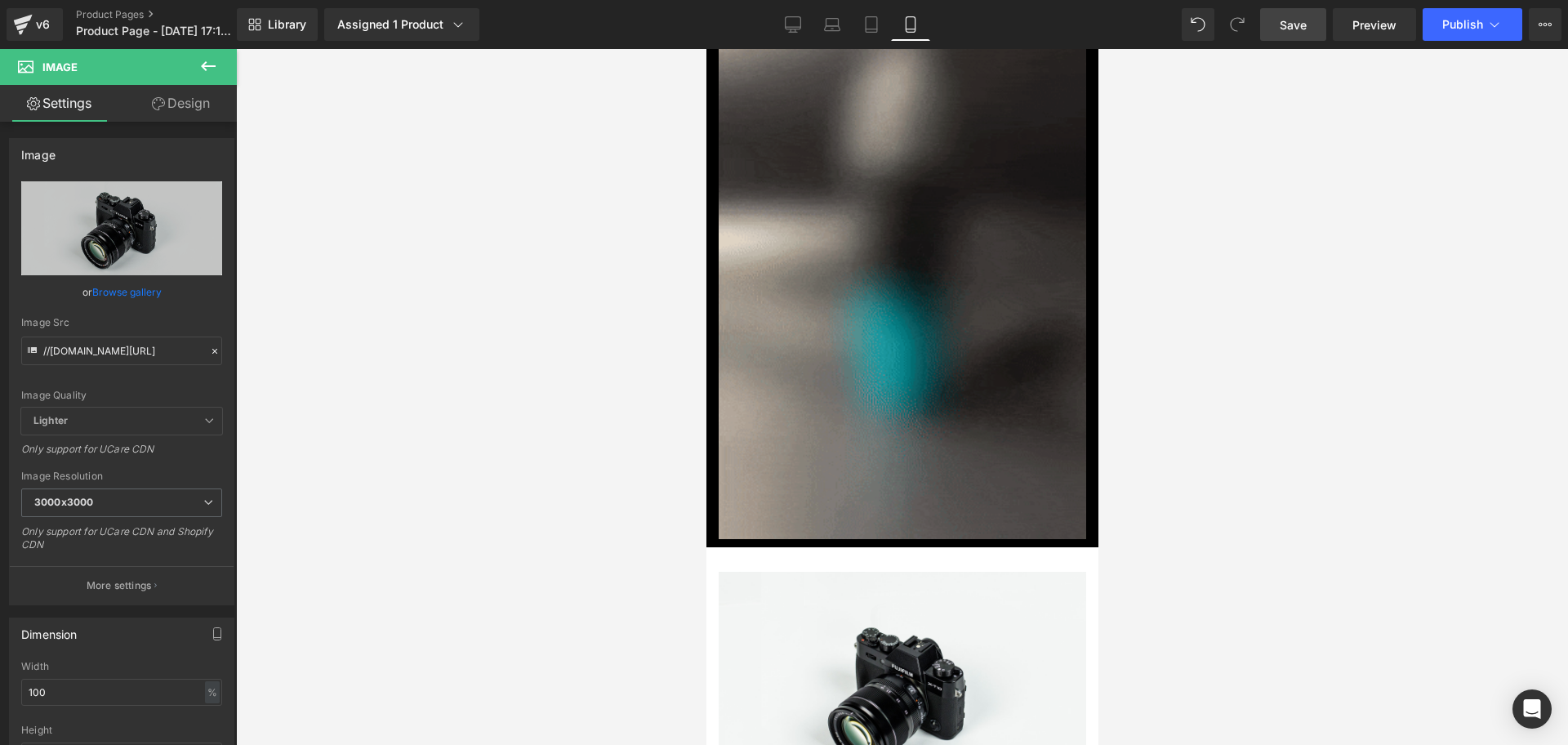
scroll to position [0, 0]
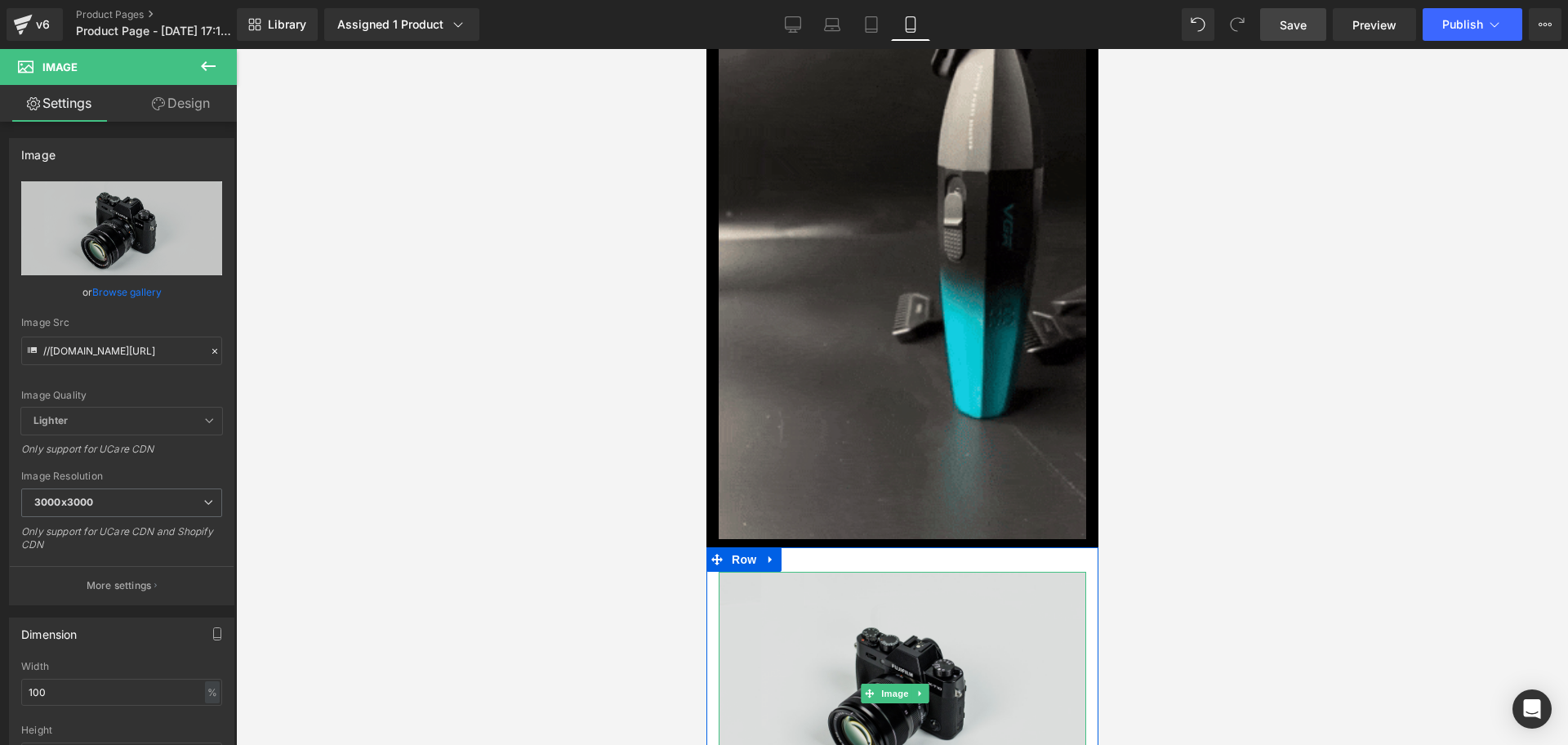
click at [917, 592] on img at bounding box center [901, 693] width 368 height 244
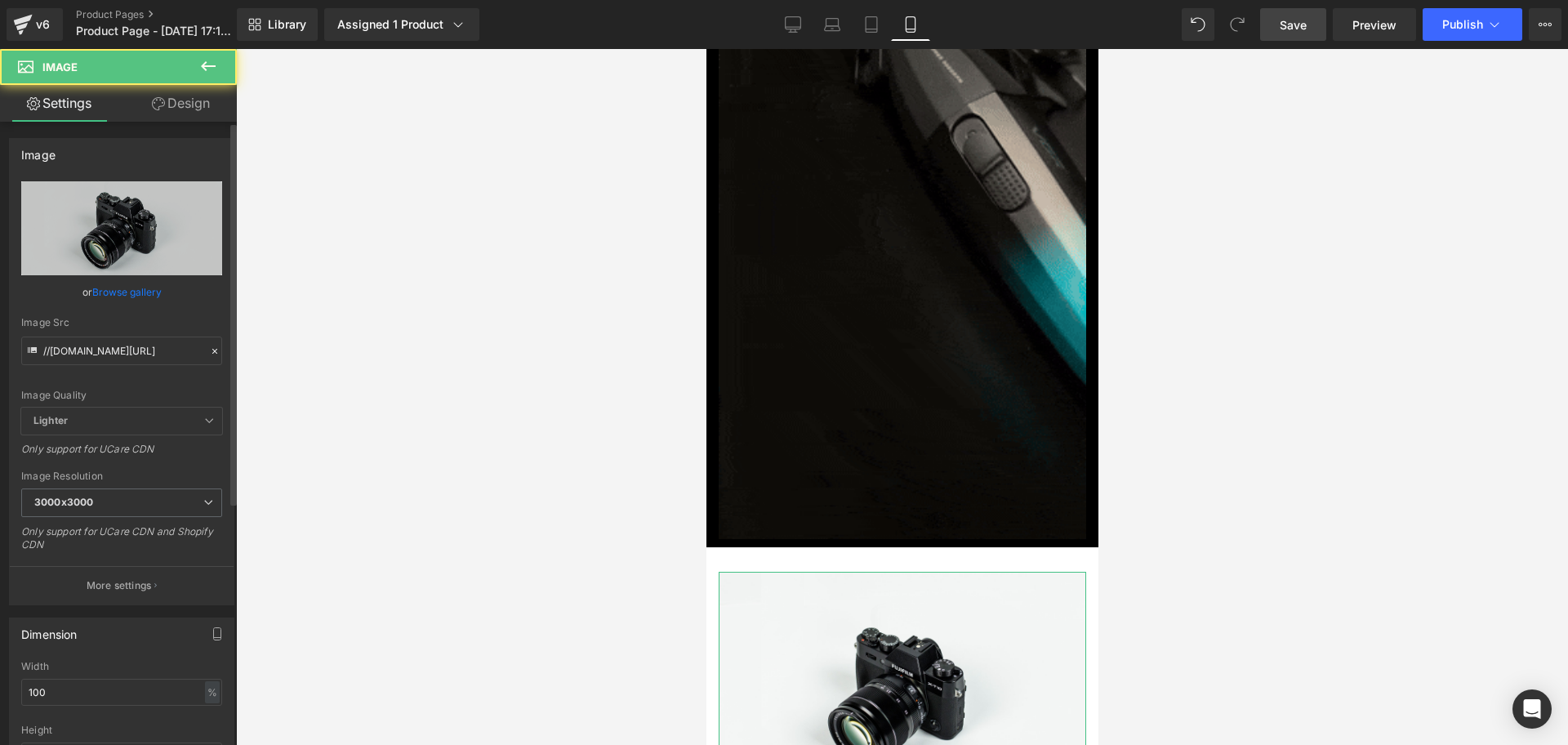
click at [169, 307] on div "Image Quality Lighter Lightest Lighter Lighter Lightest Only support for UCare …" at bounding box center [121, 295] width 201 height 226
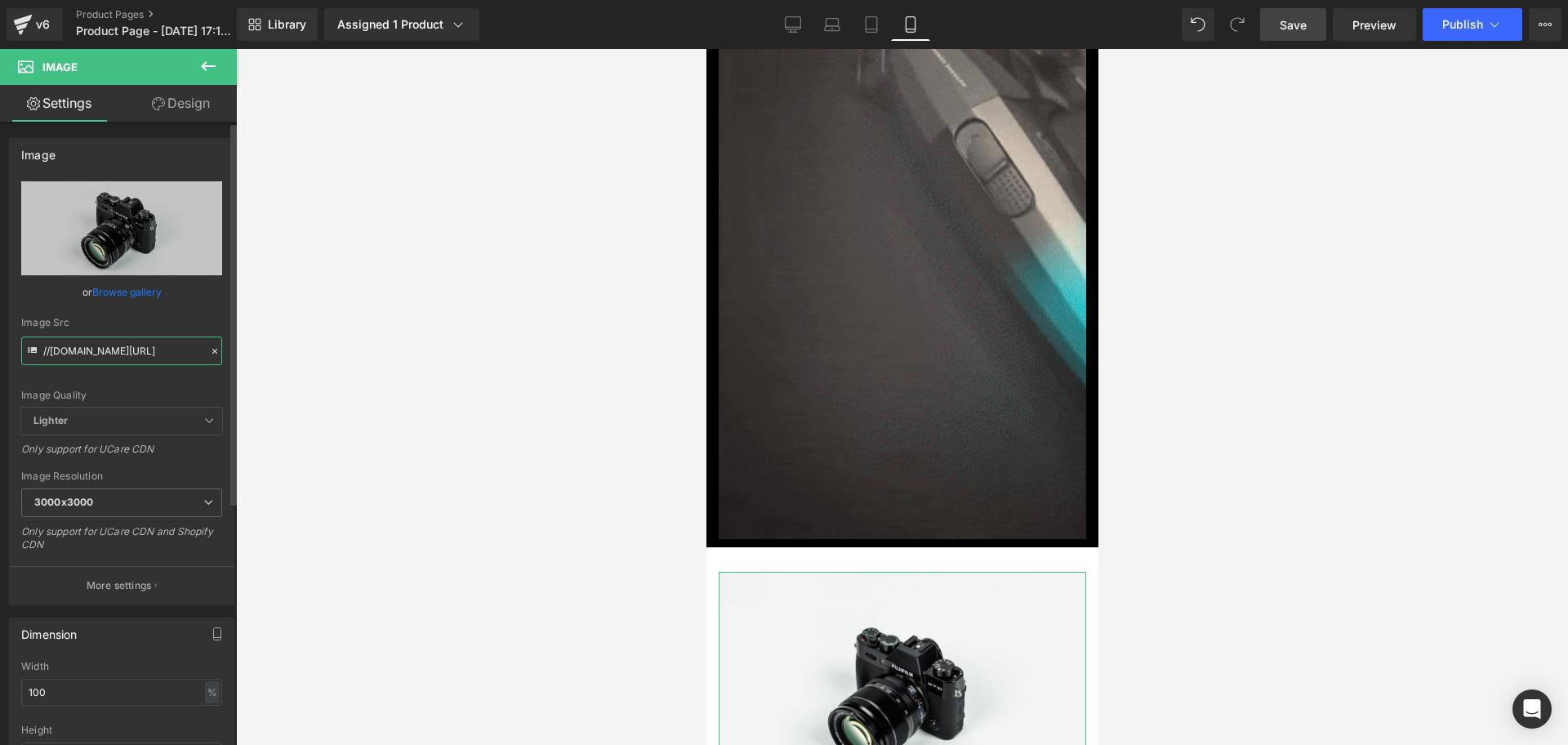
click at [135, 343] on input "//[DOMAIN_NAME][URL]" at bounding box center [121, 350] width 201 height 29
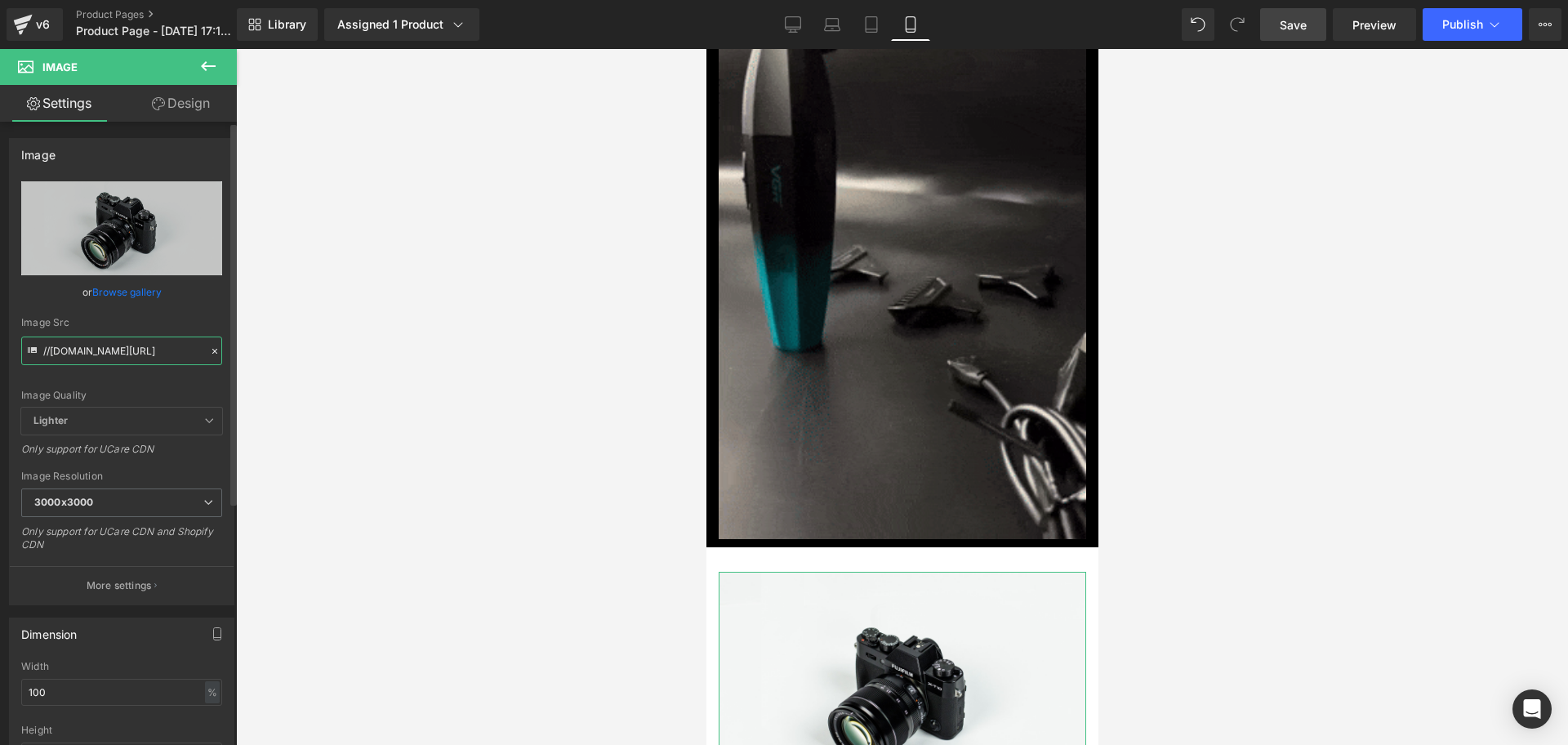
click at [135, 343] on input "//[DOMAIN_NAME][URL]" at bounding box center [121, 350] width 201 height 29
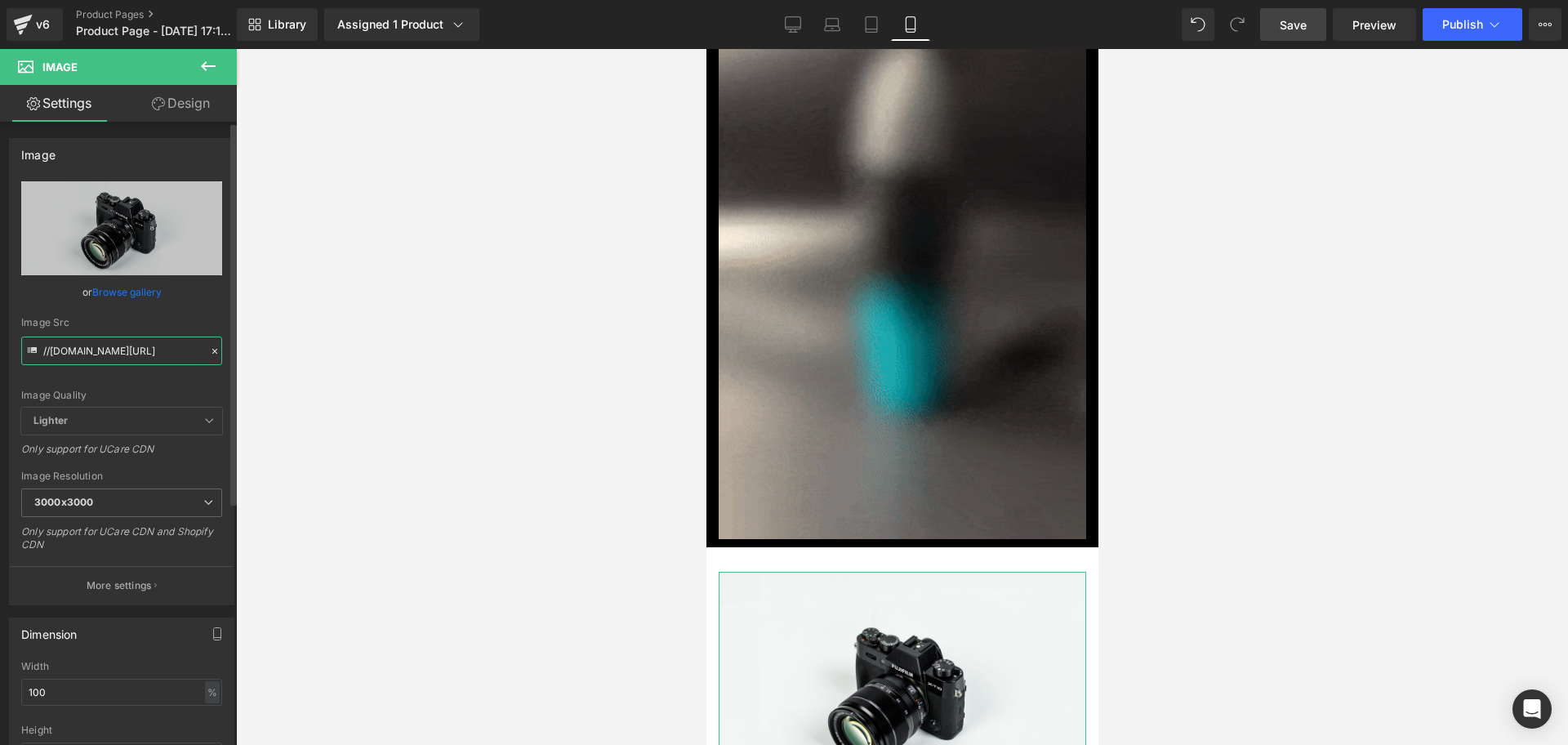
click at [135, 343] on input "//[DOMAIN_NAME][URL]" at bounding box center [121, 350] width 201 height 29
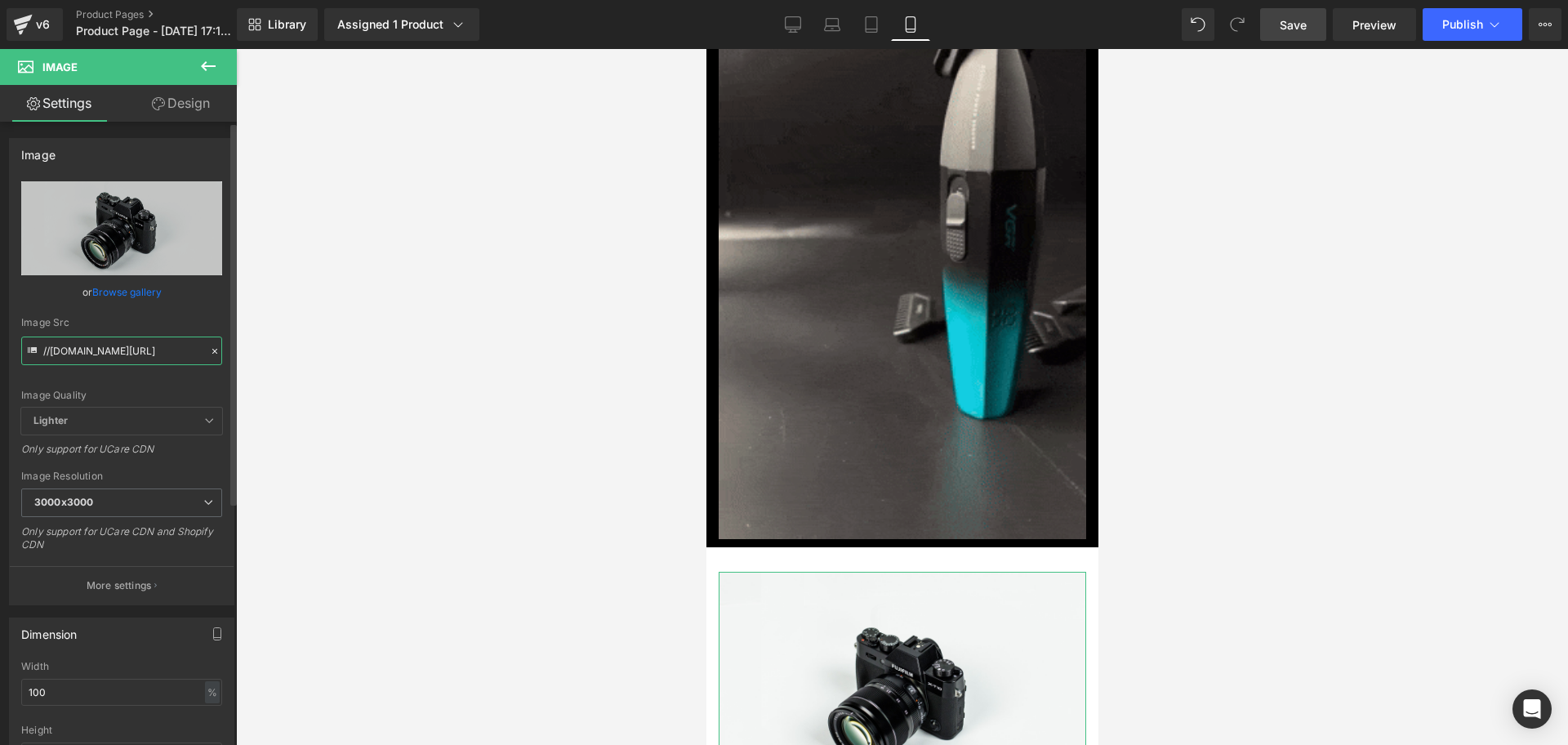
click at [135, 343] on input "//[DOMAIN_NAME][URL]" at bounding box center [121, 350] width 201 height 29
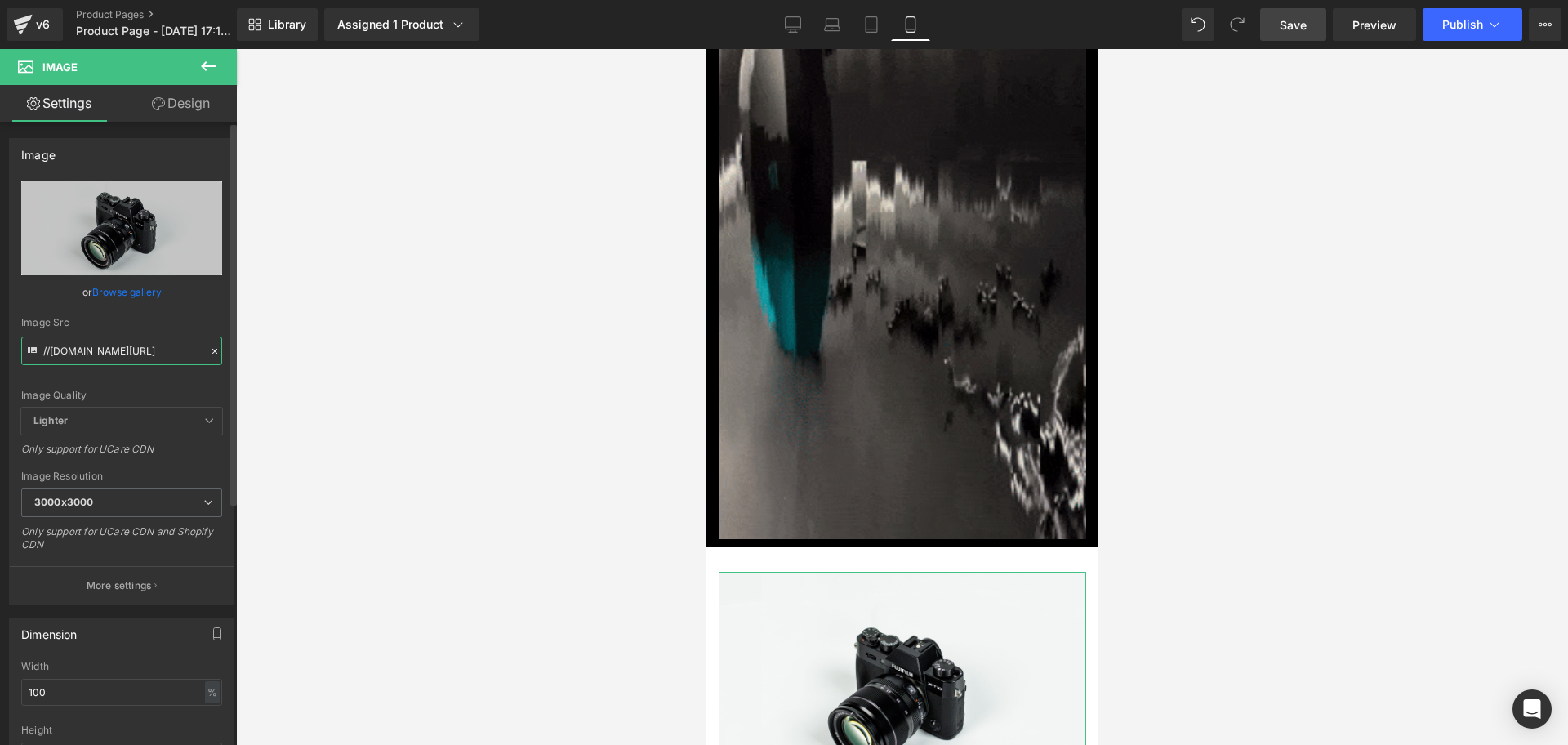
paste input "[URL][DOMAIN_NAME]"
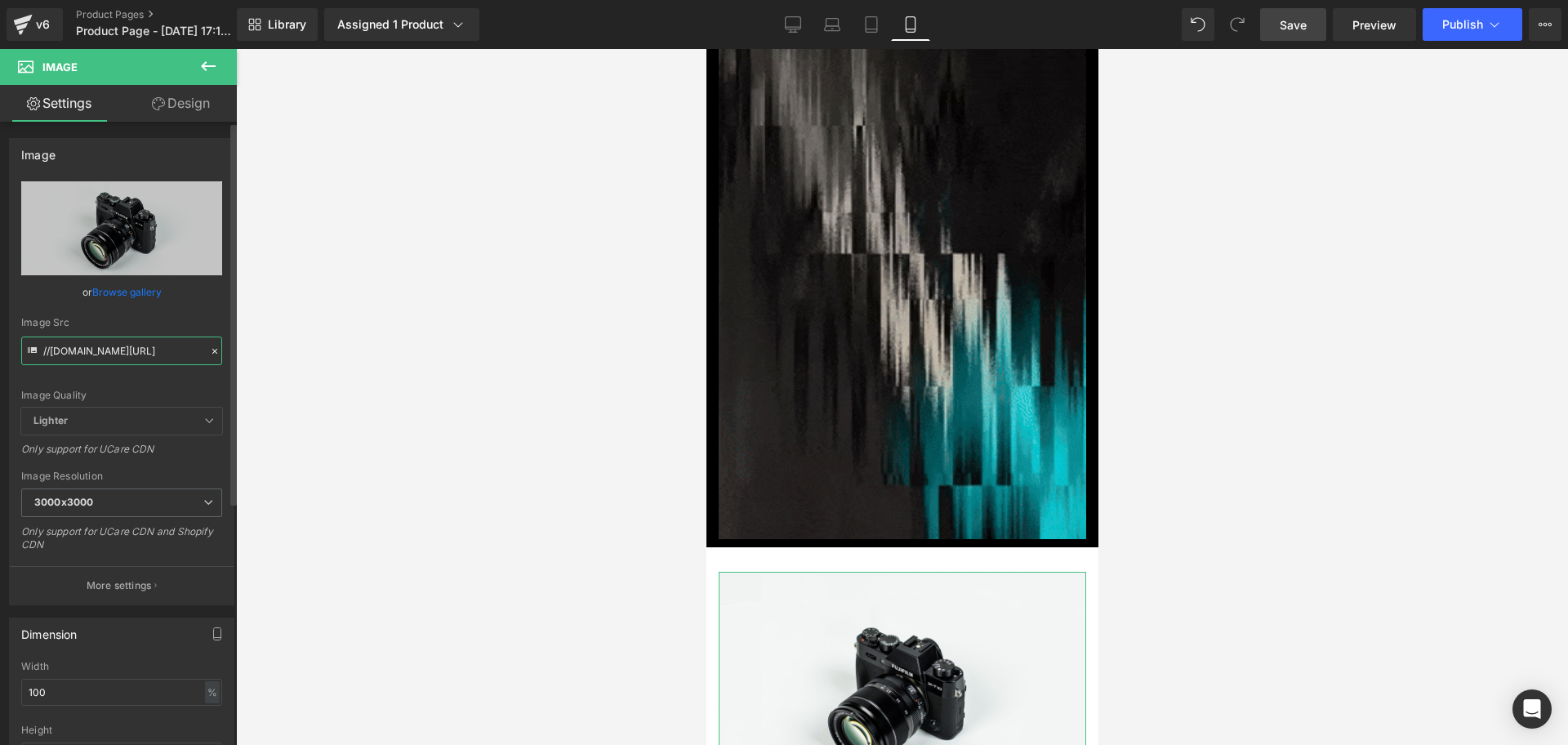
type input "[URL][DOMAIN_NAME]"
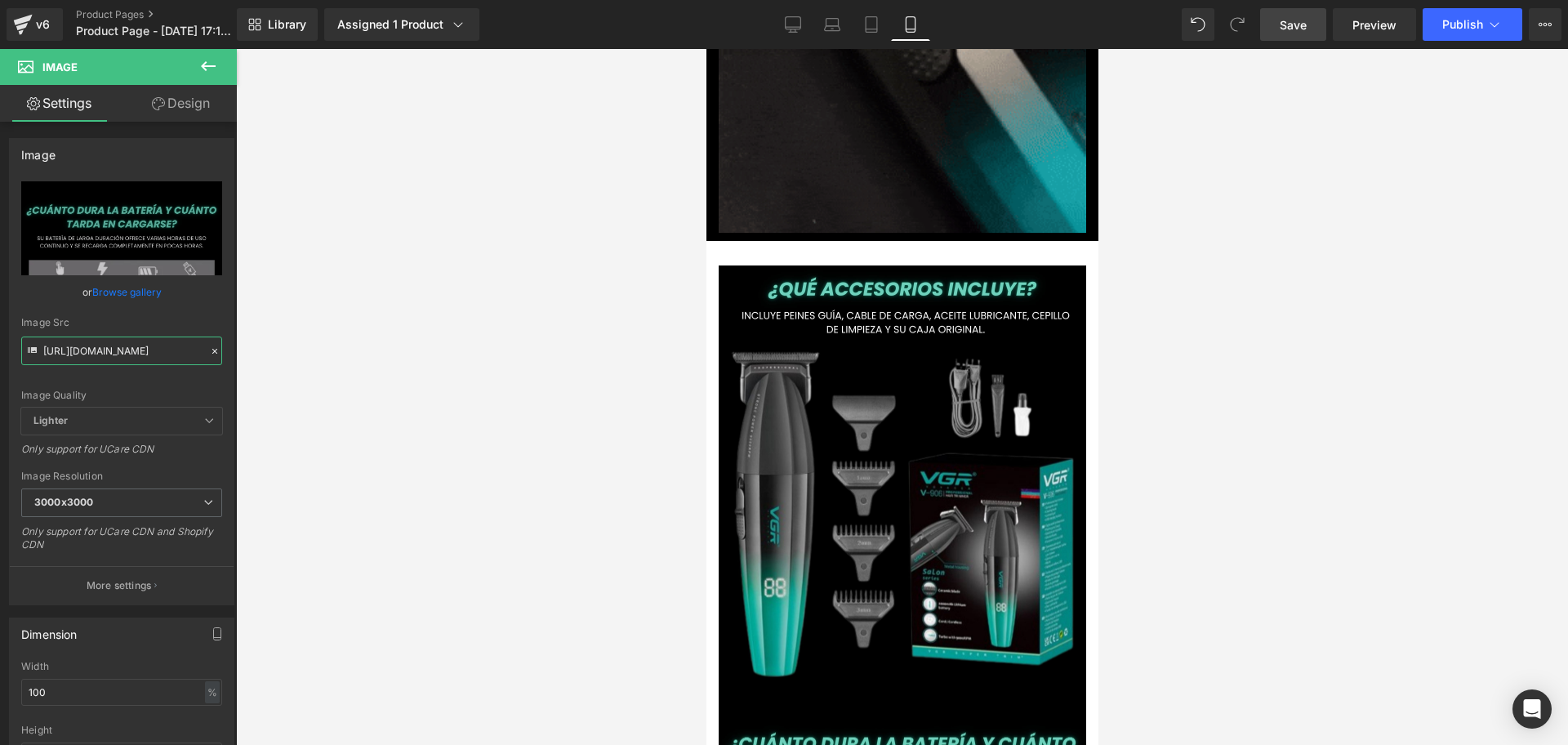
scroll to position [0, 590]
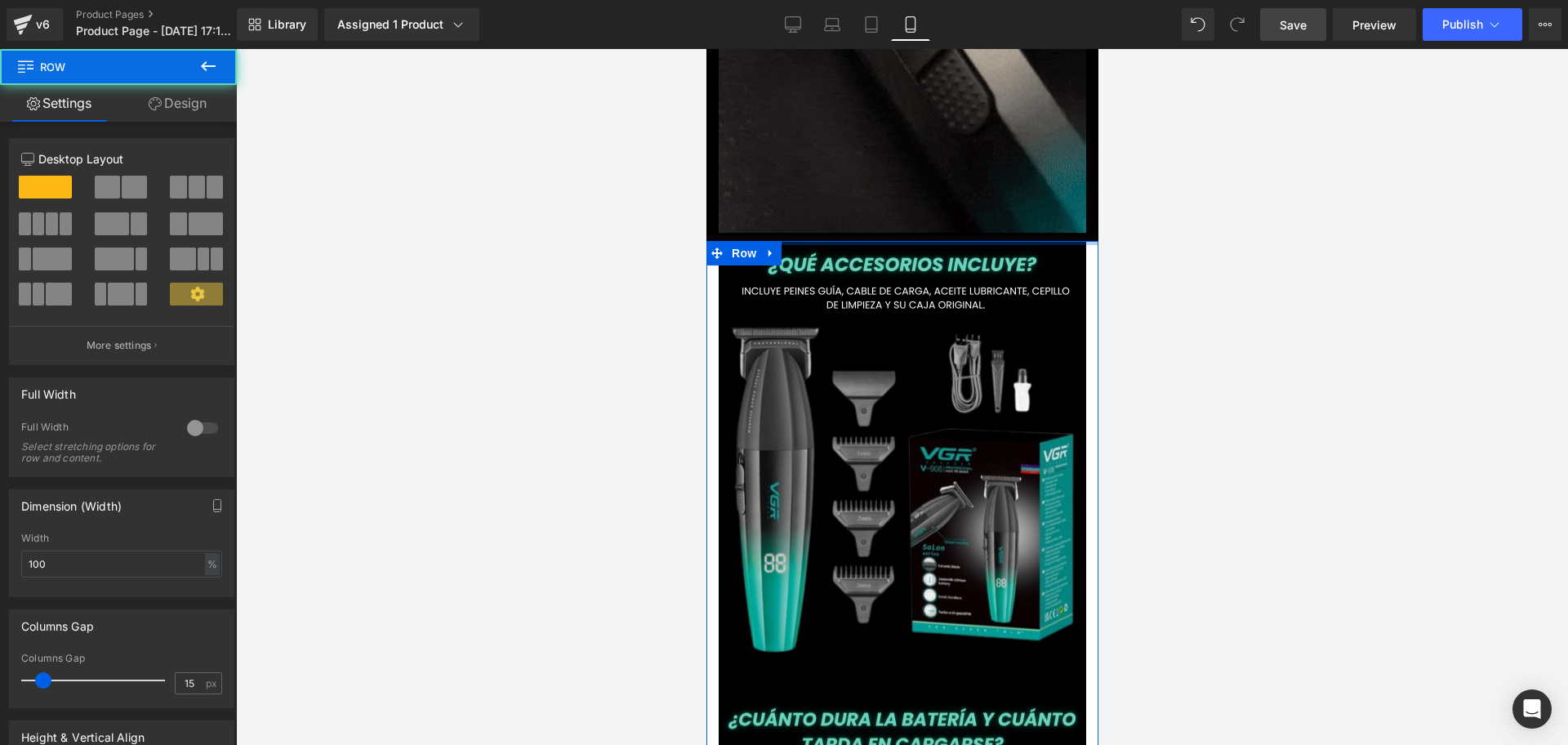
click at [1124, 184] on div at bounding box center [902, 396] width 1333 height 695
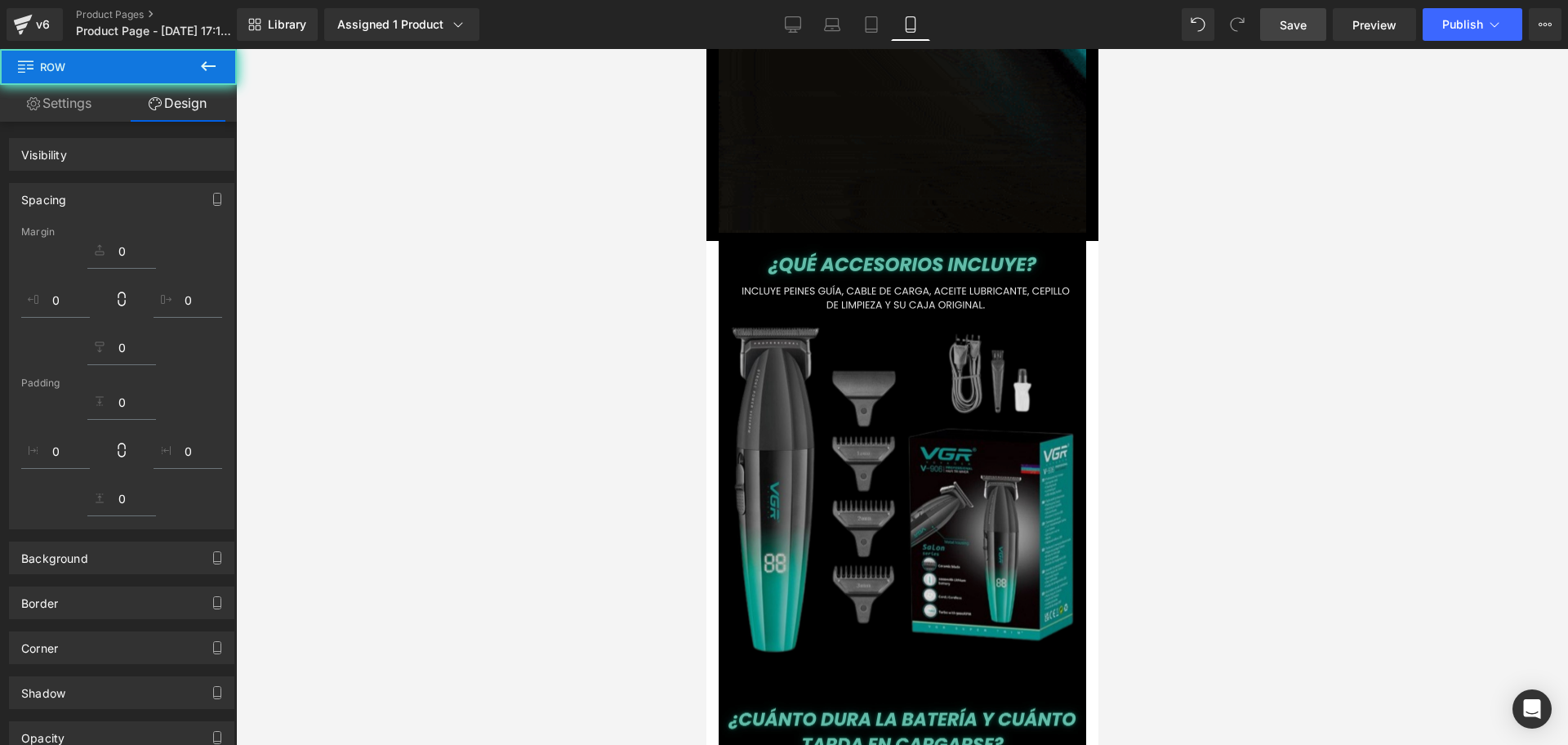
click at [758, 241] on img at bounding box center [901, 752] width 368 height 1023
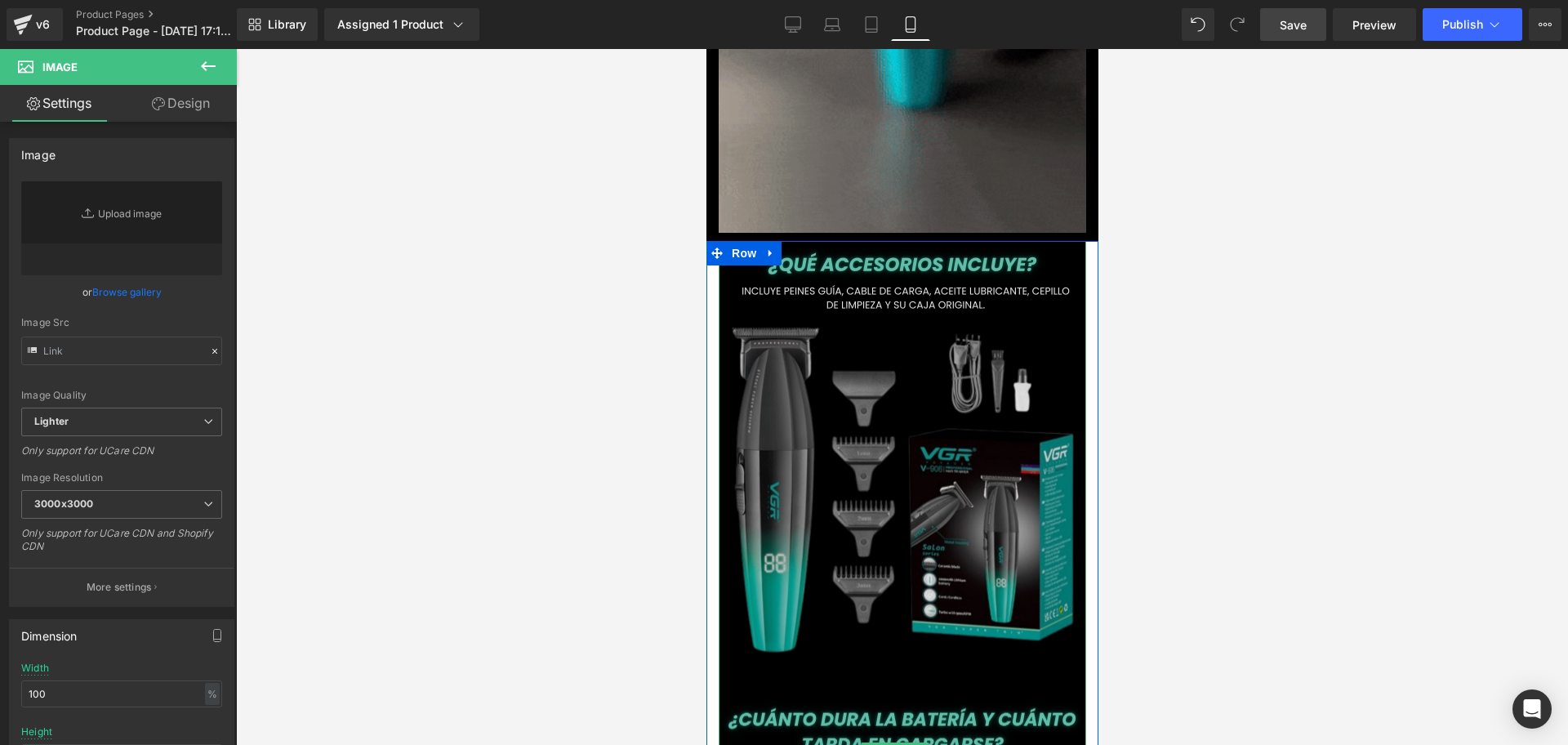
scroll to position [0, 885]
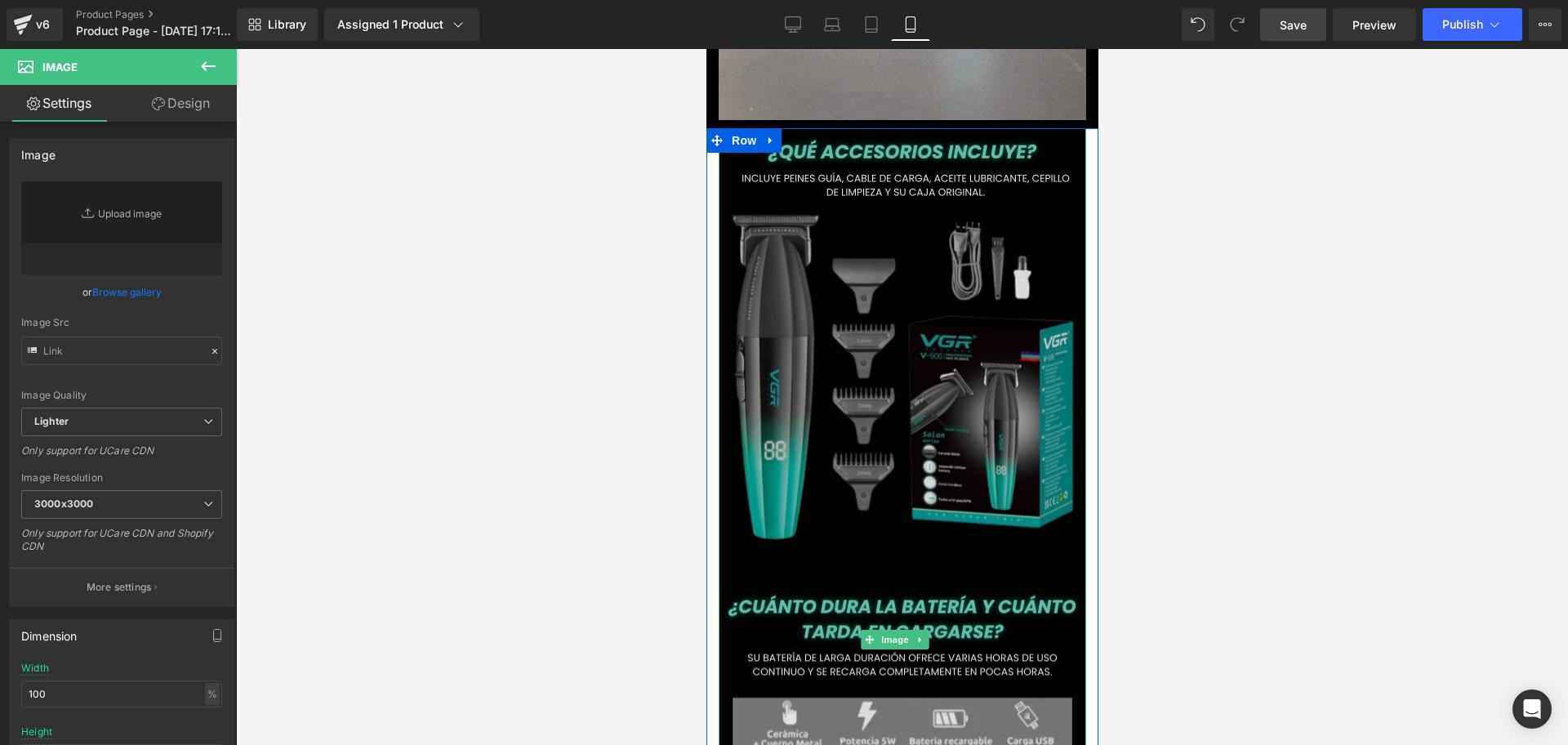
type input "[URL][DOMAIN_NAME]"
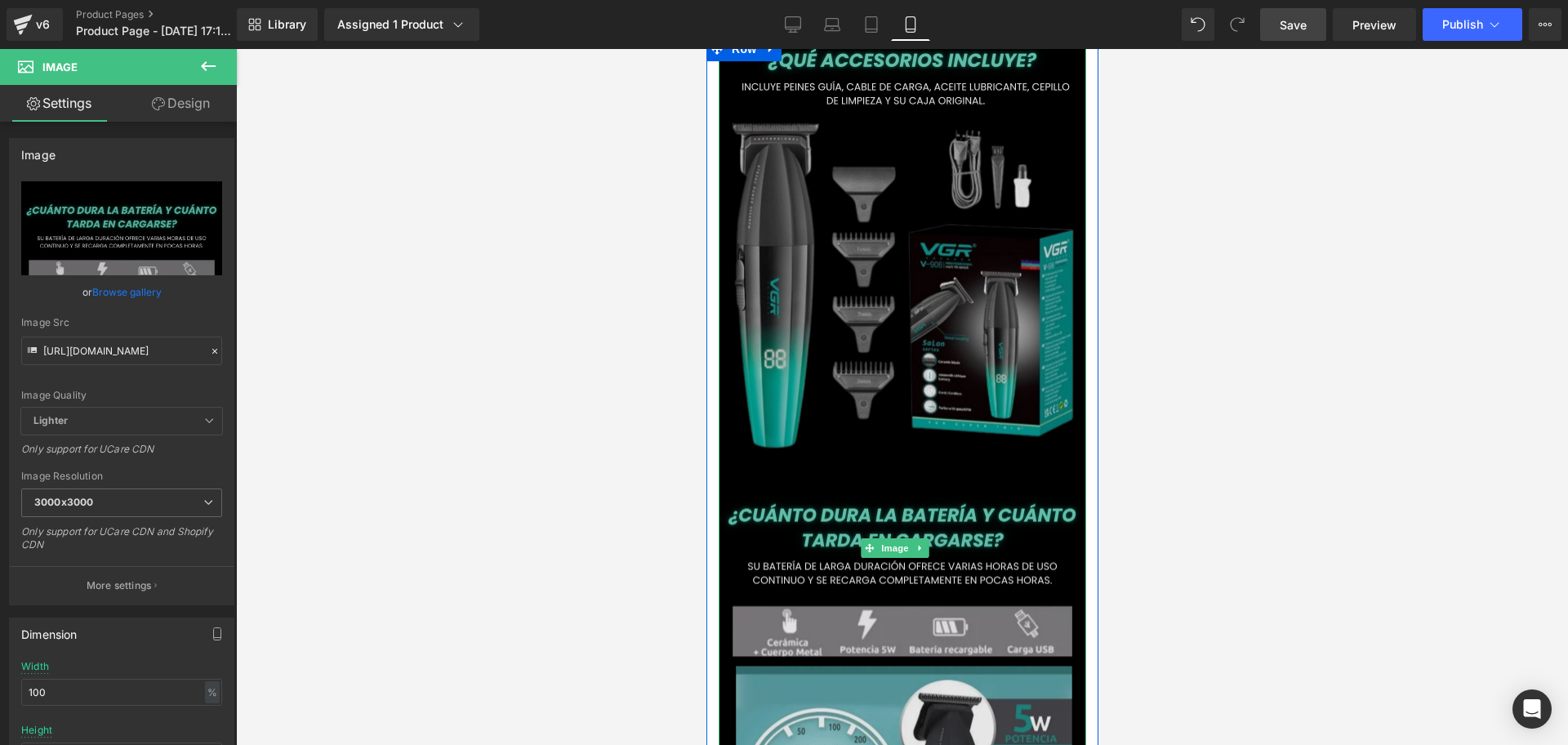
scroll to position [0, 0]
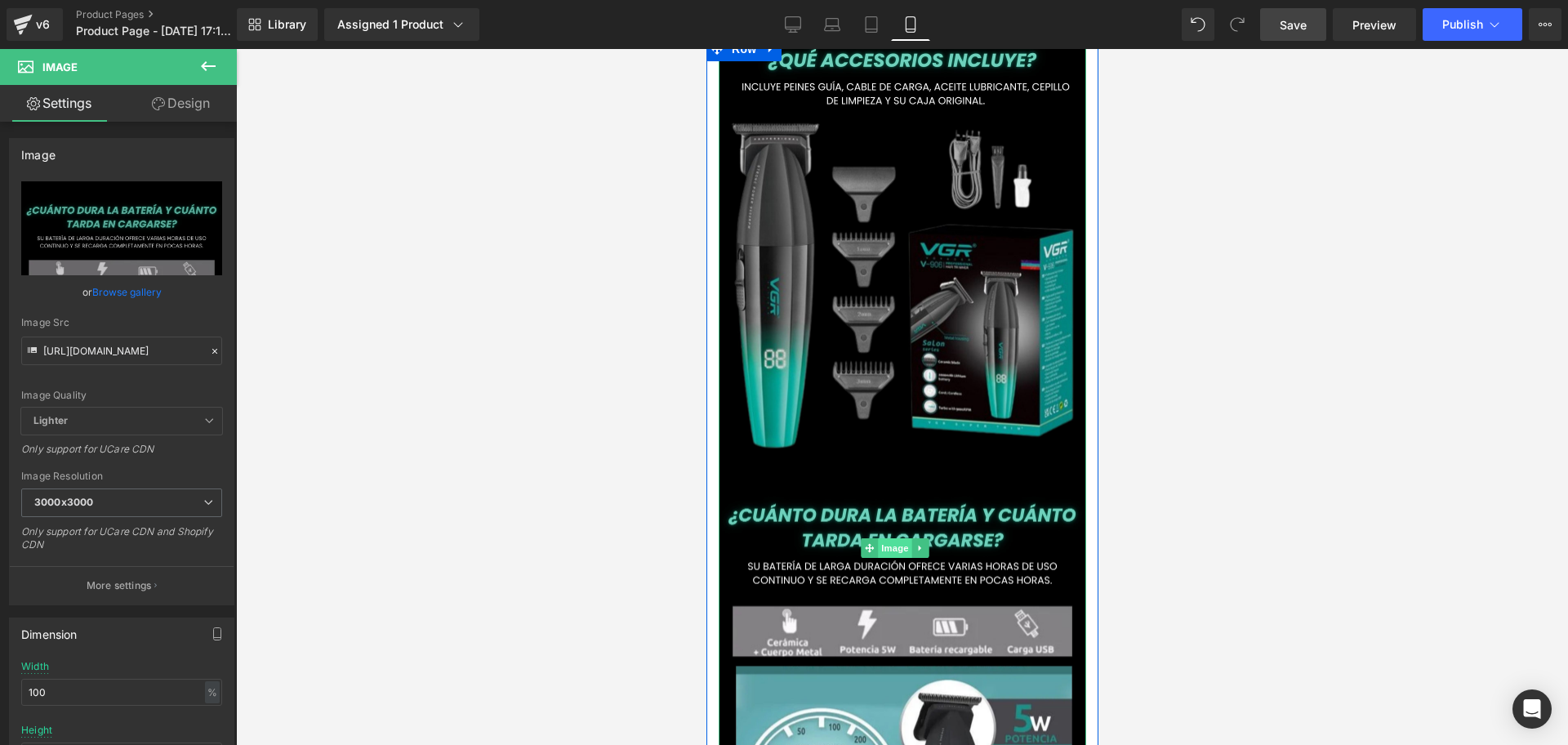
click at [898, 539] on span "Image" at bounding box center [895, 548] width 35 height 20
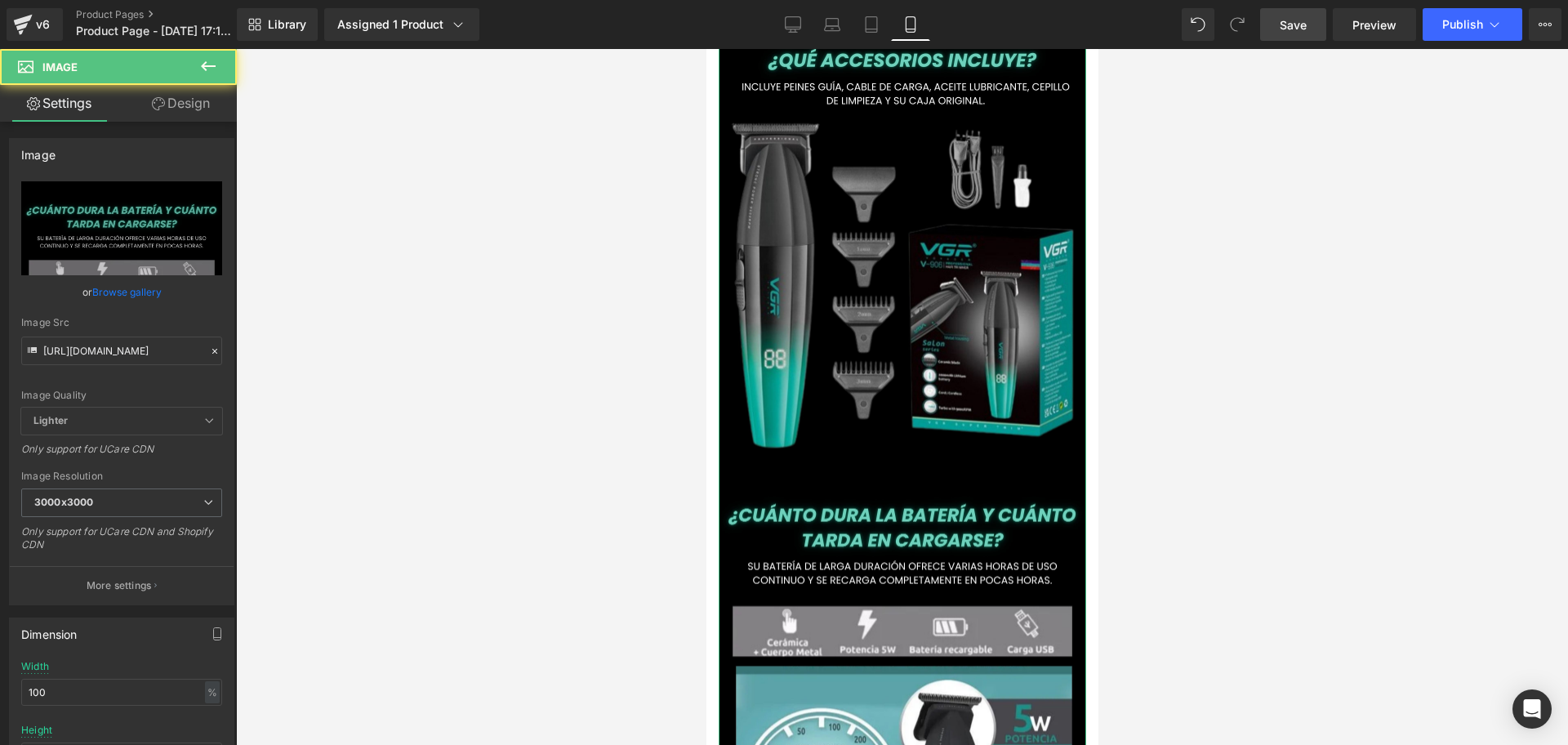
click at [200, 86] on link "Design" at bounding box center [180, 103] width 118 height 36
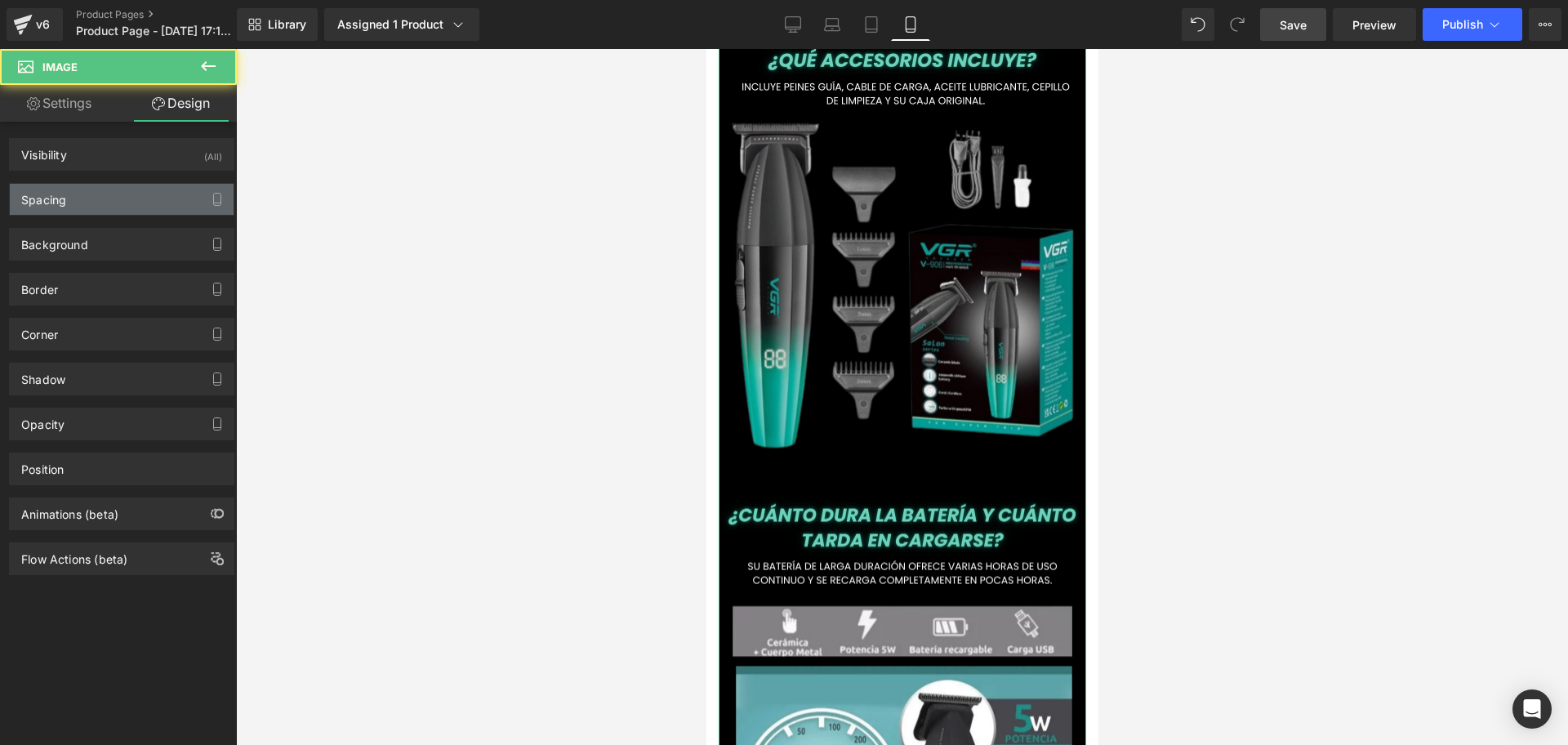
click at [131, 195] on div "Spacing" at bounding box center [121, 199] width 224 height 31
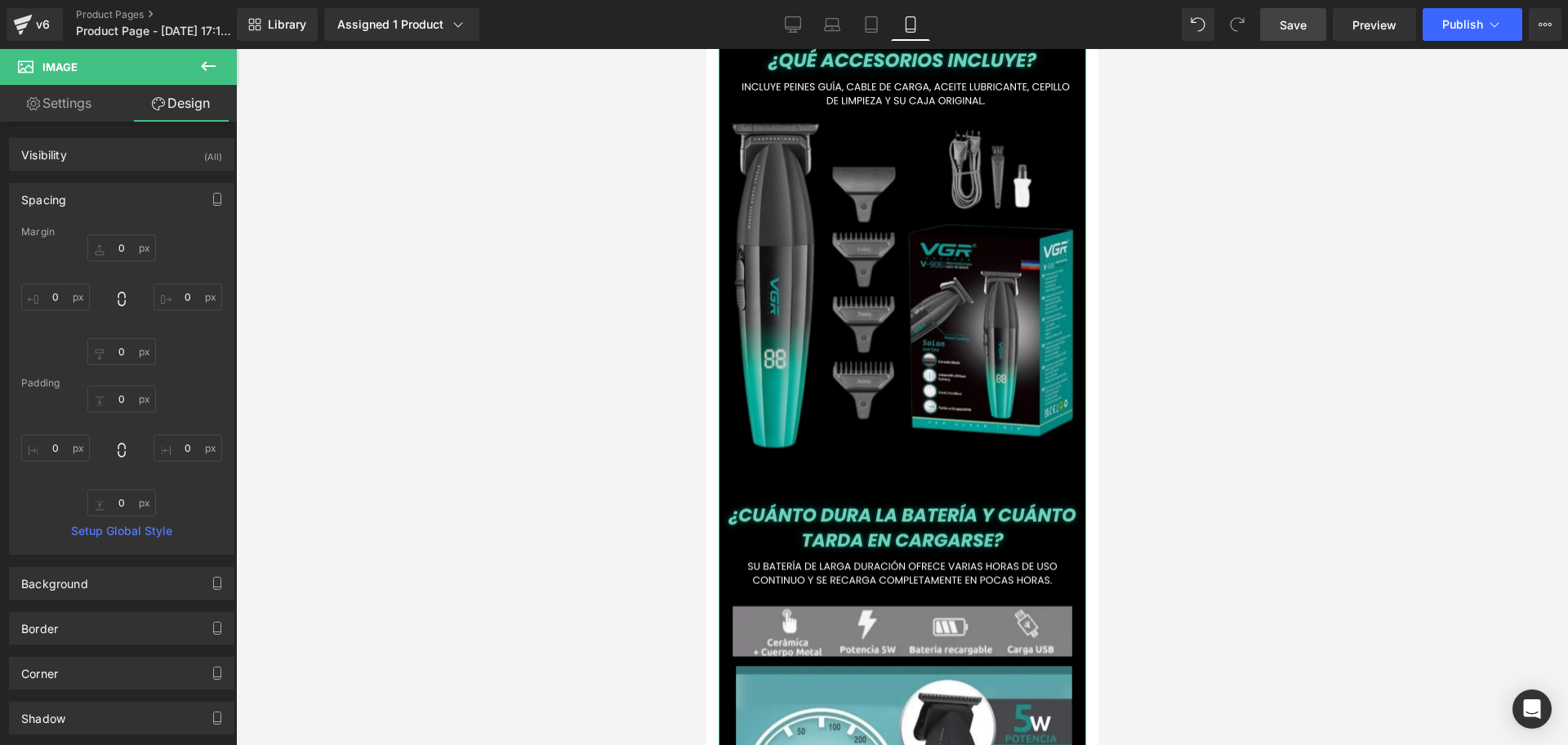
scroll to position [0, 295]
click at [57, 294] on input "0" at bounding box center [55, 297] width 69 height 27
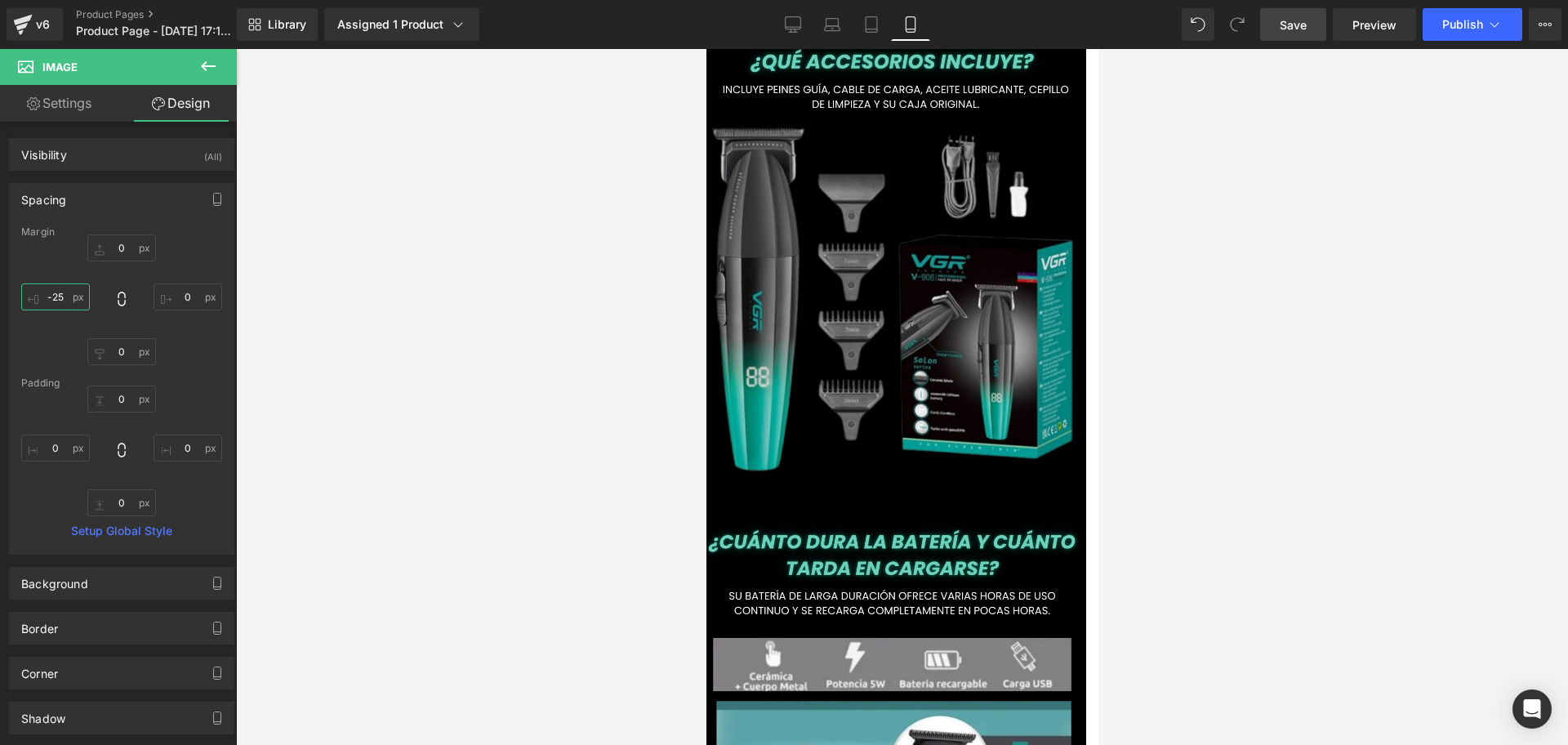
scroll to position [0, 590]
type input "-25"
click at [188, 295] on input "0" at bounding box center [188, 297] width 69 height 27
click at [182, 295] on input "0" at bounding box center [188, 297] width 69 height 27
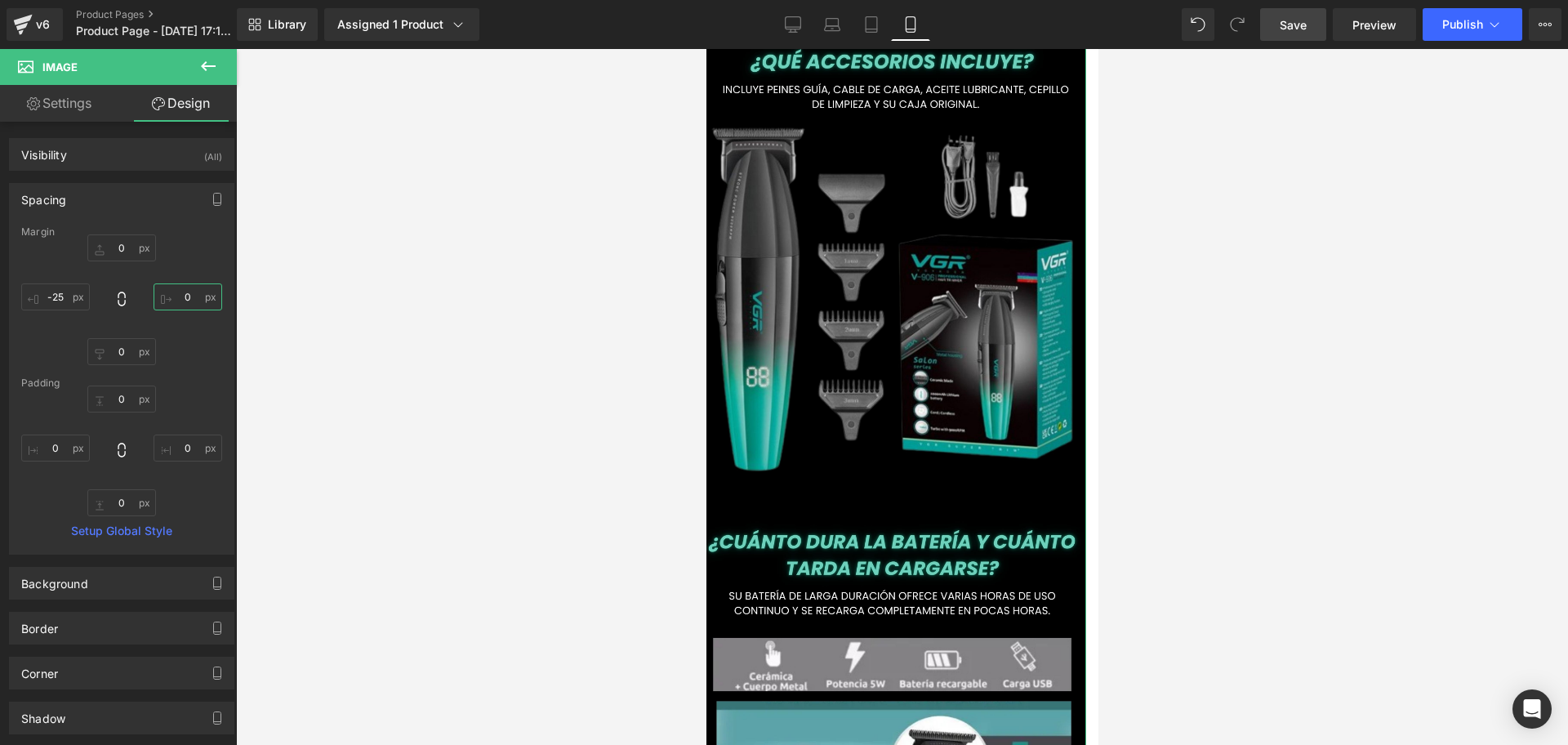
click at [182, 295] on input "0" at bounding box center [188, 297] width 69 height 27
type input "-25"
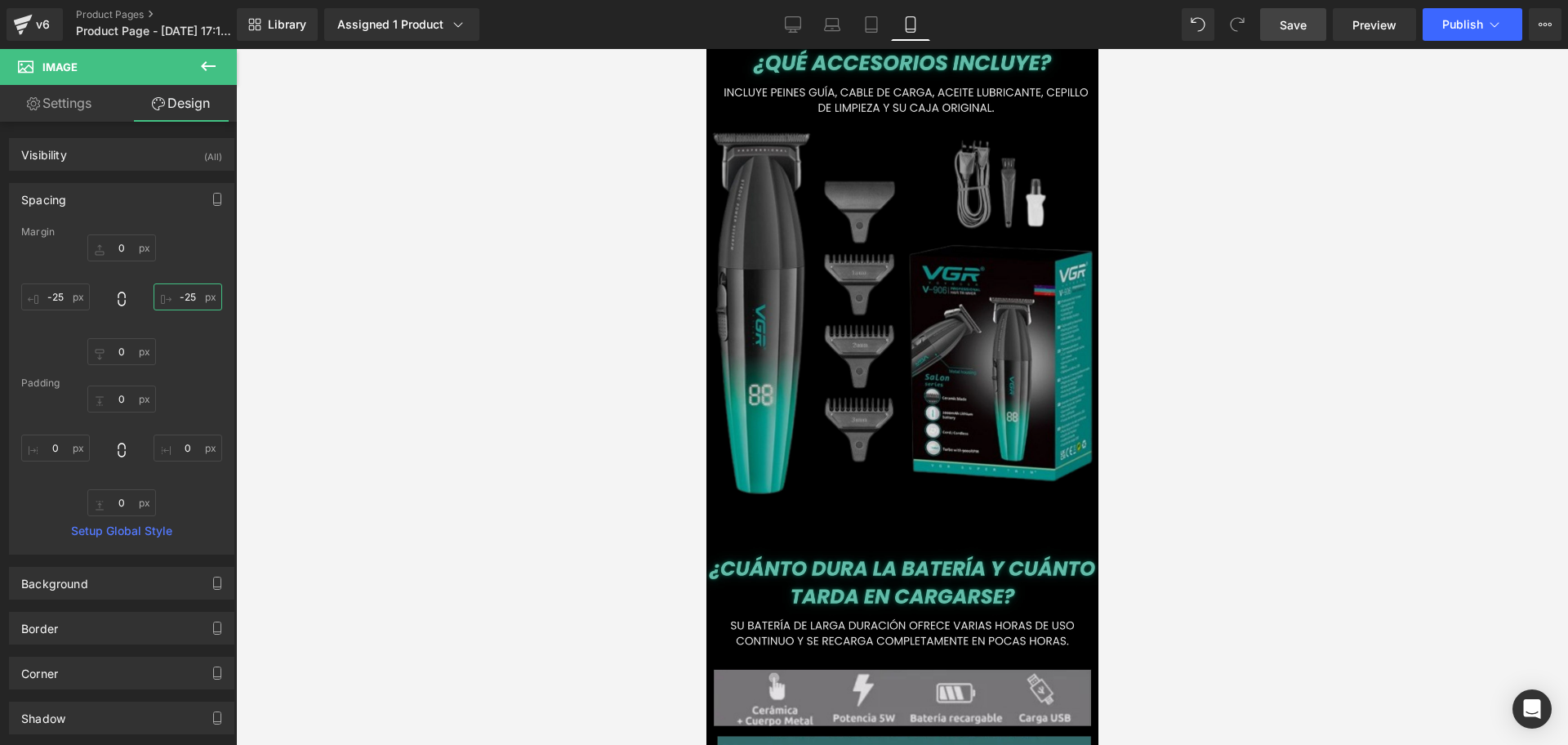
scroll to position [0, 0]
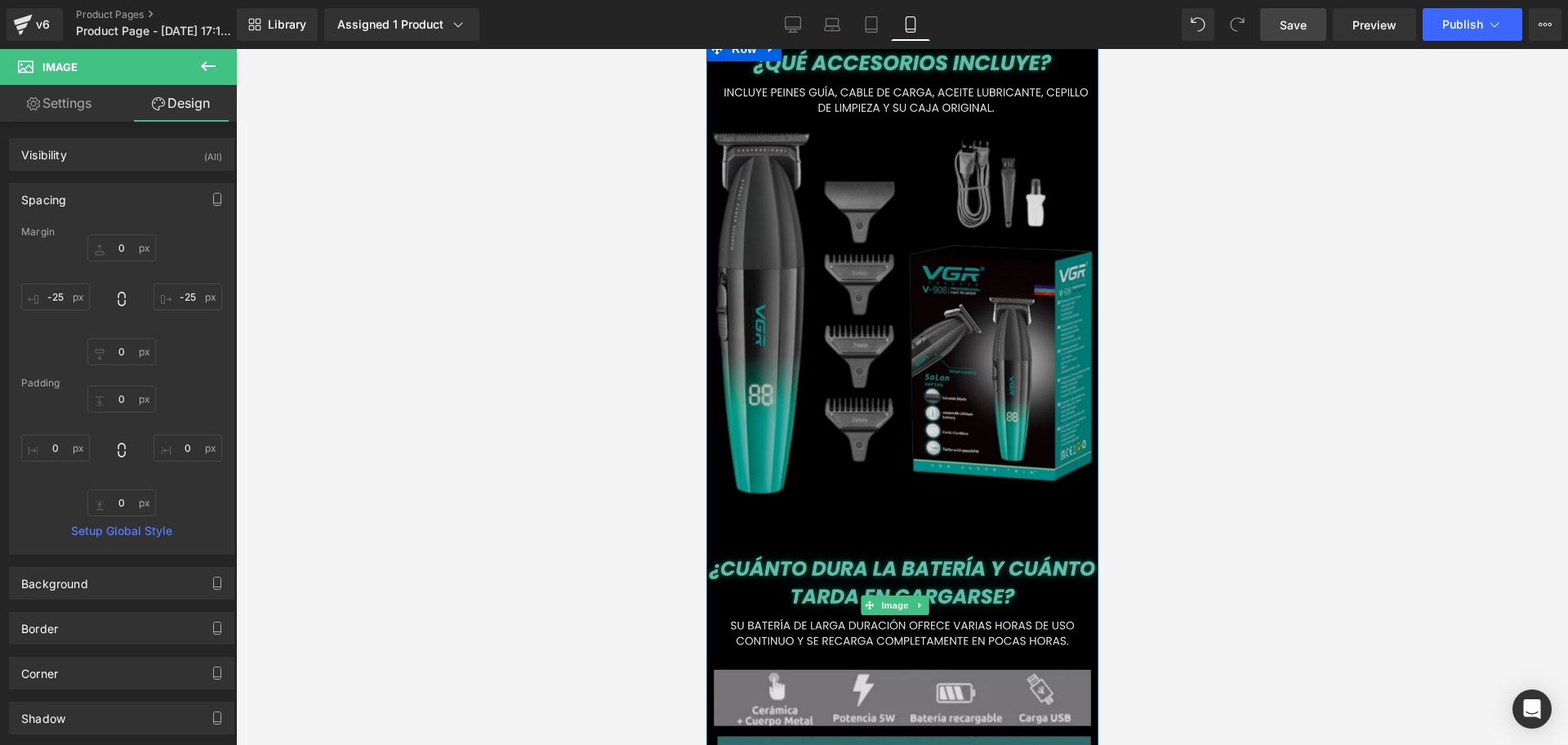
click at [967, 450] on img at bounding box center [901, 605] width 408 height 1136
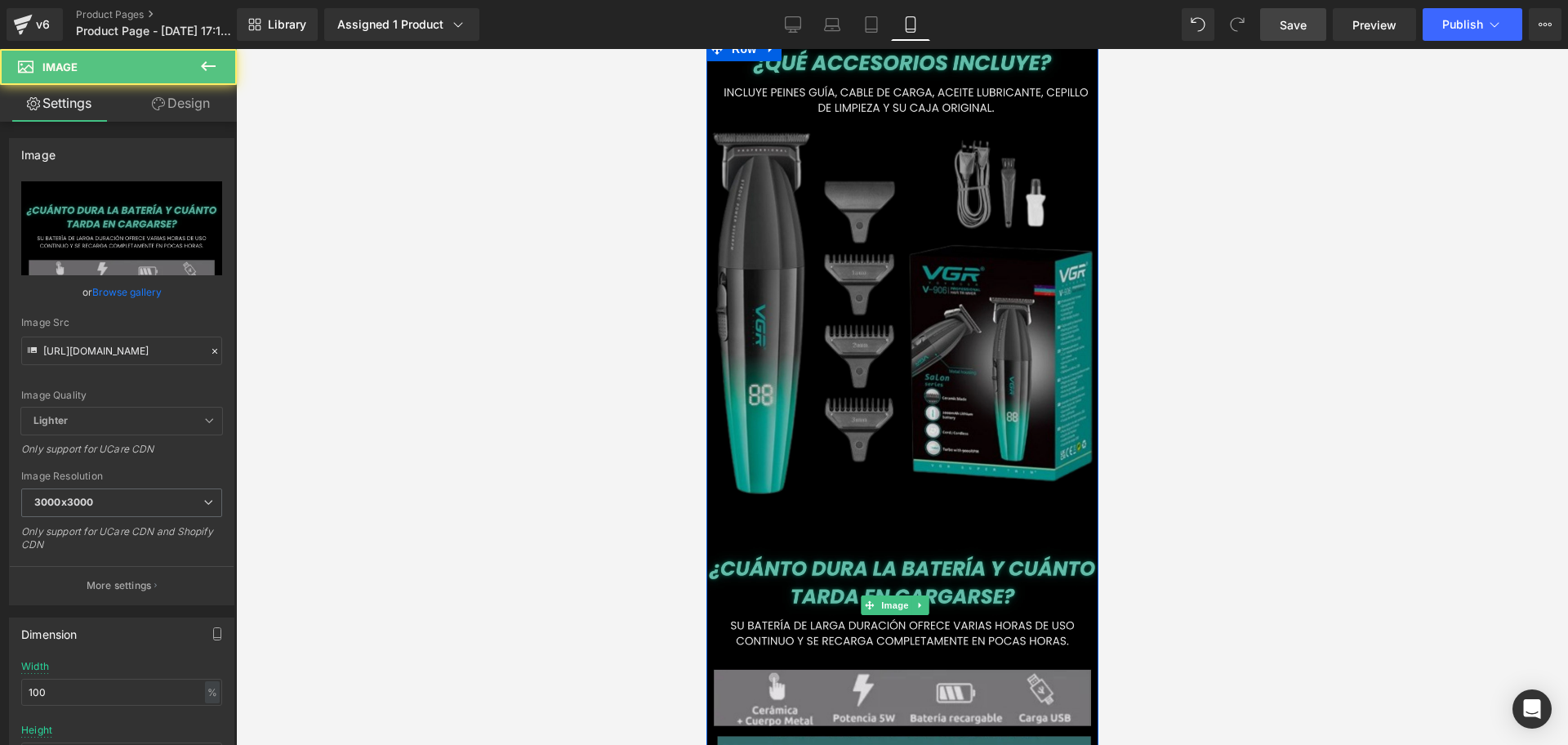
scroll to position [2144, 0]
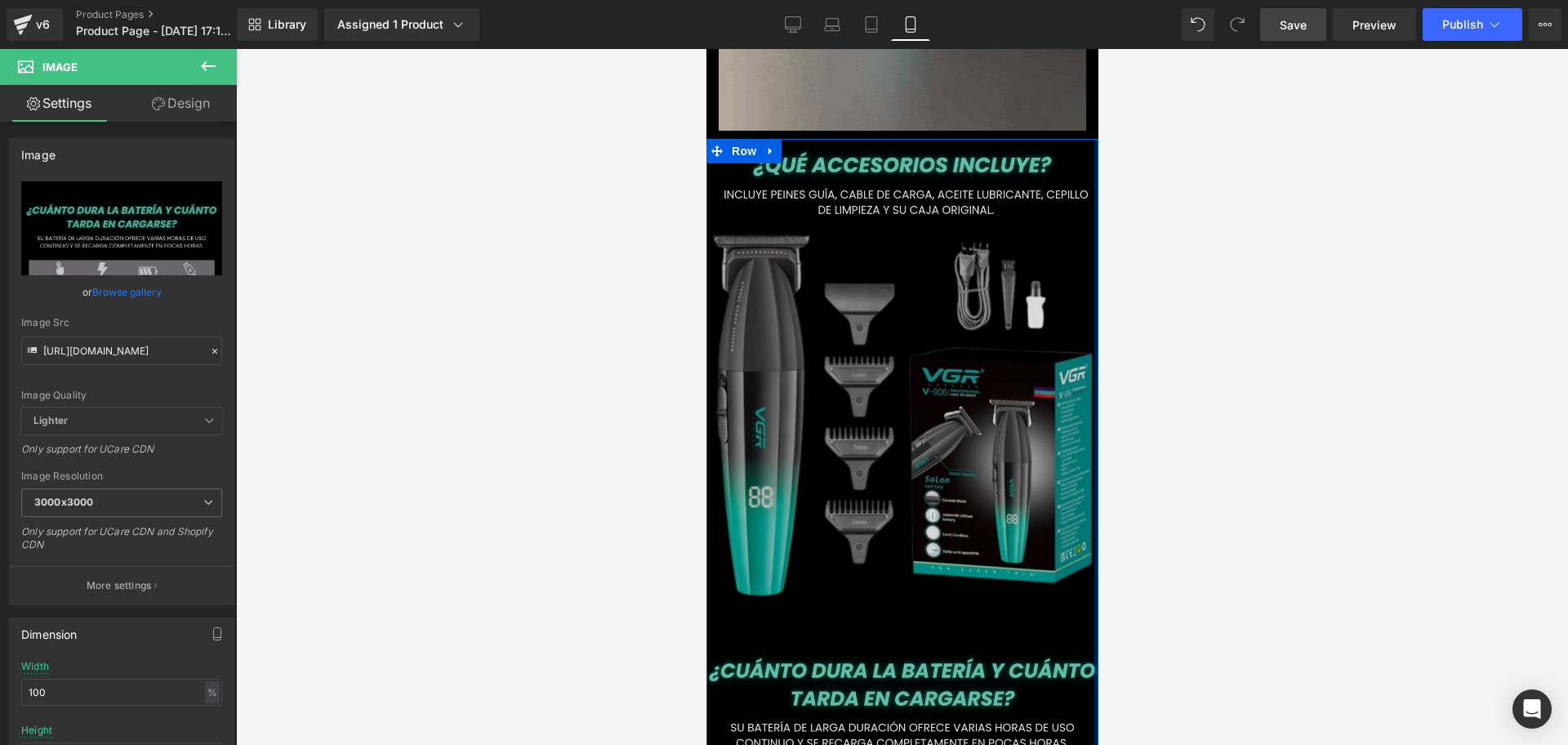
click at [1094, 511] on div at bounding box center [1095, 711] width 4 height 1145
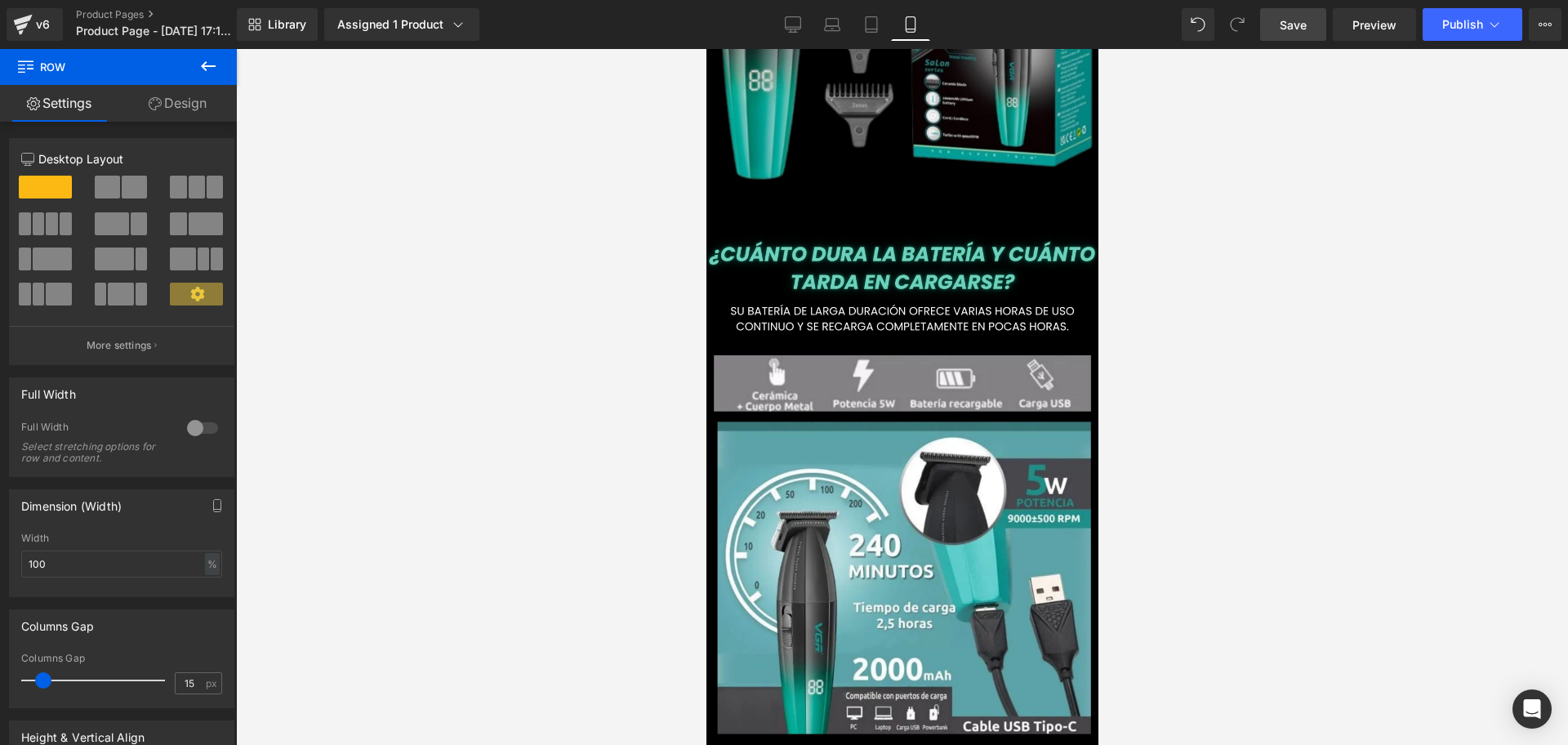
scroll to position [2607, 0]
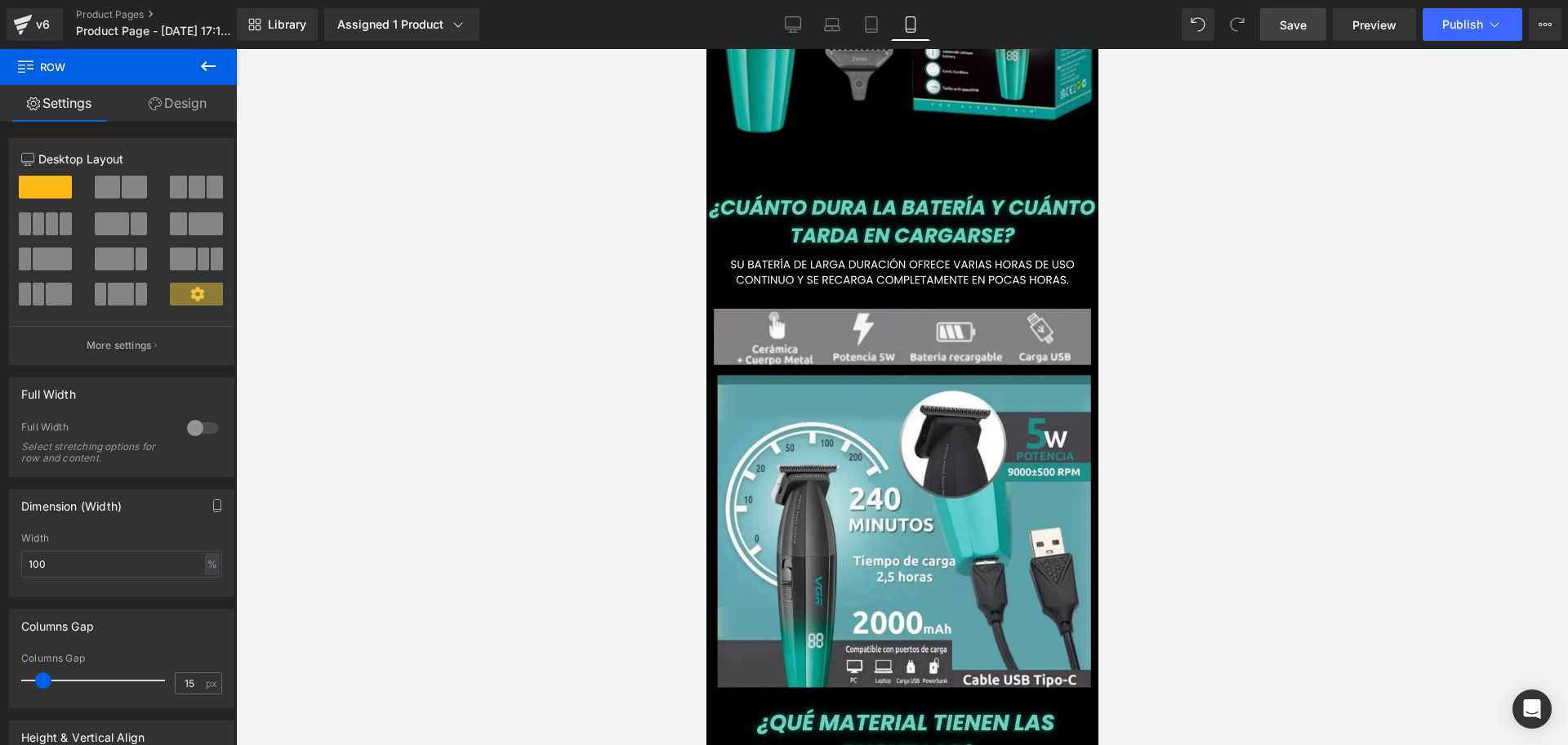
drag, startPoint x: 1090, startPoint y: 510, endPoint x: 1886, endPoint y: 510, distance: 796.0
click at [1304, 38] on link "Save" at bounding box center [1294, 25] width 66 height 33
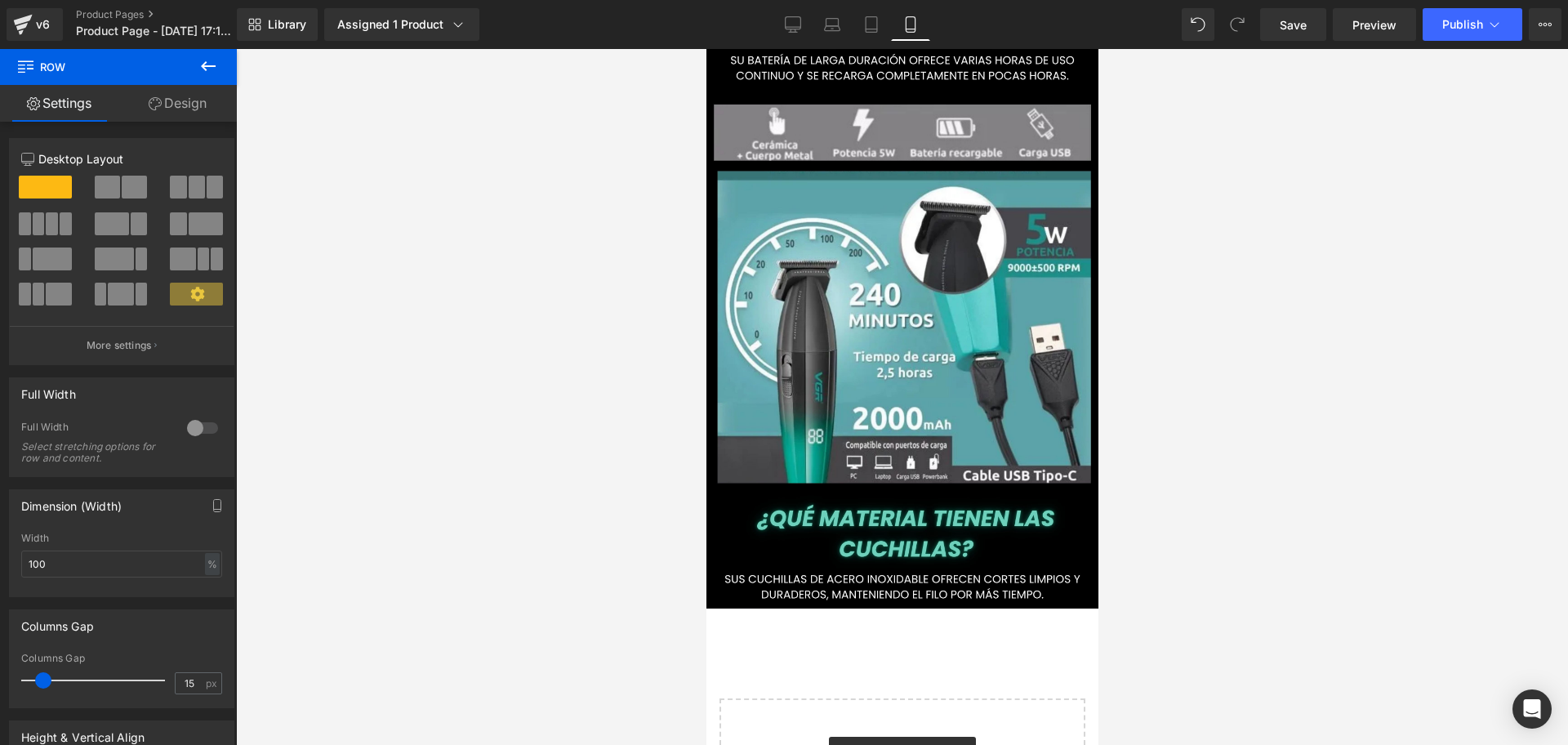
scroll to position [0, 0]
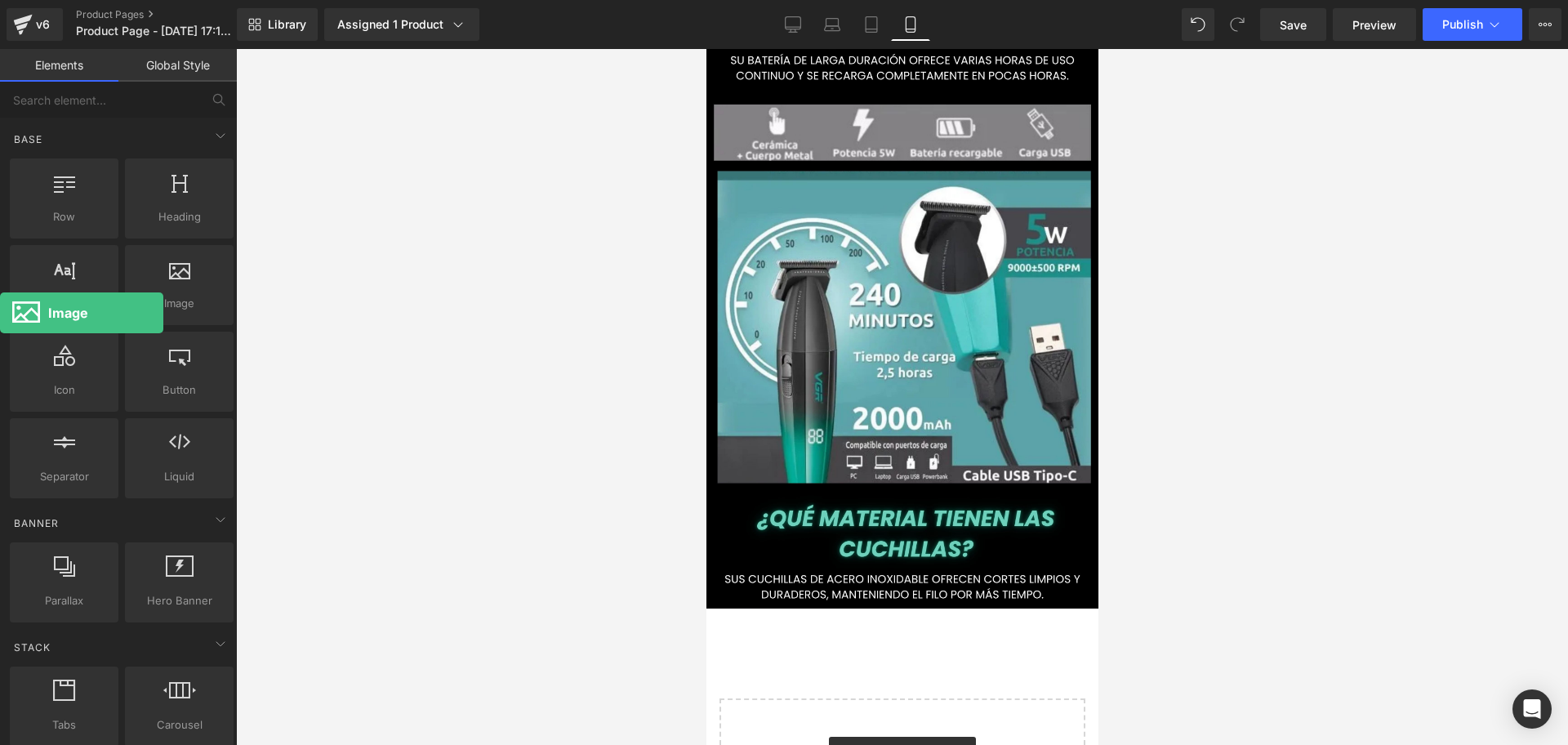
drag, startPoint x: 173, startPoint y: 278, endPoint x: 0, endPoint y: 282, distance: 173.0
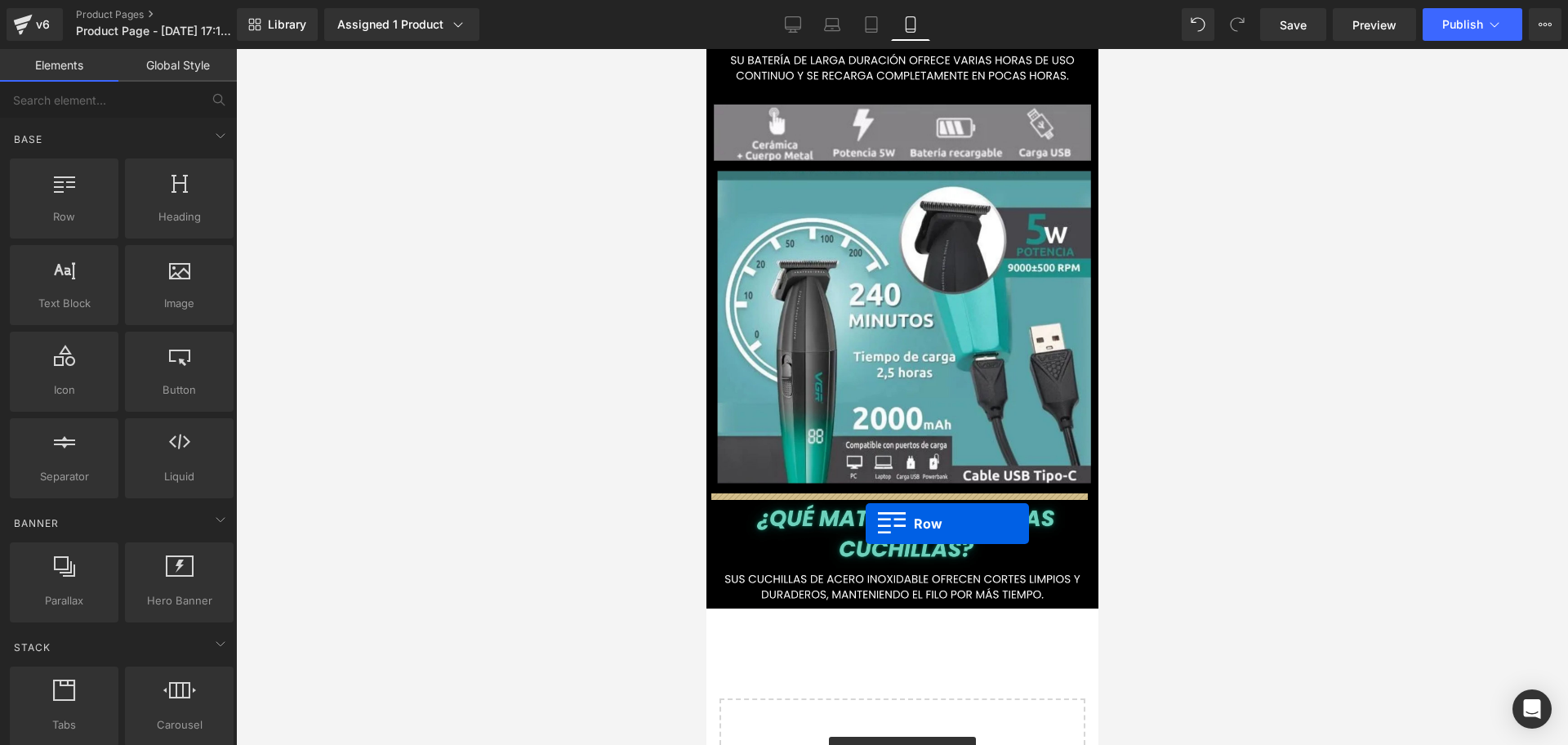
scroll to position [0, 295]
drag, startPoint x: 742, startPoint y: 250, endPoint x: 848, endPoint y: 501, distance: 272.5
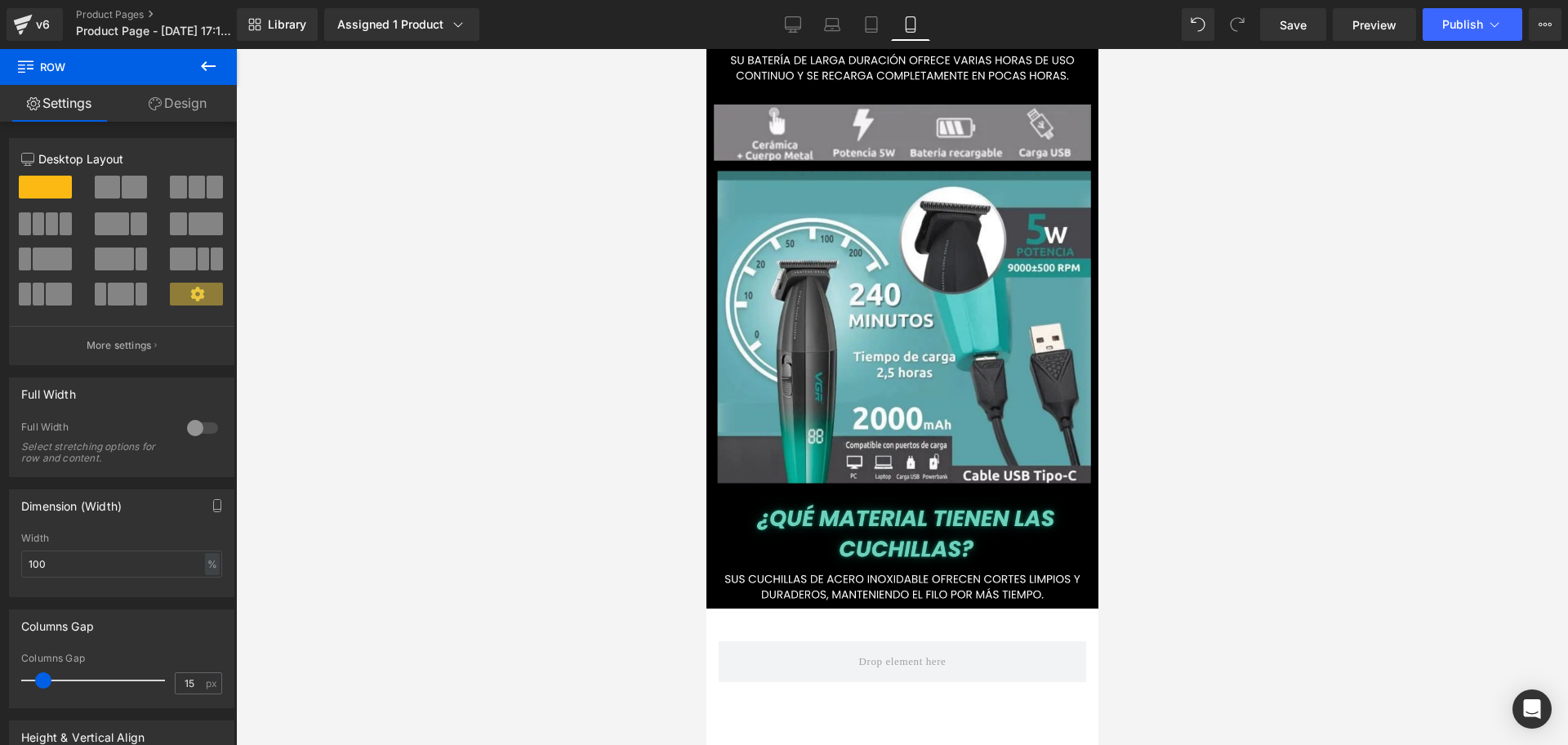
click at [198, 63] on icon at bounding box center [208, 66] width 20 height 20
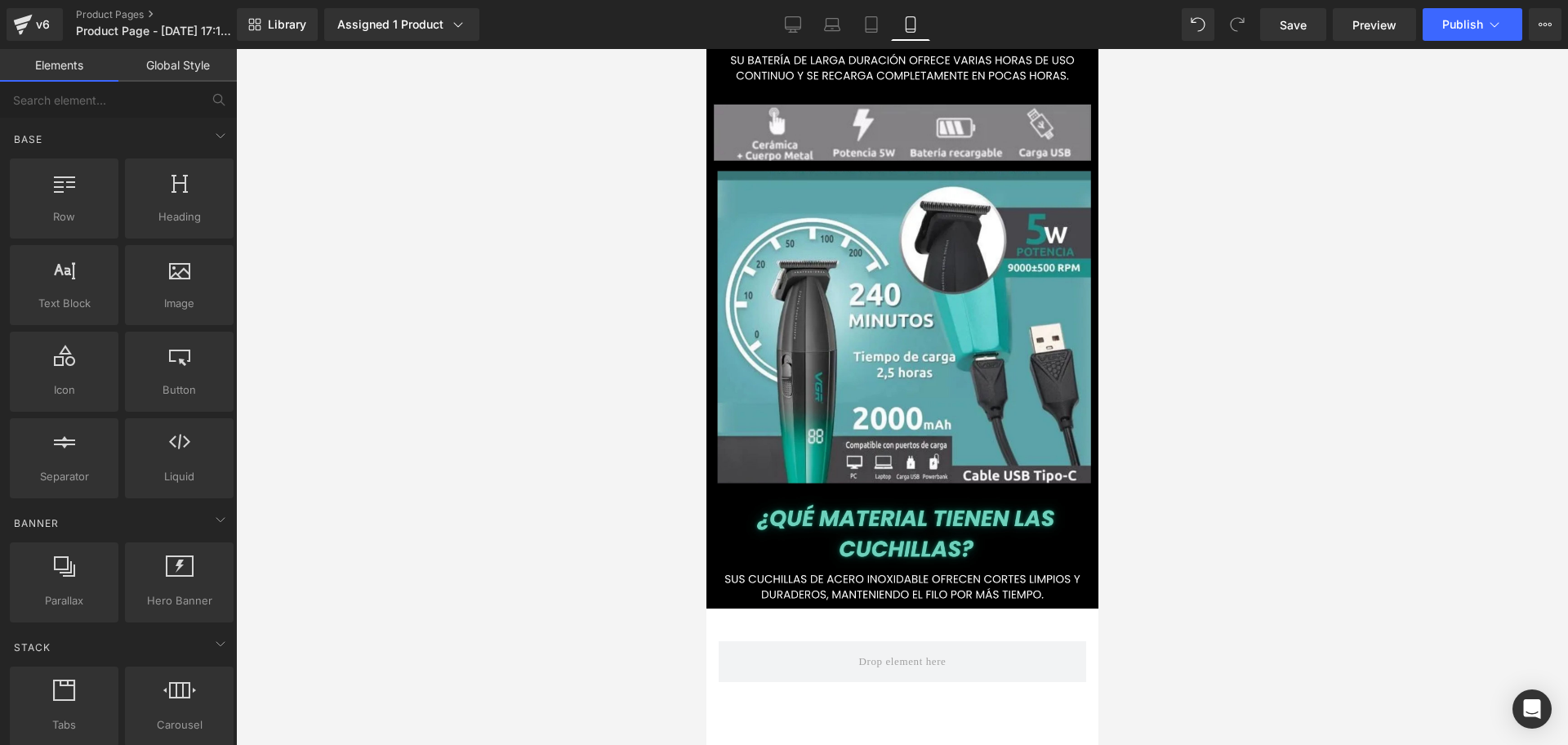
scroll to position [0, 590]
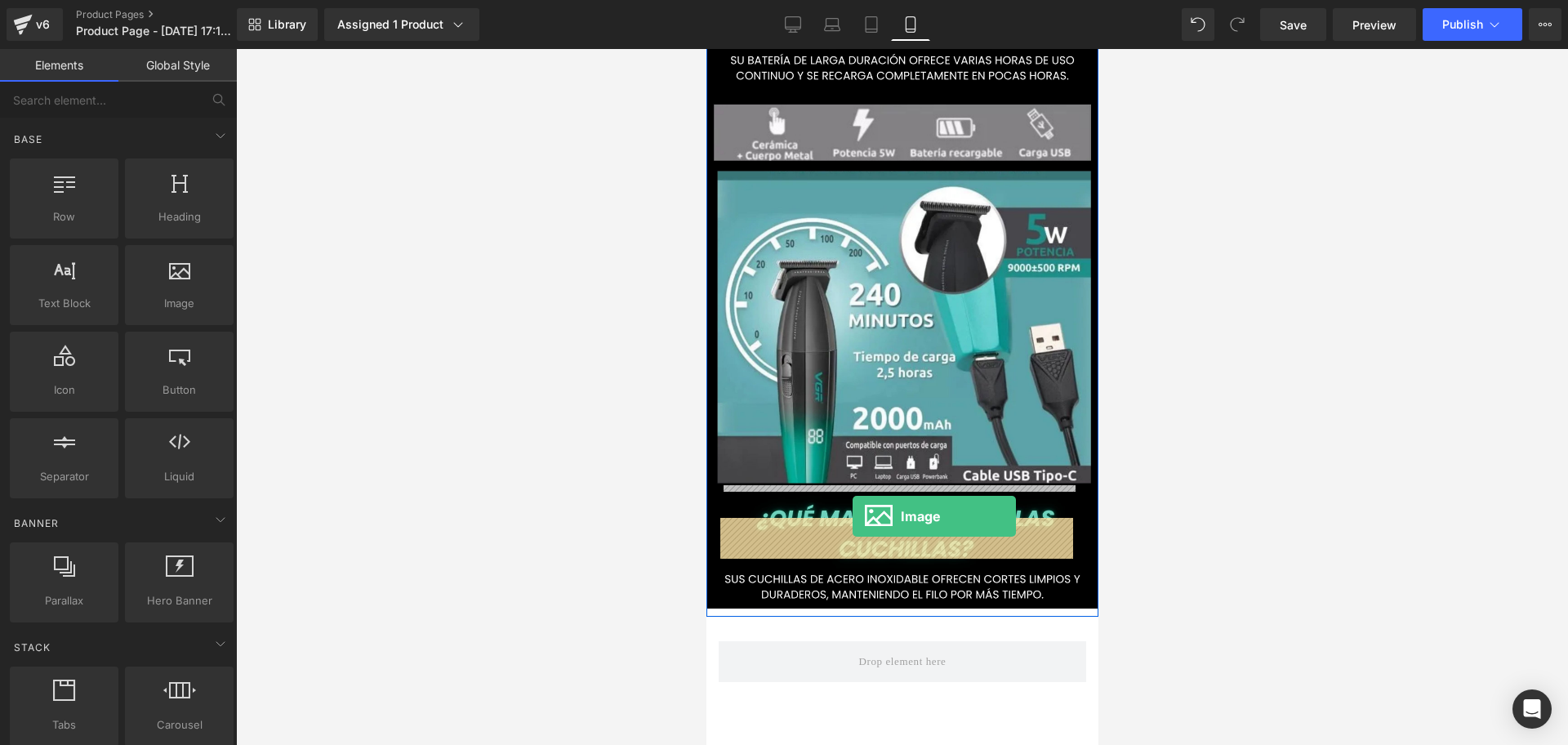
drag, startPoint x: 880, startPoint y: 334, endPoint x: 848, endPoint y: 515, distance: 183.8
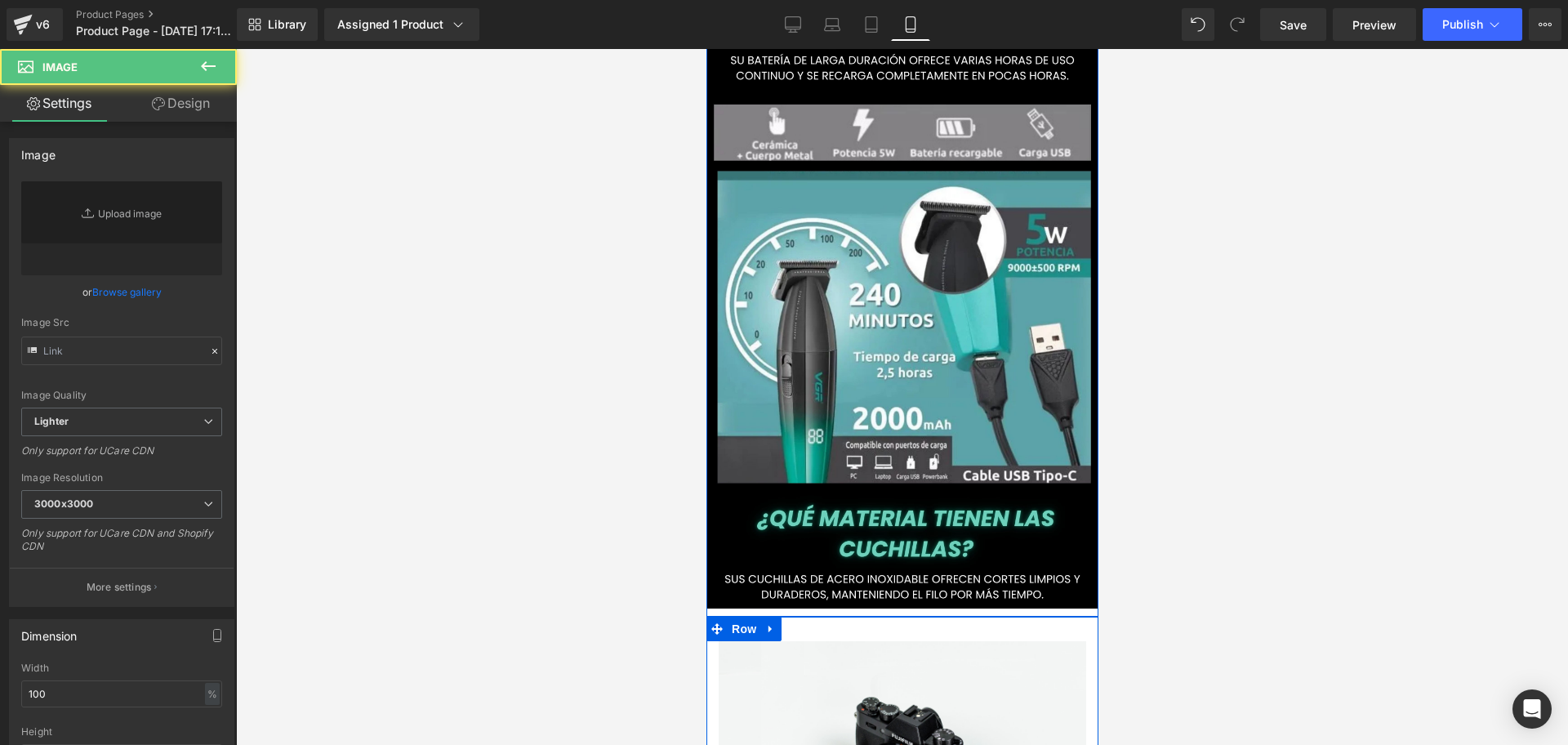
click at [858, 617] on div "Image Row" at bounding box center [901, 755] width 392 height 276
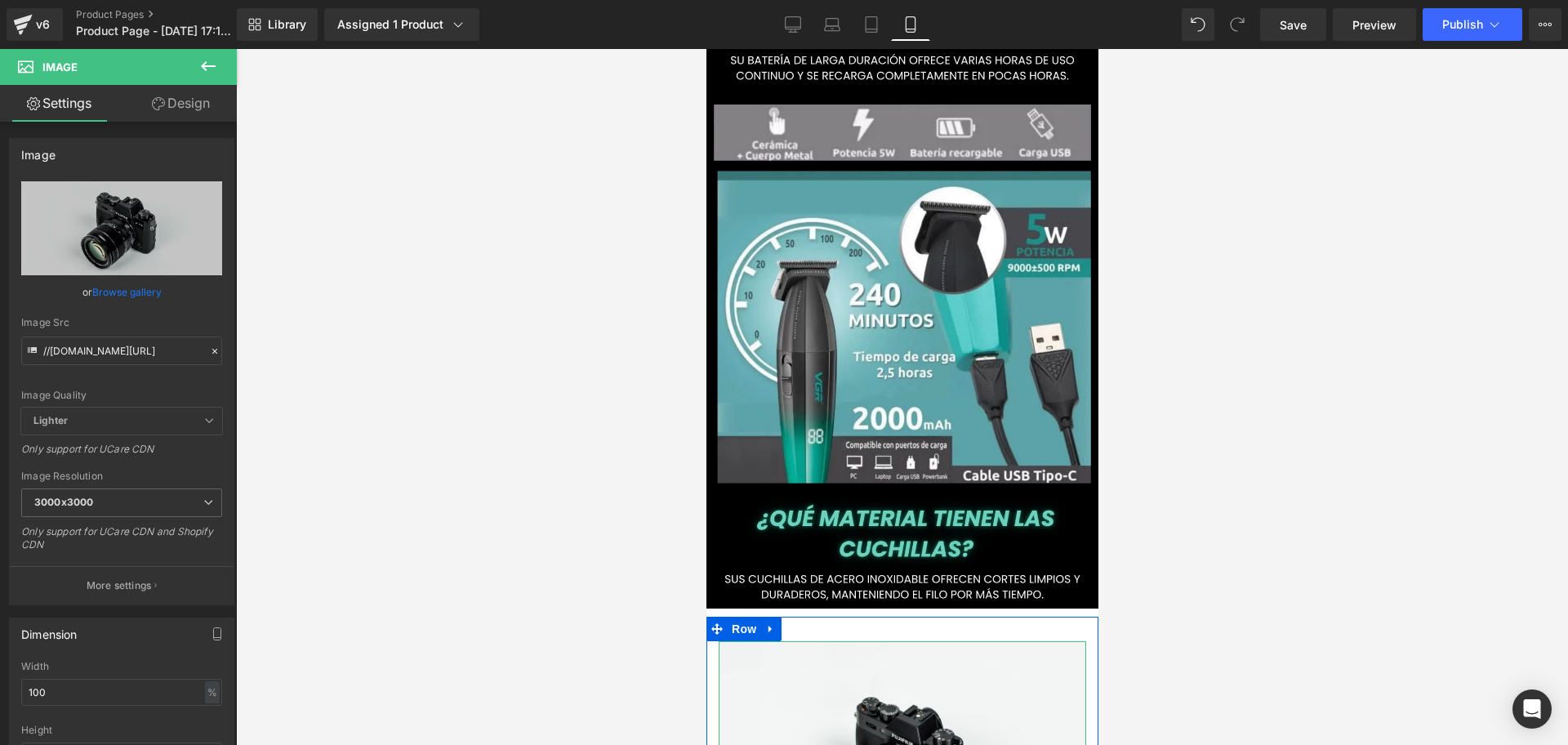
click at [131, 362] on input "//[DOMAIN_NAME][URL]" at bounding box center [121, 350] width 201 height 29
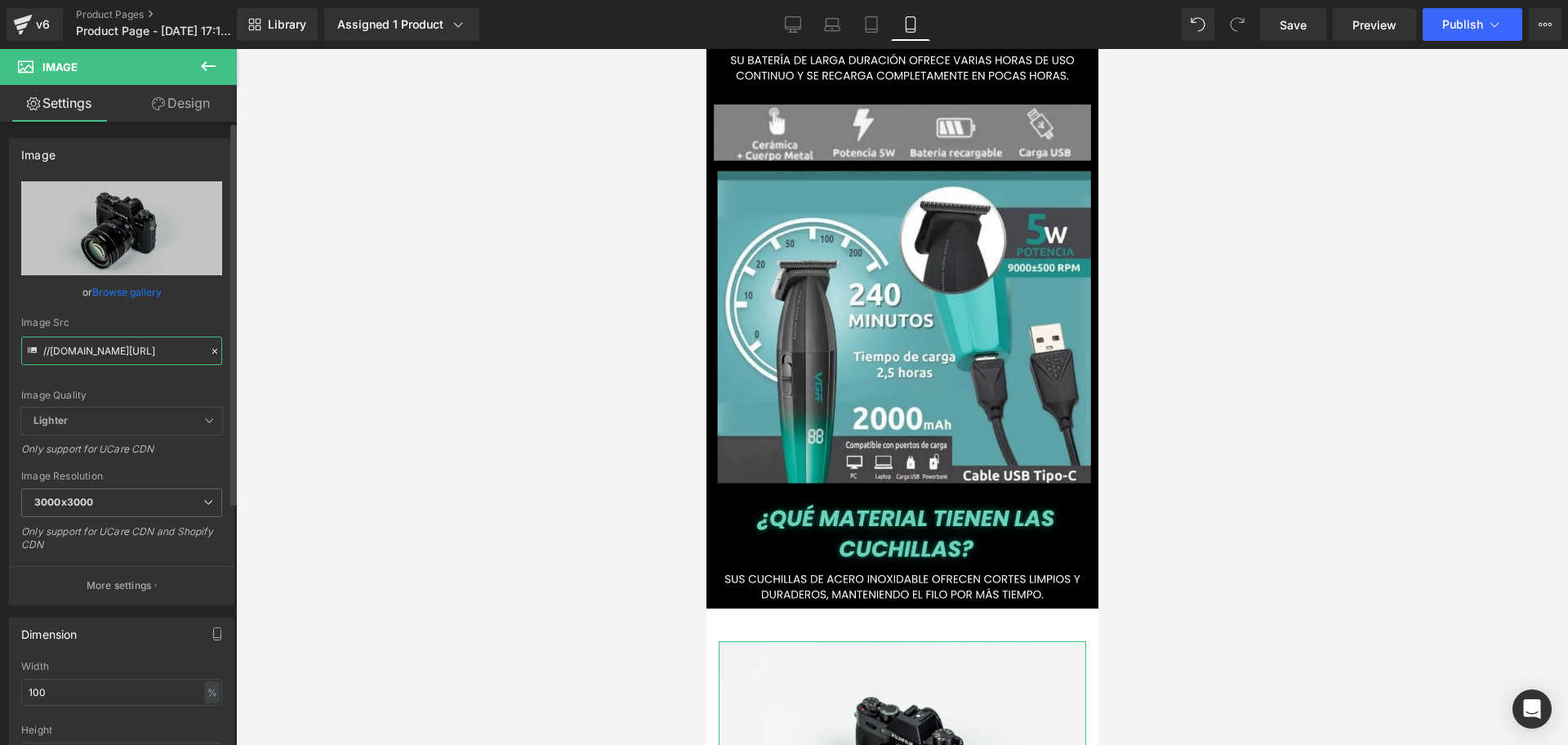
click at [131, 362] on input "//[DOMAIN_NAME][URL]" at bounding box center [121, 350] width 201 height 29
type input "[URL][DOMAIN_NAME]"
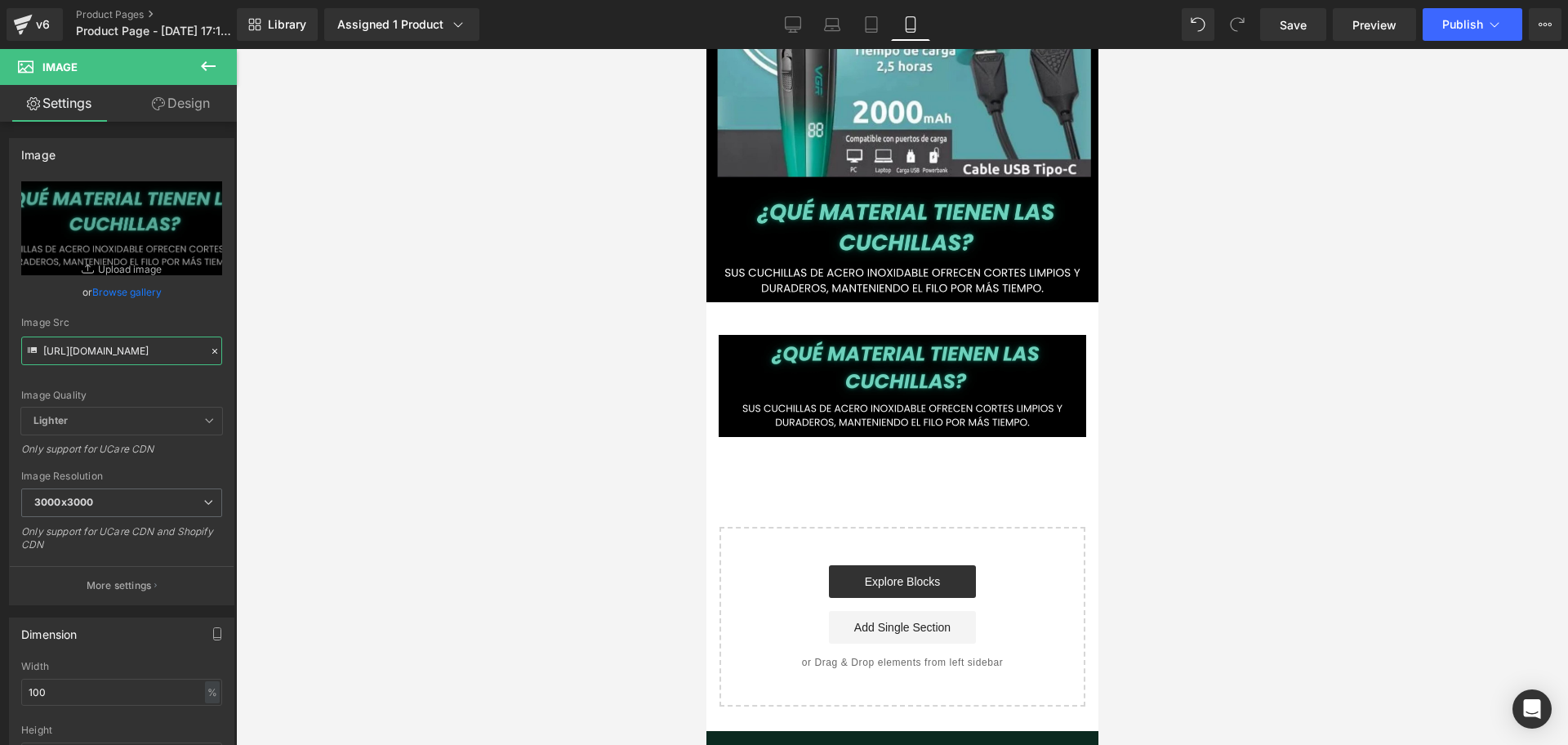
scroll to position [0, 295]
click at [995, 311] on div "Image Row" at bounding box center [901, 377] width 392 height 135
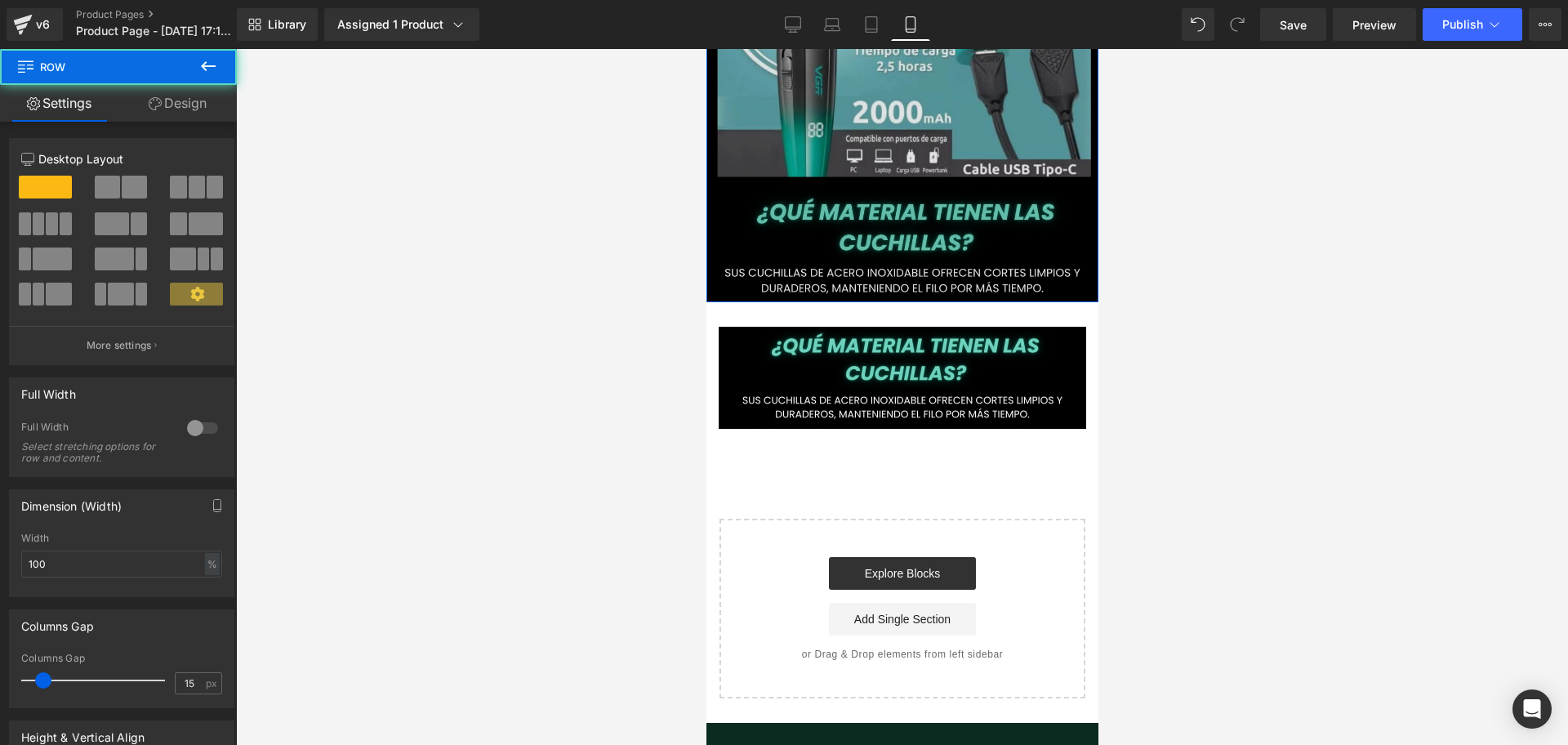
drag, startPoint x: 982, startPoint y: 183, endPoint x: 980, endPoint y: 166, distance: 17.1
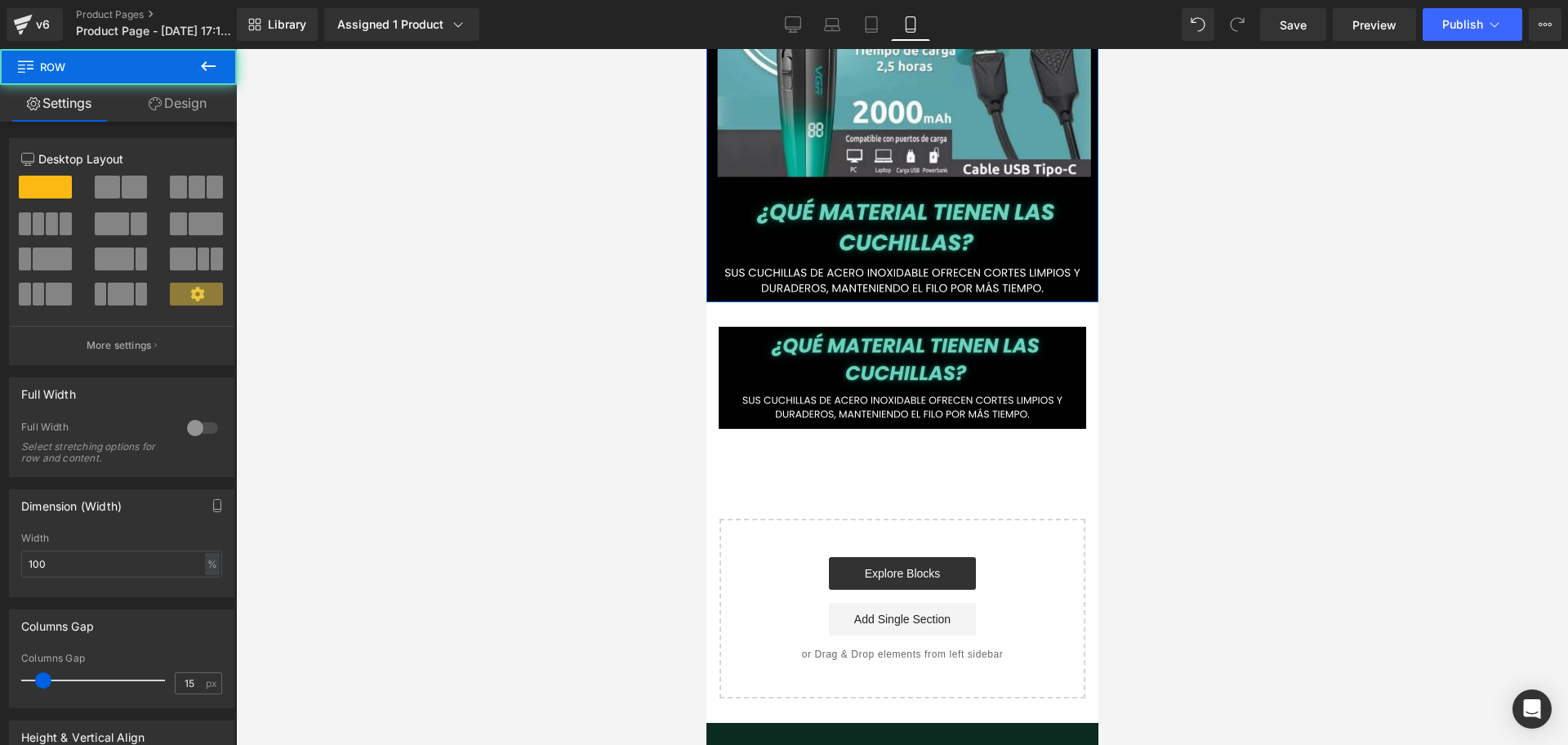
click at [993, 302] on div "Image Row" at bounding box center [901, 369] width 392 height 135
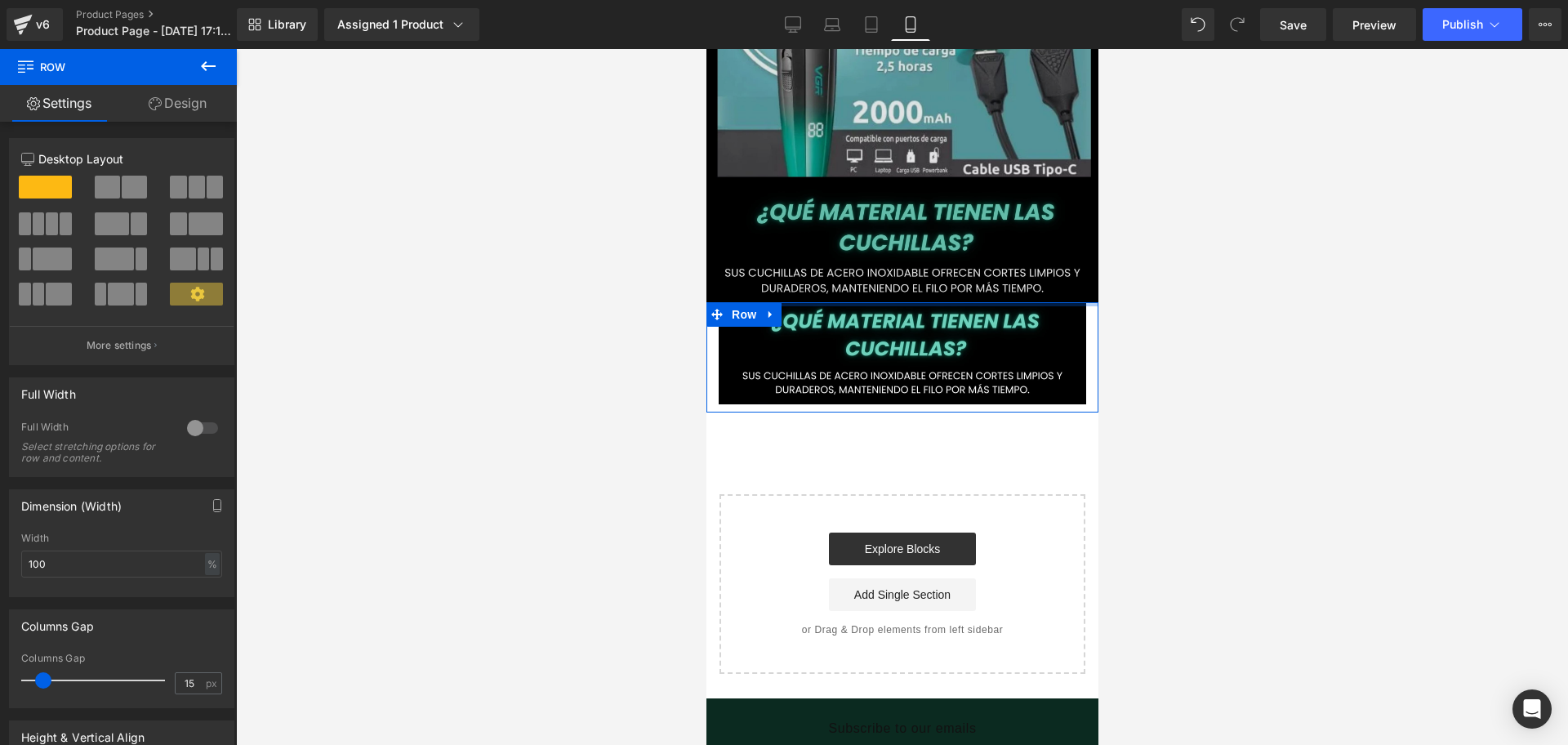
drag, startPoint x: 973, startPoint y: 176, endPoint x: 973, endPoint y: 166, distance: 10.0
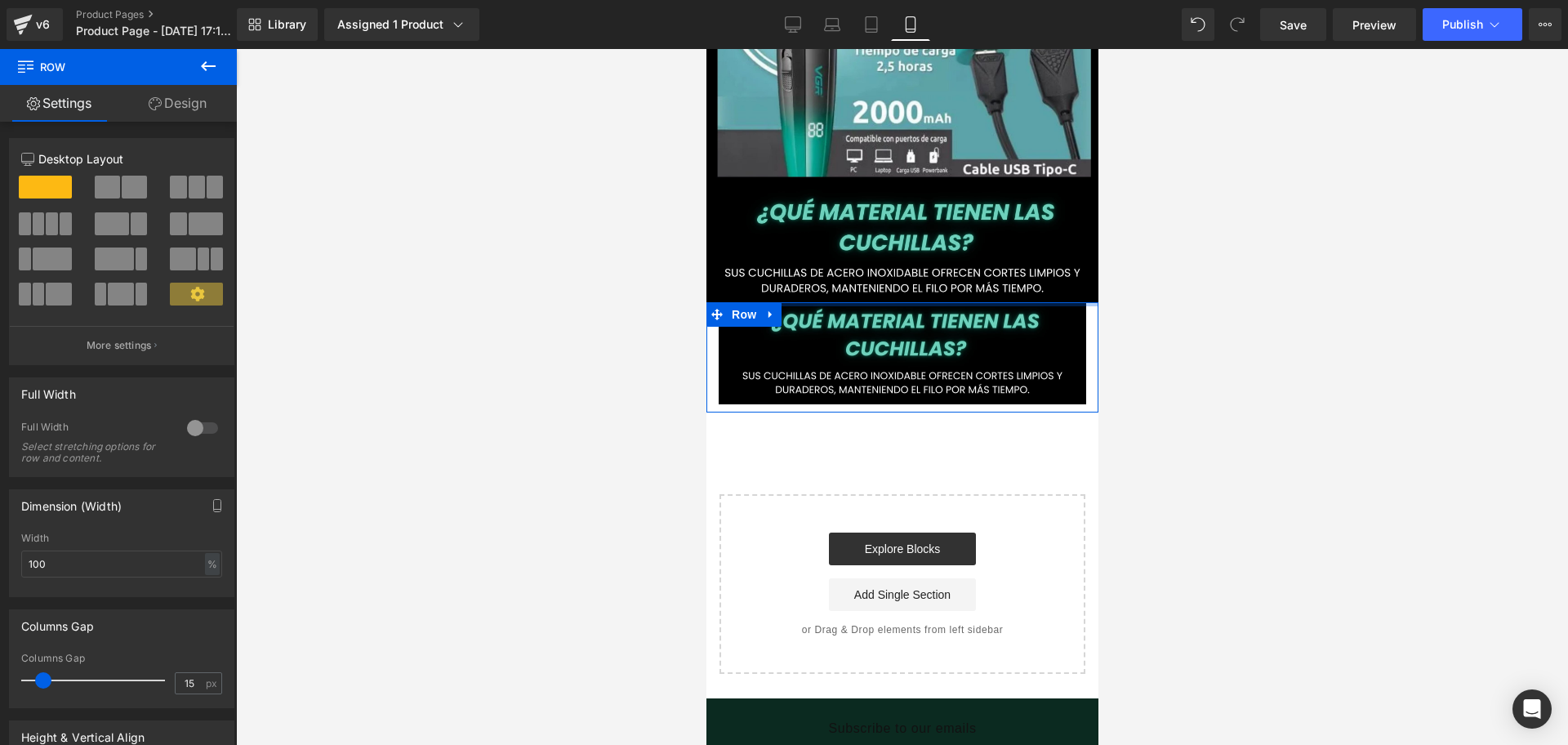
click at [1138, 221] on div at bounding box center [902, 396] width 1333 height 695
click at [876, 302] on img at bounding box center [901, 354] width 368 height 102
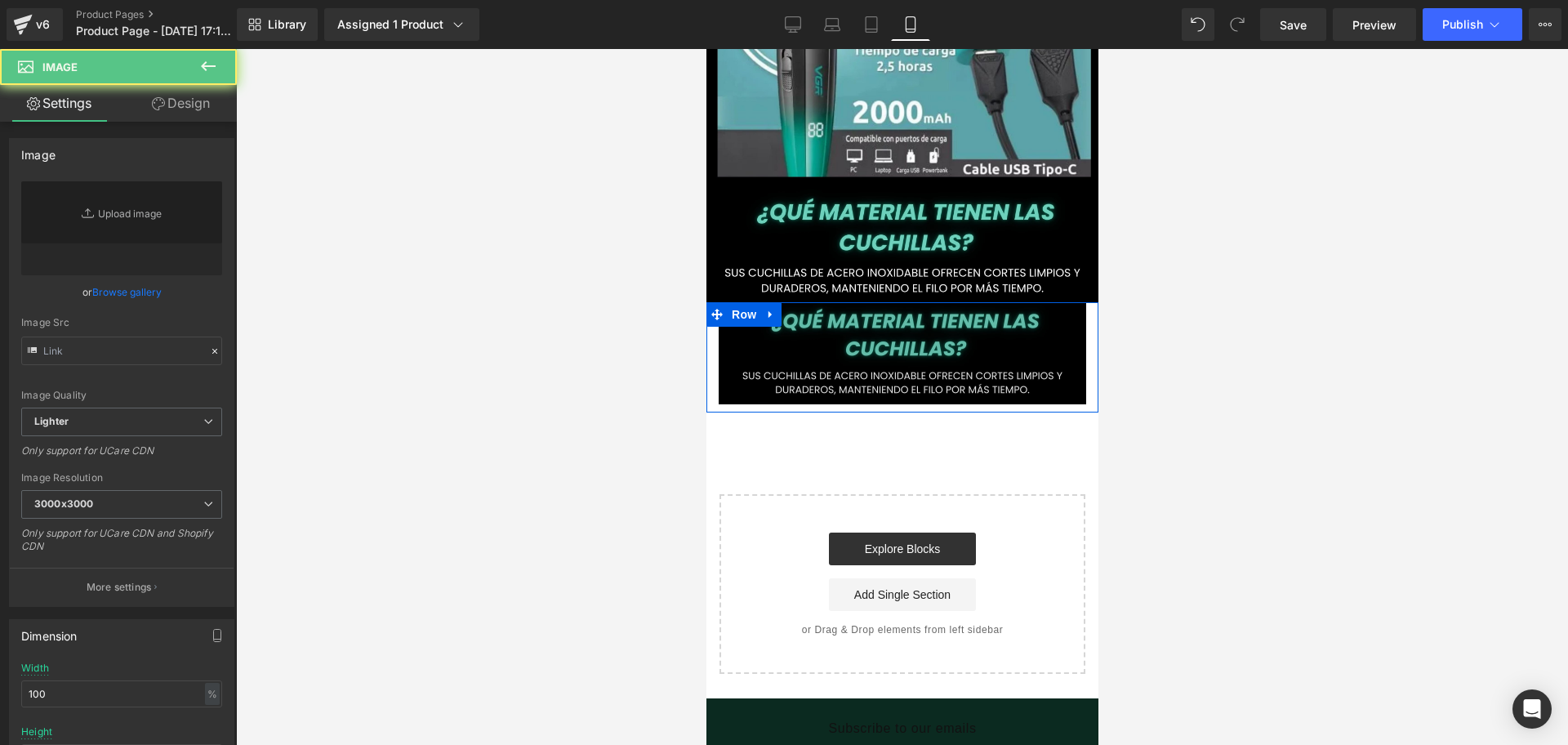
type input "[URL][DOMAIN_NAME]"
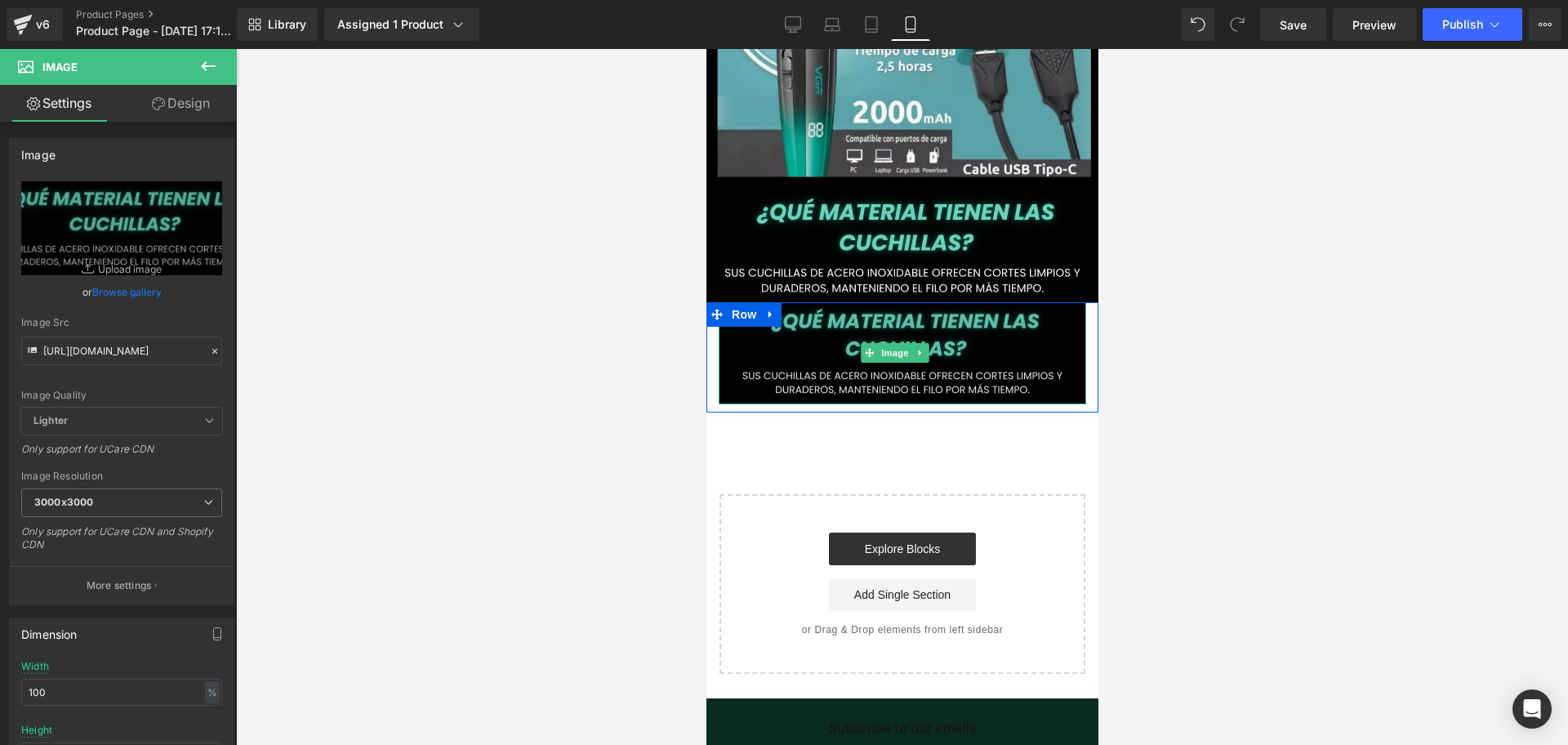
scroll to position [0, 885]
click at [765, 308] on icon at bounding box center [770, 314] width 12 height 12
click at [820, 302] on link at bounding box center [813, 315] width 21 height 25
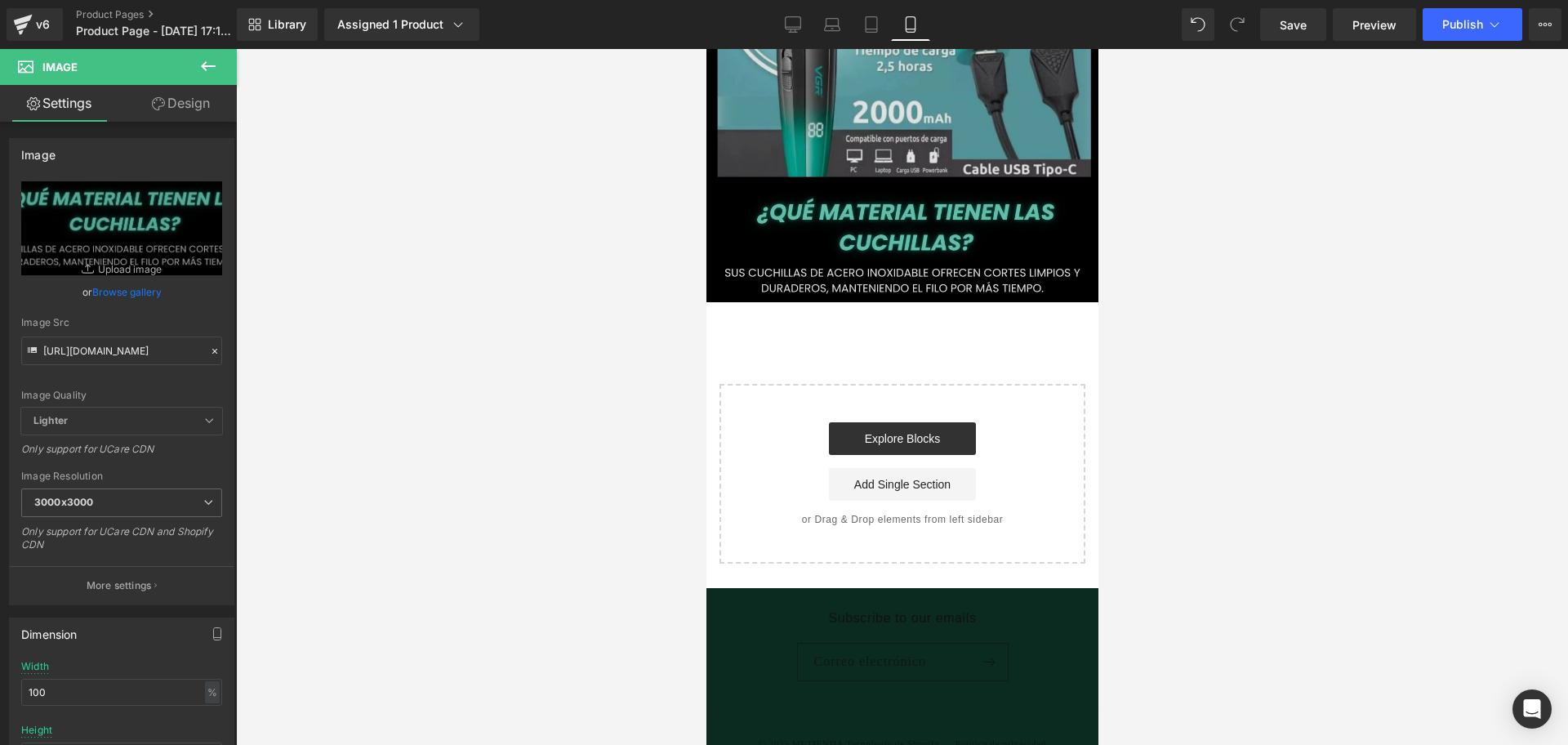
scroll to position [3070, 0]
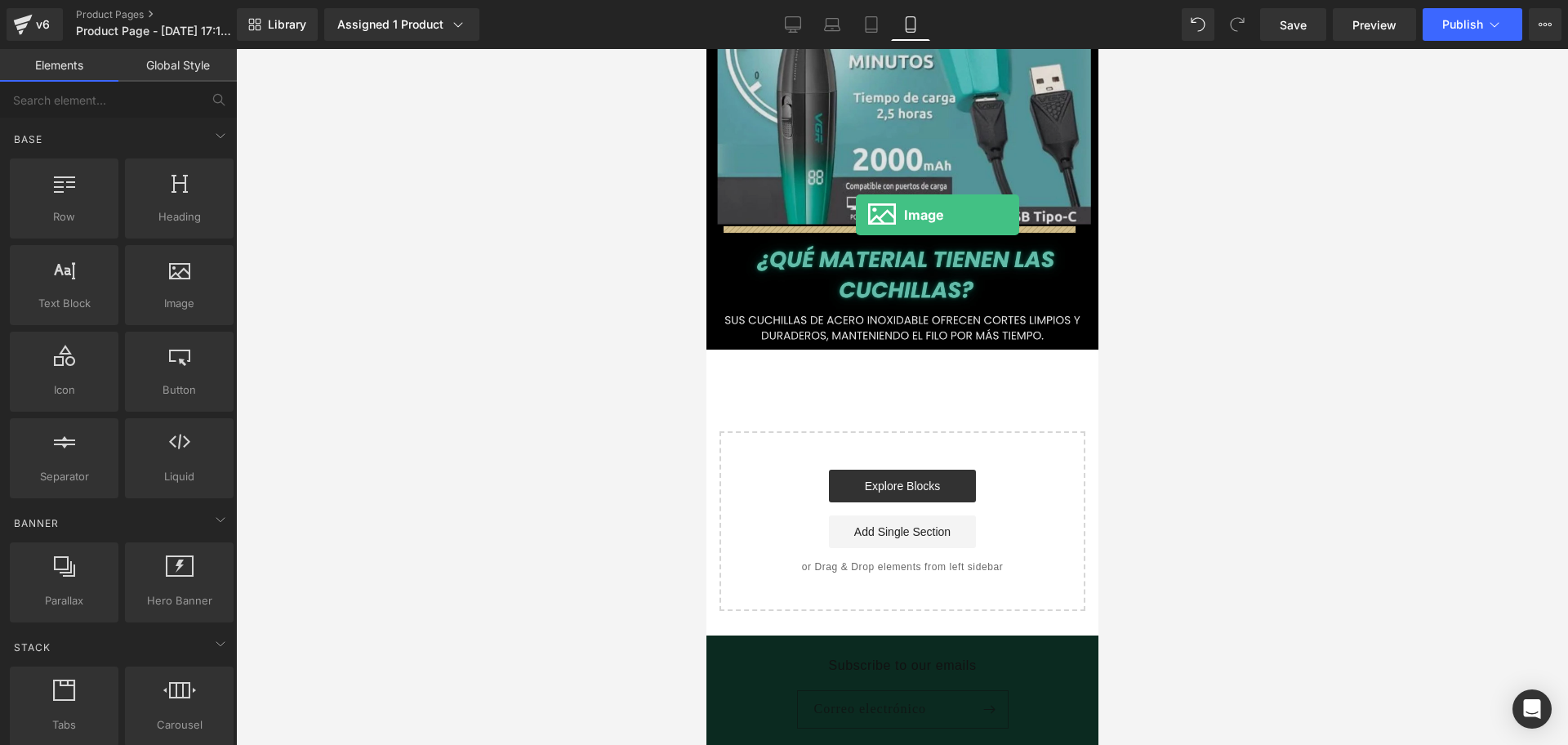
drag, startPoint x: 860, startPoint y: 339, endPoint x: 855, endPoint y: 215, distance: 124.1
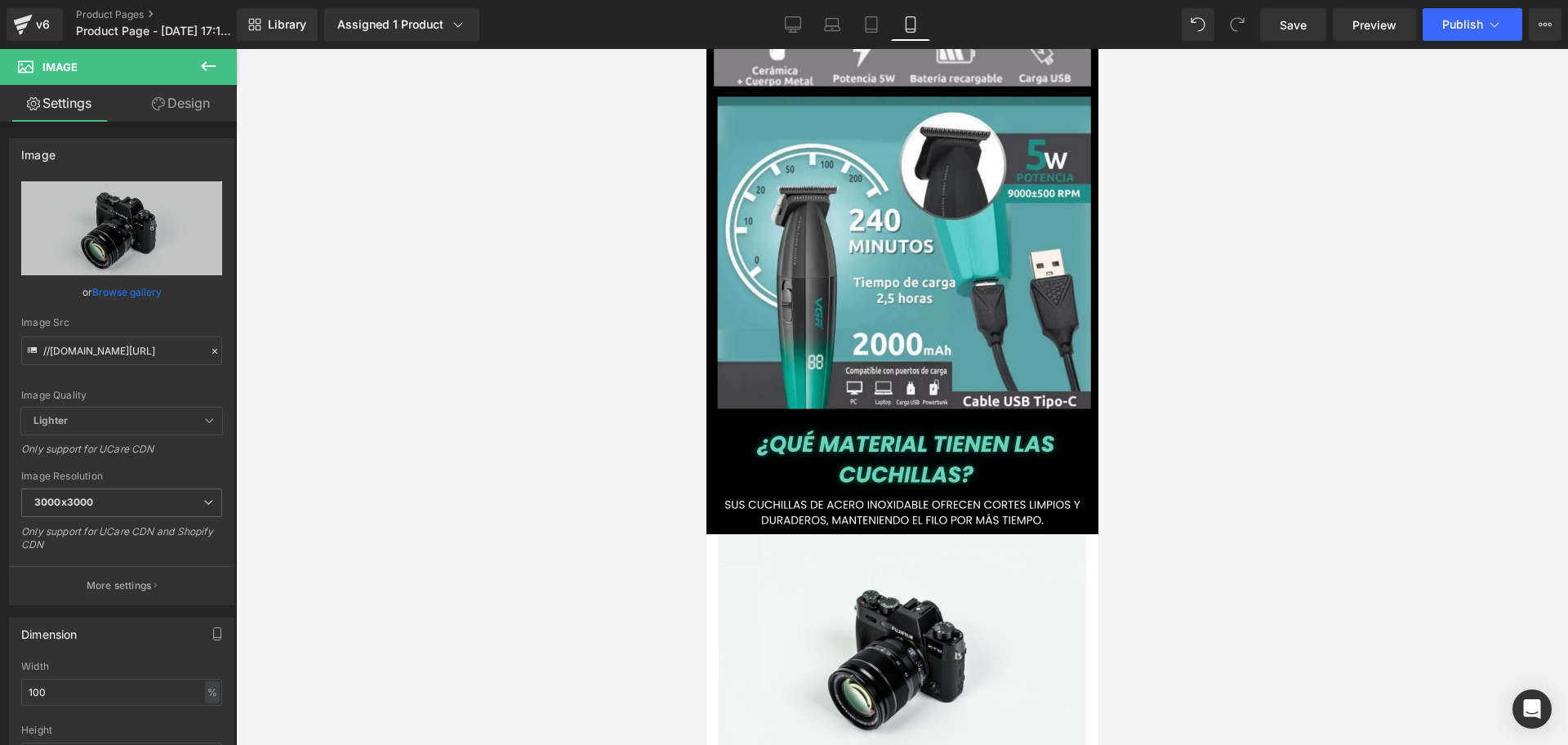
scroll to position [3172, 0]
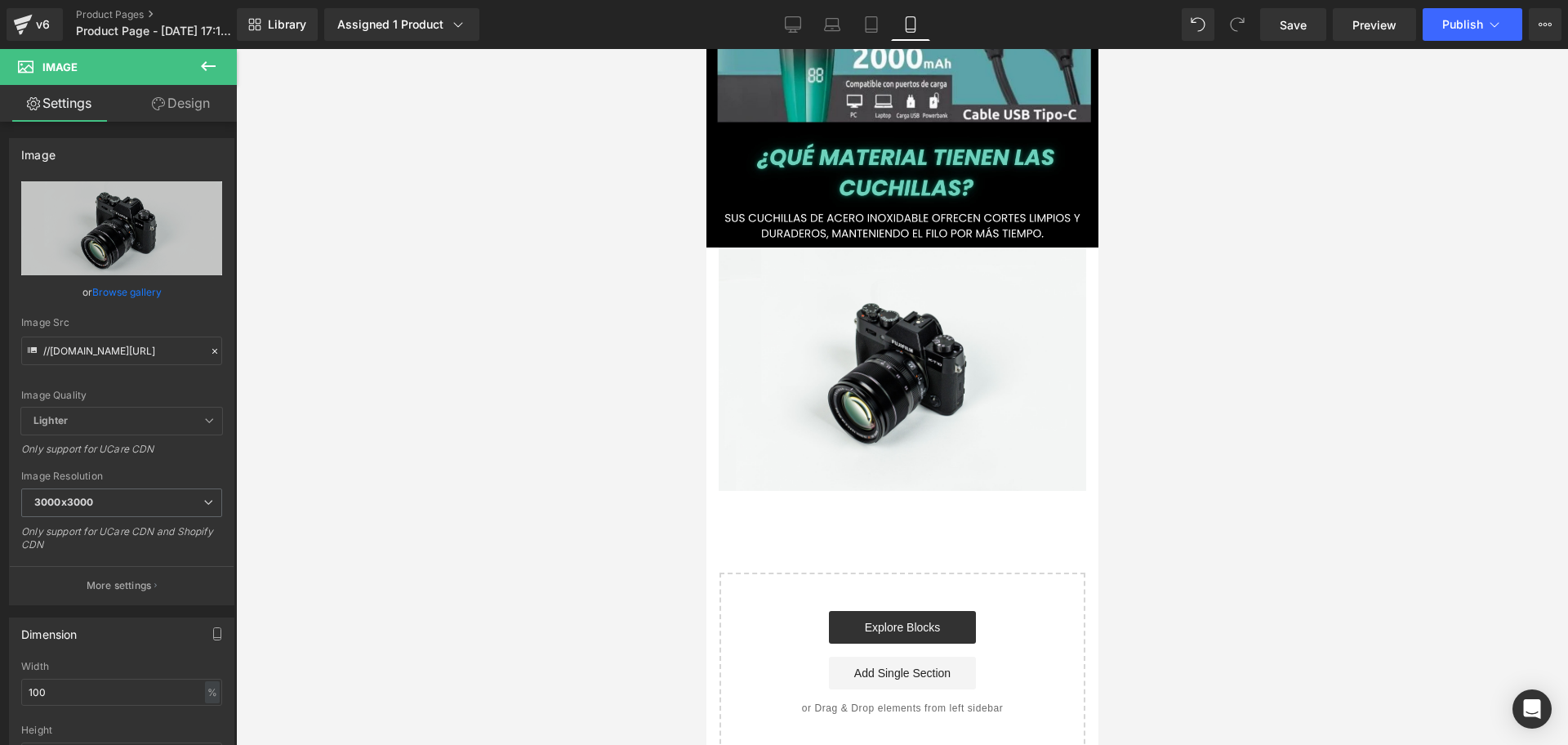
click at [883, 248] on div "Image" at bounding box center [901, 369] width 368 height 244
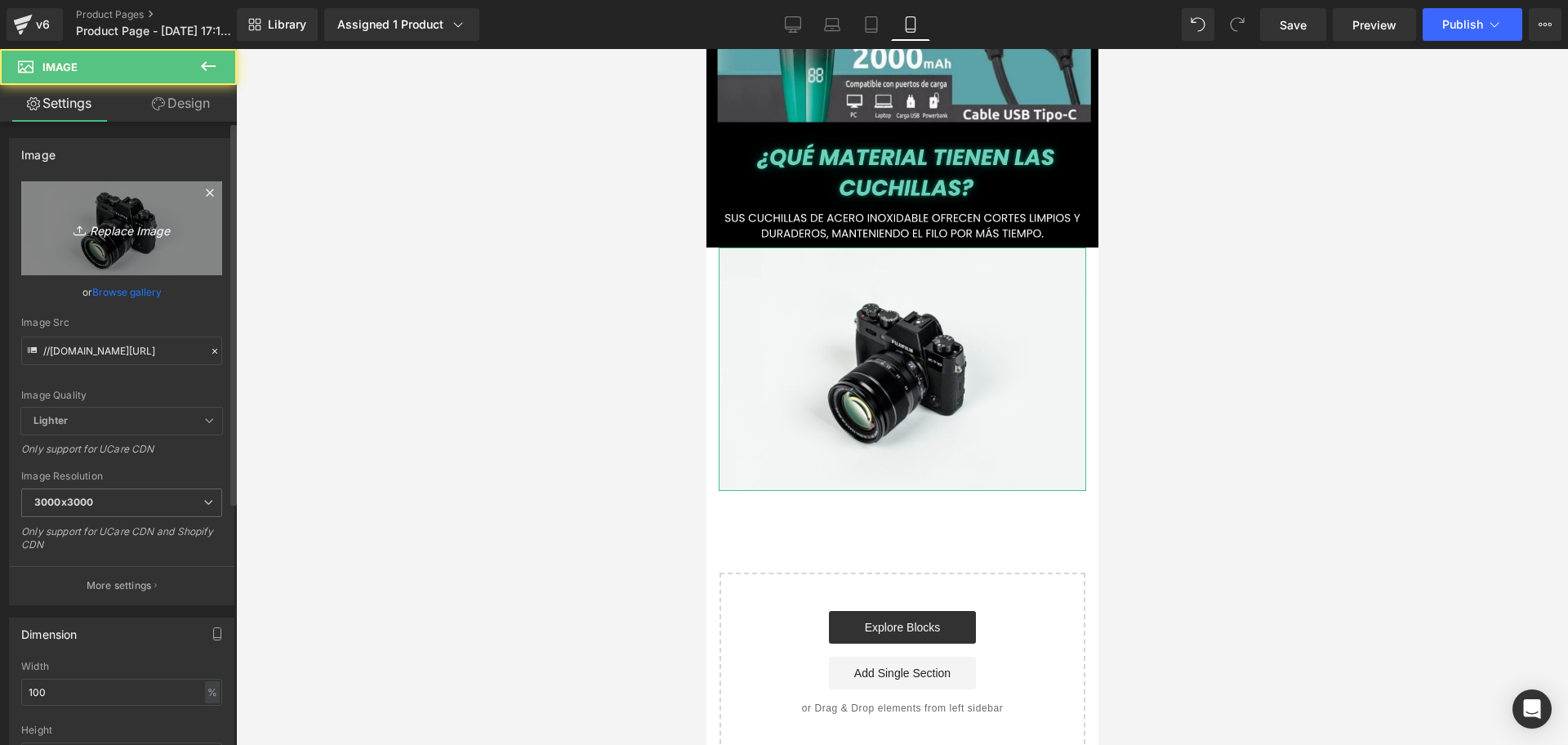
scroll to position [0, 0]
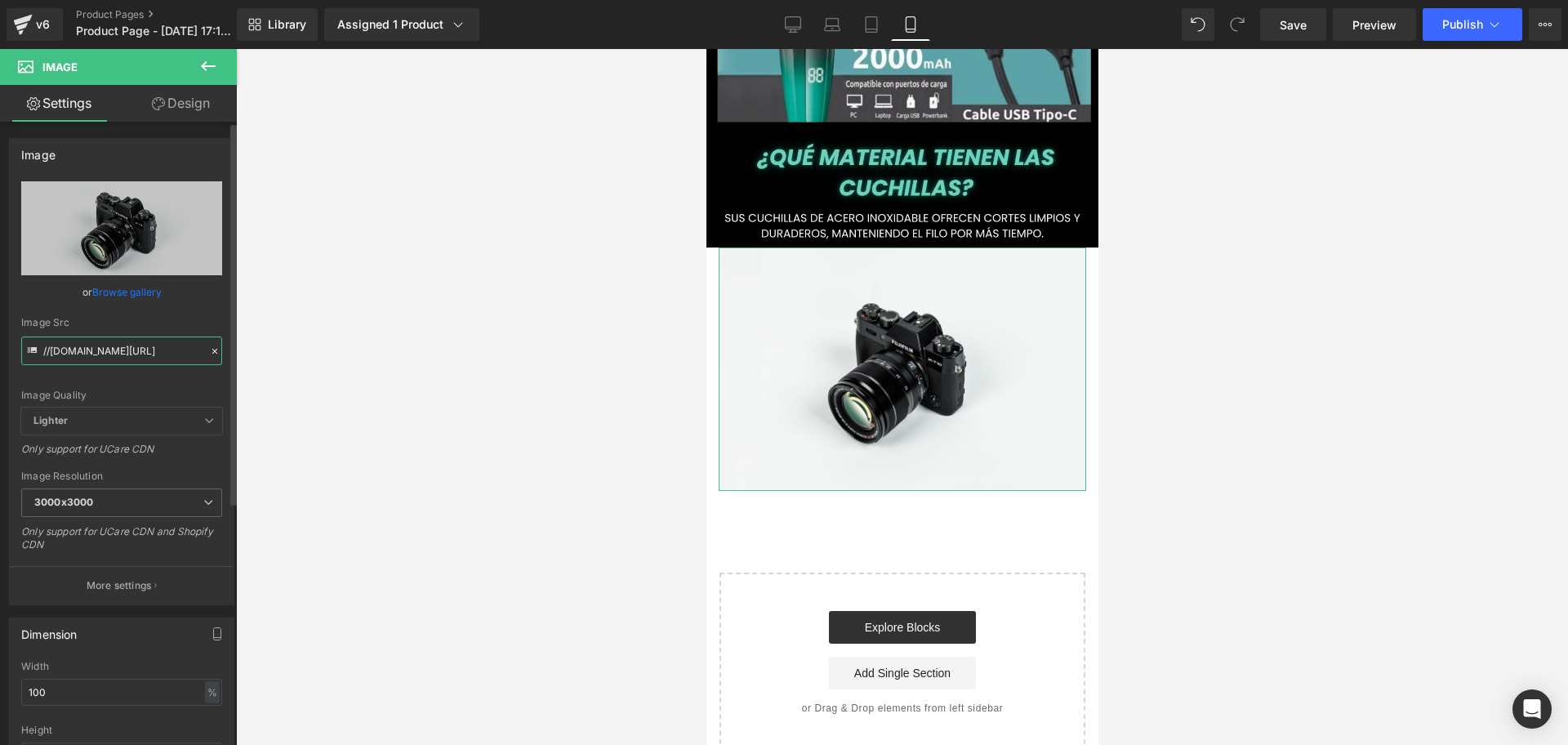
click at [137, 351] on input "//[DOMAIN_NAME][URL]" at bounding box center [121, 350] width 201 height 29
type input "[URL][DOMAIN_NAME]"
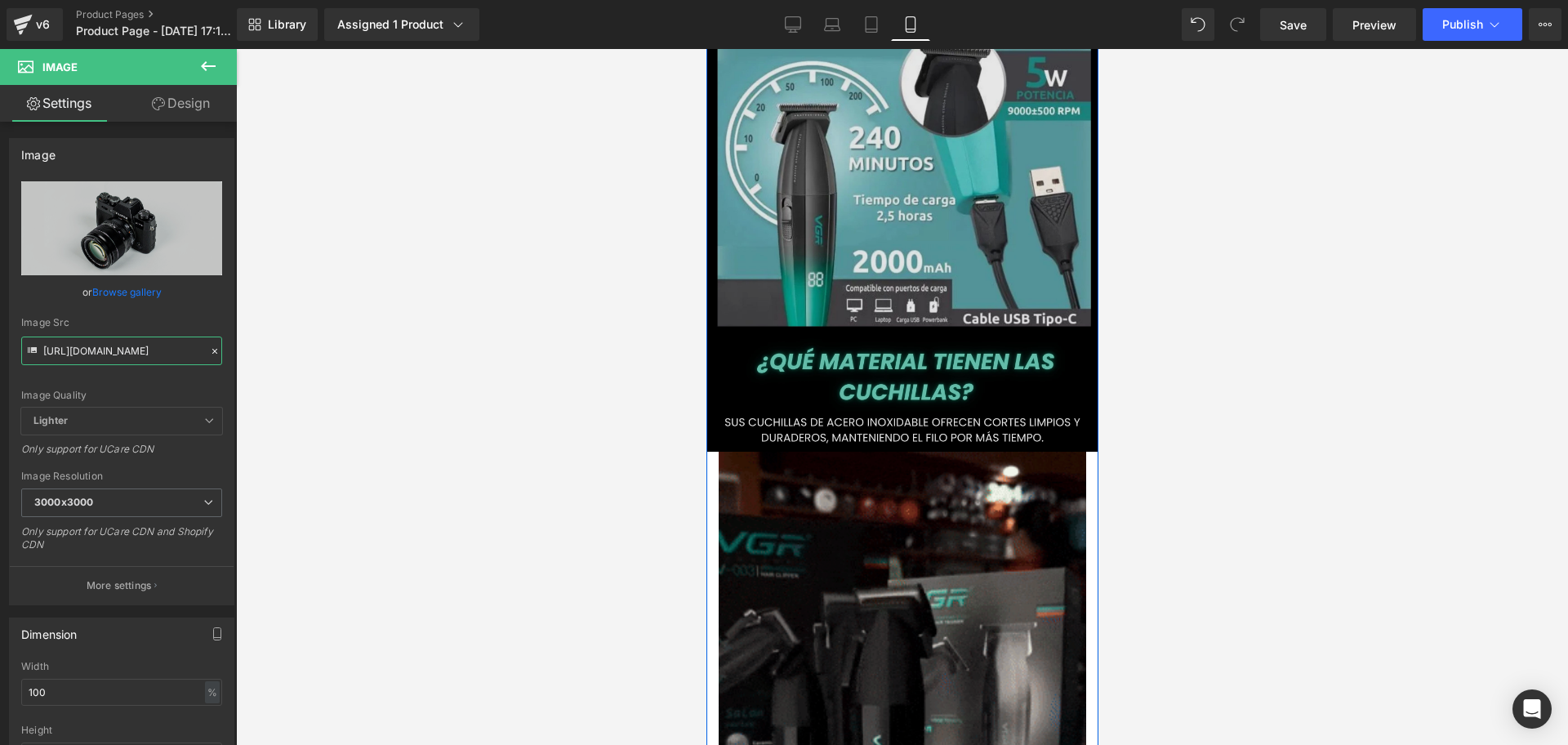
scroll to position [0, 295]
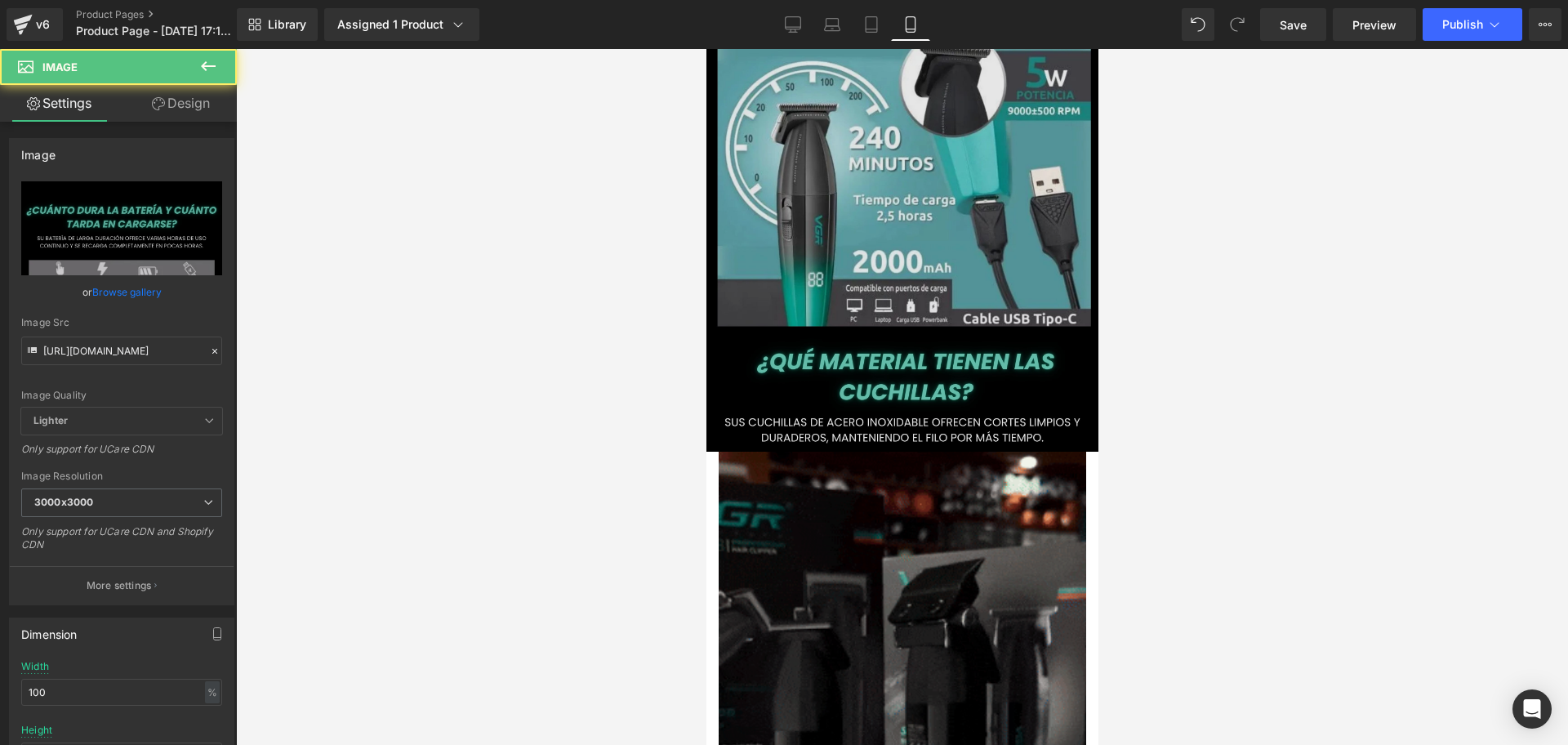
scroll to position [0, 590]
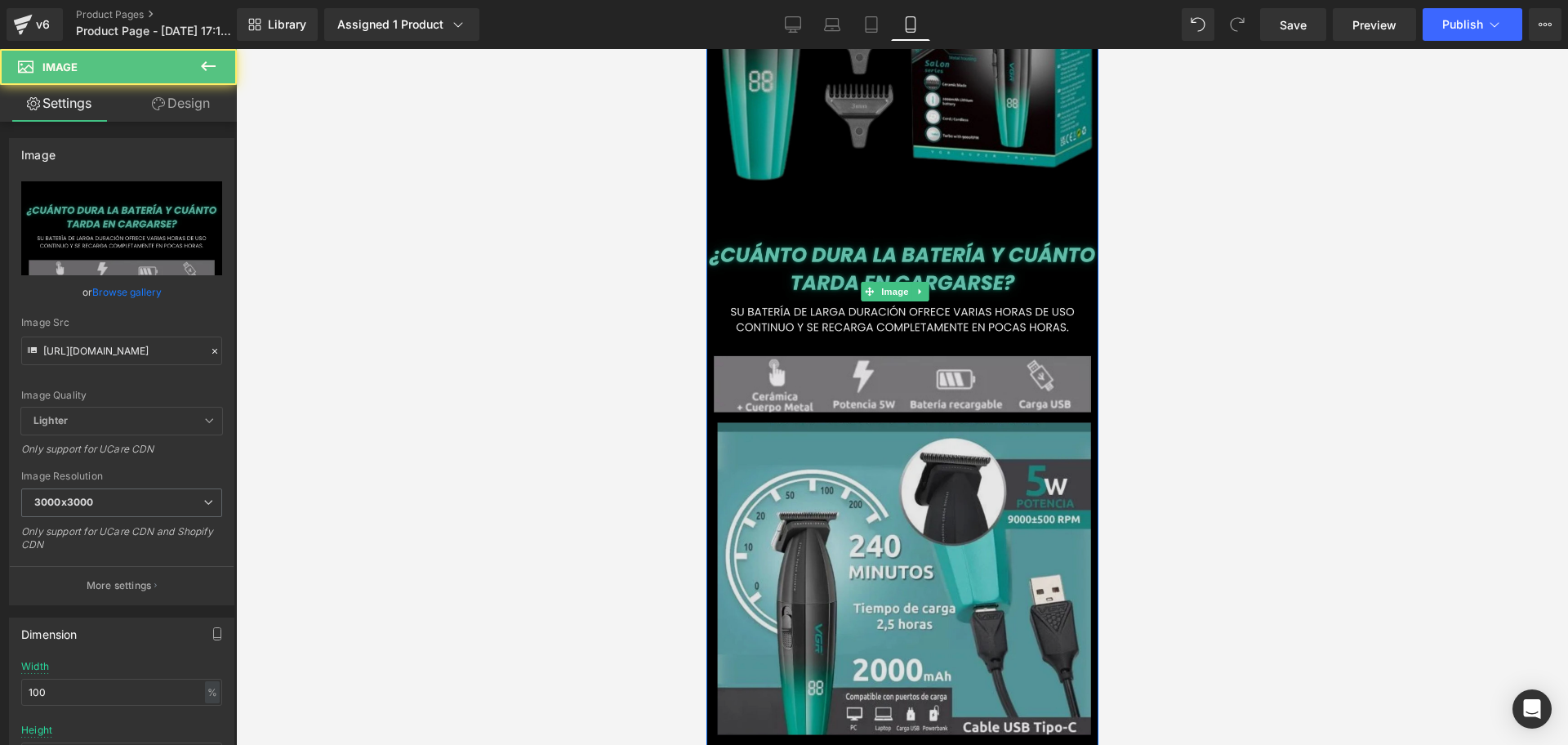
scroll to position [0, 885]
click at [779, 280] on img at bounding box center [901, 292] width 408 height 1136
click at [739, 243] on img at bounding box center [901, 292] width 408 height 1136
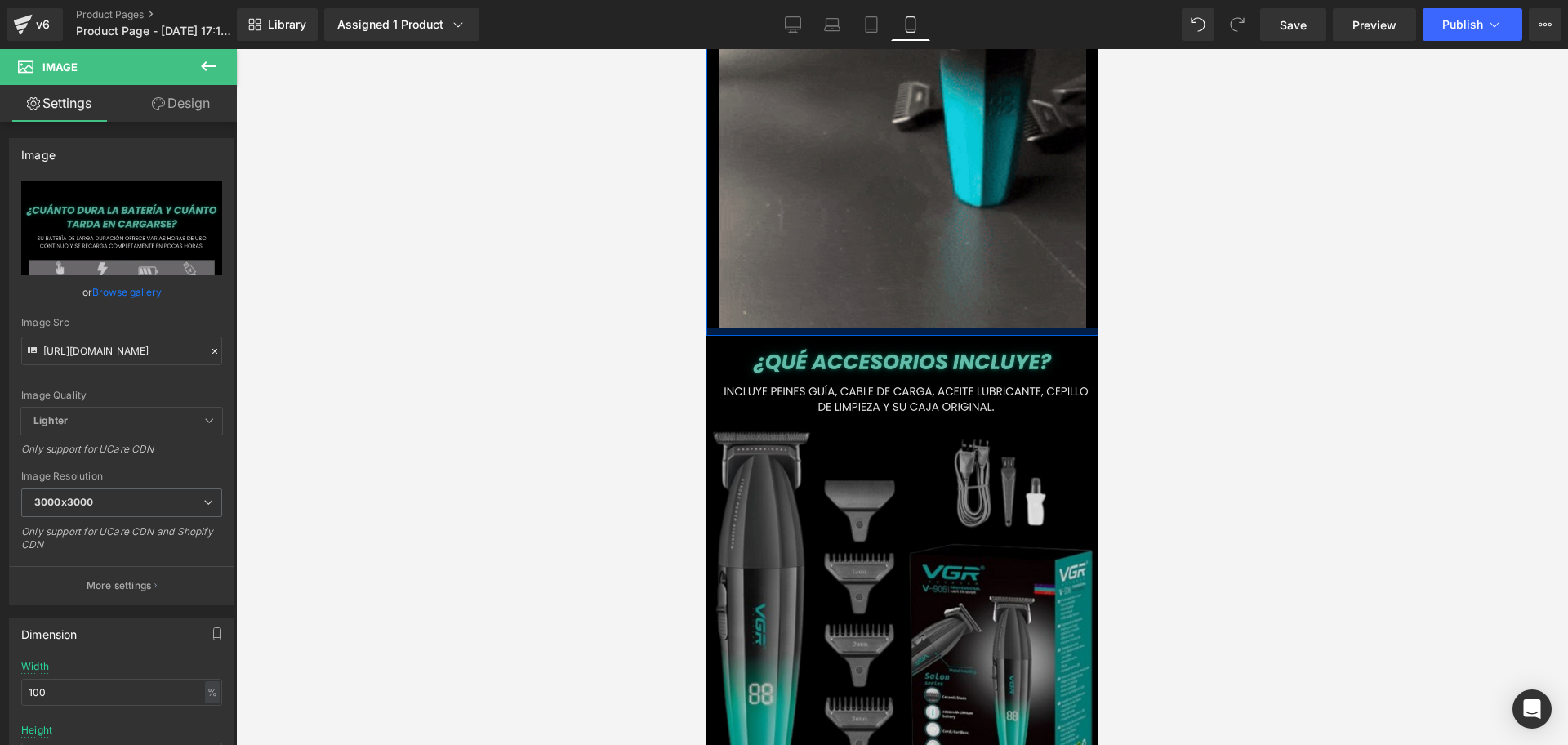
scroll to position [0, 0]
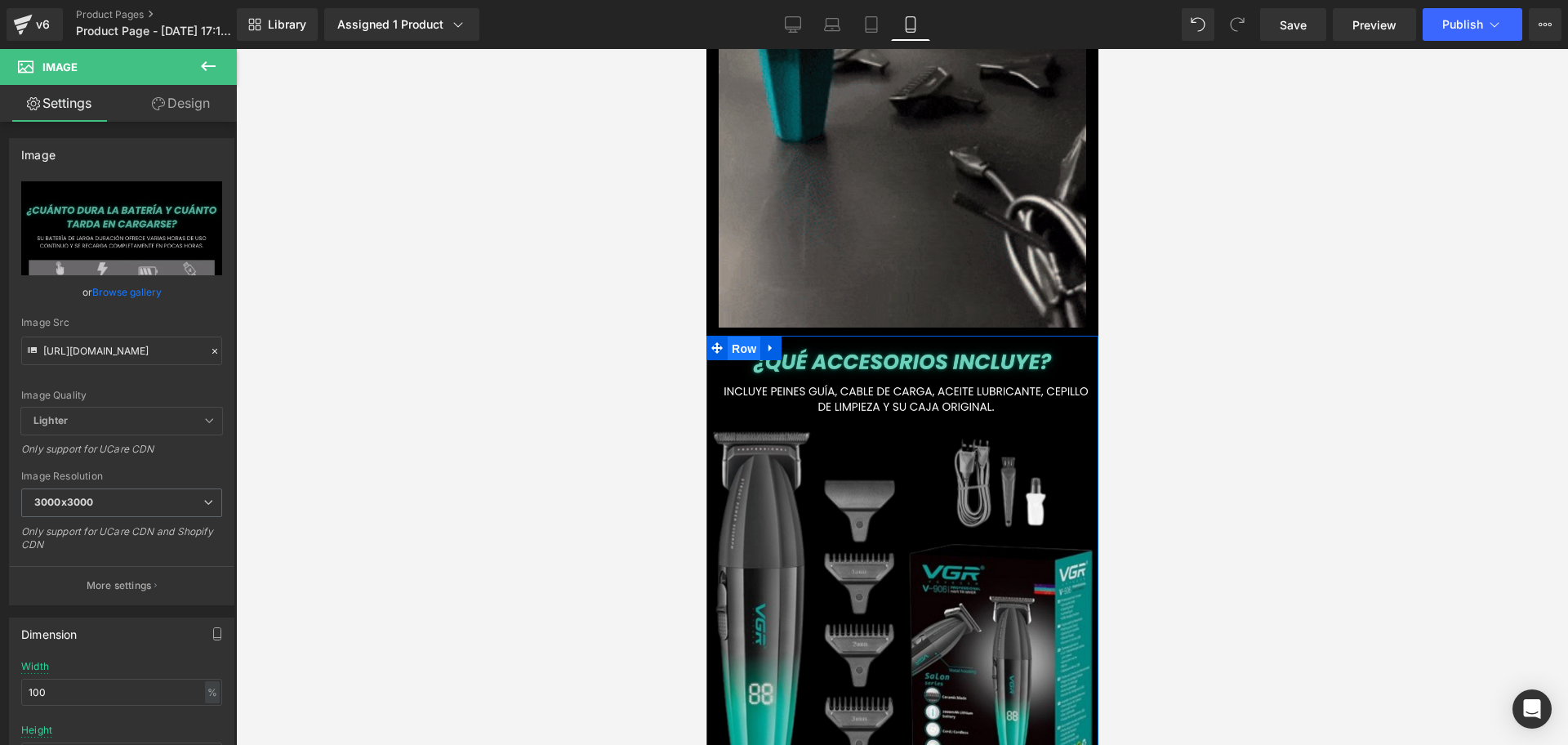
click at [752, 336] on span "Row" at bounding box center [744, 349] width 33 height 25
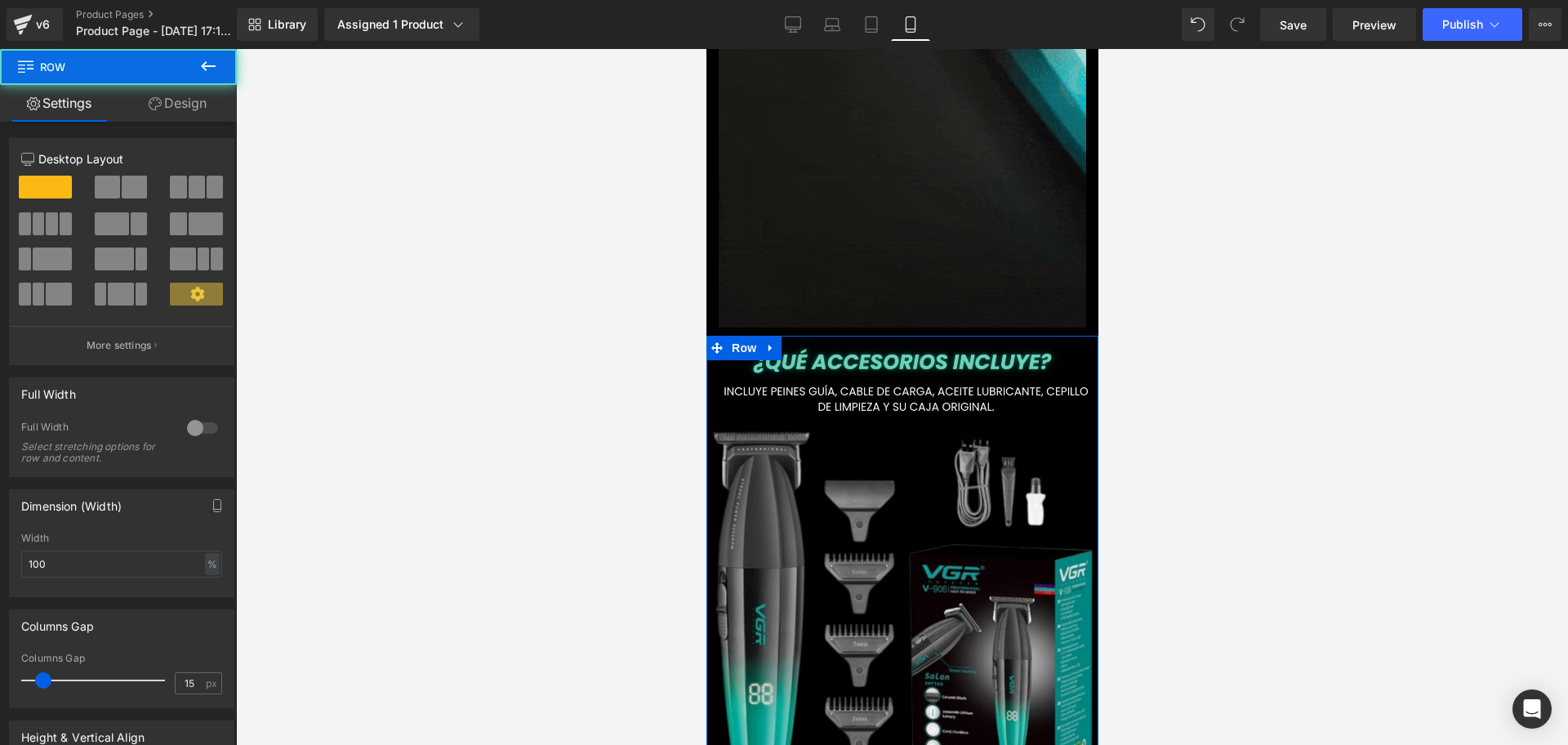
click at [141, 109] on link "Design" at bounding box center [177, 103] width 118 height 36
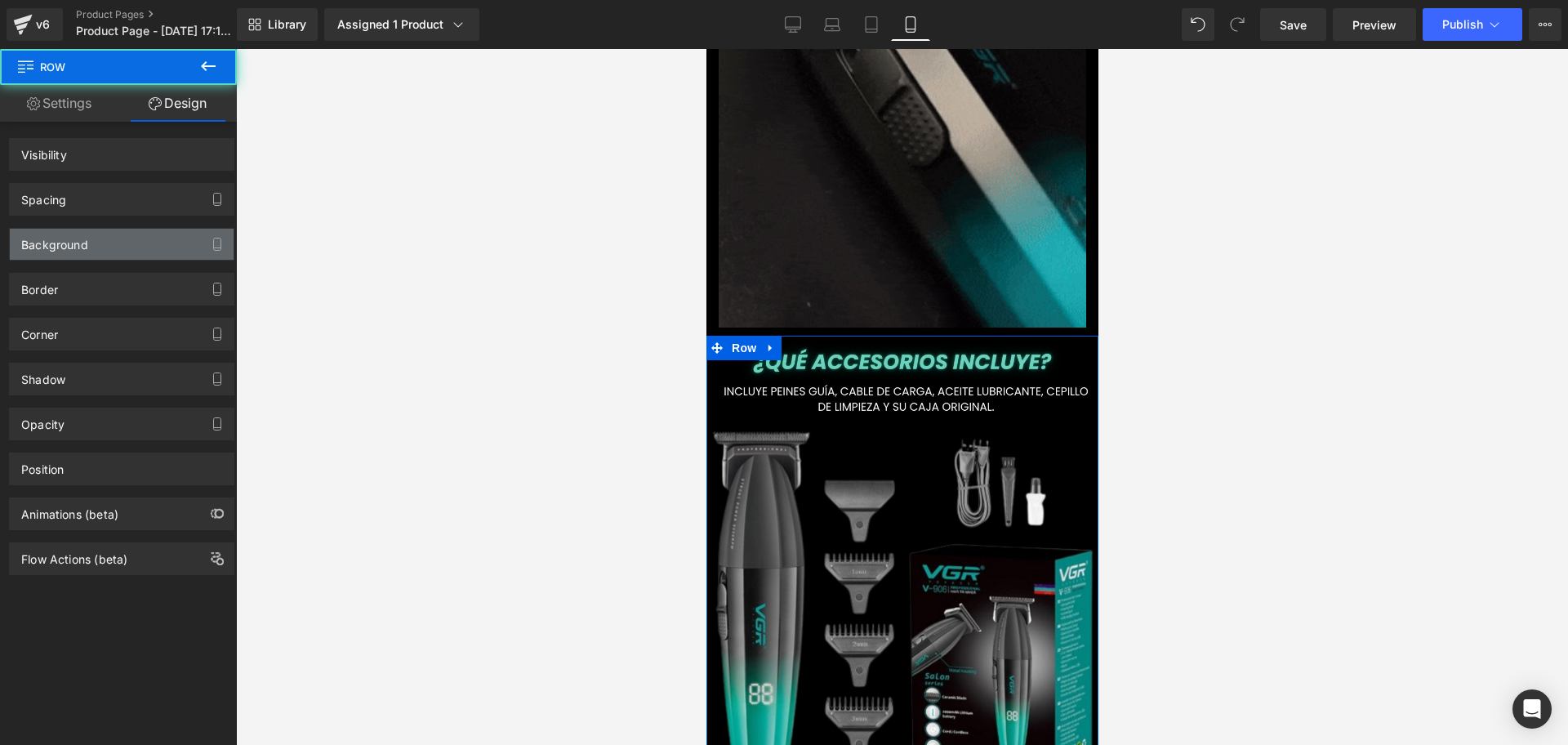
click at [80, 243] on div "Background" at bounding box center [55, 240] width 67 height 23
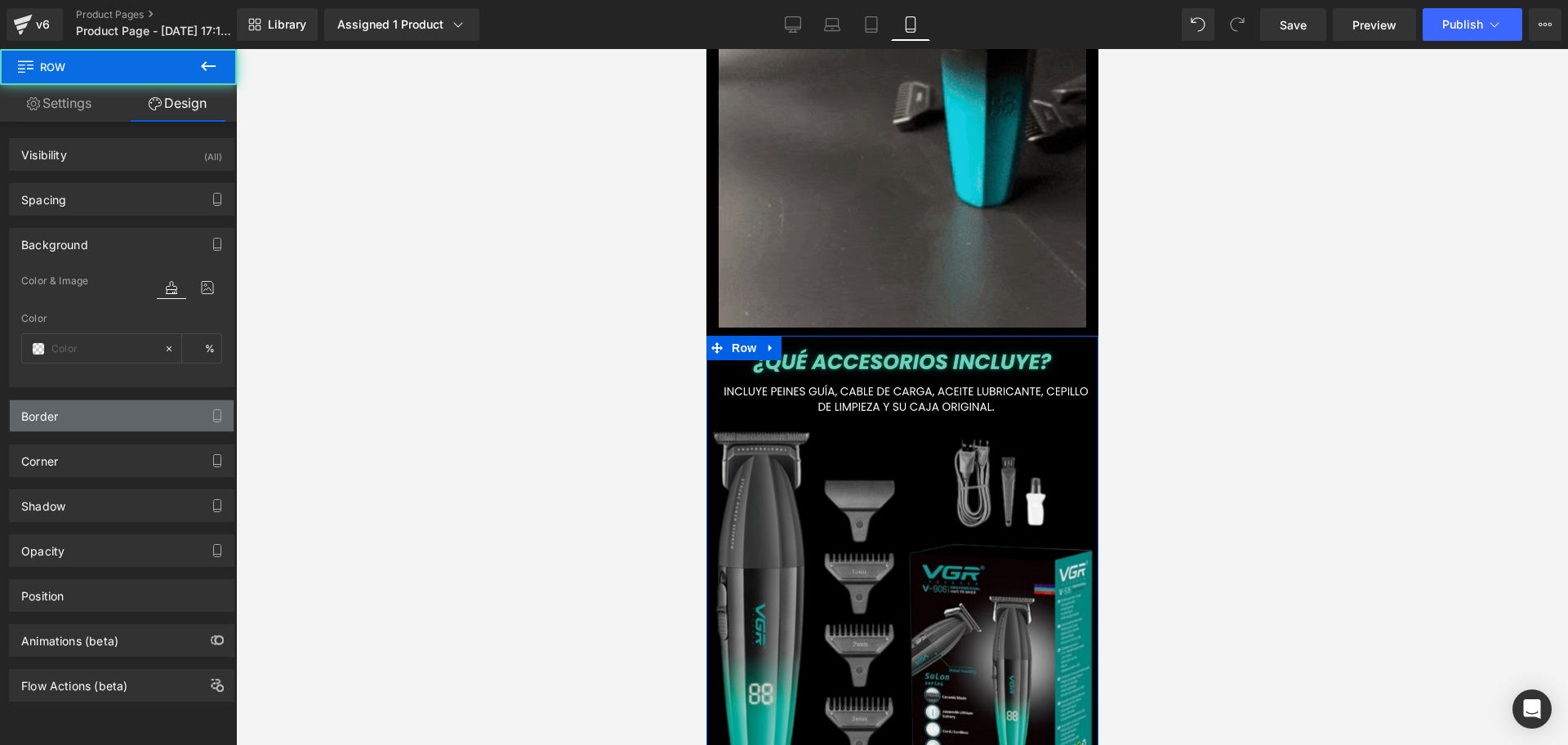
type input "transparent"
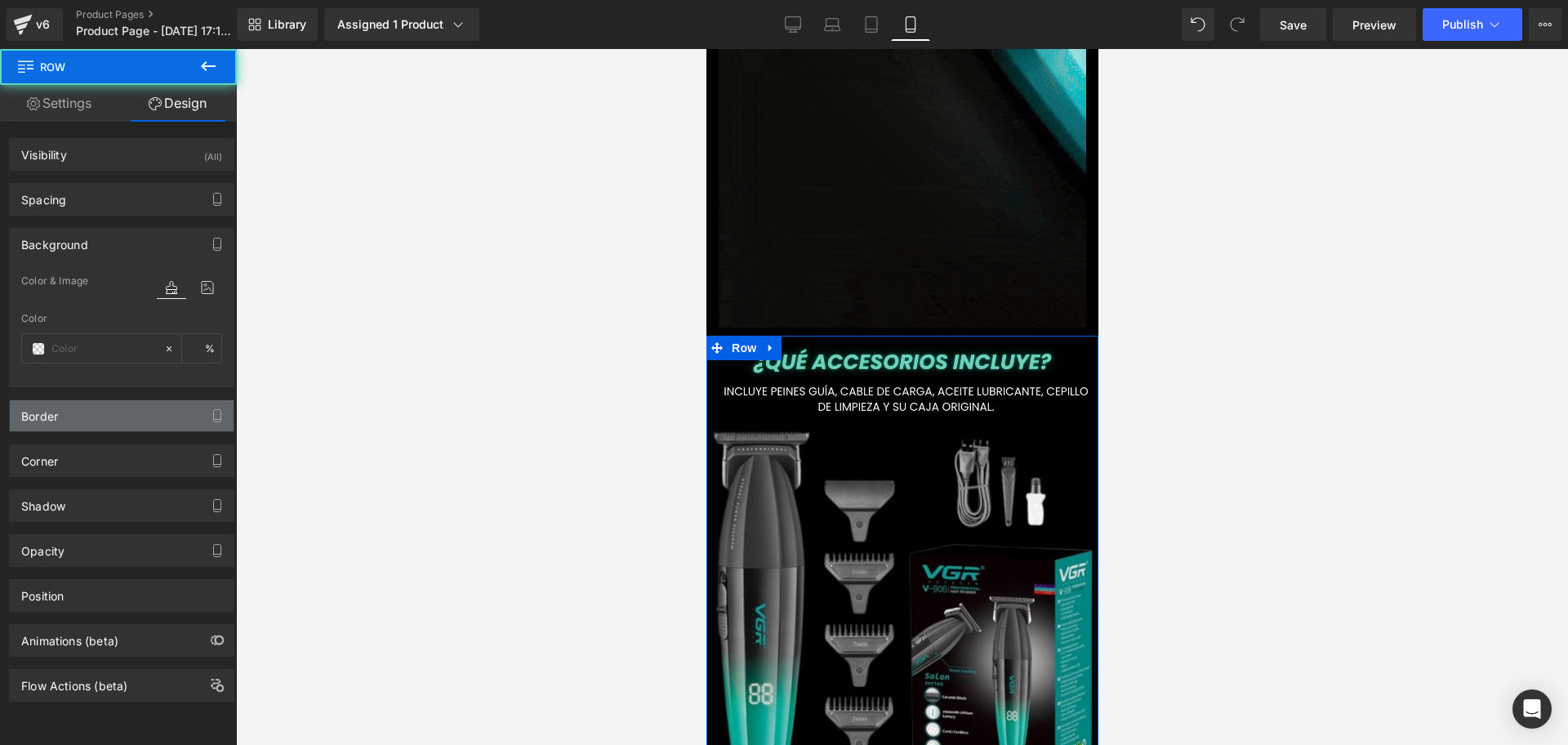
type input "0"
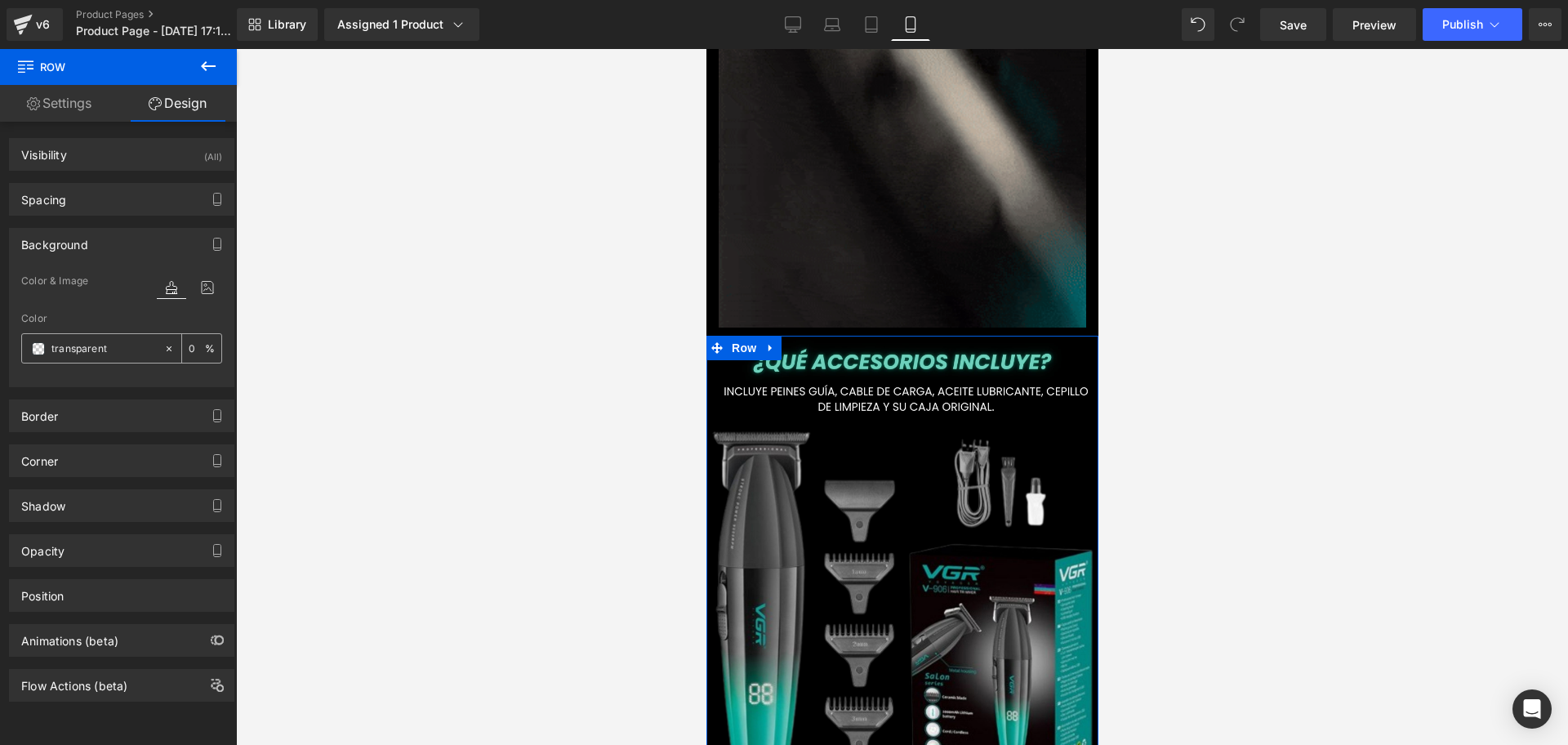
scroll to position [0, 295]
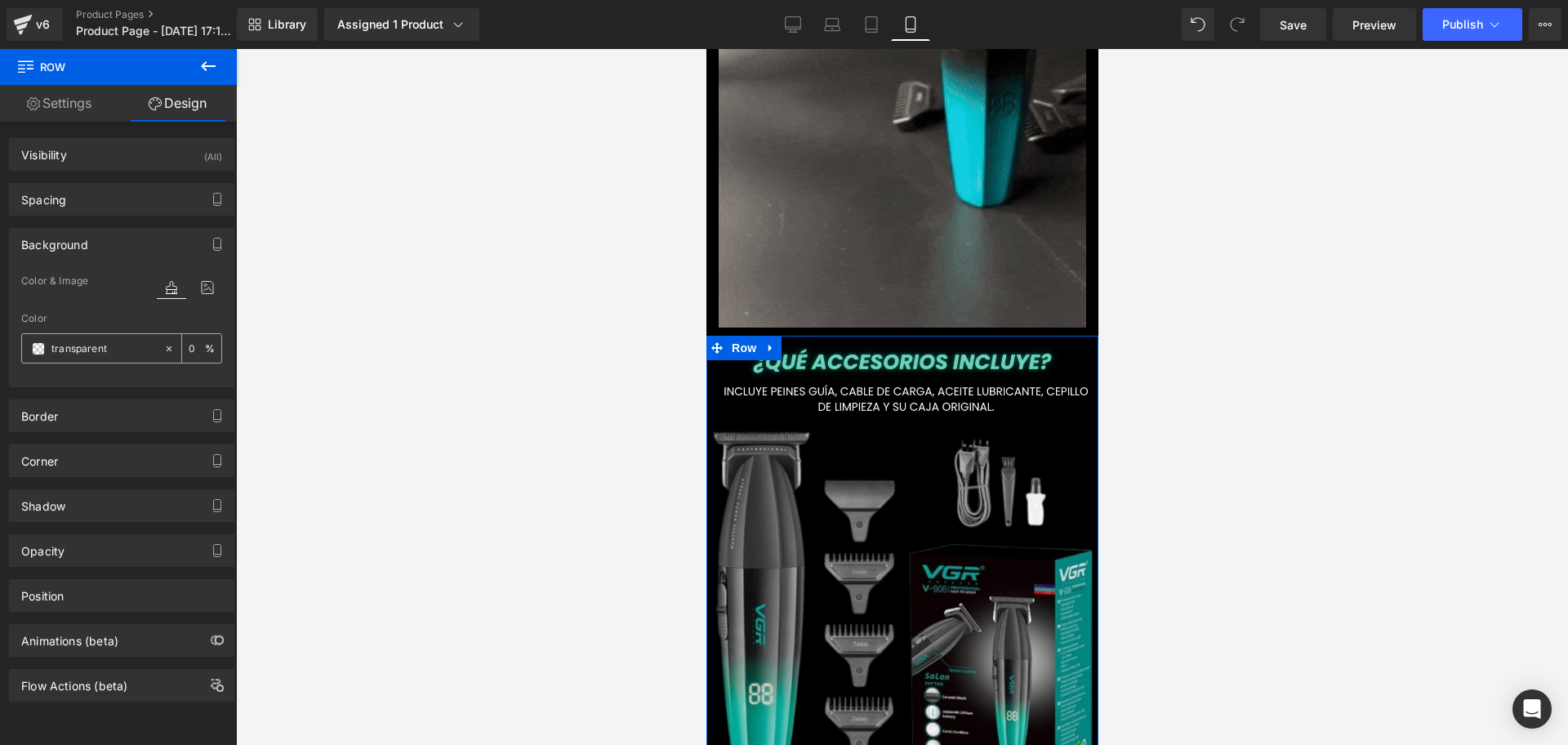
click at [42, 344] on span at bounding box center [39, 349] width 13 height 13
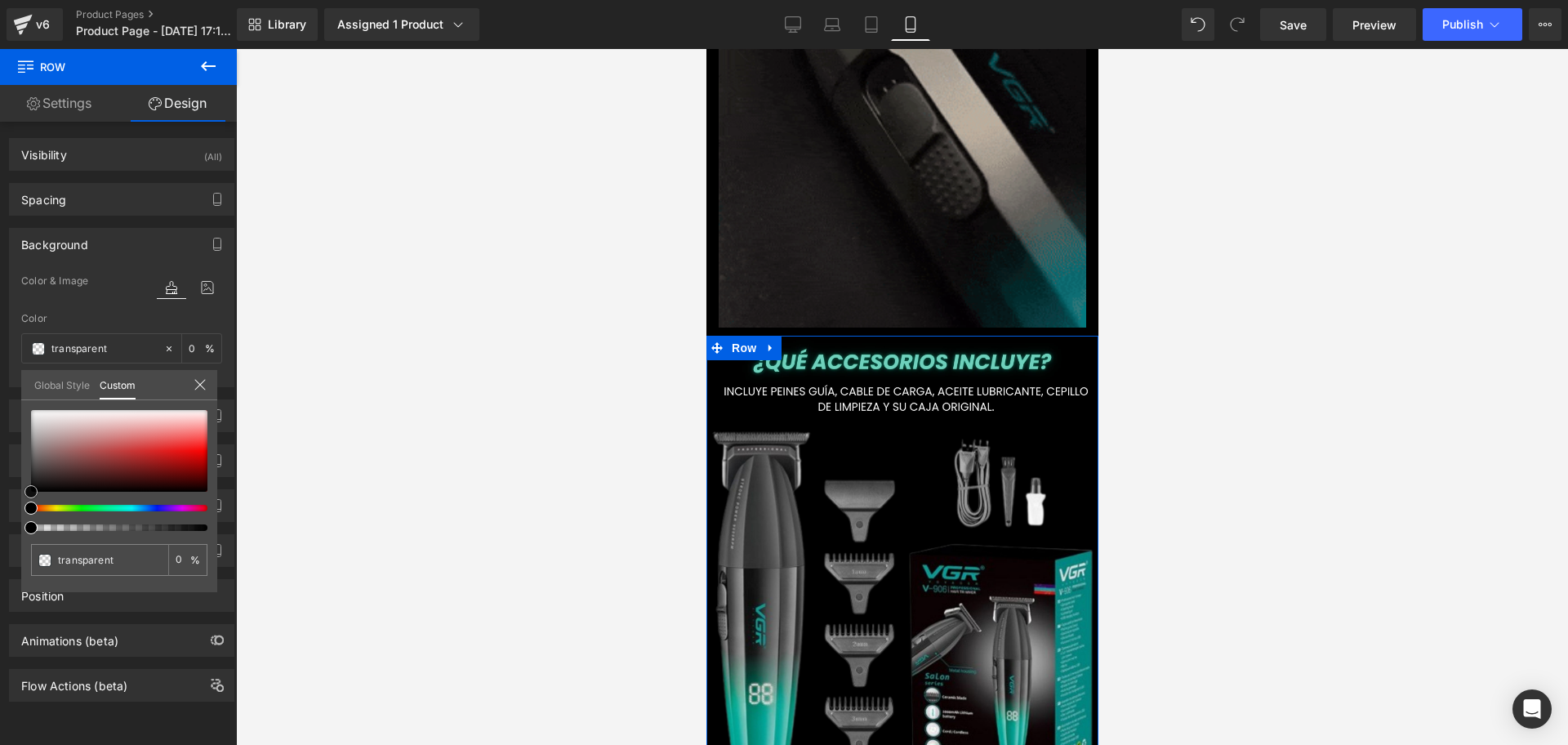
type input "#000000"
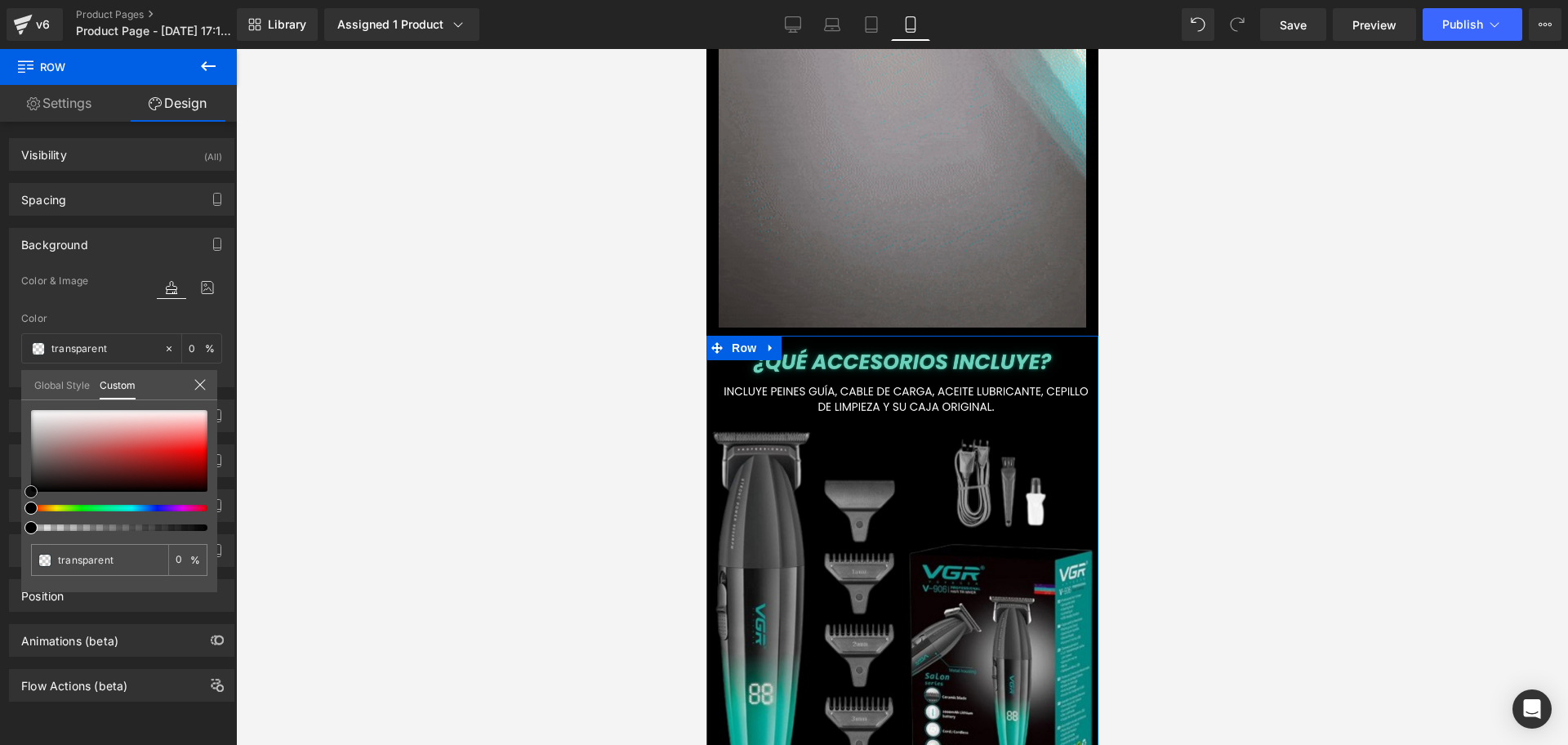
type input "100"
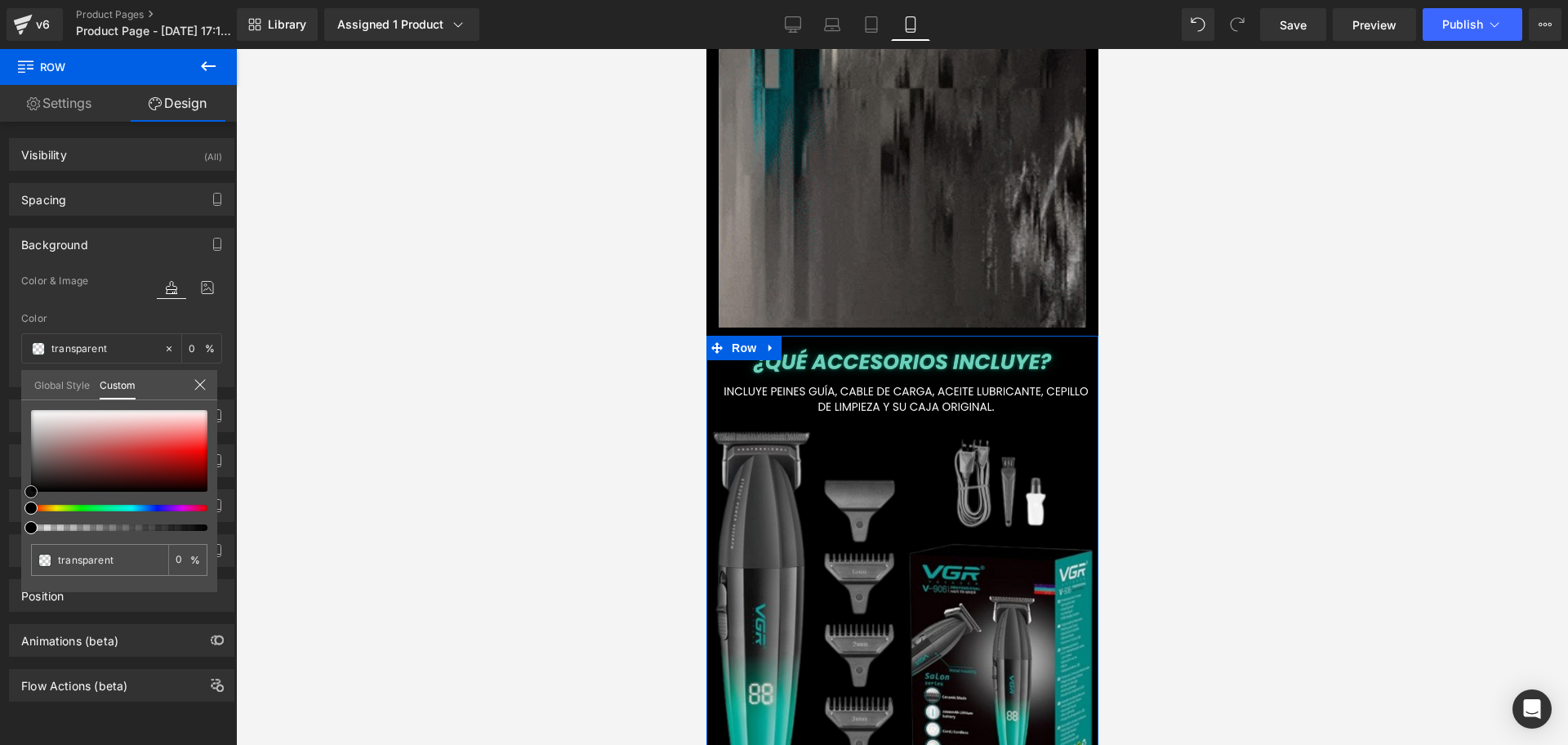
type input "#000000"
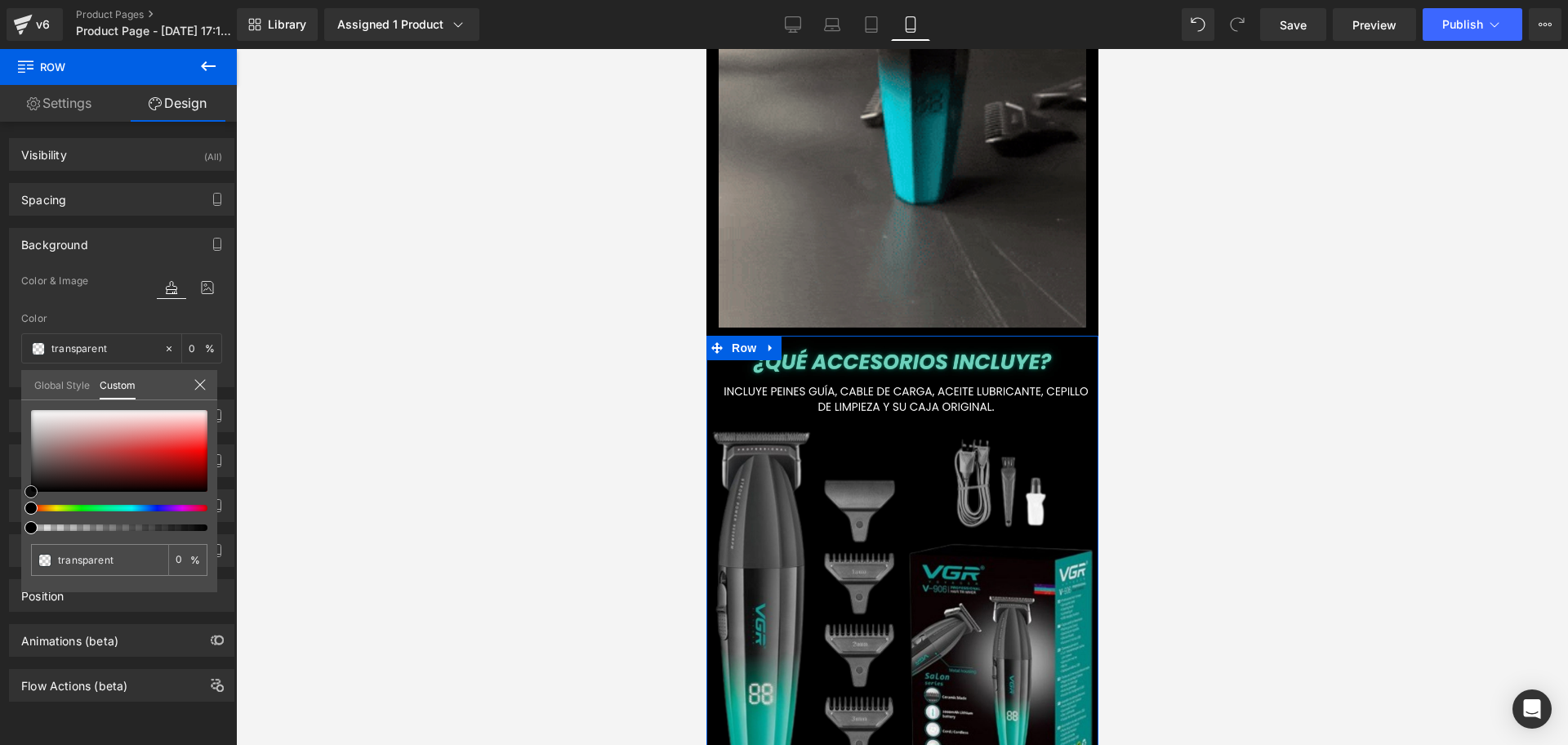
type input "100"
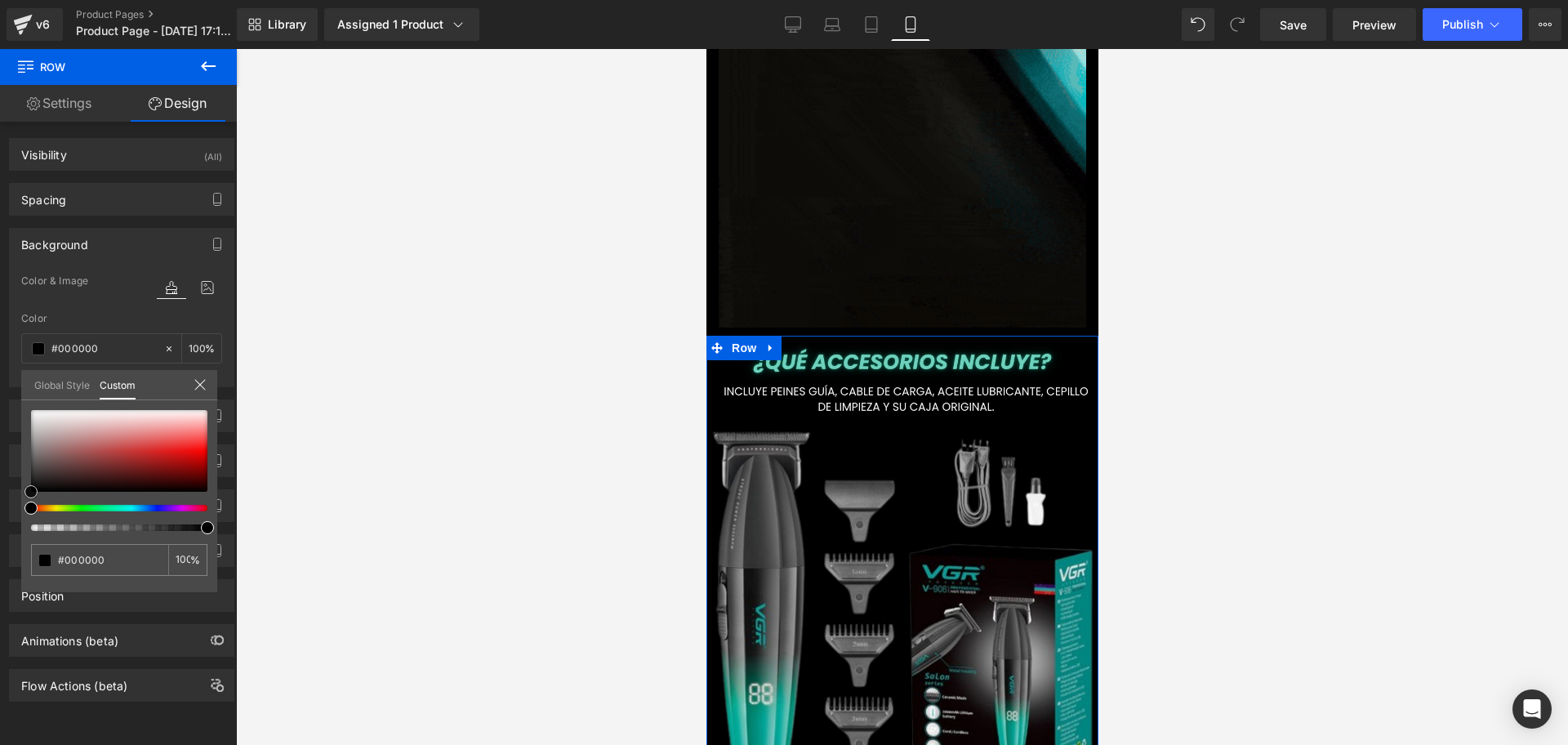
drag, startPoint x: 32, startPoint y: 493, endPoint x: 21, endPoint y: 511, distance: 21.1
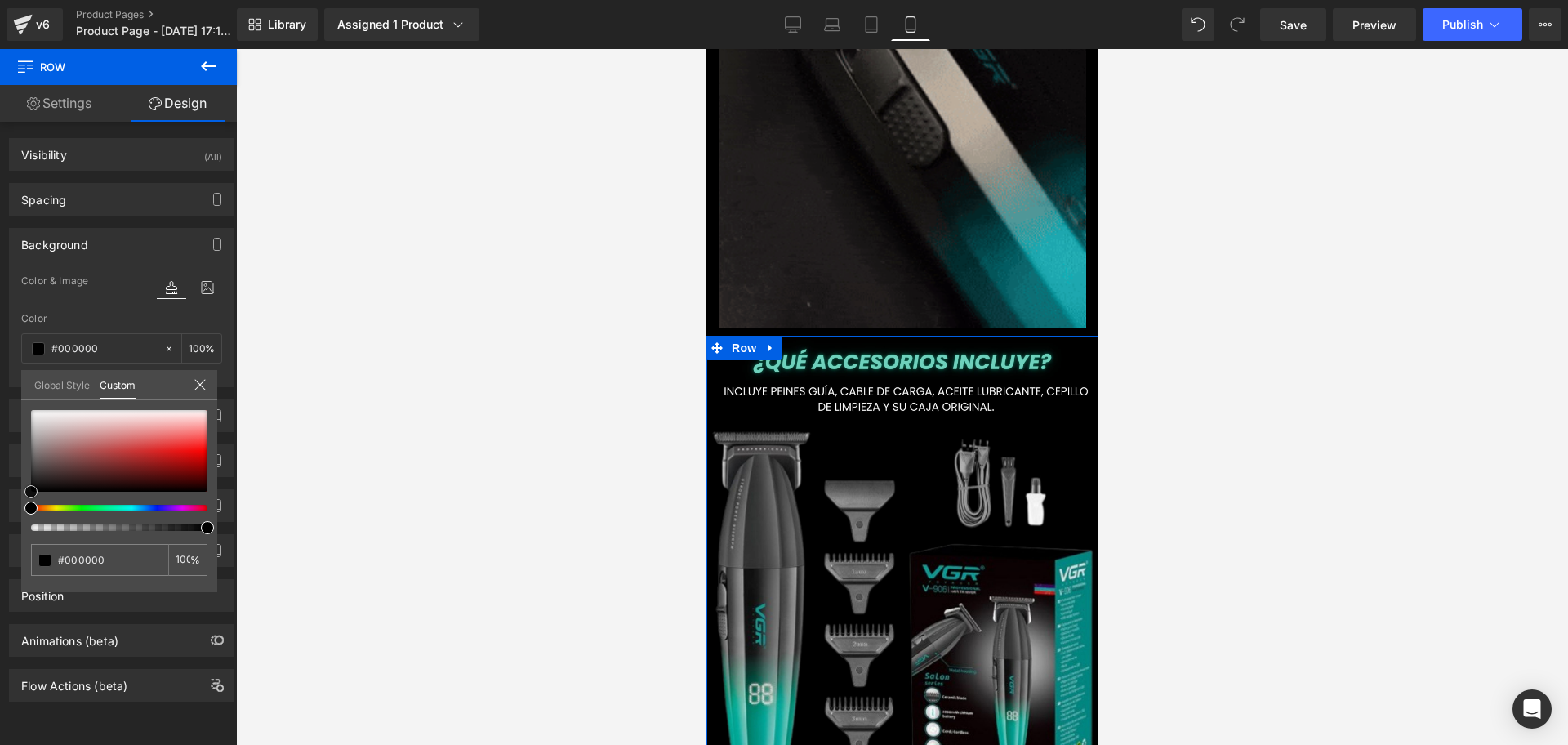
click at [21, 387] on div "Background Color & Image color rgba(0, 0, 0, 1) Color #000000 100 % Image Repla…" at bounding box center [122, 301] width 245 height 172
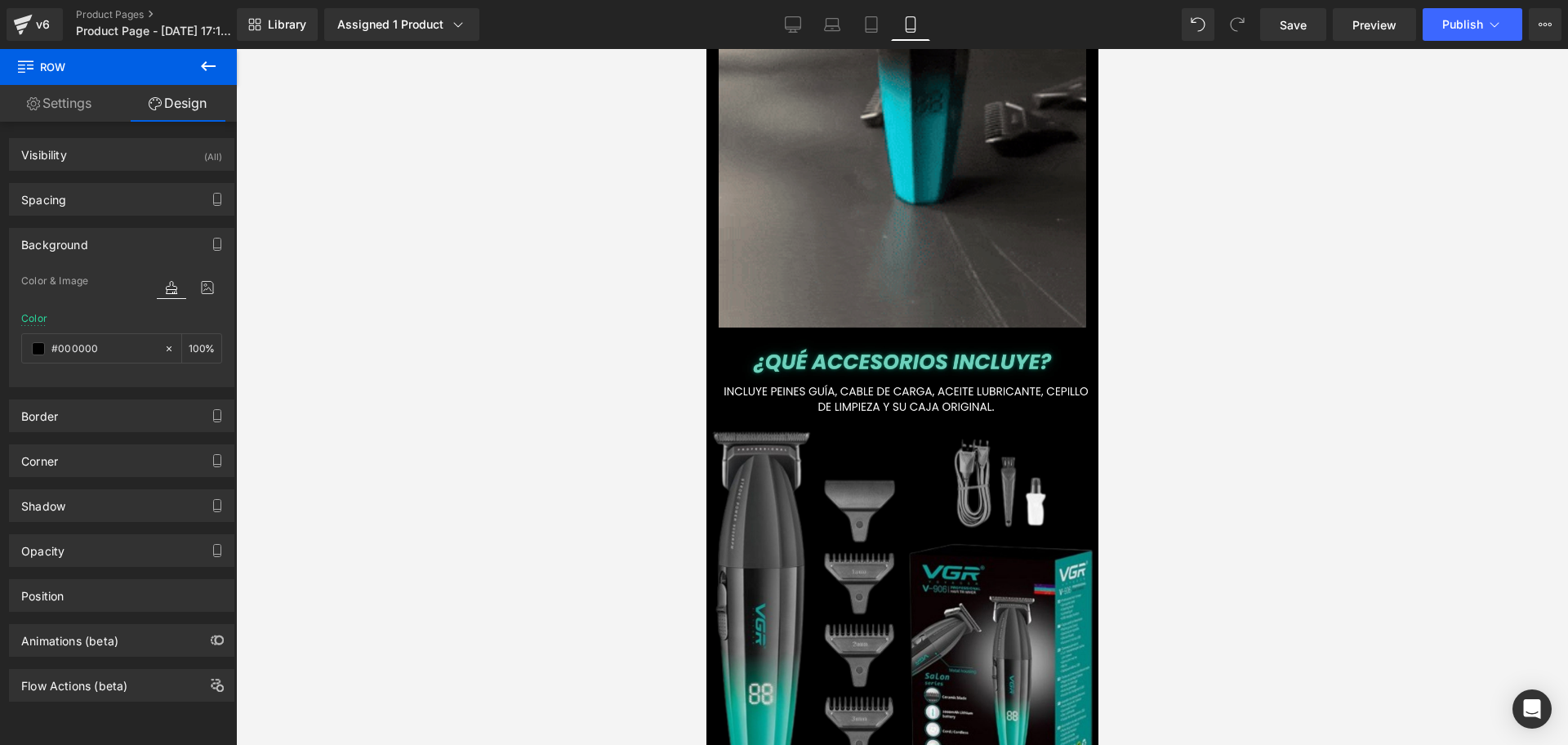
click at [1466, 448] on div at bounding box center [902, 396] width 1333 height 695
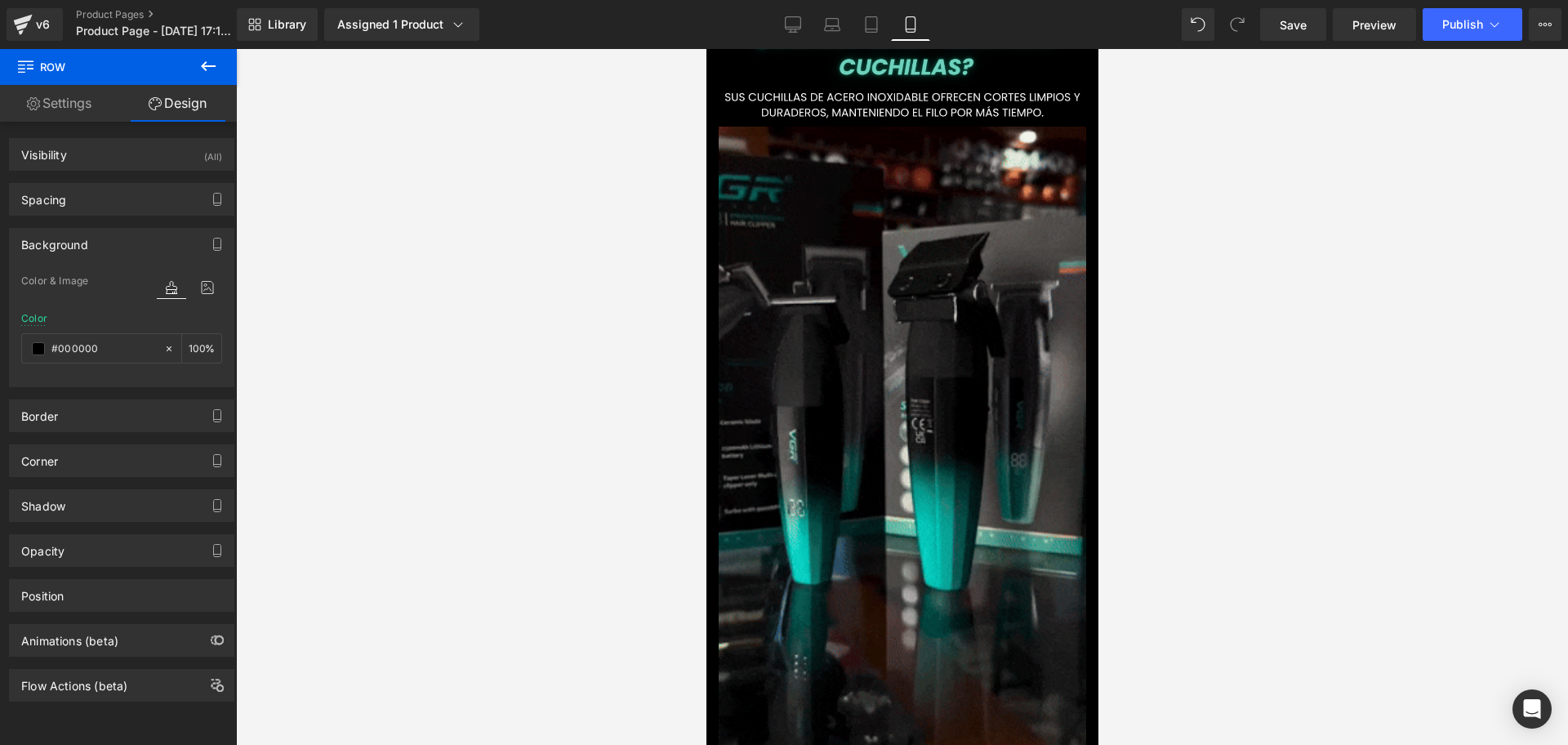
scroll to position [3042, 0]
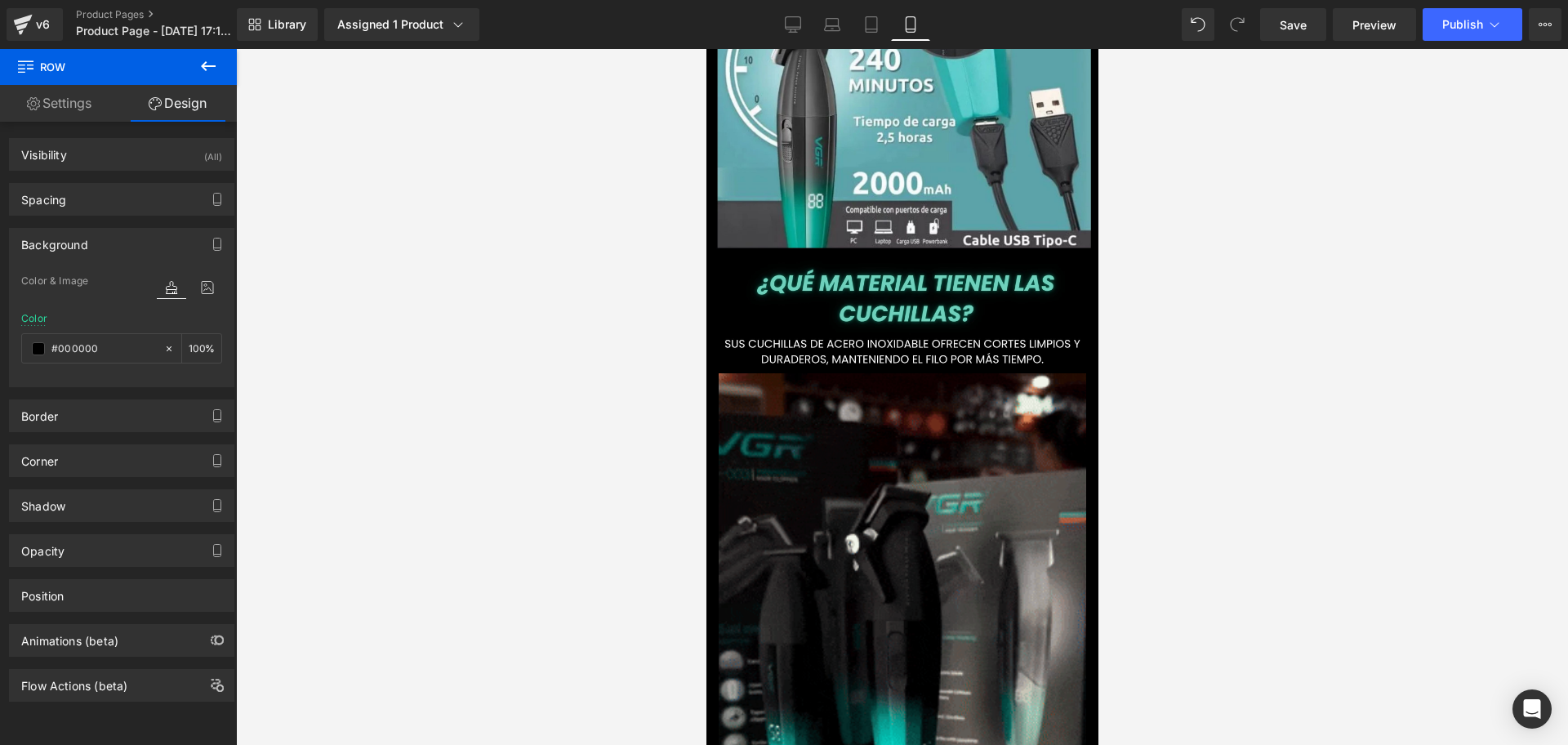
drag, startPoint x: 1086, startPoint y: 373, endPoint x: 1809, endPoint y: 586, distance: 753.7
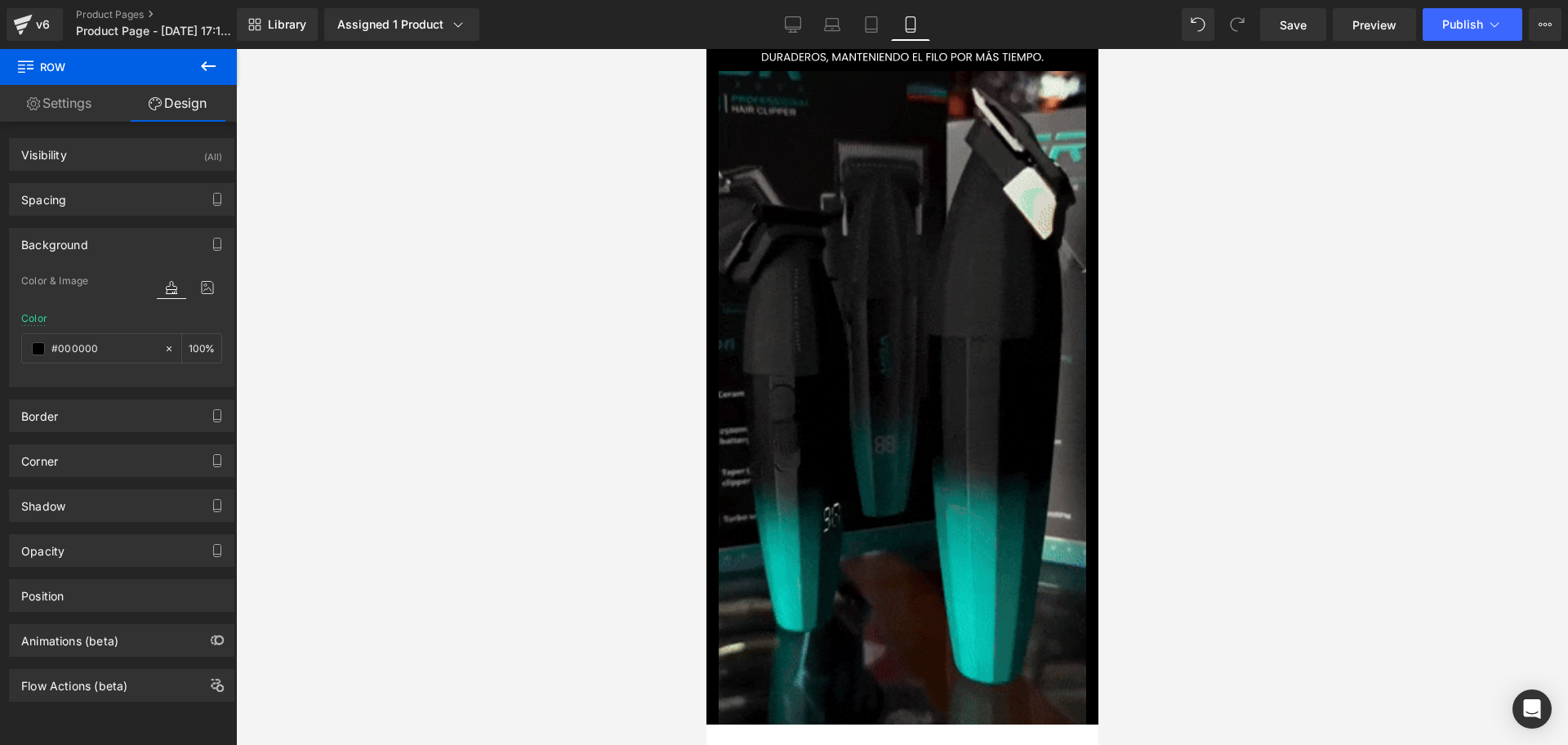
drag, startPoint x: 1275, startPoint y: 24, endPoint x: 322, endPoint y: 55, distance: 953.5
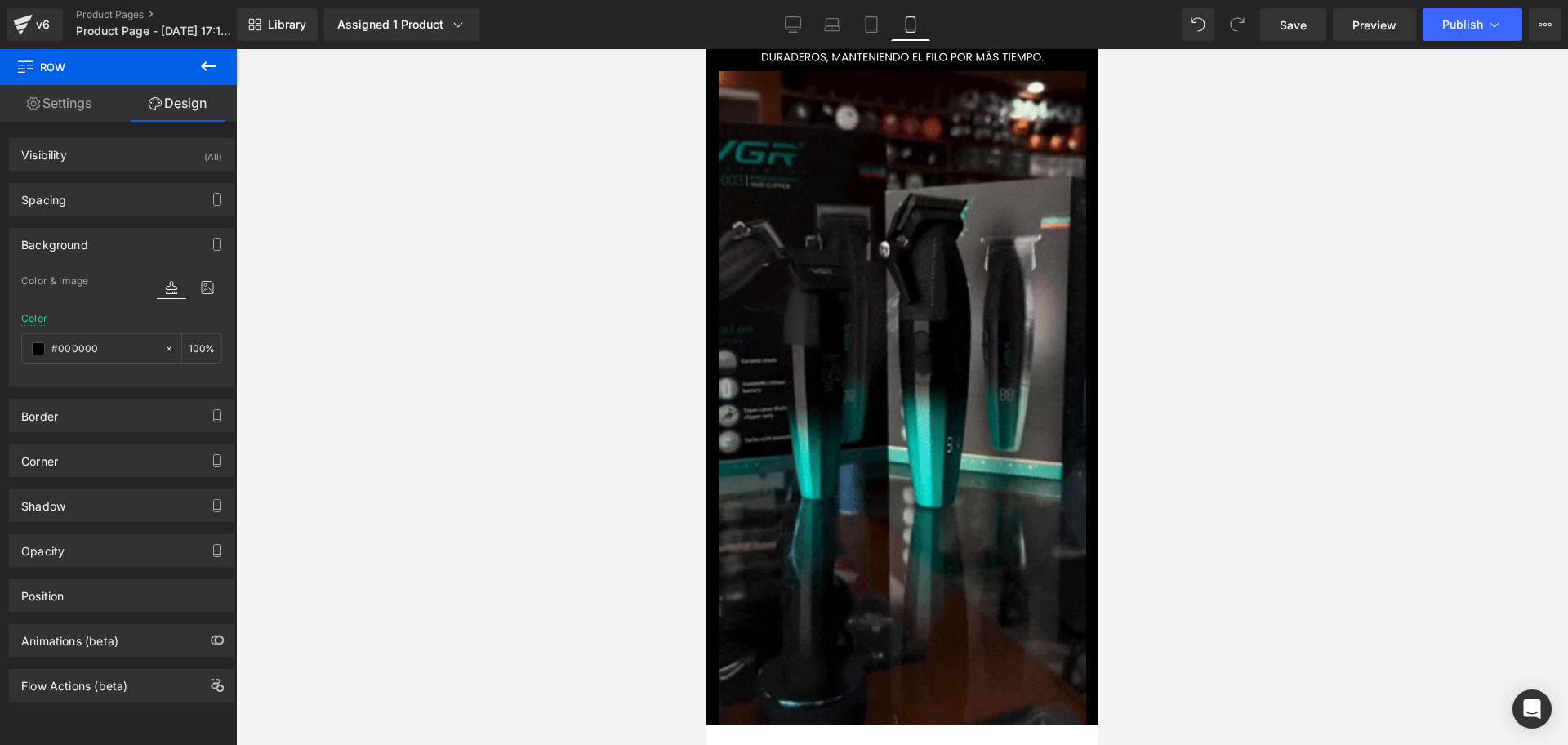
click at [1276, 24] on link "Save" at bounding box center [1294, 25] width 66 height 33
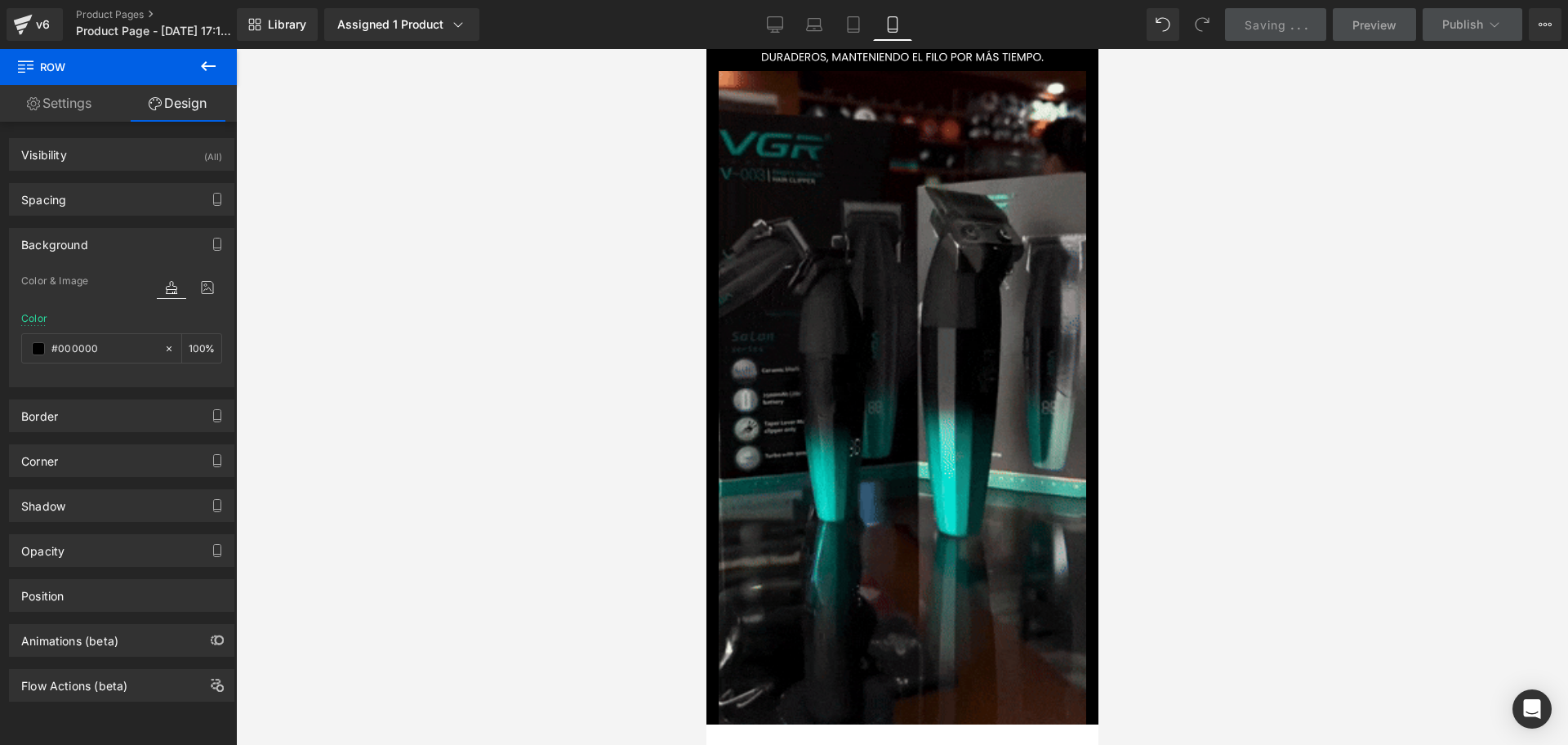
click at [203, 60] on icon at bounding box center [208, 66] width 20 height 20
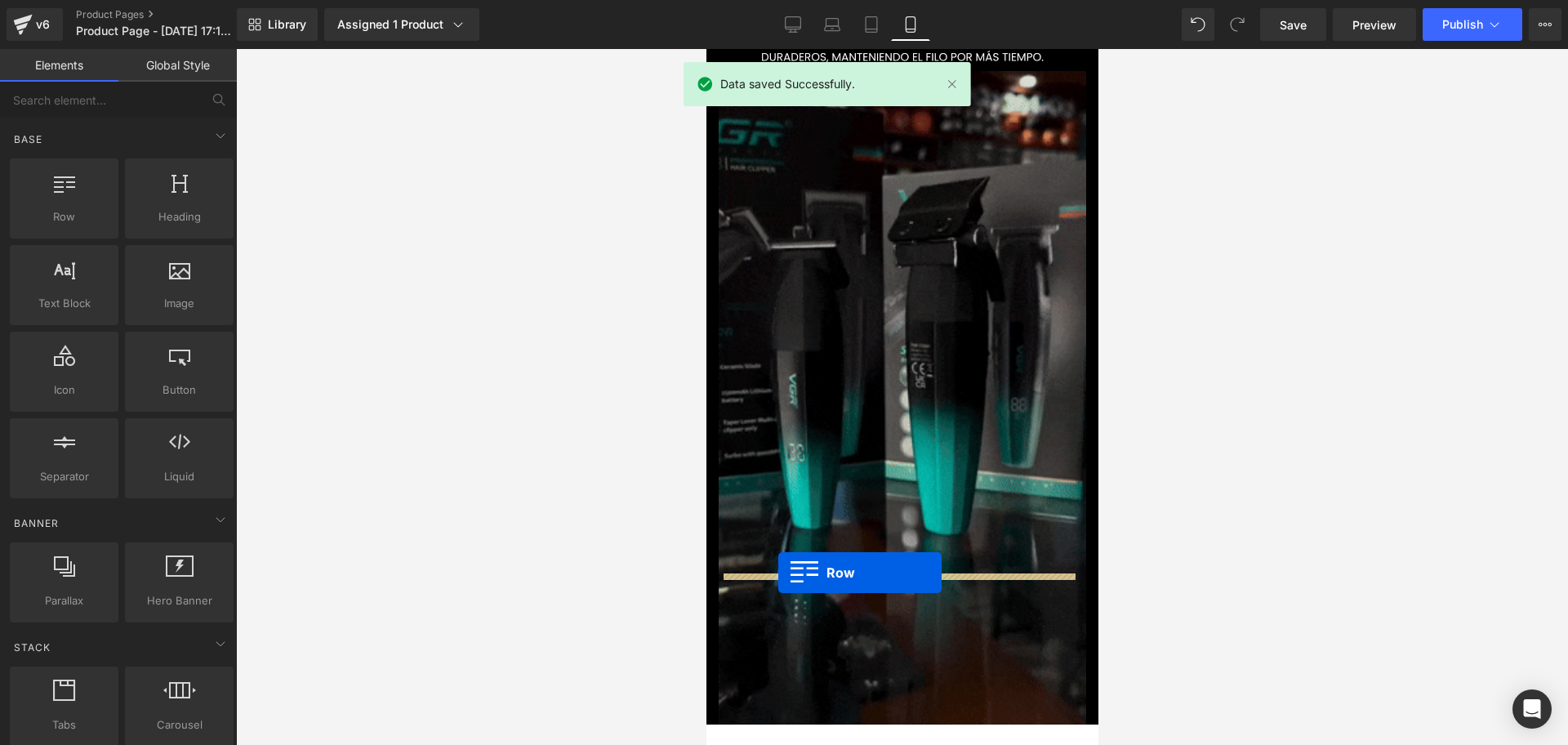
drag, startPoint x: 779, startPoint y: 253, endPoint x: 777, endPoint y: 572, distance: 319.0
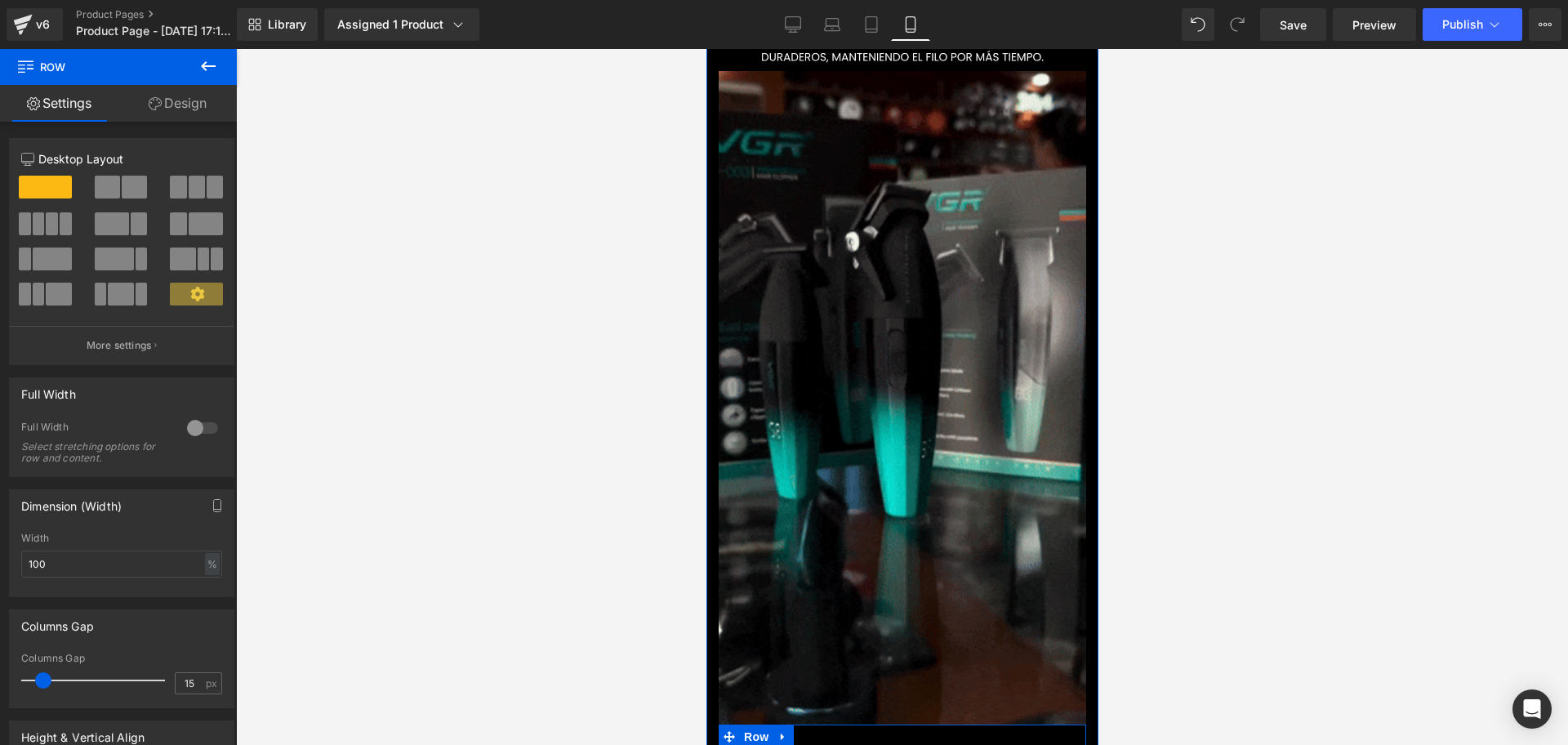
scroll to position [0, 0]
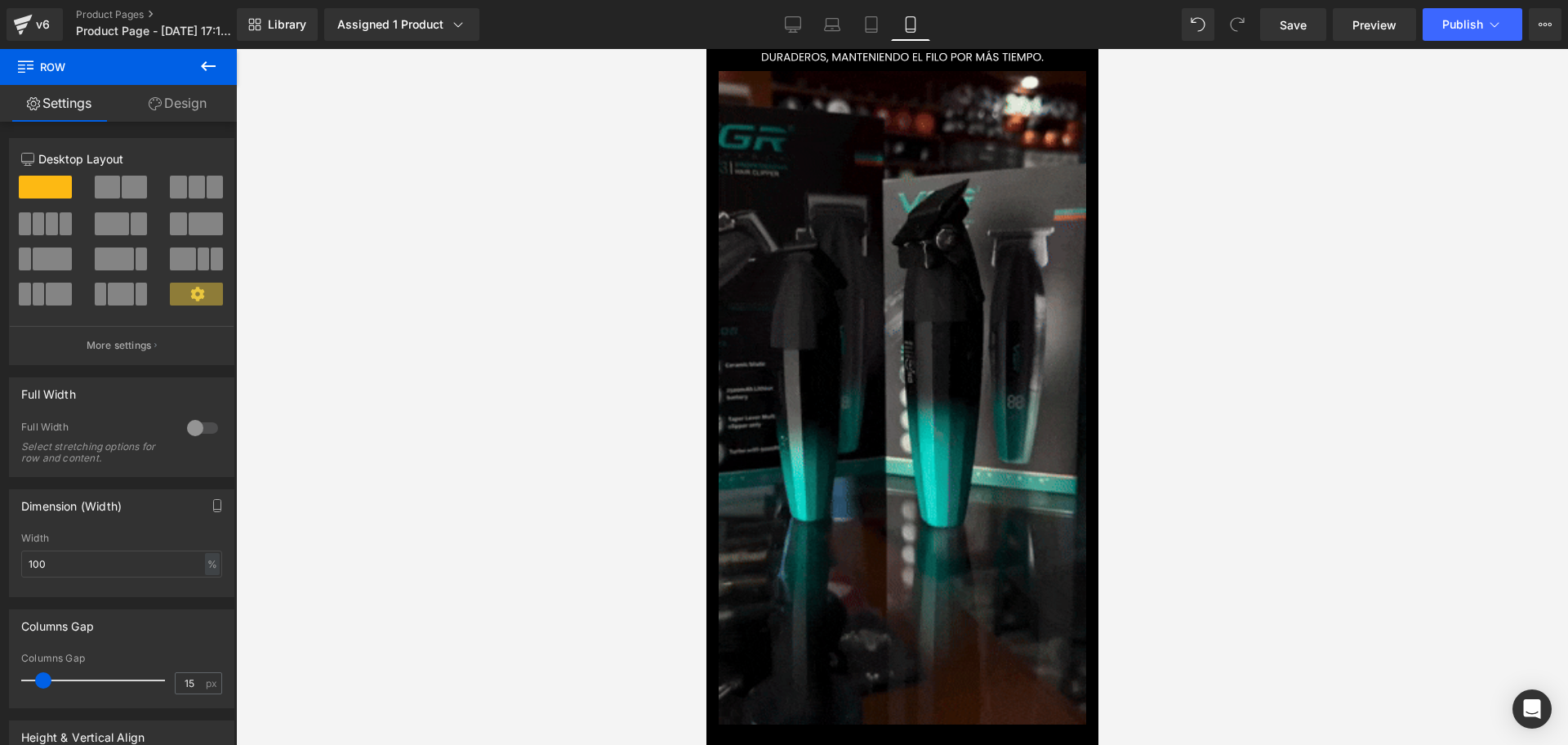
click at [221, 82] on button at bounding box center [208, 67] width 57 height 36
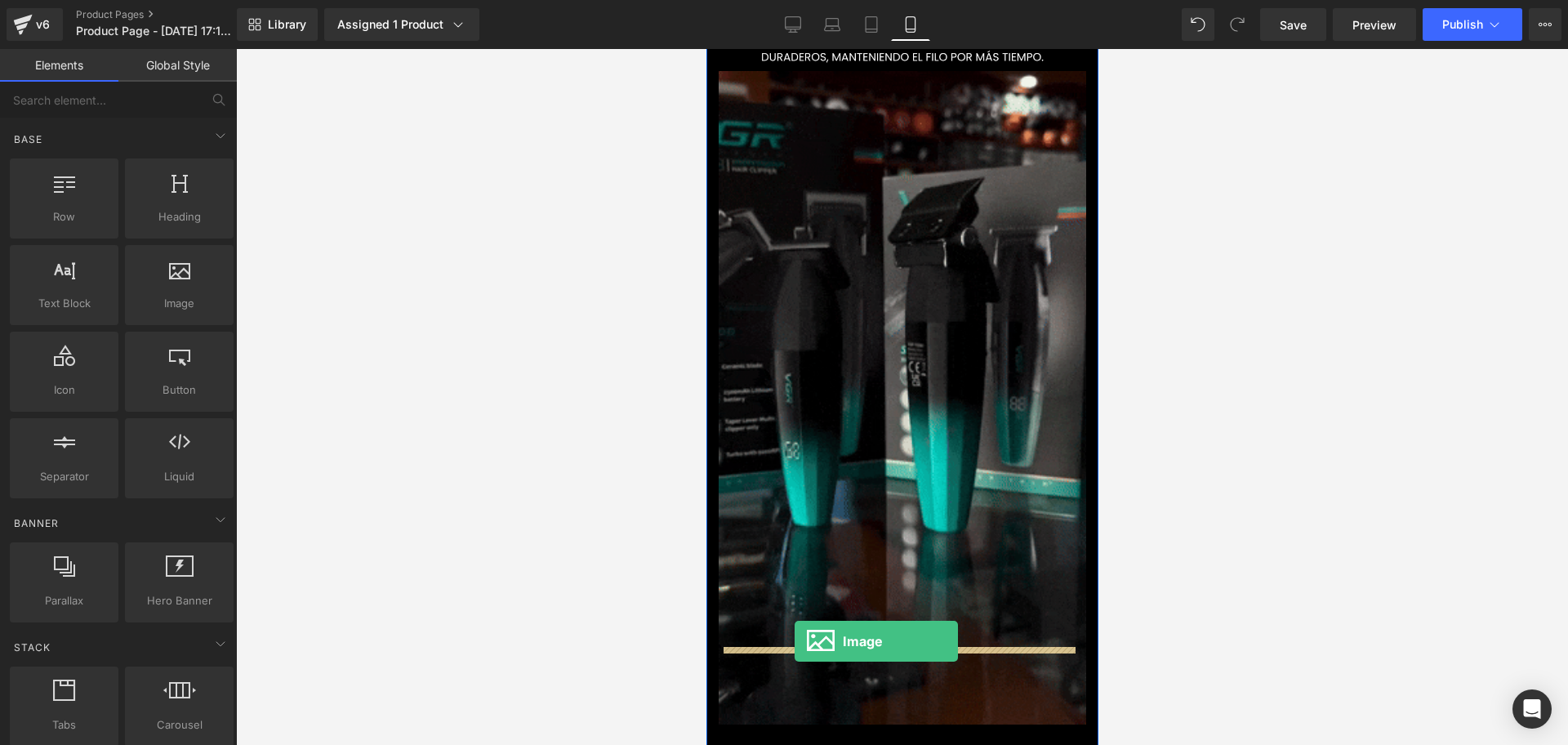
scroll to position [0, 295]
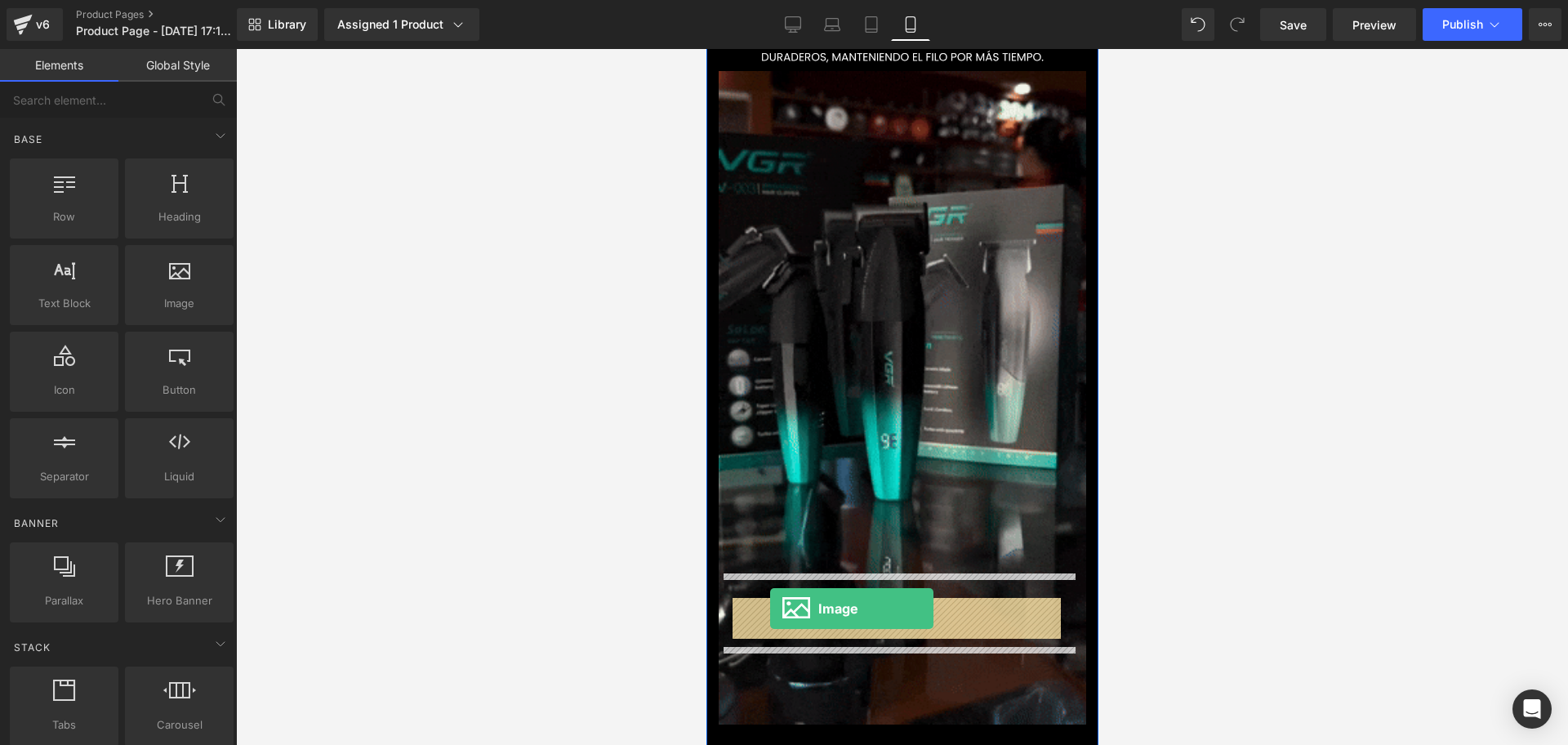
drag, startPoint x: 899, startPoint y: 335, endPoint x: 769, endPoint y: 609, distance: 303.3
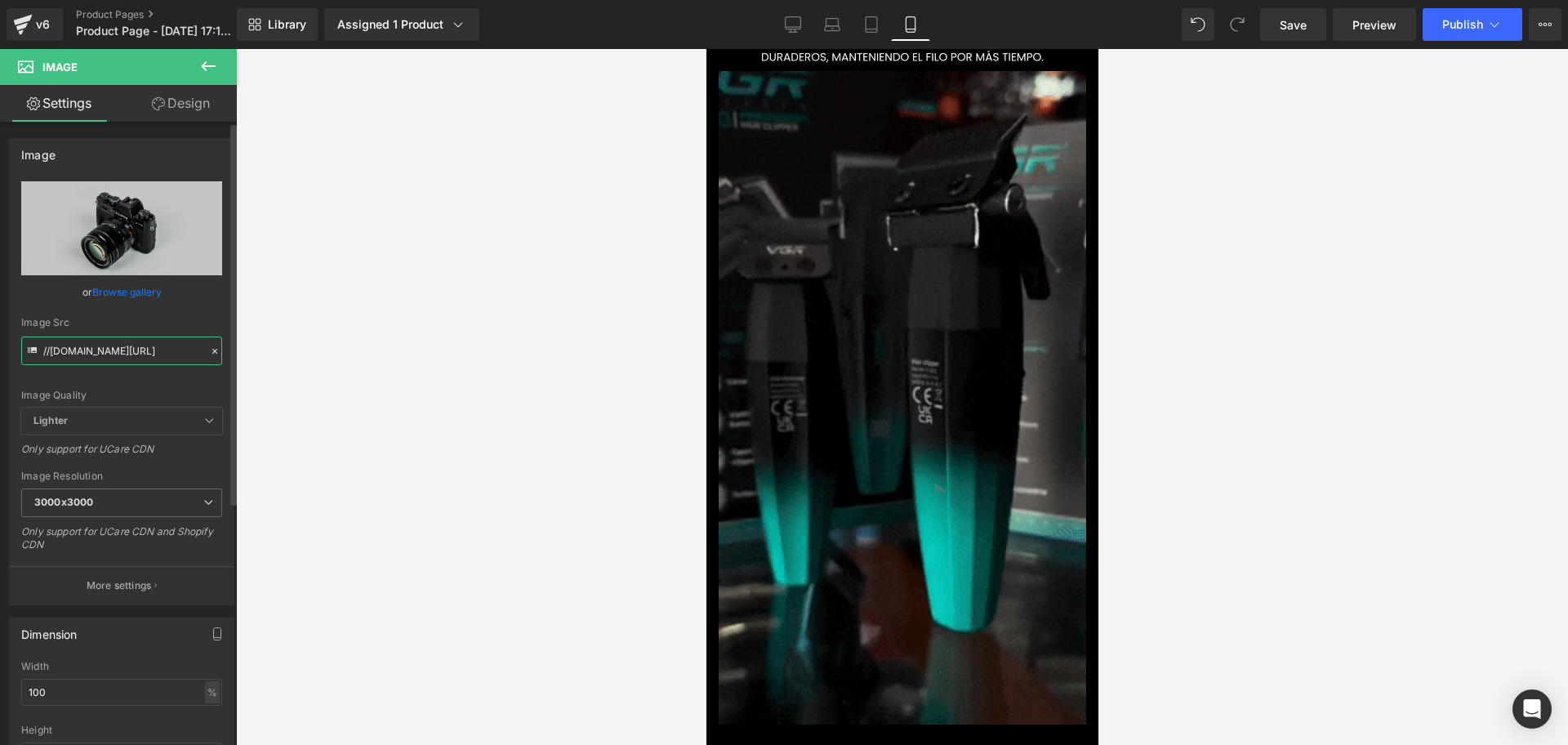
click at [159, 361] on input "//[DOMAIN_NAME][URL]" at bounding box center [121, 350] width 201 height 29
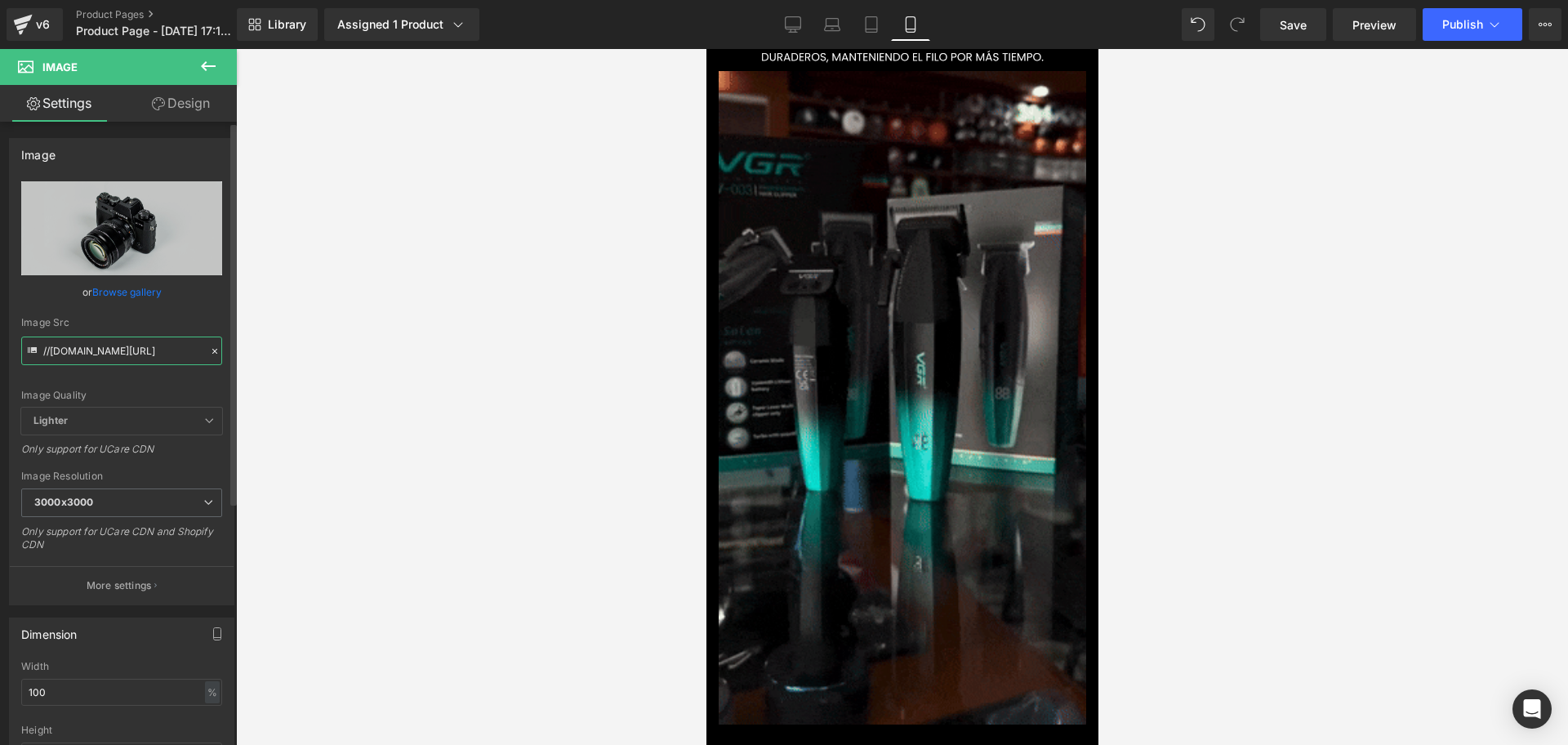
click at [159, 361] on input "//[DOMAIN_NAME][URL]" at bounding box center [121, 350] width 201 height 29
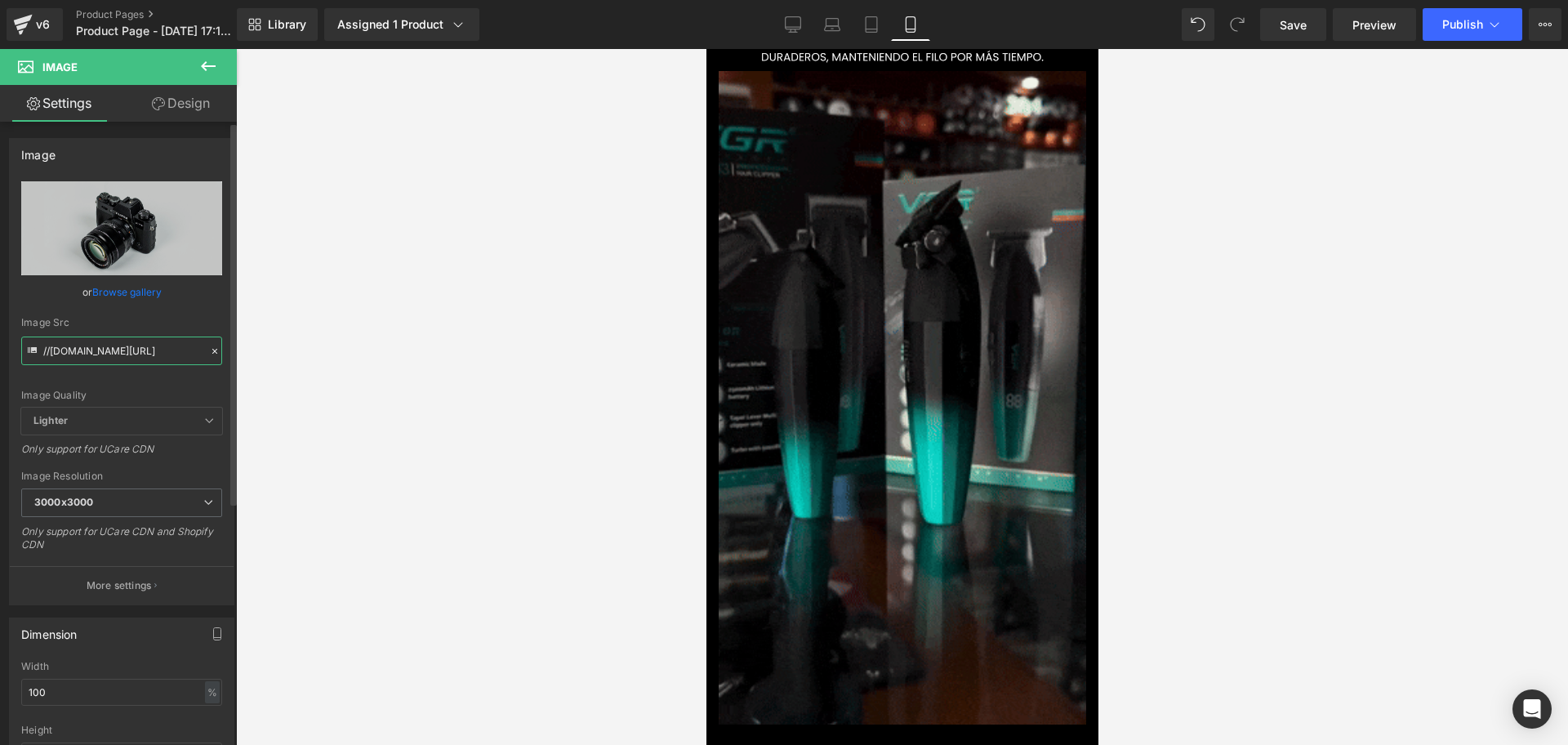
click at [159, 361] on input "//[DOMAIN_NAME][URL]" at bounding box center [121, 350] width 201 height 29
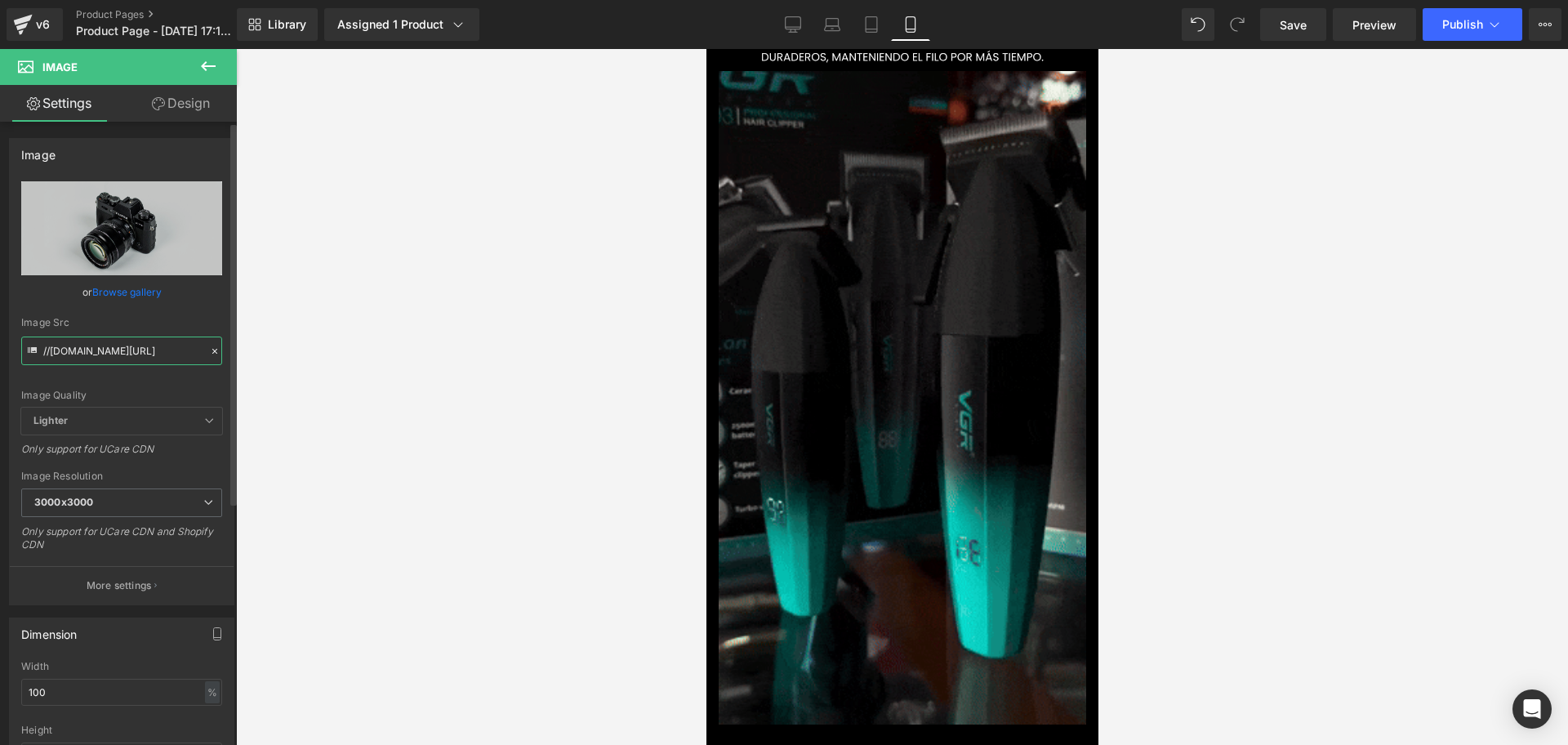
scroll to position [0, 590]
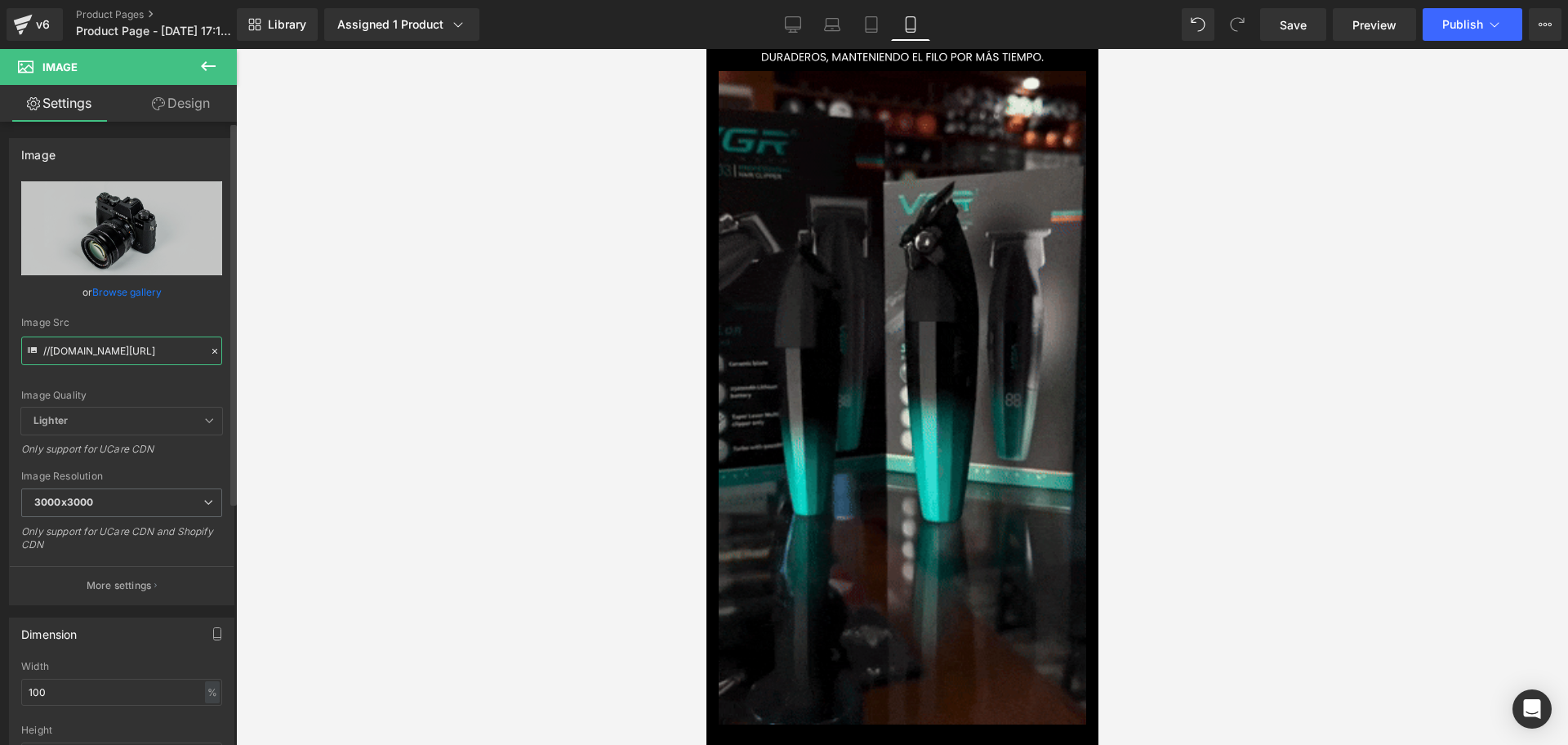
type input "[URL][DOMAIN_NAME]"
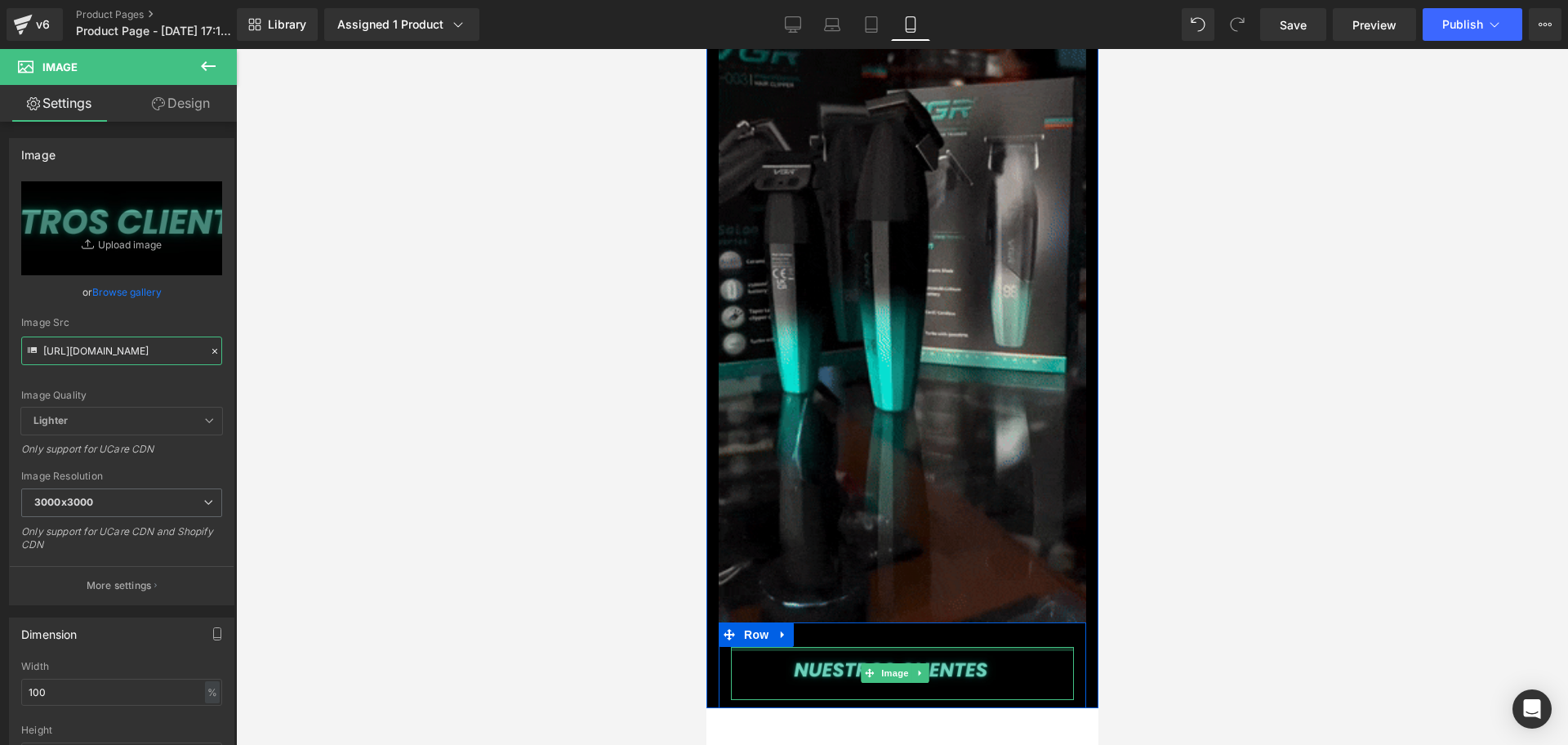
scroll to position [0, 885]
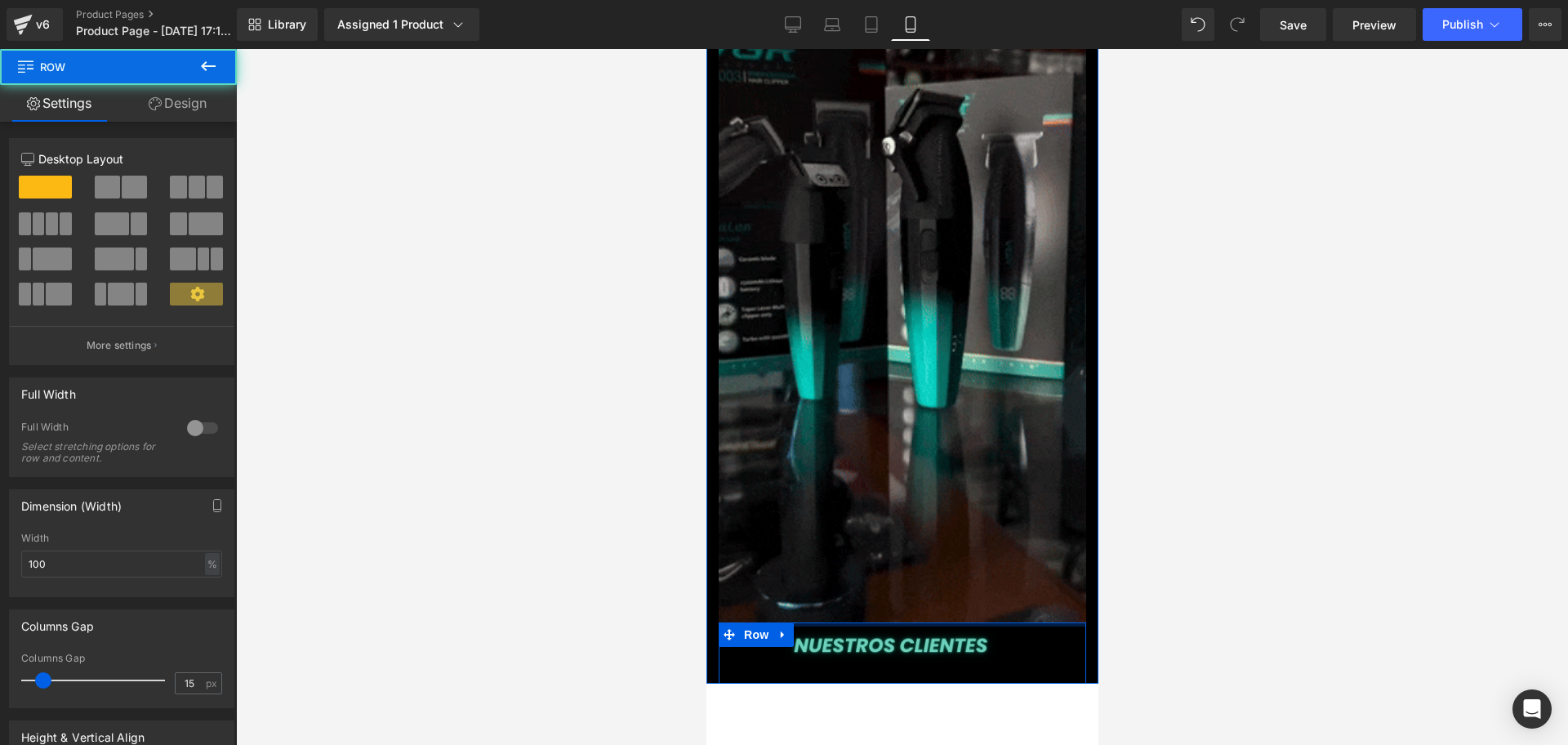
click at [1255, 469] on div at bounding box center [902, 396] width 1333 height 695
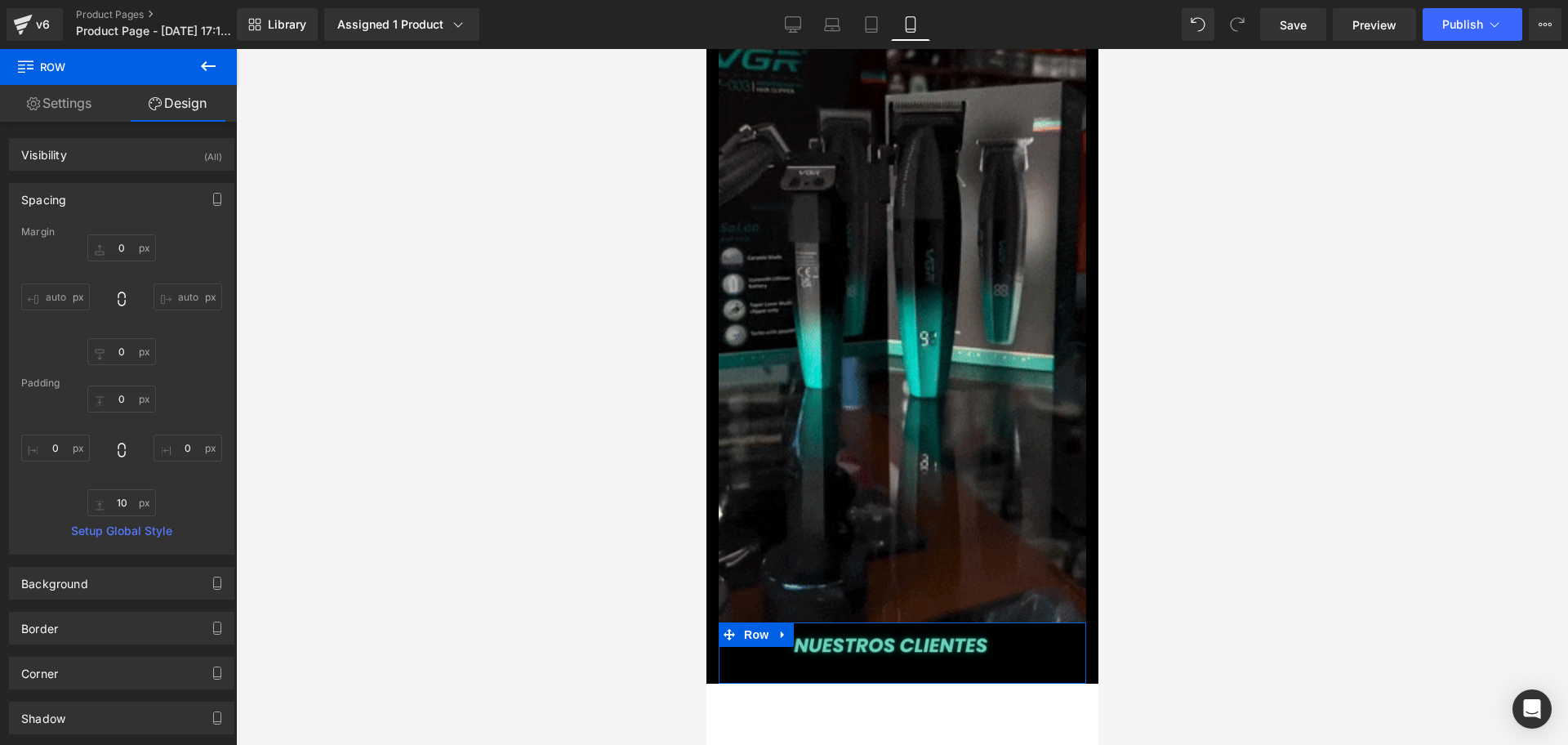
scroll to position [218, 0]
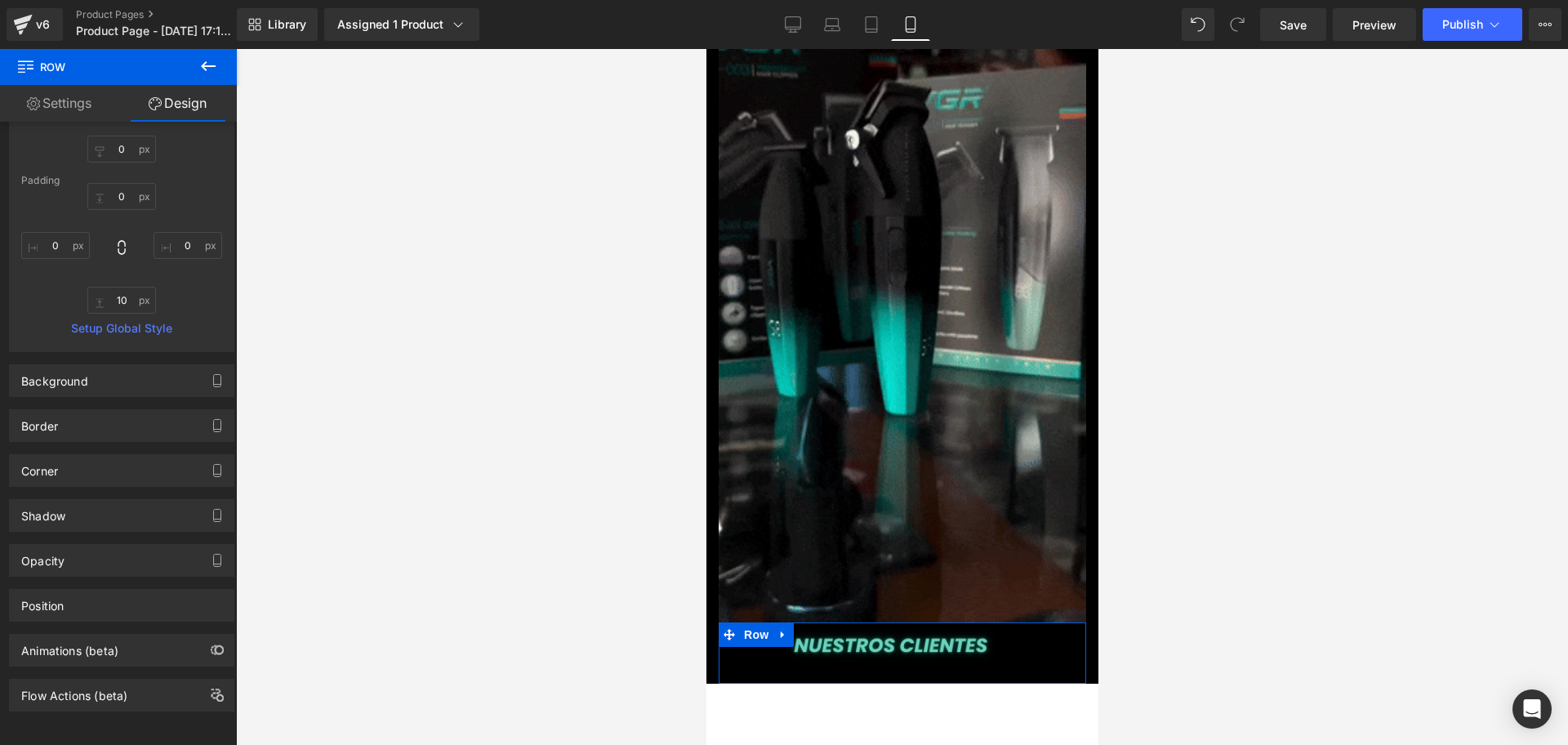
click at [195, 83] on button at bounding box center [208, 67] width 57 height 36
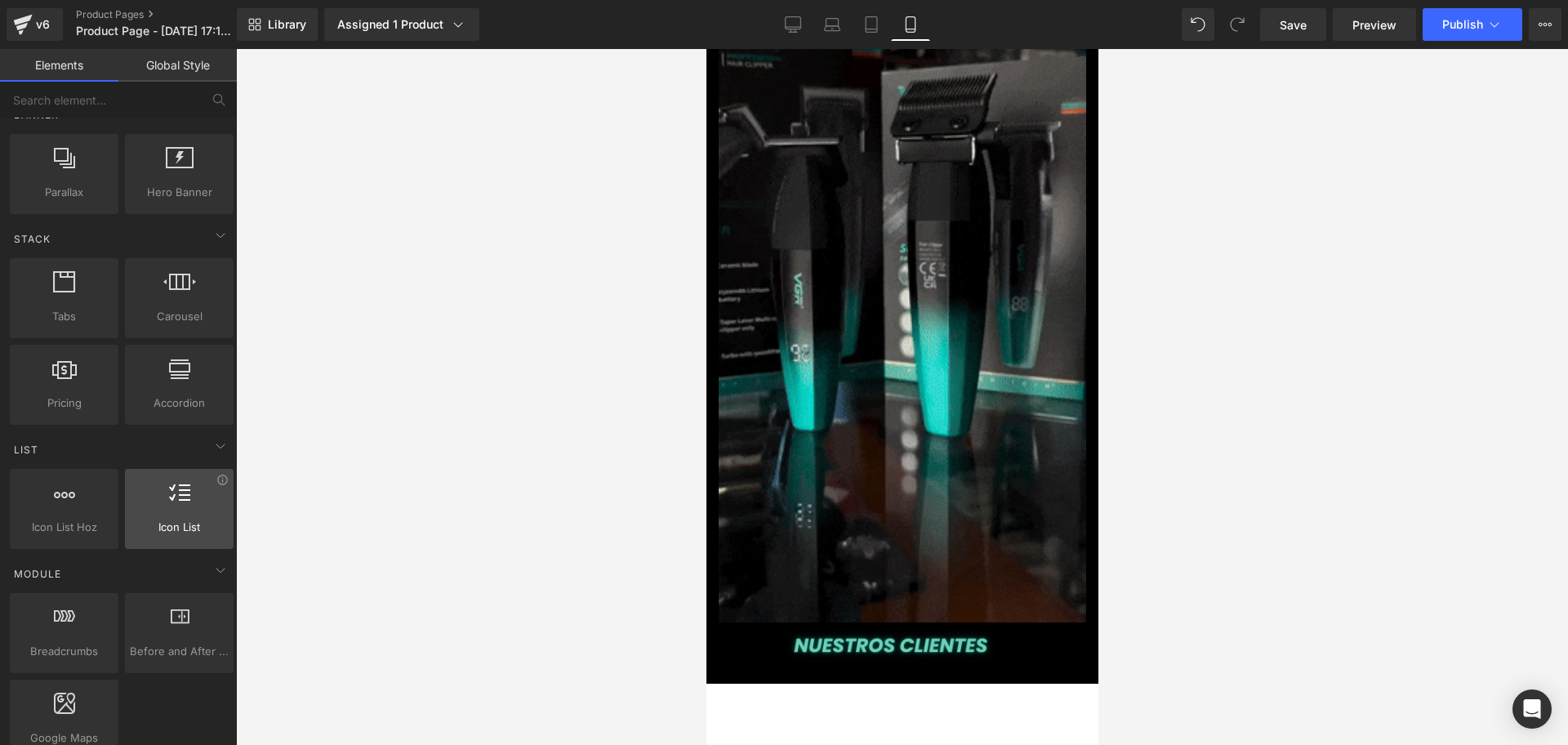
scroll to position [0, 295]
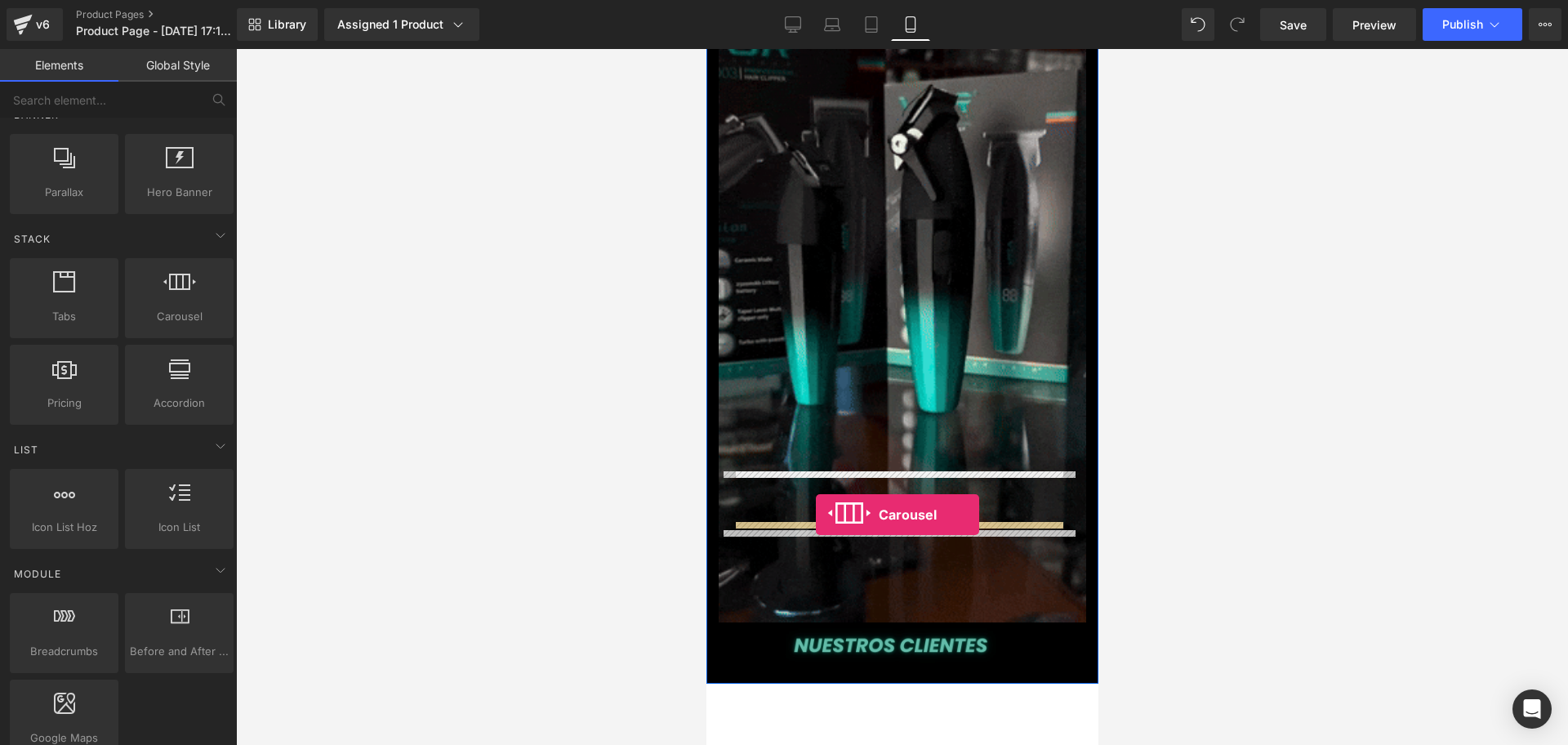
drag, startPoint x: 1214, startPoint y: 426, endPoint x: 818, endPoint y: 517, distance: 406.3
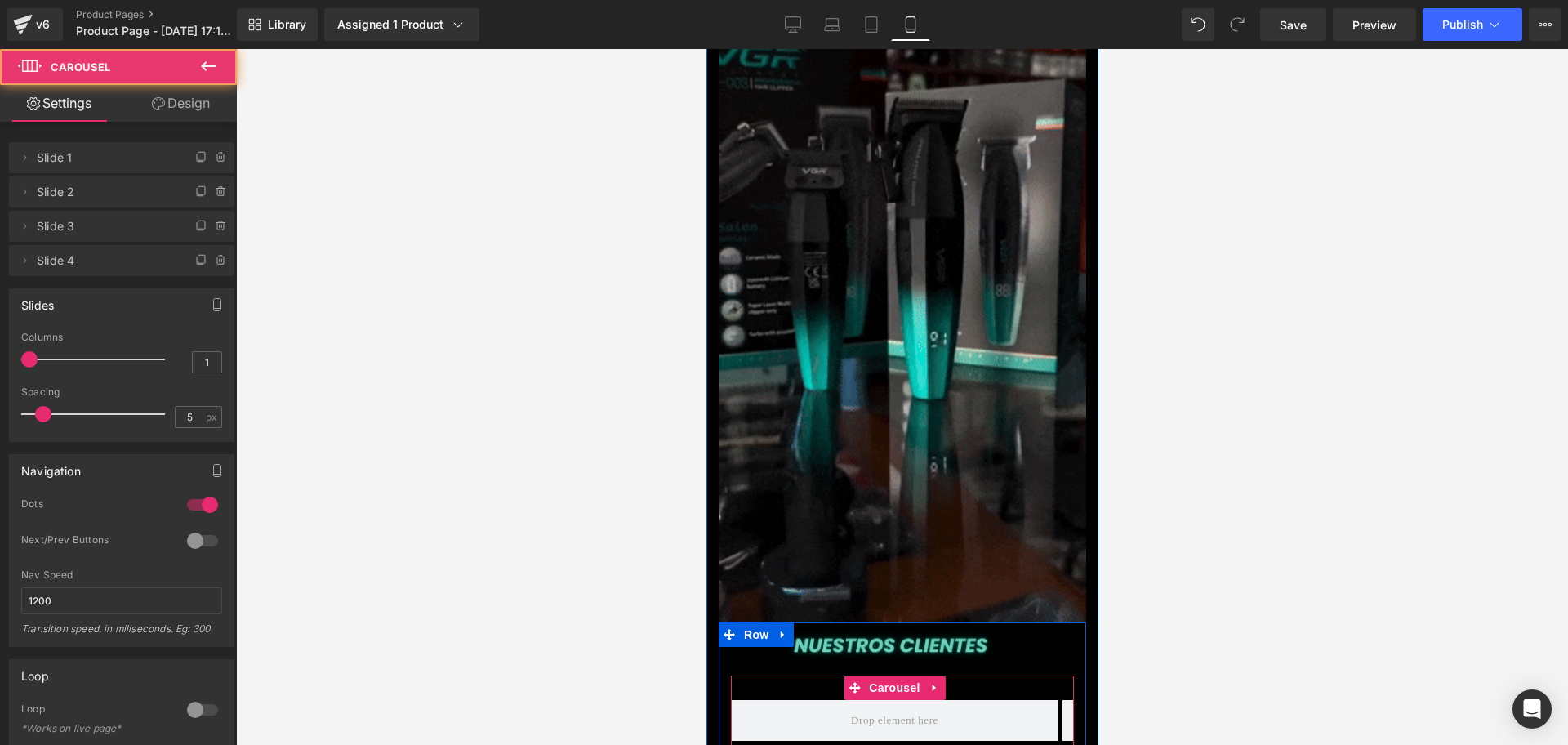
scroll to position [0, 590]
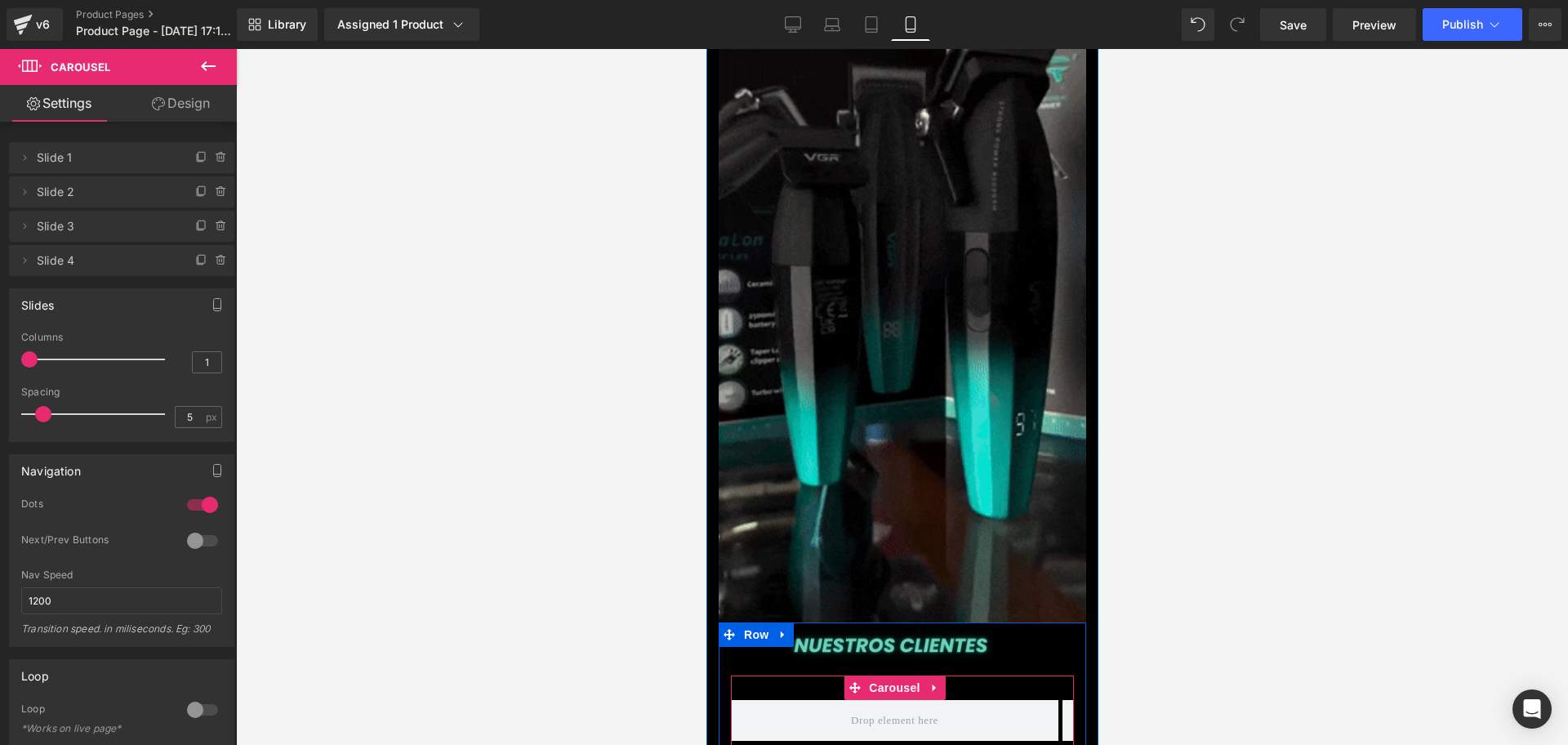
click at [928, 743] on button at bounding box center [931, 752] width 20 height 17
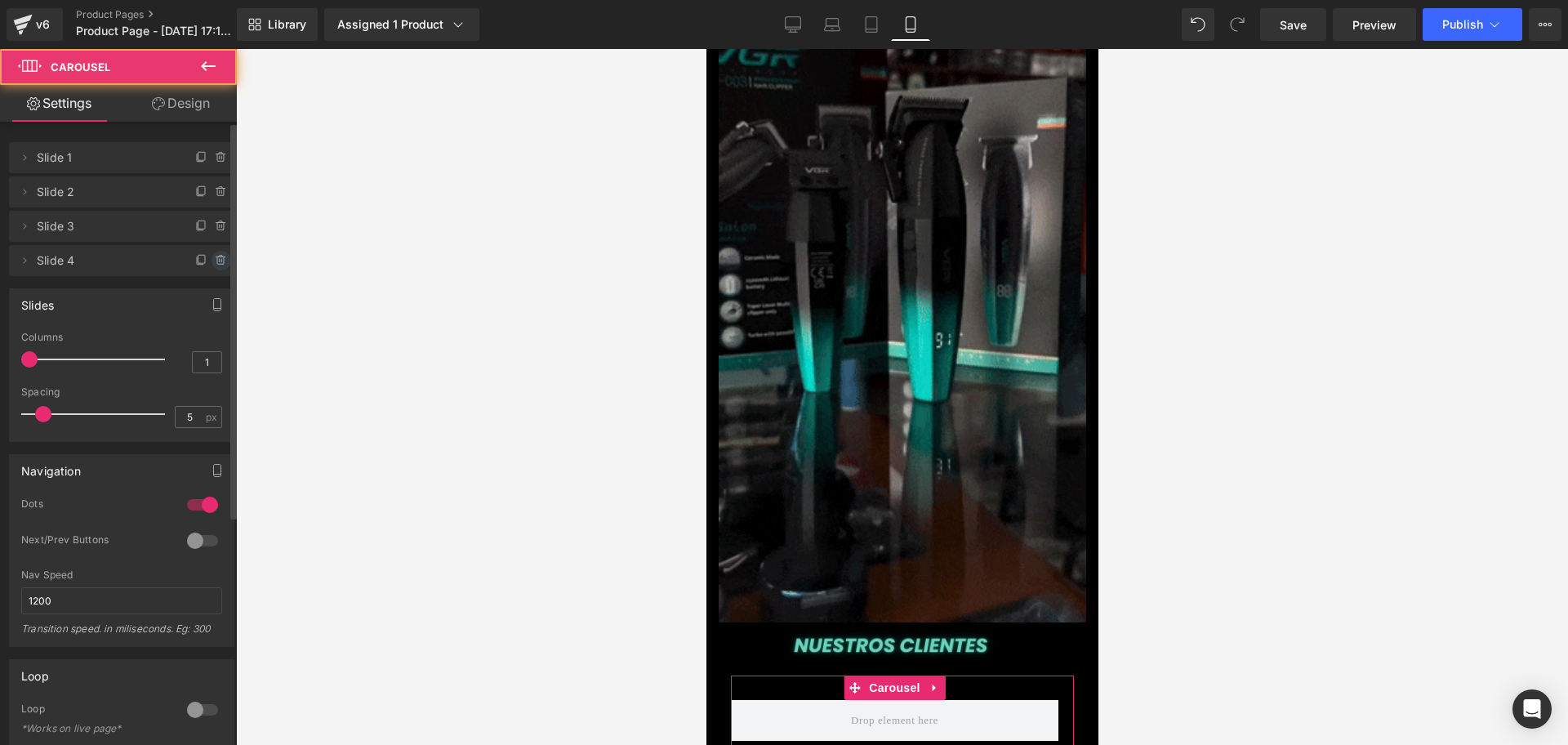
click at [215, 254] on icon at bounding box center [221, 261] width 13 height 13
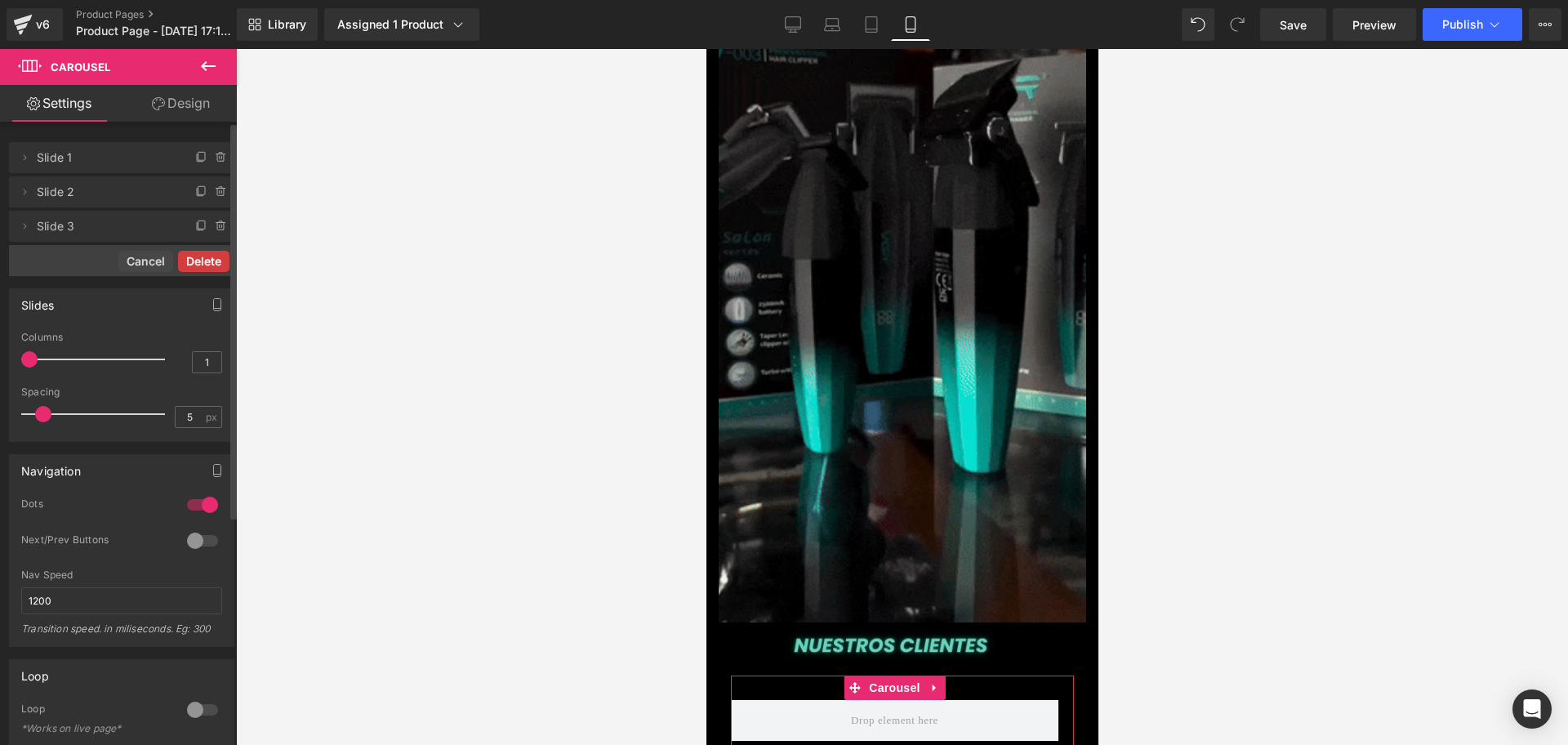
click at [212, 264] on button "Delete" at bounding box center [204, 262] width 51 height 21
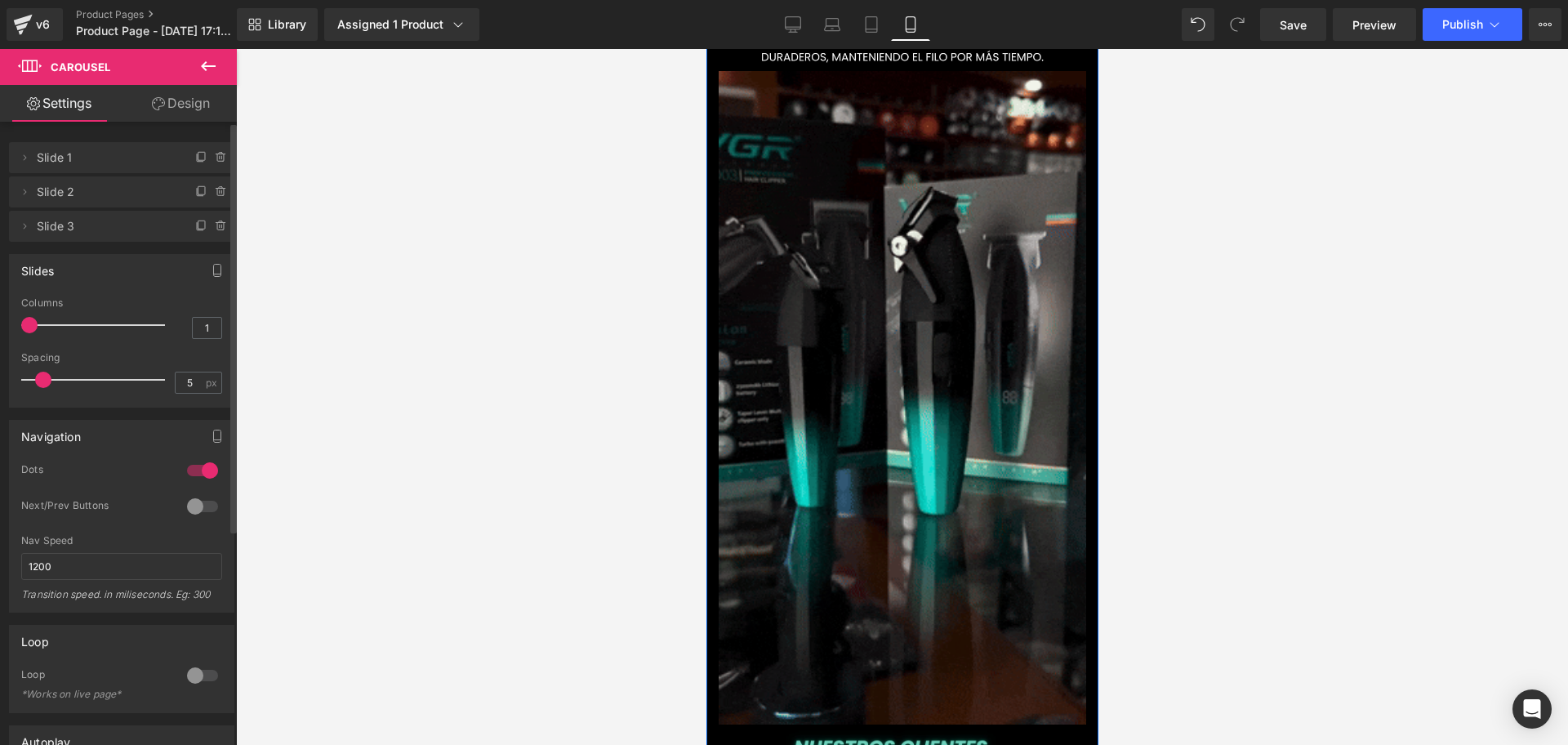
scroll to position [0, 0]
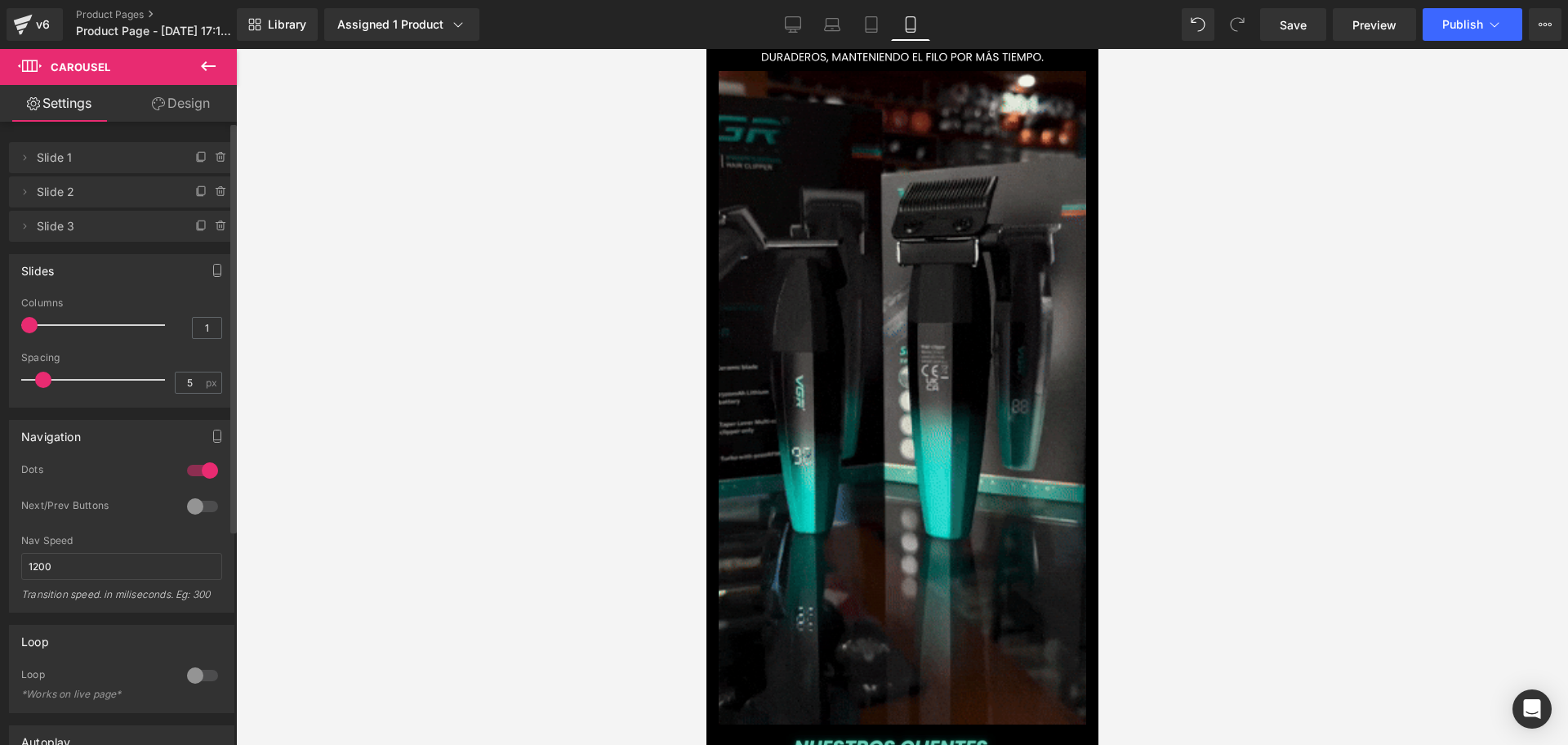
drag, startPoint x: 202, startPoint y: 79, endPoint x: 218, endPoint y: 82, distance: 16.3
click at [202, 79] on button at bounding box center [208, 67] width 57 height 36
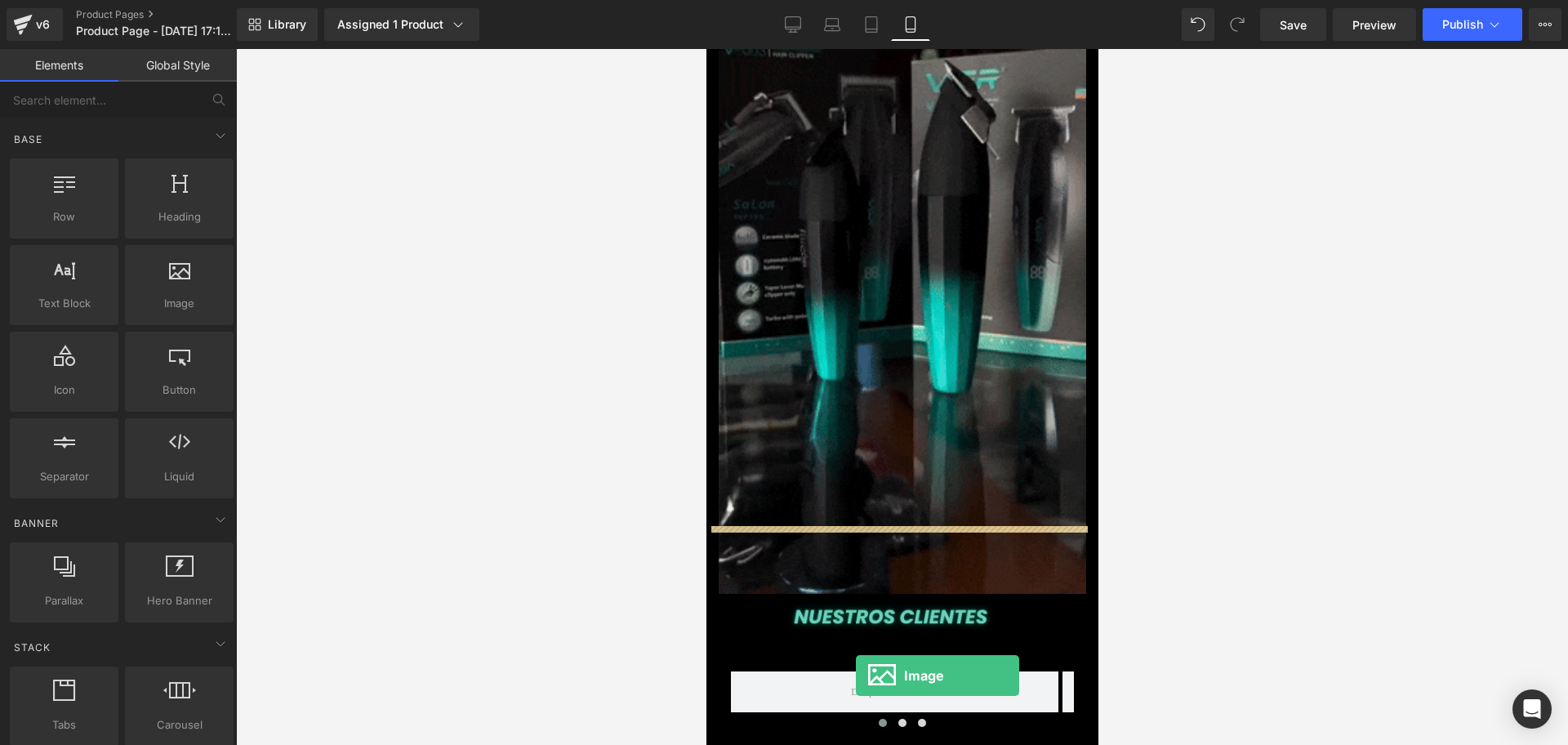
scroll to position [3544, 0]
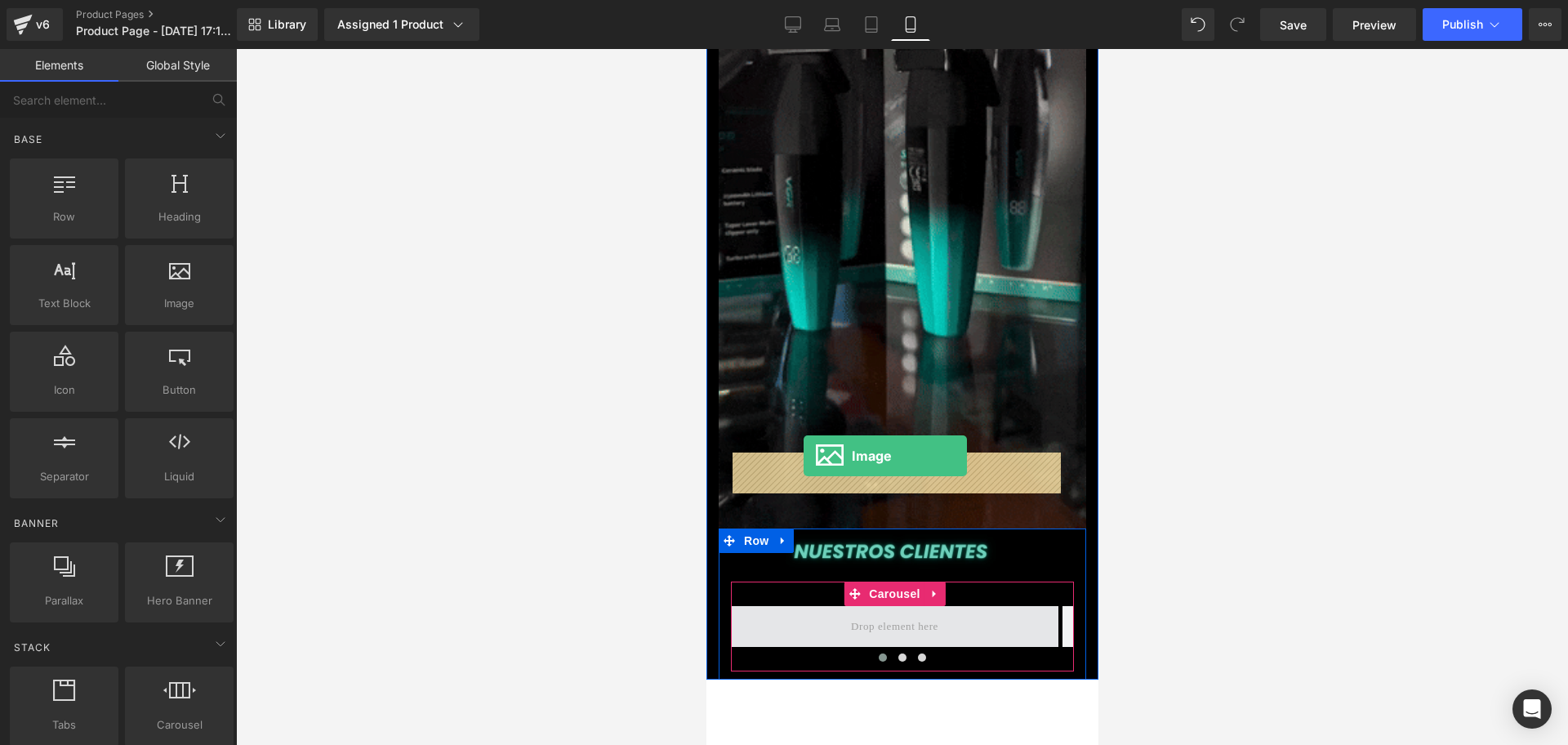
drag, startPoint x: 1074, startPoint y: 485, endPoint x: 801, endPoint y: 456, distance: 274.5
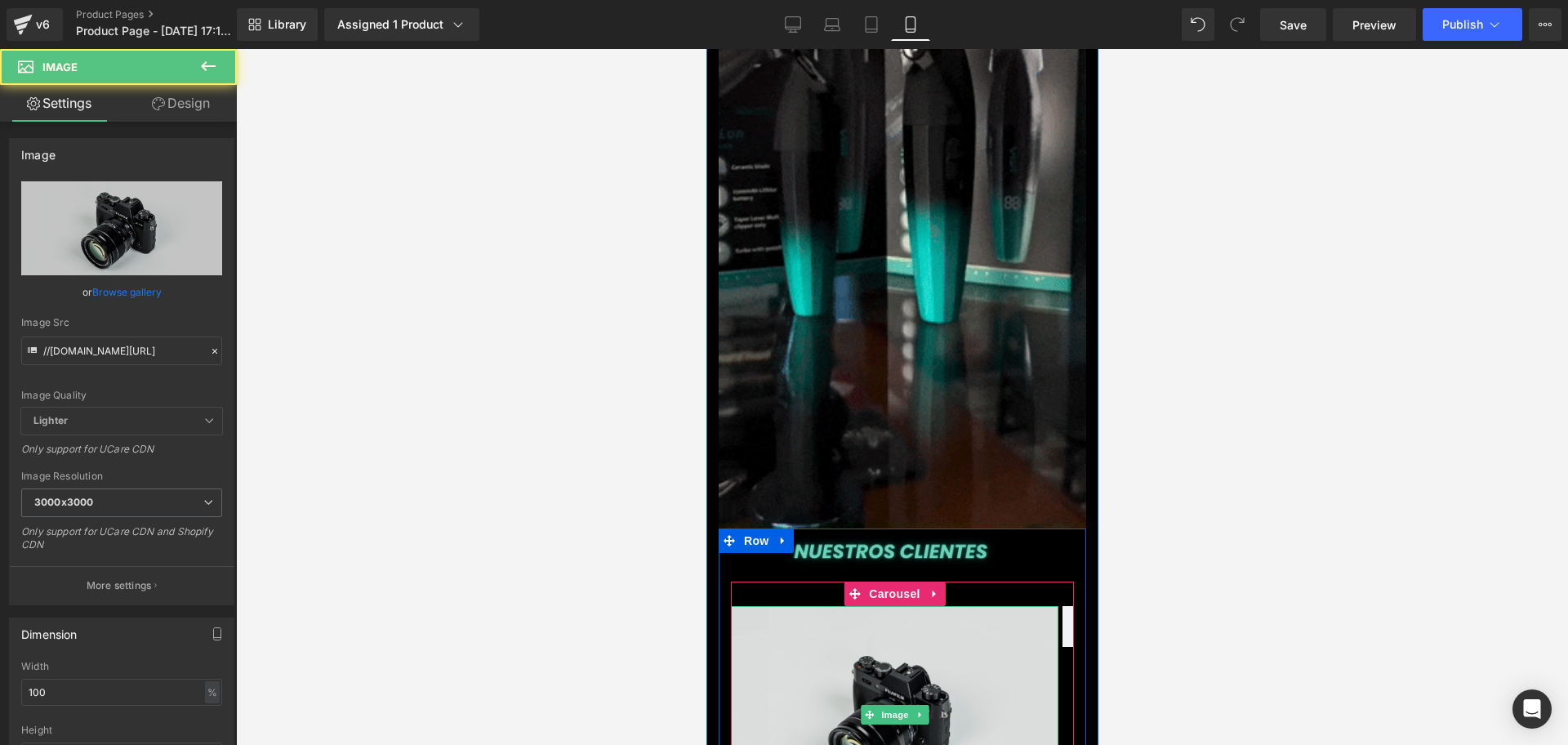
scroll to position [0, 590]
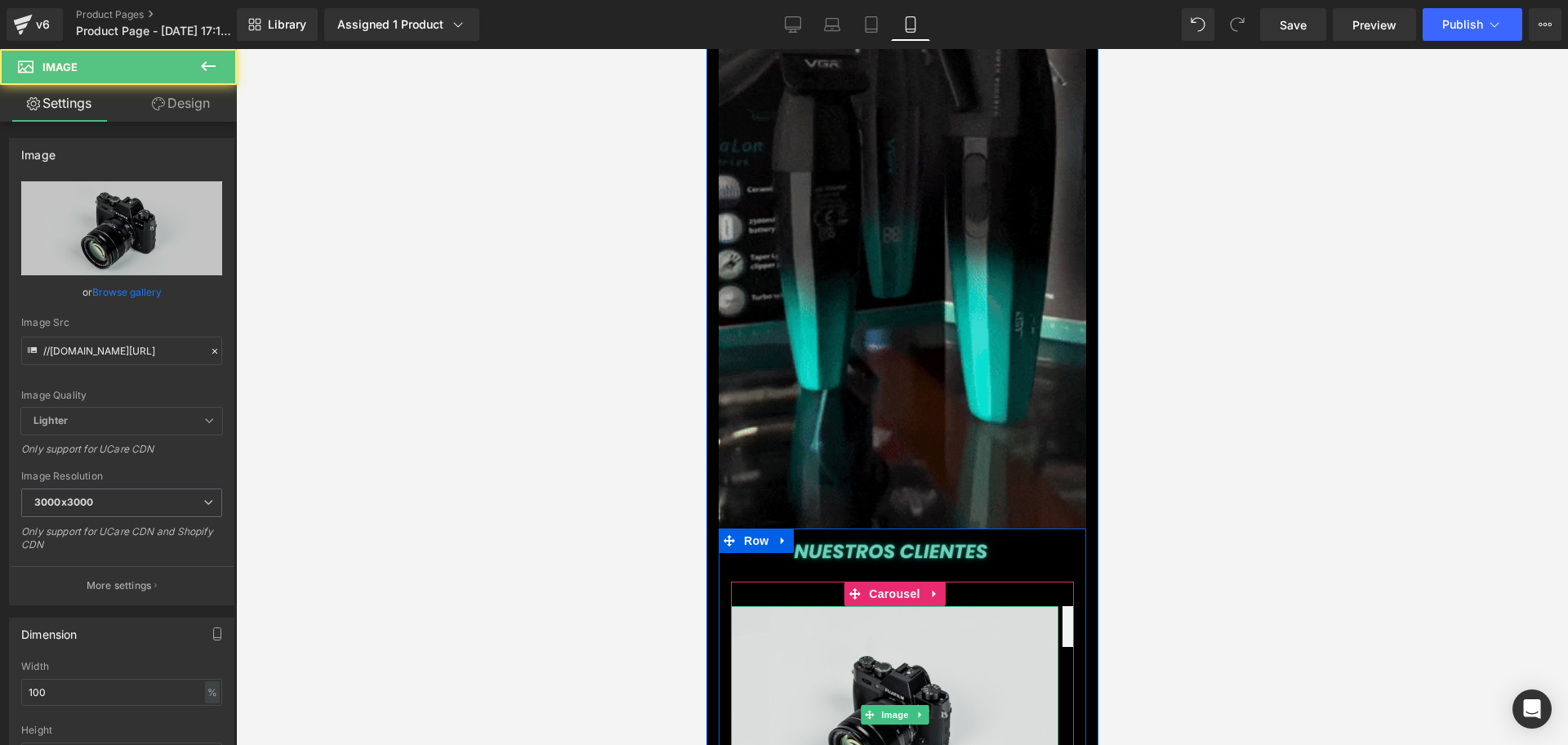
click at [905, 606] on img at bounding box center [894, 714] width 327 height 217
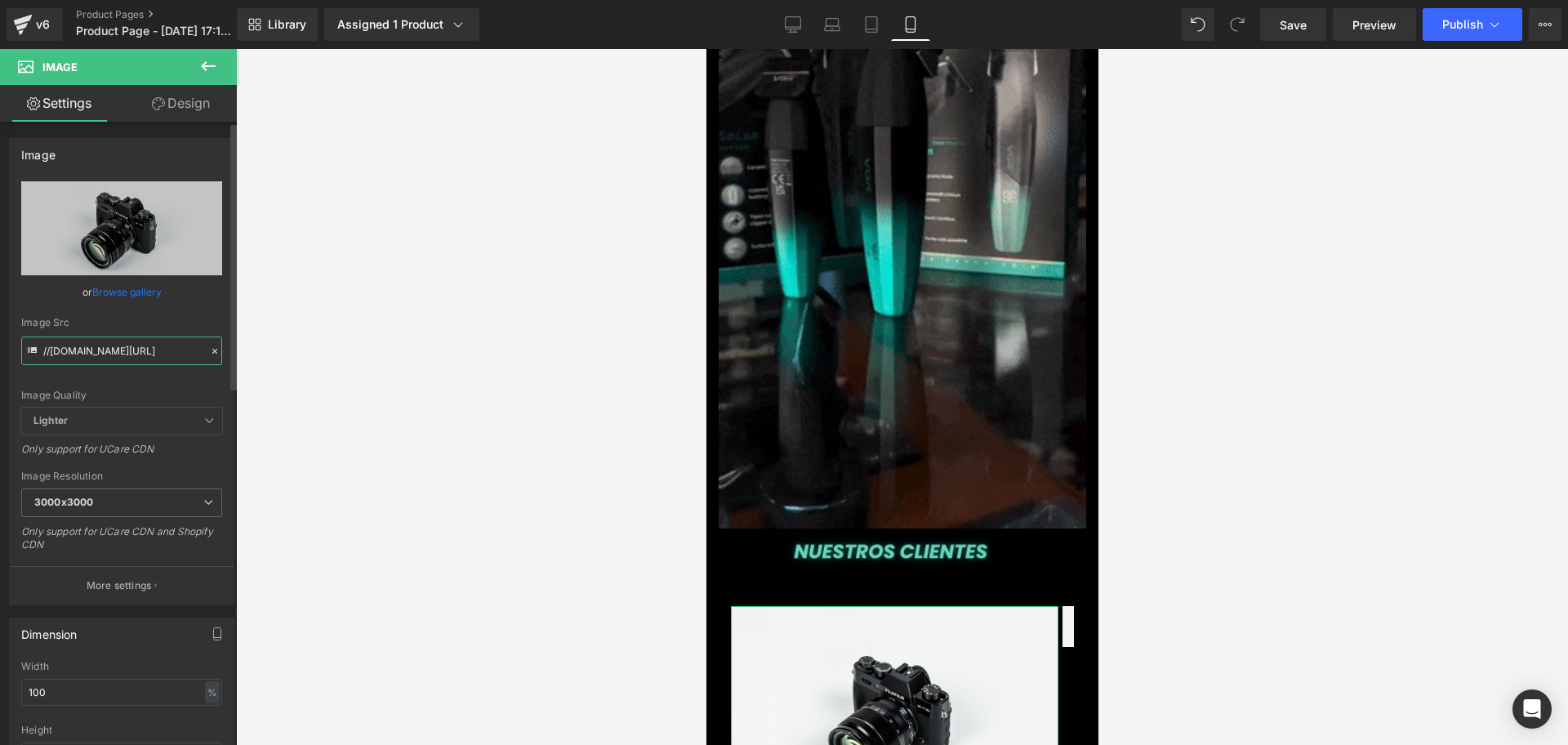
click at [116, 358] on input "//[DOMAIN_NAME][URL]" at bounding box center [121, 350] width 201 height 29
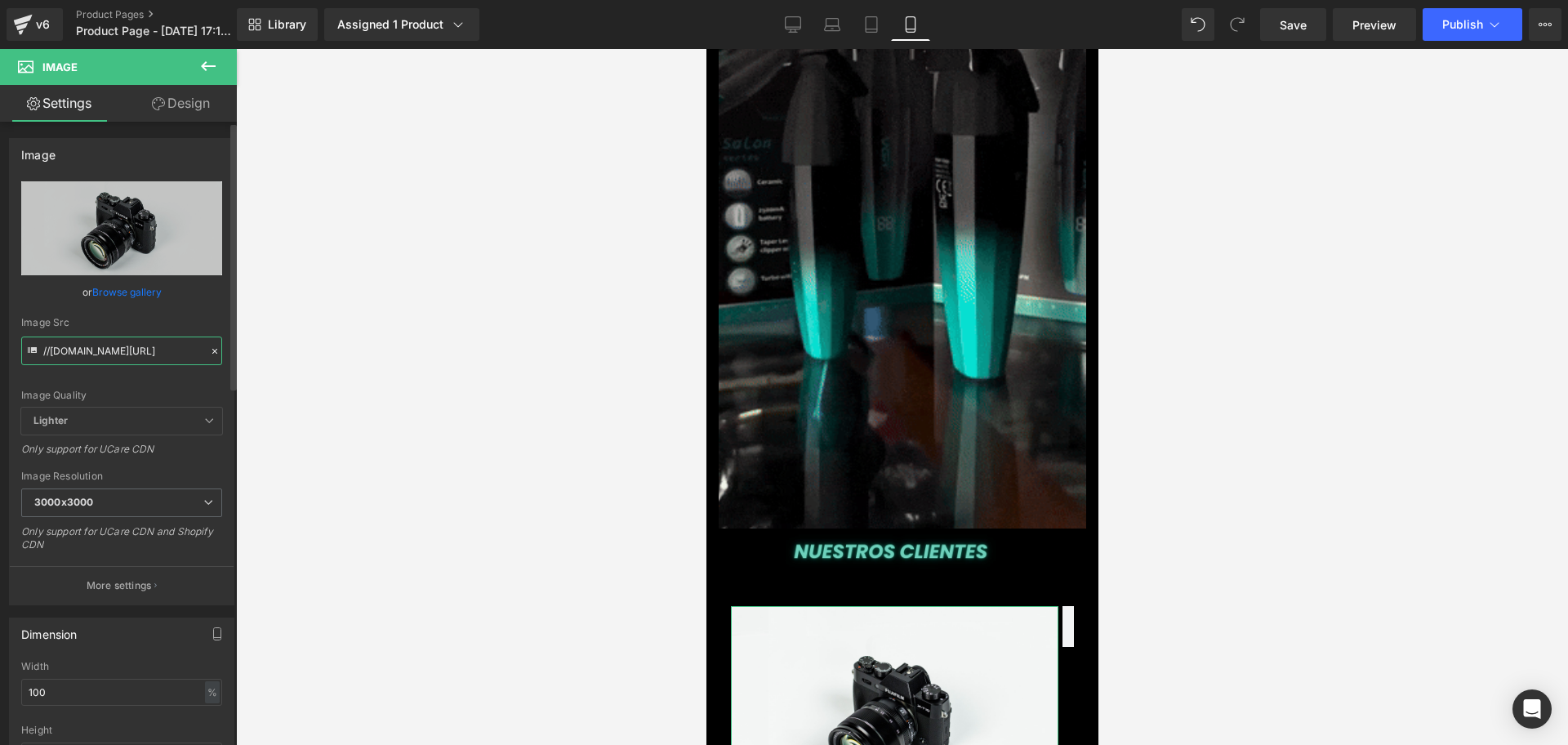
click at [116, 358] on input "//[DOMAIN_NAME][URL]" at bounding box center [121, 350] width 201 height 29
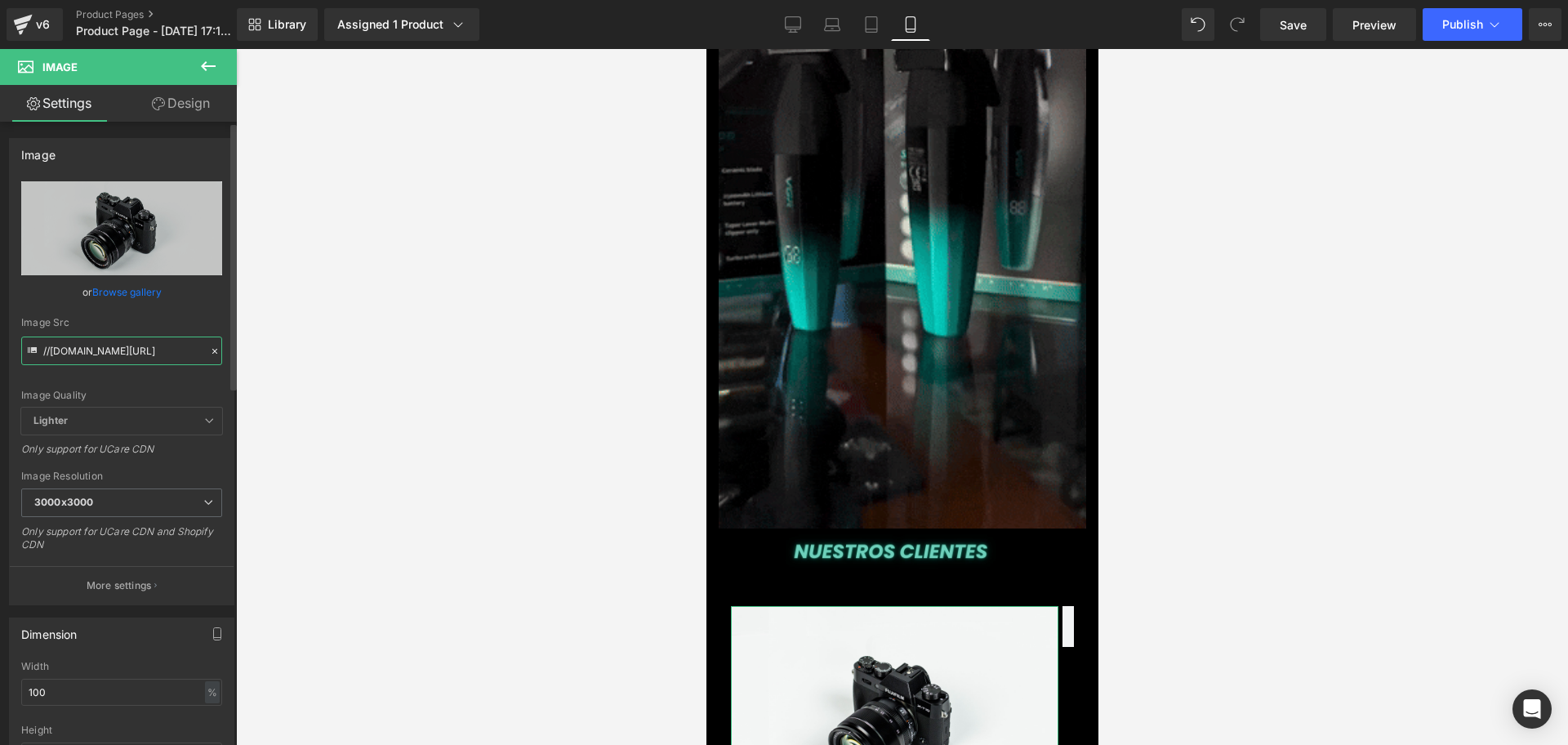
click at [118, 358] on input "//[DOMAIN_NAME][URL]" at bounding box center [121, 350] width 201 height 29
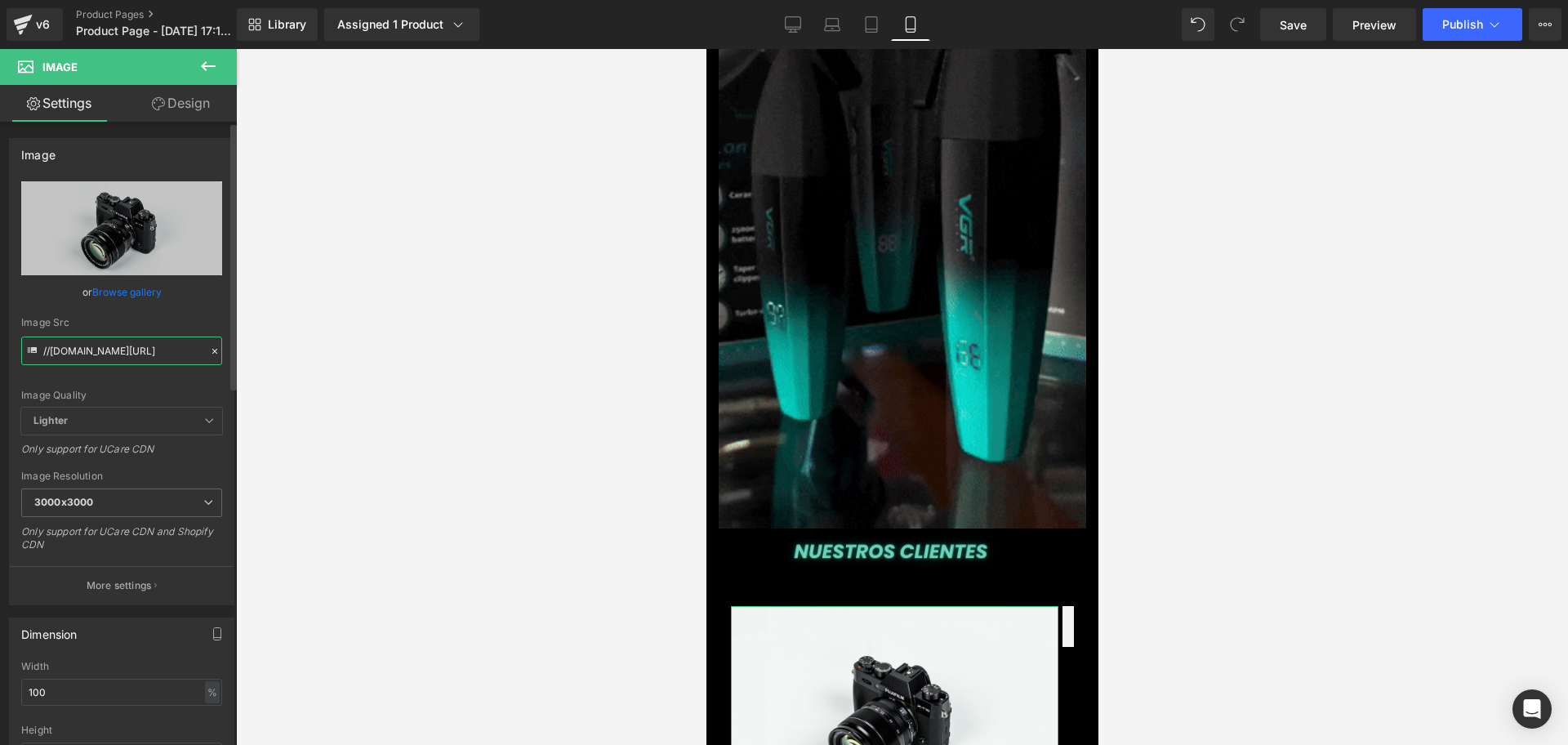
paste input "[URL][DOMAIN_NAME][DOMAIN_NAME]"
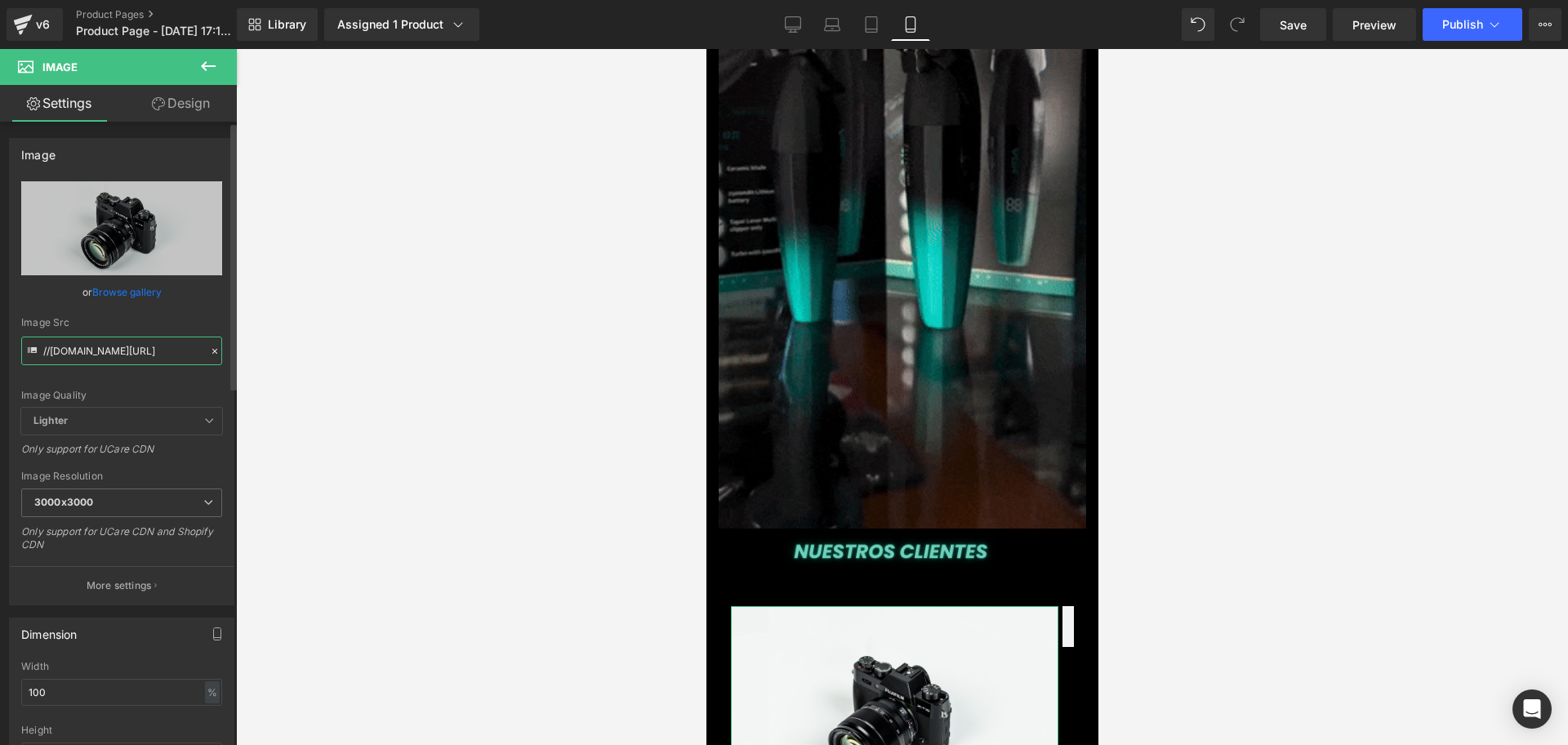
type input "[URL][DOMAIN_NAME]"
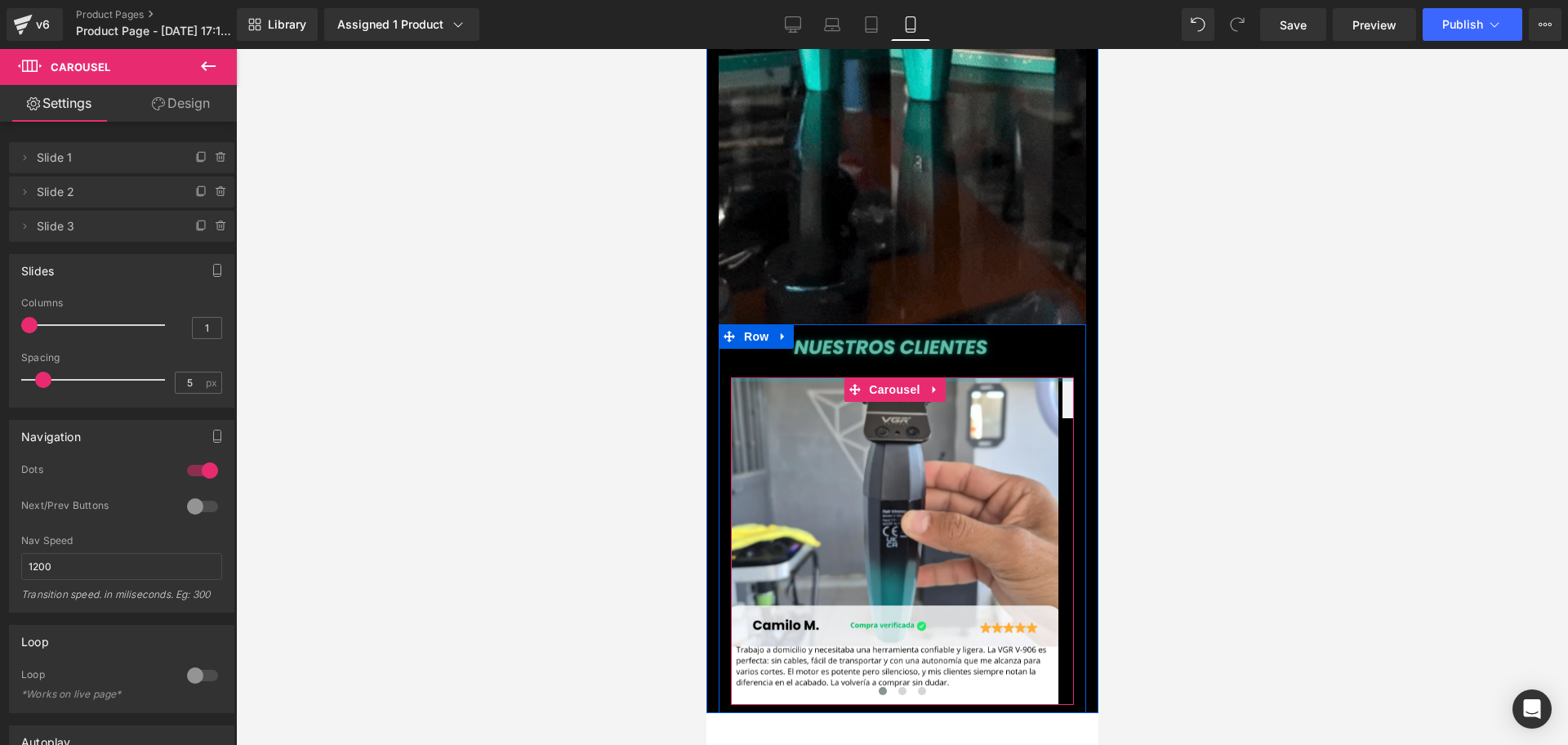
scroll to position [0, 295]
click at [1334, 202] on div at bounding box center [902, 396] width 1333 height 695
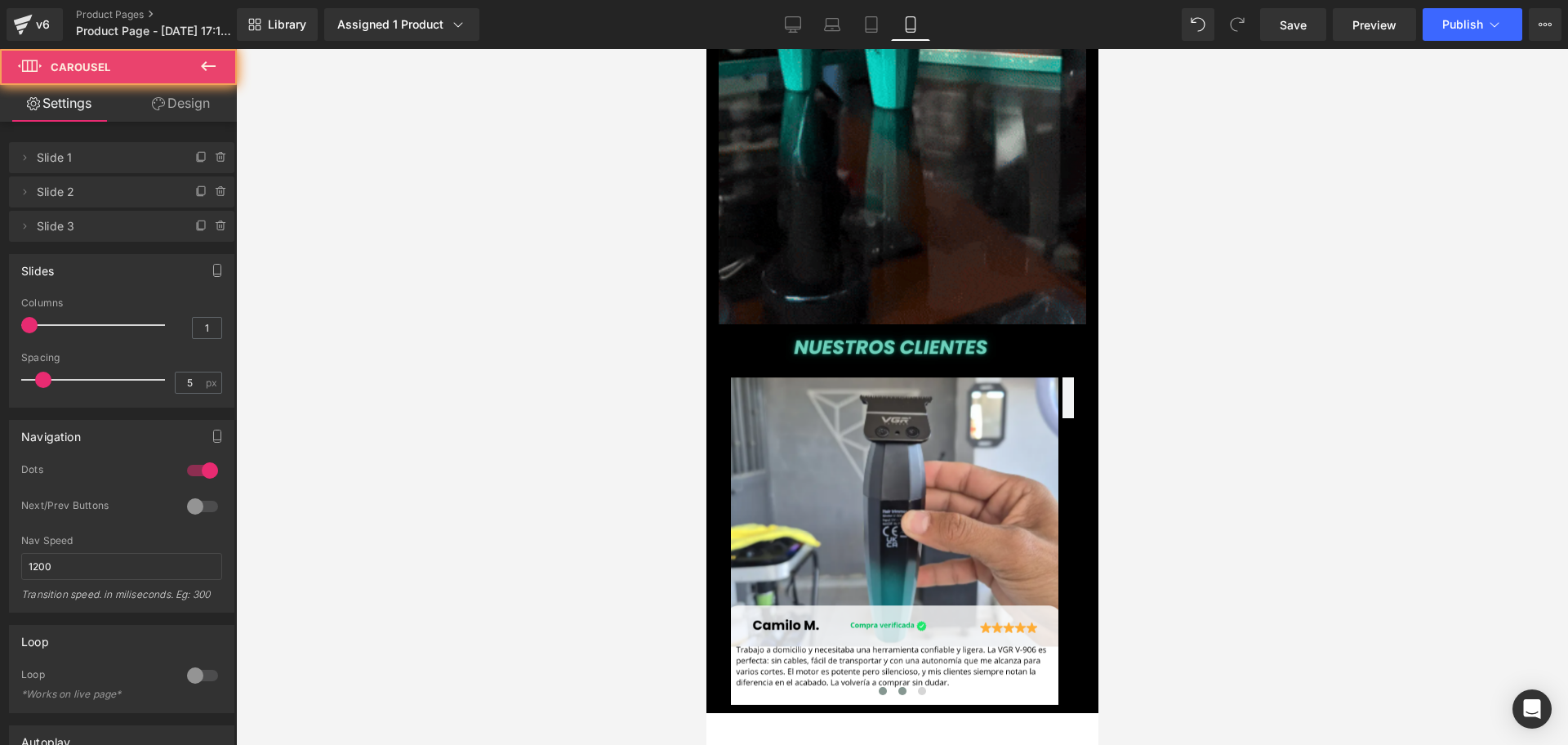
click at [898, 687] on span at bounding box center [902, 691] width 8 height 8
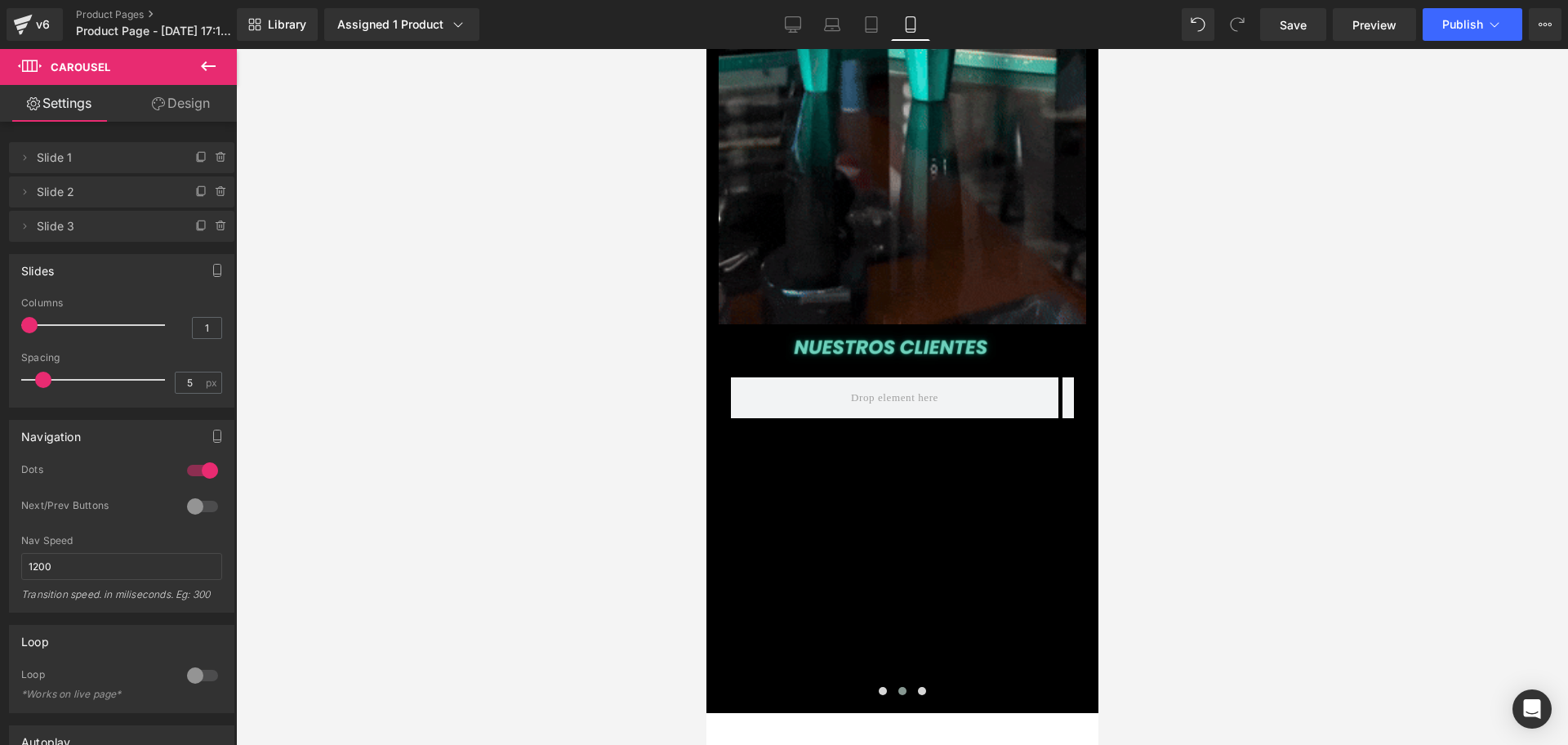
scroll to position [0, 590]
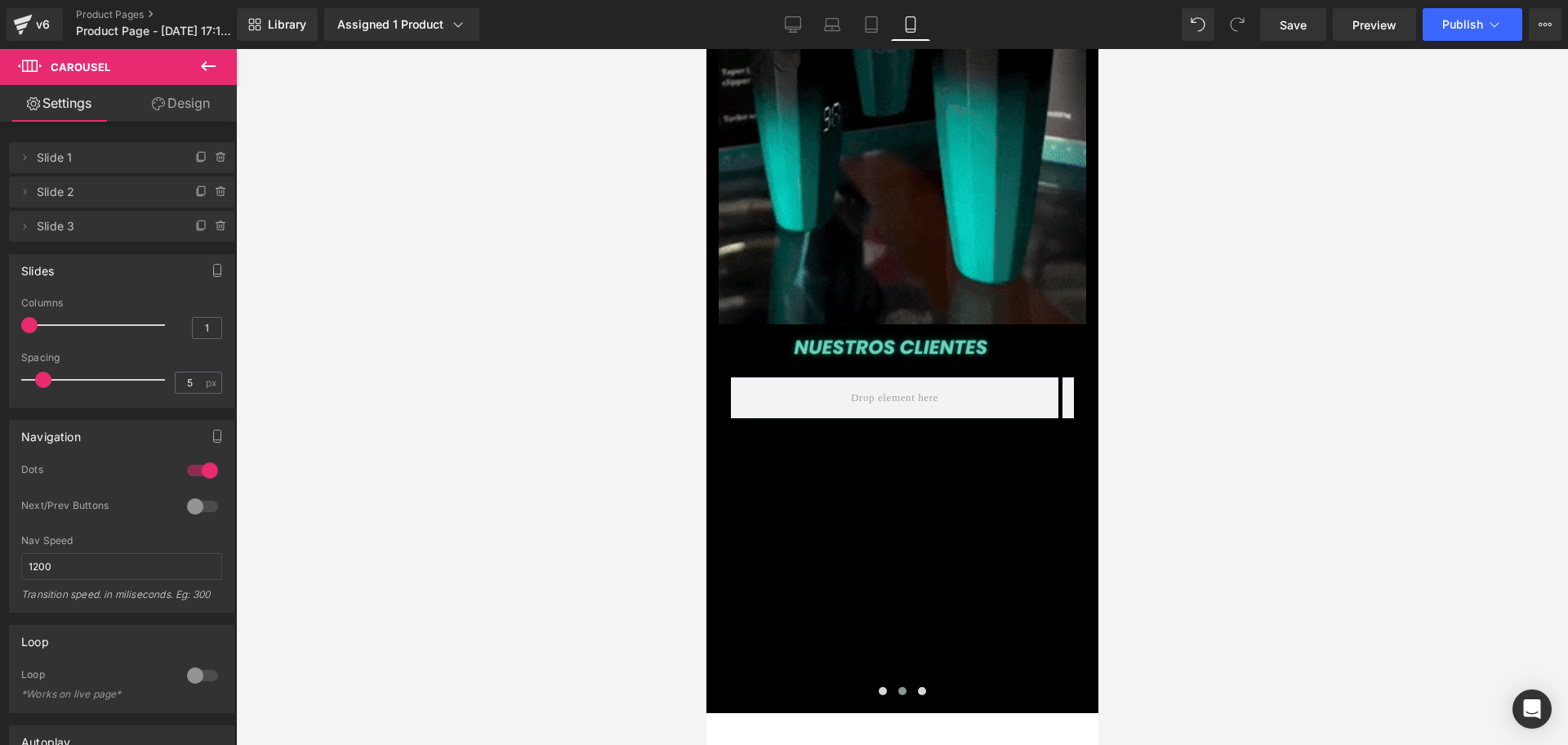
click at [221, 67] on button at bounding box center [208, 67] width 57 height 36
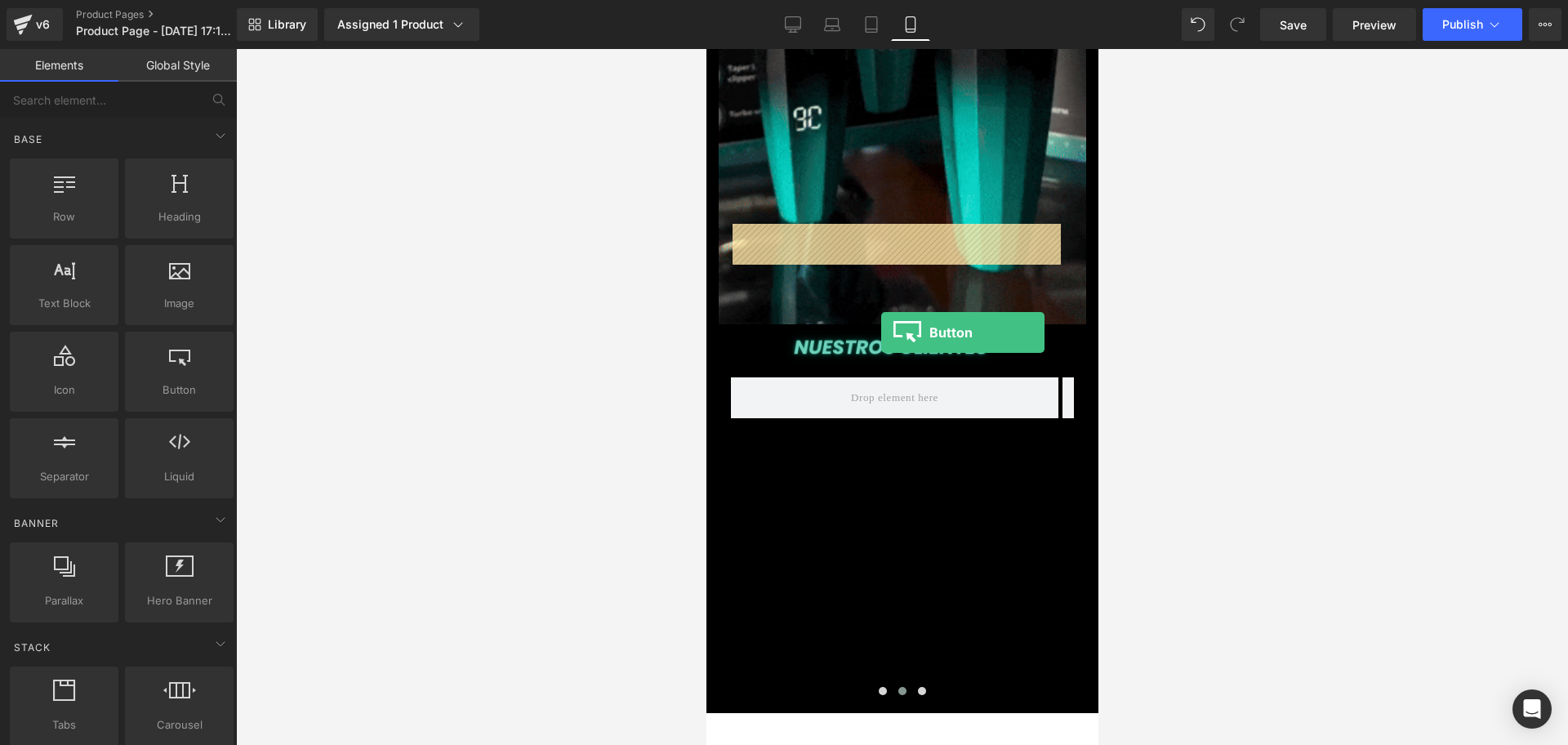
scroll to position [0, 885]
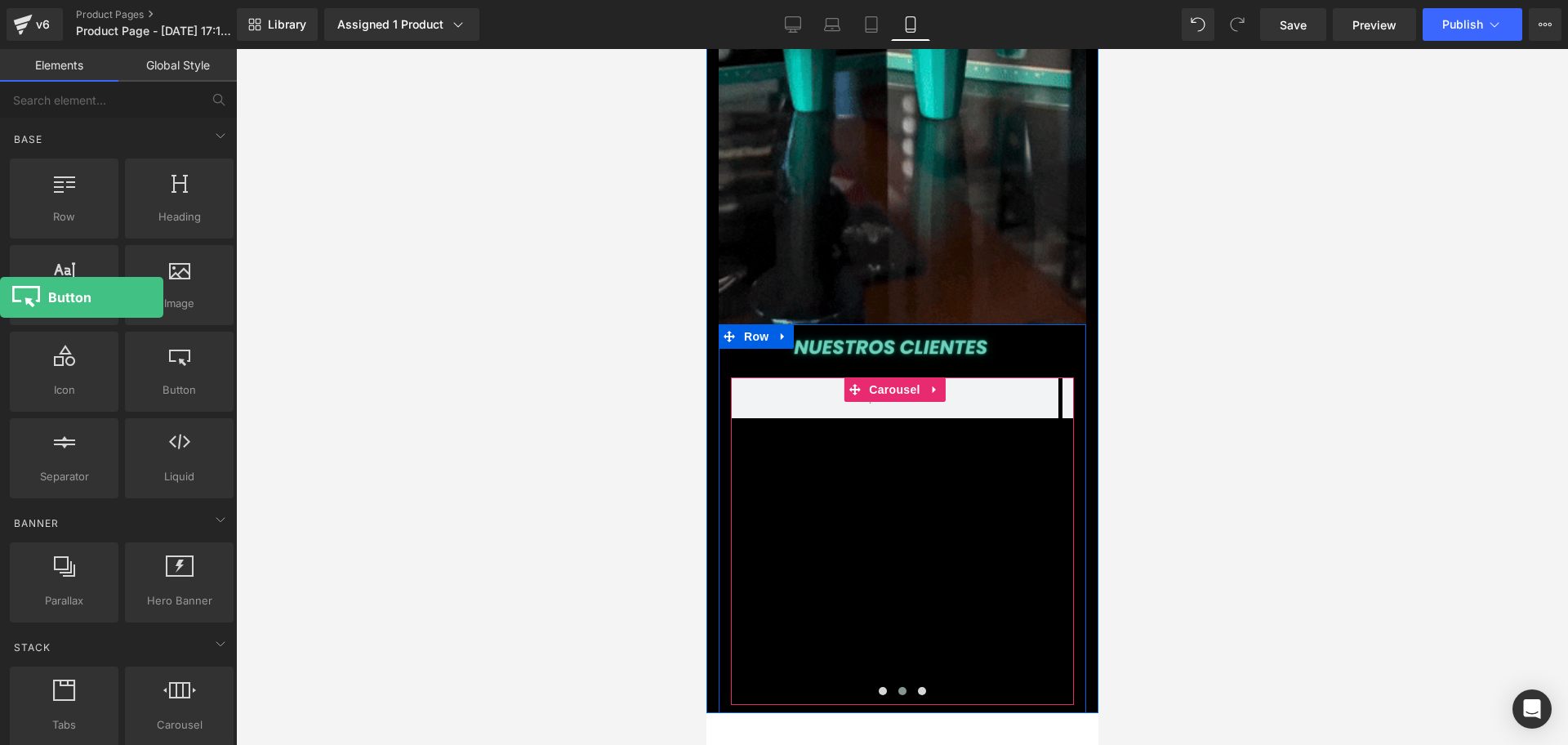
drag, startPoint x: 171, startPoint y: 283, endPoint x: 24, endPoint y: 209, distance: 164.6
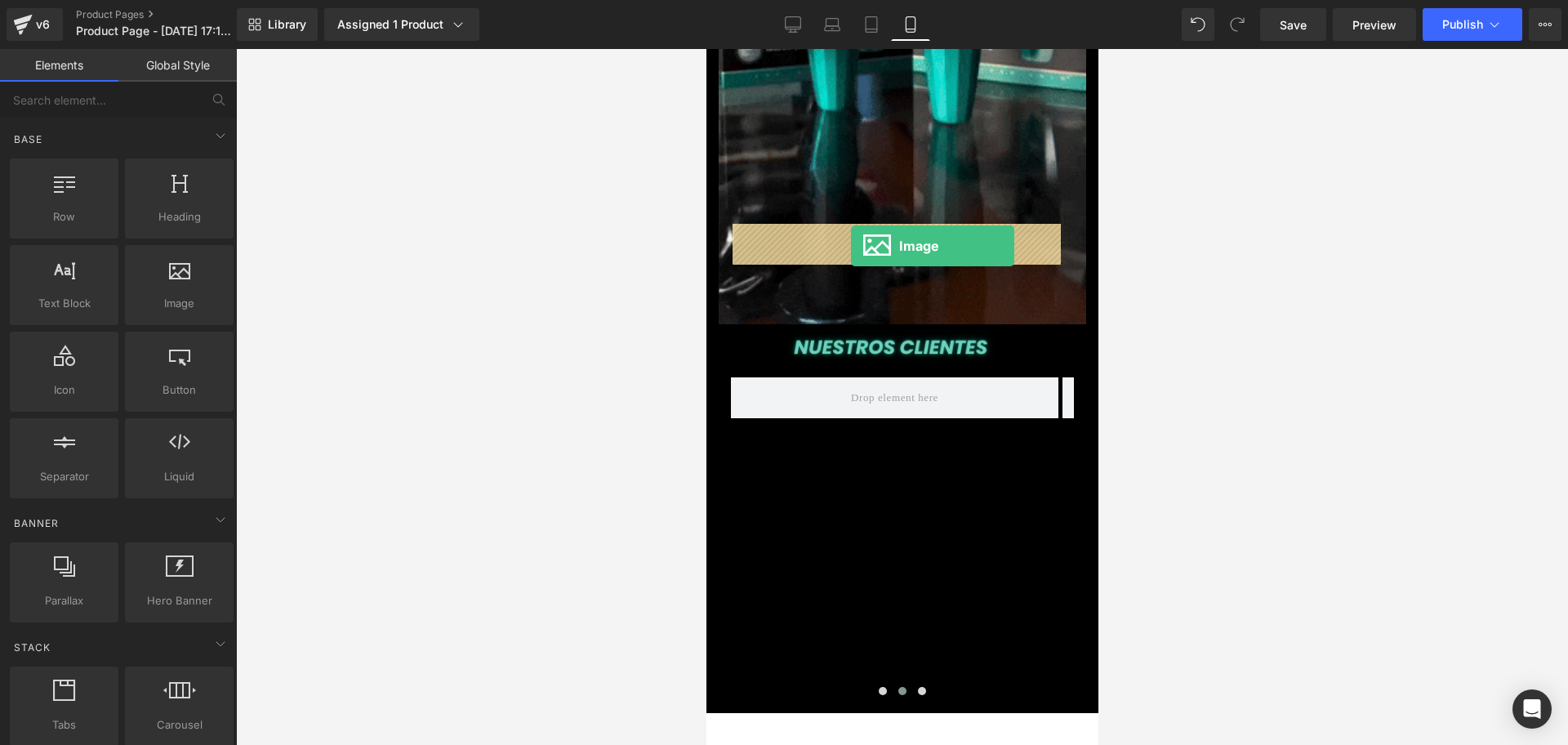
drag, startPoint x: 874, startPoint y: 356, endPoint x: 850, endPoint y: 246, distance: 112.6
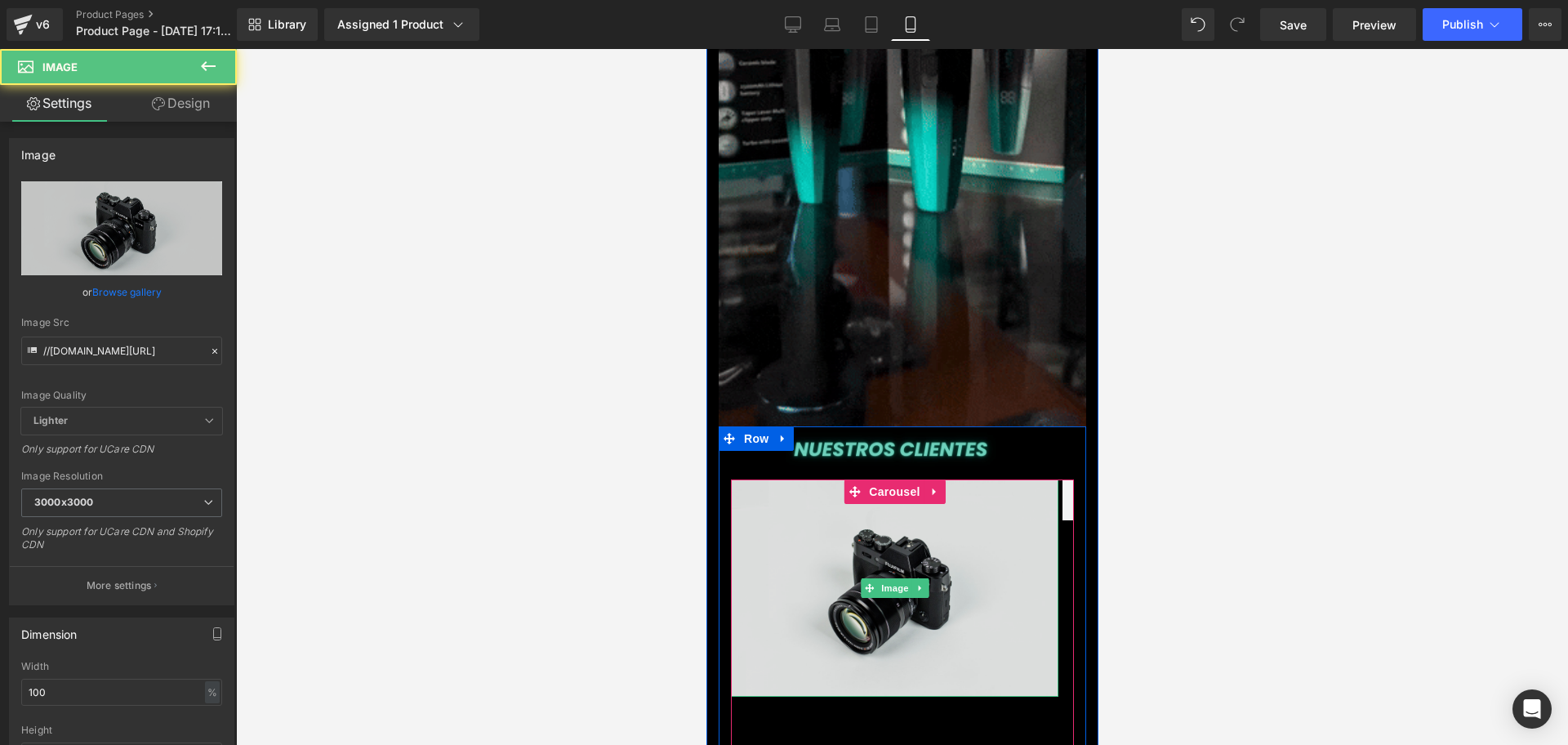
click at [989, 486] on img at bounding box center [894, 587] width 327 height 217
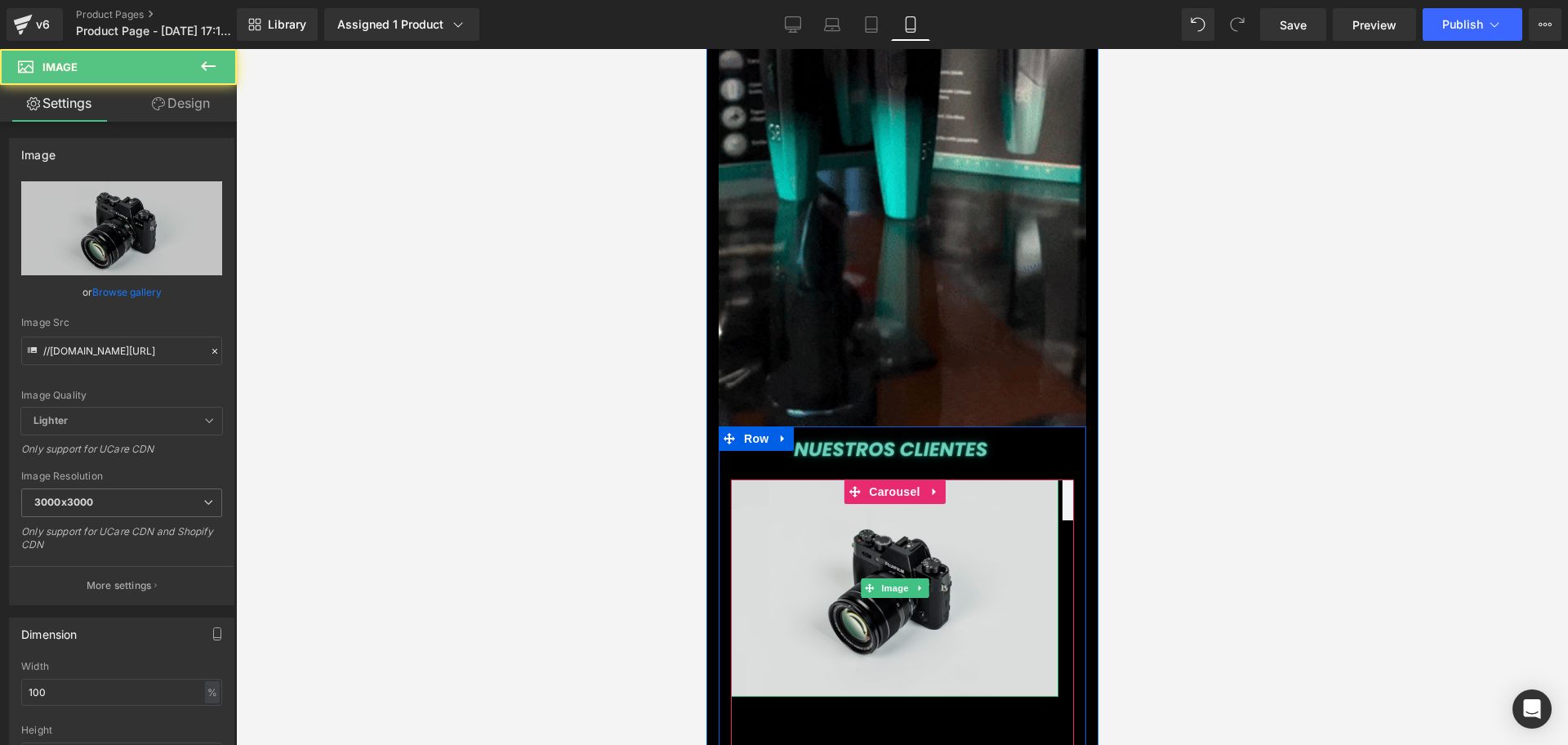
scroll to position [0, 0]
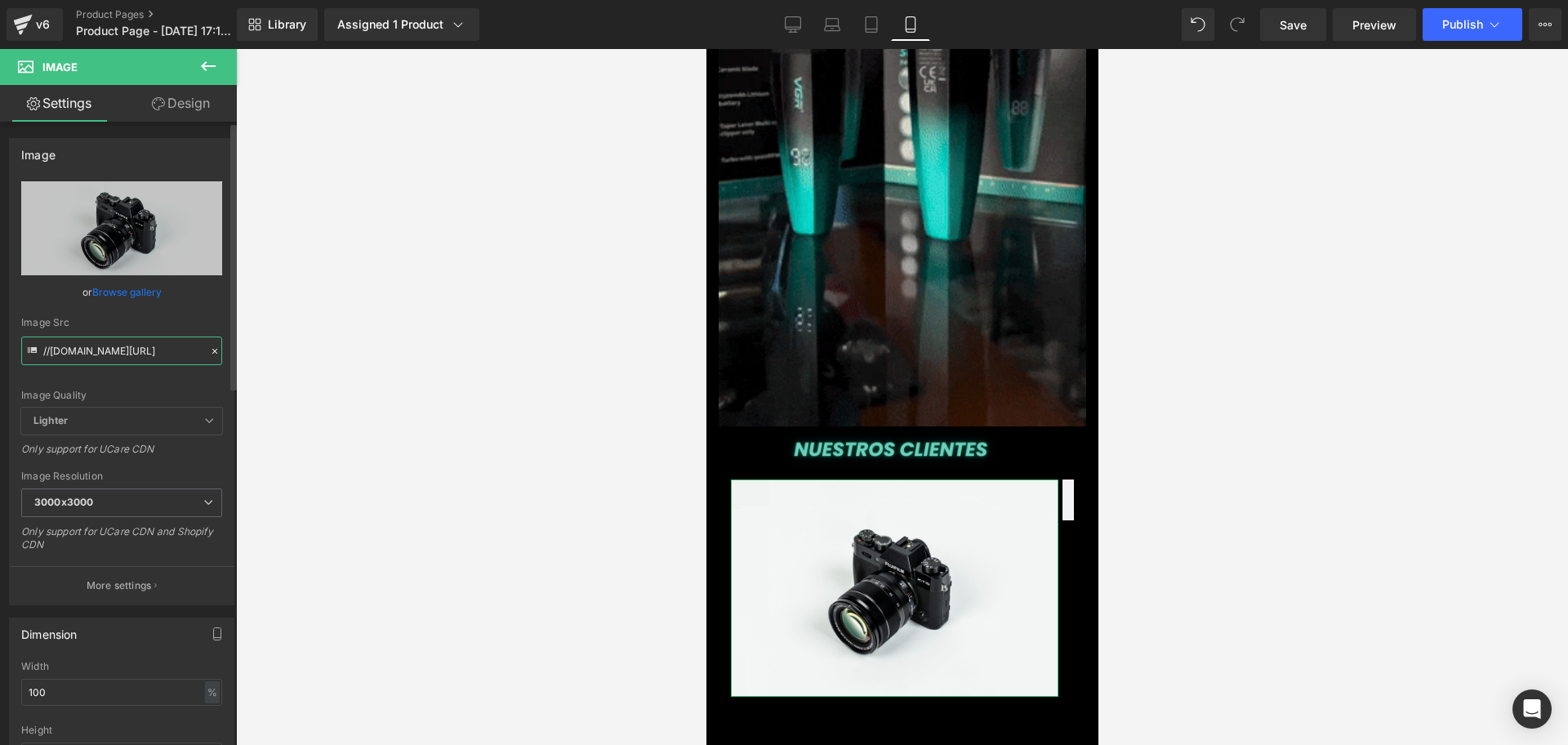
click at [162, 344] on input "//[DOMAIN_NAME][URL]" at bounding box center [121, 350] width 201 height 29
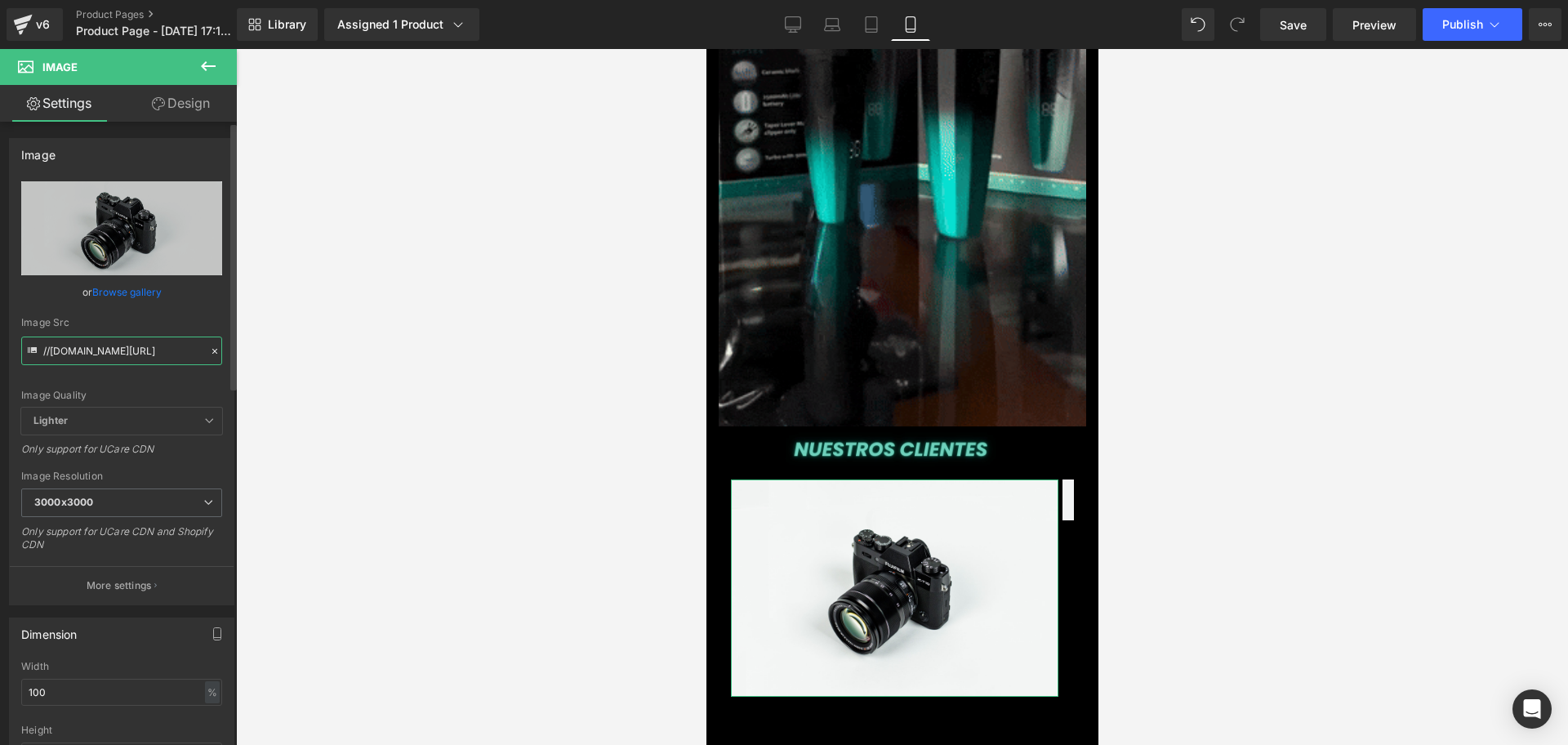
click at [162, 344] on input "//[DOMAIN_NAME][URL]" at bounding box center [121, 350] width 201 height 29
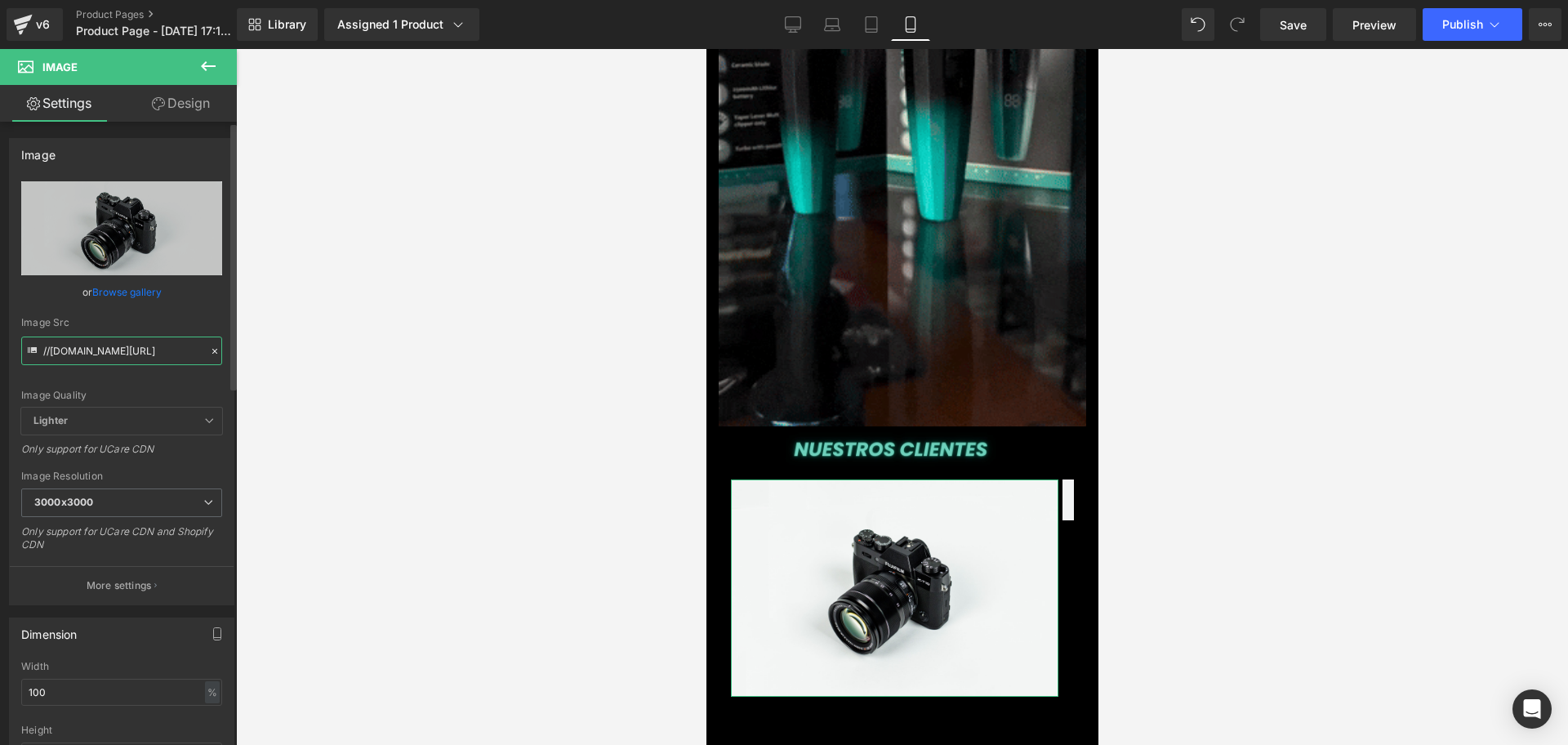
click at [162, 344] on input "//[DOMAIN_NAME][URL]" at bounding box center [121, 350] width 201 height 29
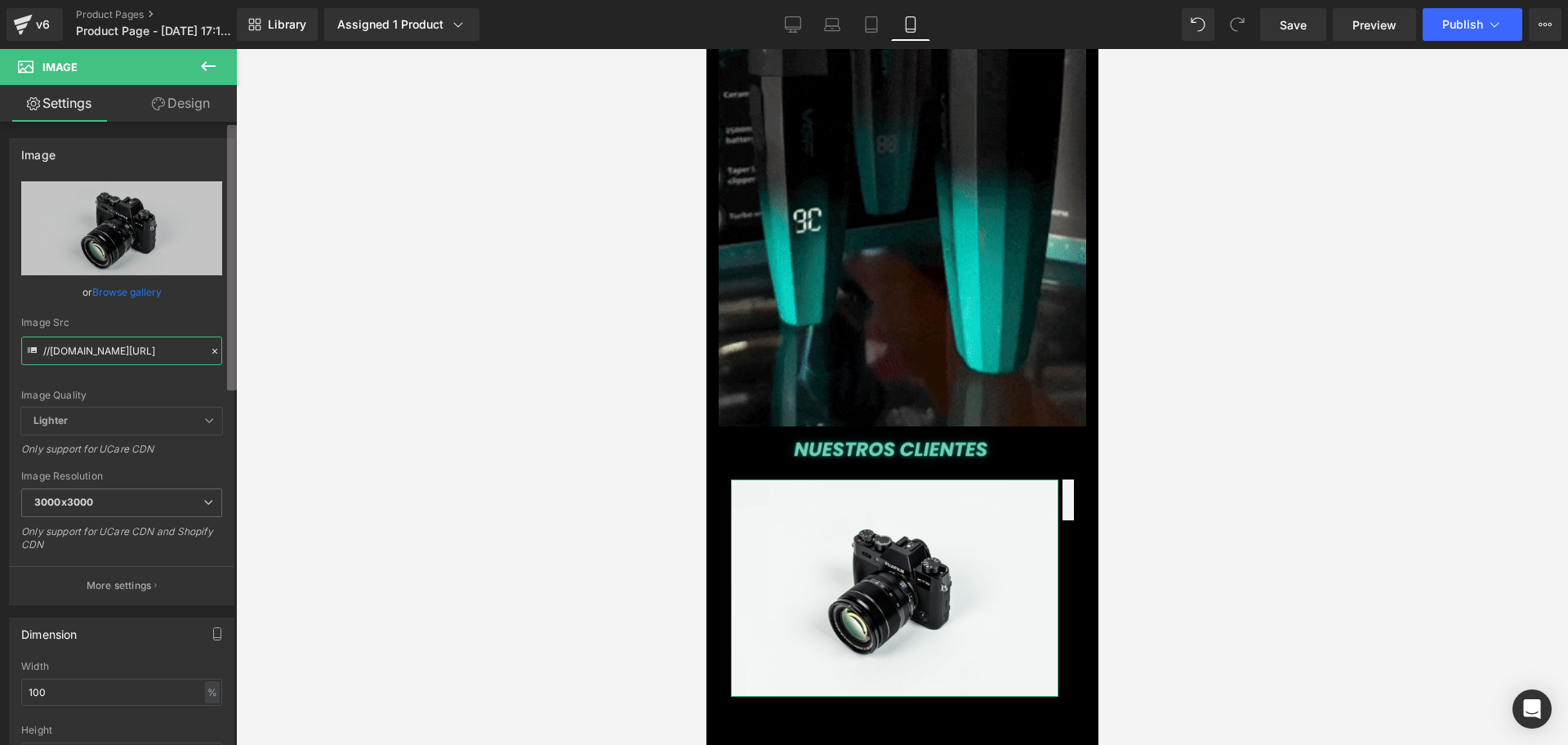
type input "[URL][DOMAIN_NAME]"
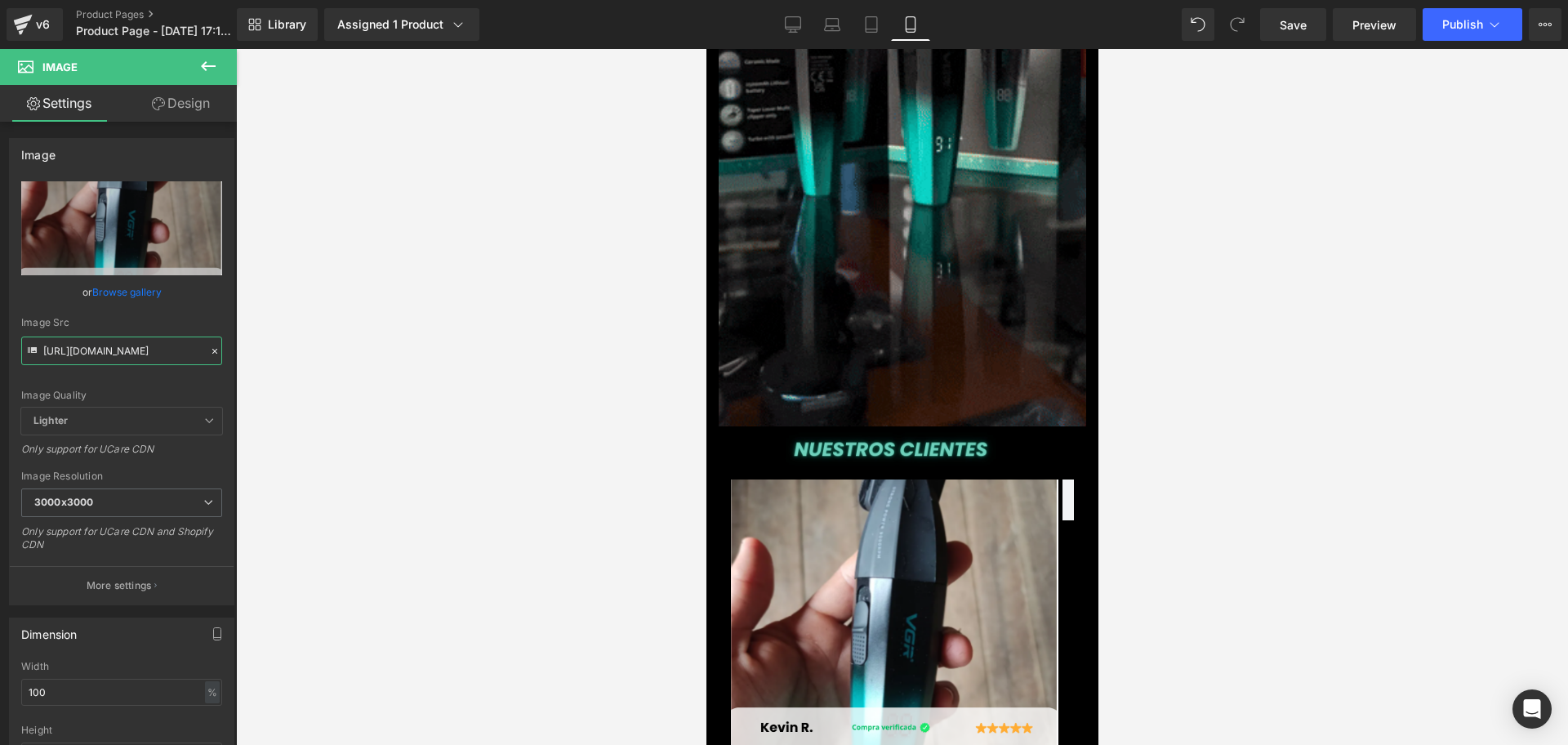
scroll to position [0, 590]
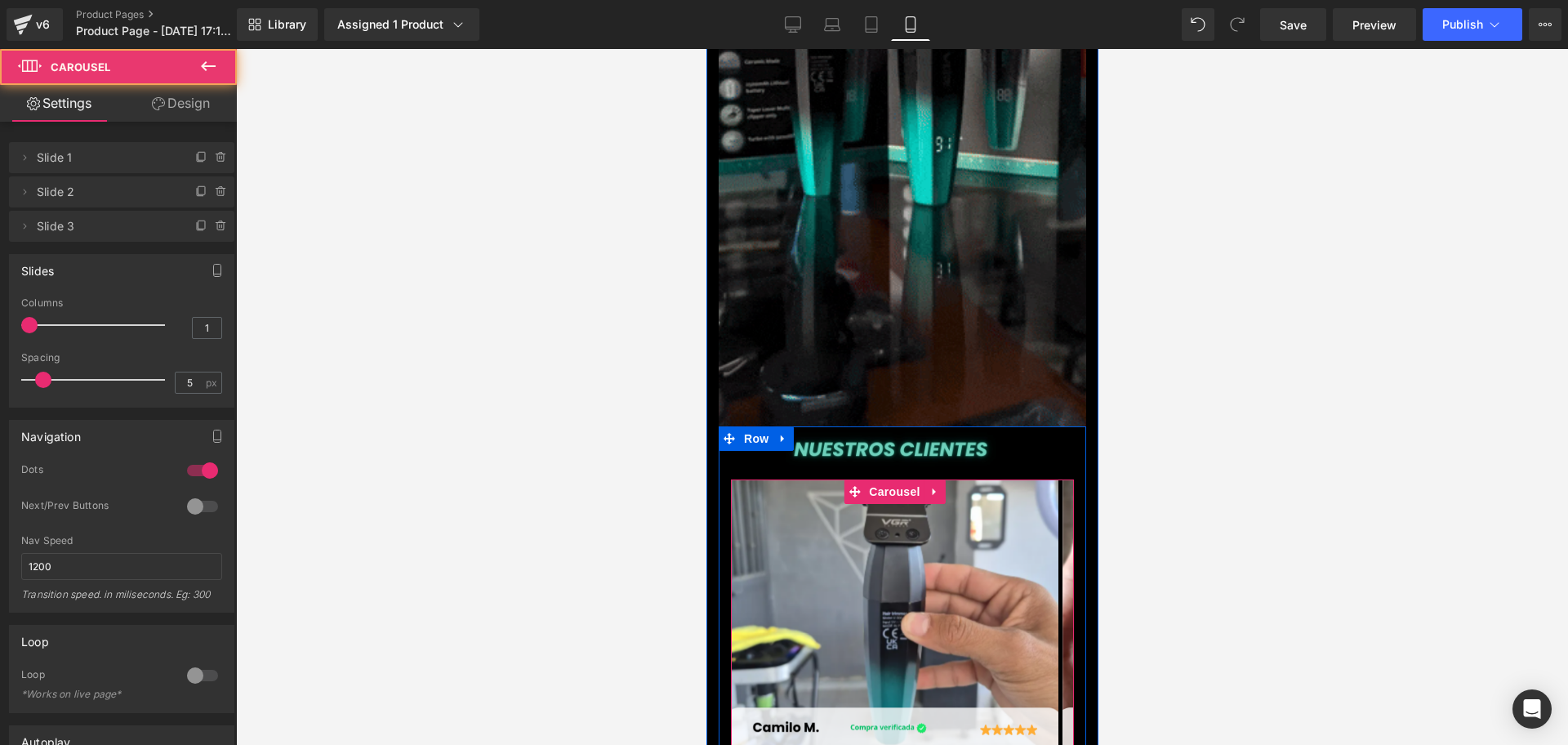
scroll to position [0, 885]
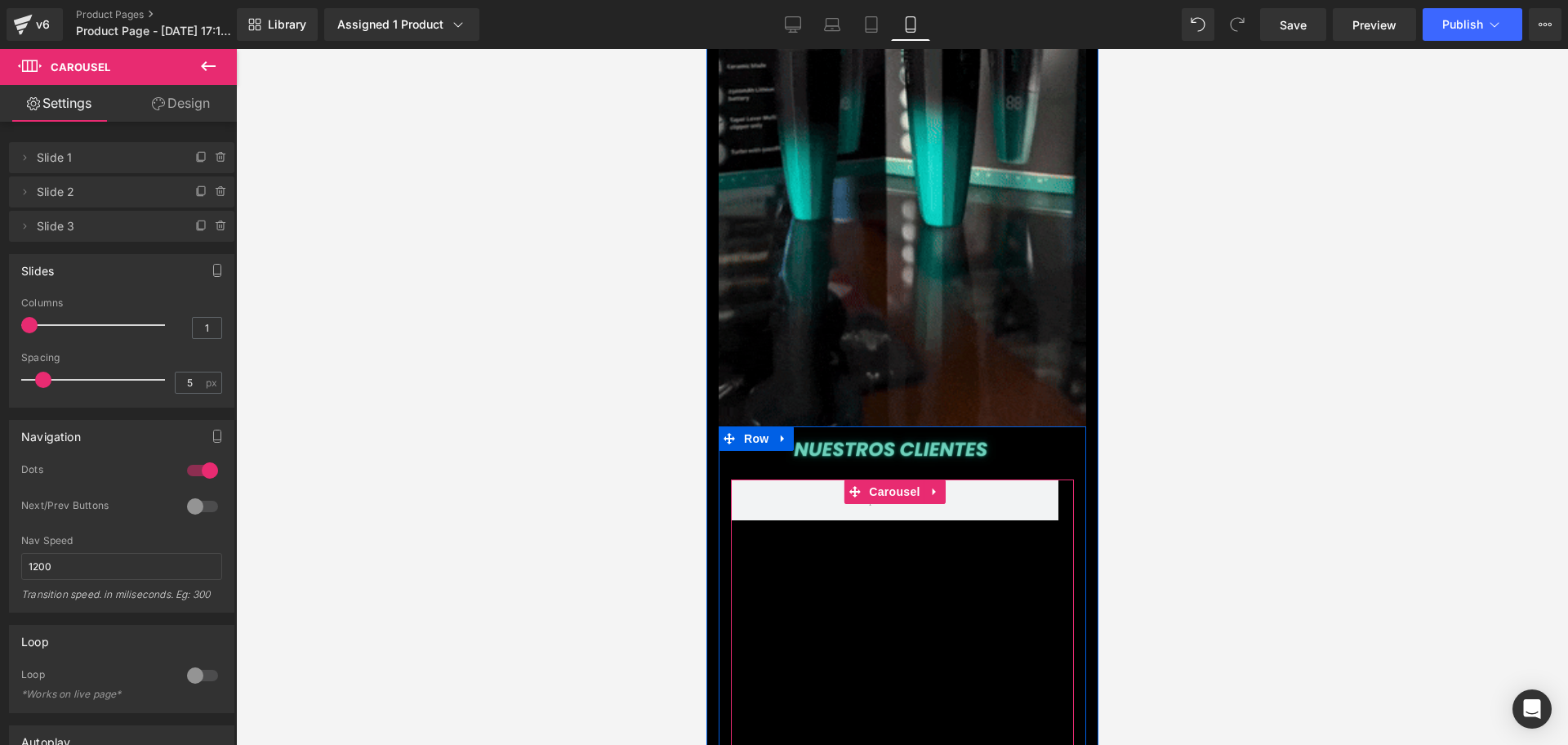
scroll to position [0, 295]
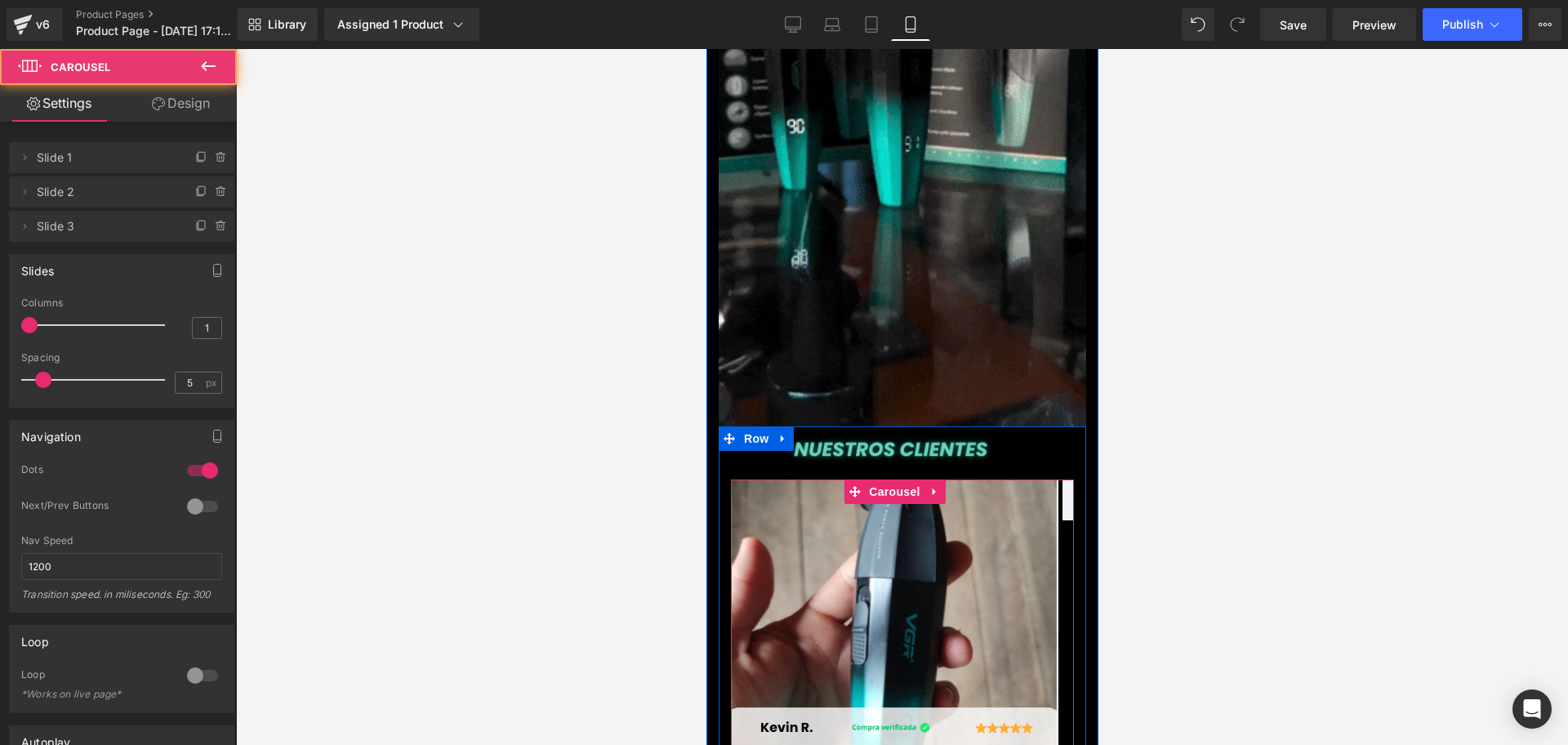
scroll to position [0, 590]
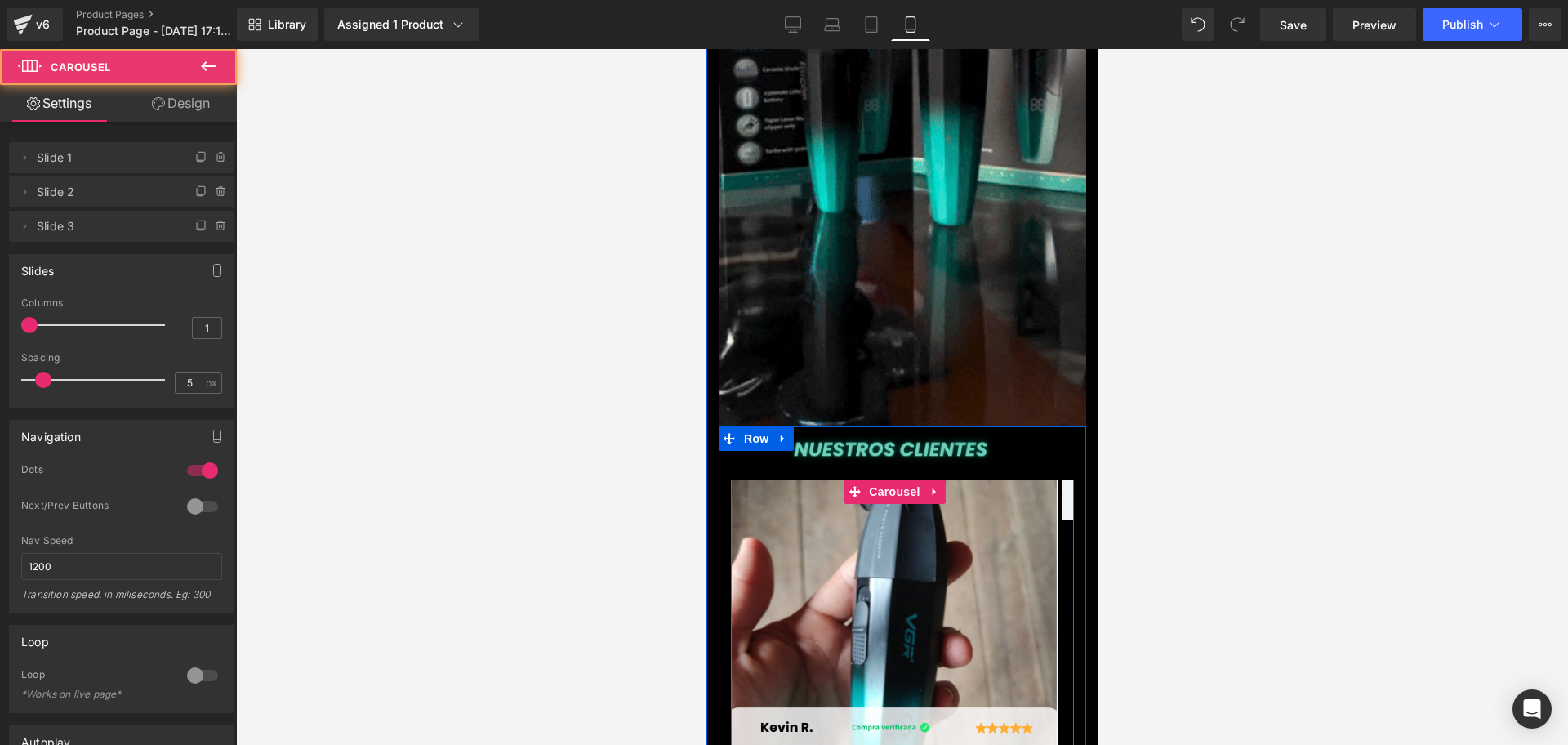
scroll to position [0, 885]
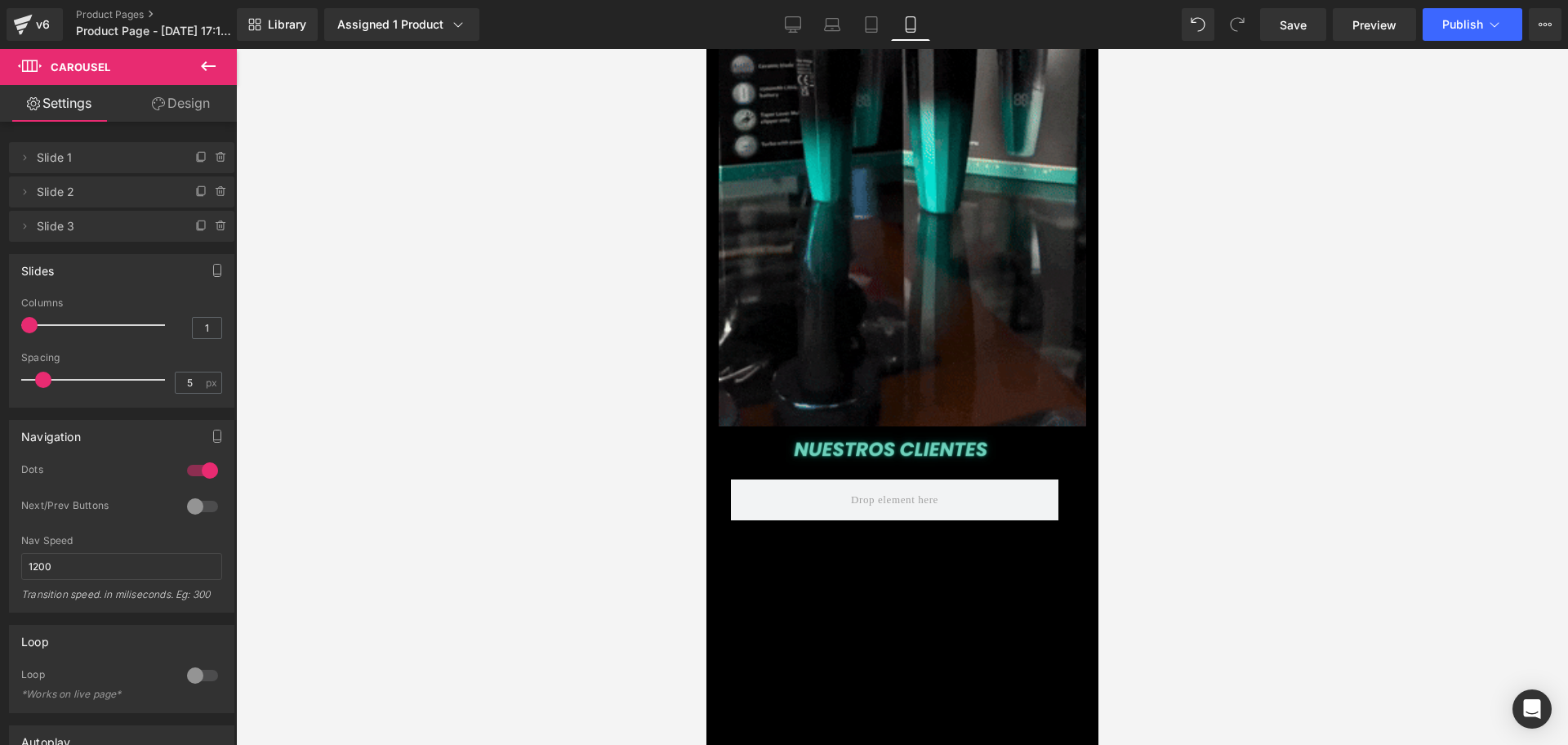
click at [217, 59] on icon at bounding box center [208, 66] width 20 height 20
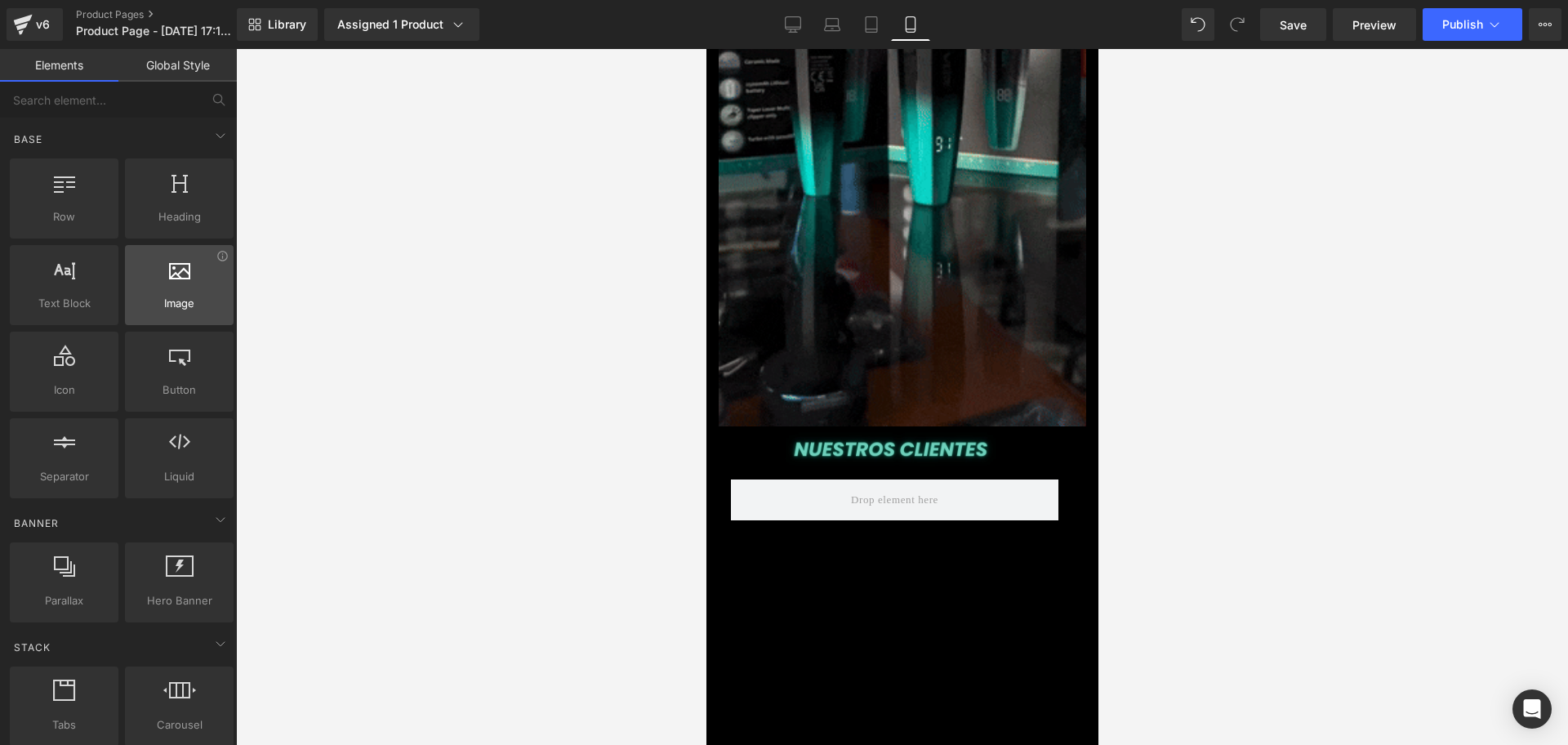
scroll to position [0, 0]
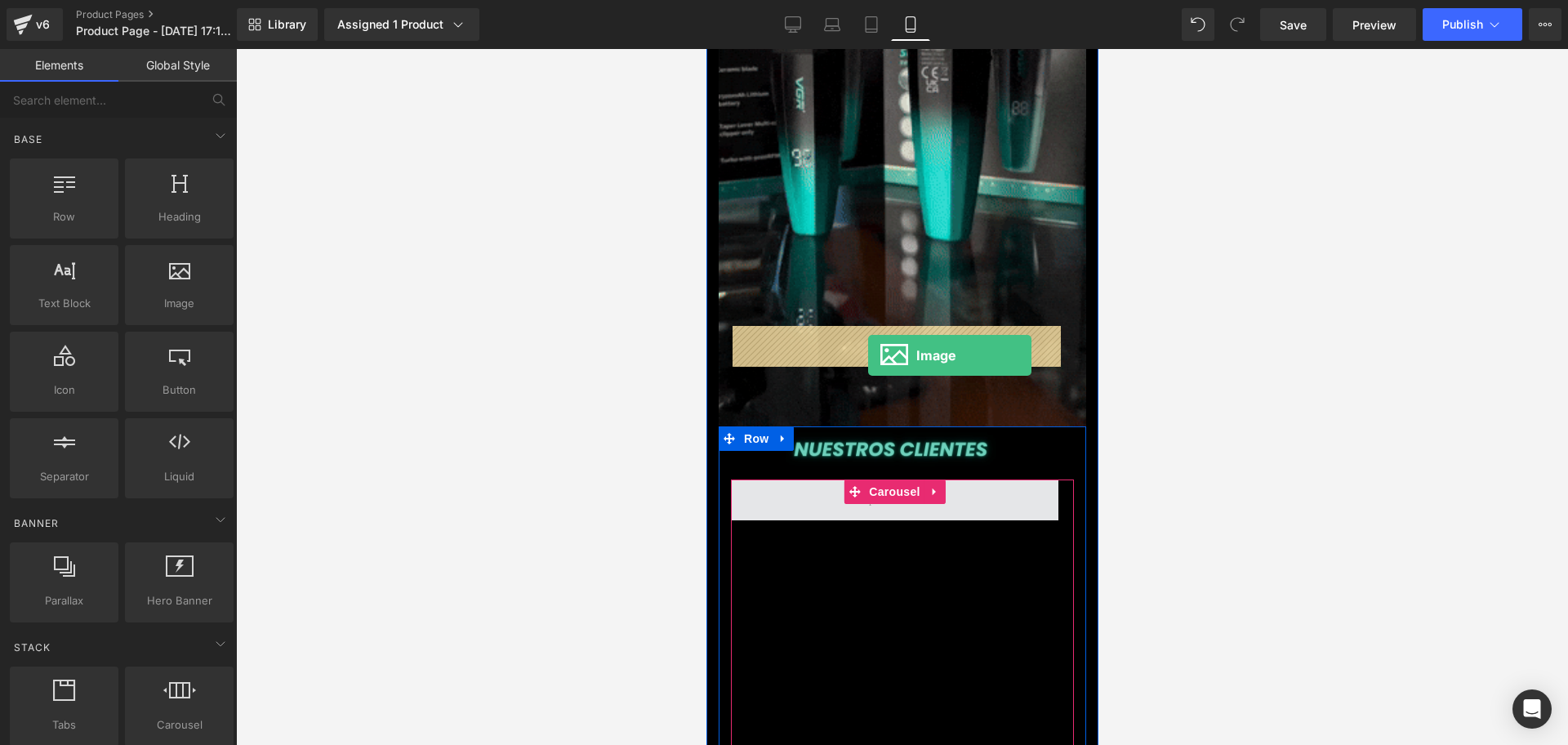
drag, startPoint x: 1111, startPoint y: 373, endPoint x: 867, endPoint y: 355, distance: 244.7
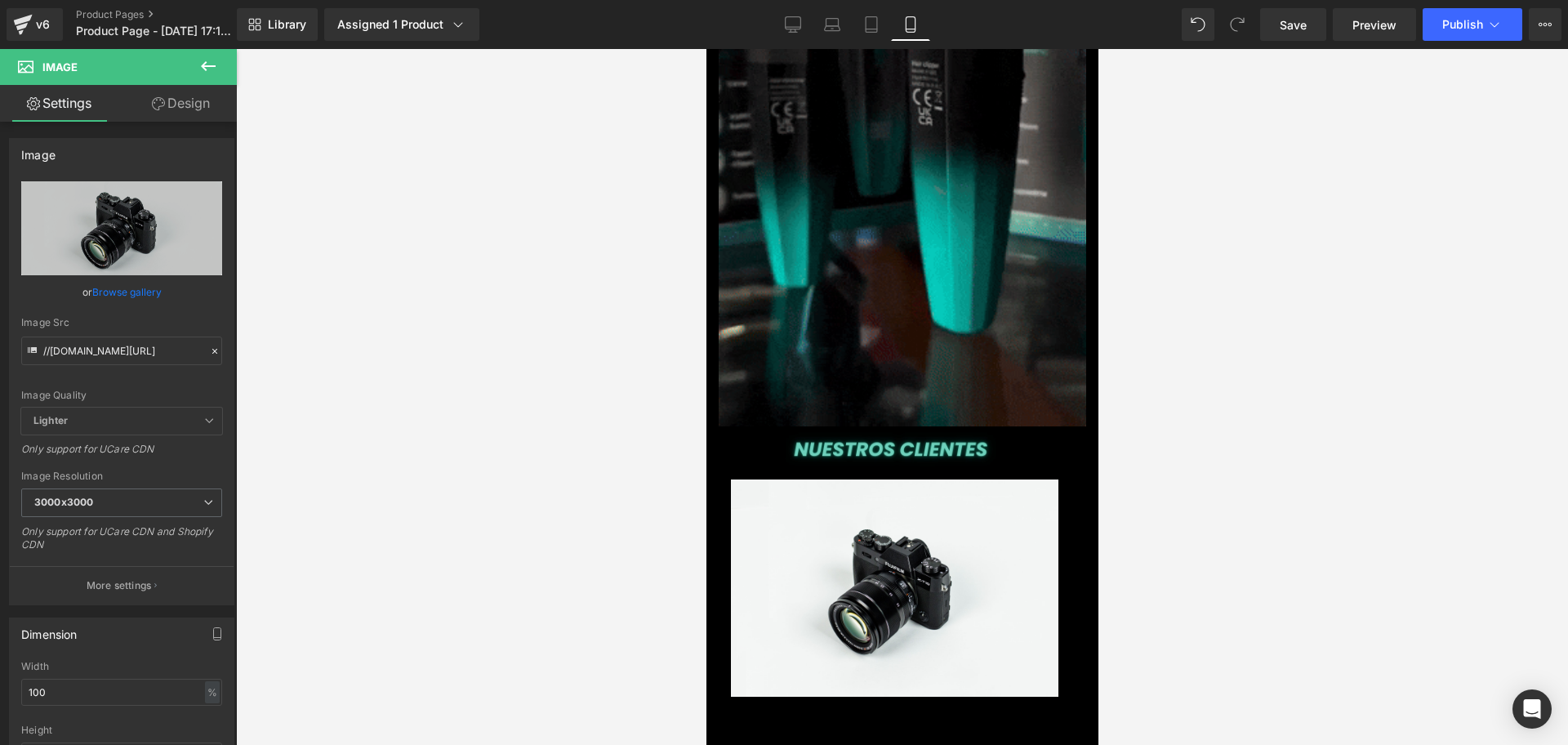
scroll to position [0, 885]
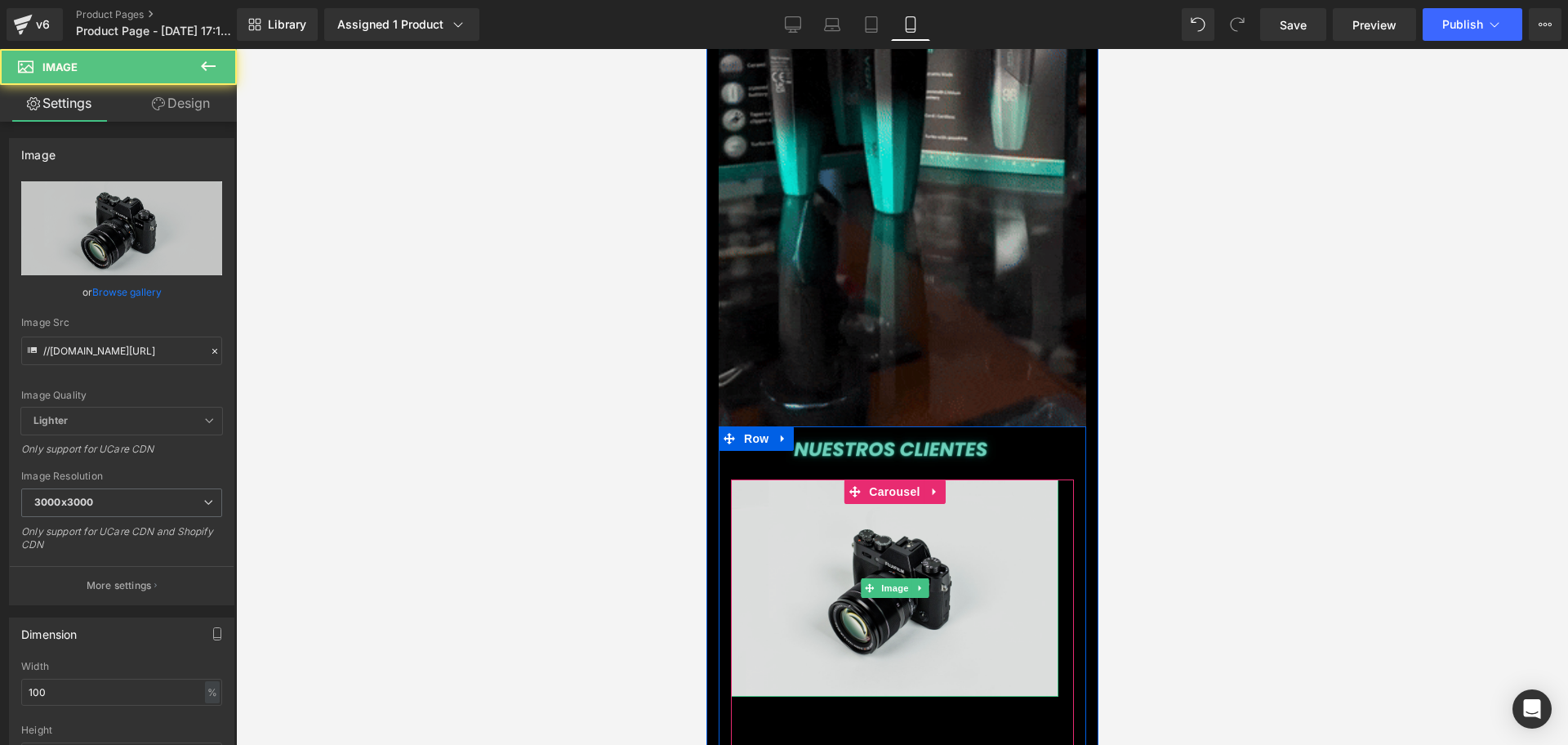
click at [986, 479] on img at bounding box center [894, 587] width 327 height 217
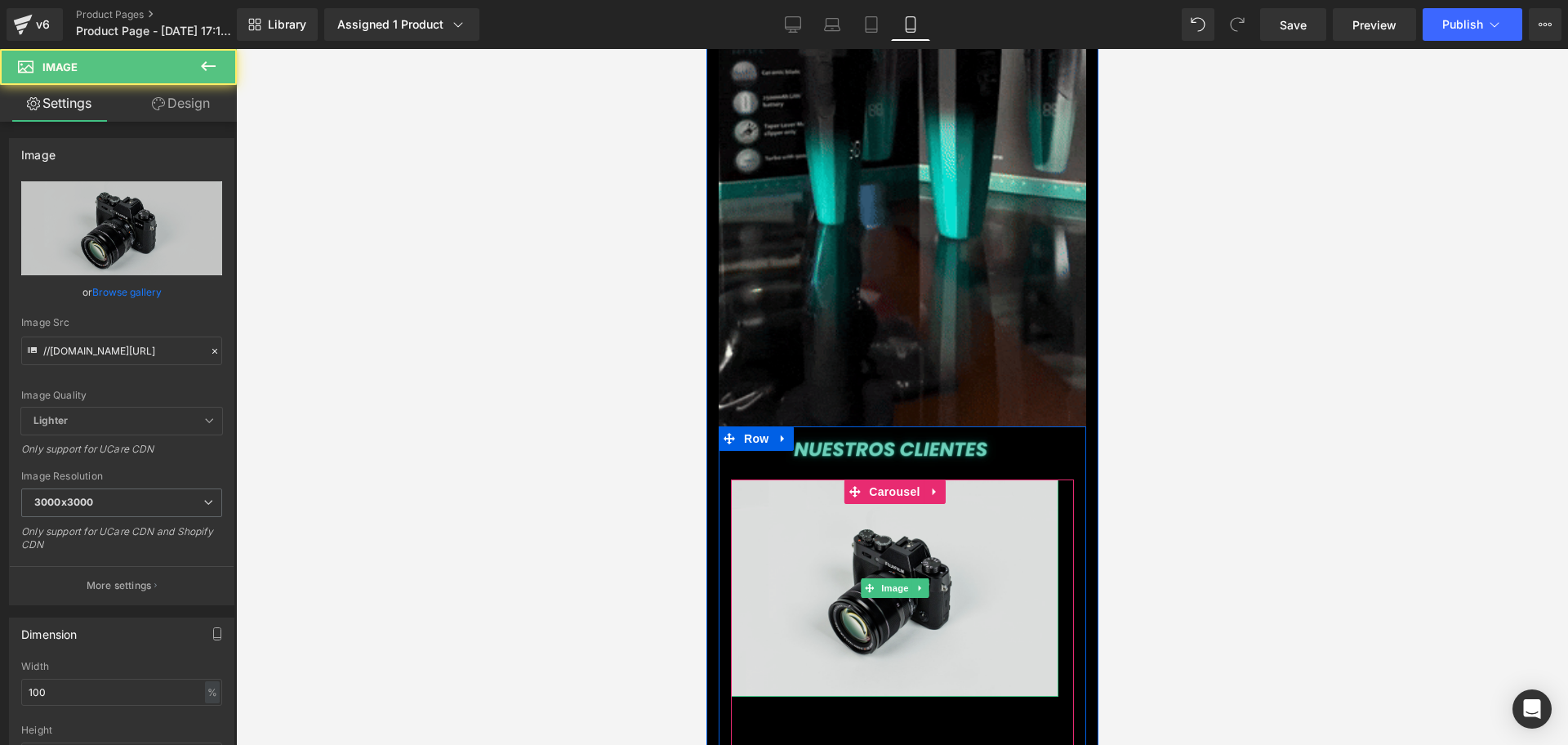
scroll to position [0, 0]
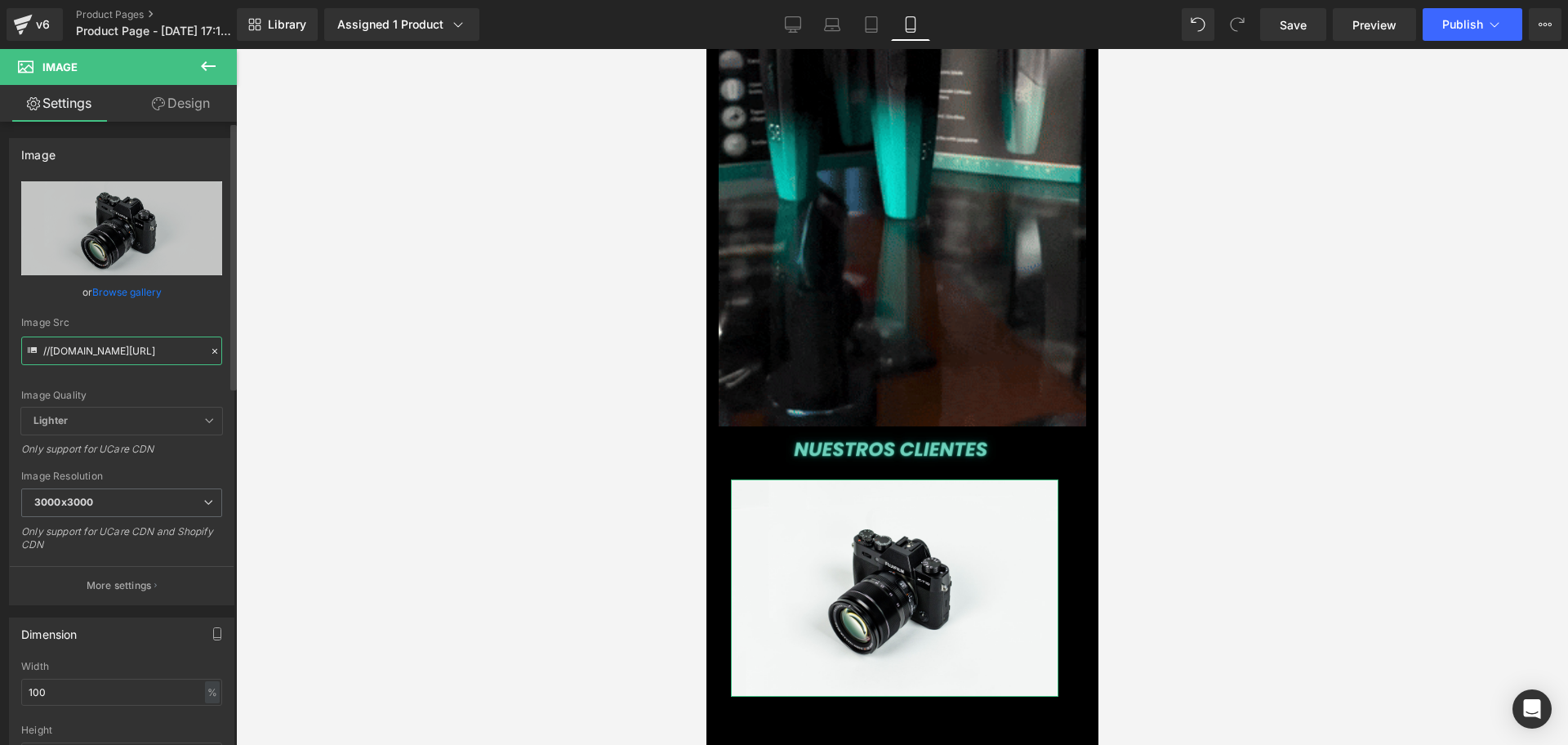
click at [173, 341] on input "//[DOMAIN_NAME][URL]" at bounding box center [121, 350] width 201 height 29
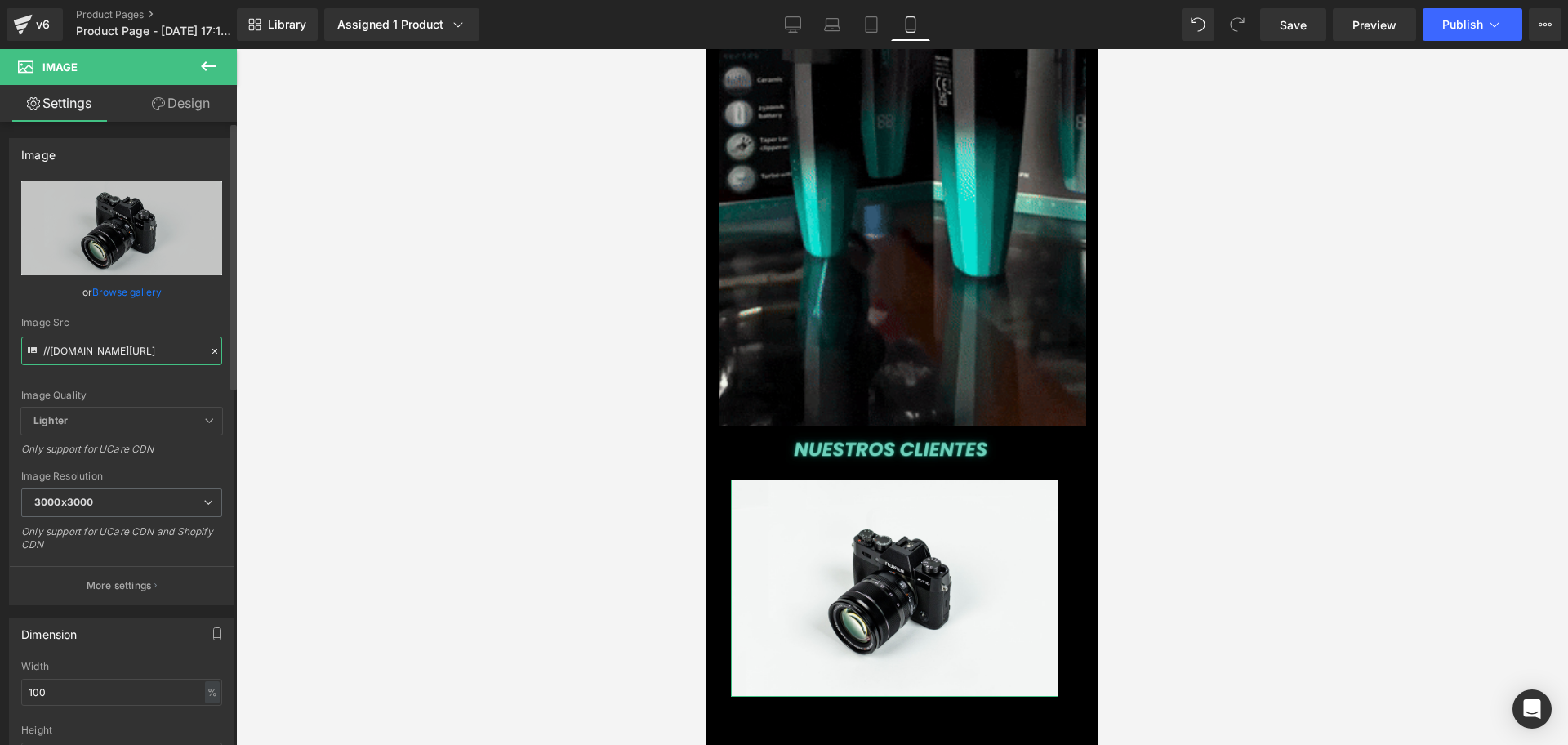
click at [173, 341] on input "//[DOMAIN_NAME][URL]" at bounding box center [121, 350] width 201 height 29
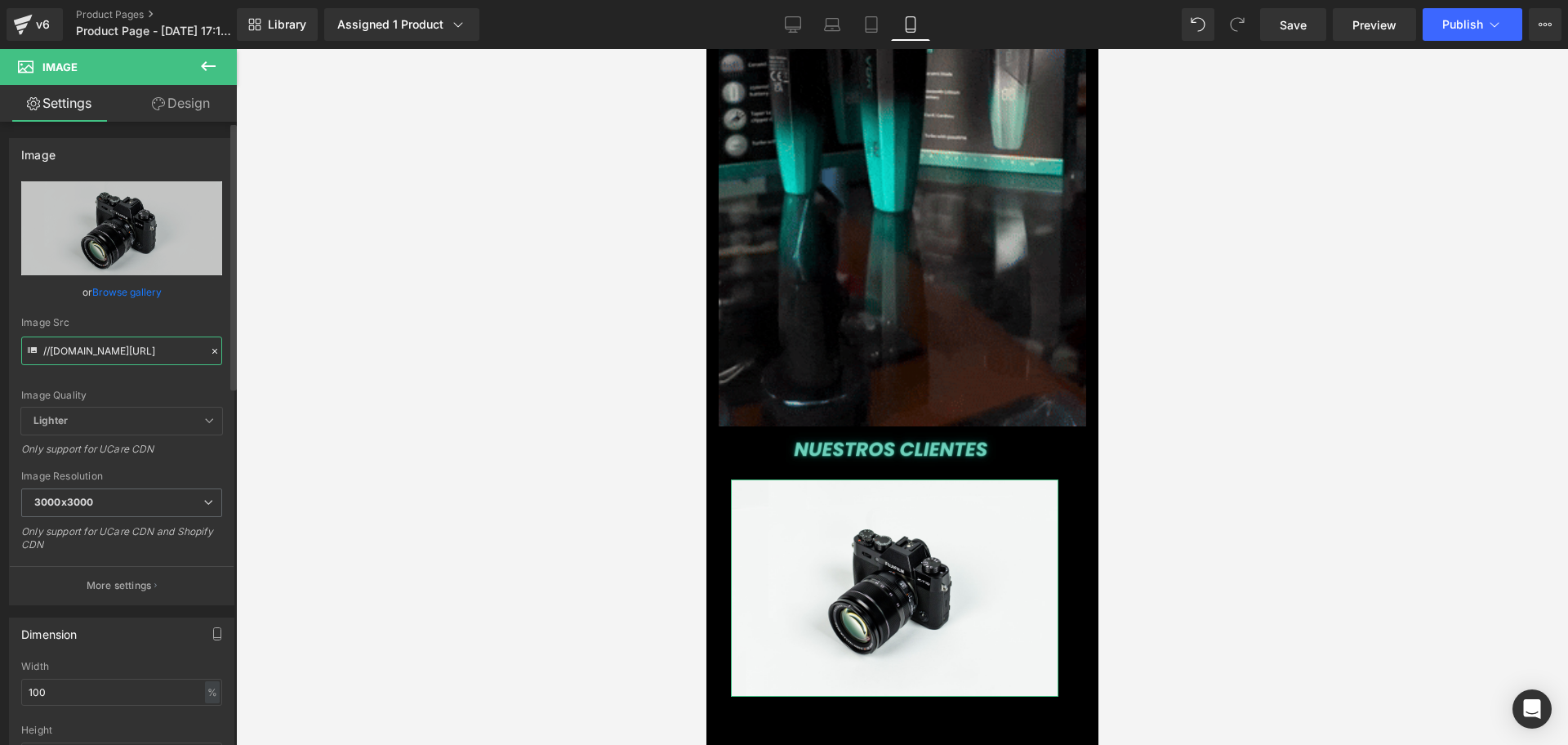
click at [173, 341] on input "//[DOMAIN_NAME][URL]" at bounding box center [121, 350] width 201 height 29
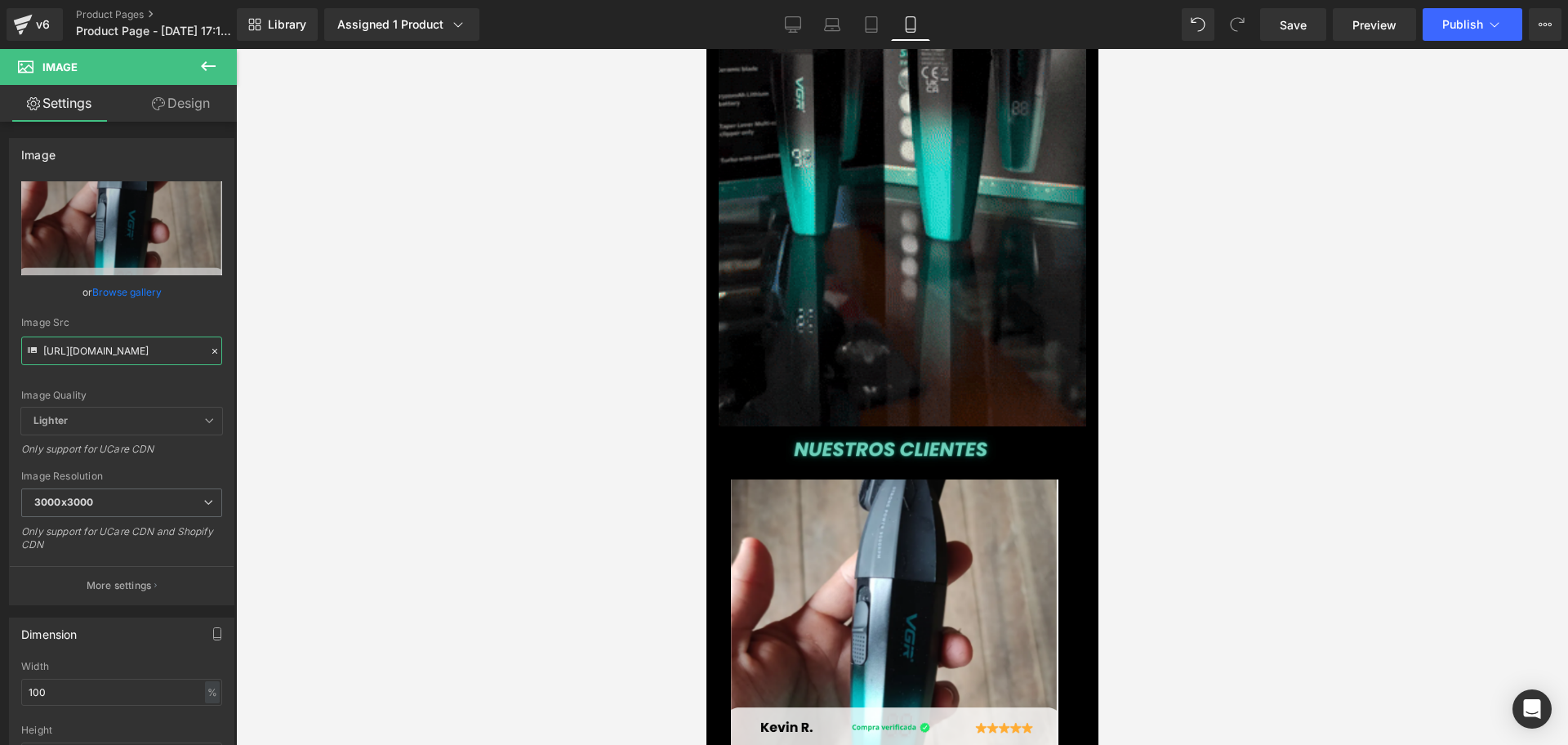
scroll to position [0, 590]
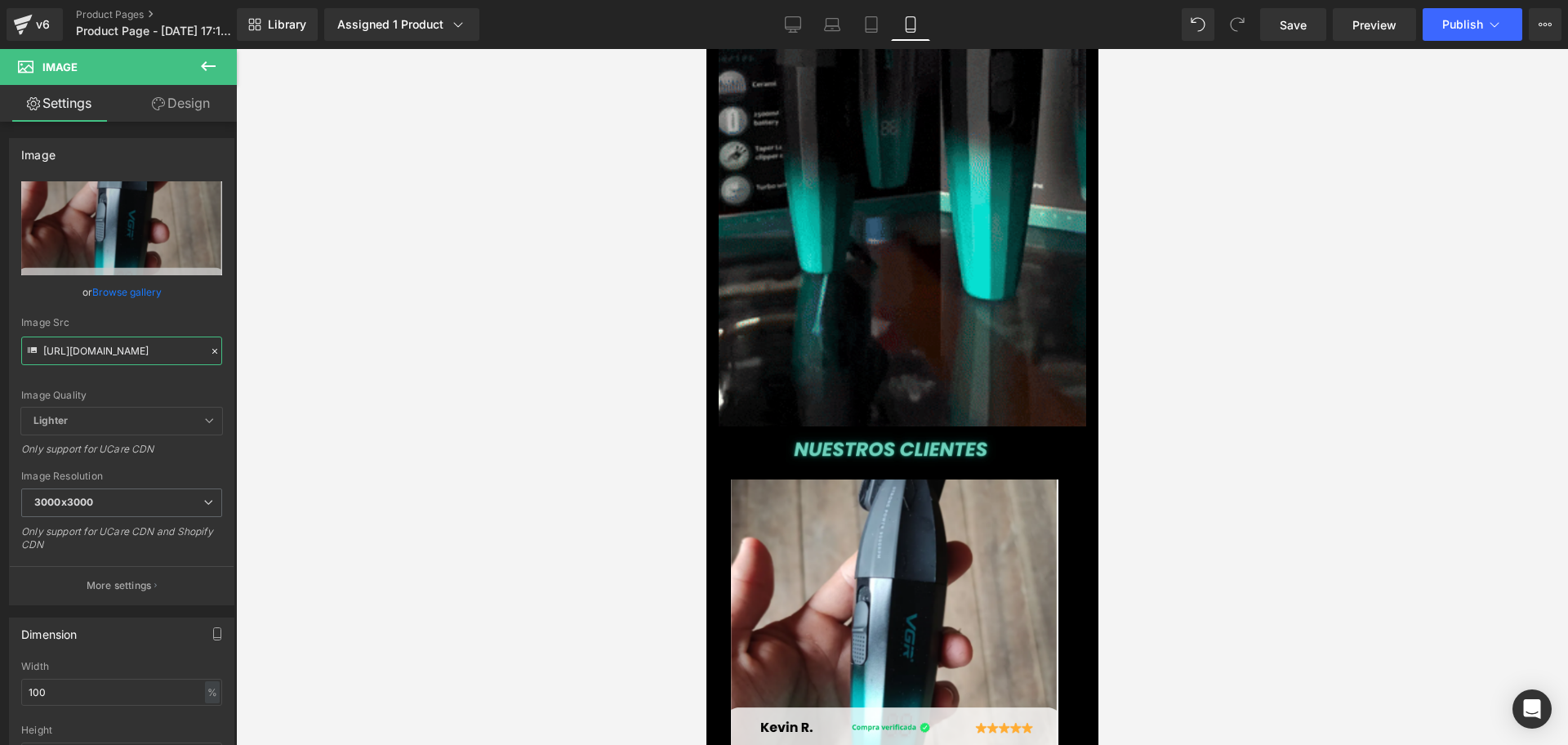
type input "[URL][DOMAIN_NAME]"
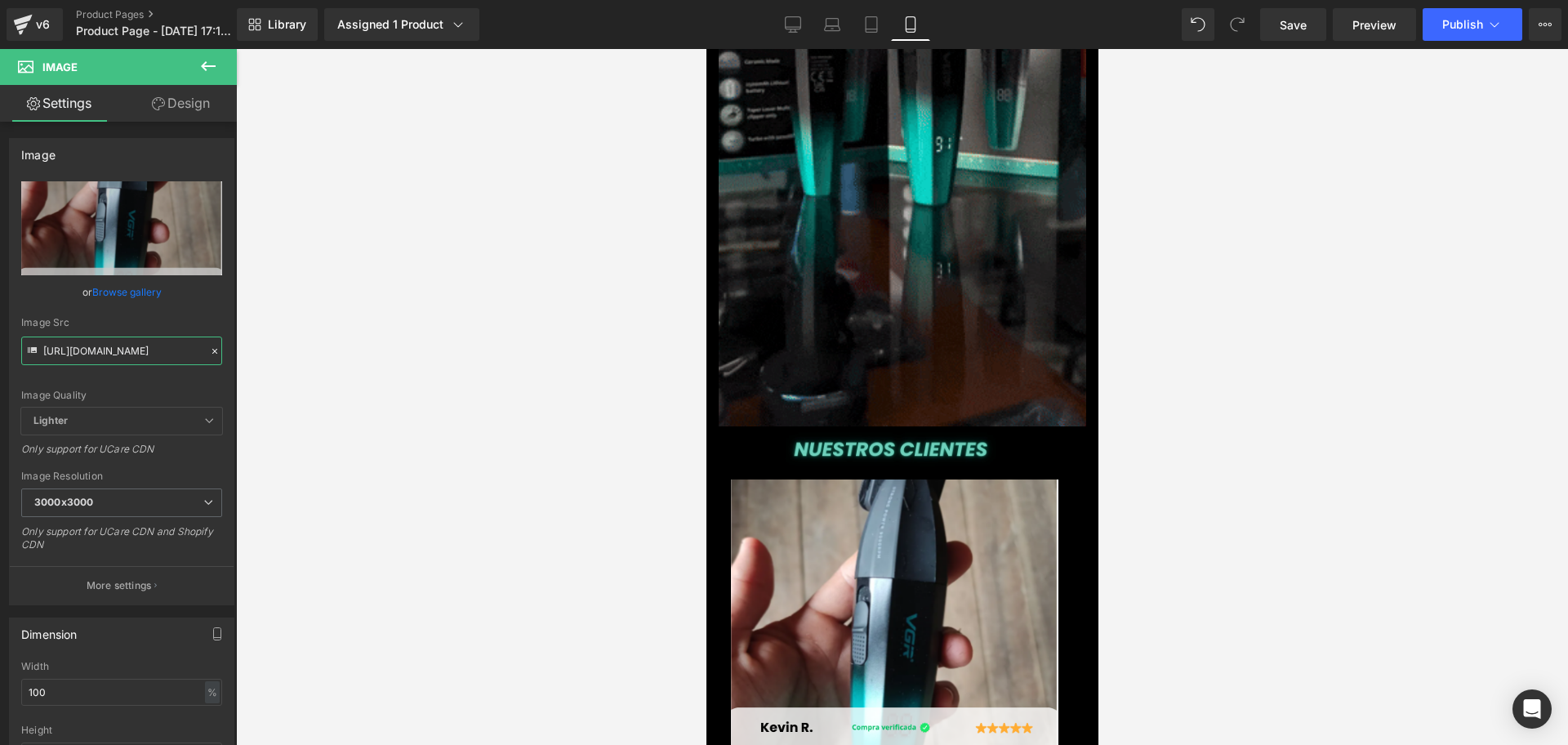
scroll to position [0, 0]
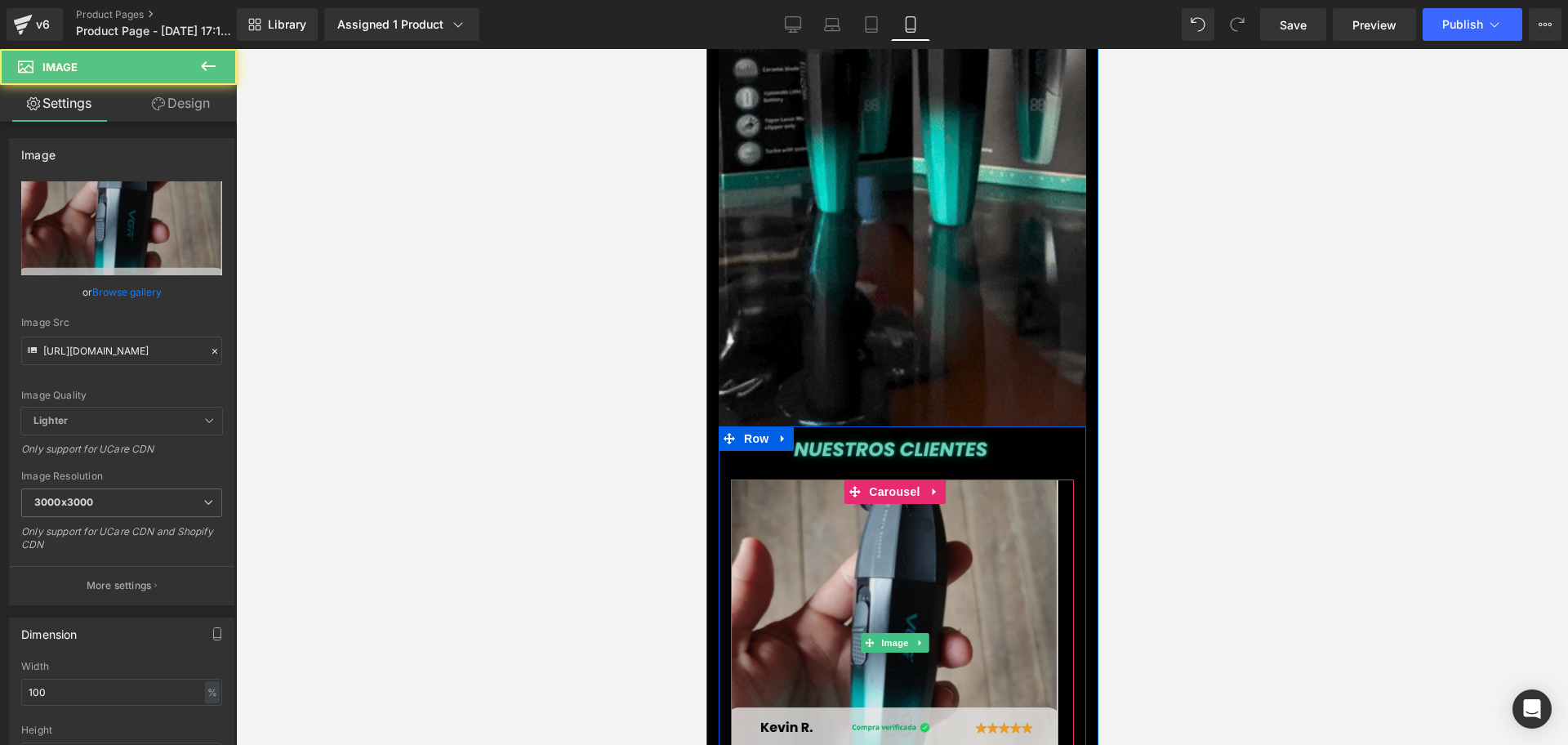
click at [895, 629] on img at bounding box center [894, 643] width 327 height 327
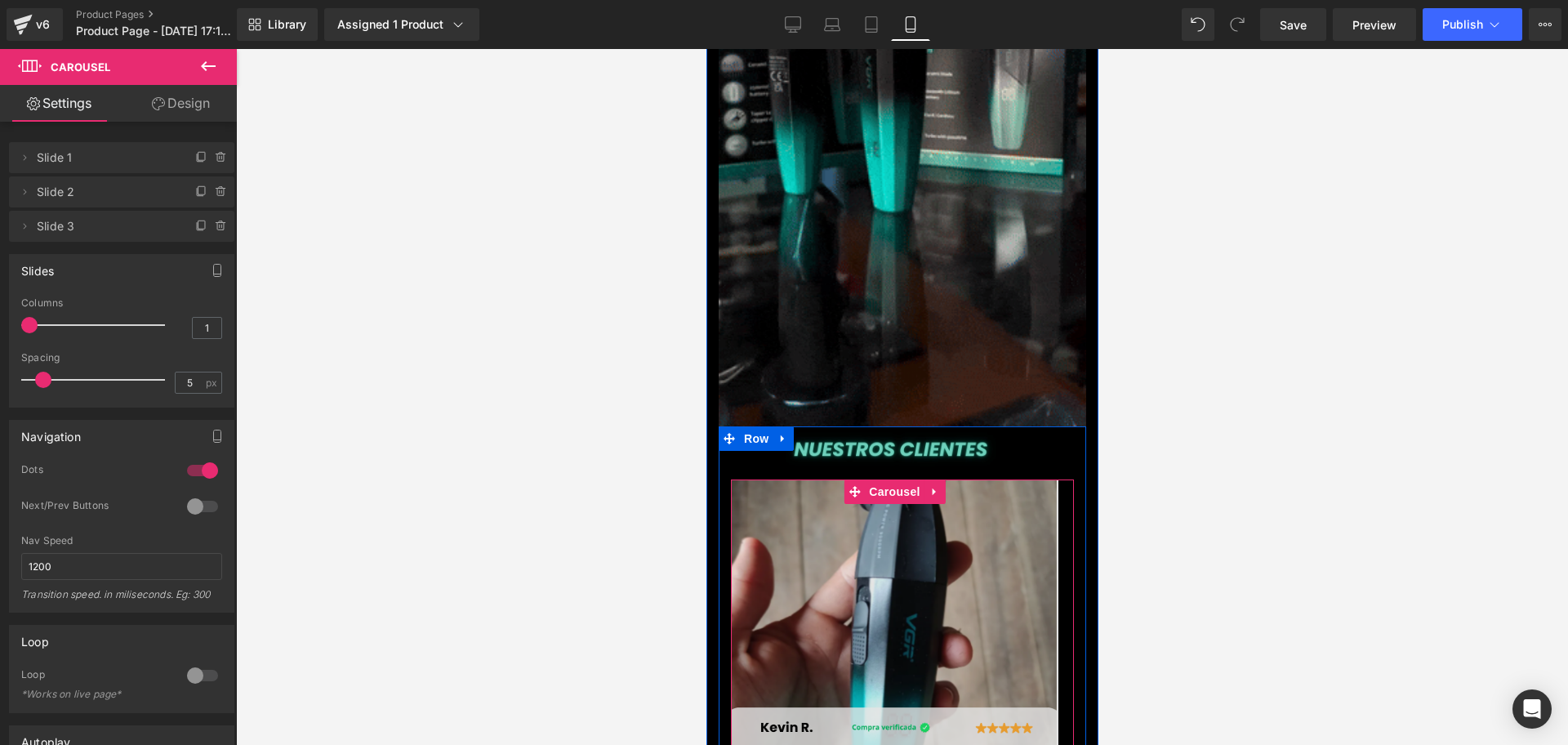
click at [910, 479] on img at bounding box center [894, 643] width 327 height 327
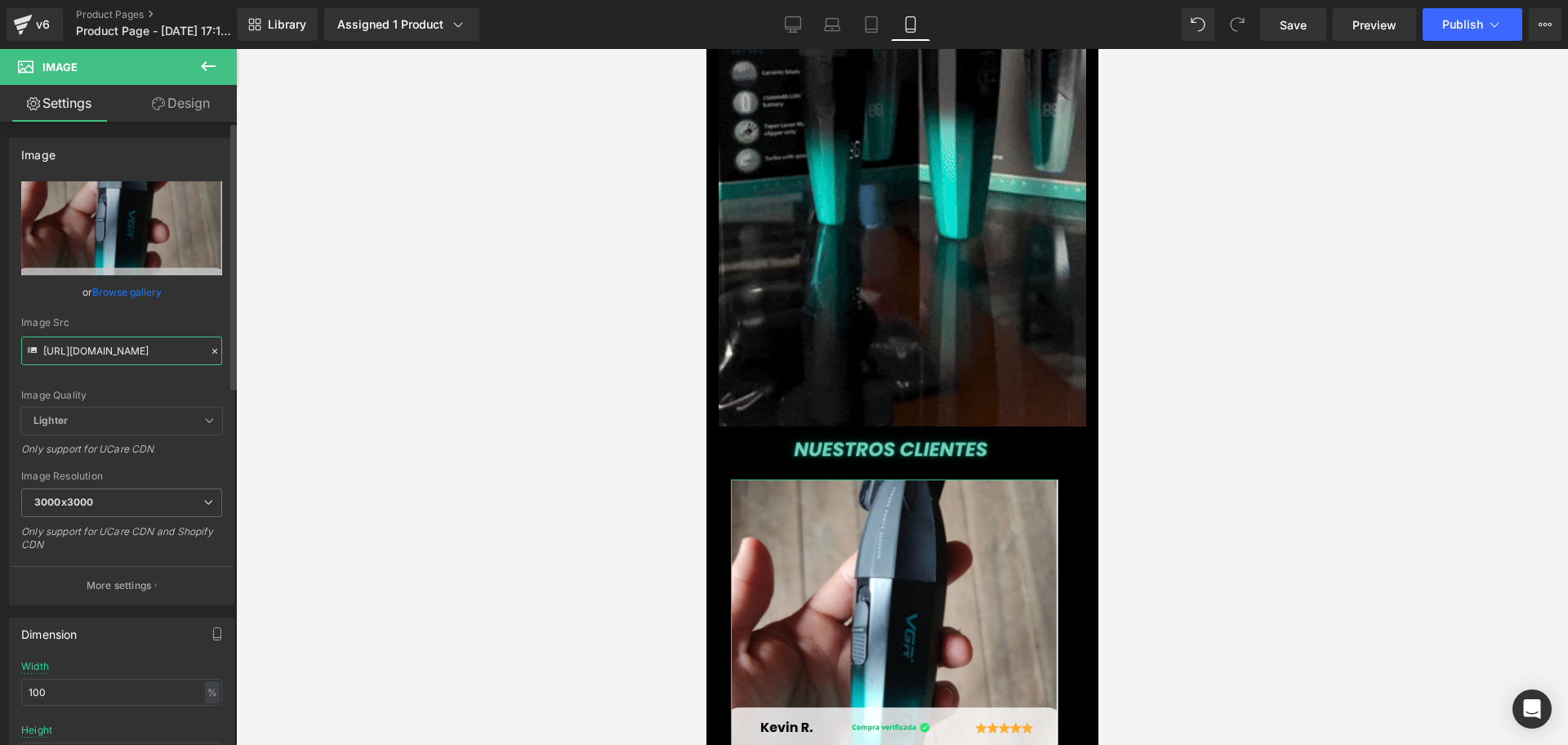
click at [135, 348] on input "[URL][DOMAIN_NAME]" at bounding box center [121, 350] width 201 height 29
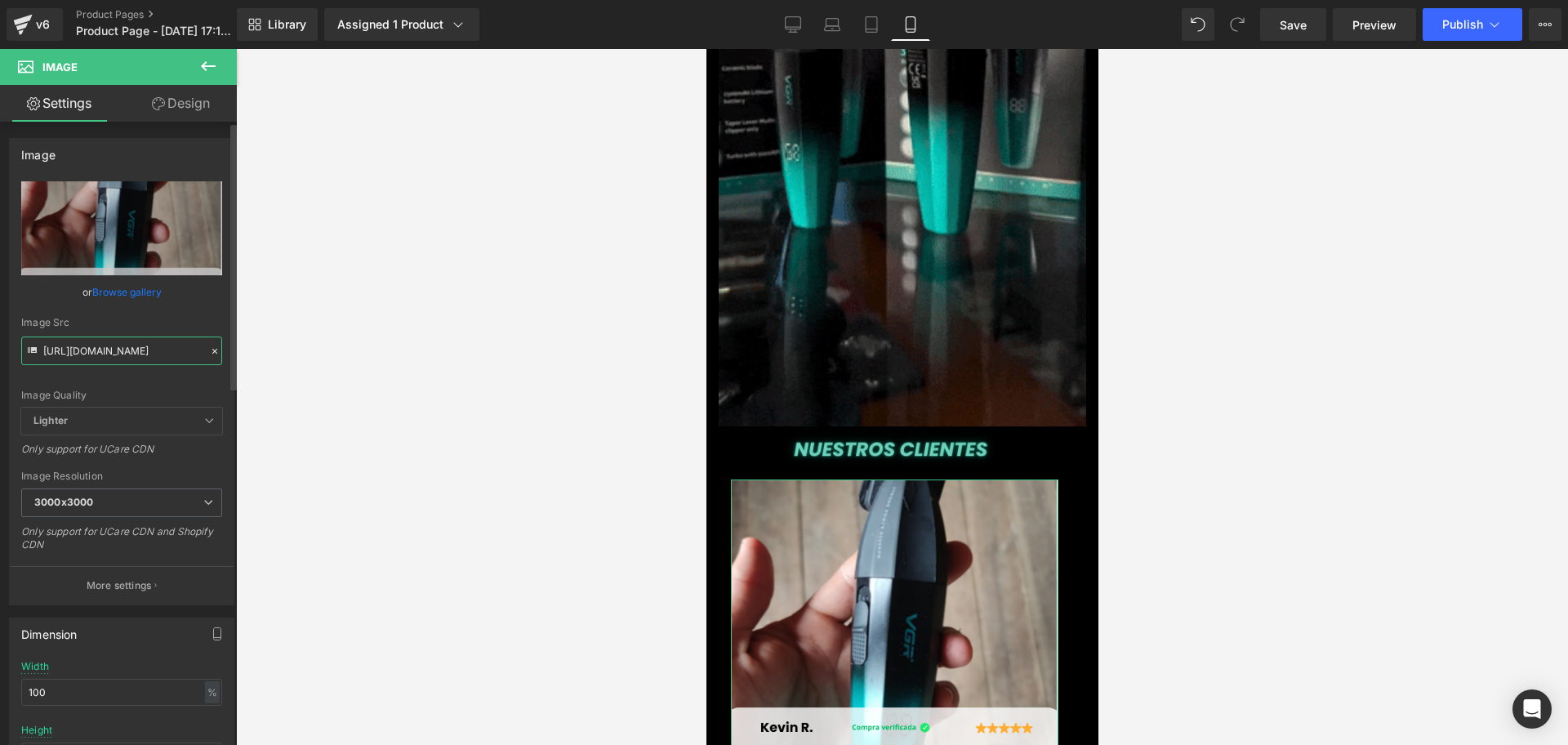
click at [135, 348] on input "[URL][DOMAIN_NAME]" at bounding box center [121, 350] width 201 height 29
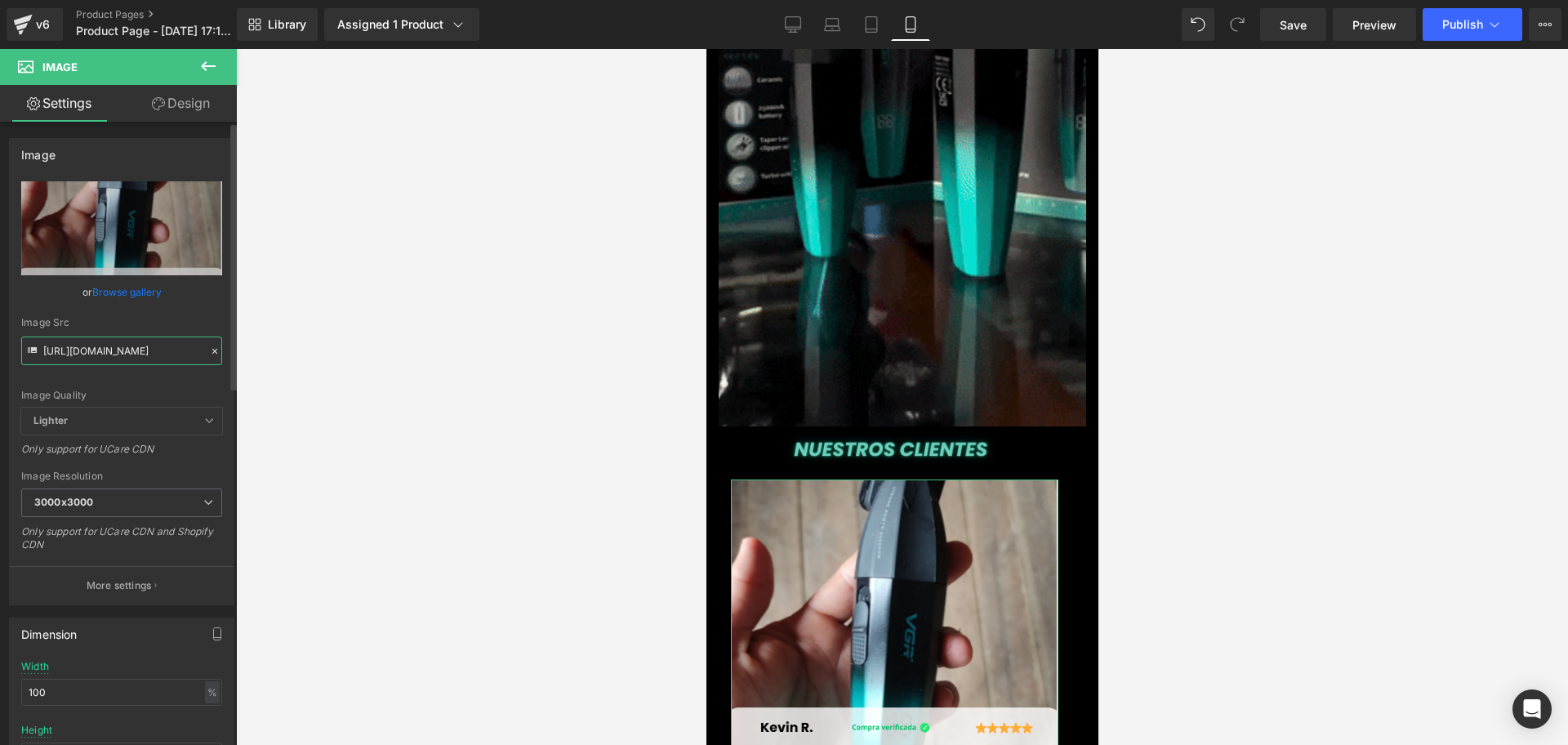
scroll to position [0, 590]
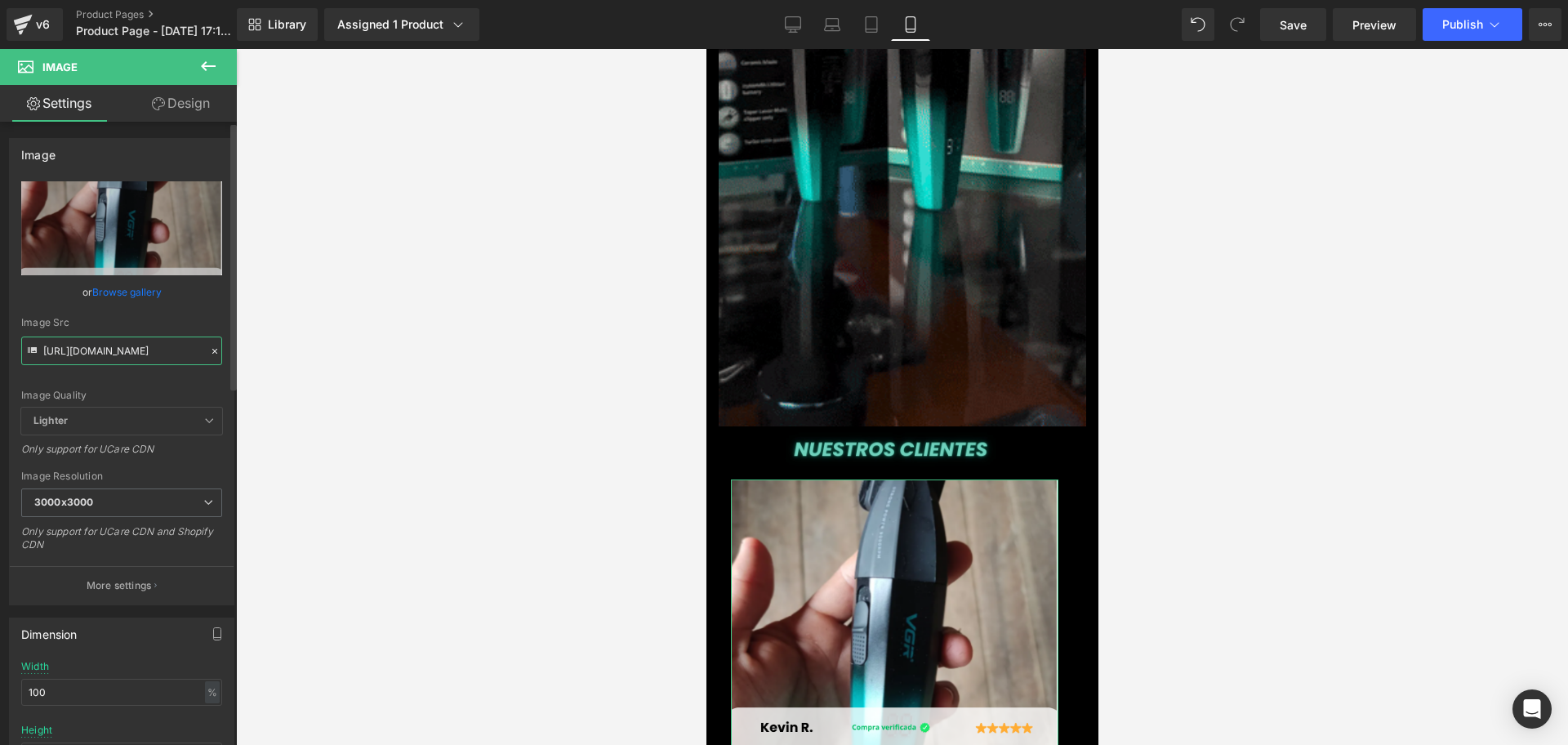
click at [135, 348] on input "[URL][DOMAIN_NAME]" at bounding box center [121, 350] width 201 height 29
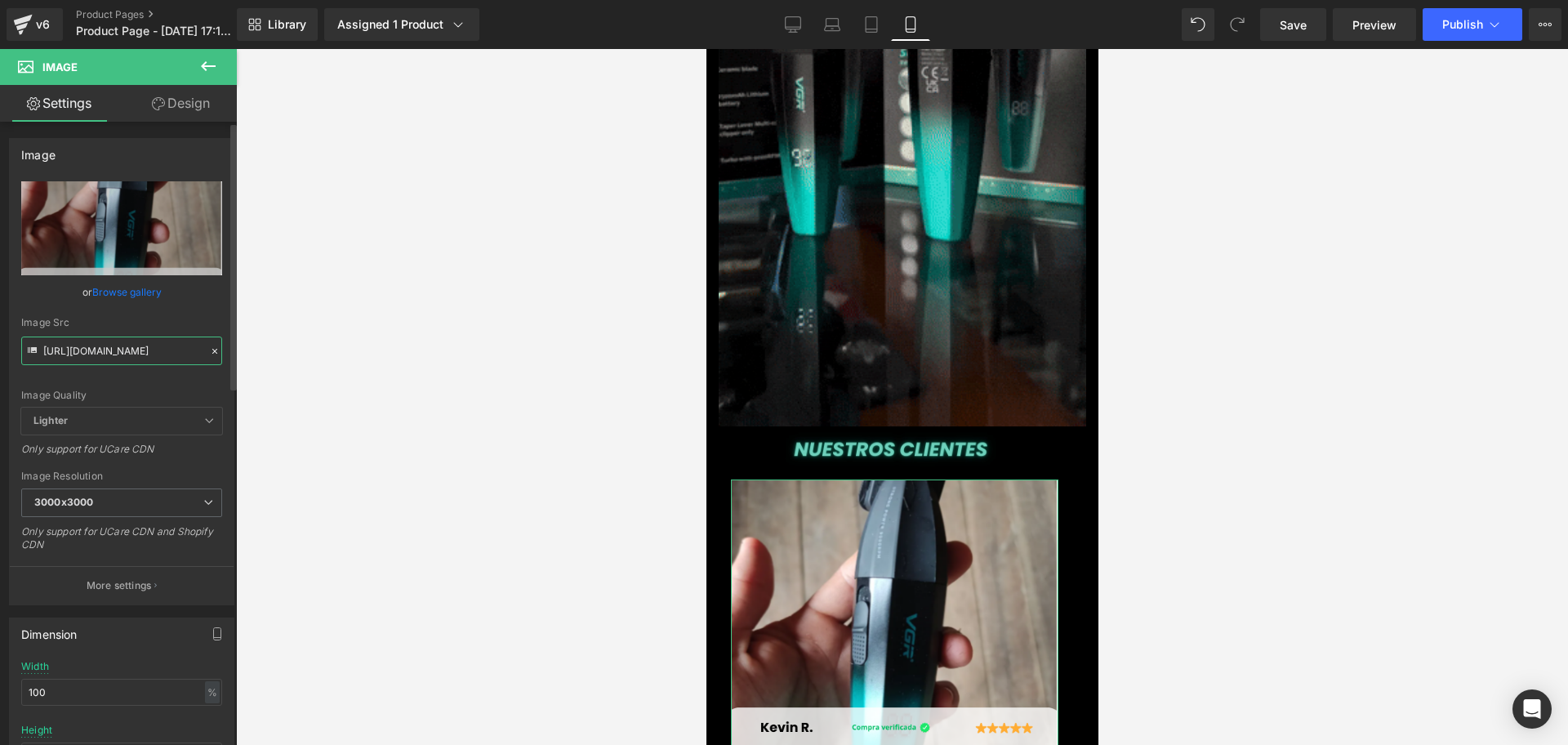
paste input "Dg9P96nD/2"
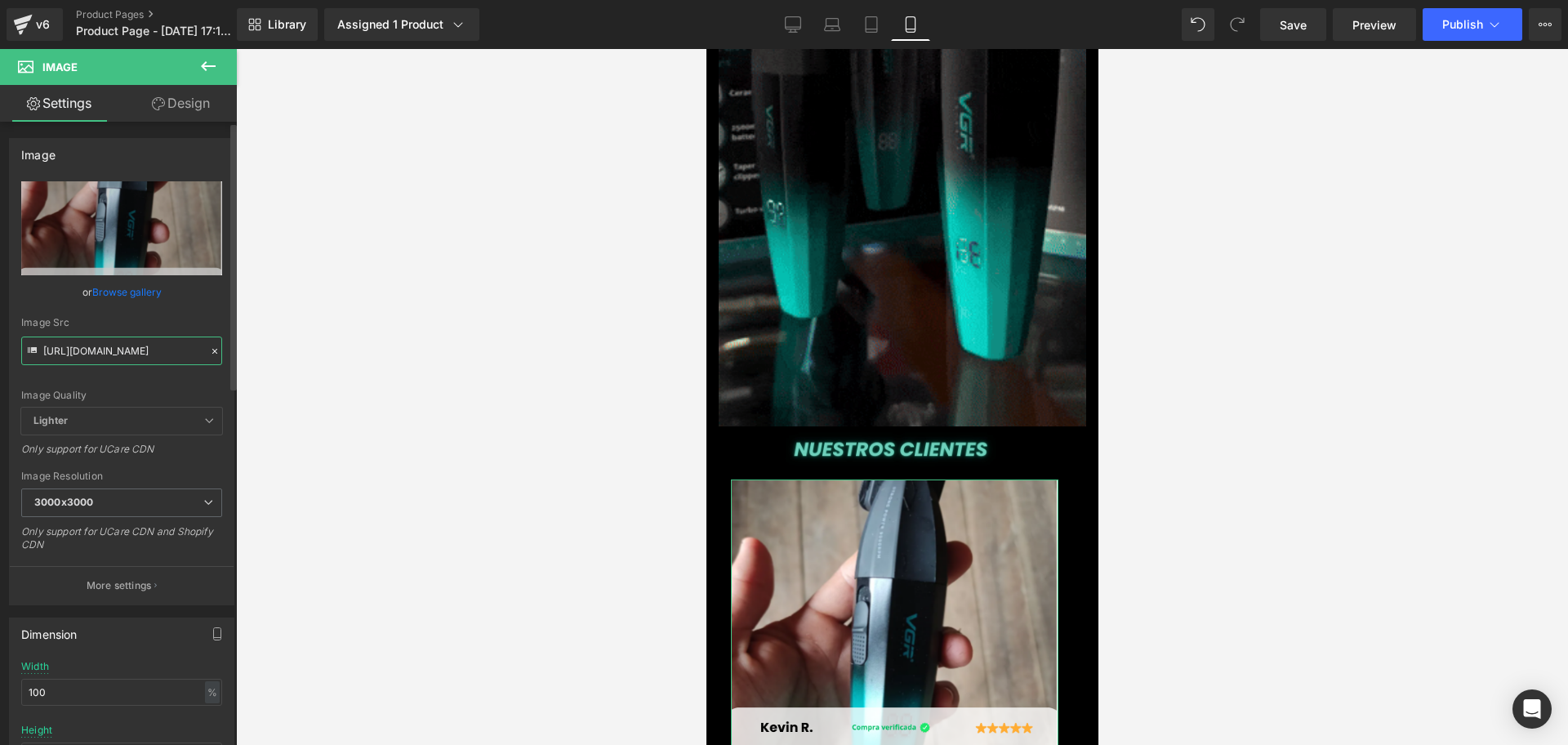
type input "[URL][DOMAIN_NAME]"
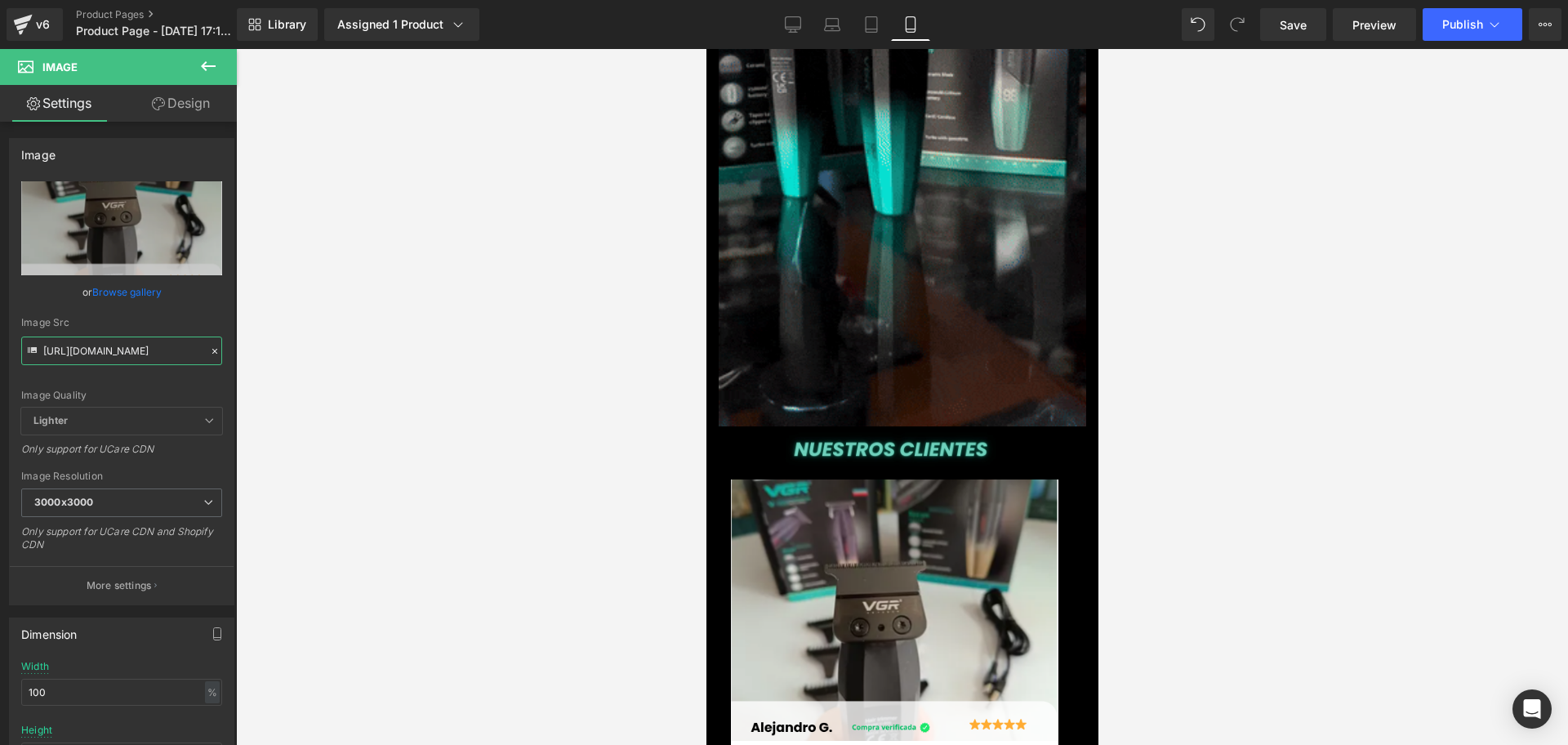
scroll to position [0, 0]
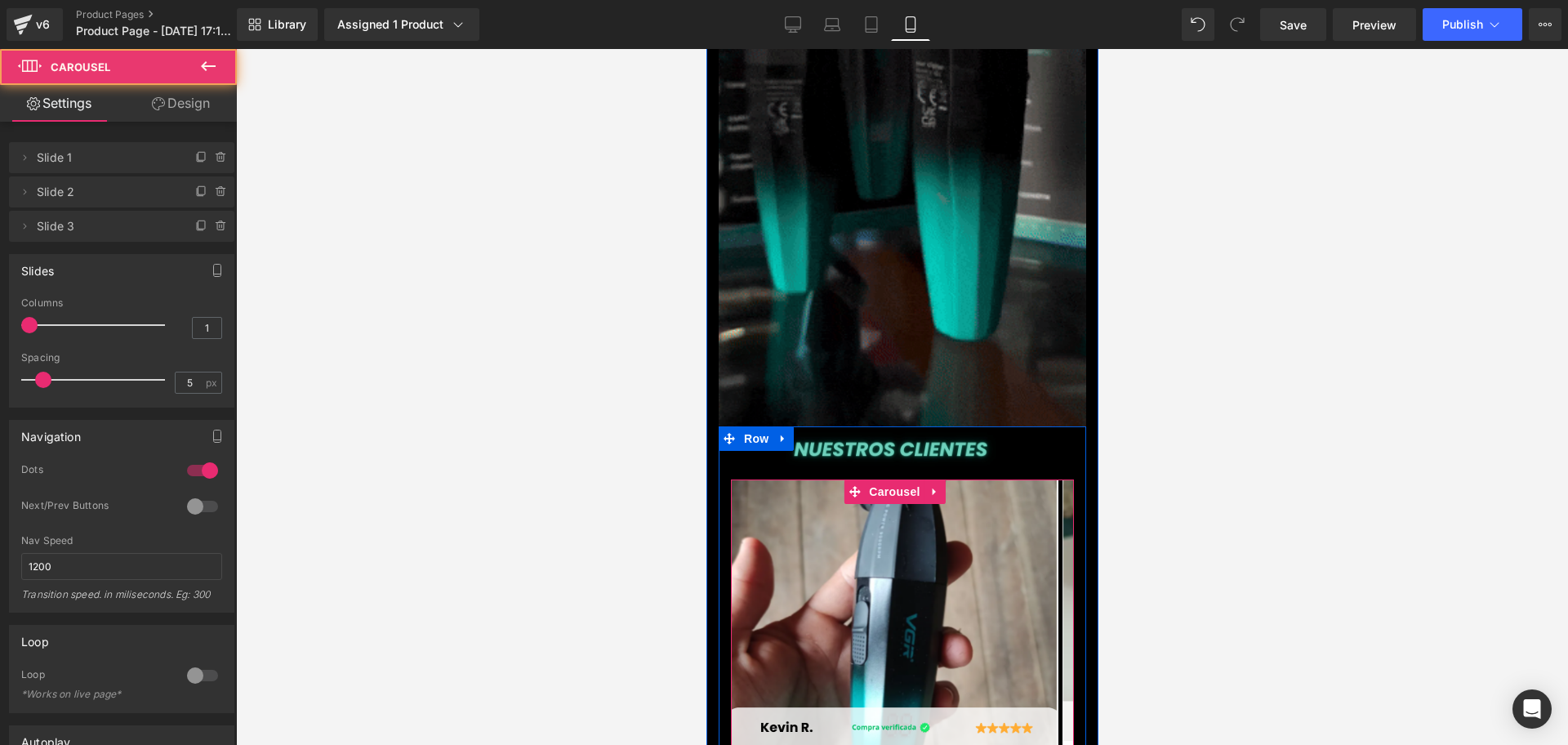
scroll to position [0, 295]
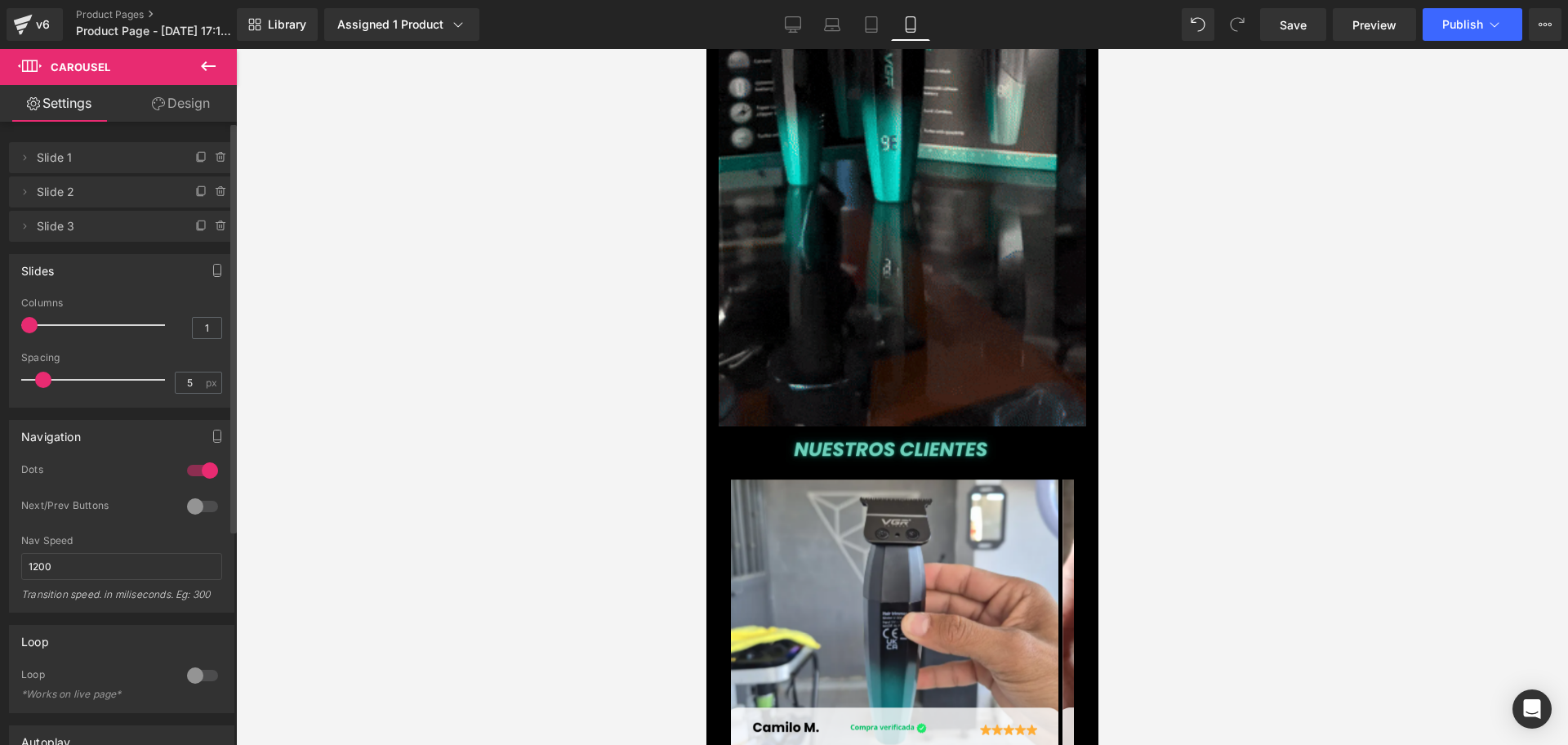
scroll to position [0, 0]
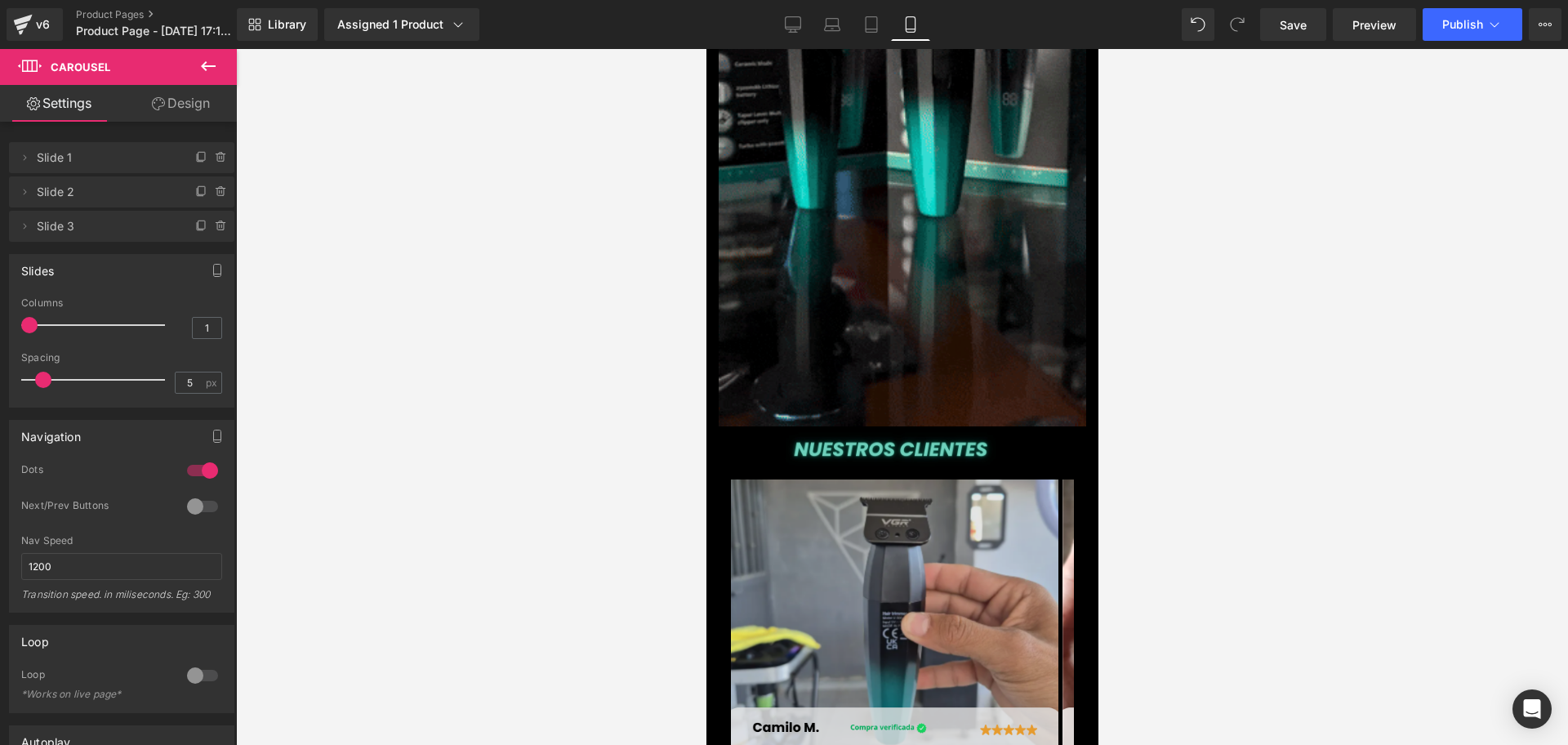
click at [917, 618] on img at bounding box center [894, 643] width 327 height 327
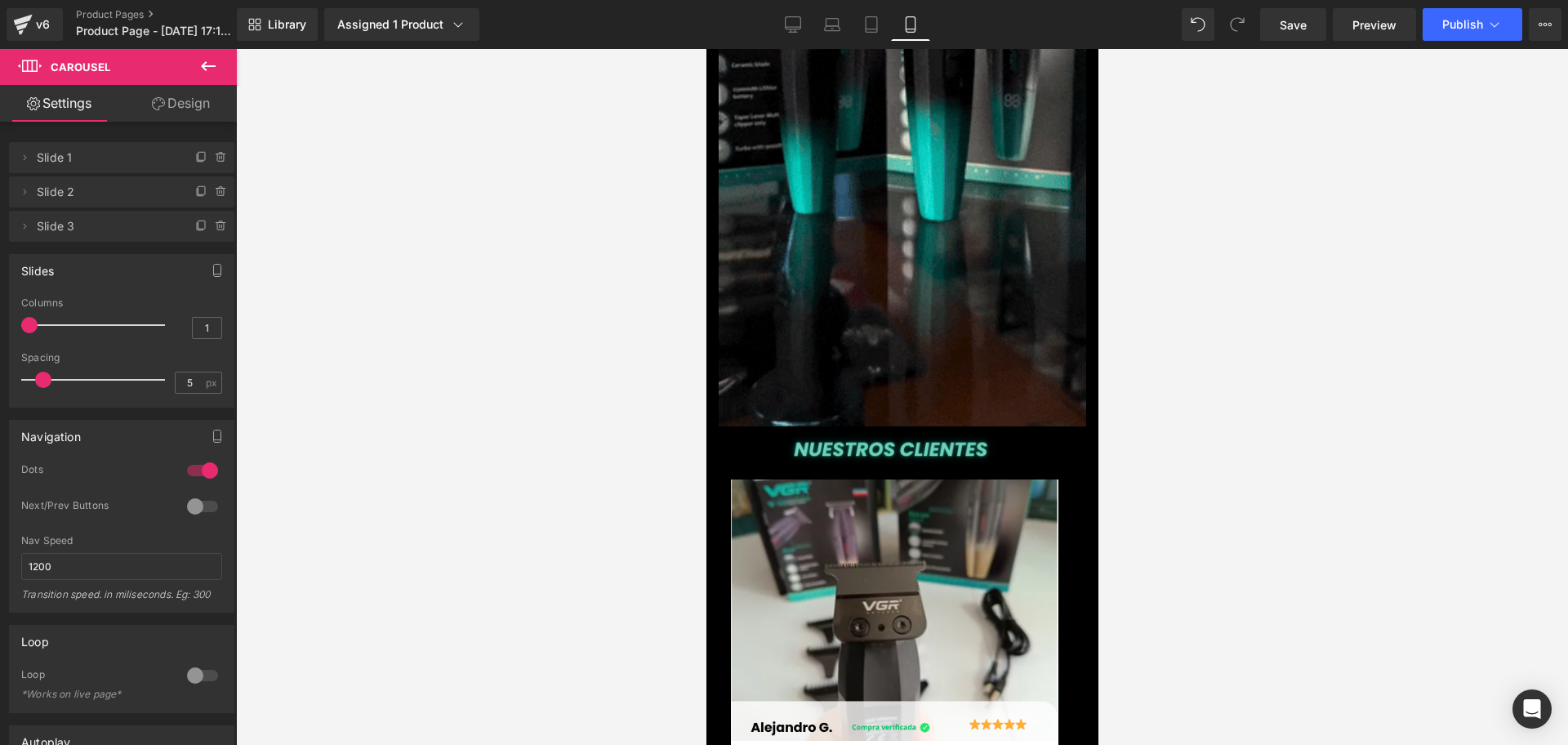
drag, startPoint x: 1281, startPoint y: 17, endPoint x: 1214, endPoint y: 45, distance: 72.6
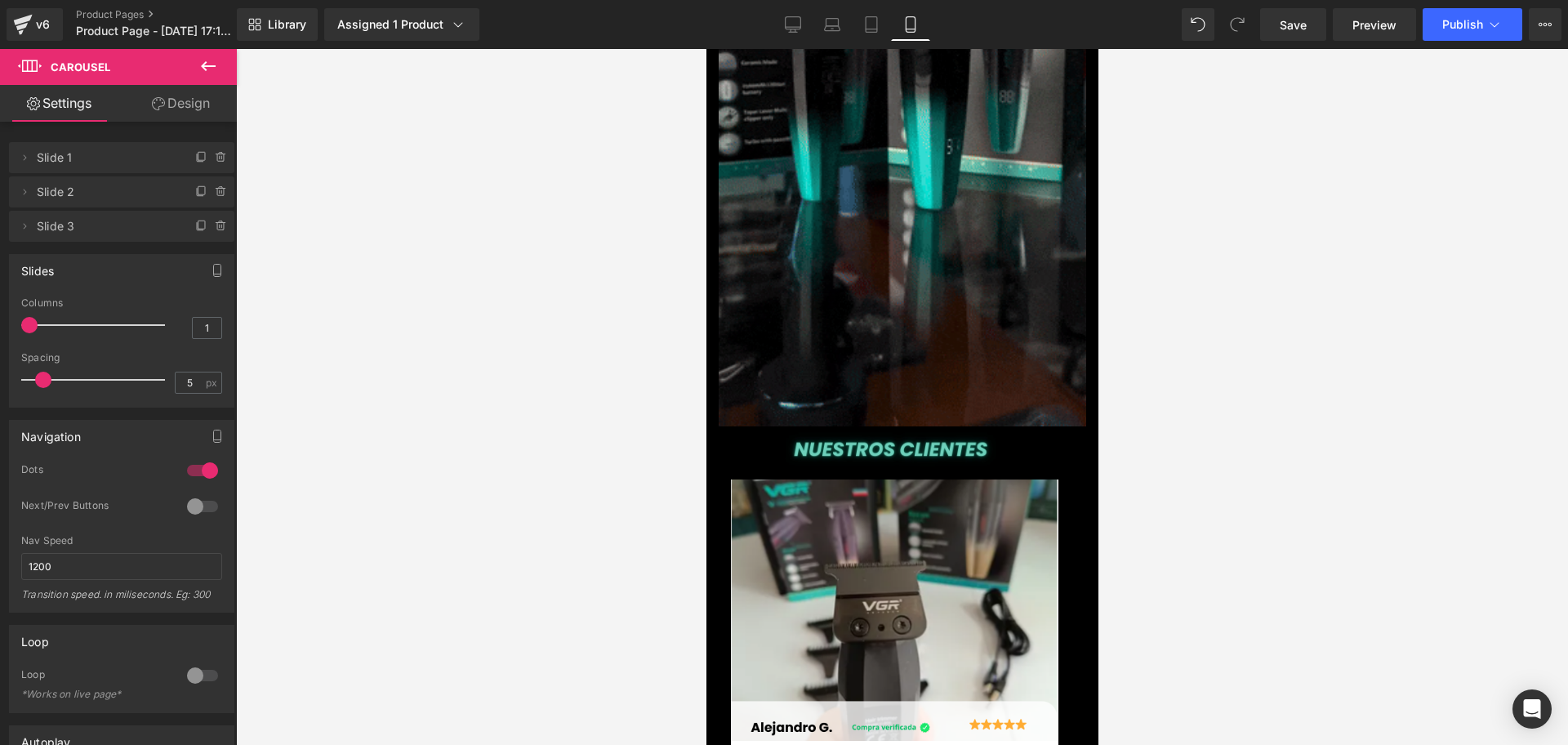
click at [1281, 17] on span "Save" at bounding box center [1293, 25] width 27 height 17
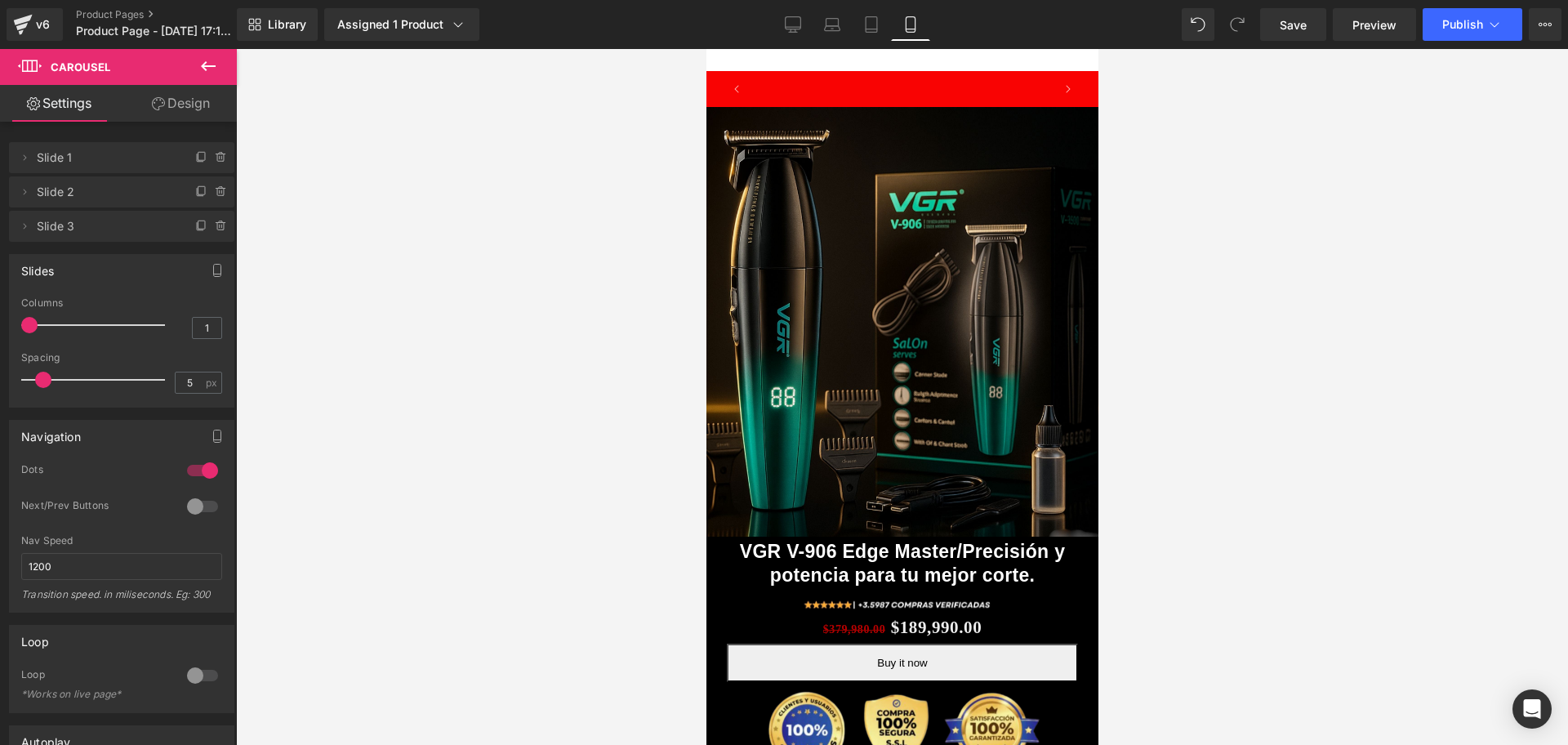
scroll to position [0, 590]
click at [1313, 32] on link "Save" at bounding box center [1294, 25] width 66 height 33
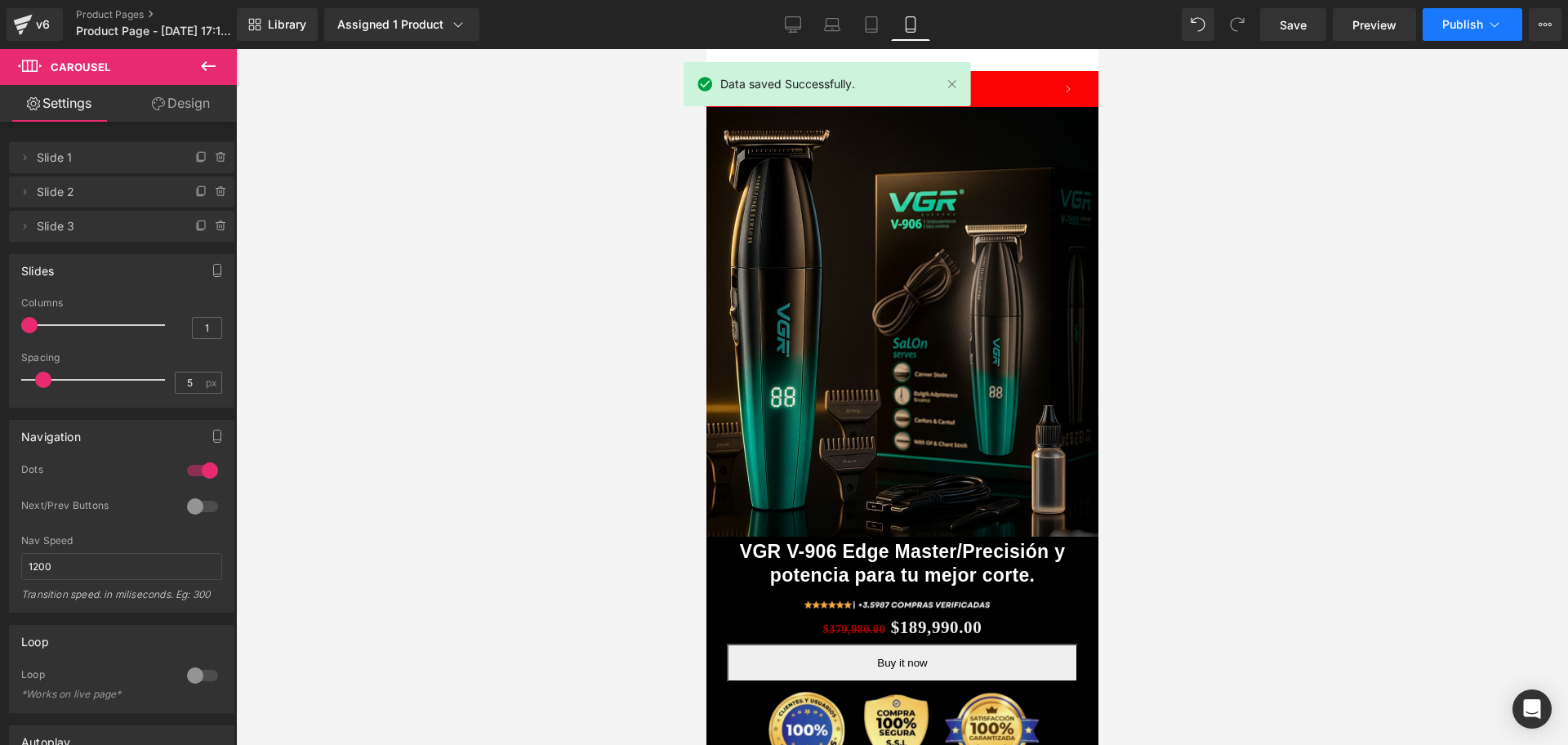
click at [1475, 20] on span "Publish" at bounding box center [1462, 25] width 40 height 13
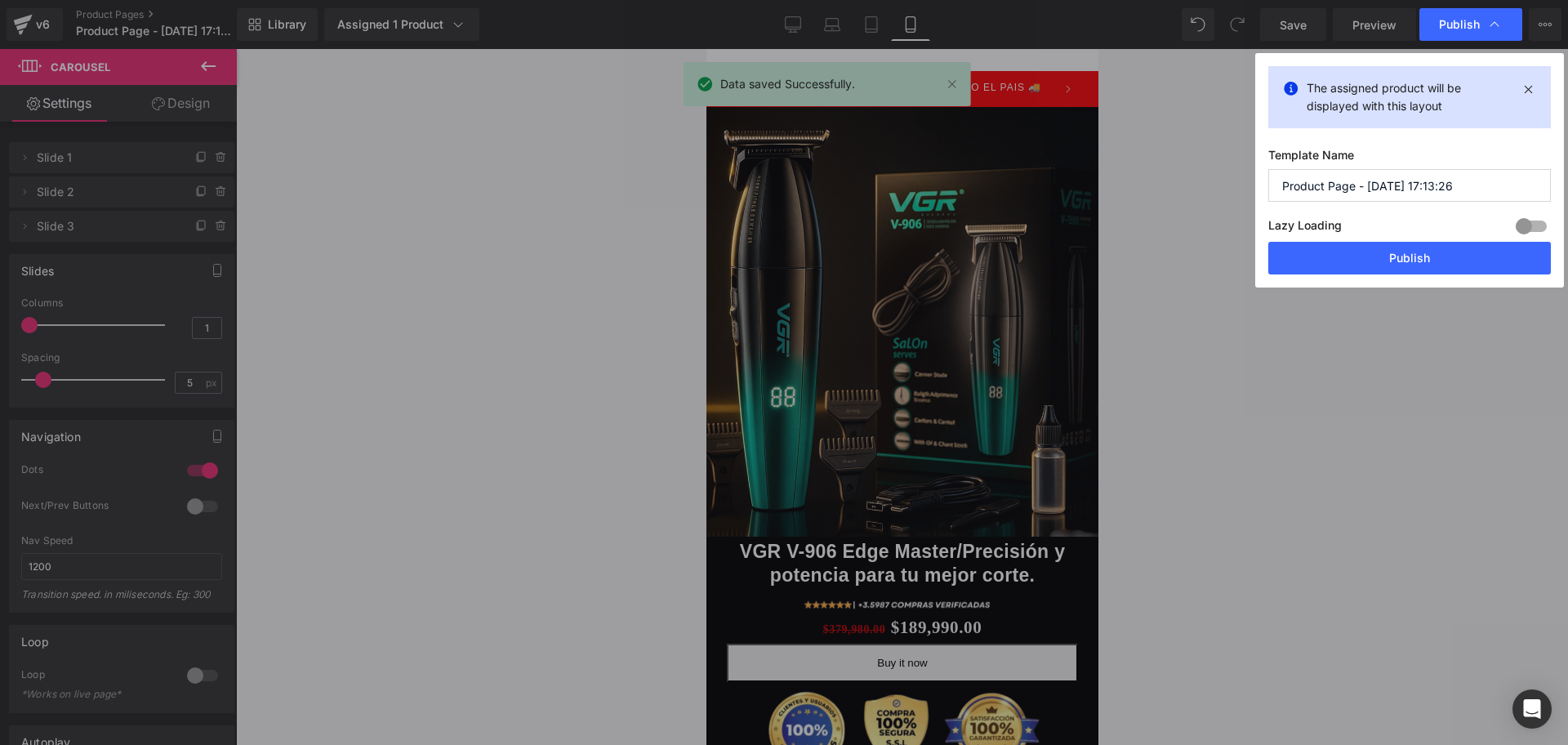
click at [1378, 169] on input "Product Page - [DATE] 17:13:26" at bounding box center [1410, 186] width 283 height 33
click at [1380, 172] on input "Product Page - [DATE] 17:13:26" at bounding box center [1410, 186] width 283 height 33
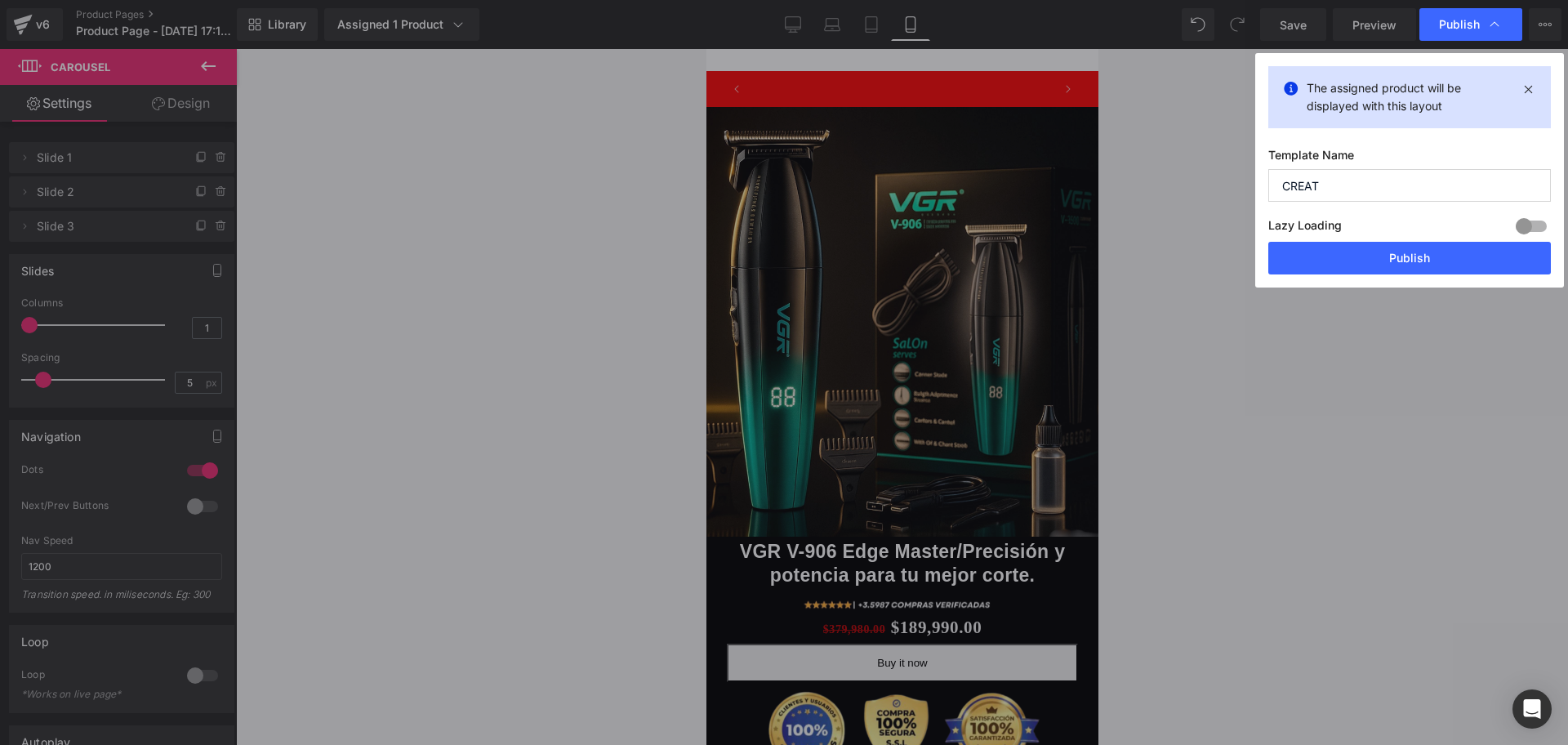
scroll to position [0, 0]
type input "C"
type input "A"
type input "PATILLERA 1"
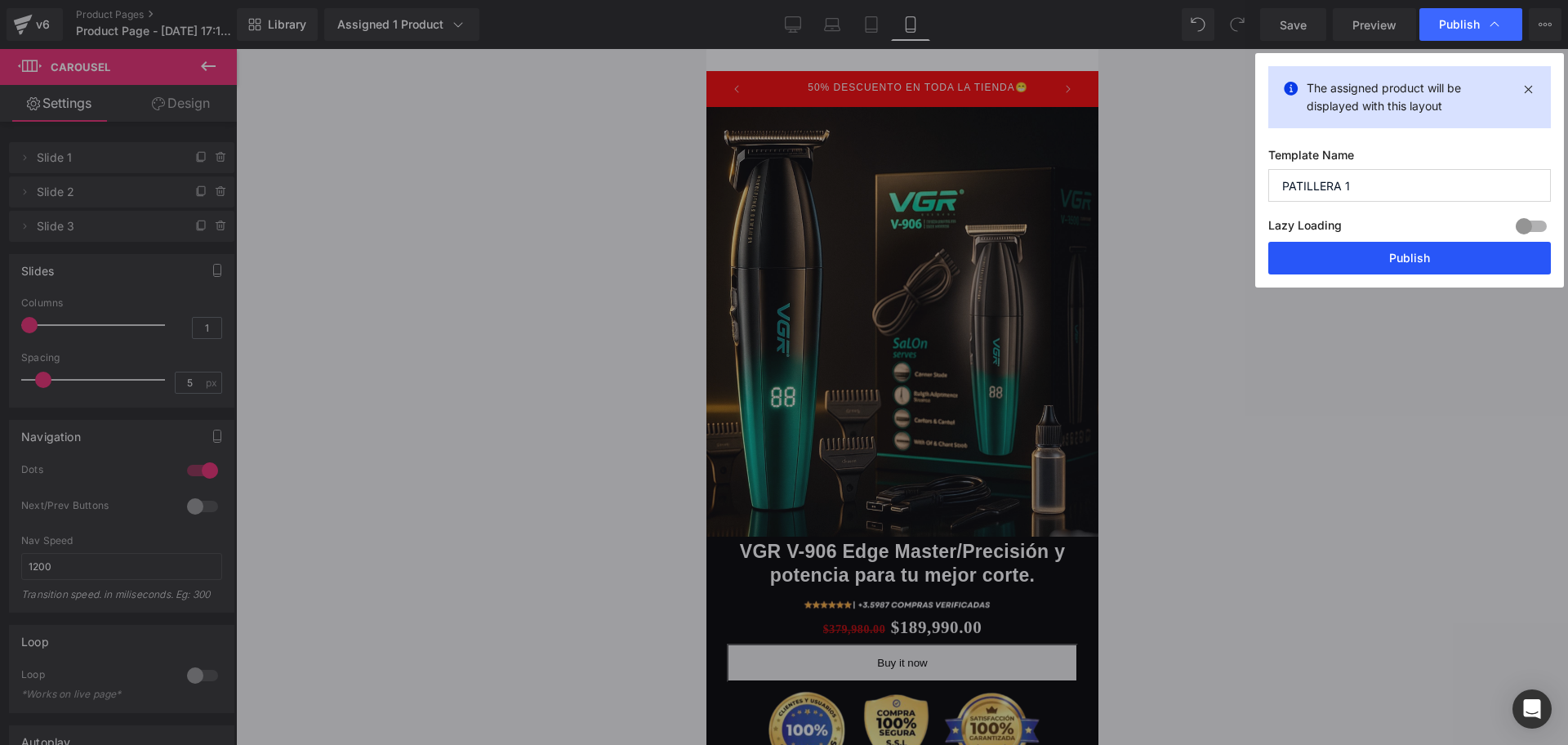
click at [1422, 245] on button "Publish" at bounding box center [1410, 259] width 283 height 33
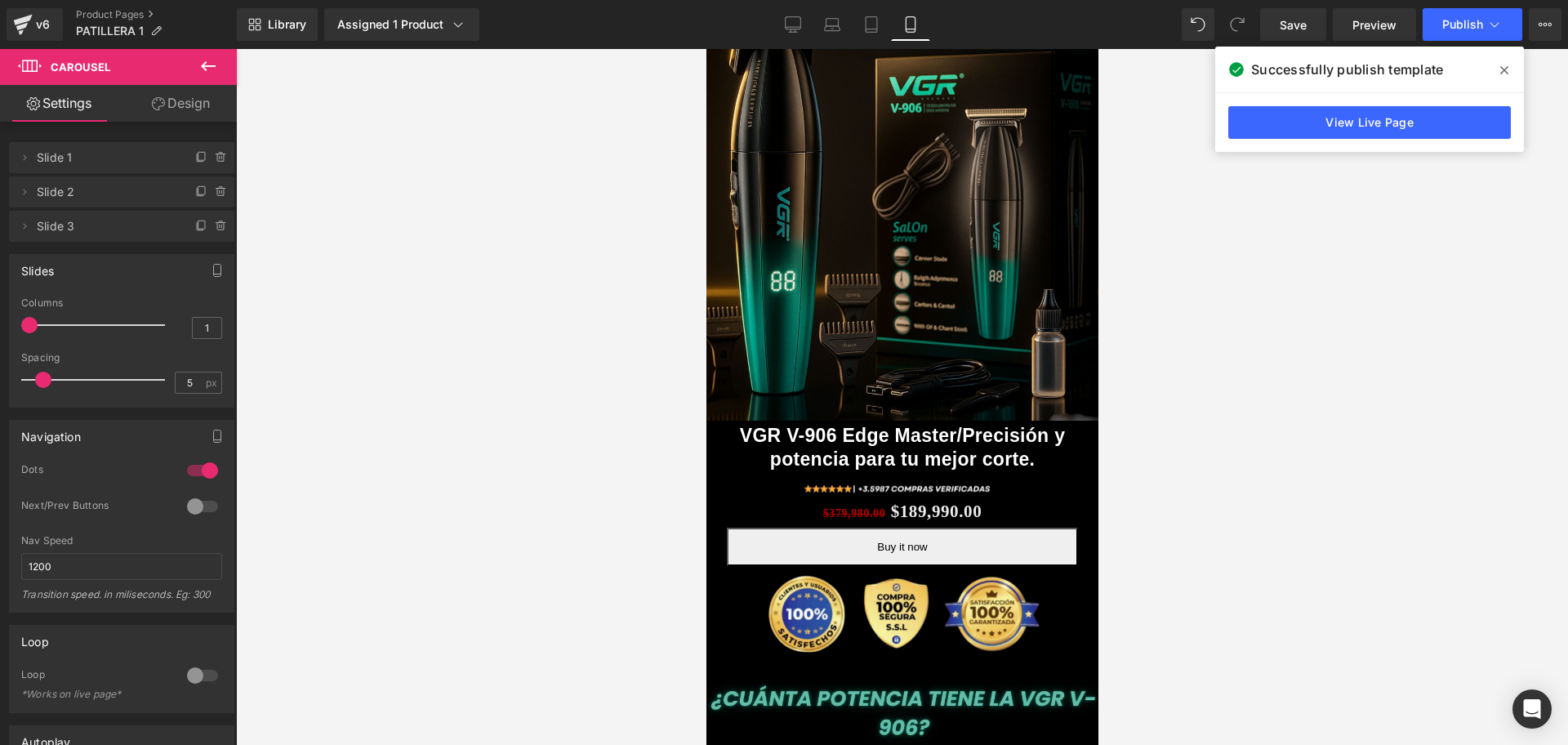
scroll to position [204, 0]
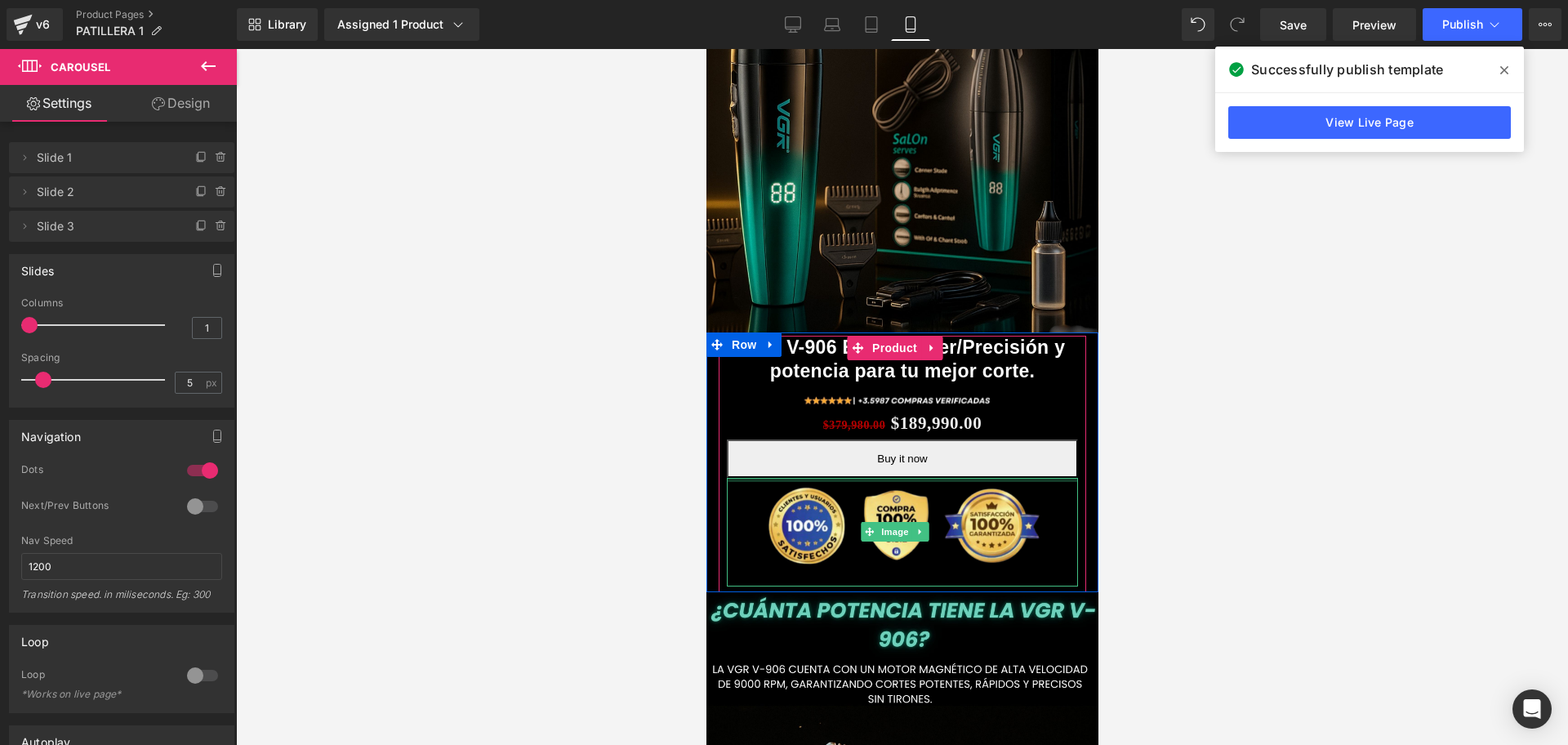
drag, startPoint x: 895, startPoint y: 463, endPoint x: 877, endPoint y: 466, distance: 18.2
click at [895, 477] on div "Image" at bounding box center [901, 532] width 351 height 109
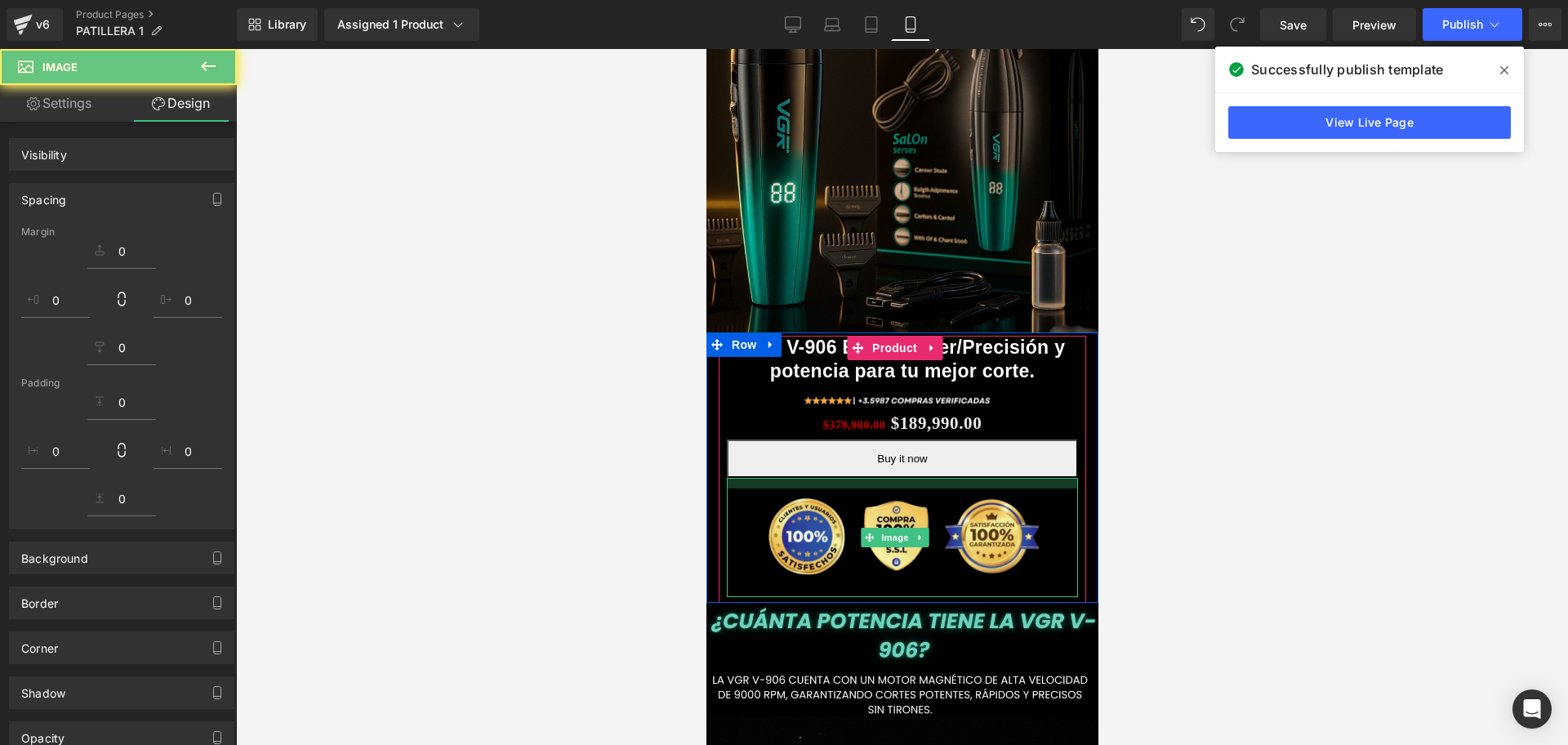
click at [877, 477] on div at bounding box center [901, 482] width 351 height 11
click at [1375, 454] on div at bounding box center [902, 396] width 1333 height 695
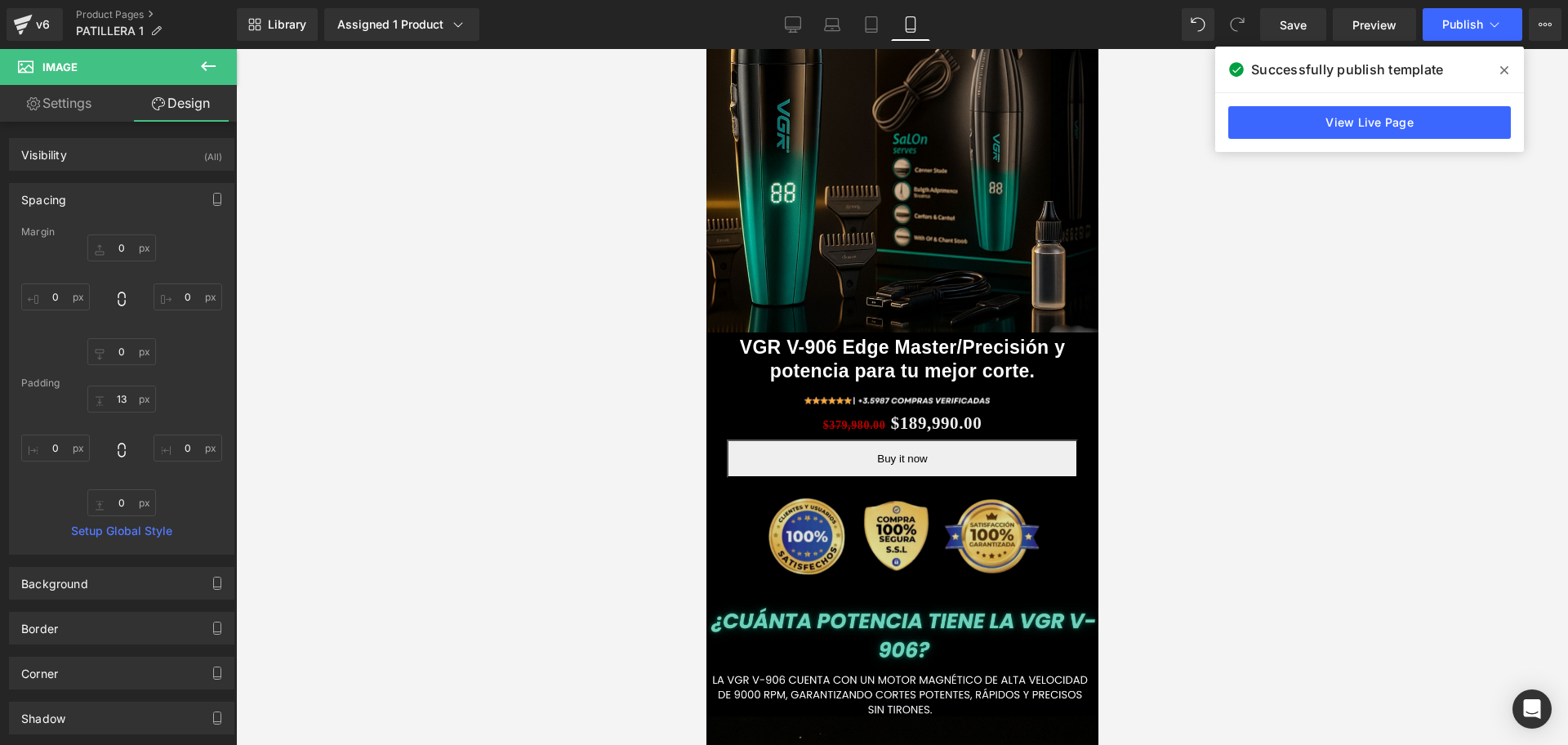
type input "0"
type input "13"
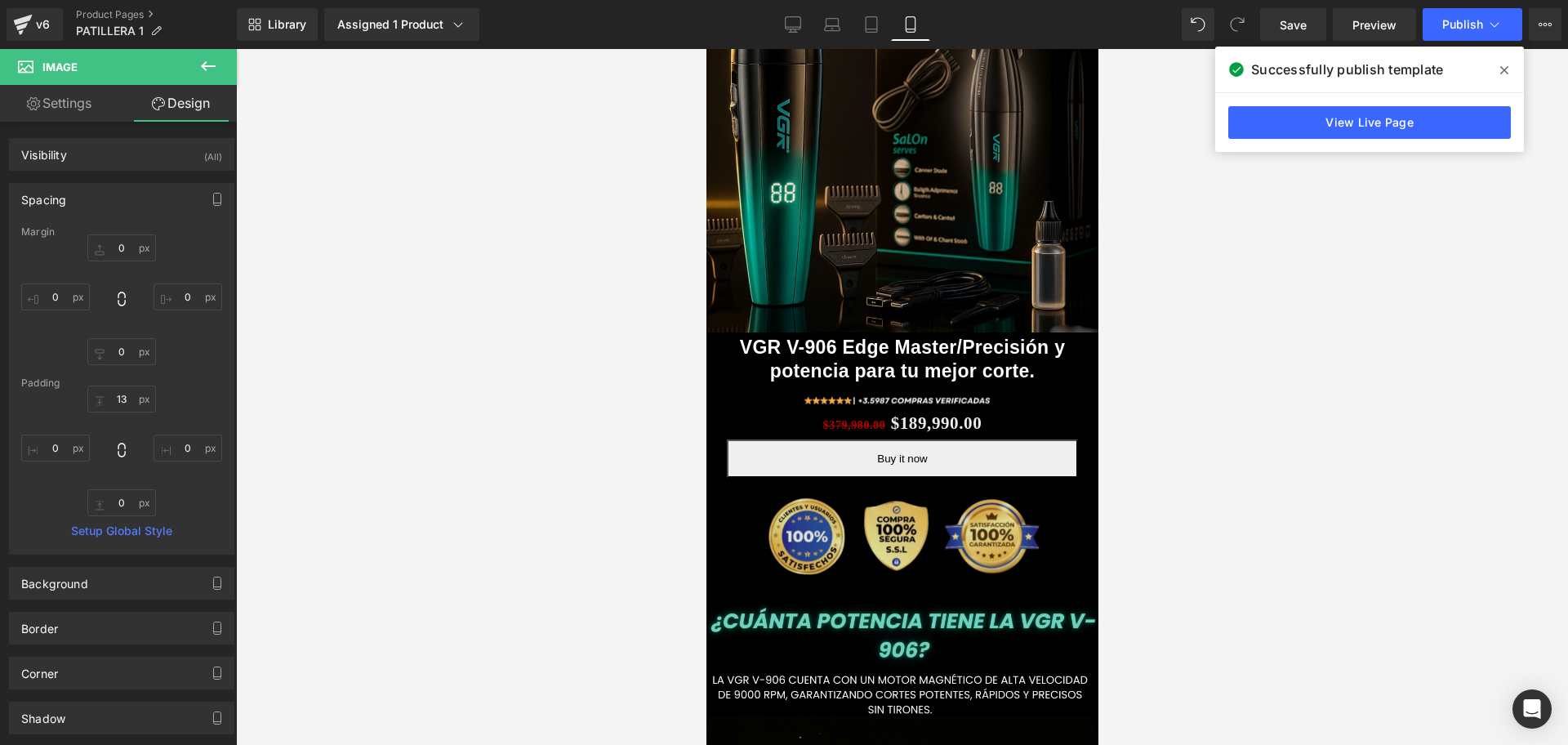
type input "0"
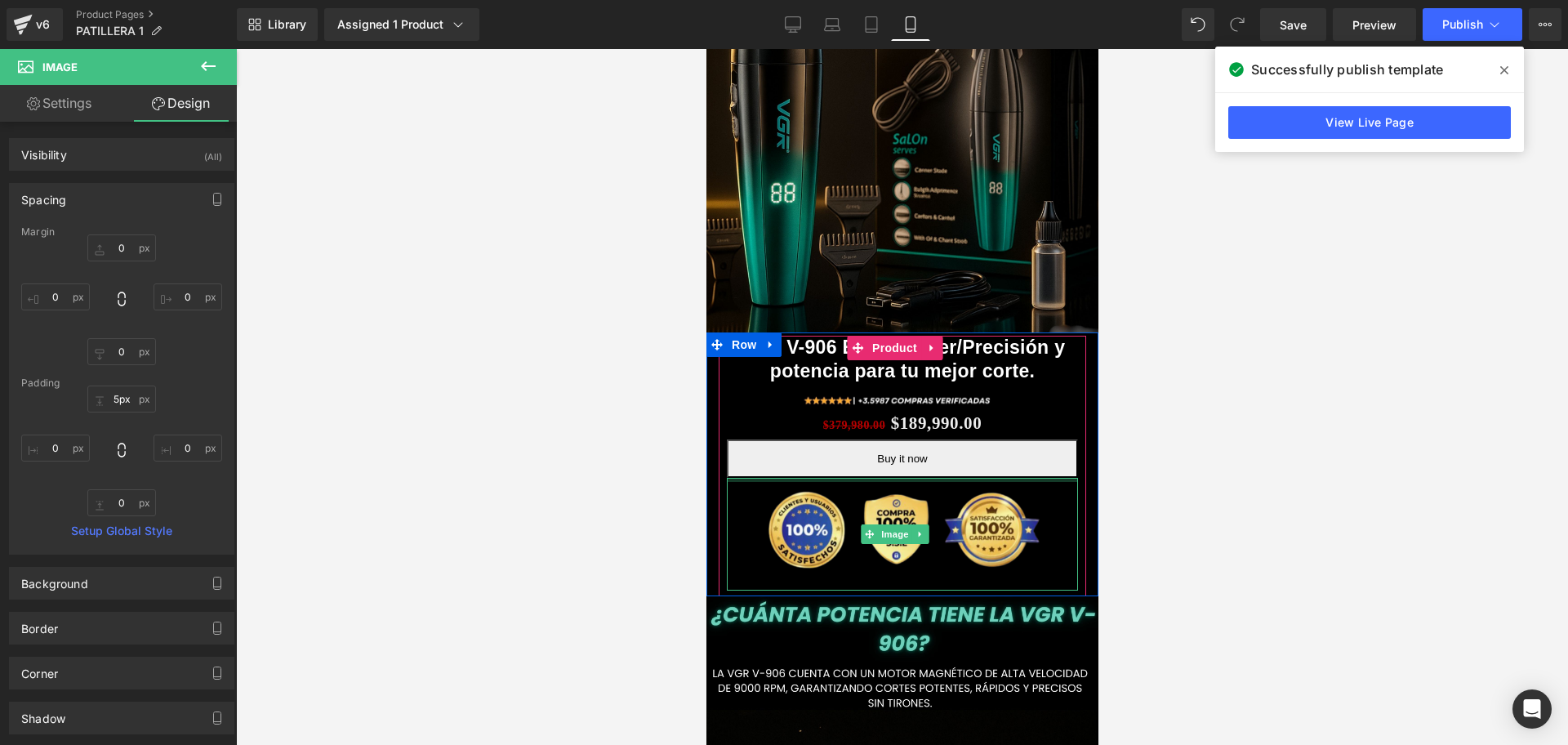
scroll to position [0, 295]
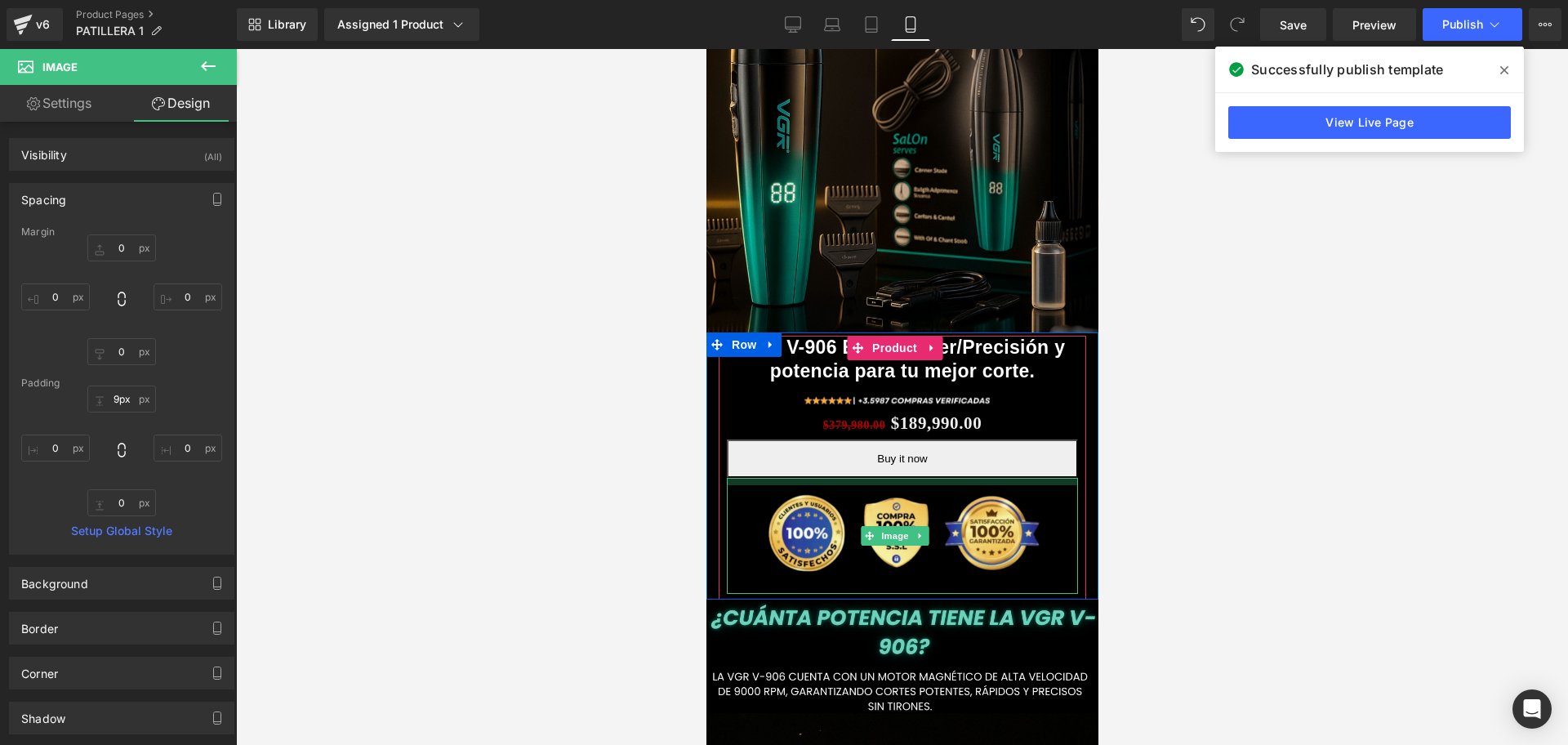
click at [980, 460] on div "VGR V-906 Edge Master/Precisión y potencia para tu mejor corte. (P) Title Image…" at bounding box center [901, 464] width 351 height 258
type input "12px"
click at [1390, 406] on div at bounding box center [902, 396] width 1333 height 695
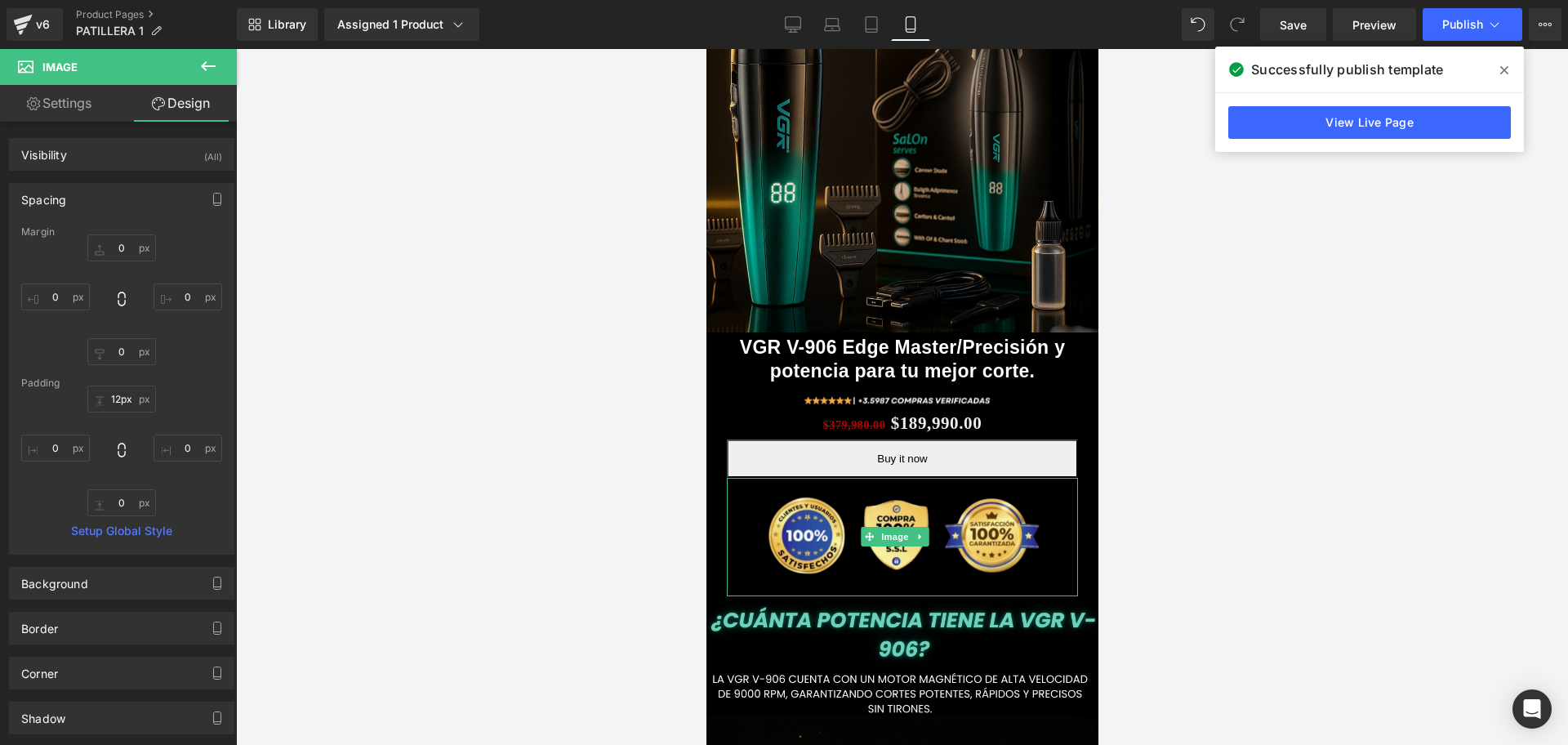
drag, startPoint x: 1493, startPoint y: 76, endPoint x: 1503, endPoint y: 76, distance: 10.0
click at [1495, 76] on span at bounding box center [1504, 70] width 26 height 26
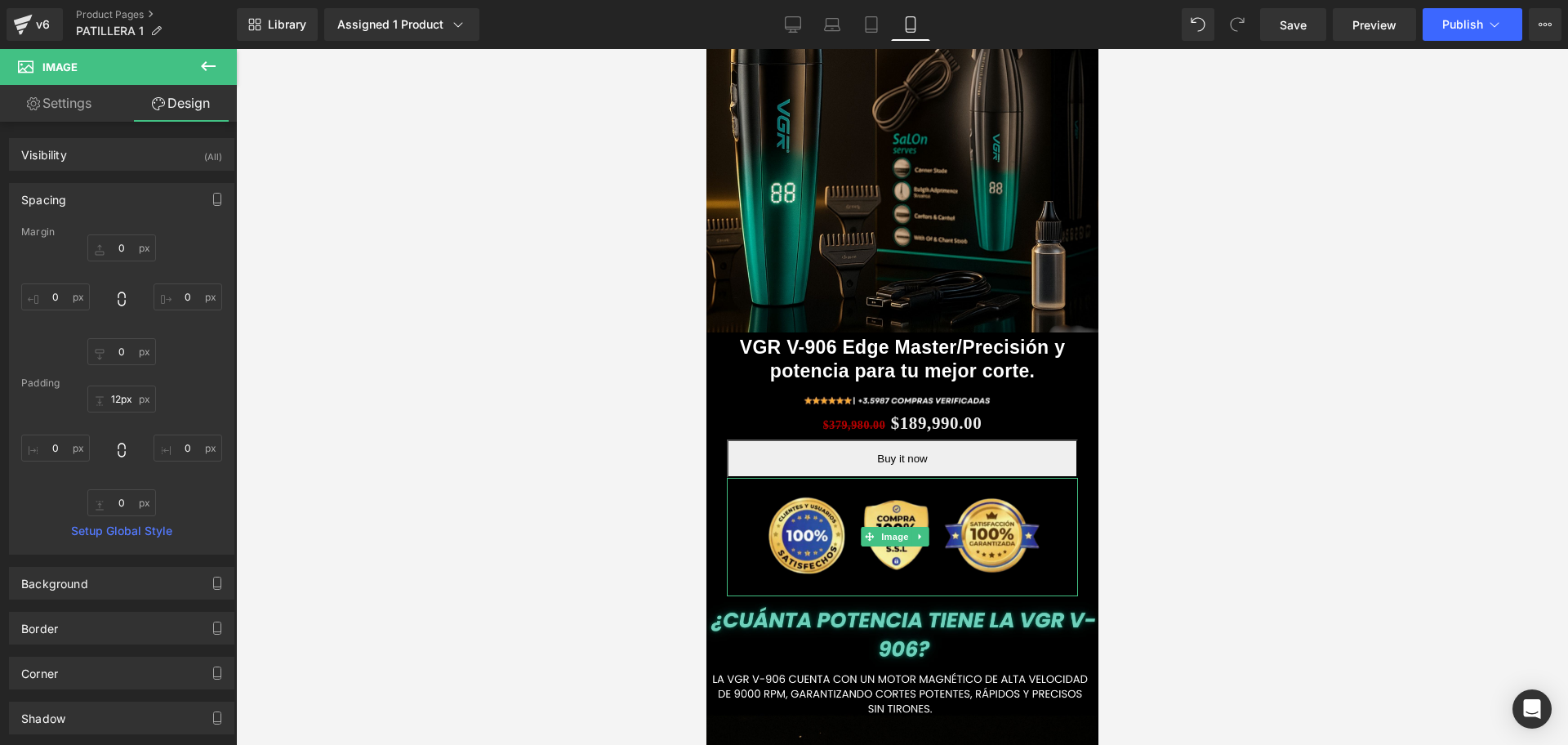
scroll to position [0, 590]
click at [1319, 26] on link "Save" at bounding box center [1294, 25] width 66 height 33
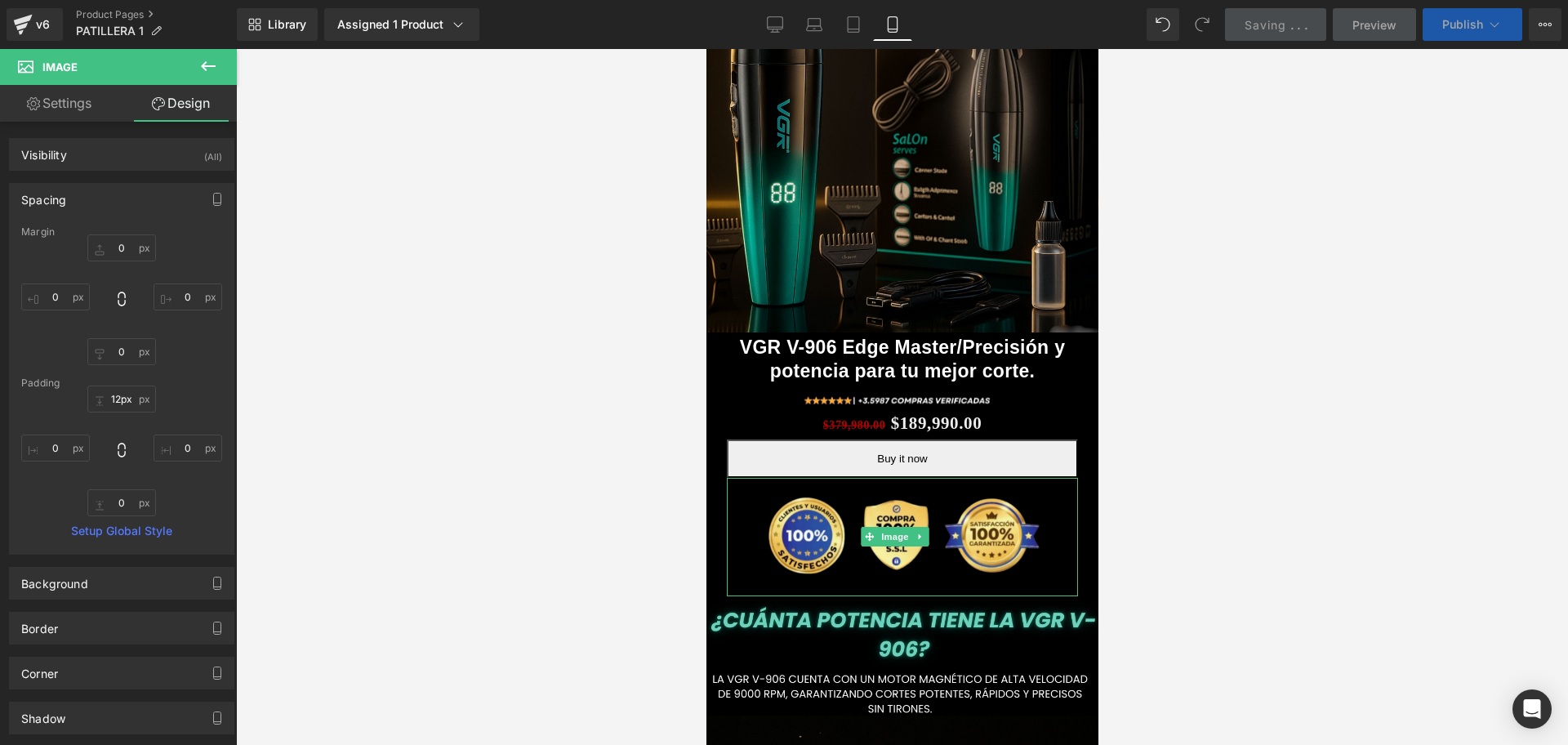
scroll to position [0, 885]
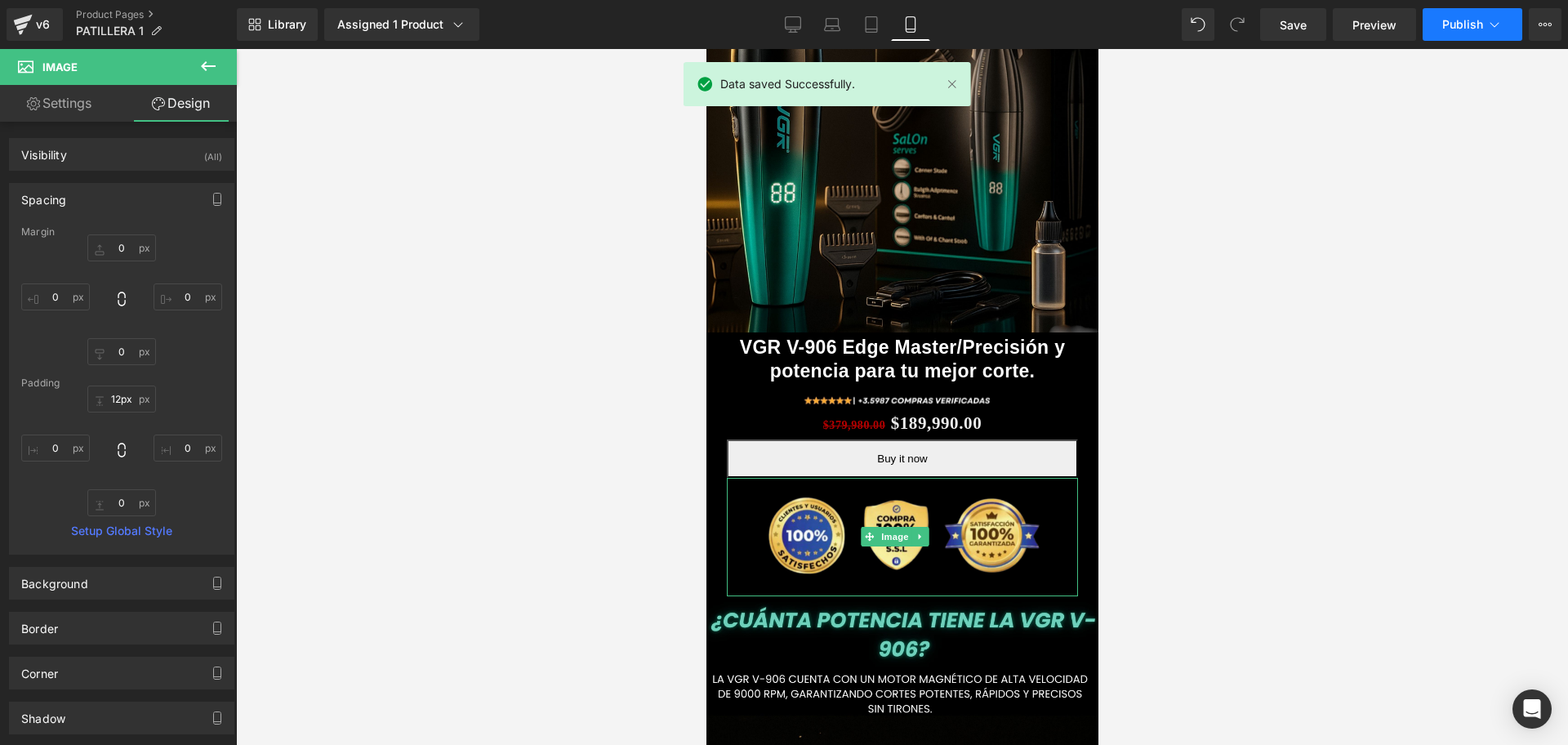
click at [1453, 15] on button "Publish" at bounding box center [1472, 25] width 100 height 33
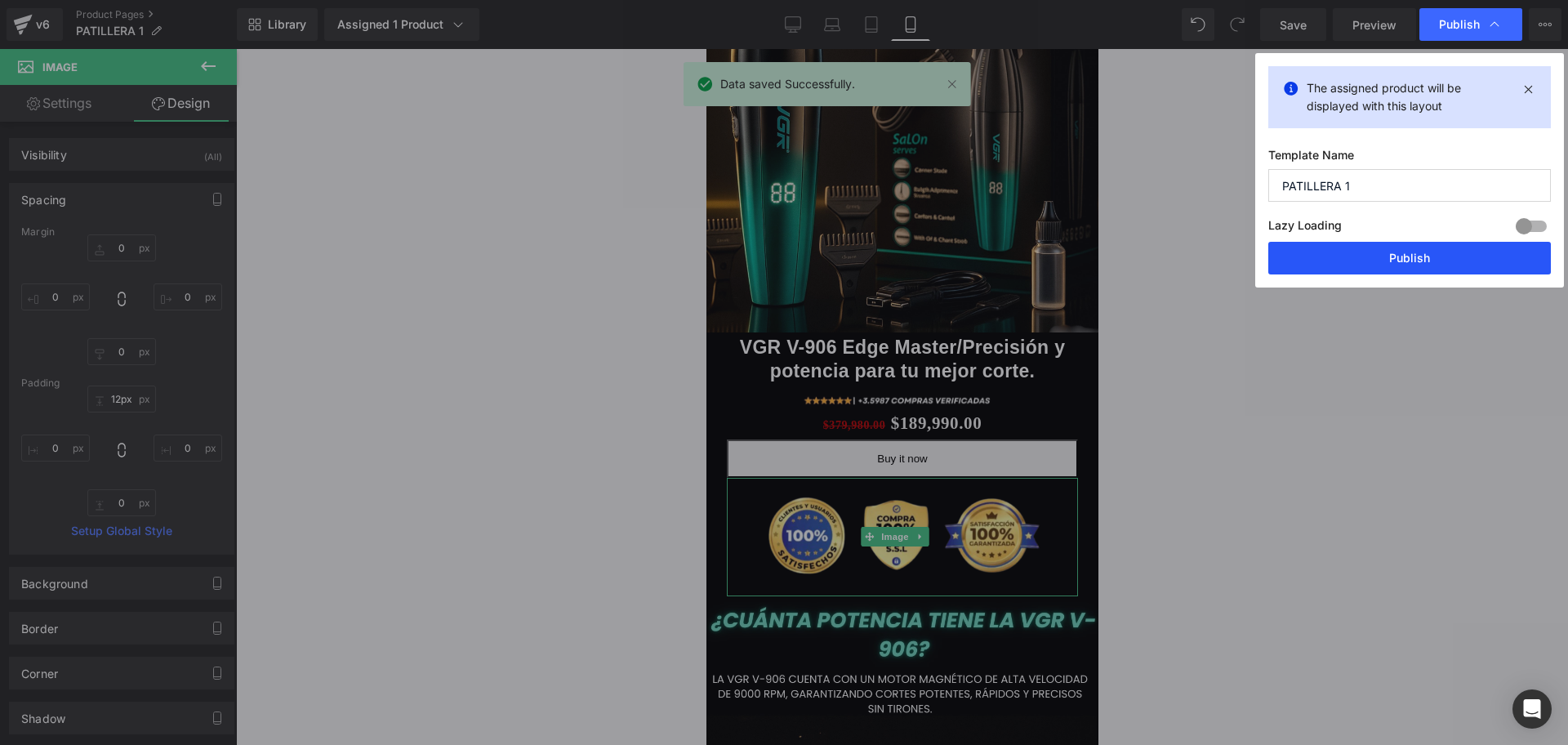
click at [1366, 262] on button "Publish" at bounding box center [1410, 259] width 283 height 33
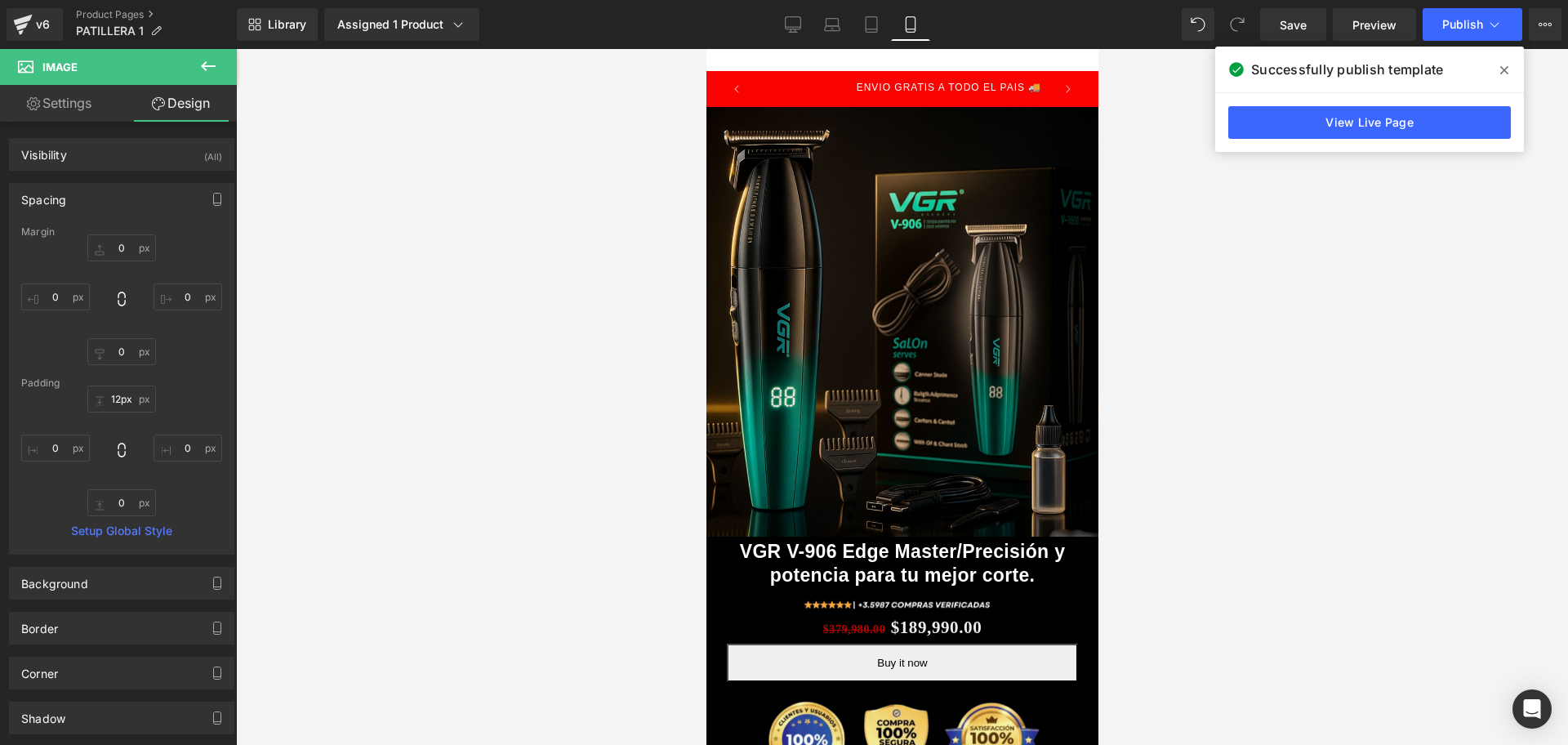
scroll to position [0, 0]
